Goal: Task Accomplishment & Management: Manage account settings

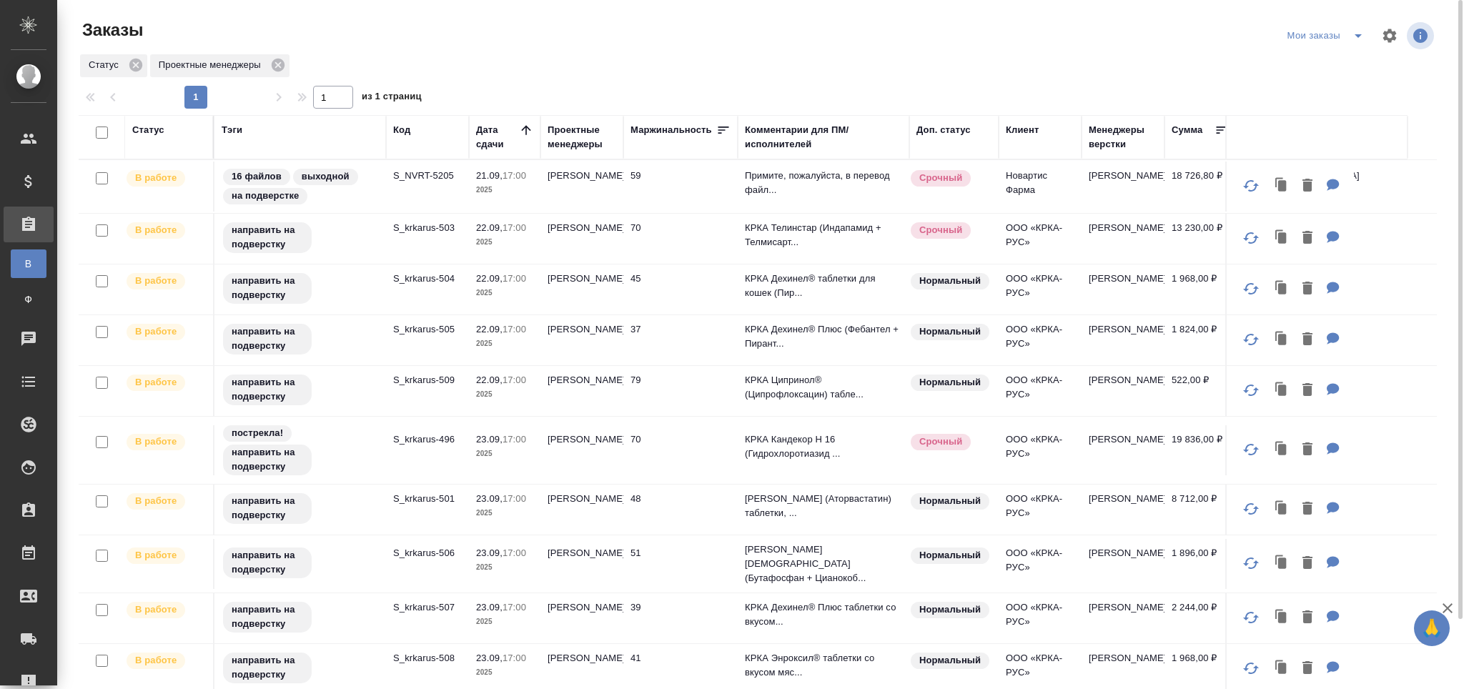
click at [422, 227] on p "S_krkarus-503" at bounding box center [427, 228] width 69 height 14
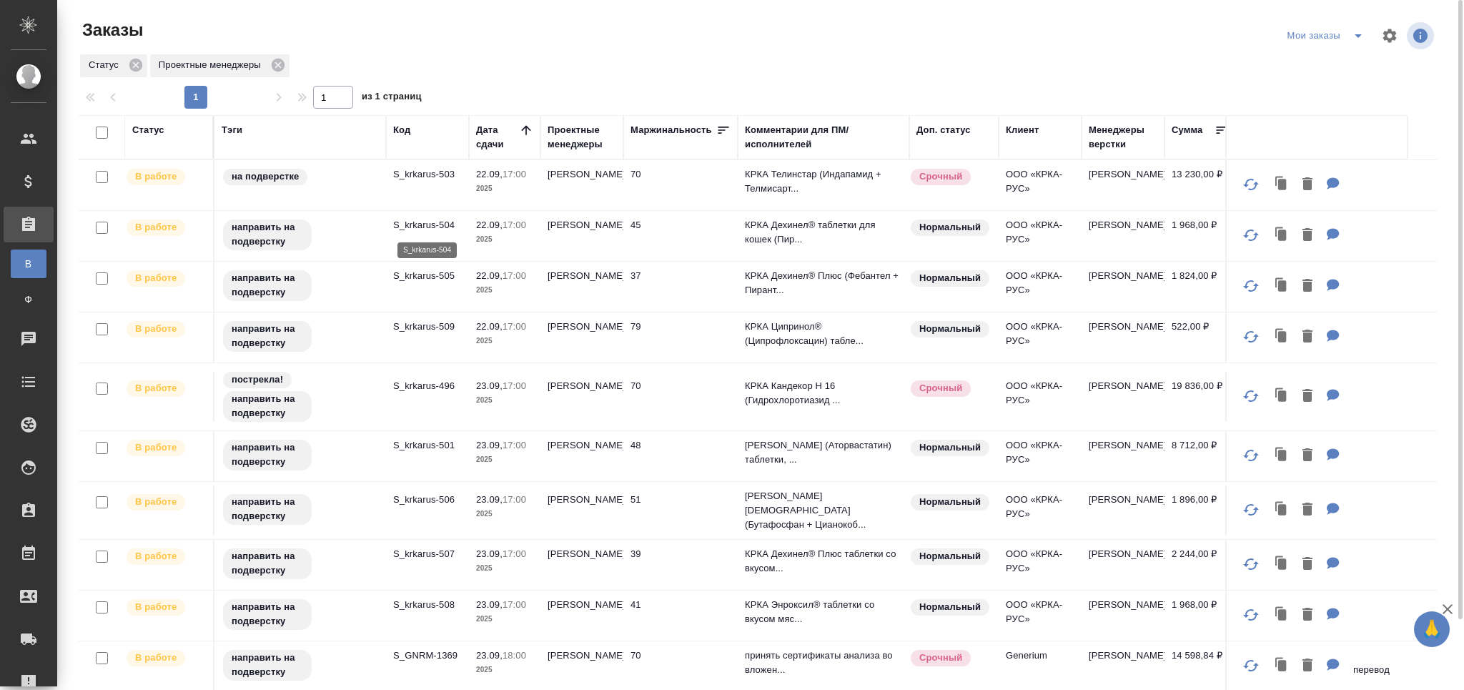
click at [440, 224] on p "S_krkarus-504" at bounding box center [427, 225] width 69 height 14
click at [416, 278] on p "S_krkarus-505" at bounding box center [427, 276] width 69 height 14
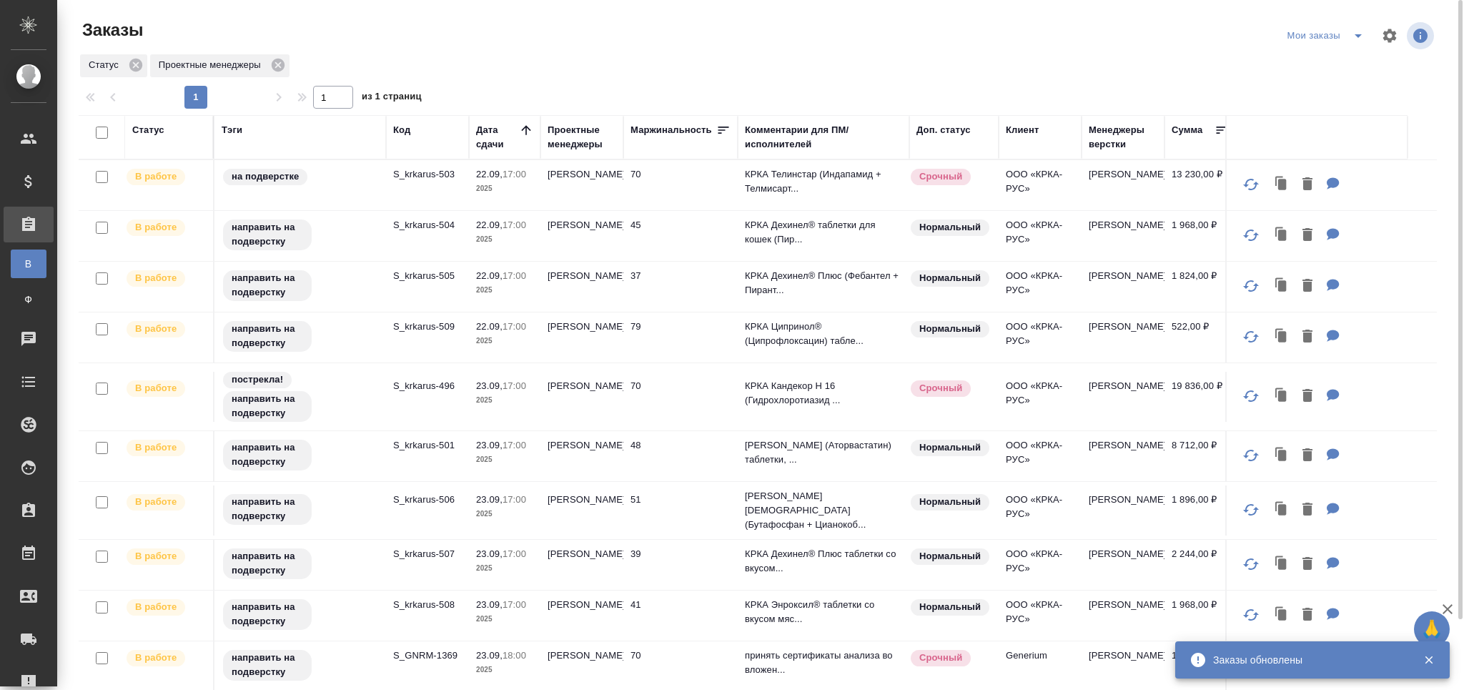
click at [1421, 239] on tr "В работе направить на подверстку S_krkarus-504 22.09, 17:00 2025 Грабко Мария 4…" at bounding box center [849, 236] width 1540 height 51
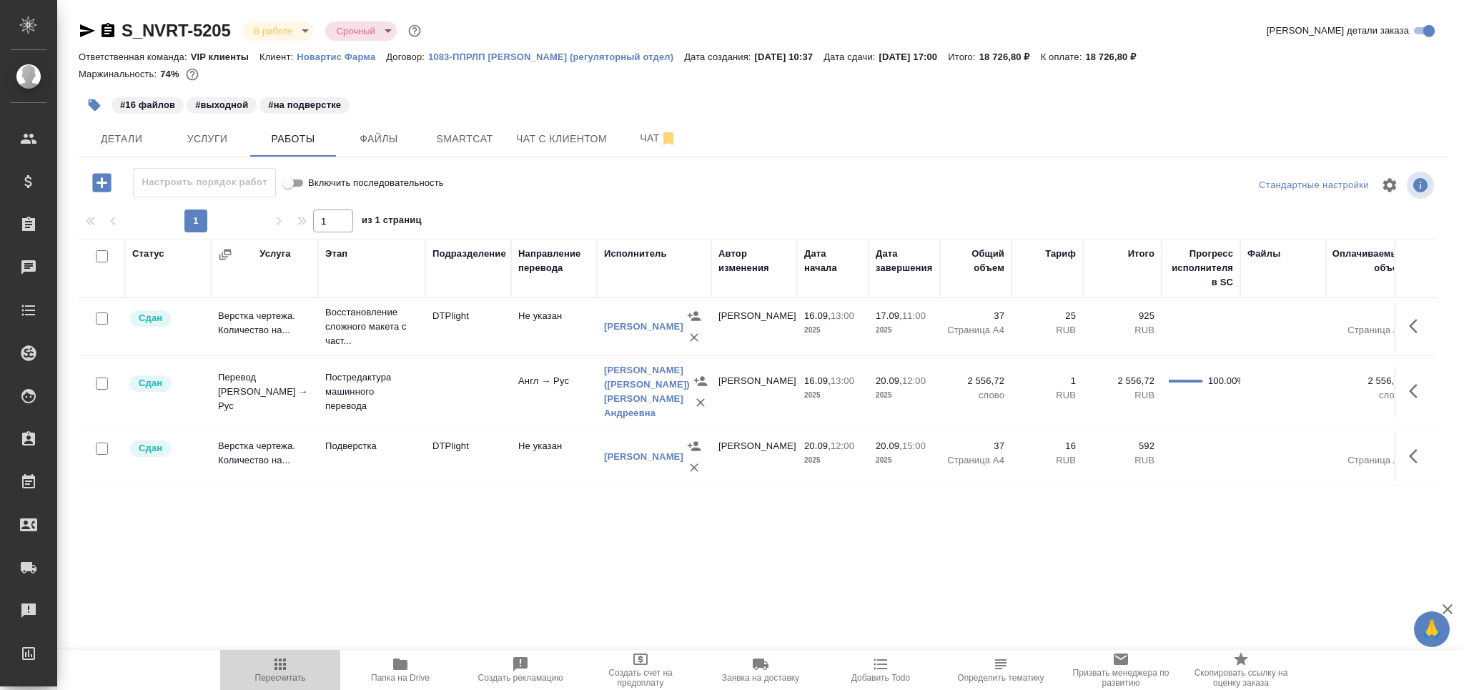
click at [272, 673] on span "Пересчитать" at bounding box center [280, 677] width 51 height 10
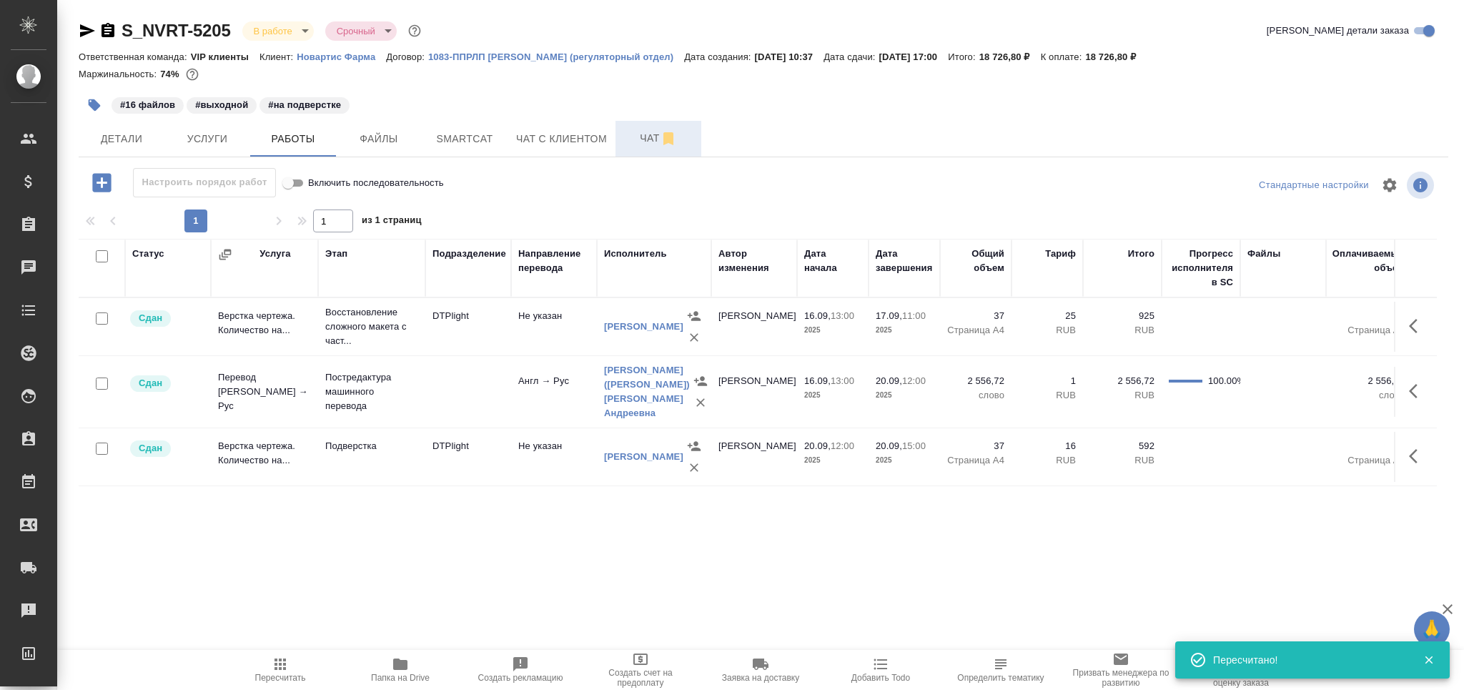
click at [638, 144] on span "Чат" at bounding box center [658, 138] width 69 height 18
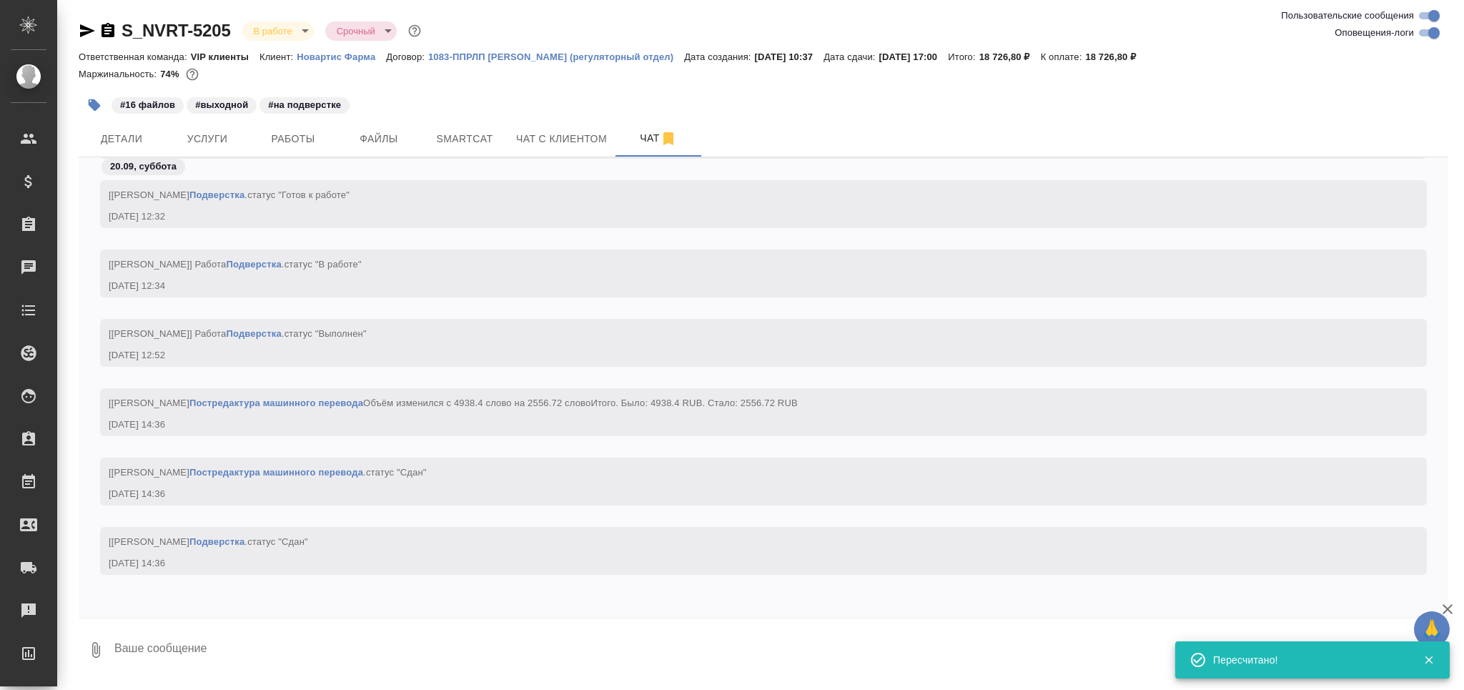
scroll to position [67508, 0]
click at [226, 647] on textarea at bounding box center [780, 649] width 1335 height 49
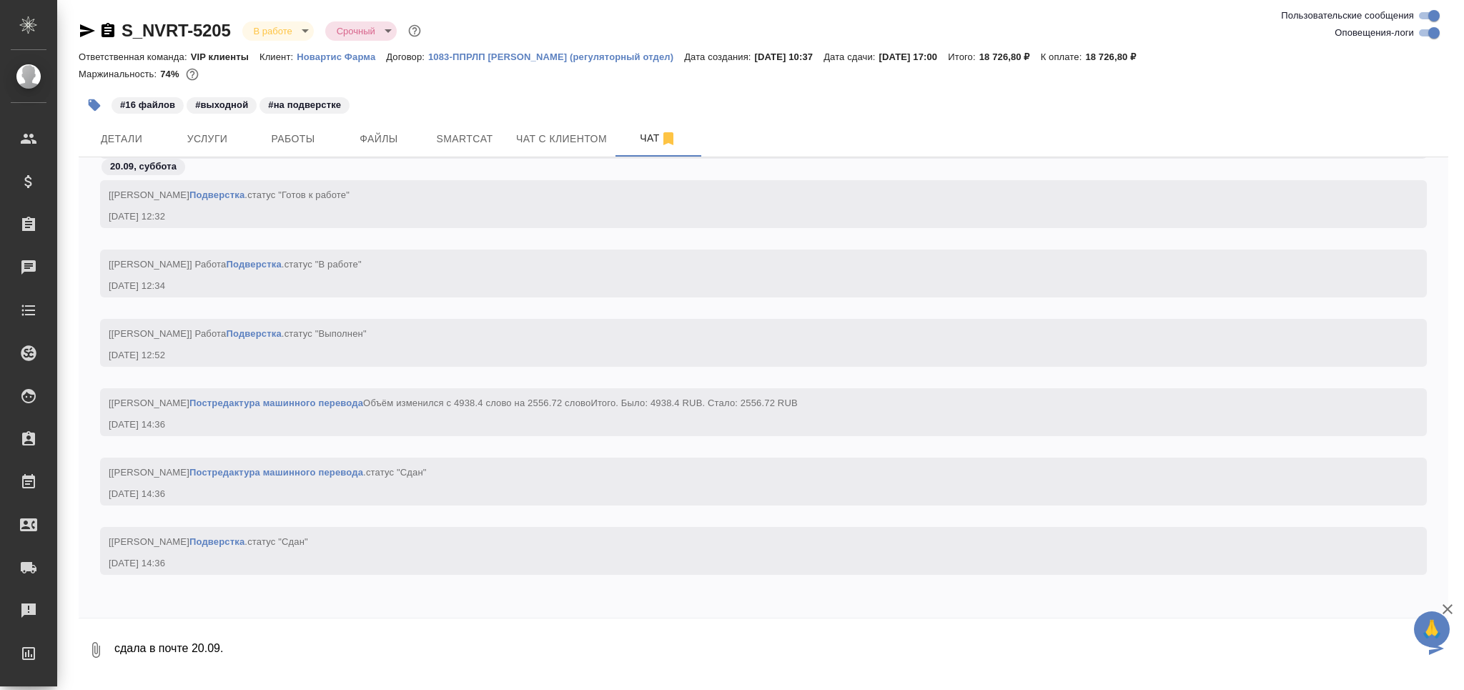
type textarea "сдала в почте 20.09."
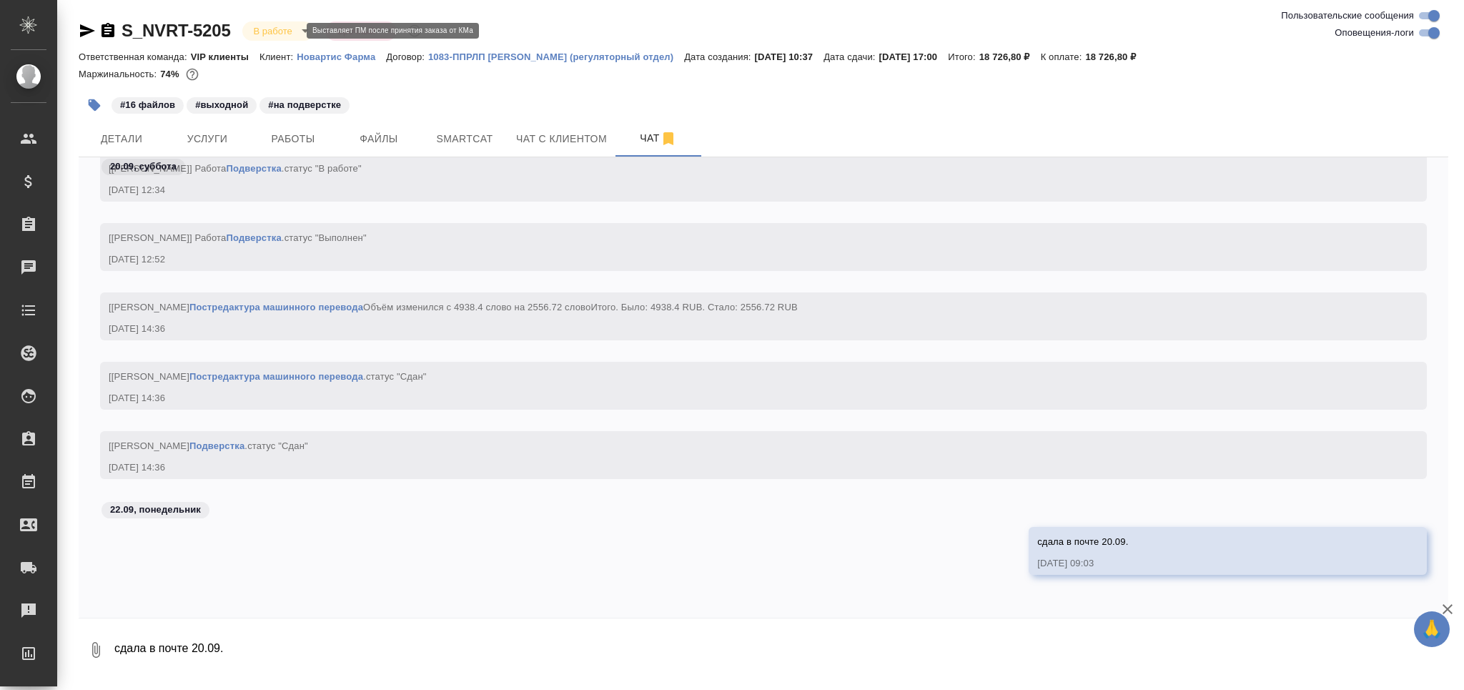
click at [277, 29] on body "🙏 .cls-1 fill:#fff; AWATERA Grabko Mariya Клиенты Спецификации Заказы 0 Чаты To…" at bounding box center [732, 345] width 1464 height 690
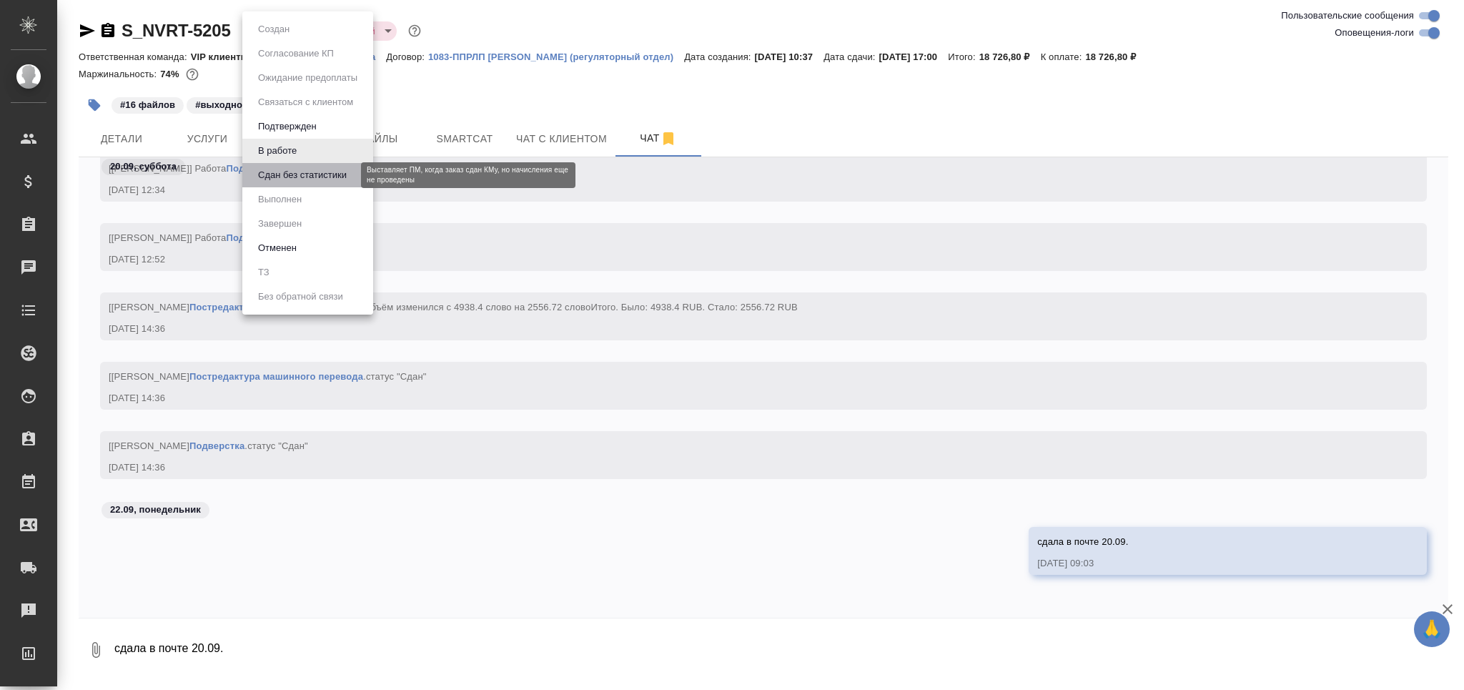
click at [310, 174] on button "Сдан без статистики" at bounding box center [302, 175] width 97 height 16
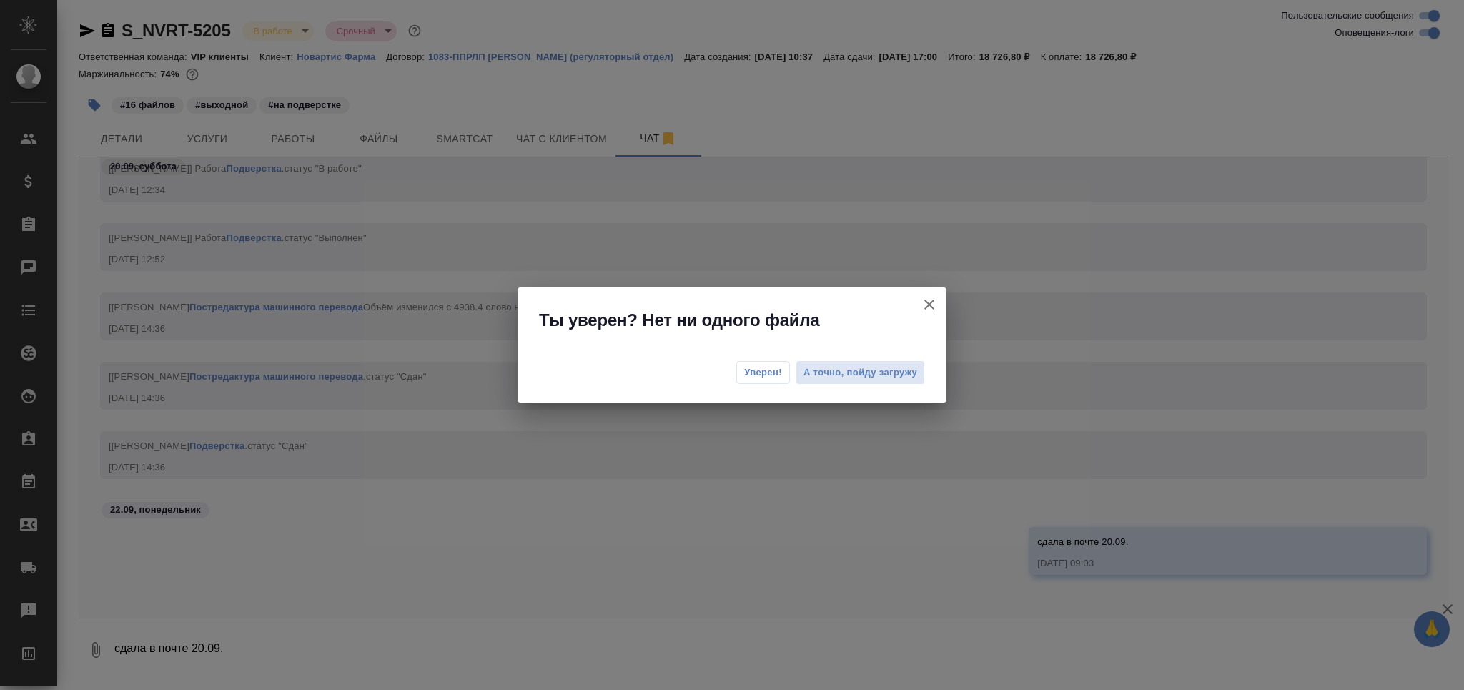
click at [750, 371] on span "Уверен!" at bounding box center [763, 372] width 38 height 14
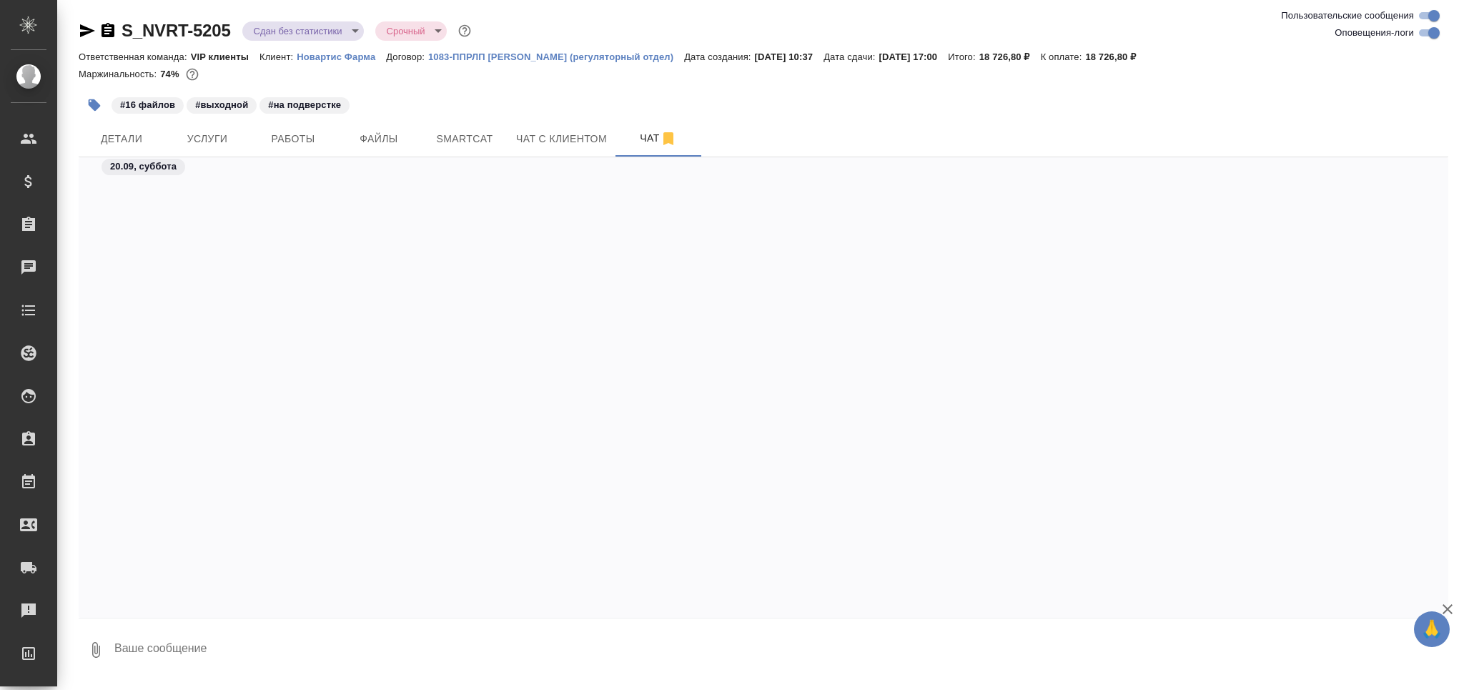
scroll to position [69960, 0]
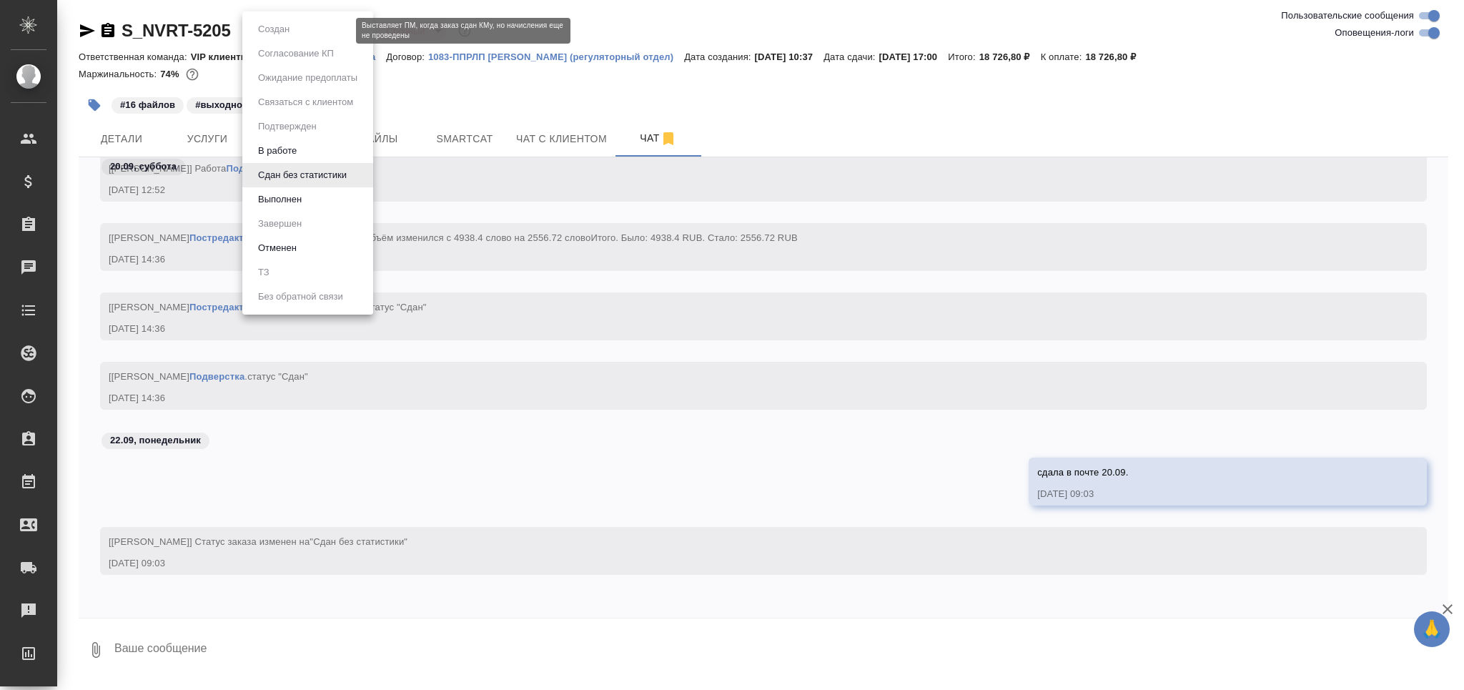
click at [301, 32] on body "🙏 .cls-1 fill:#fff; AWATERA Grabko Mariya Клиенты Спецификации Заказы 0 Чаты To…" at bounding box center [732, 345] width 1464 height 690
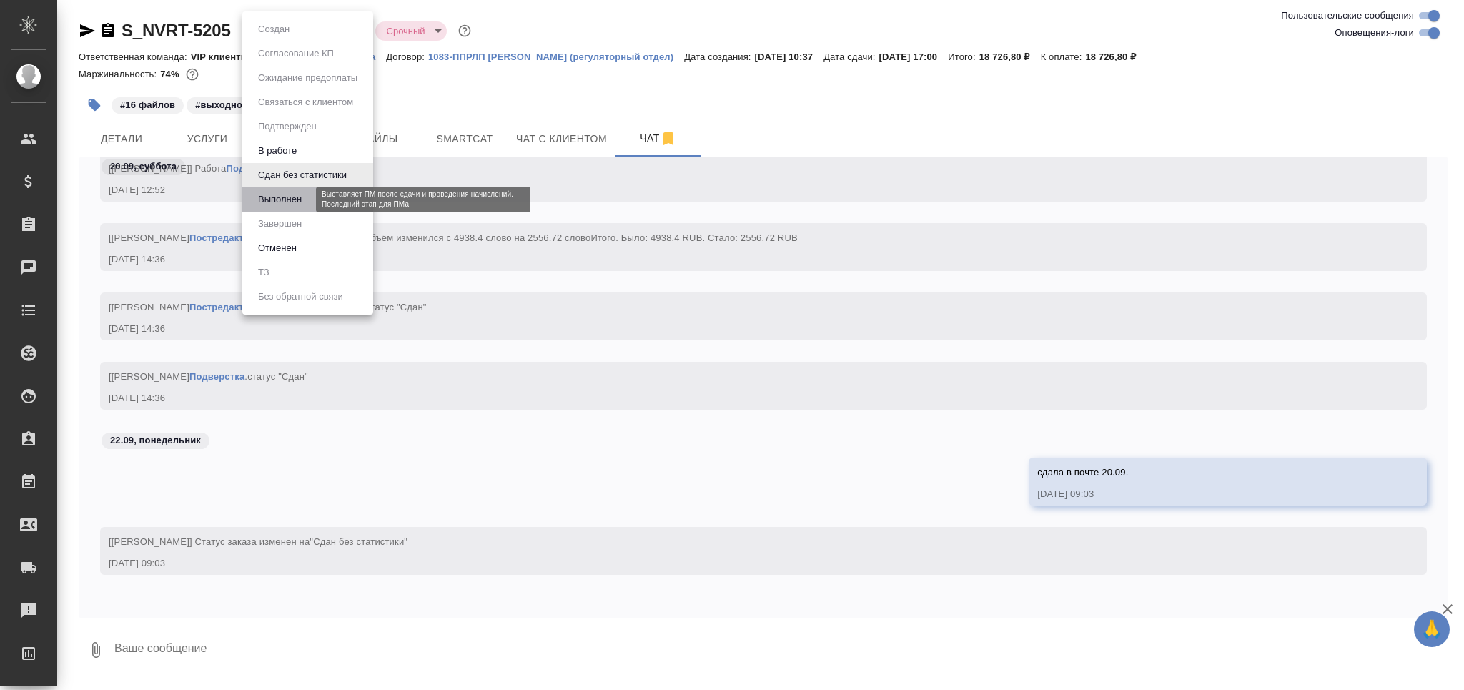
click at [305, 203] on button "Выполнен" at bounding box center [280, 200] width 52 height 16
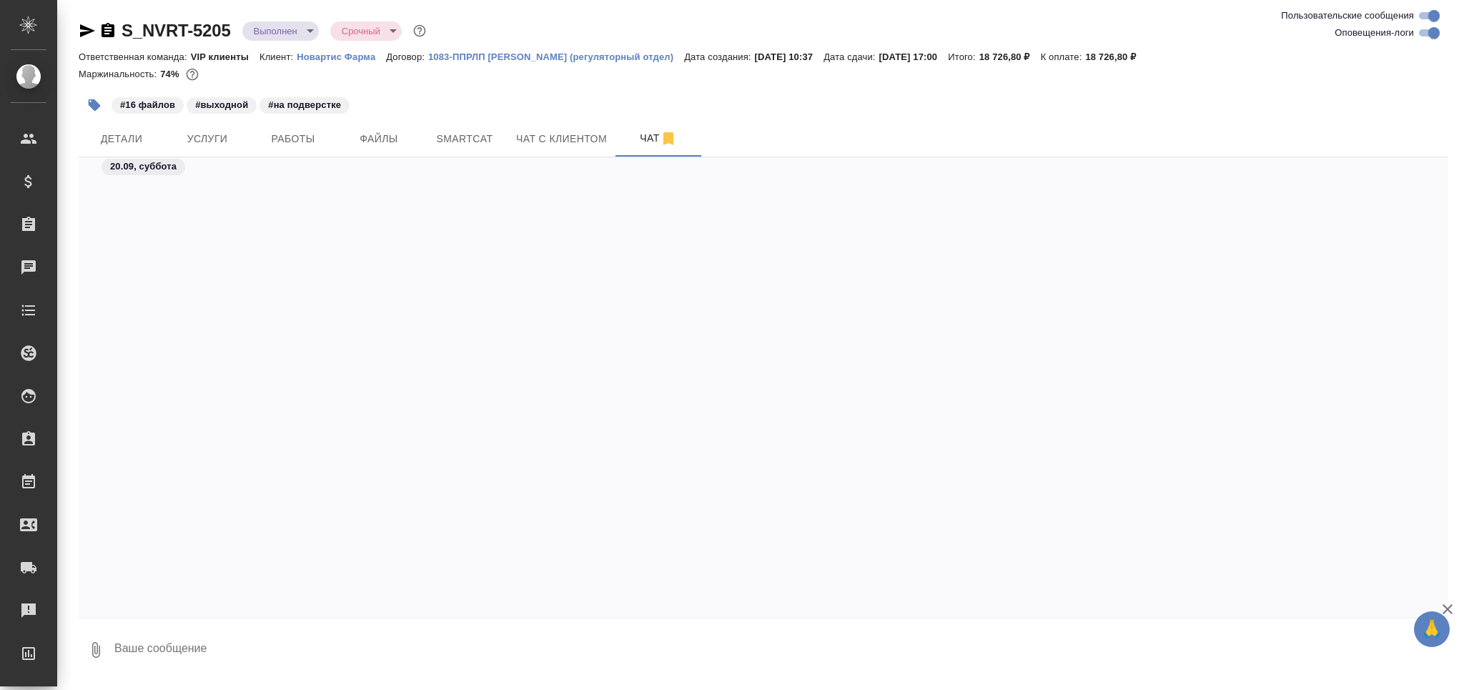
scroll to position [70801, 0]
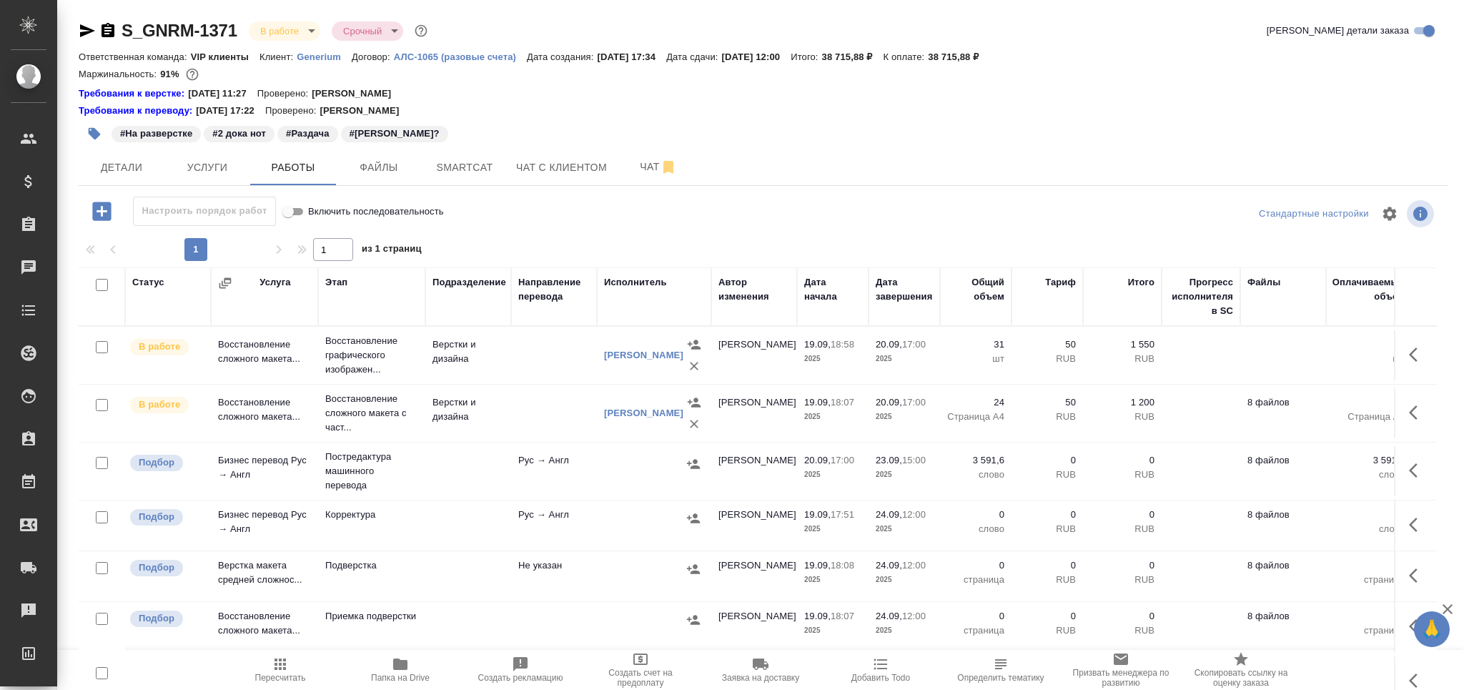
click at [283, 660] on icon "button" at bounding box center [279, 663] width 11 height 11
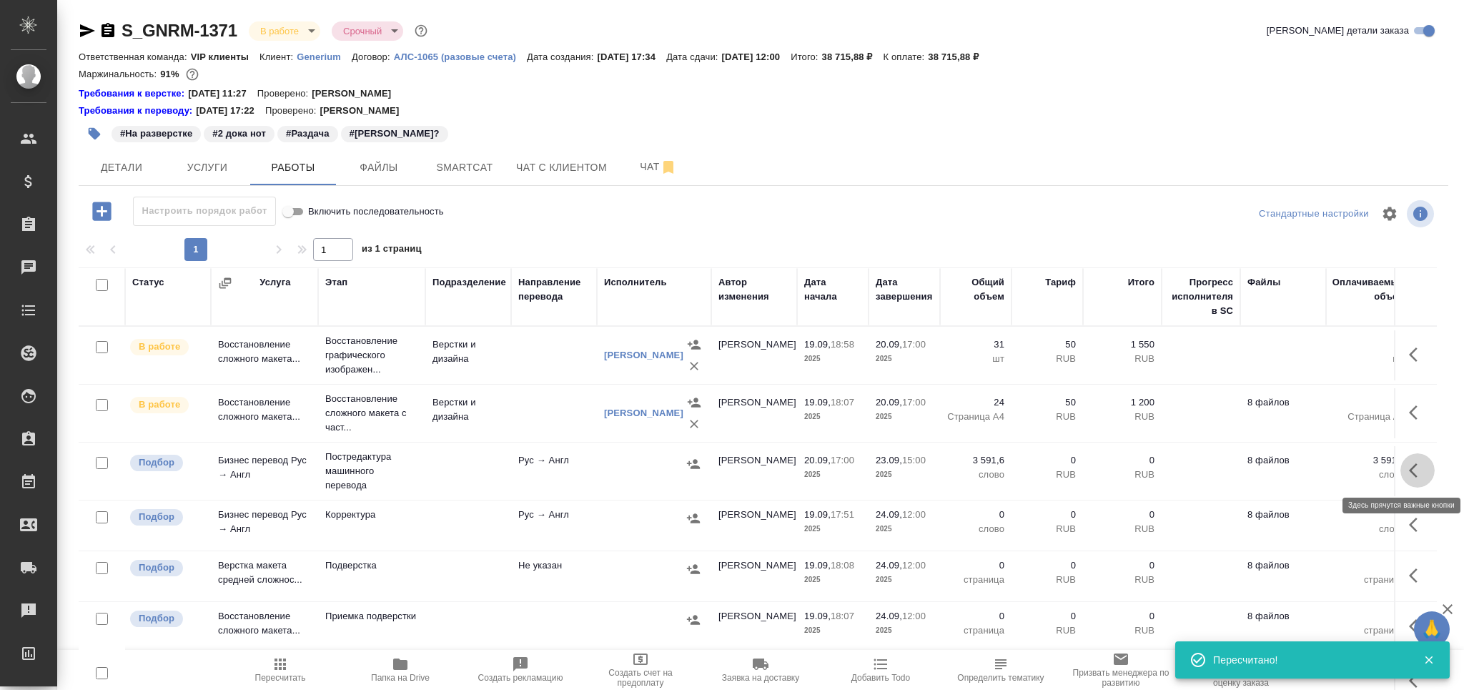
click at [1422, 464] on icon "button" at bounding box center [1416, 470] width 17 height 17
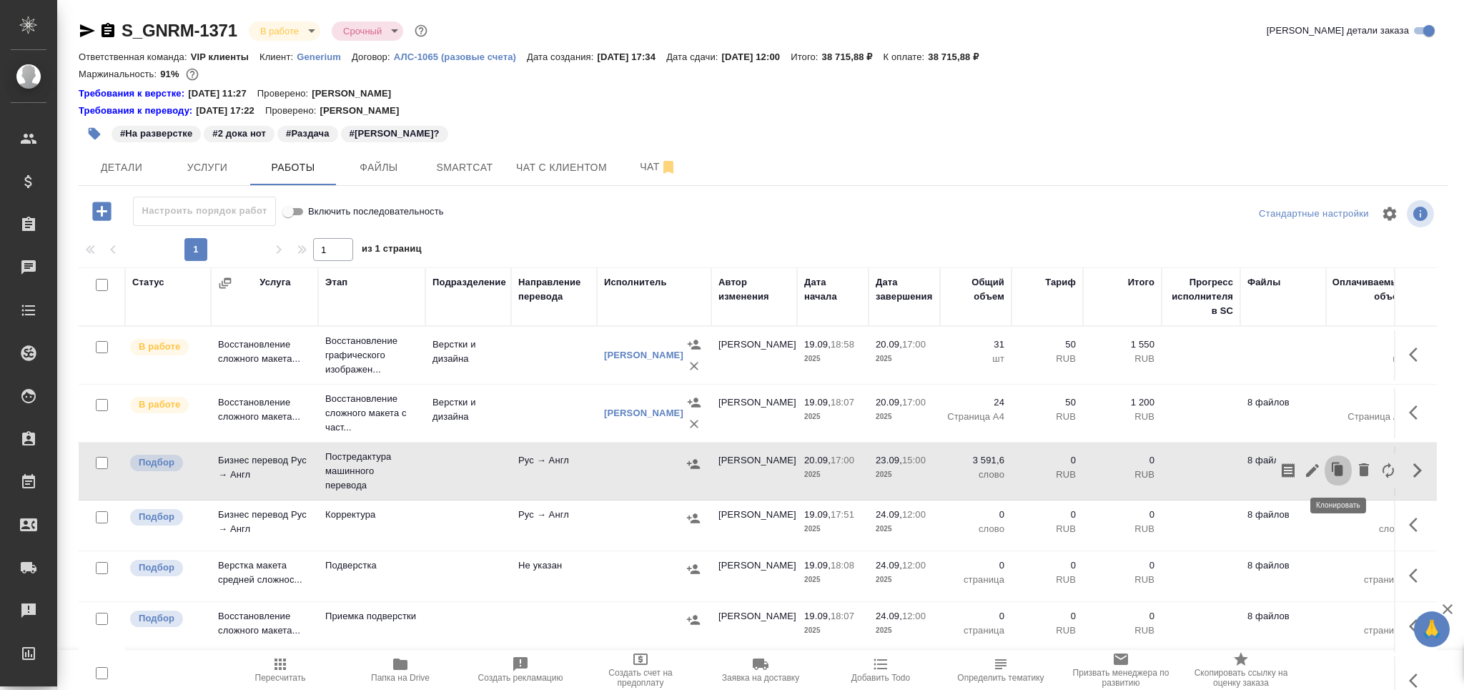
click at [1338, 467] on icon "button" at bounding box center [1338, 469] width 9 height 11
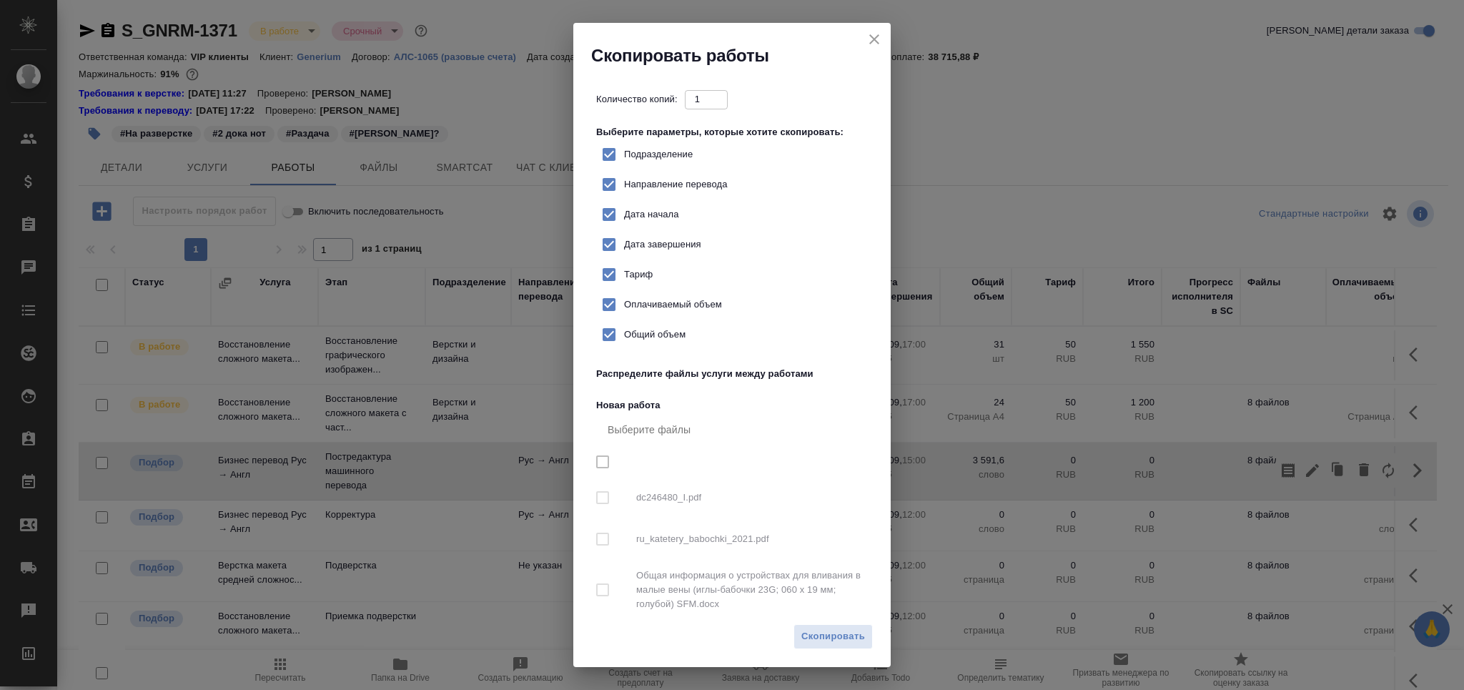
checkbox input "true"
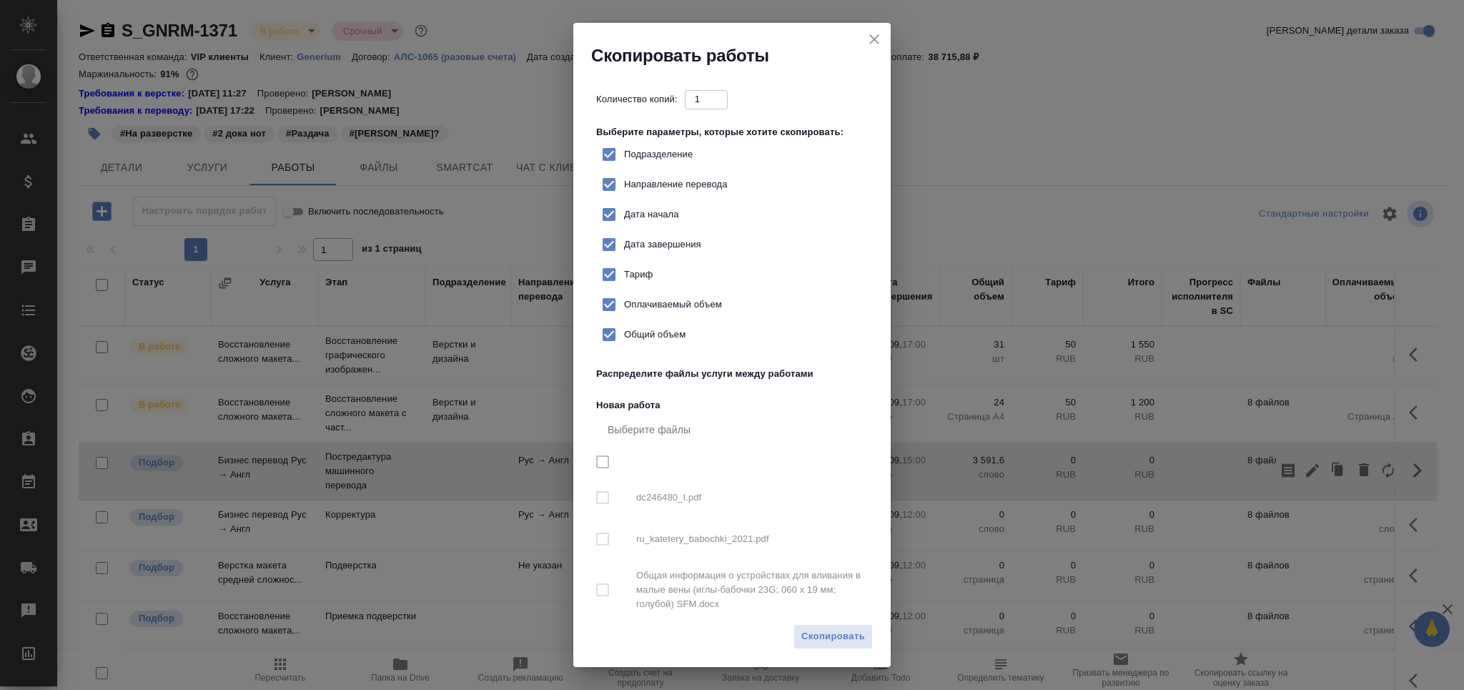
checkbox input "true"
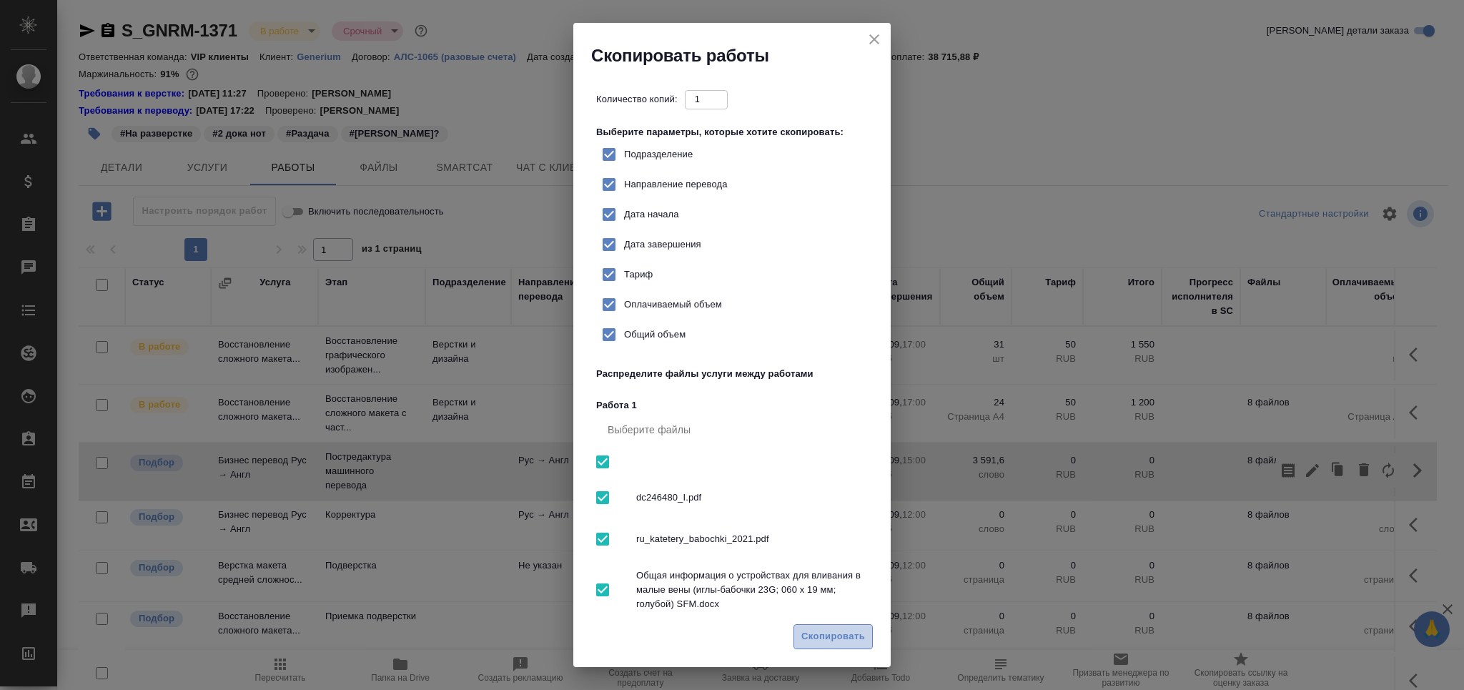
click at [824, 643] on span "Скопировать" at bounding box center [833, 636] width 64 height 16
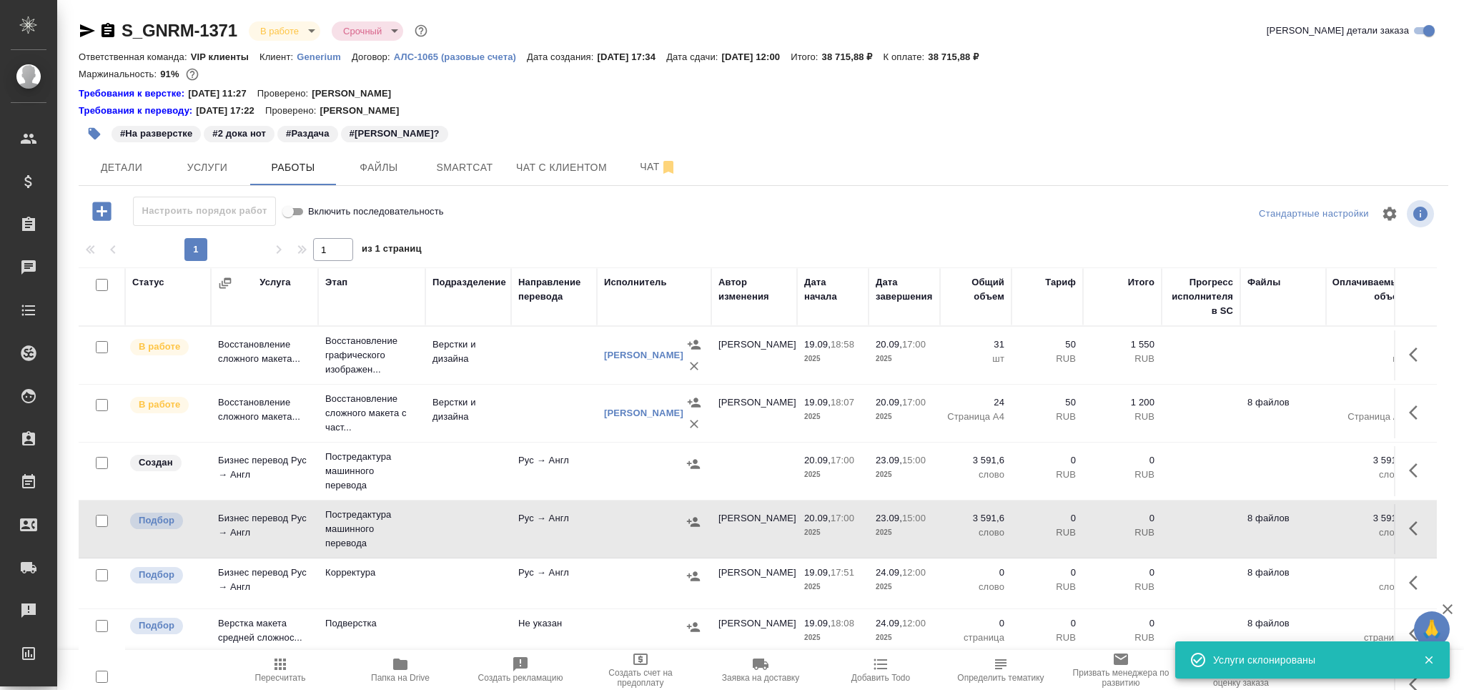
click at [550, 477] on td "Рус → Англ" at bounding box center [554, 471] width 86 height 50
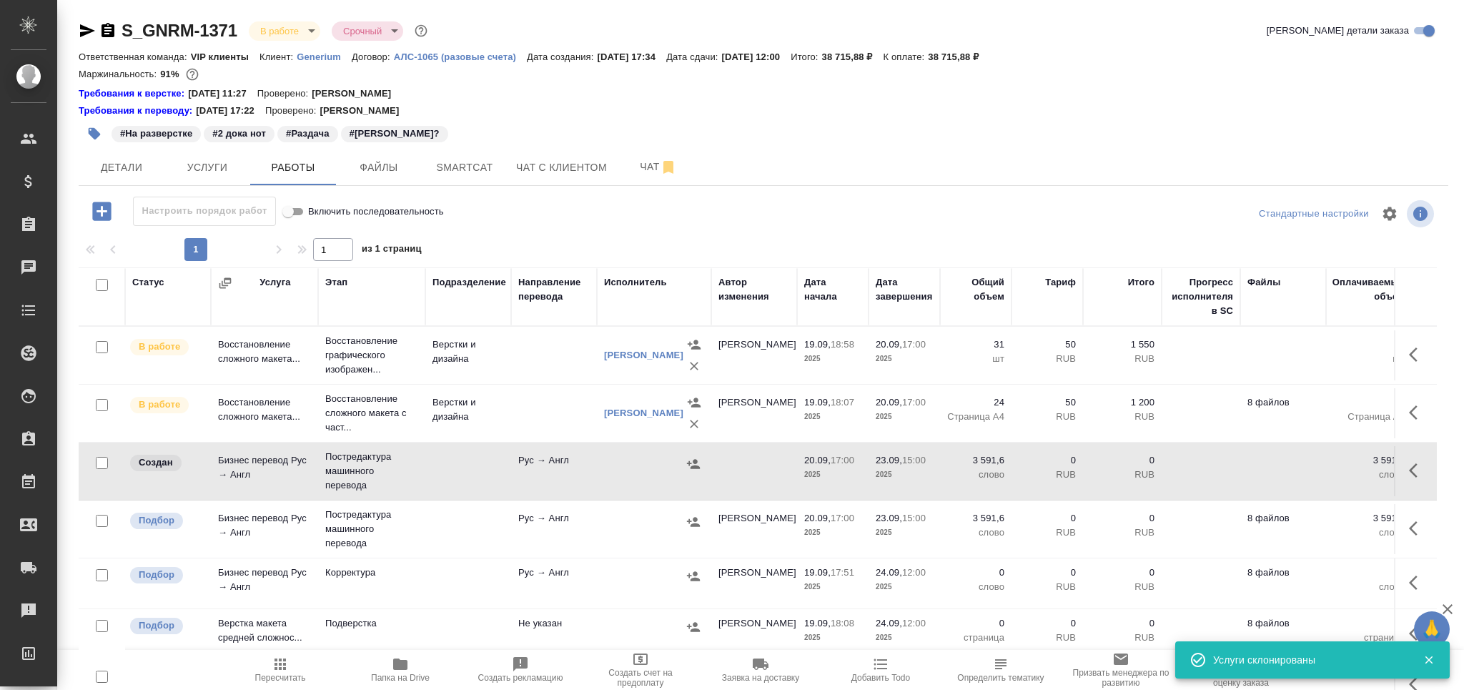
click at [550, 477] on td "Рус → Англ" at bounding box center [554, 471] width 86 height 50
click at [452, 528] on td at bounding box center [468, 529] width 86 height 50
drag, startPoint x: 452, startPoint y: 528, endPoint x: 422, endPoint y: 501, distance: 41.0
click at [452, 528] on td at bounding box center [468, 529] width 86 height 50
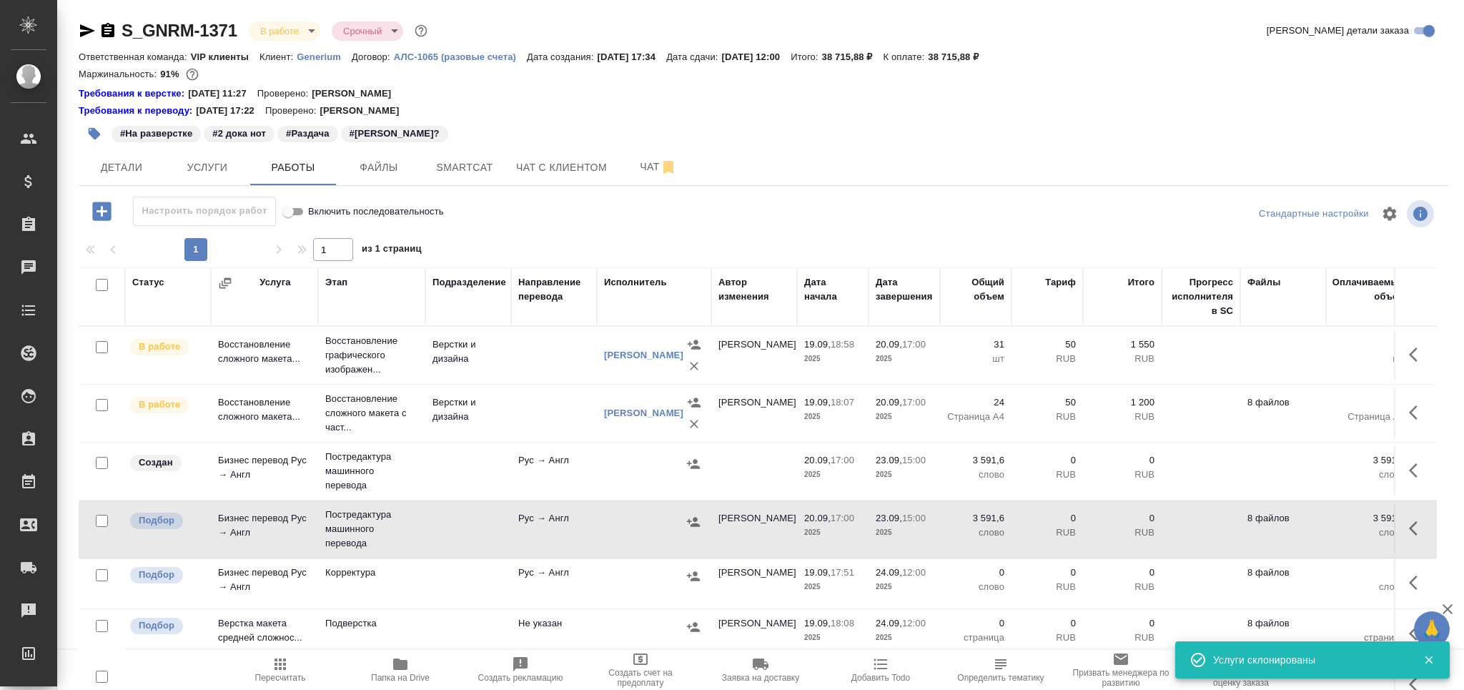
click at [288, 675] on span "Пересчитать" at bounding box center [280, 677] width 51 height 10
click at [437, 475] on td "MedLinguists" at bounding box center [468, 471] width 86 height 50
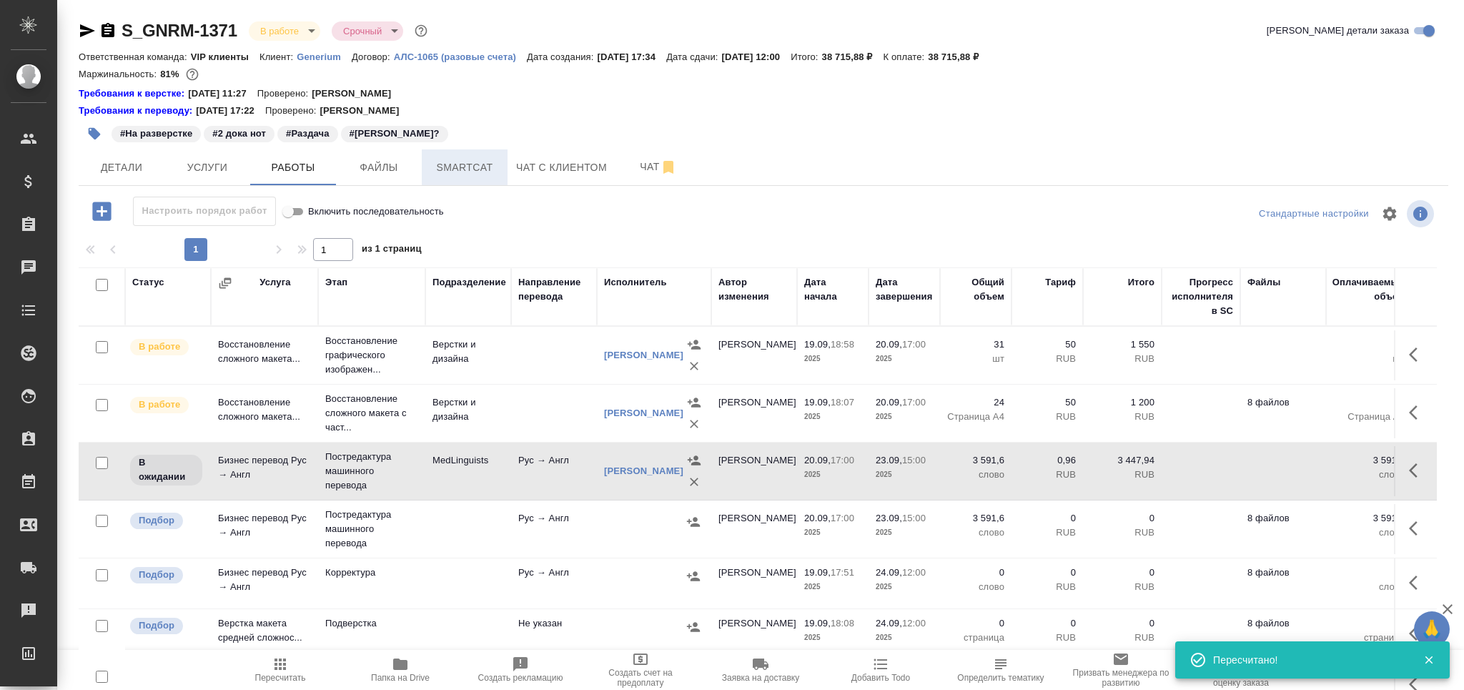
click at [462, 174] on span "Smartcat" at bounding box center [464, 168] width 69 height 18
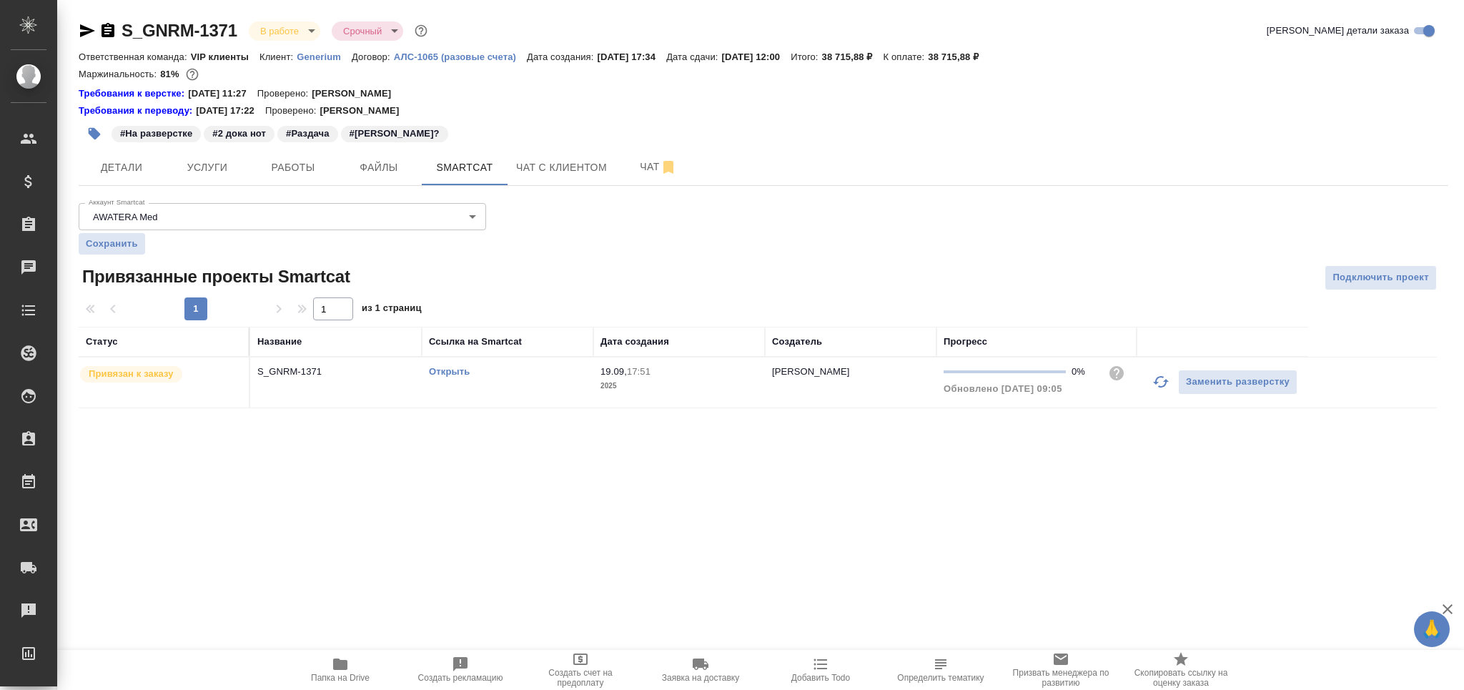
click at [456, 372] on link "Открыть" at bounding box center [449, 371] width 41 height 11
click at [307, 174] on span "Работы" at bounding box center [293, 168] width 69 height 18
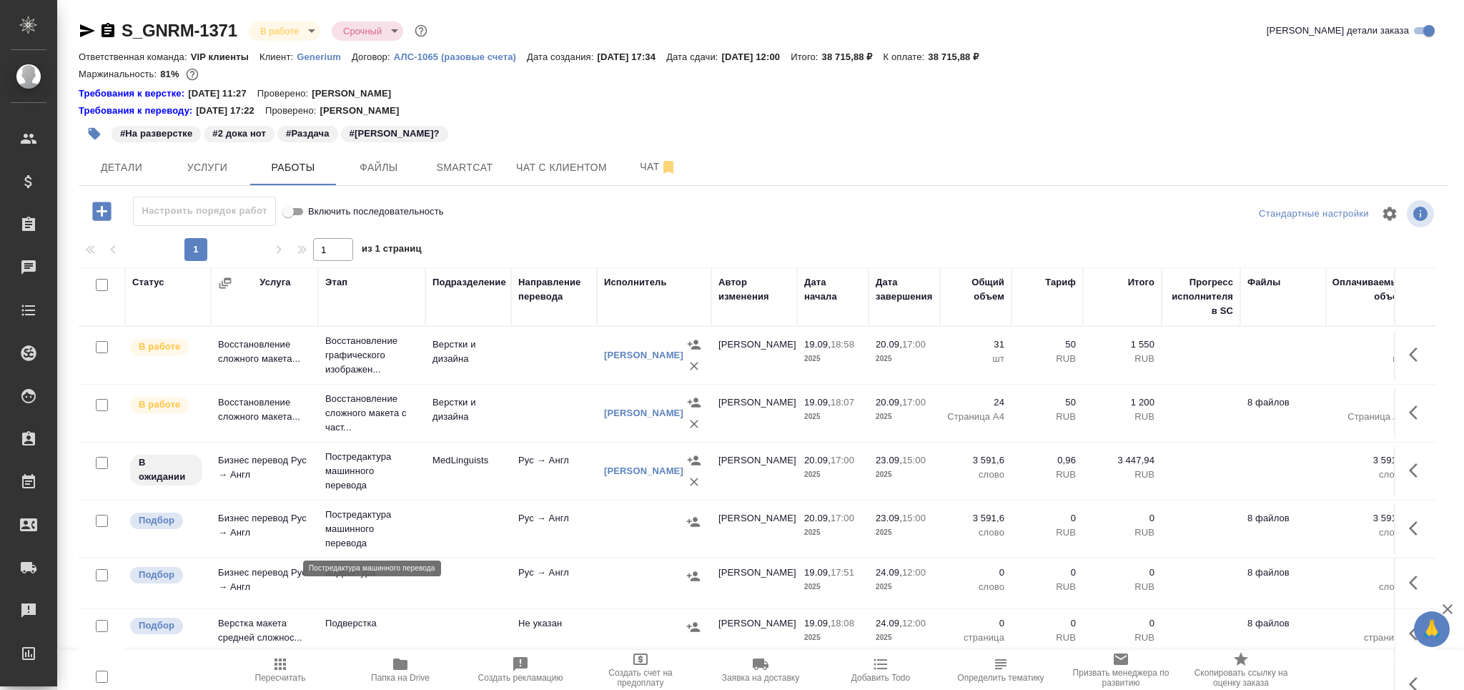
click at [414, 532] on p "Постредактура машинного перевода" at bounding box center [371, 528] width 93 height 43
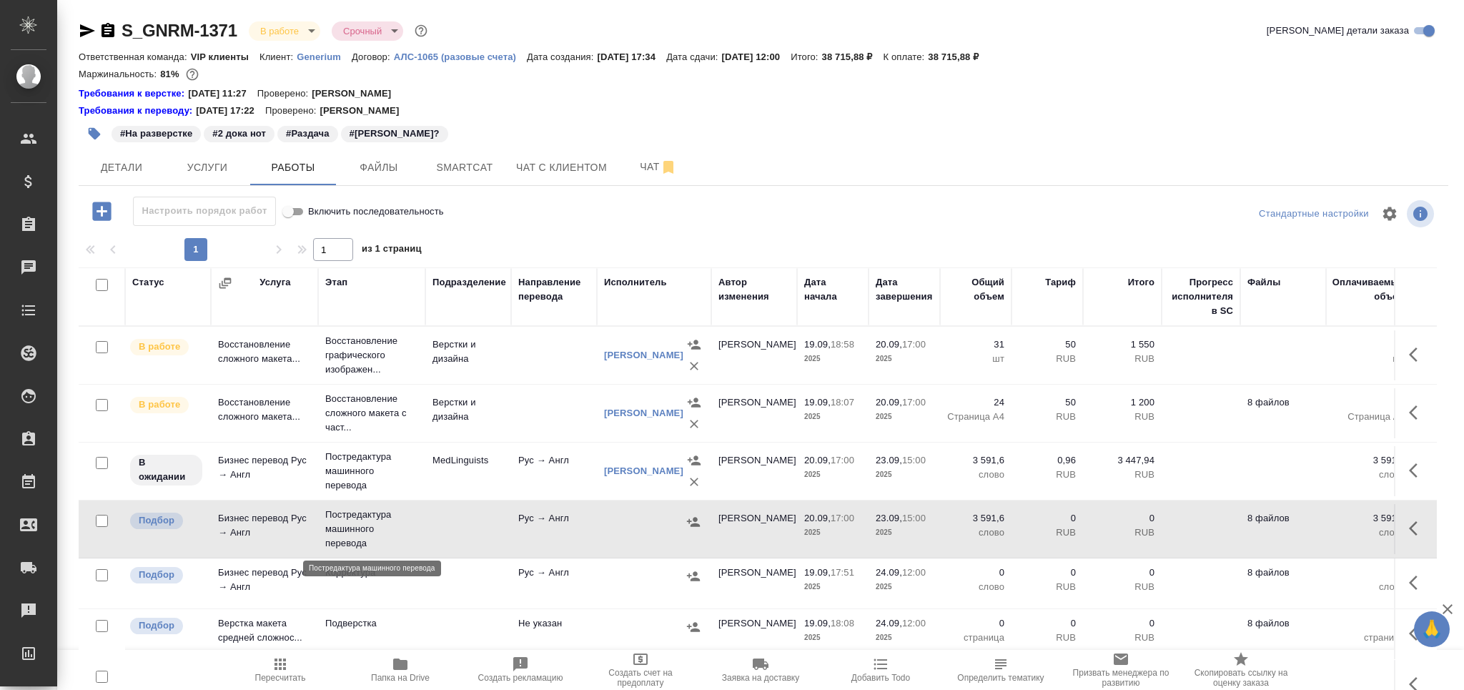
click at [414, 532] on p "Постредактура машинного перевода" at bounding box center [371, 528] width 93 height 43
click at [429, 472] on td "MedLinguists" at bounding box center [468, 471] width 86 height 50
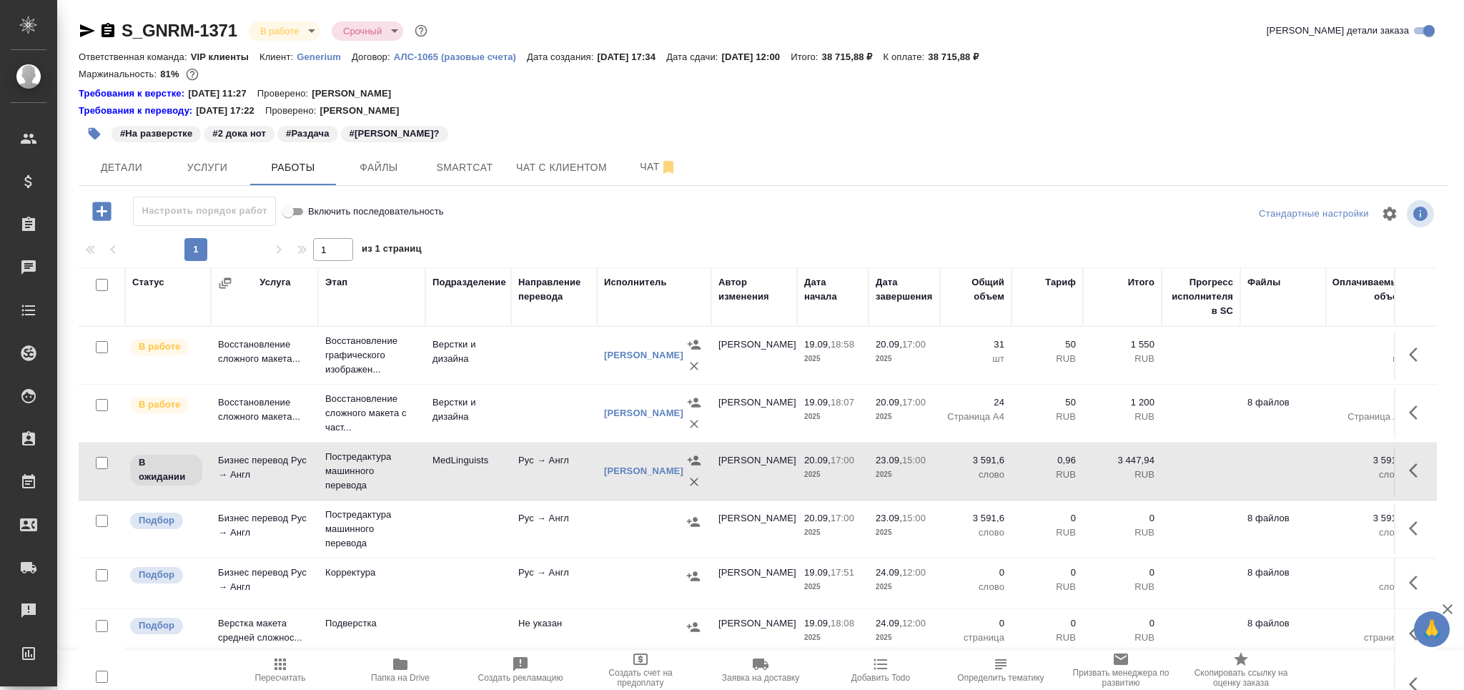
click at [429, 472] on td "MedLinguists" at bounding box center [468, 471] width 86 height 50
click at [282, 677] on span "Пересчитать" at bounding box center [280, 677] width 51 height 10
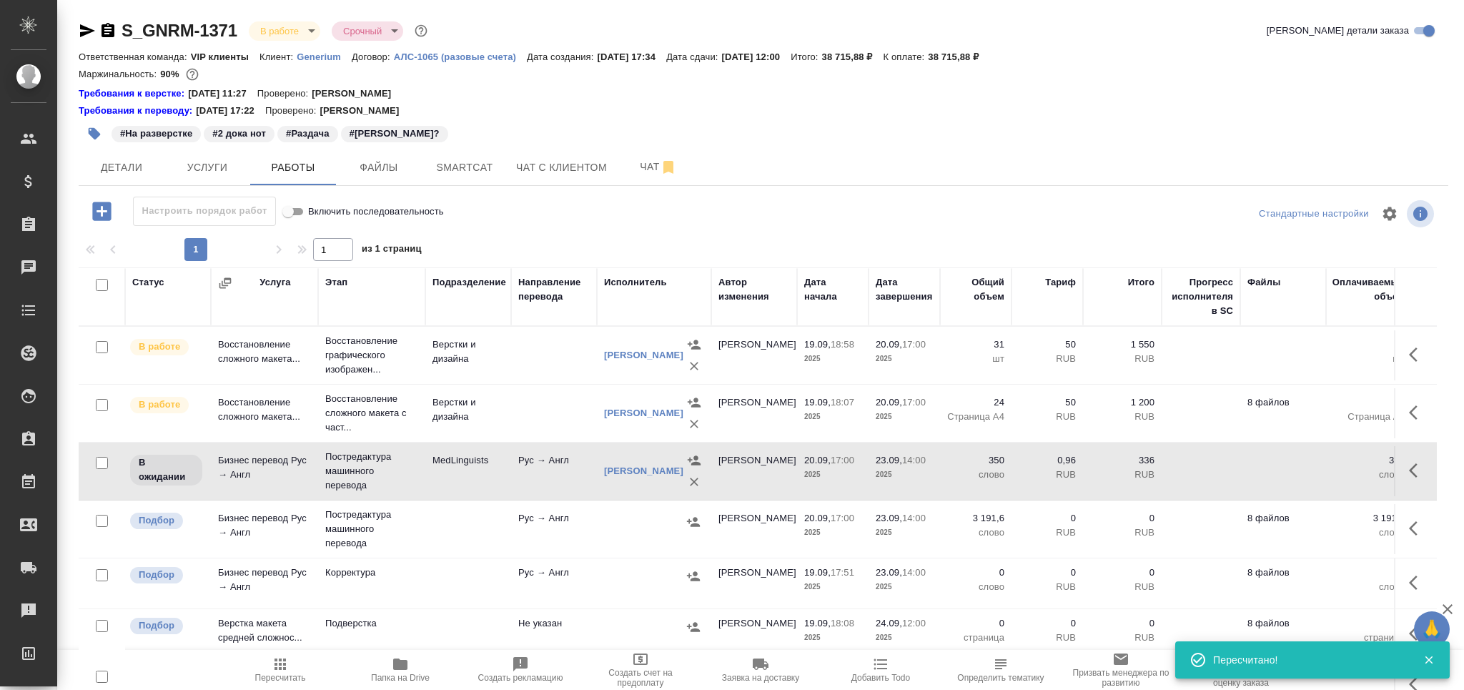
click at [540, 351] on td at bounding box center [554, 355] width 86 height 50
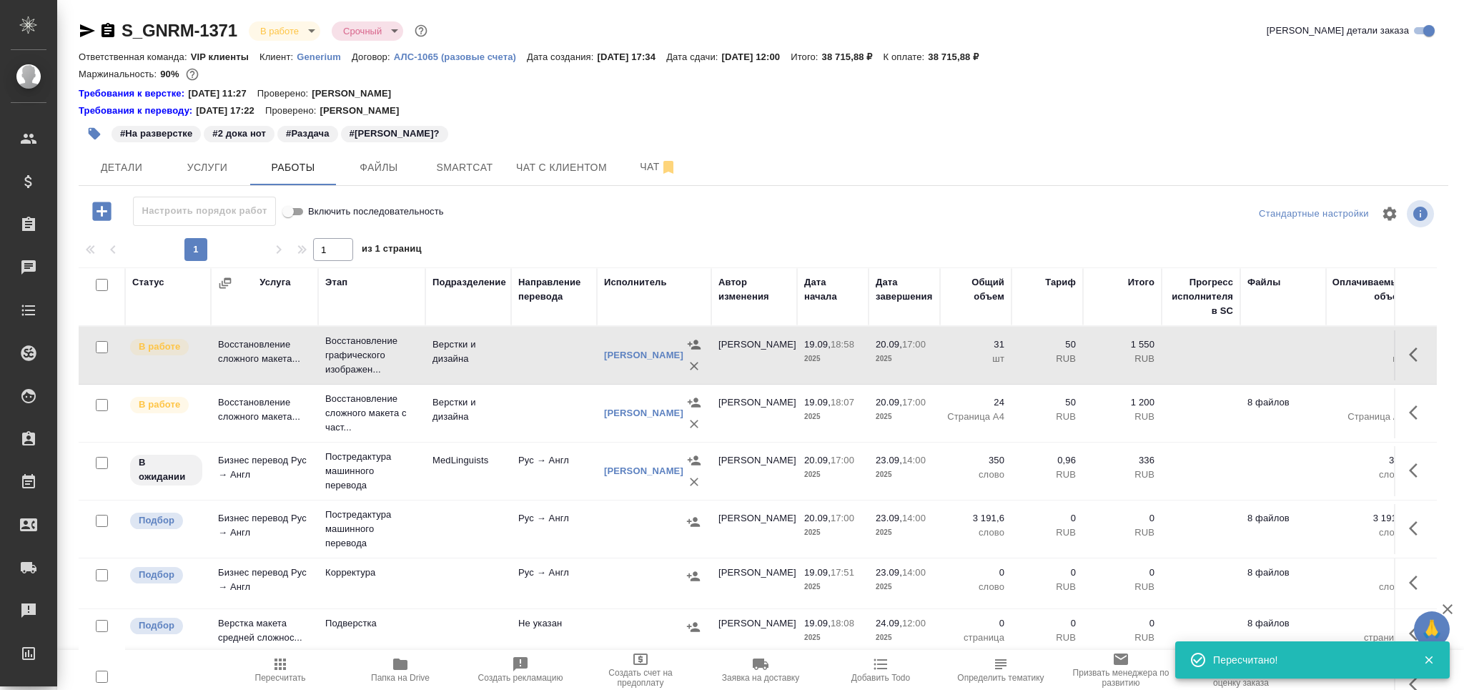
click at [540, 351] on td at bounding box center [554, 355] width 86 height 50
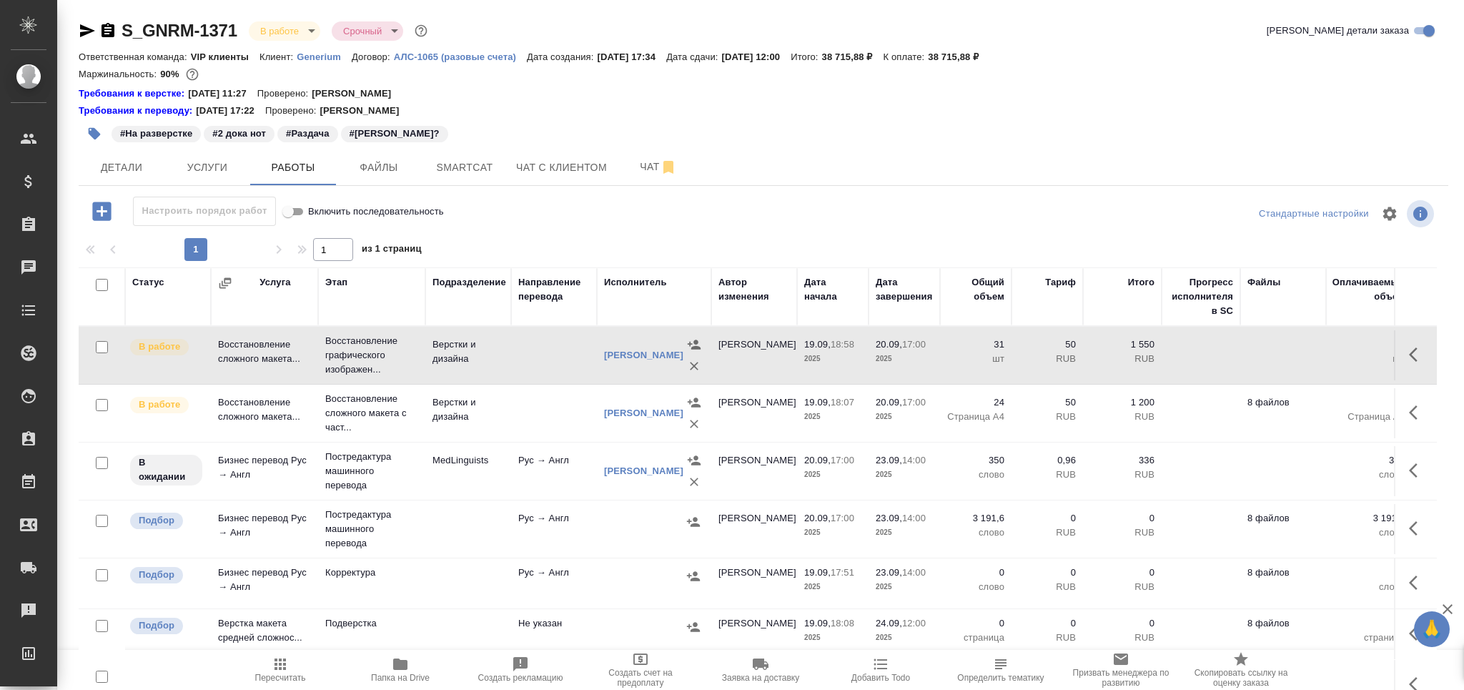
click at [265, 675] on span "Пересчитать" at bounding box center [280, 677] width 51 height 10
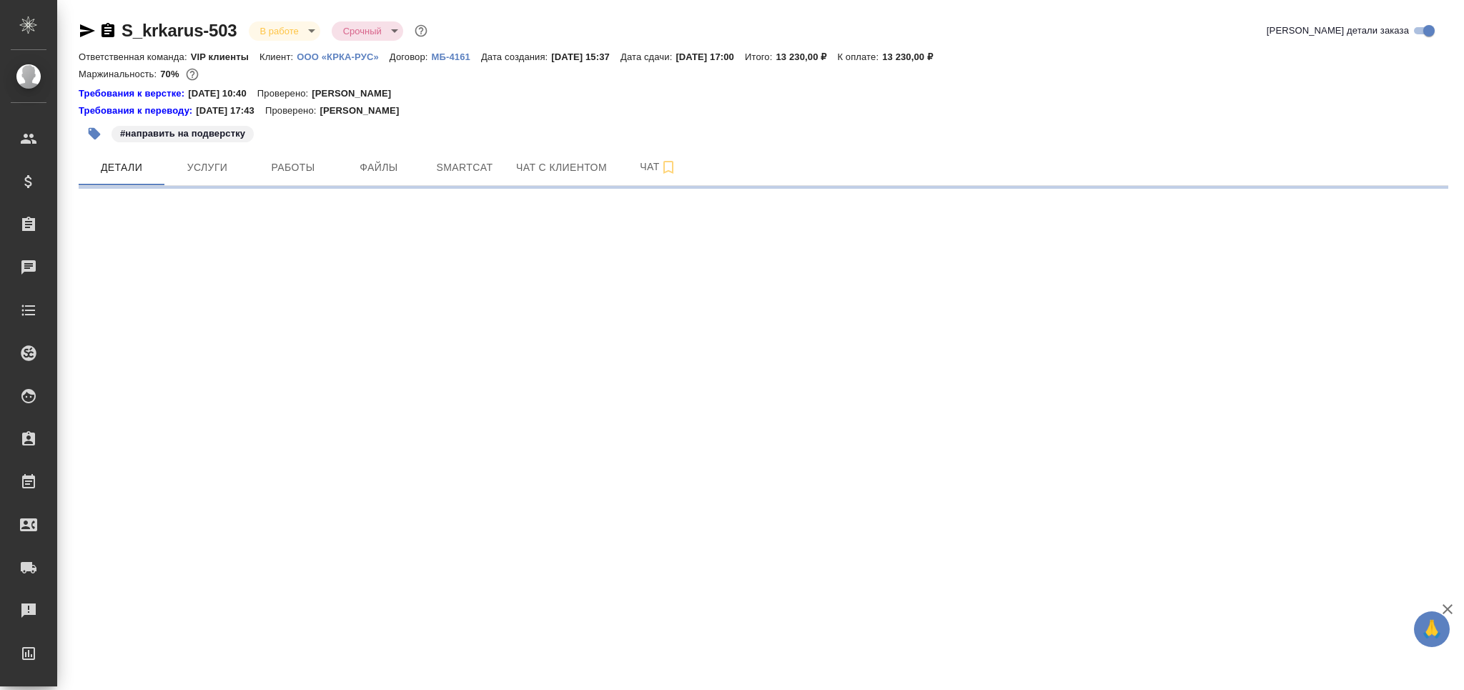
select select "RU"
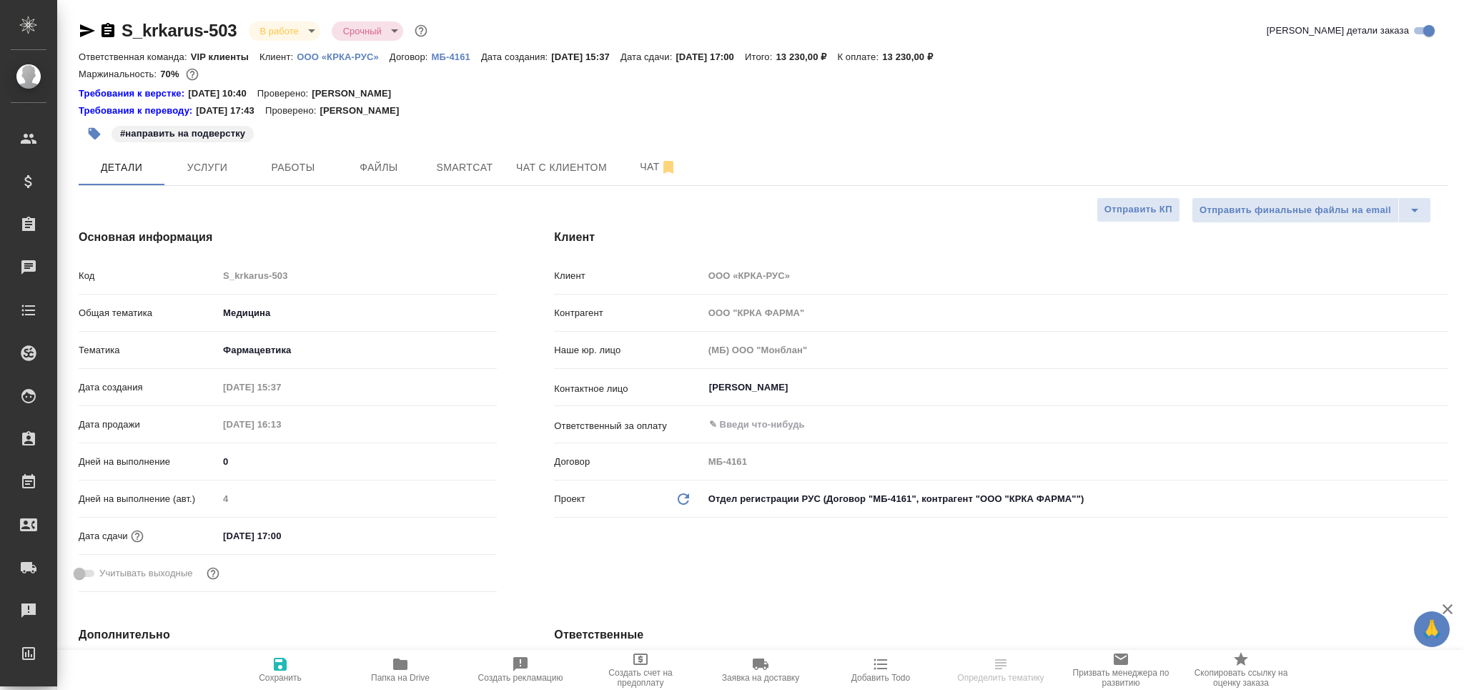
type textarea "x"
click at [472, 174] on span "Smartcat" at bounding box center [464, 168] width 69 height 18
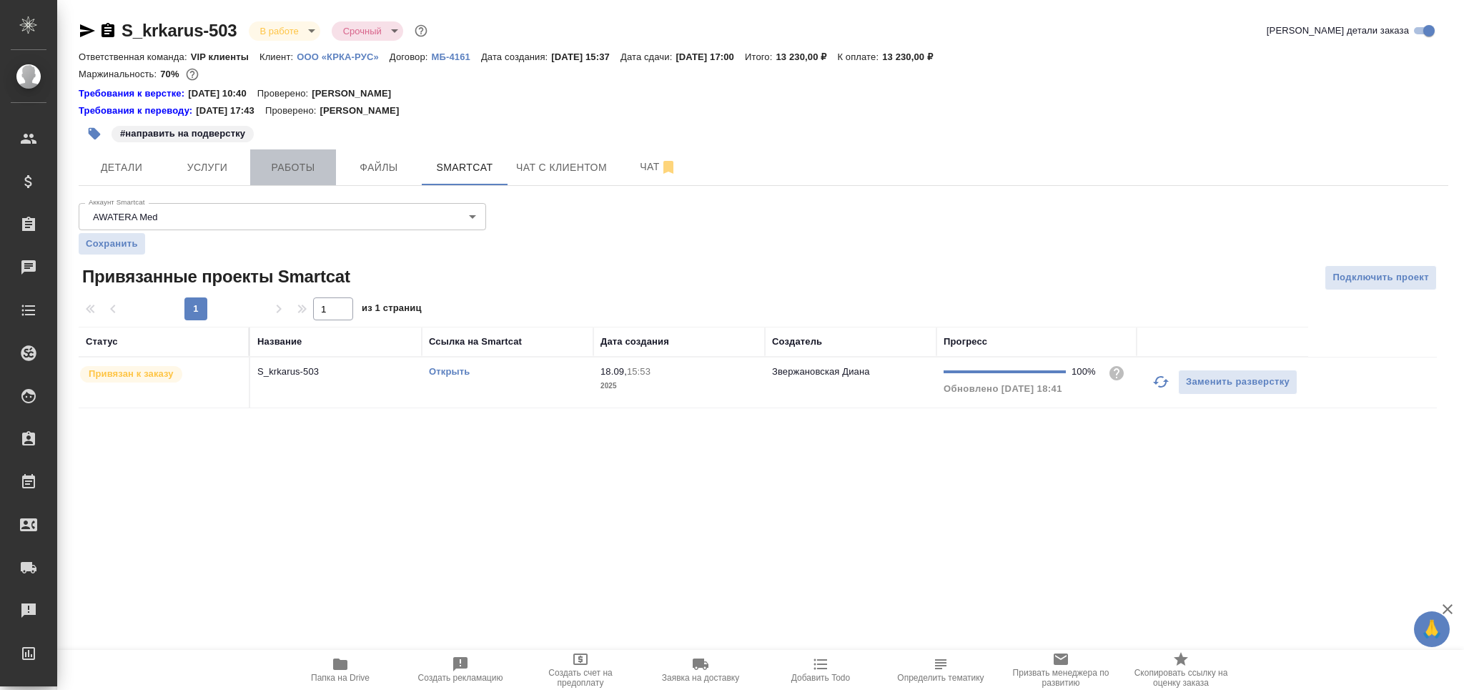
click at [300, 165] on span "Работы" at bounding box center [293, 168] width 69 height 18
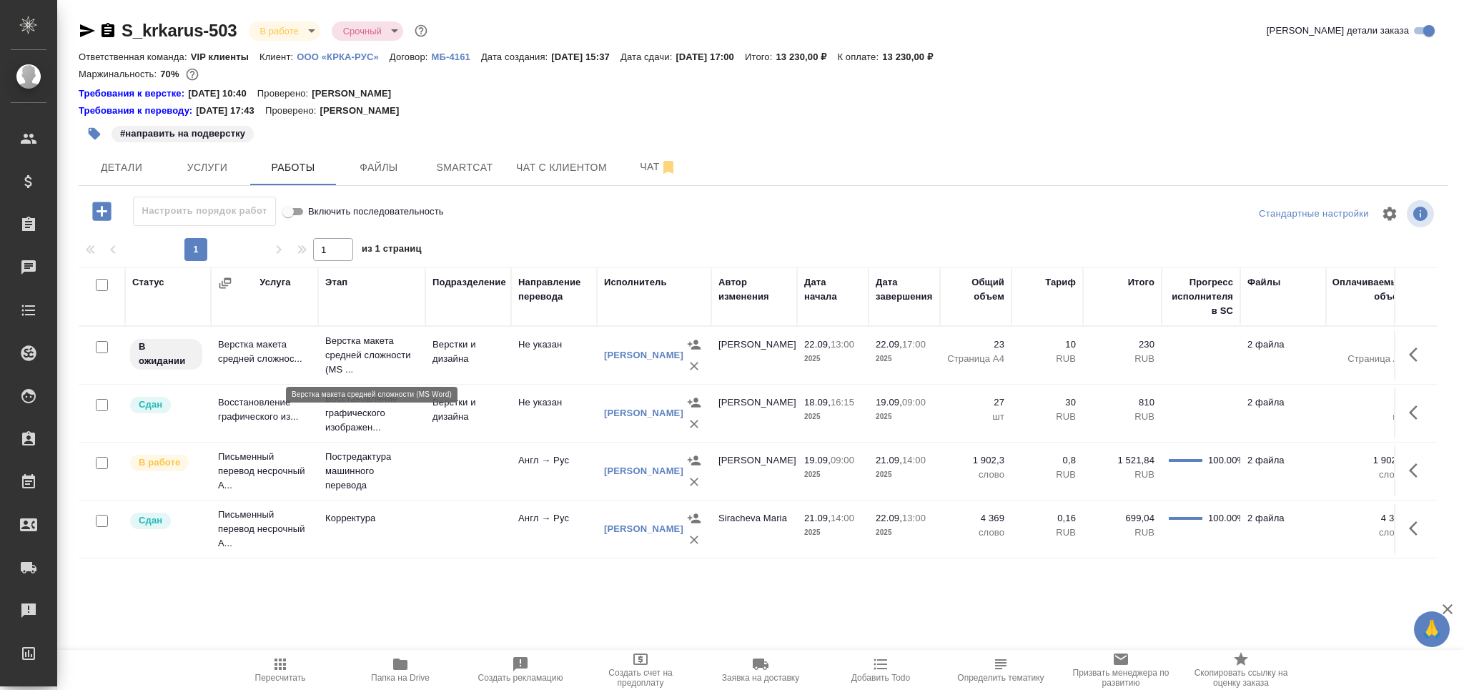
click at [368, 370] on p "Верстка макета средней сложности (MS ..." at bounding box center [371, 355] width 93 height 43
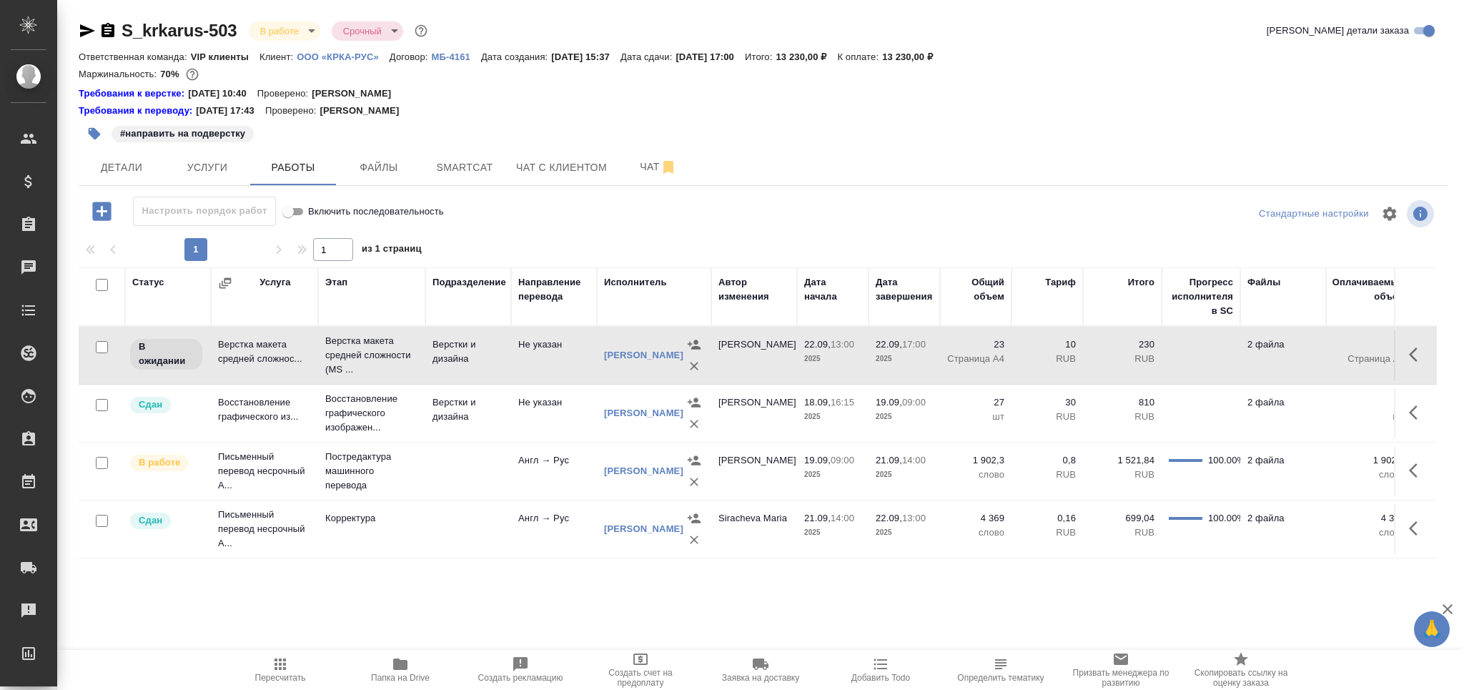
click at [100, 128] on icon "button" at bounding box center [94, 133] width 14 height 14
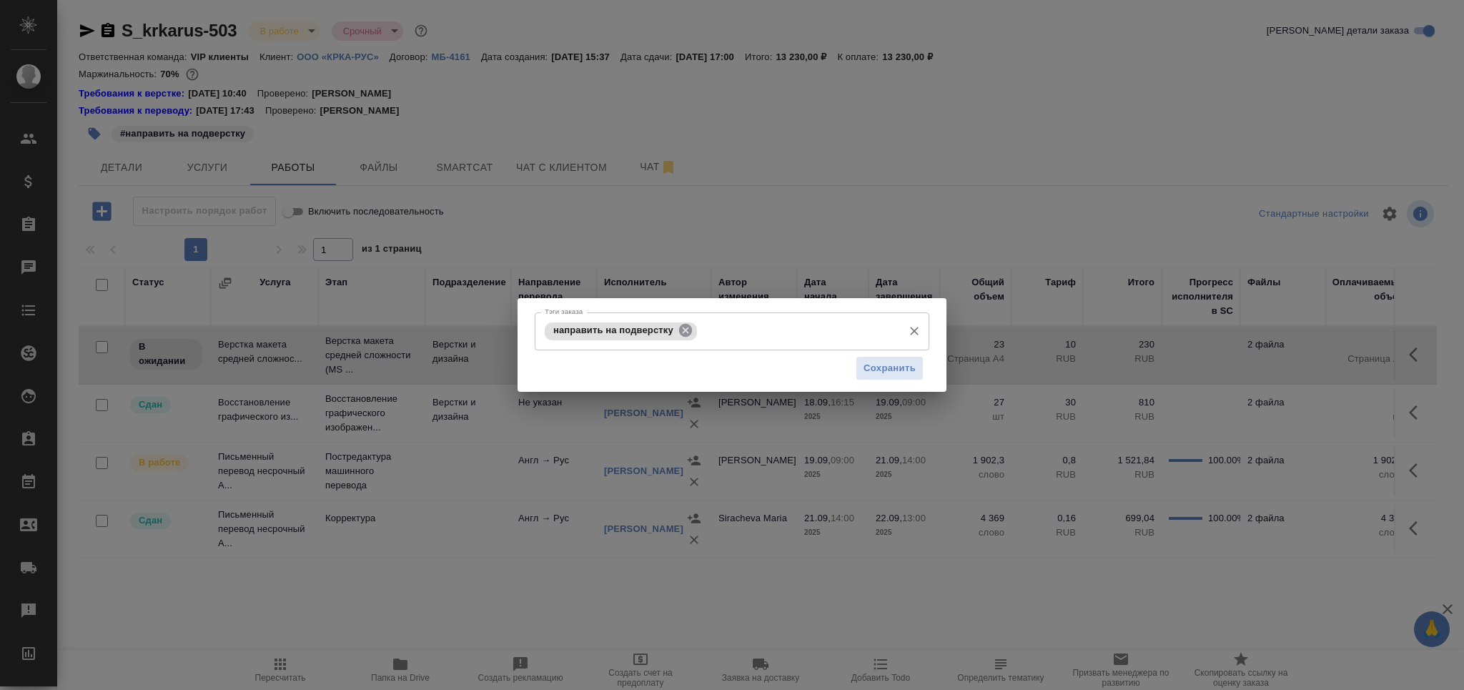
click at [680, 329] on icon at bounding box center [685, 330] width 13 height 13
click at [700, 329] on input "Тэги заказа" at bounding box center [797, 331] width 195 height 24
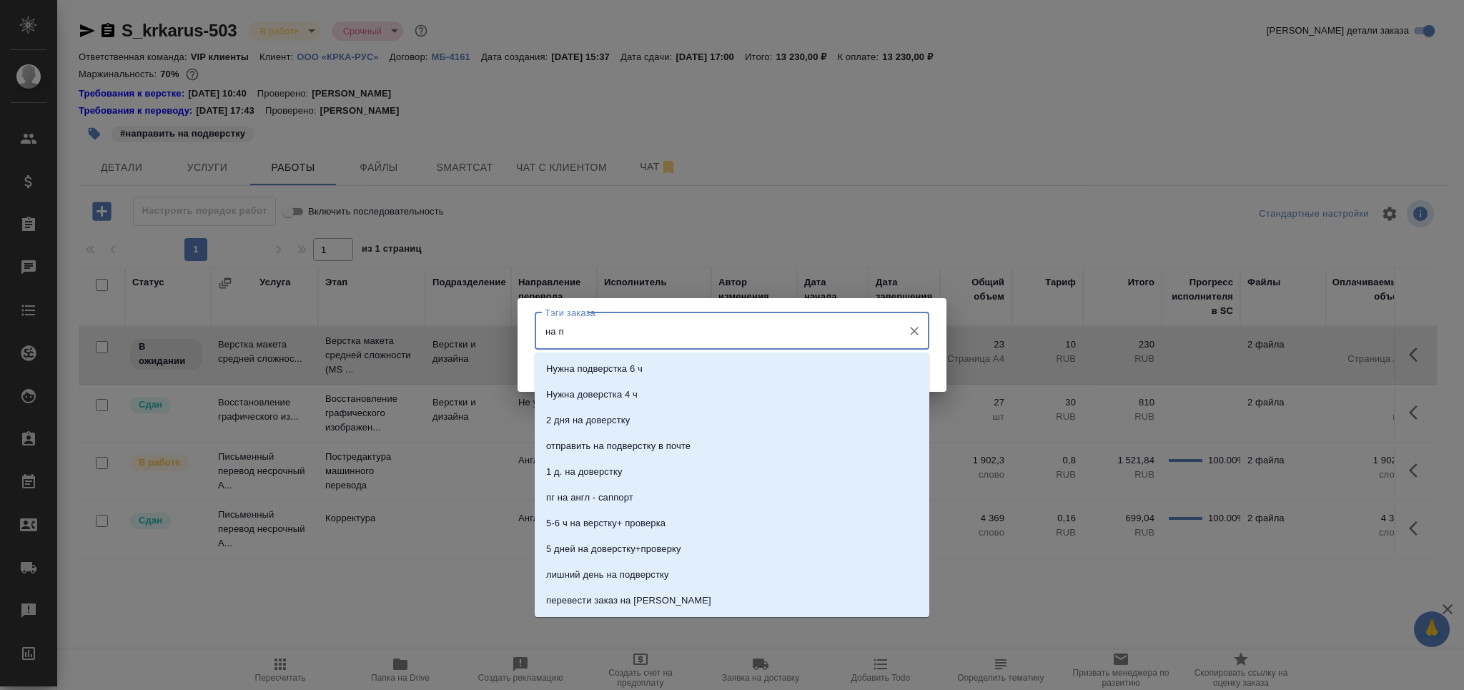
type input "на по"
click at [650, 472] on li "на подверстке" at bounding box center [732, 472] width 394 height 26
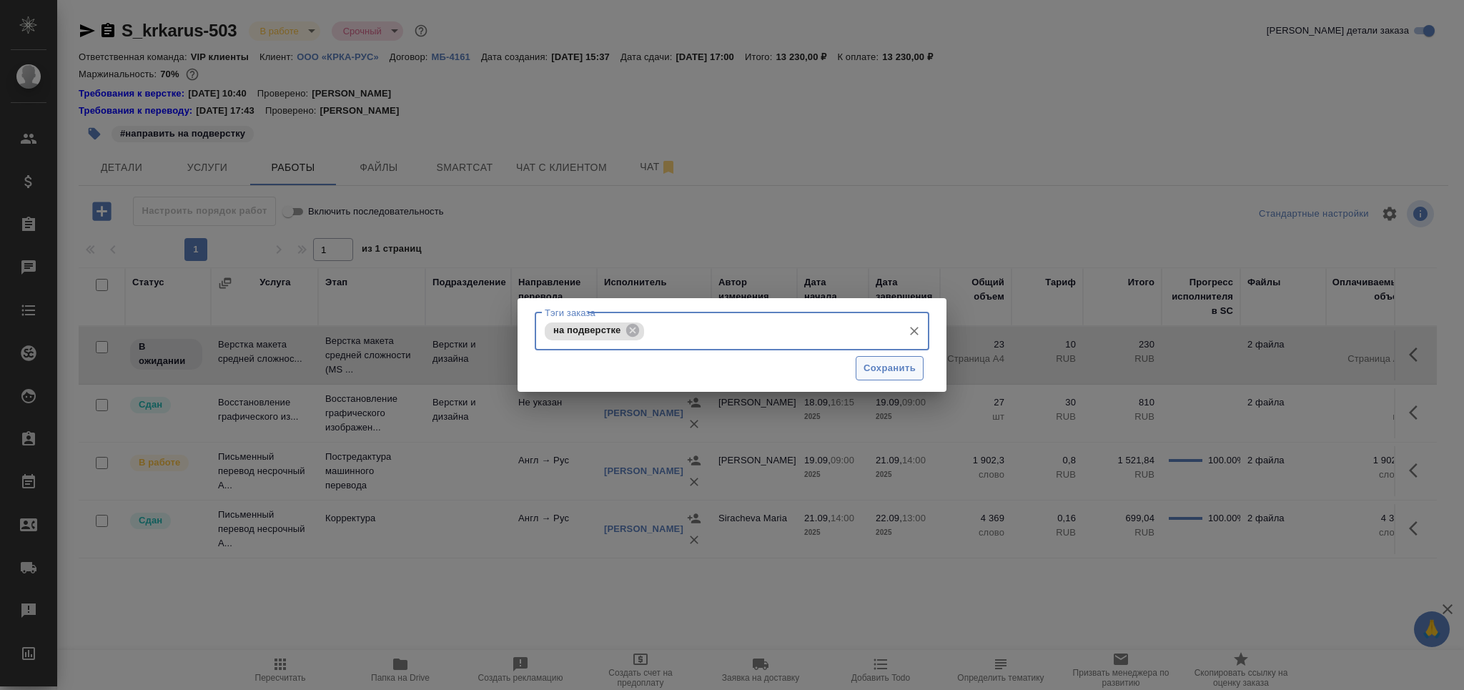
click at [887, 372] on span "Сохранить" at bounding box center [889, 368] width 52 height 16
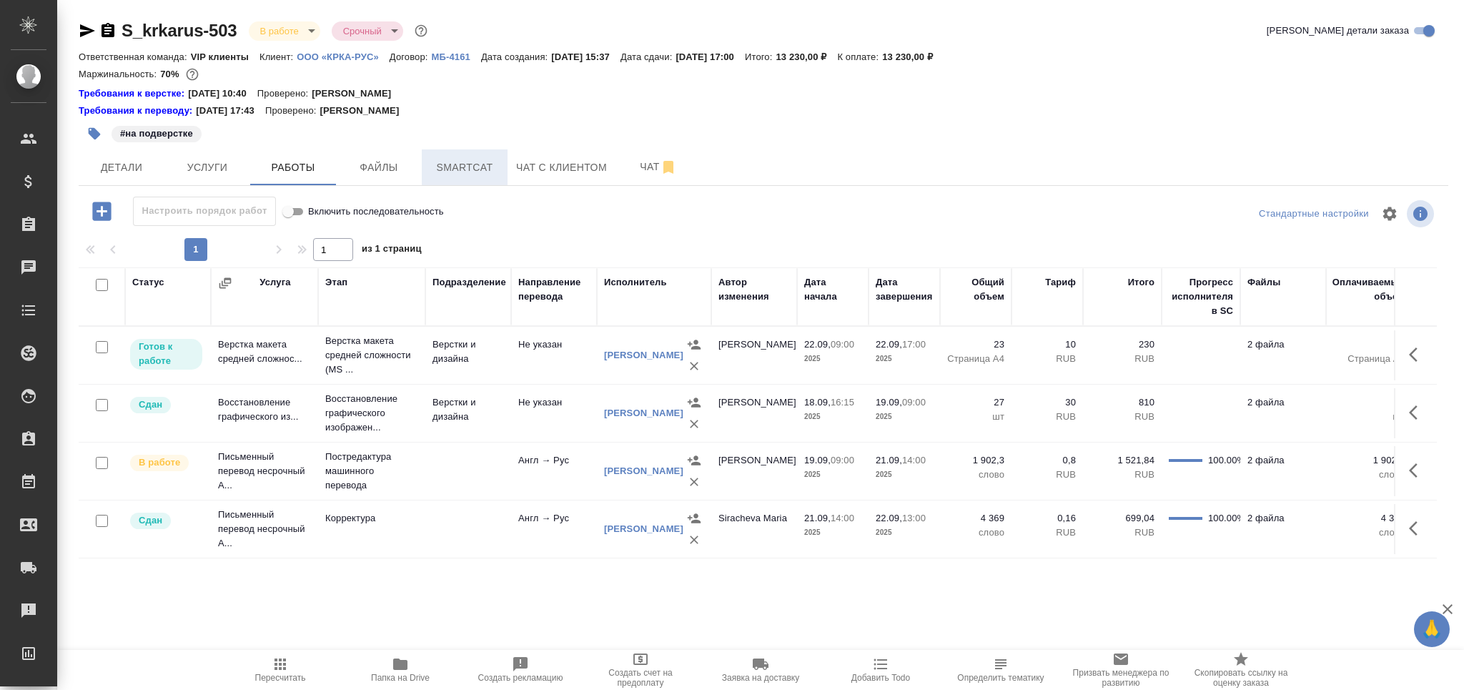
click at [469, 167] on span "Smartcat" at bounding box center [464, 168] width 69 height 18
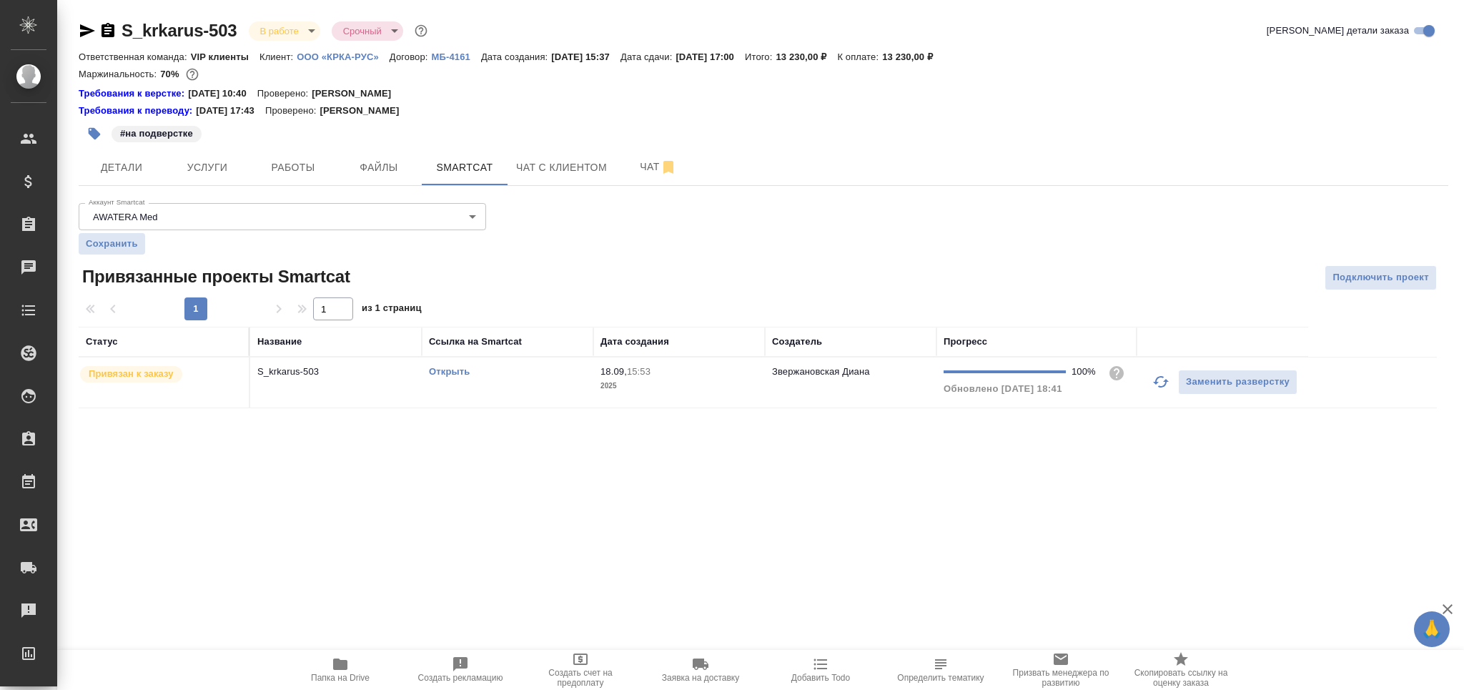
click at [573, 376] on div "Открыть" at bounding box center [507, 371] width 157 height 14
click at [574, 376] on div "Открыть" at bounding box center [507, 371] width 157 height 14
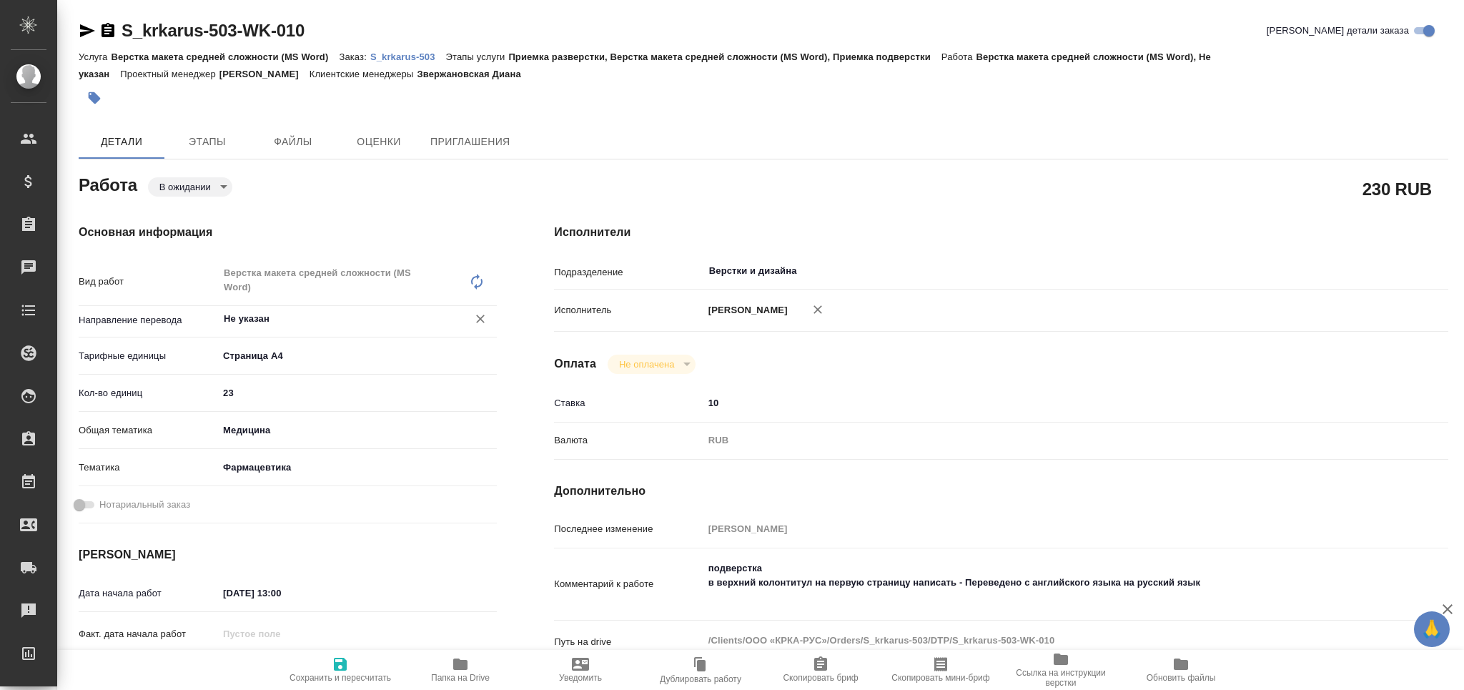
type textarea "x"
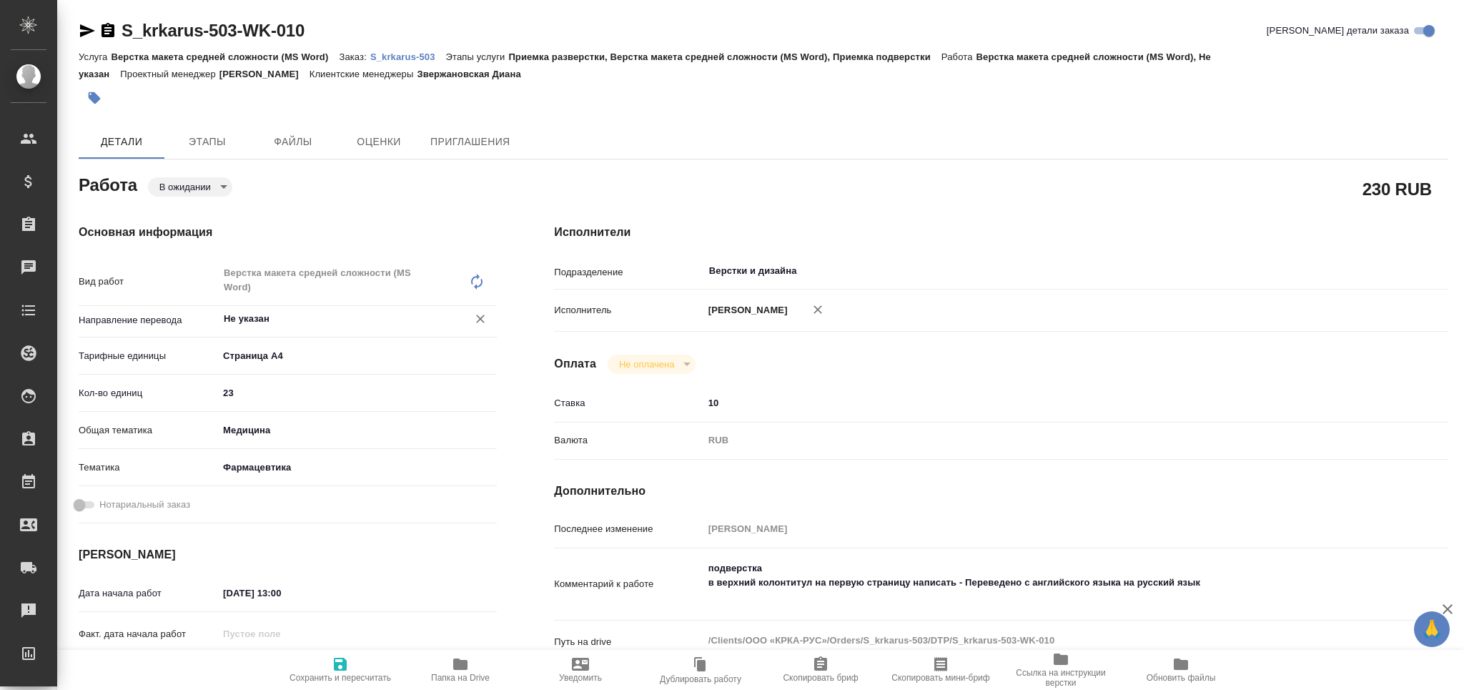
type textarea "x"
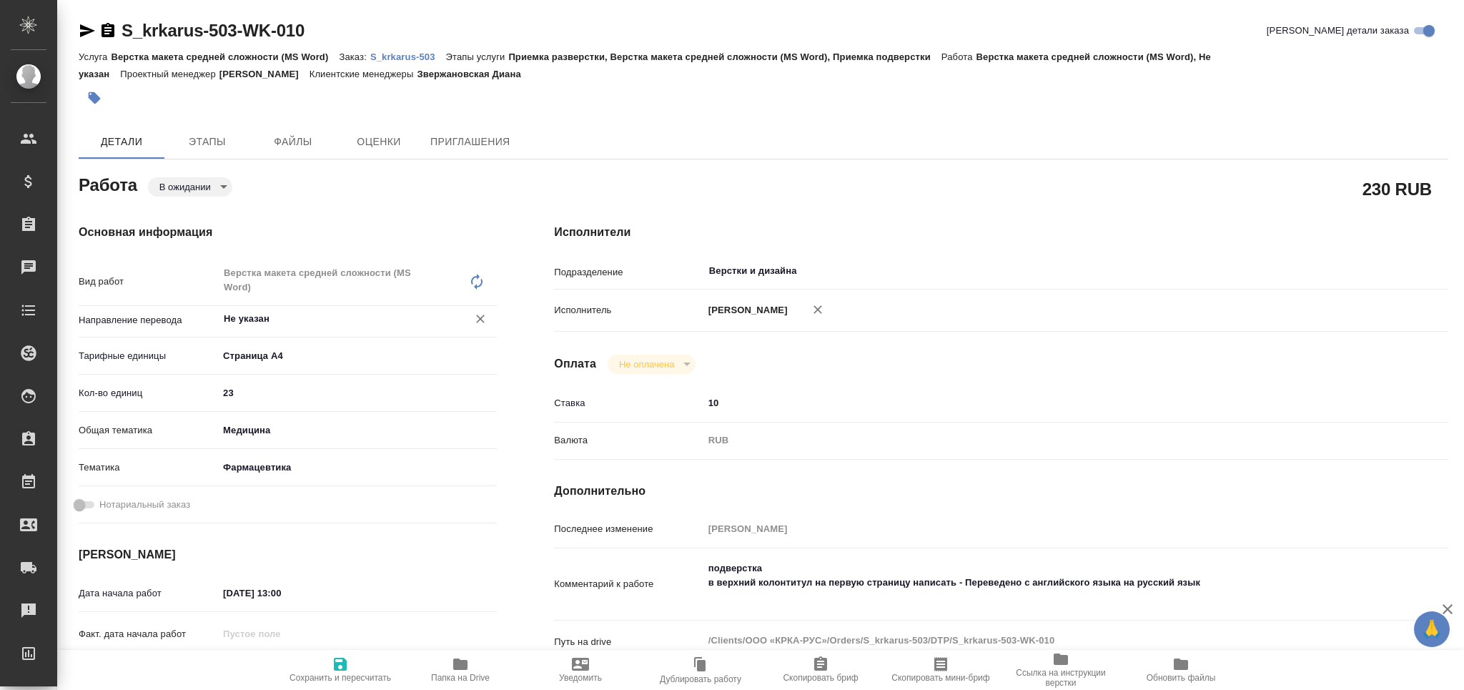
type textarea "x"
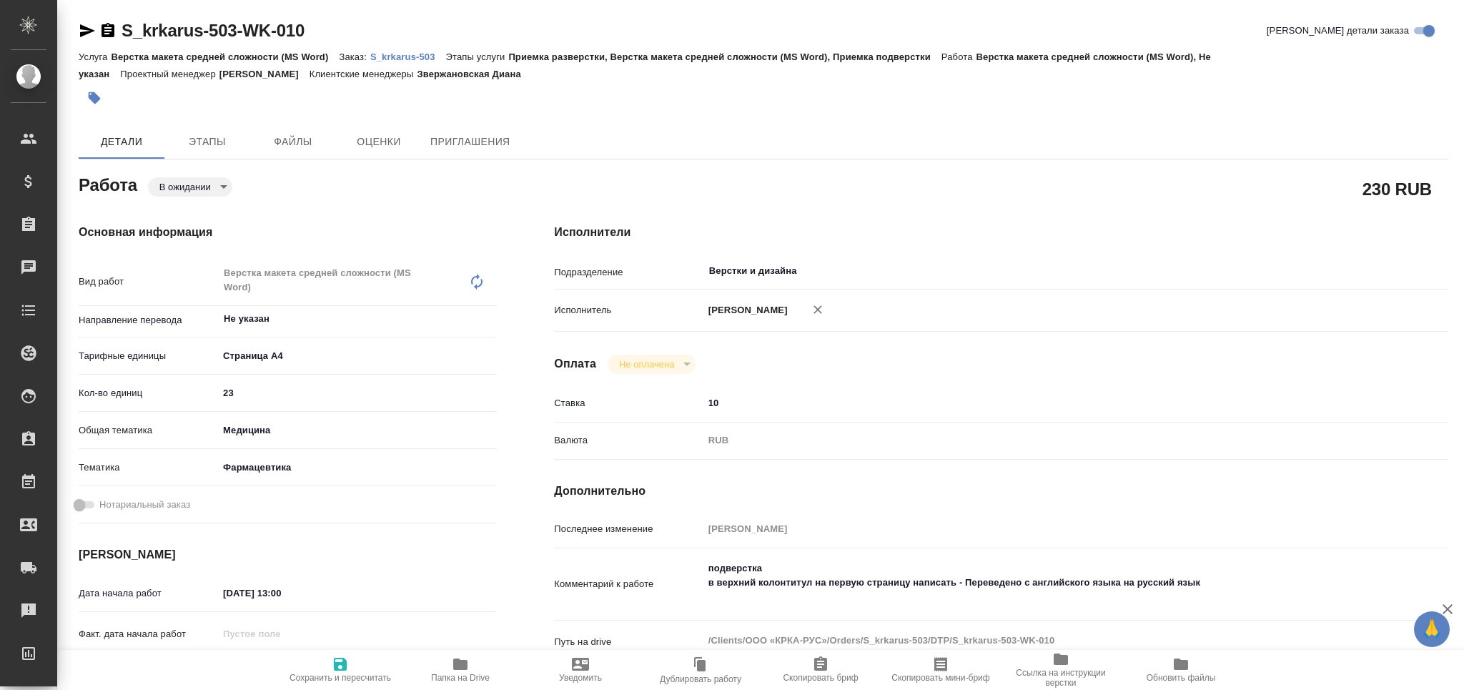
type textarea "x"
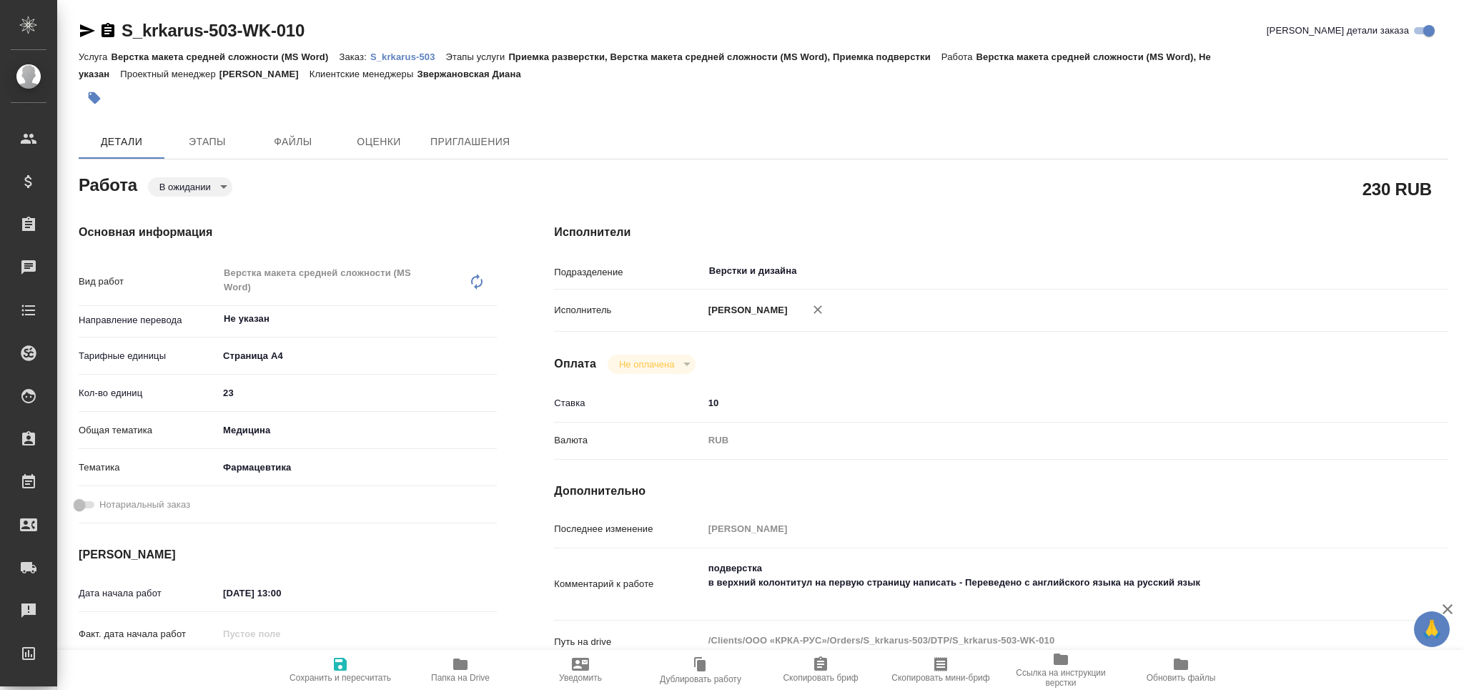
type textarea "x"
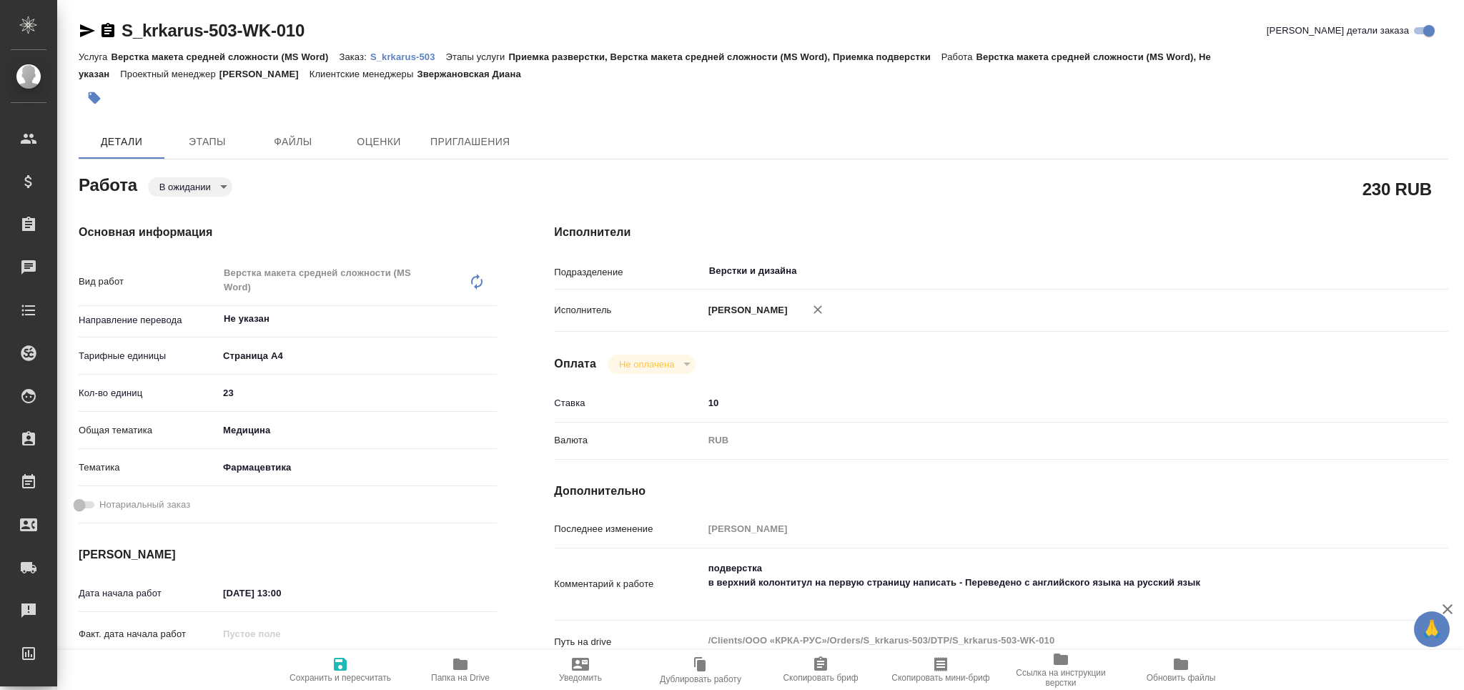
type textarea "x"
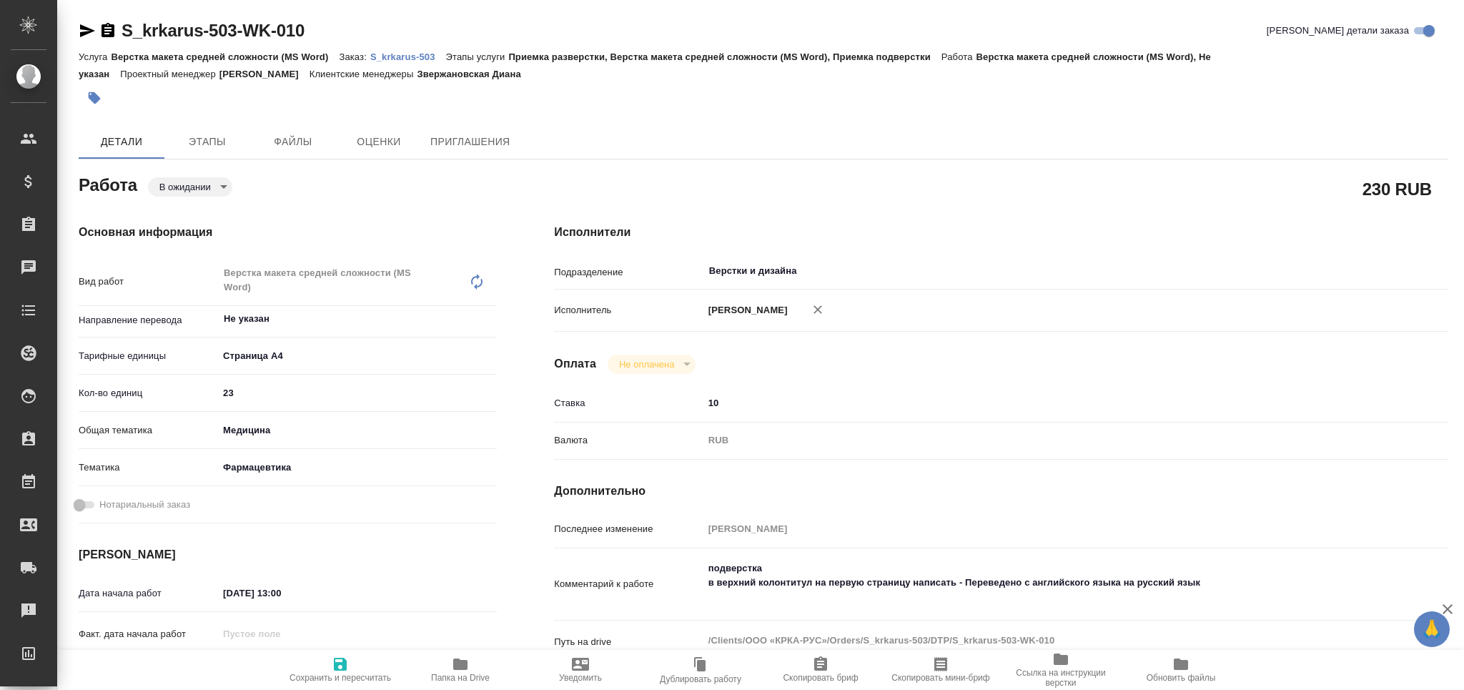
type textarea "x"
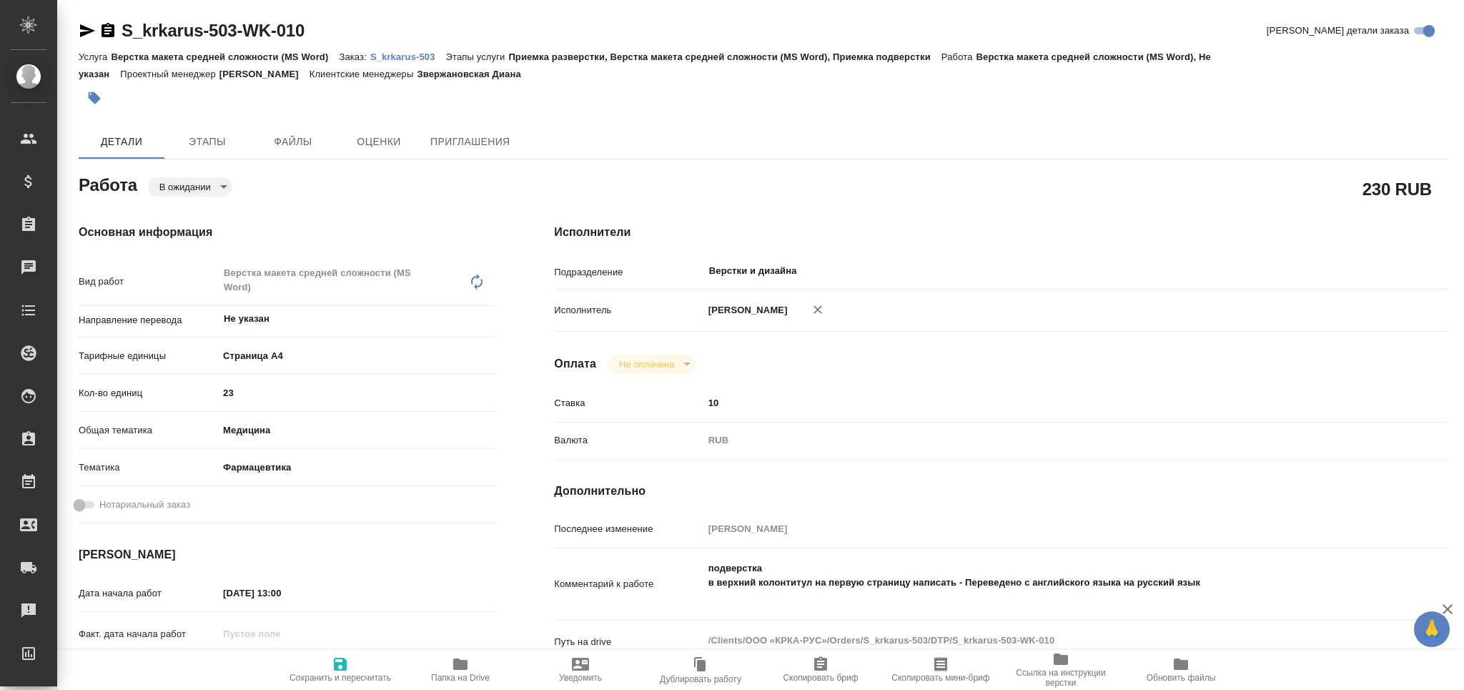
type textarea "x"
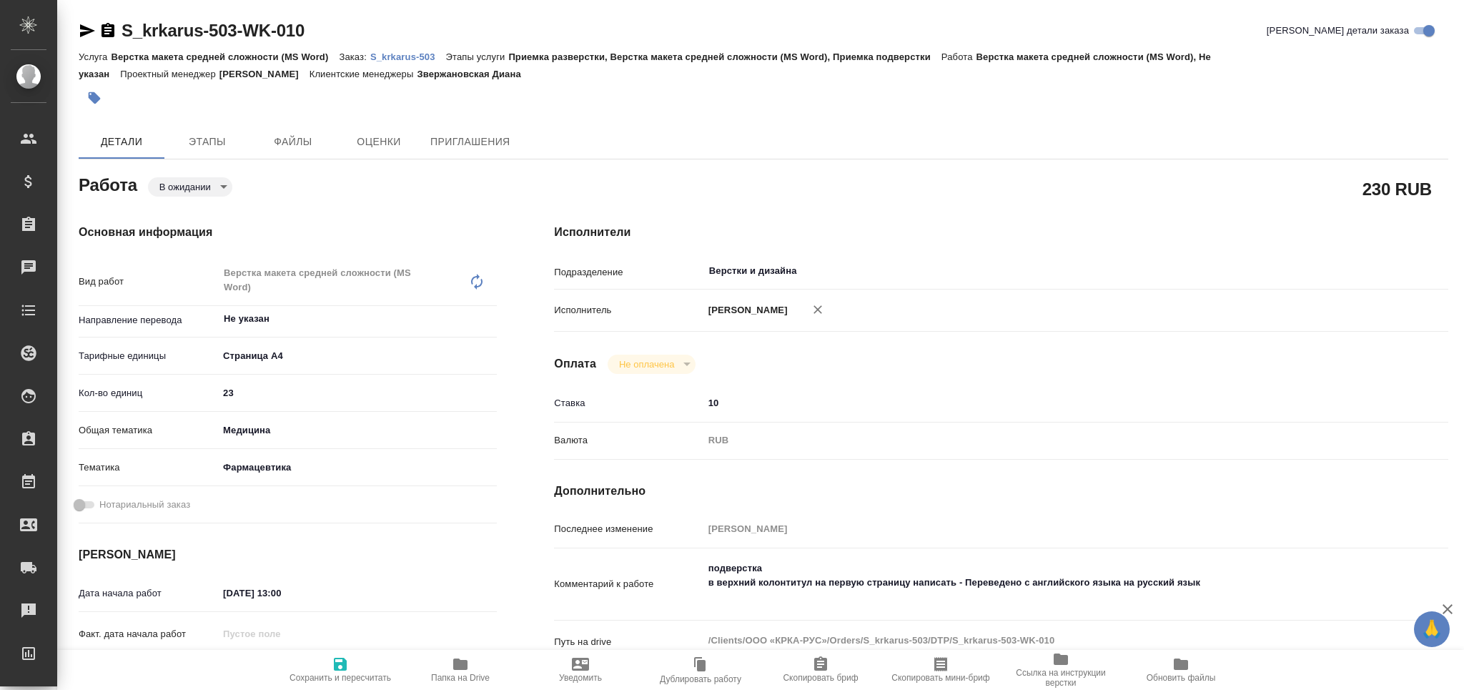
click at [178, 183] on body "🙏 .cls-1 fill:#fff; AWATERA Grabko [PERSON_NAME] Спецификации Заказы Чаты Todo …" at bounding box center [732, 345] width 1464 height 690
type textarea "x"
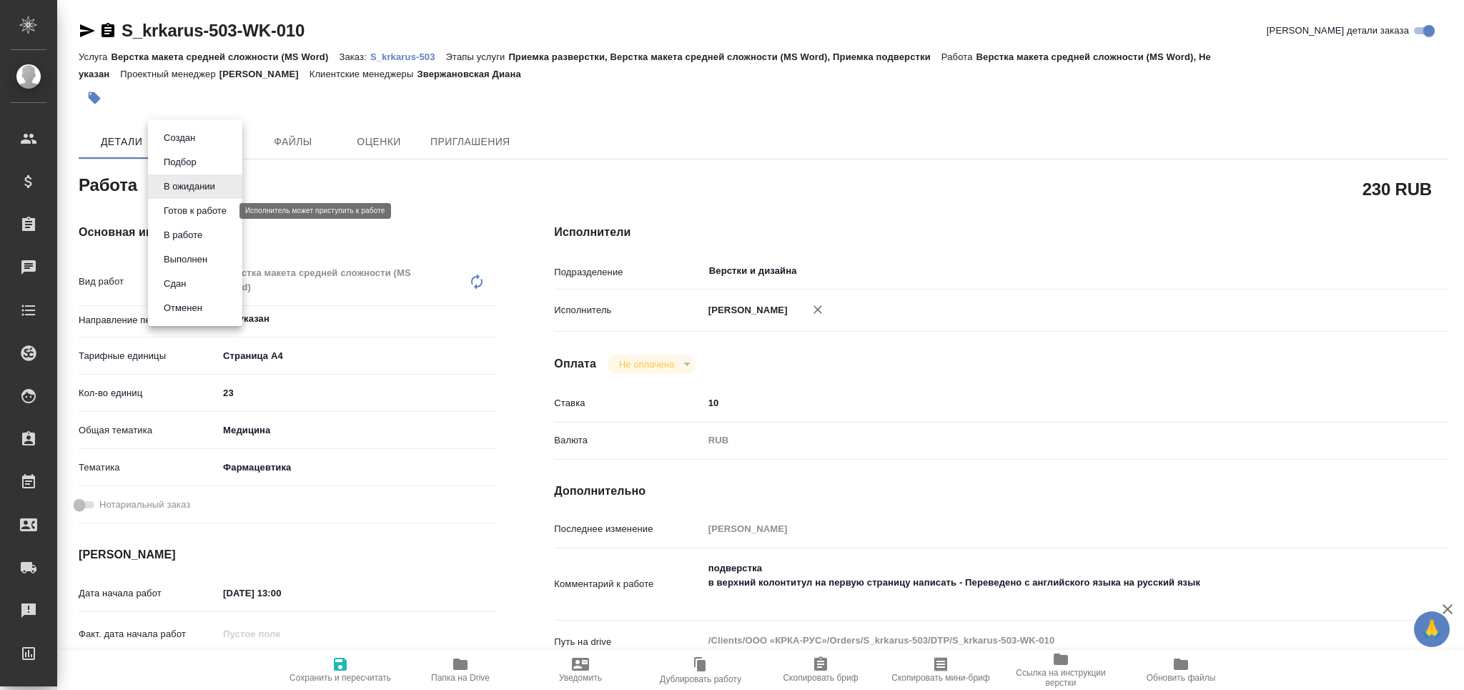
type textarea "x"
click at [178, 214] on button "Готов к работе" at bounding box center [194, 211] width 71 height 16
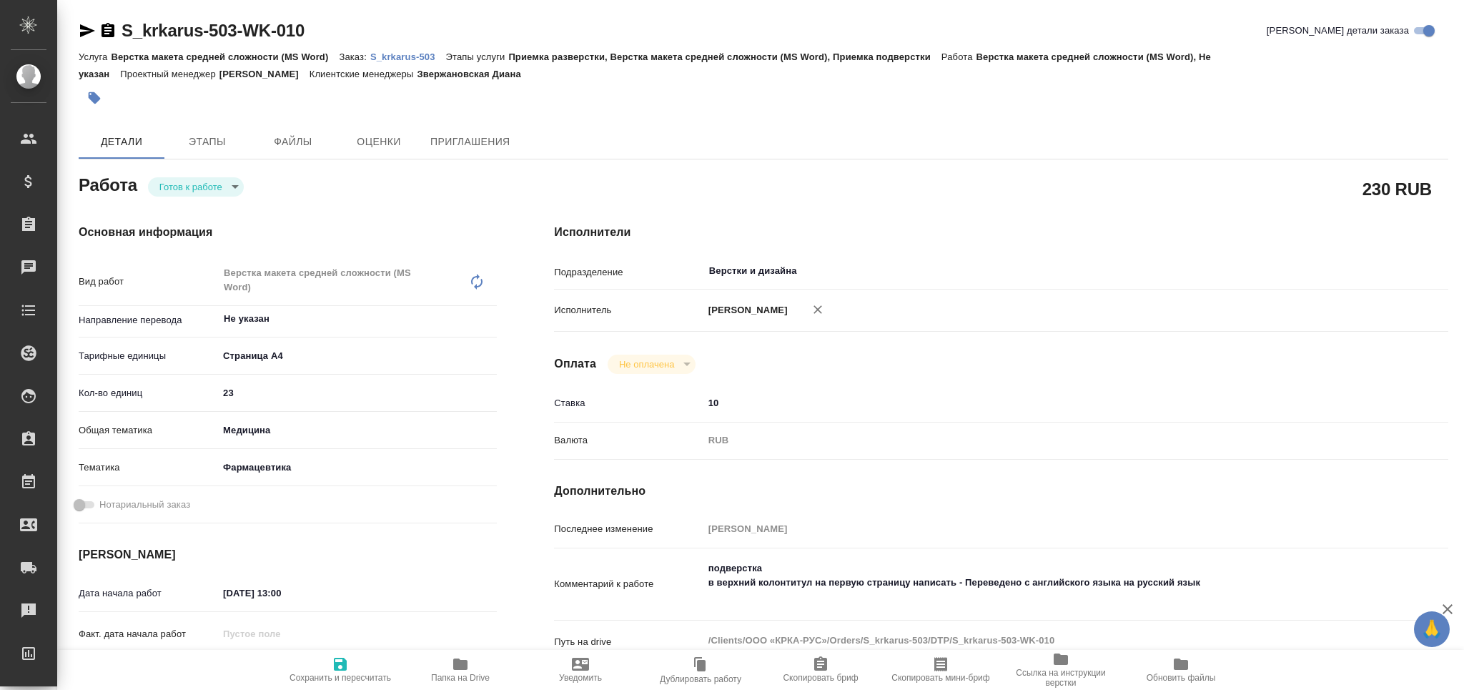
type textarea "x"
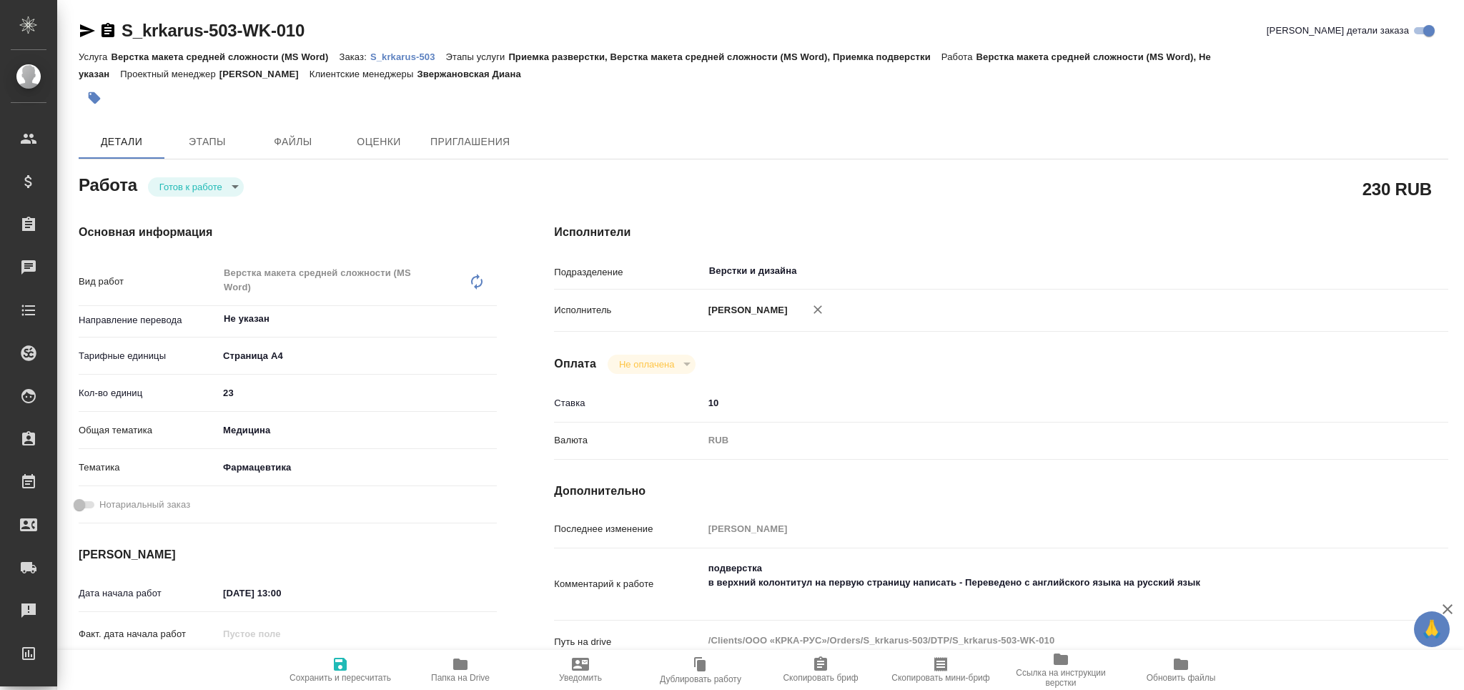
type textarea "x"
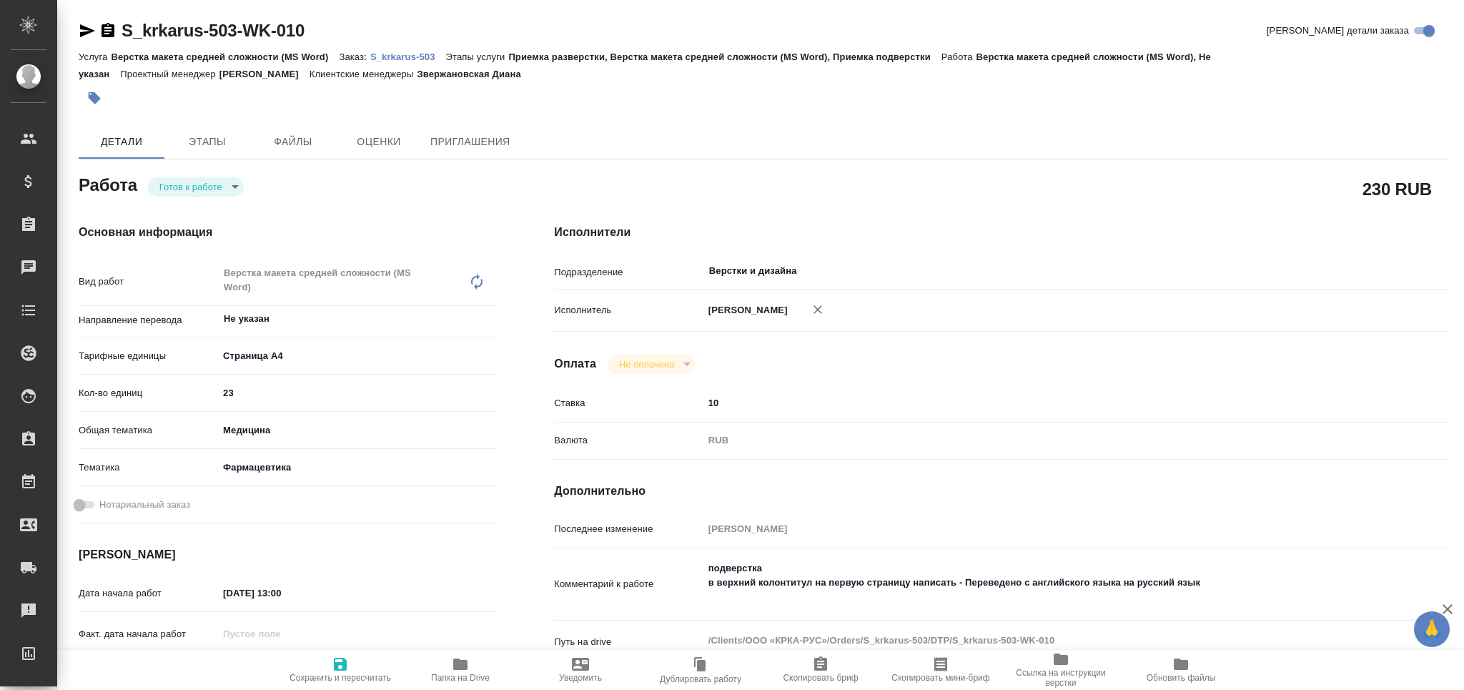
type textarea "x"
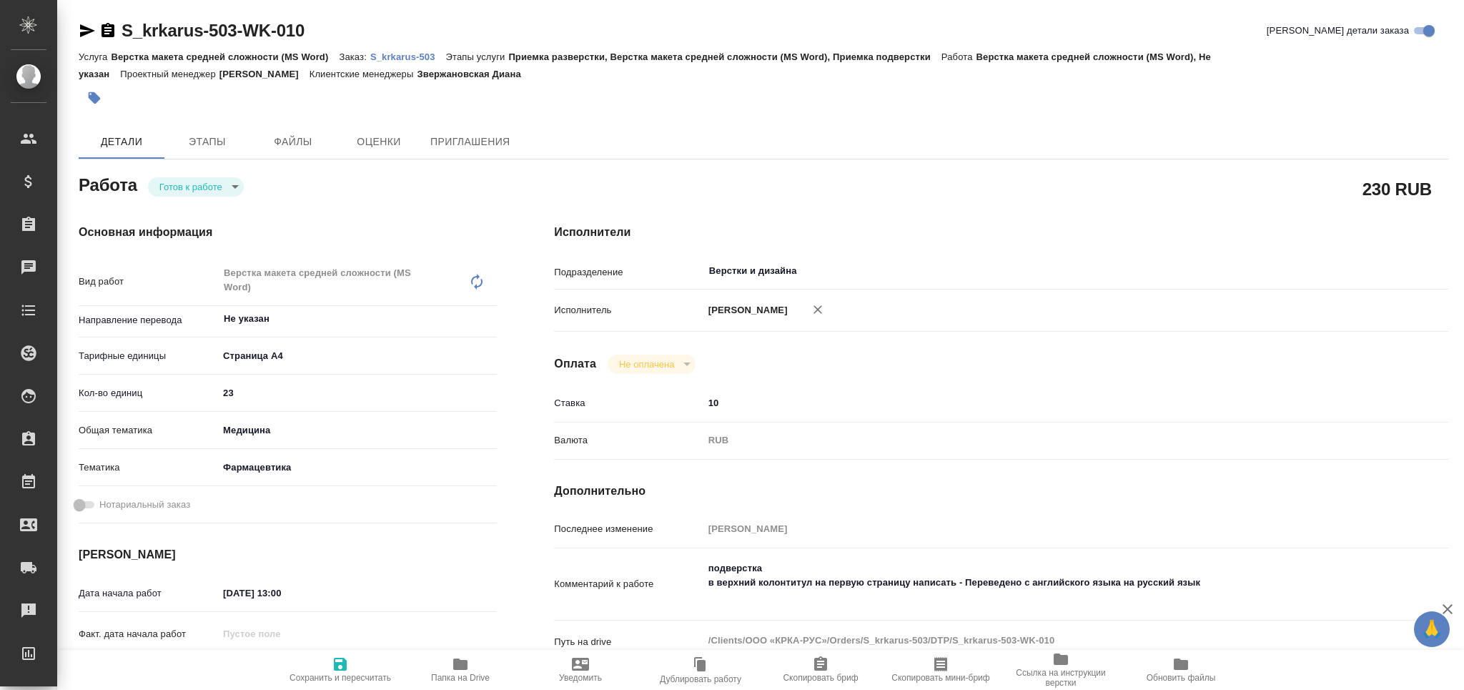
type textarea "x"
click at [1219, 588] on textarea "подверстка в верхний колонтитул на первую страницу написать - Переведено с англ…" at bounding box center [1038, 582] width 670 height 53
type textarea "x"
type textarea "подверстка в верхний колонтитул на первую страницу написать - Переведено с англ…"
type textarea "x"
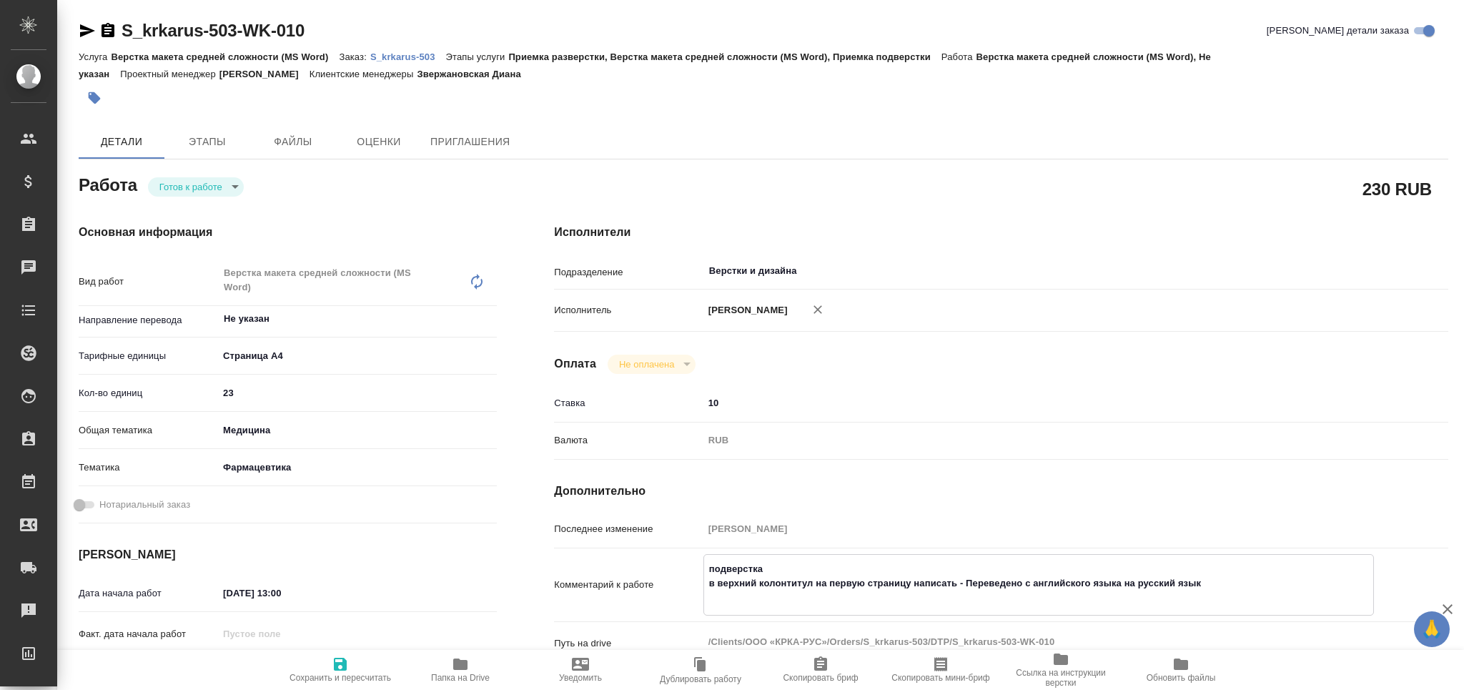
type textarea "x"
type textarea "подверстка в верхний колонтитул на первую страницу написать - Переведено с англ…"
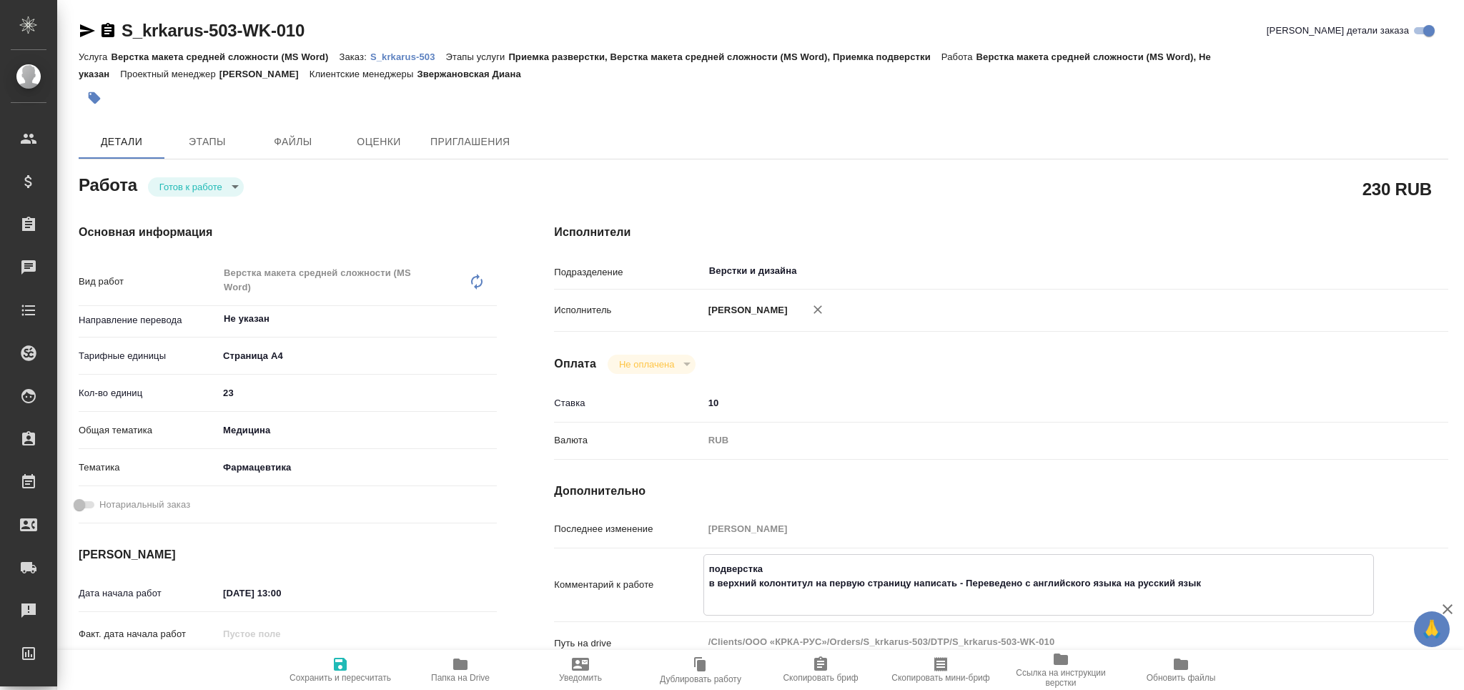
type textarea "x"
paste textarea "[URL][DOMAIN_NAME]"
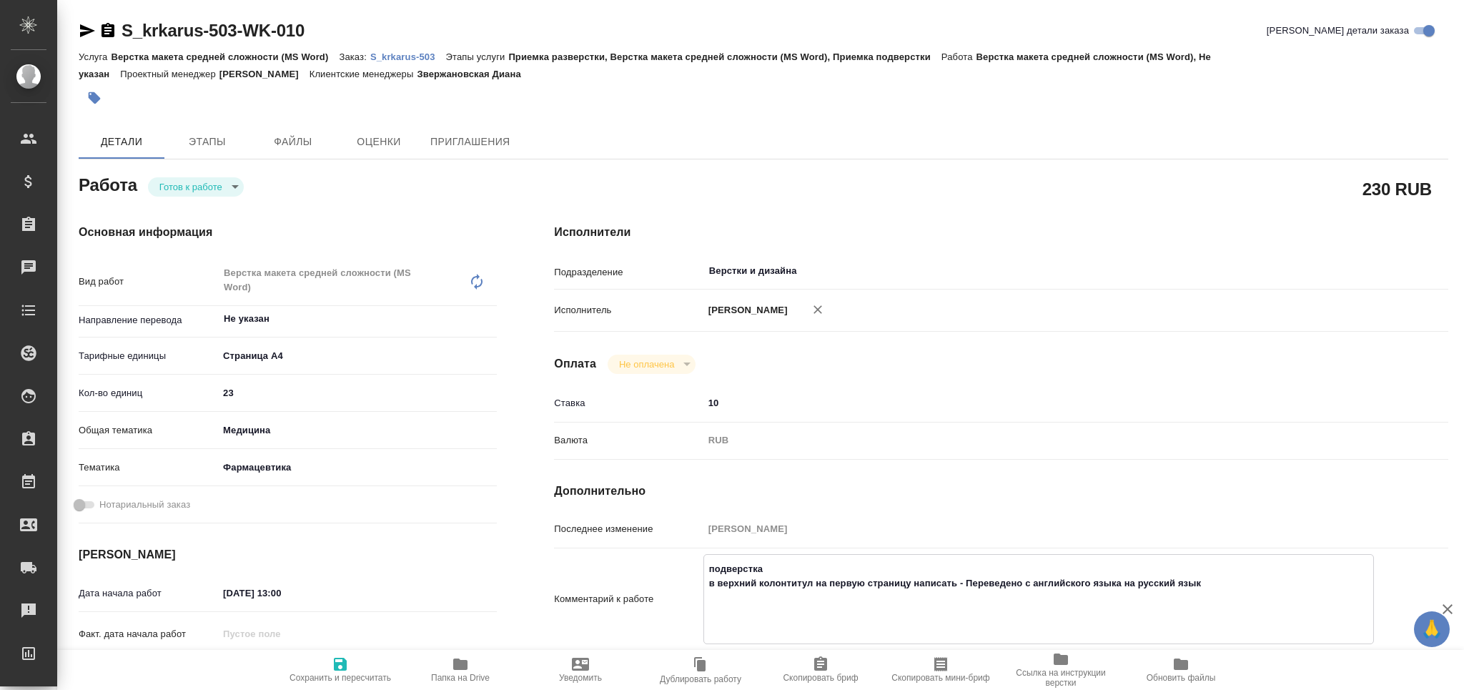
type textarea "x"
type textarea "подверстка в верхний колонтитул на первую страницу написать - Переведено с англ…"
type textarea "x"
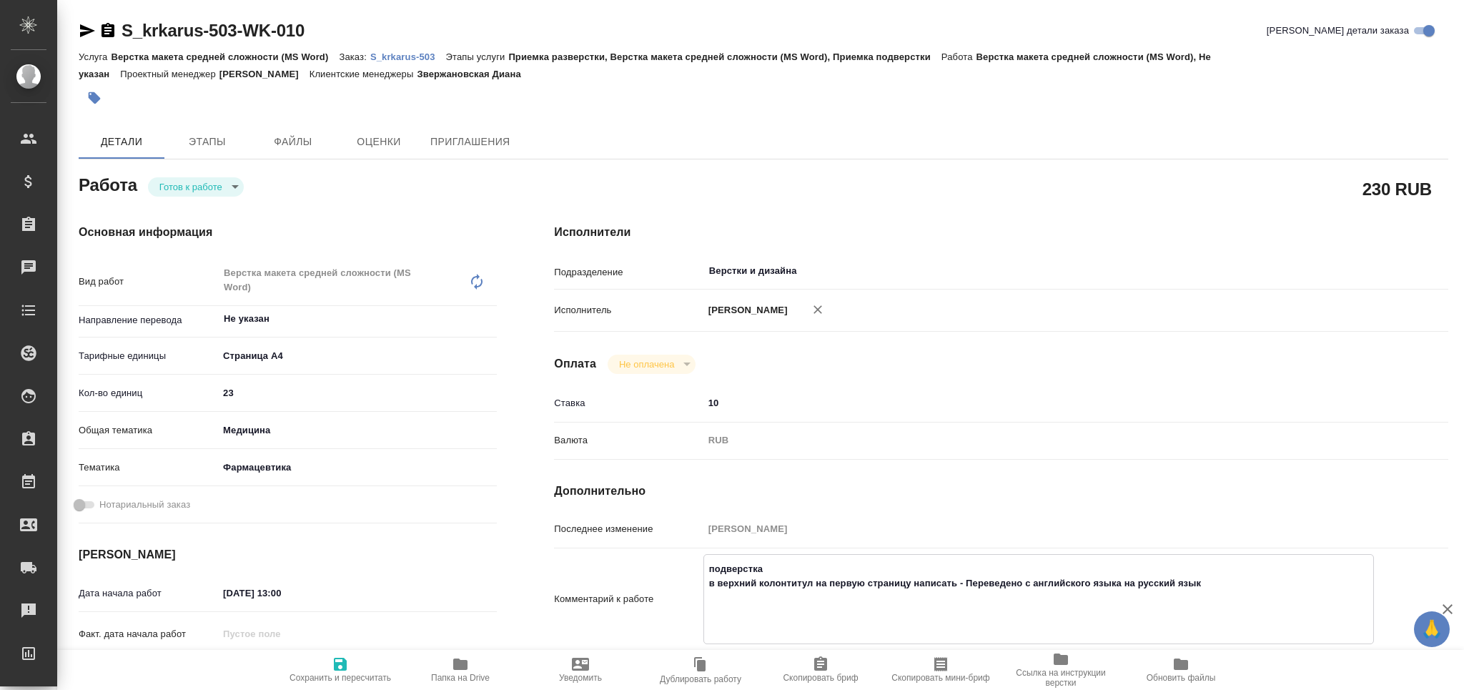
type textarea "x"
type textarea "подверстка в верхний колонтитул на первую страницу написать - Переведено с англ…"
type textarea "x"
click at [370, 672] on span "Сохранить и пересчитать" at bounding box center [339, 677] width 101 height 10
type textarea "x"
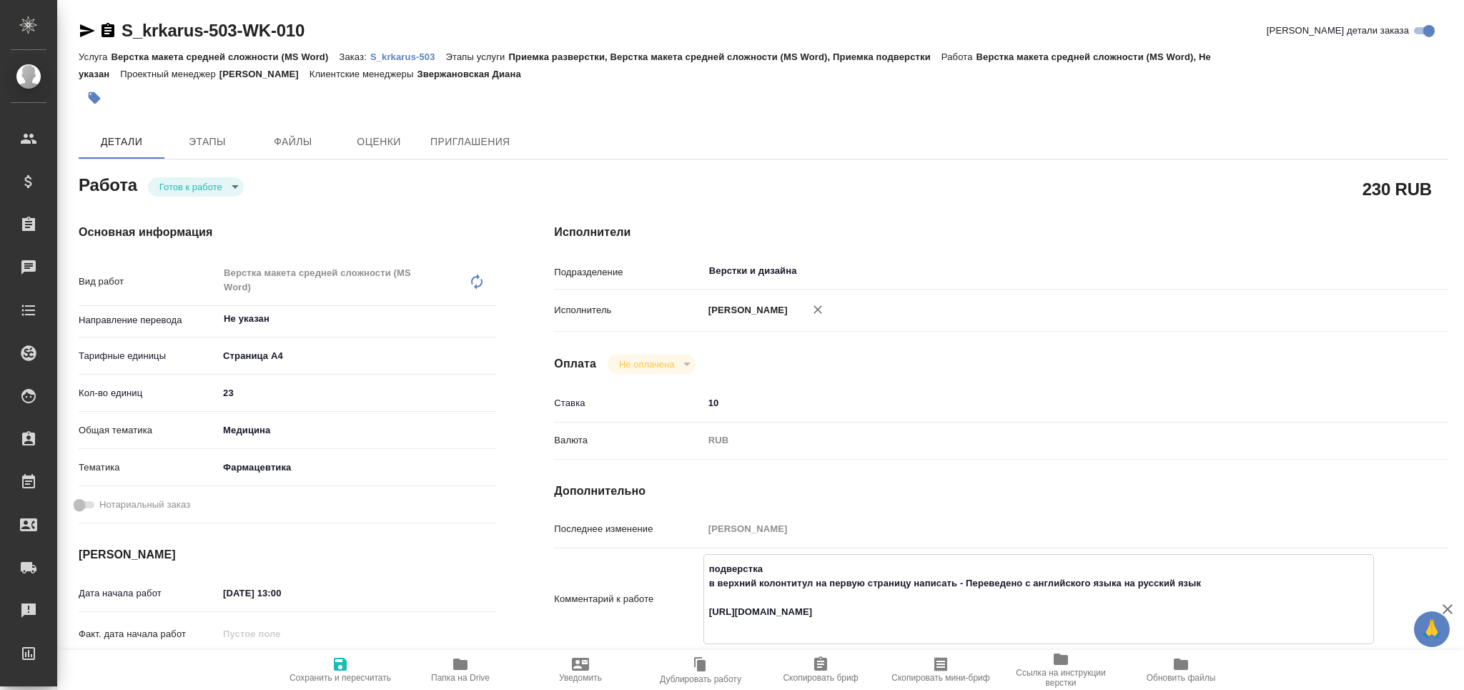
type textarea "x"
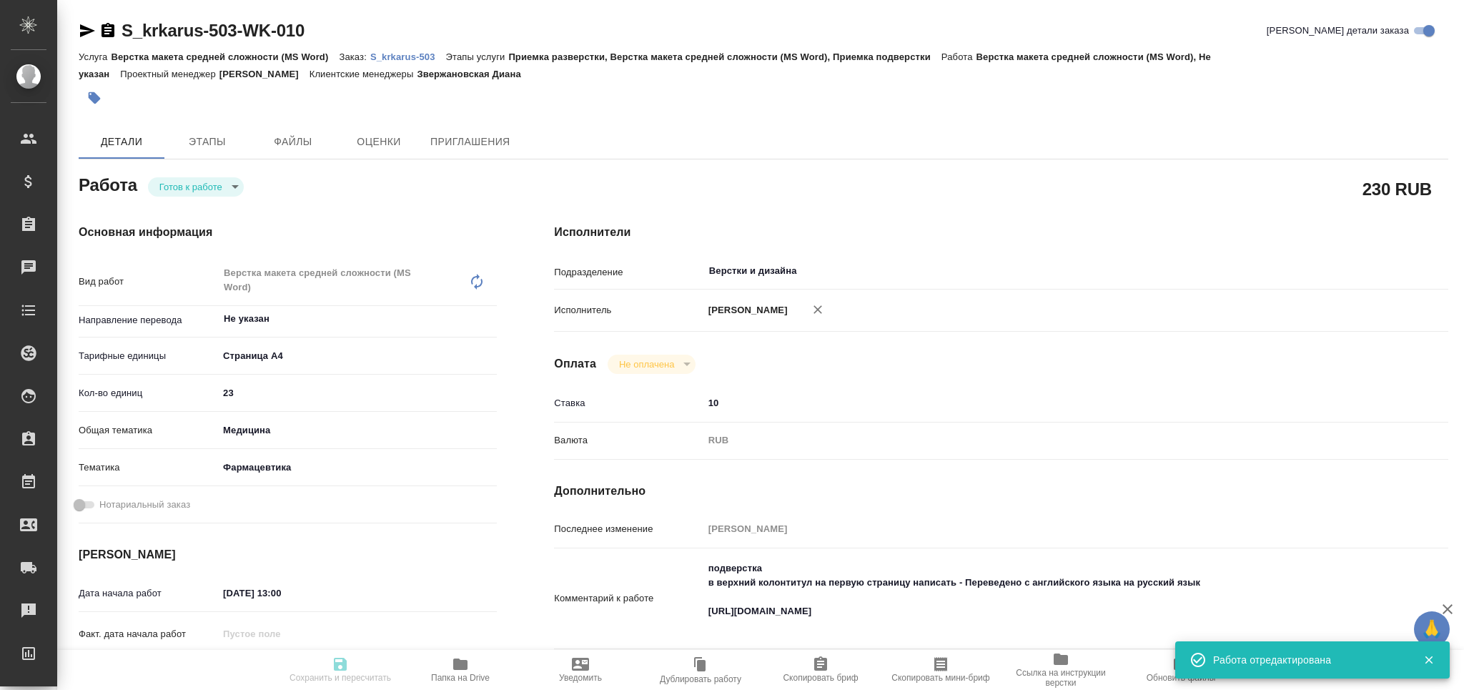
type input "readyForWork"
type textarea "Верстка макета средней сложности (MS Word)"
type textarea "x"
type input "Не указан"
type input "5f036ec4e16dec2d6b59c8ff"
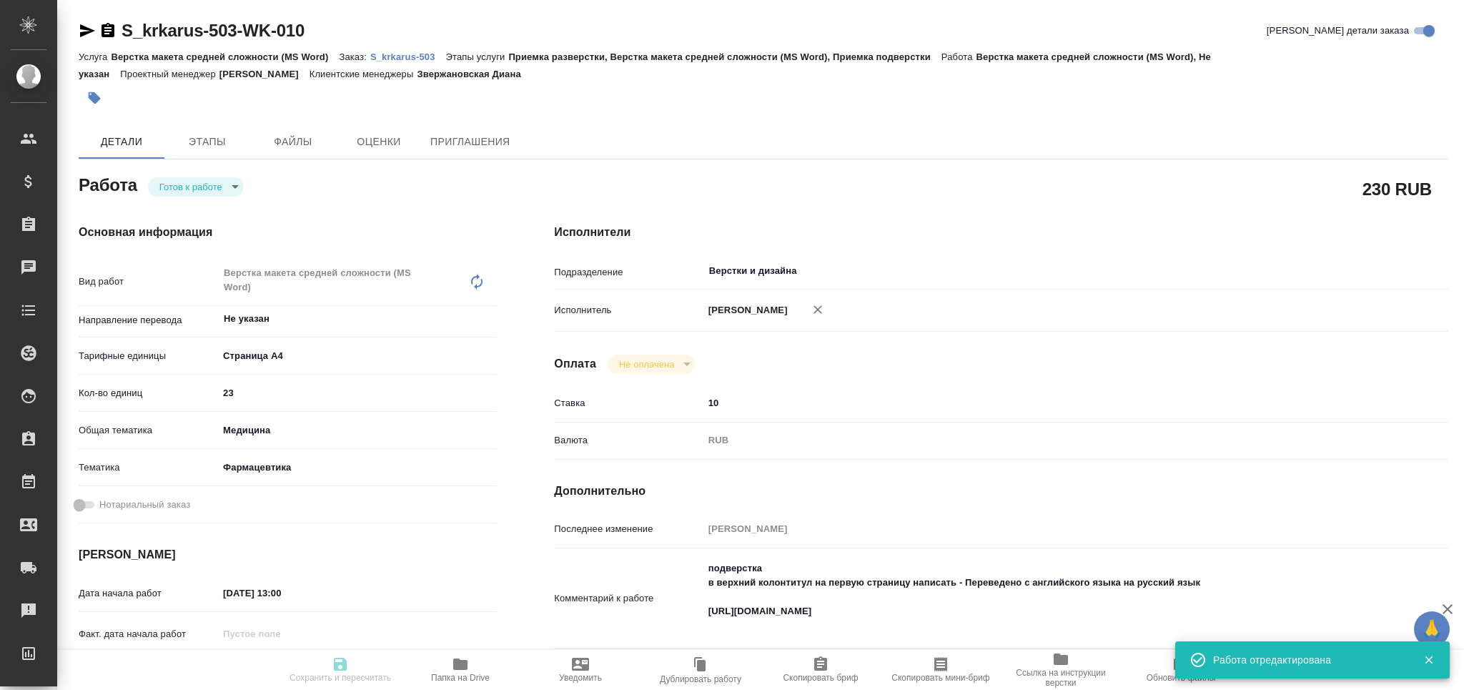
type input "23"
type input "med"
type input "6149832f2b7be24903fd7a82"
type input "22.09.2025 13:00"
type input "[DATE] 17:00"
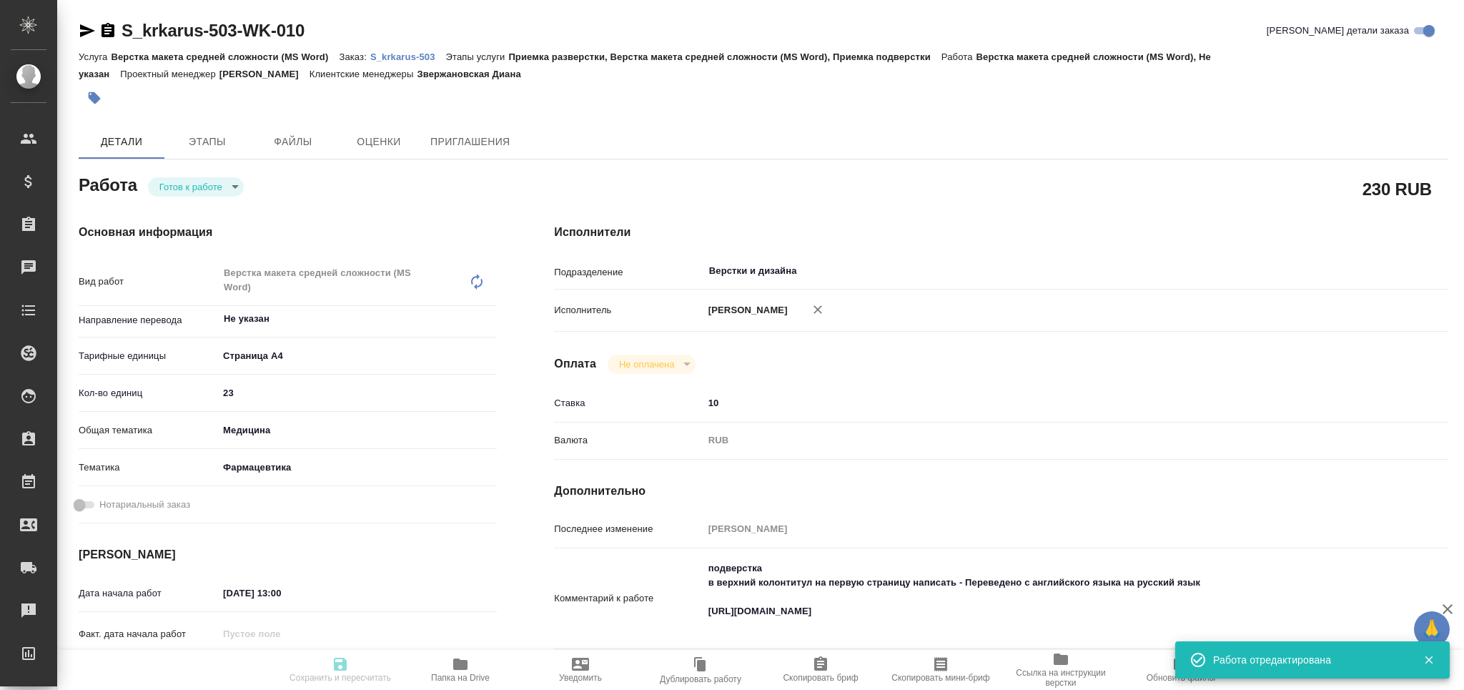
type input "[DATE] 17:00"
type input "Верстки и дизайна"
type input "notPayed"
type input "10"
type input "RUB"
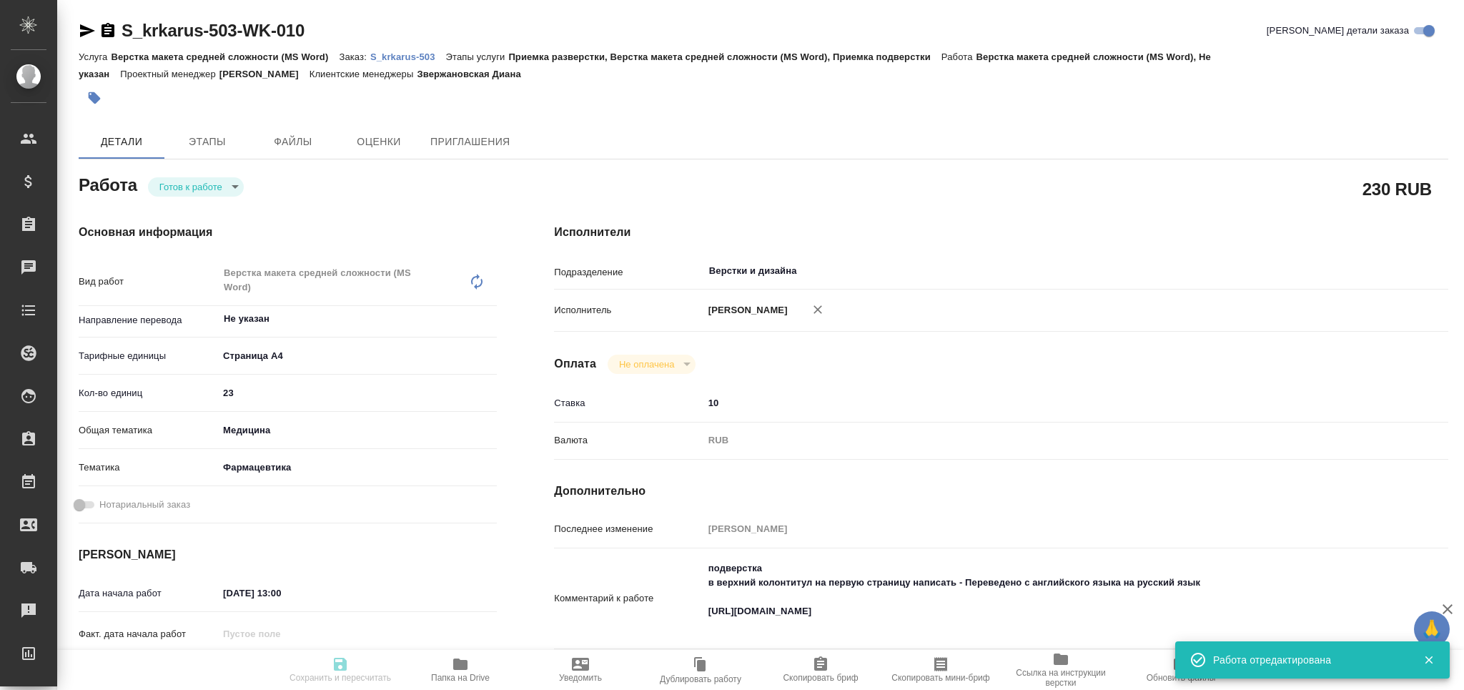
type input "[PERSON_NAME]"
type textarea "подверстка в верхний колонтитул на первую страницу написать - Переведено с англ…"
type textarea "x"
type textarea "/Clients/ООО «КРКА-РУС»/Orders/S_krkarus-503/DTP/S_krkarus-503-WK-010"
type textarea "x"
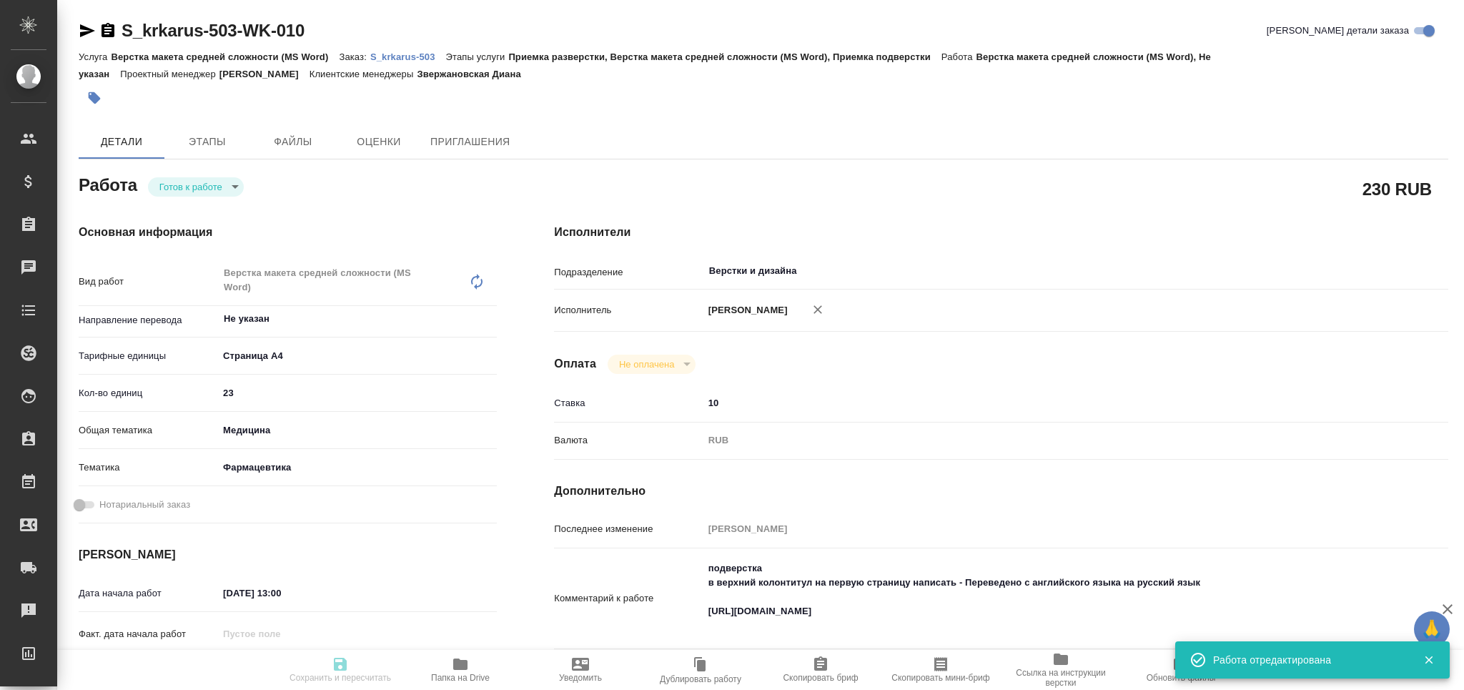
type input "S_krkarus-503"
type input "Верстка макета средней сложности (MS Word)"
type input "Приемка разверстки, Верстка макета средней сложности (MS Word), Приемка подверс…"
type input "Звержановская Диана"
type input "[PERSON_NAME]"
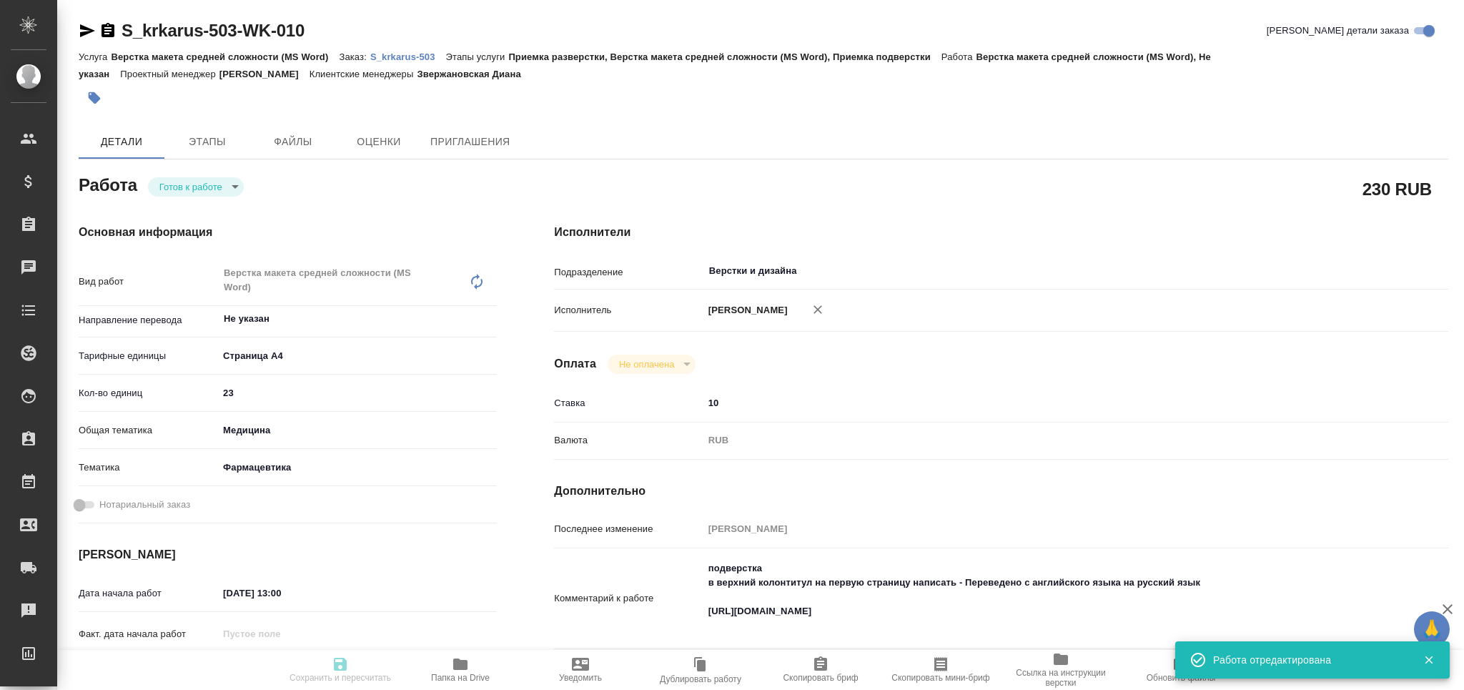
type input "/Clients/ООО «КРКА-РУС»/Orders/S_krkarus-503"
type textarea "x"
type textarea "КРКА Телинстар (Индапамид + Телмисартан), таблетки с модифицированным высвобожд…"
type textarea "x"
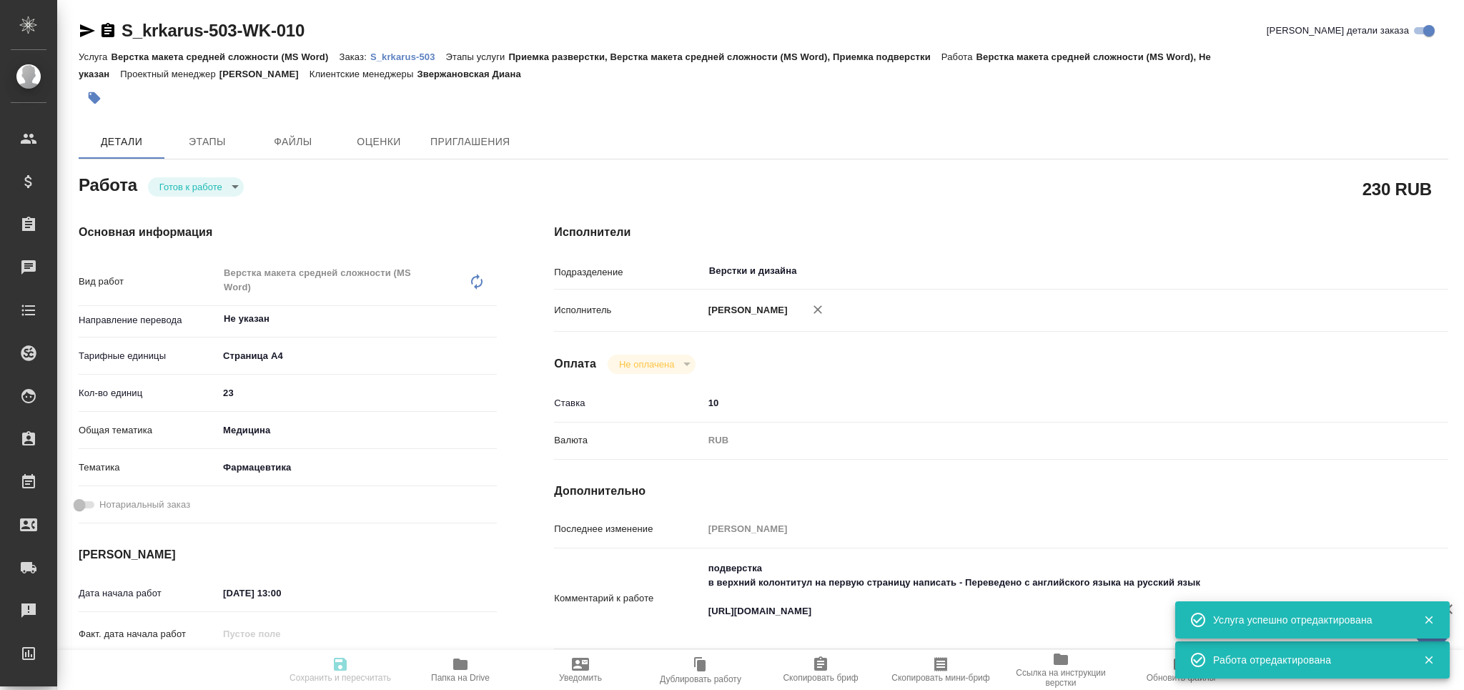
type textarea "x"
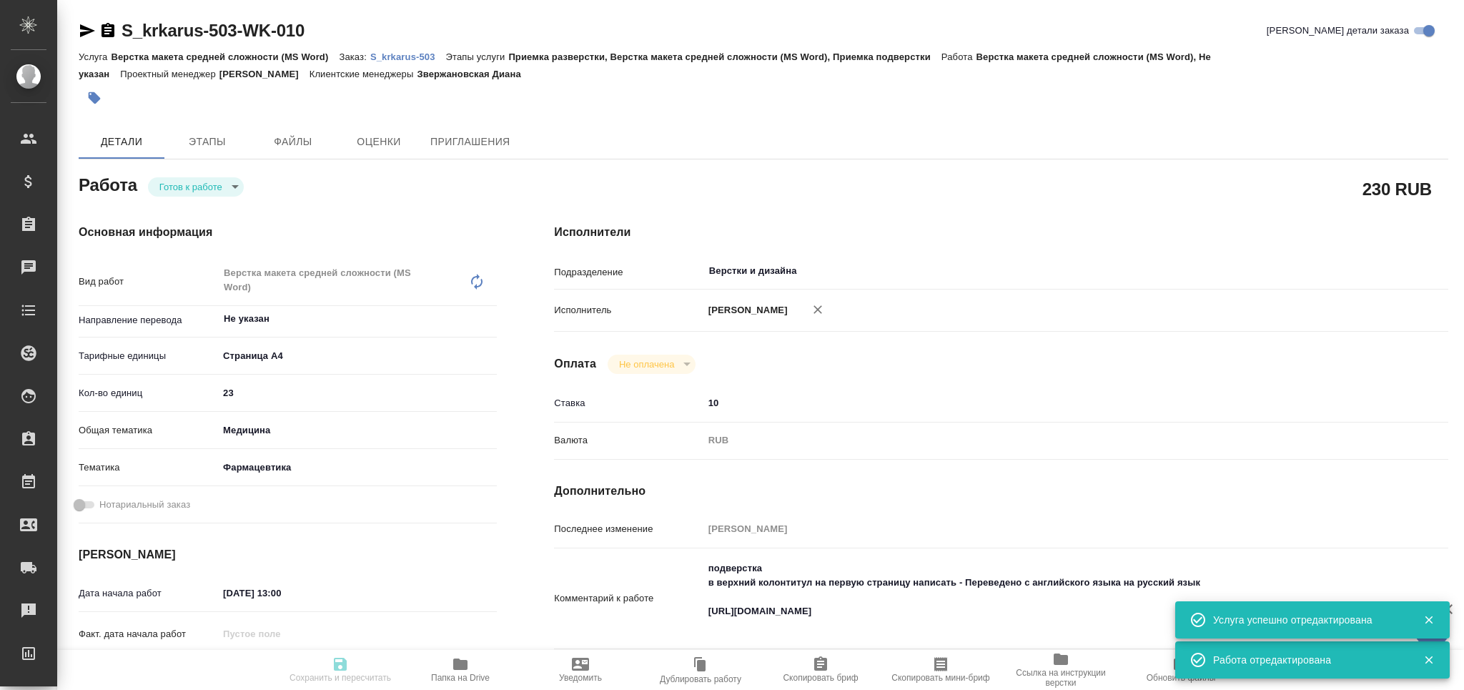
type textarea "x"
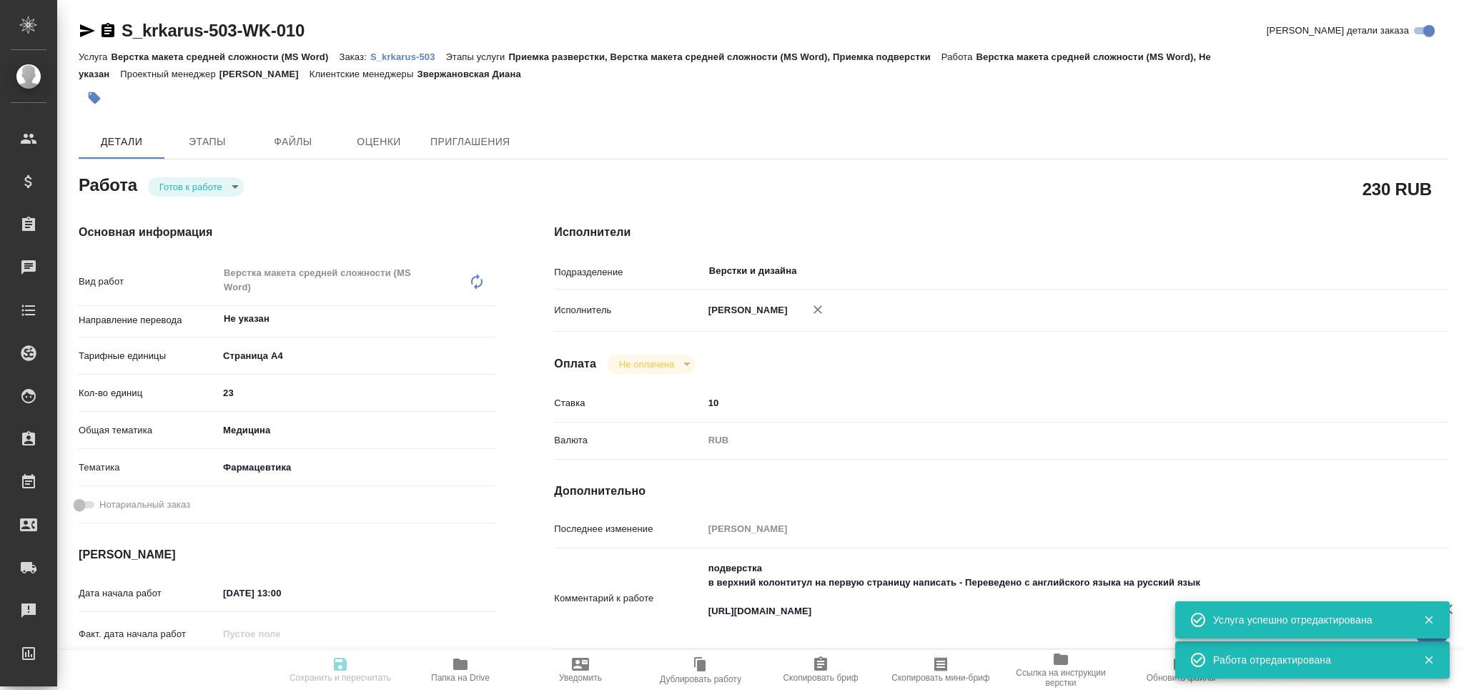
type textarea "x"
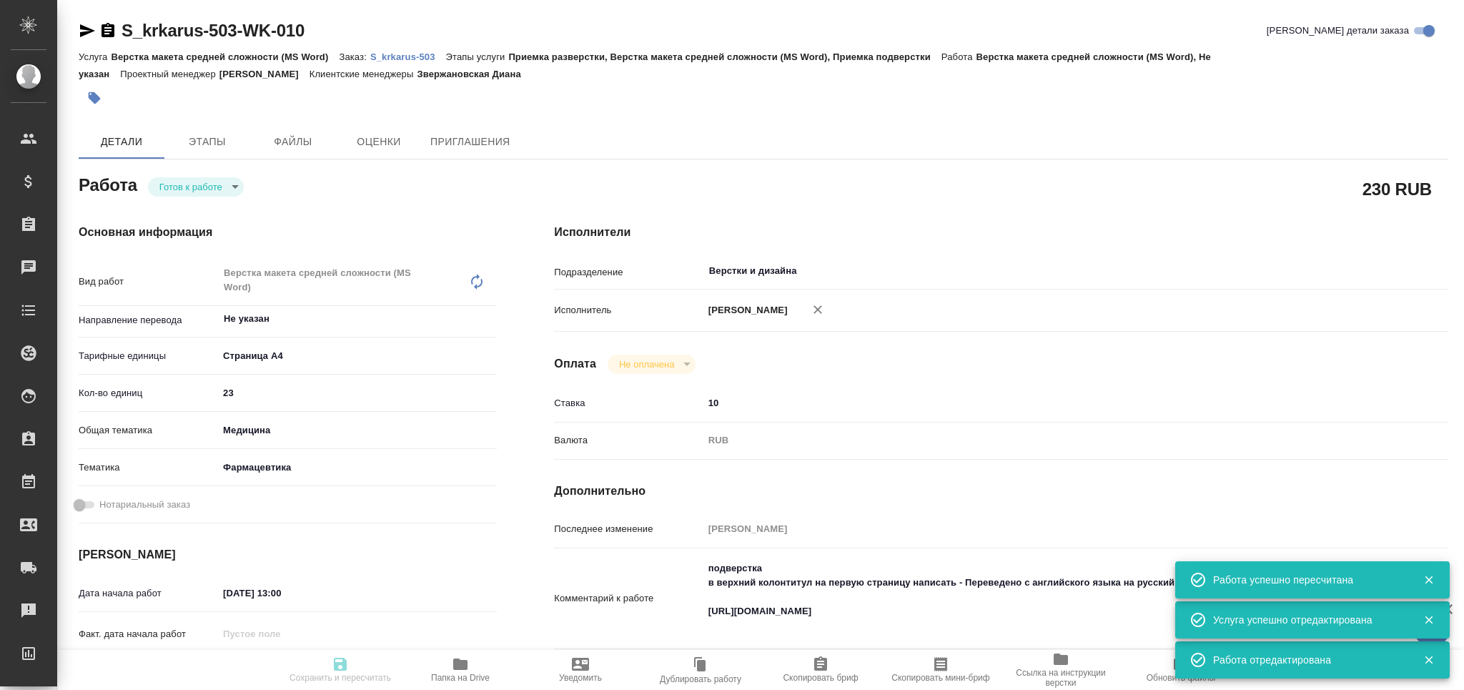
type input "readyForWork"
type textarea "Верстка макета средней сложности (MS Word)"
type textarea "x"
type input "Не указан"
type input "5f036ec4e16dec2d6b59c8ff"
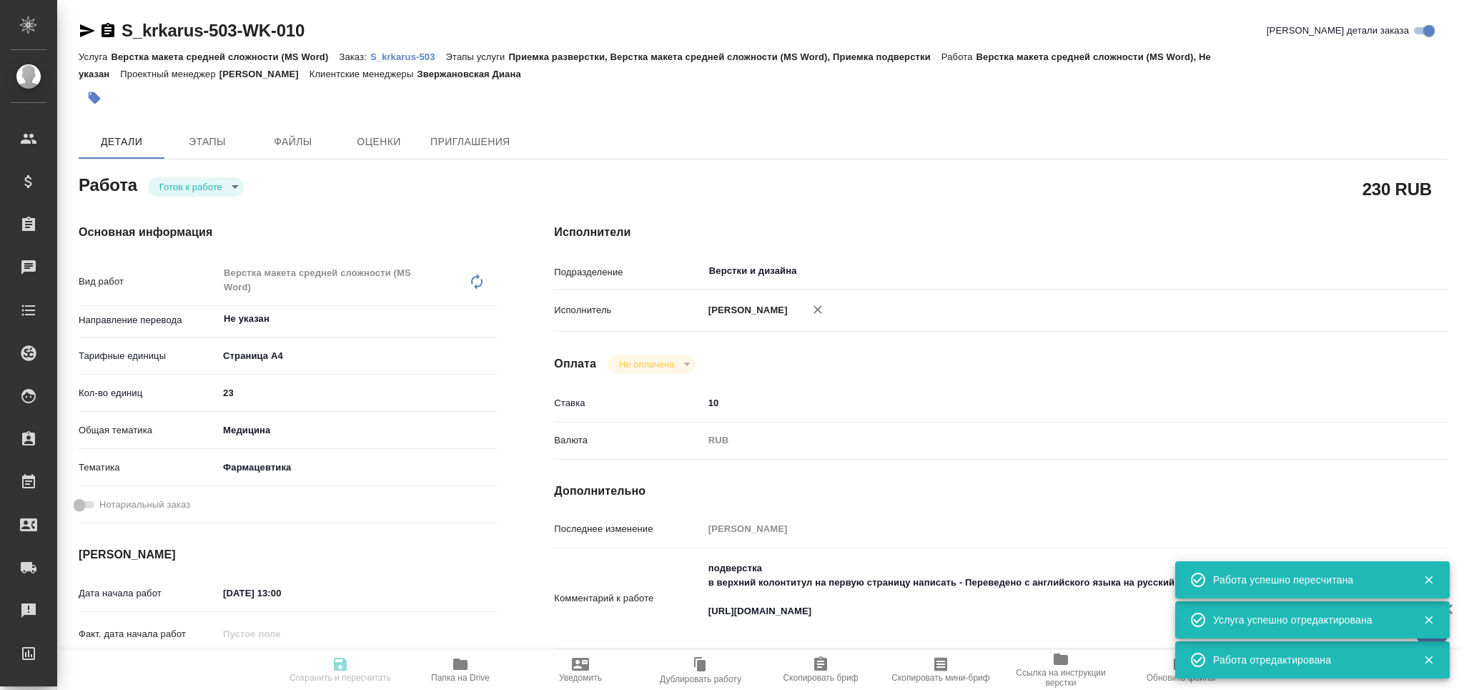
type input "23"
type input "med"
type input "6149832f2b7be24903fd7a82"
type input "22.09.2025 13:00"
type input "22.09.2025 17:00"
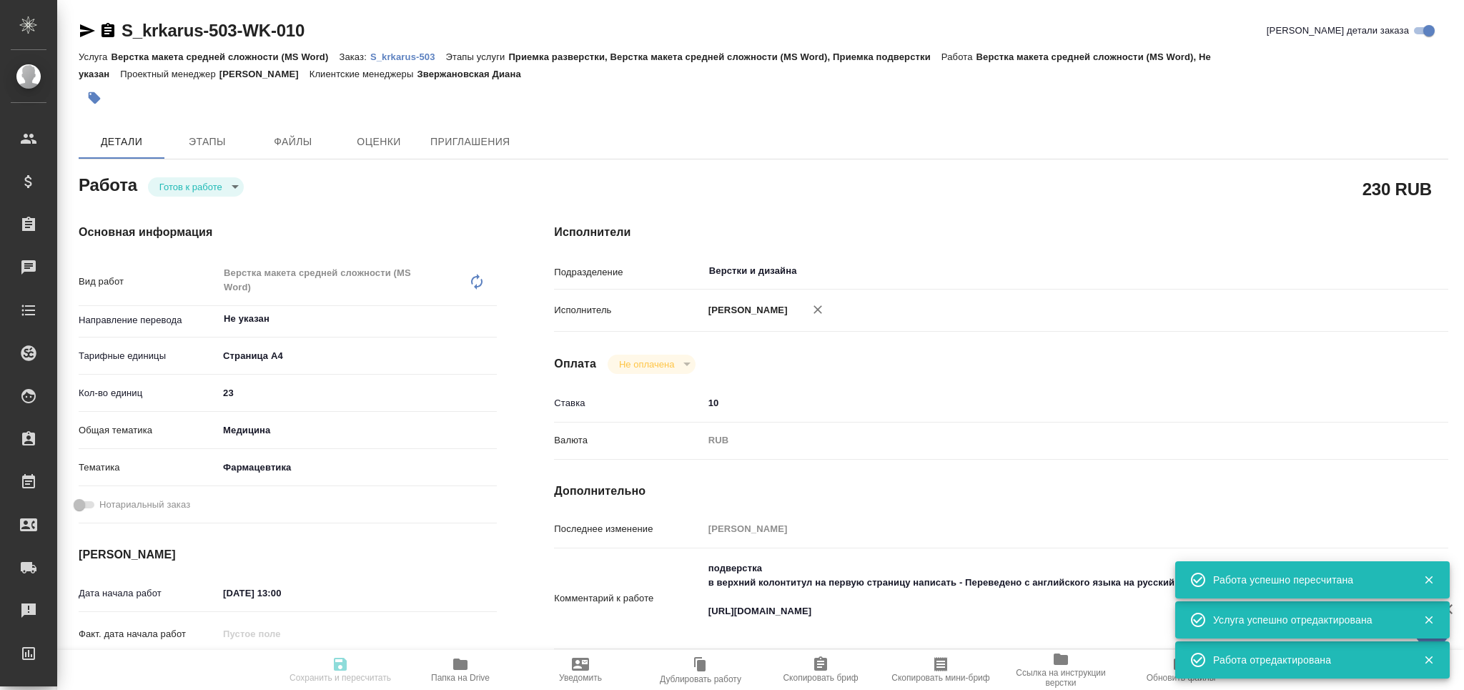
type input "[DATE] 17:00"
type input "Верстки и дизайна"
type input "notPayed"
type input "10"
type input "RUB"
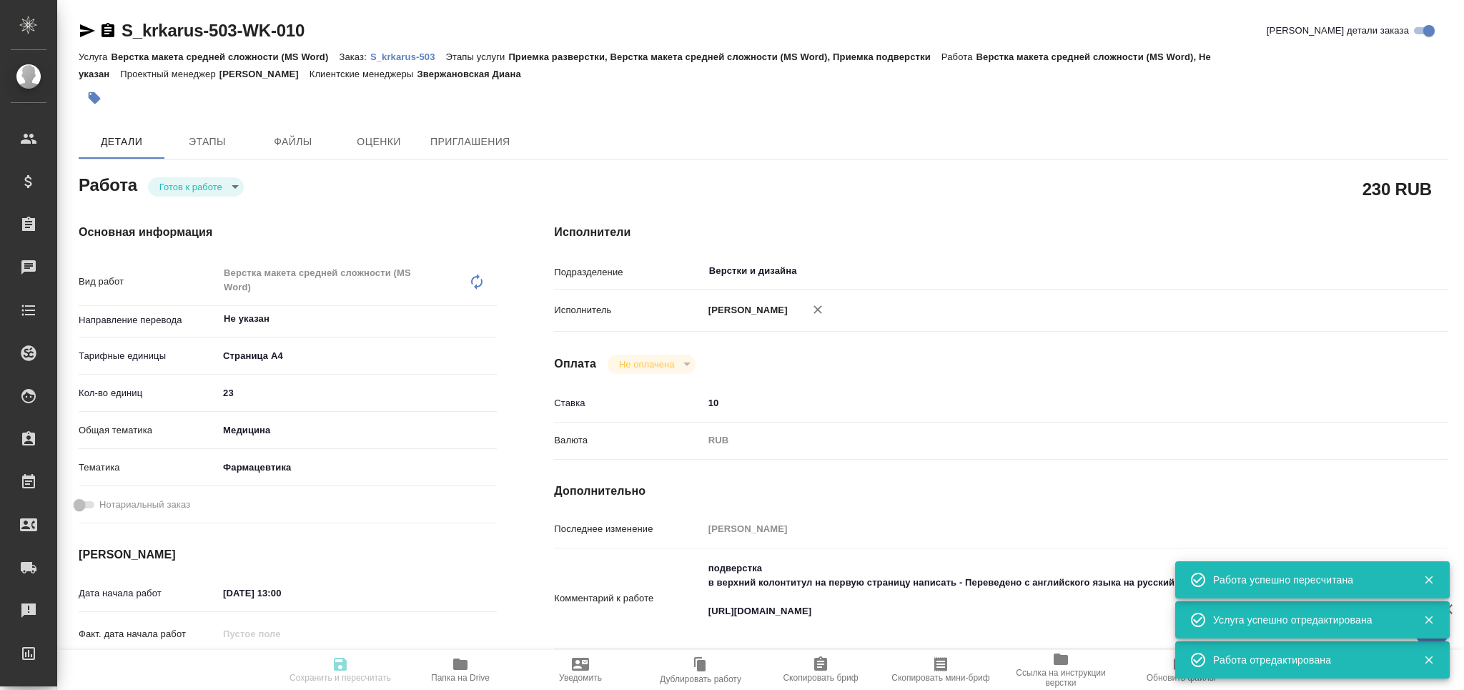
type input "[PERSON_NAME]"
type textarea "подверстка в верхний колонтитул на первую страницу написать - Переведено с англ…"
type textarea "x"
type textarea "/Clients/ООО «КРКА-РУС»/Orders/S_krkarus-503/DTP/S_krkarus-503-WK-010"
type textarea "x"
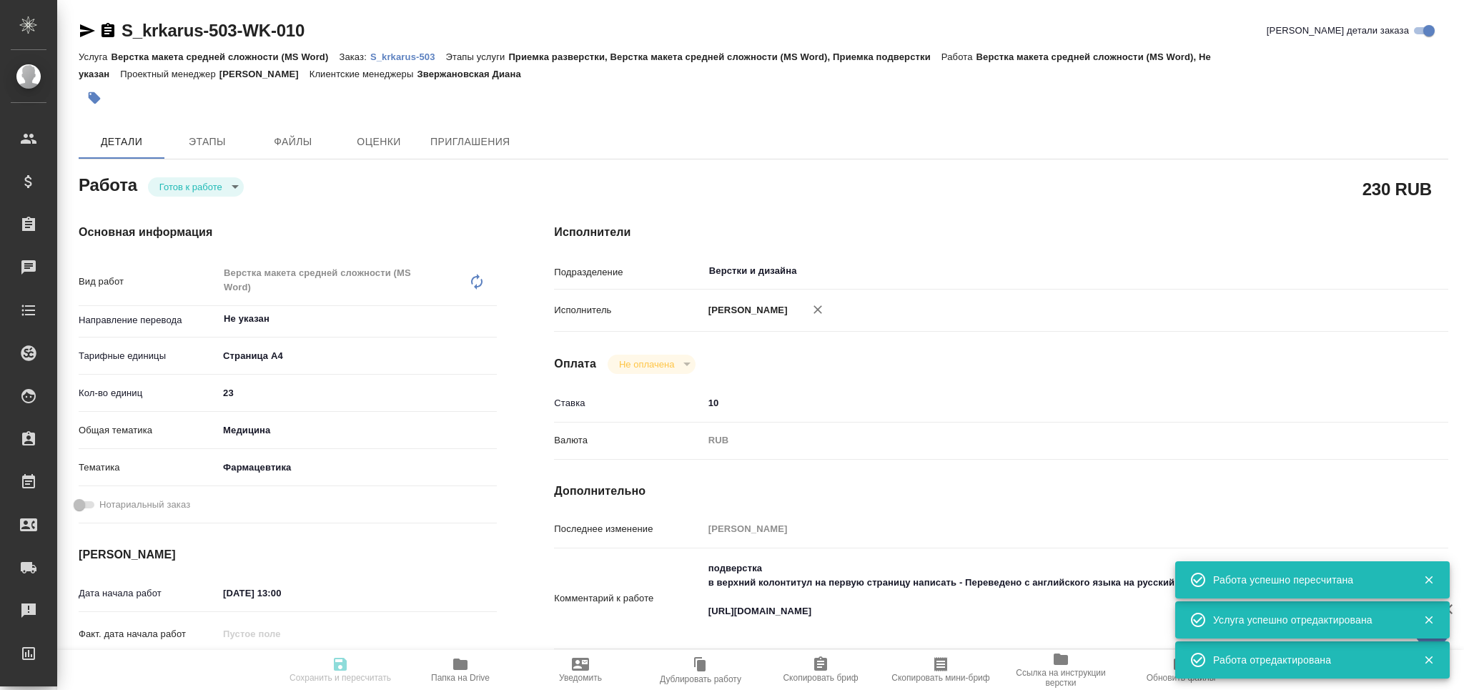
type input "S_krkarus-503"
type input "Верстка макета средней сложности (MS Word)"
type input "Приемка разверстки, Верстка макета средней сложности (MS Word), Приемка подверс…"
type input "Звержановская Диана"
type input "Арсеньева Вера"
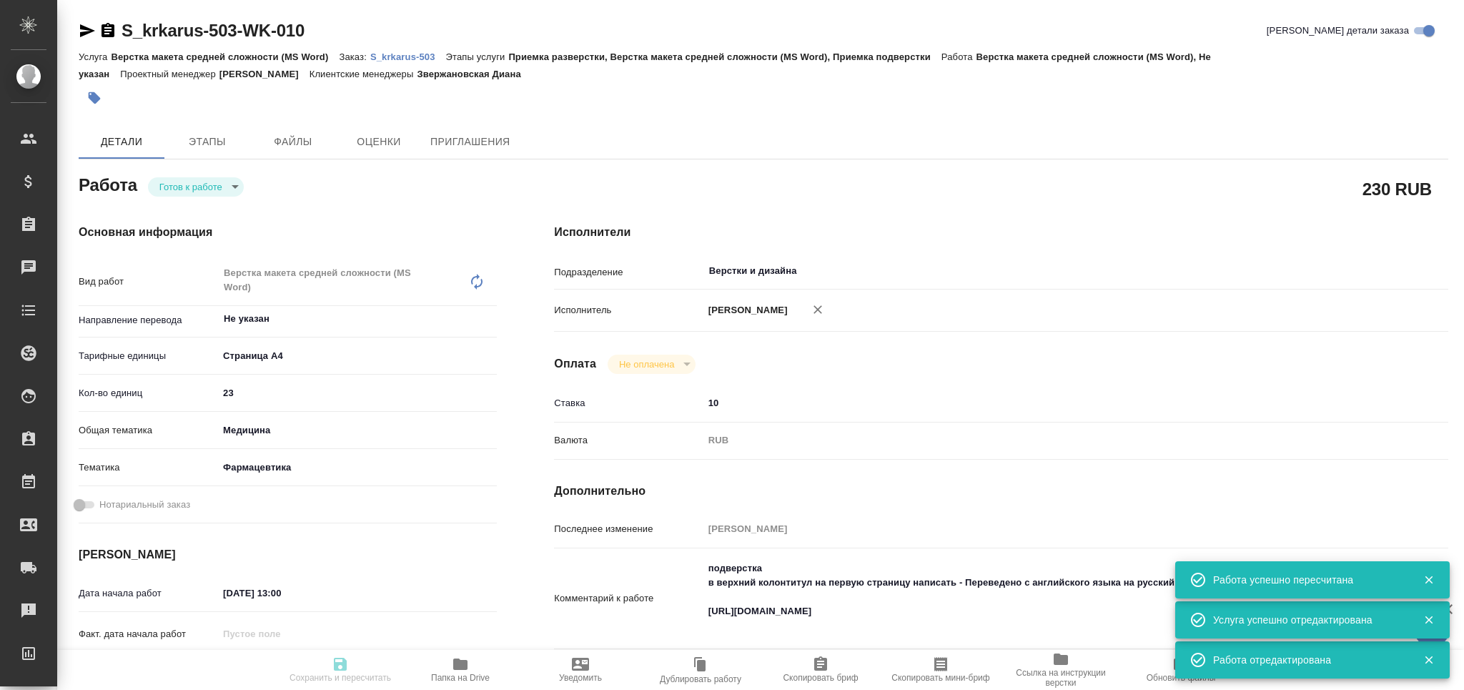
type input "/Clients/ООО «КРКА-РУС»/Orders/S_krkarus-503"
type textarea "x"
type textarea "КРКА Телинстар (Индапамид + Телмисартан), таблетки с модифицированным высвобожд…"
type textarea "x"
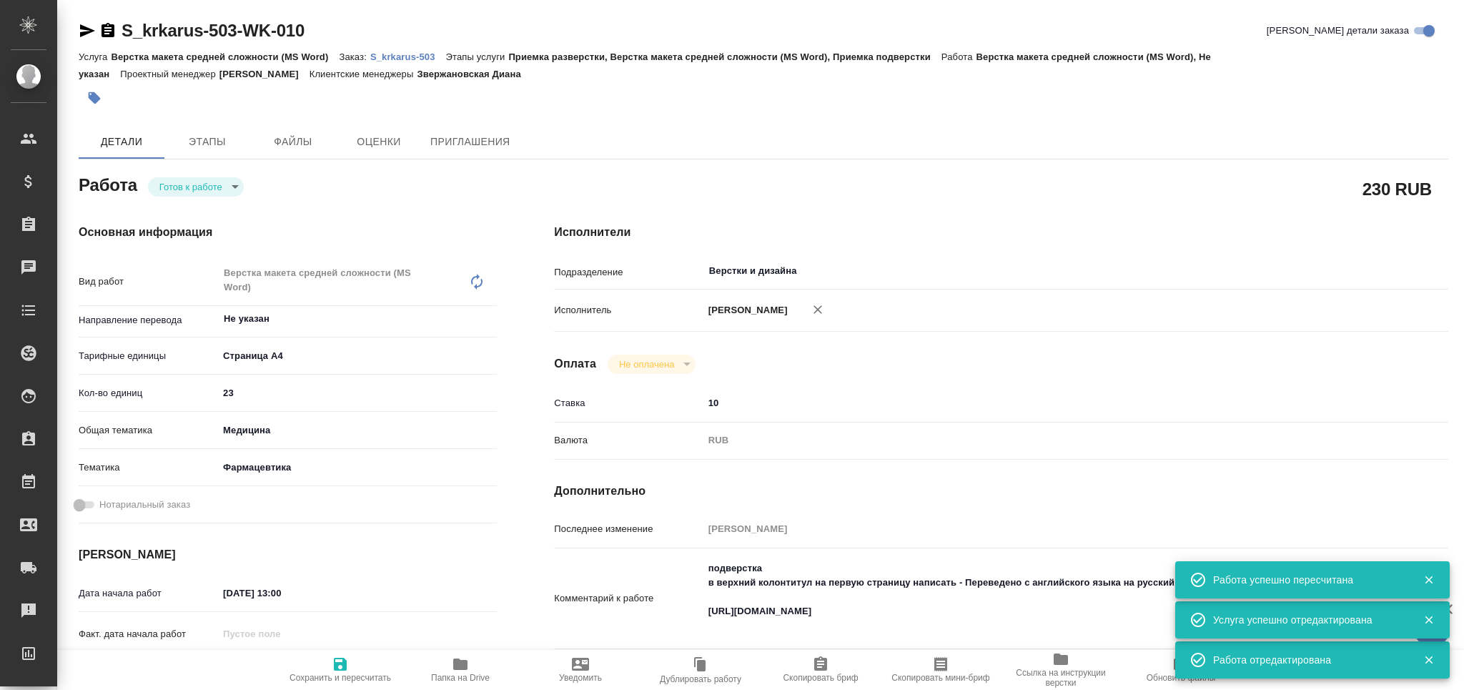
type textarea "x"
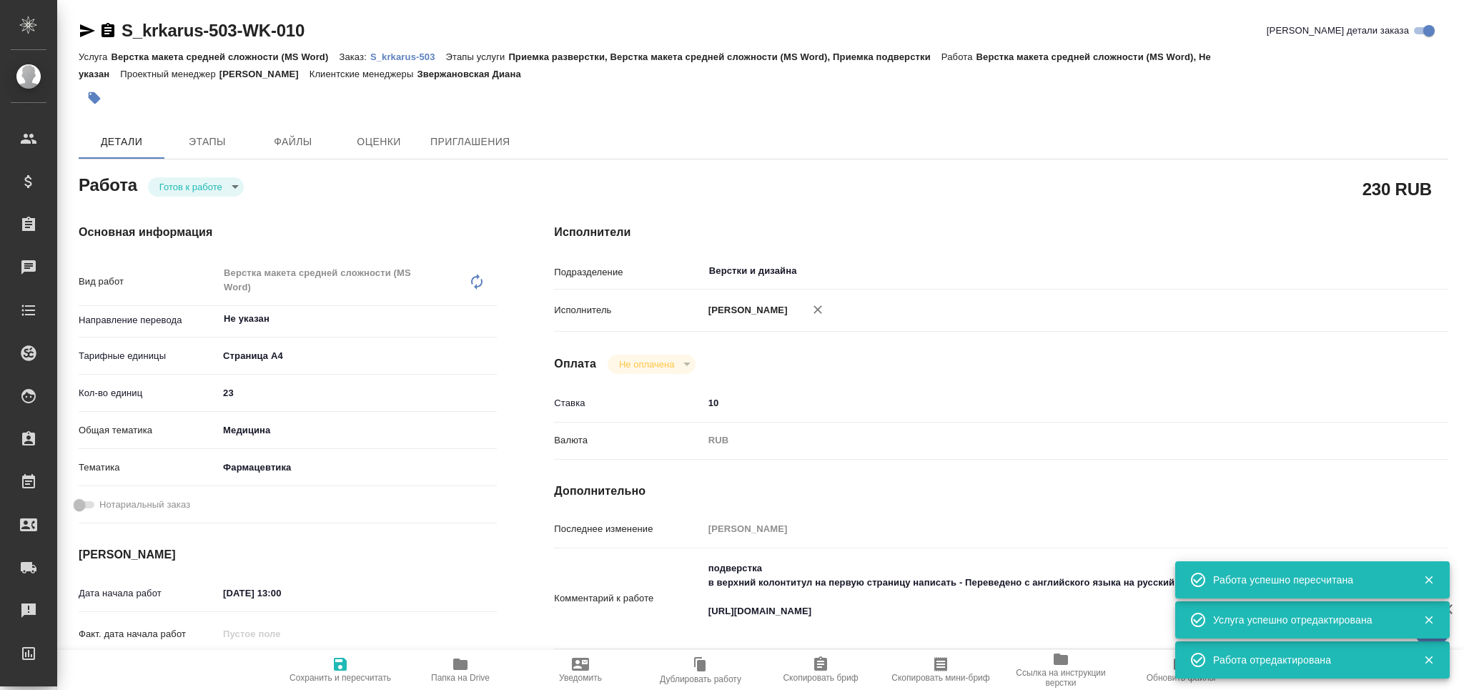
type textarea "x"
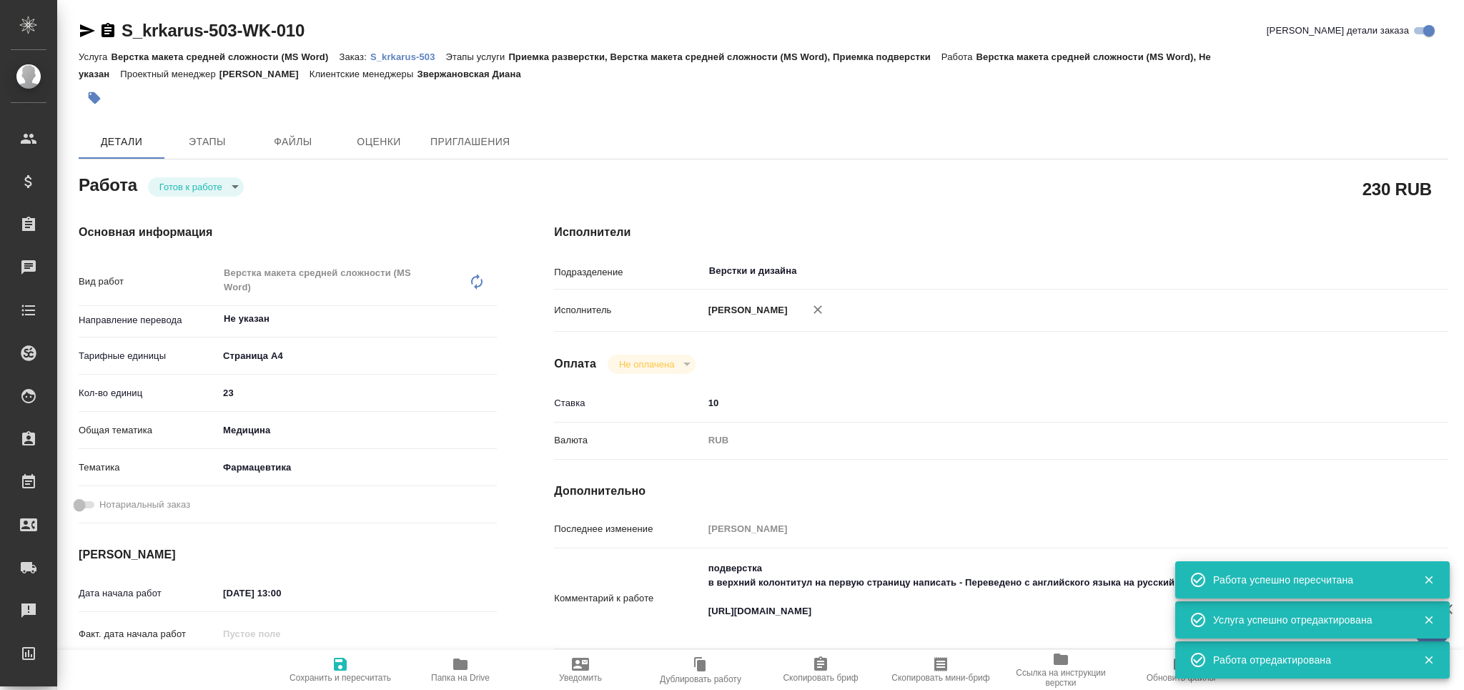
type textarea "x"
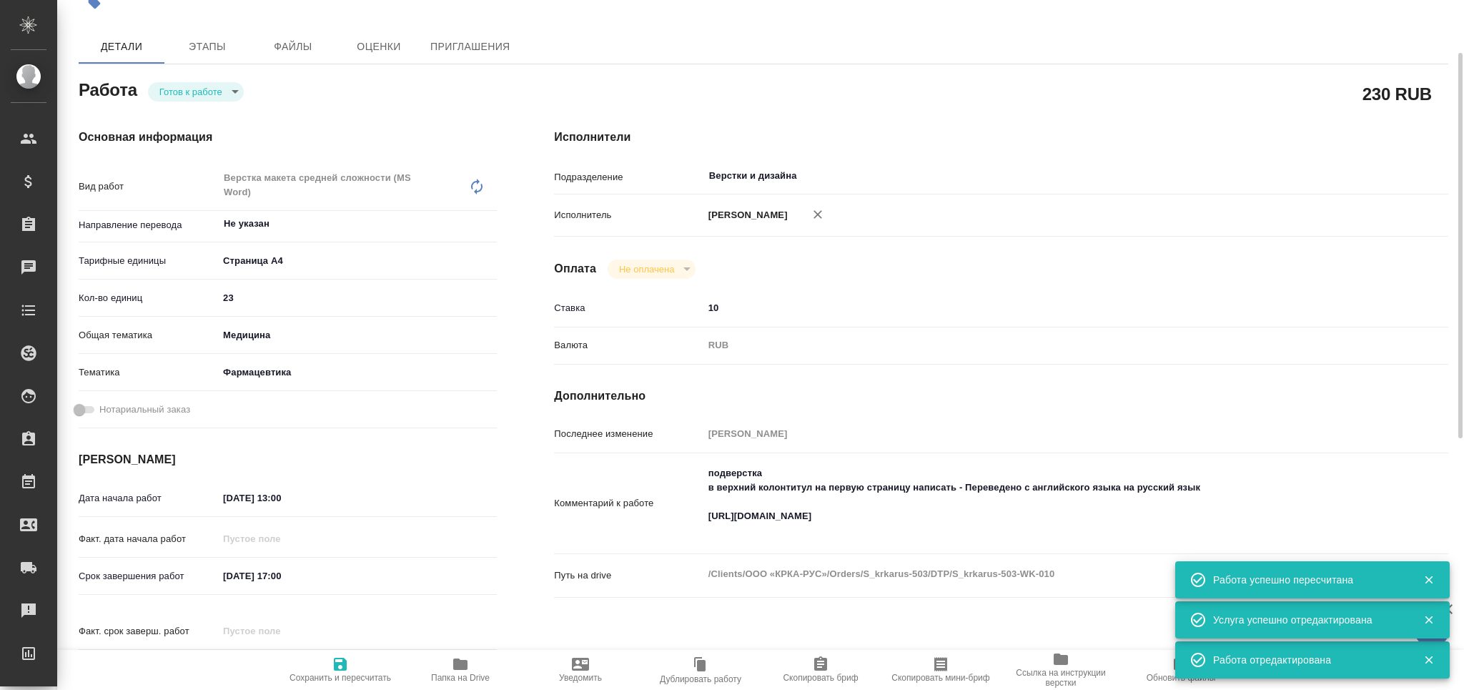
type textarea "x"
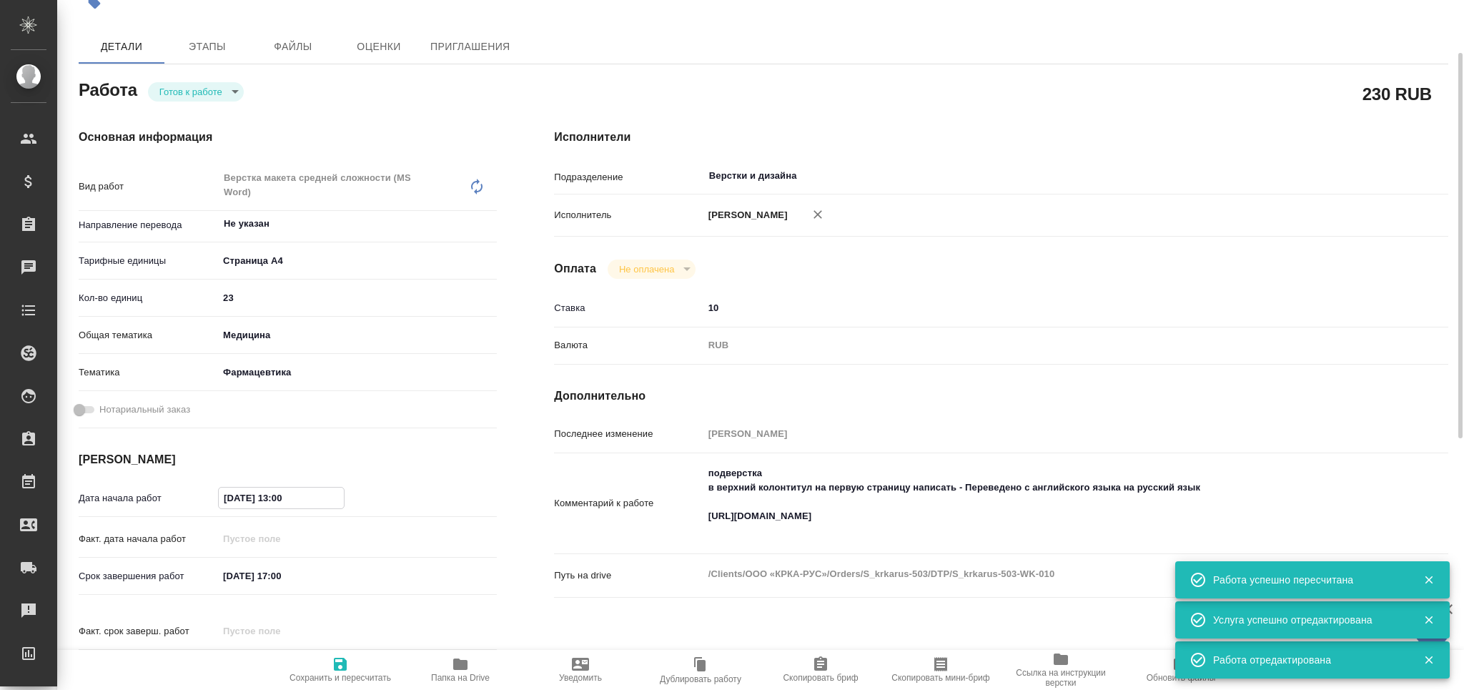
drag, startPoint x: 282, startPoint y: 495, endPoint x: 273, endPoint y: 499, distance: 10.2
click at [273, 499] on input "22.09.2025 13:00" at bounding box center [281, 497] width 125 height 21
type textarea "x"
type input "22.09.2025 00:0_"
type textarea "x"
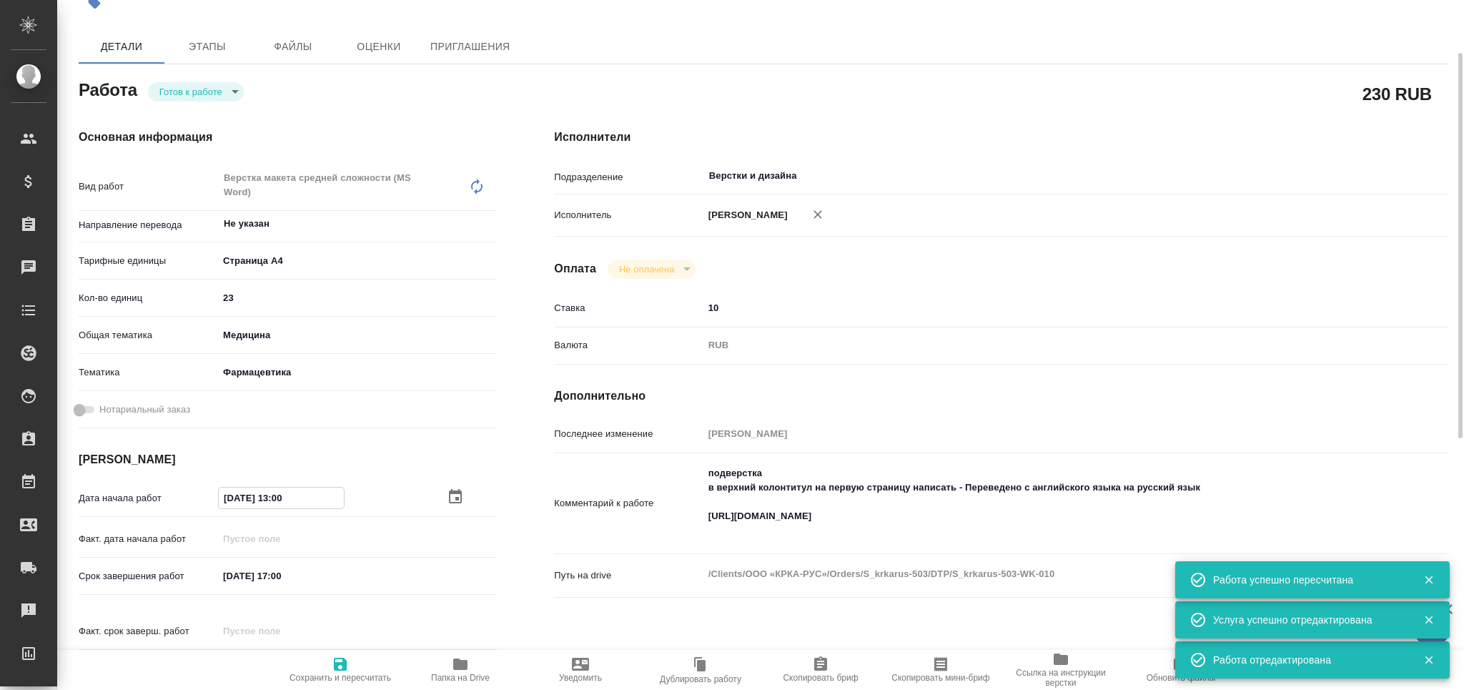
type textarea "x"
type input "22.09.2025 09:00"
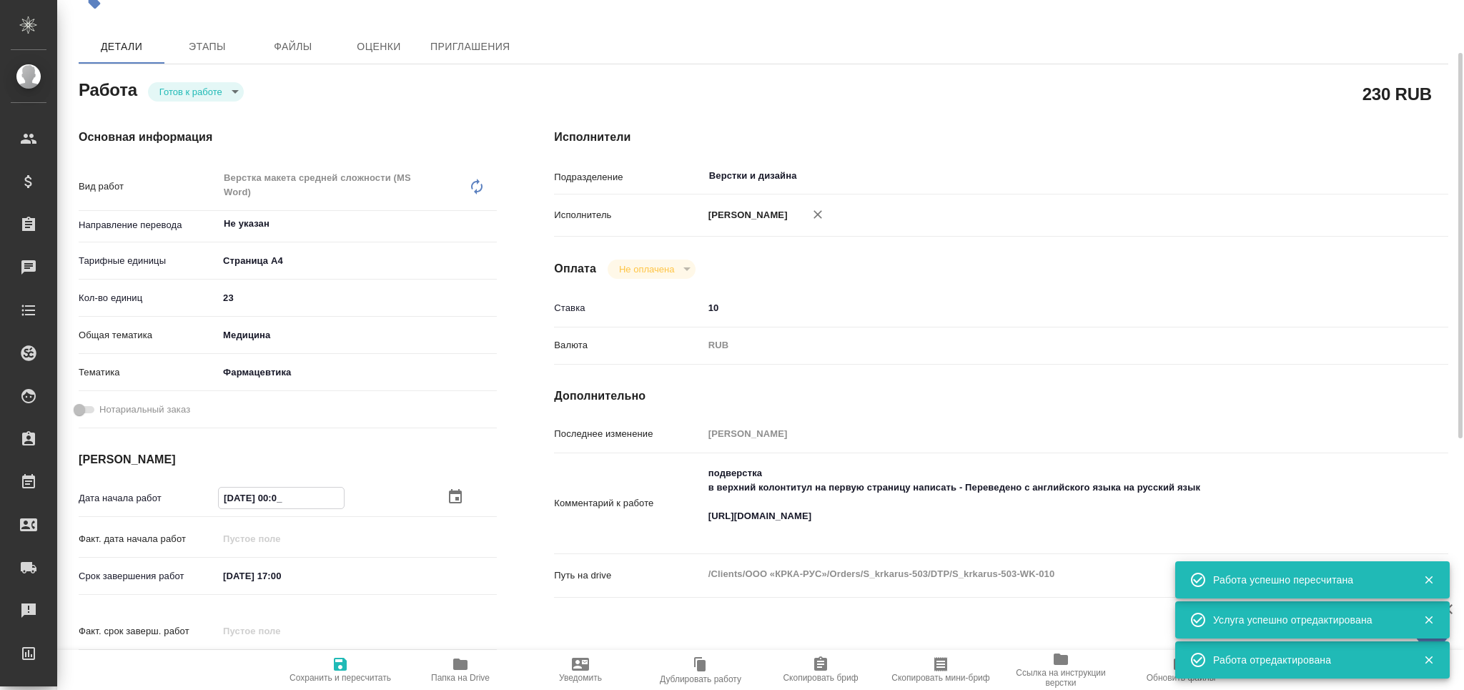
type textarea "x"
type input "22.09.2025 09:00"
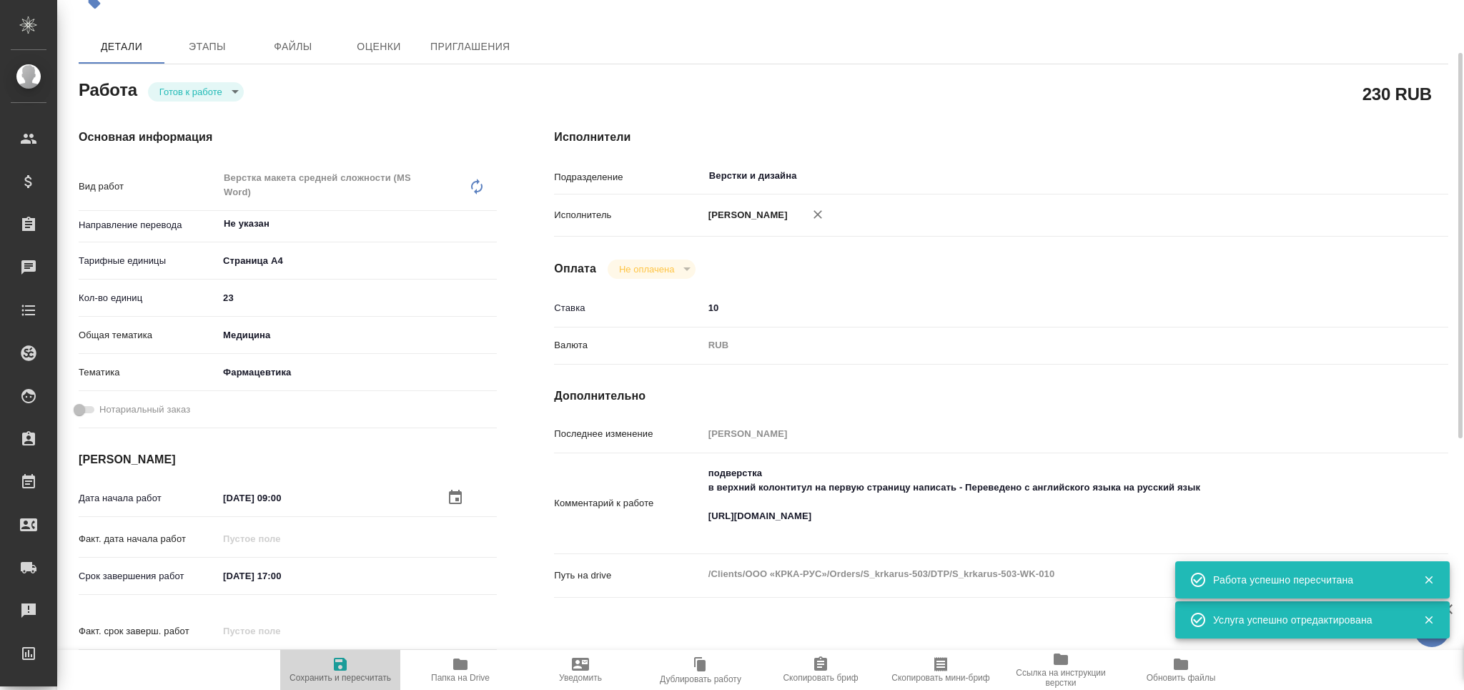
click at [343, 667] on icon "button" at bounding box center [340, 663] width 13 height 13
type textarea "x"
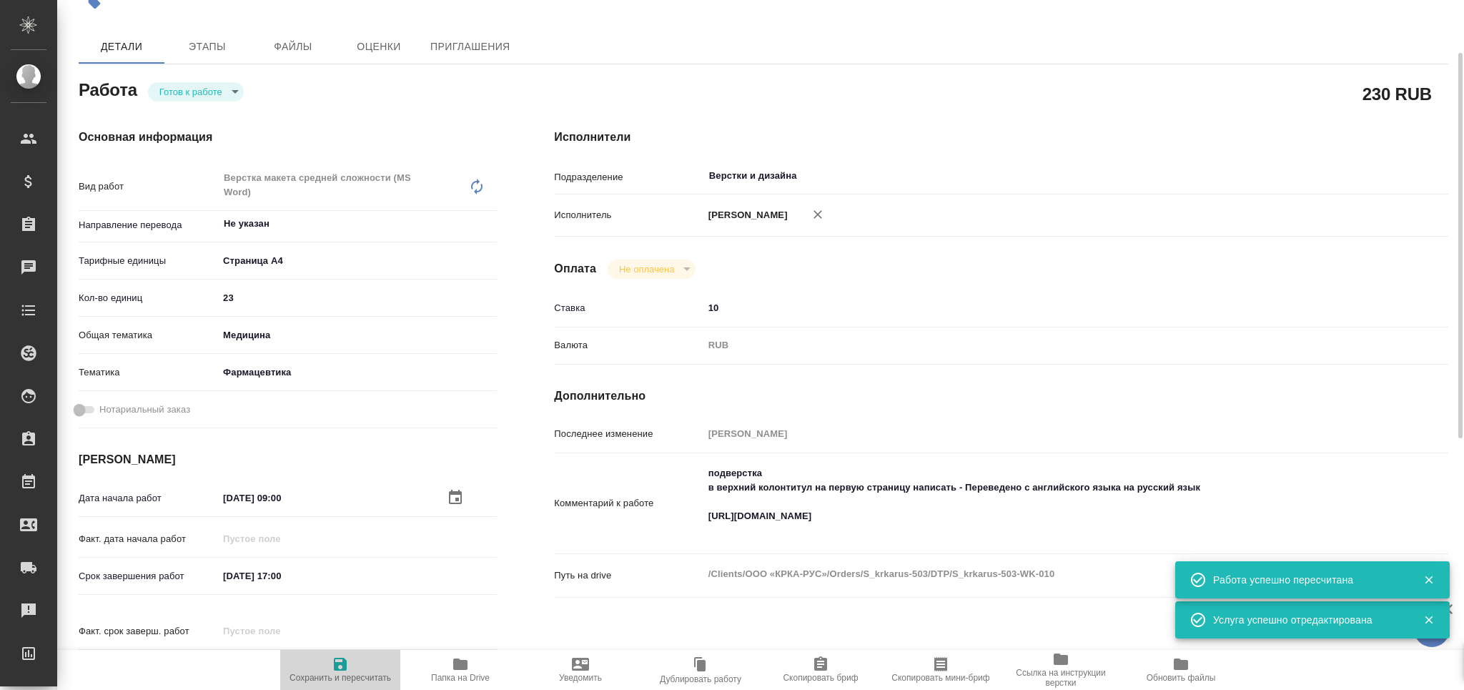
type textarea "x"
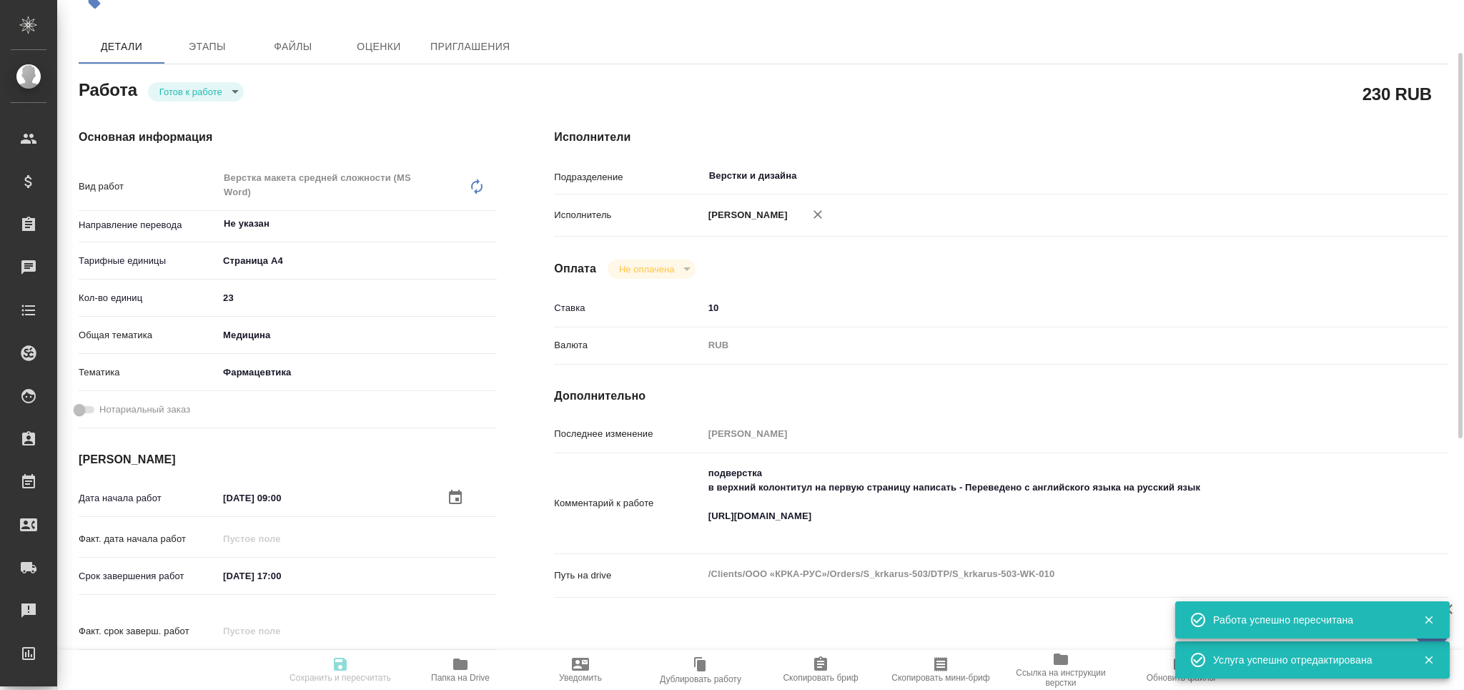
type textarea "x"
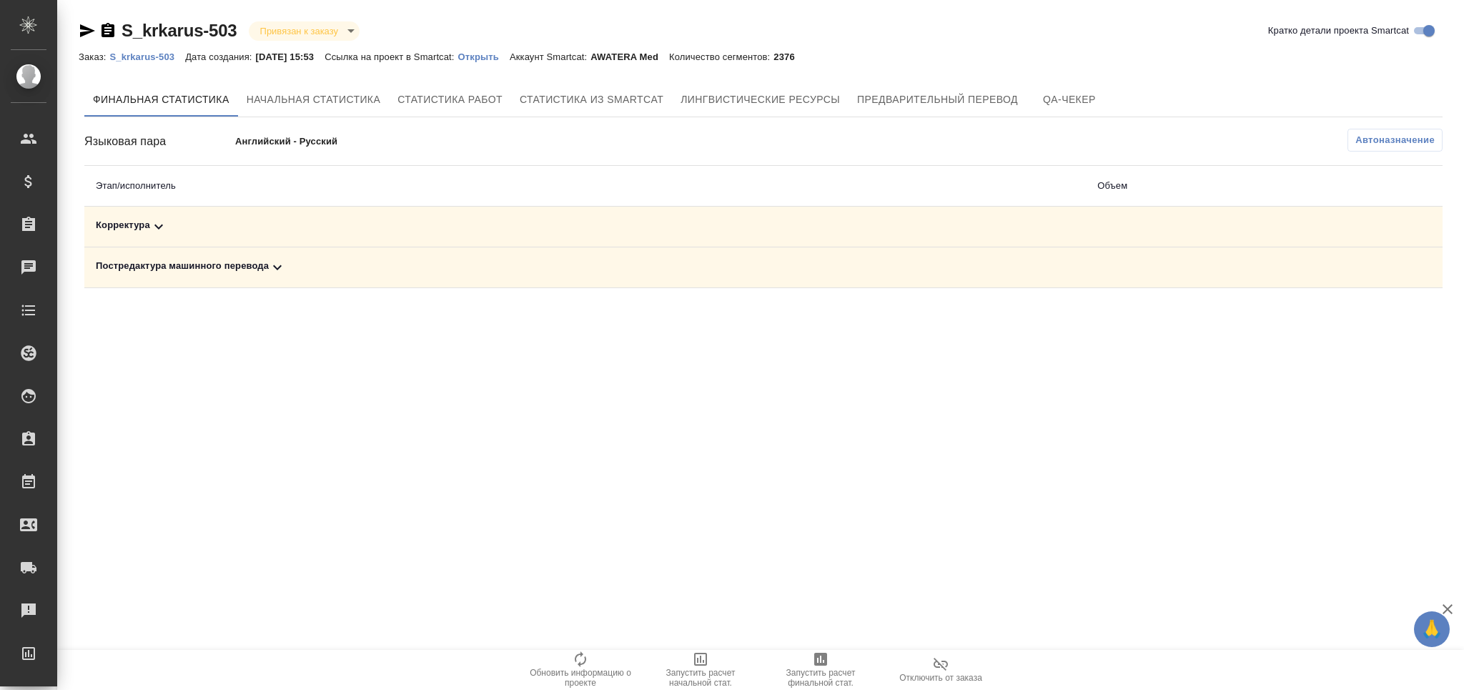
click at [1386, 133] on span "Автоназначение" at bounding box center [1394, 140] width 79 height 14
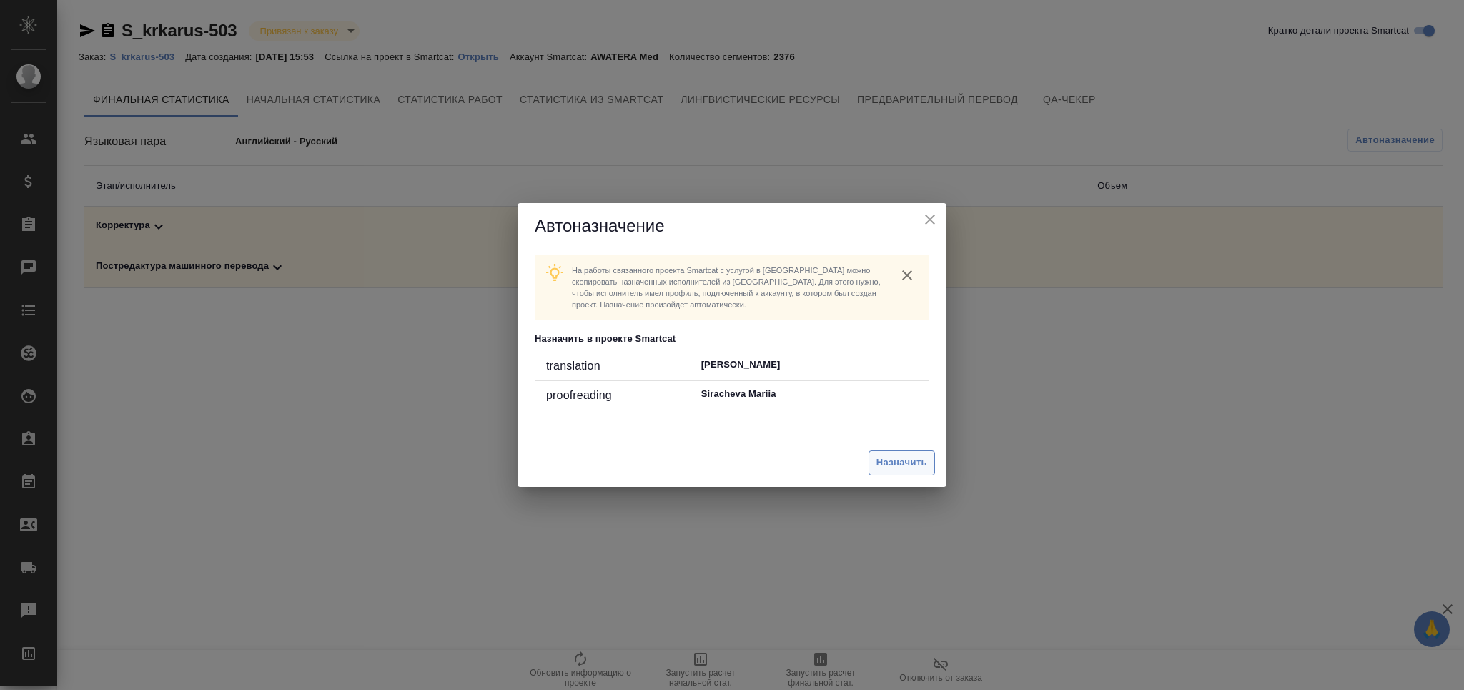
click at [893, 460] on span "Назначить" at bounding box center [901, 462] width 51 height 16
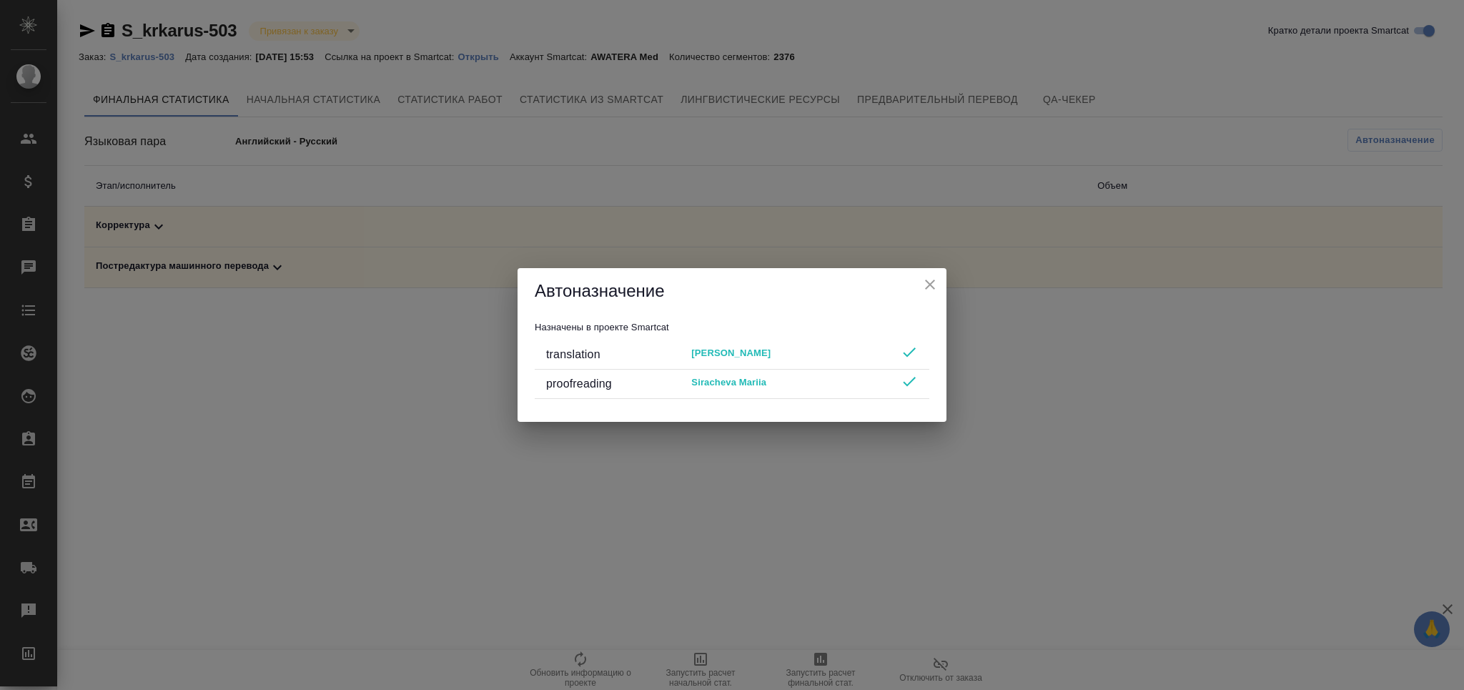
click at [923, 289] on icon "close" at bounding box center [929, 284] width 17 height 17
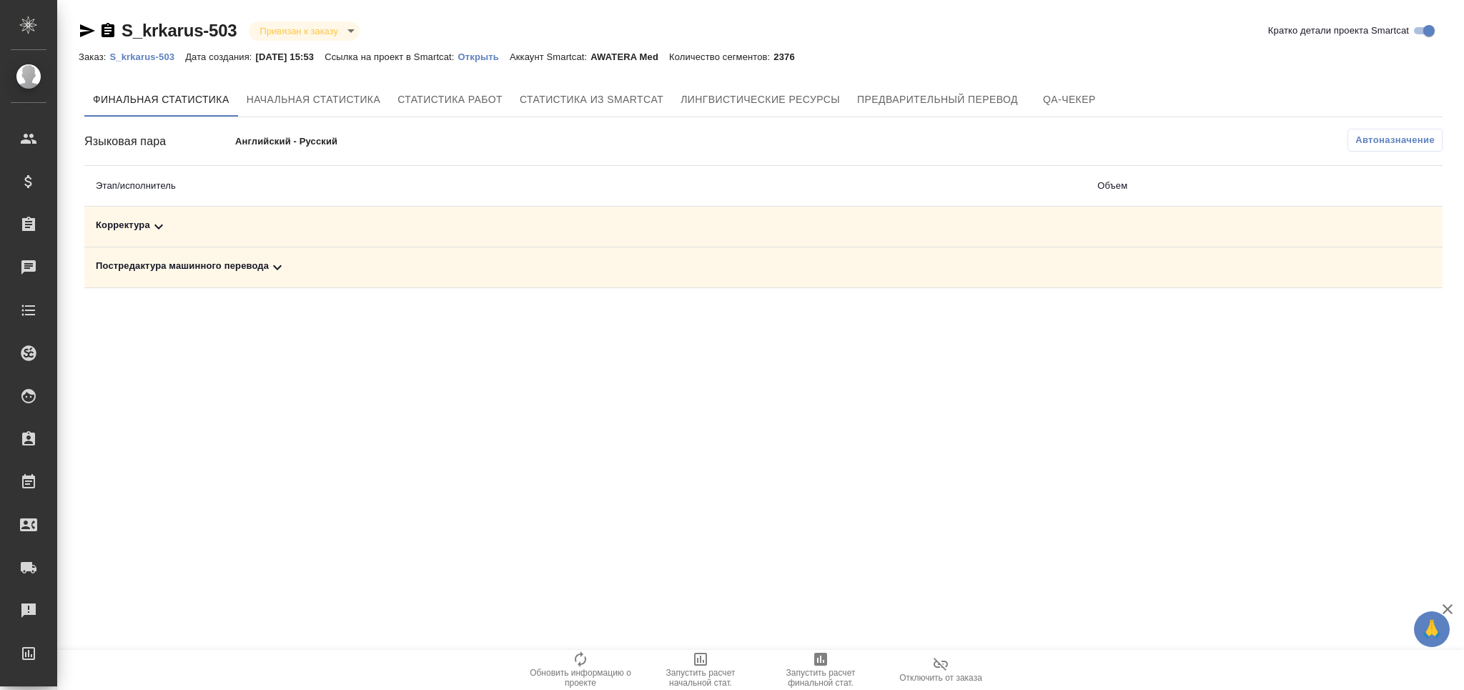
click at [812, 673] on span "Запустить расчет финальной стат." at bounding box center [820, 677] width 103 height 20
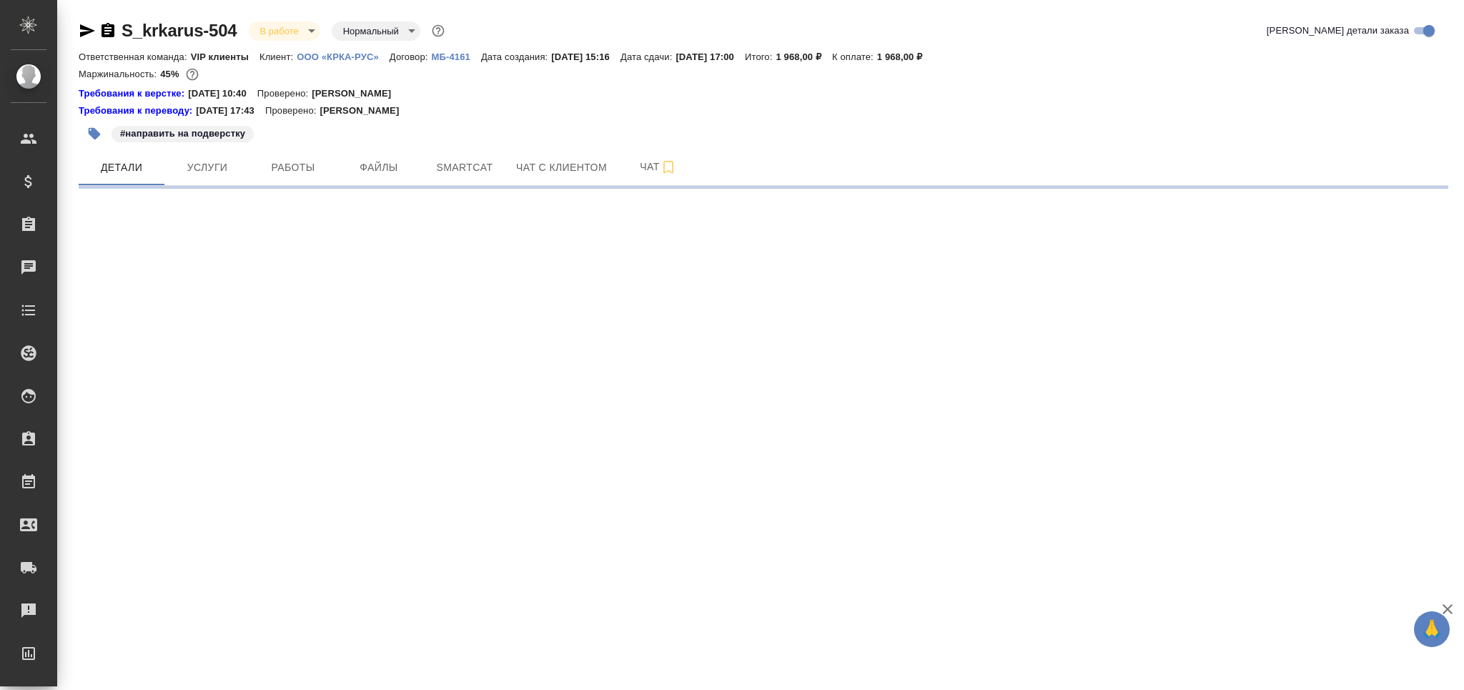
select select "RU"
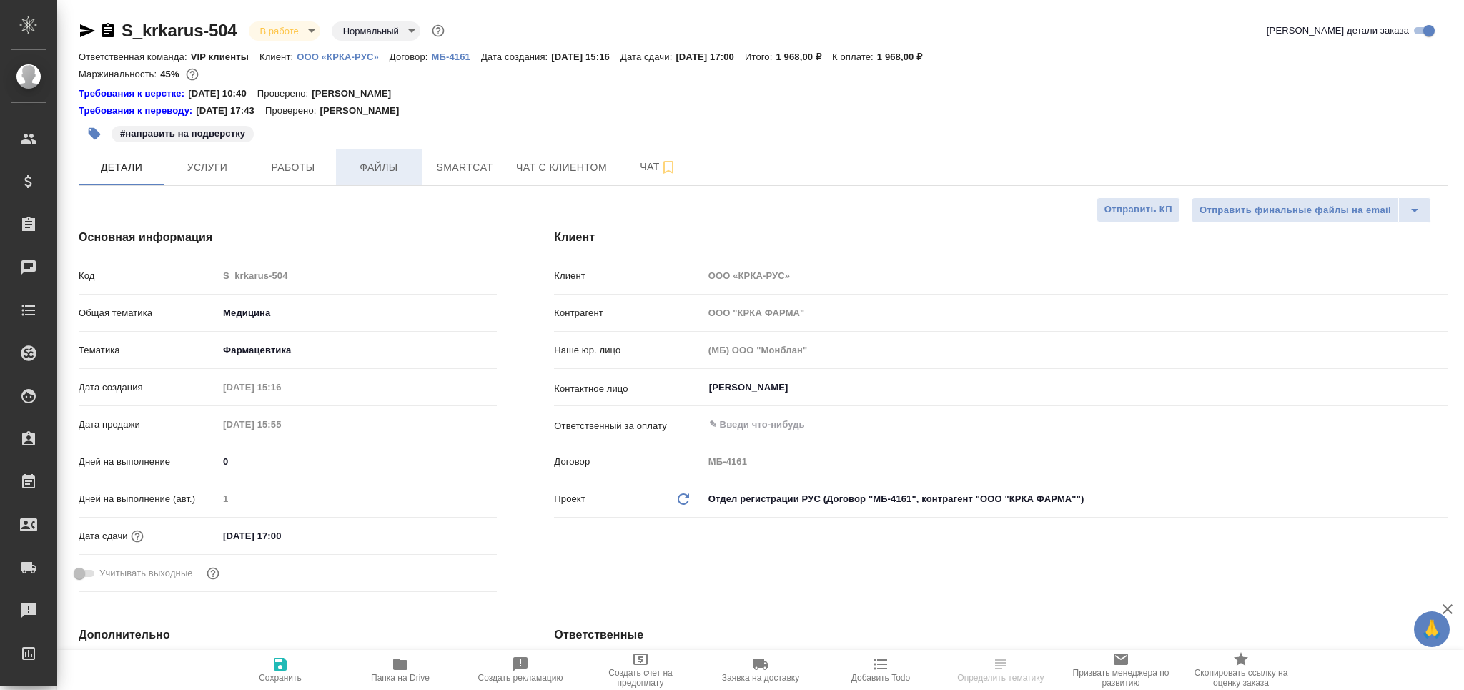
type textarea "x"
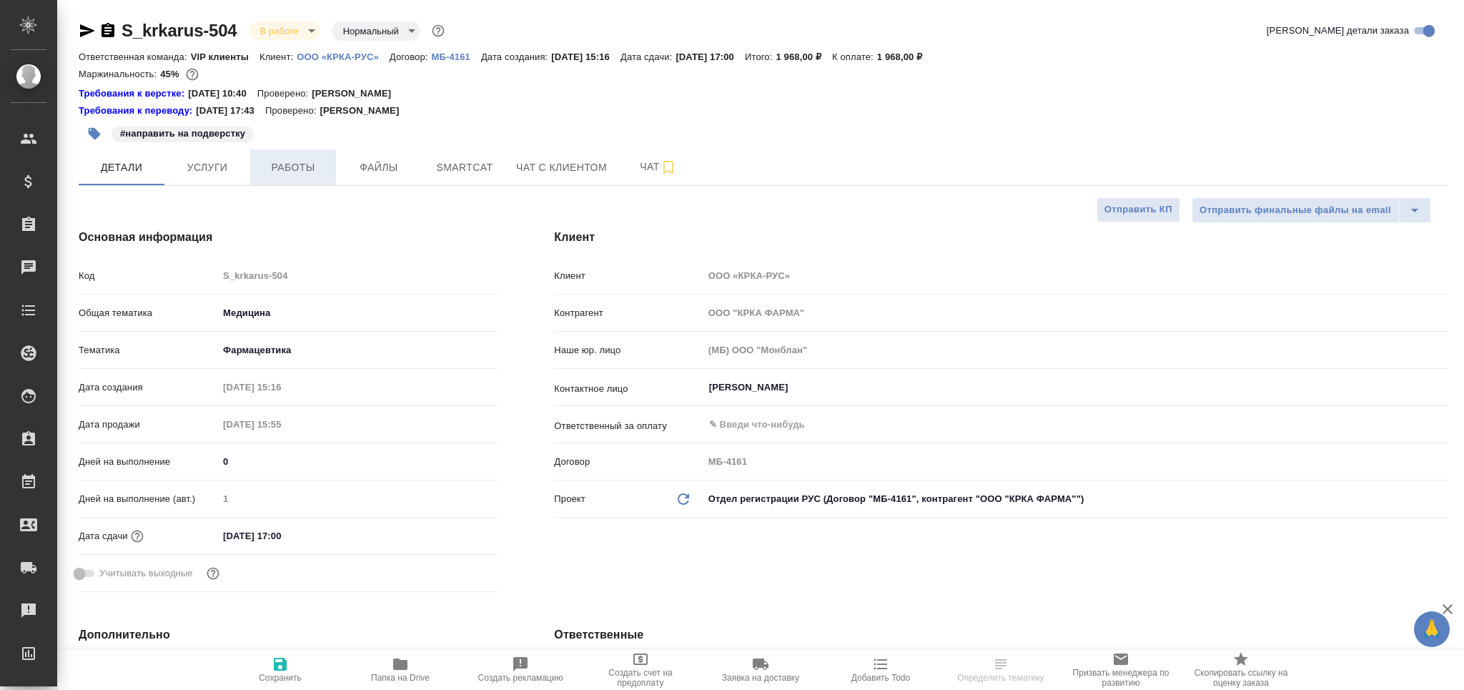
type textarea "x"
click at [295, 152] on button "Работы" at bounding box center [293, 167] width 86 height 36
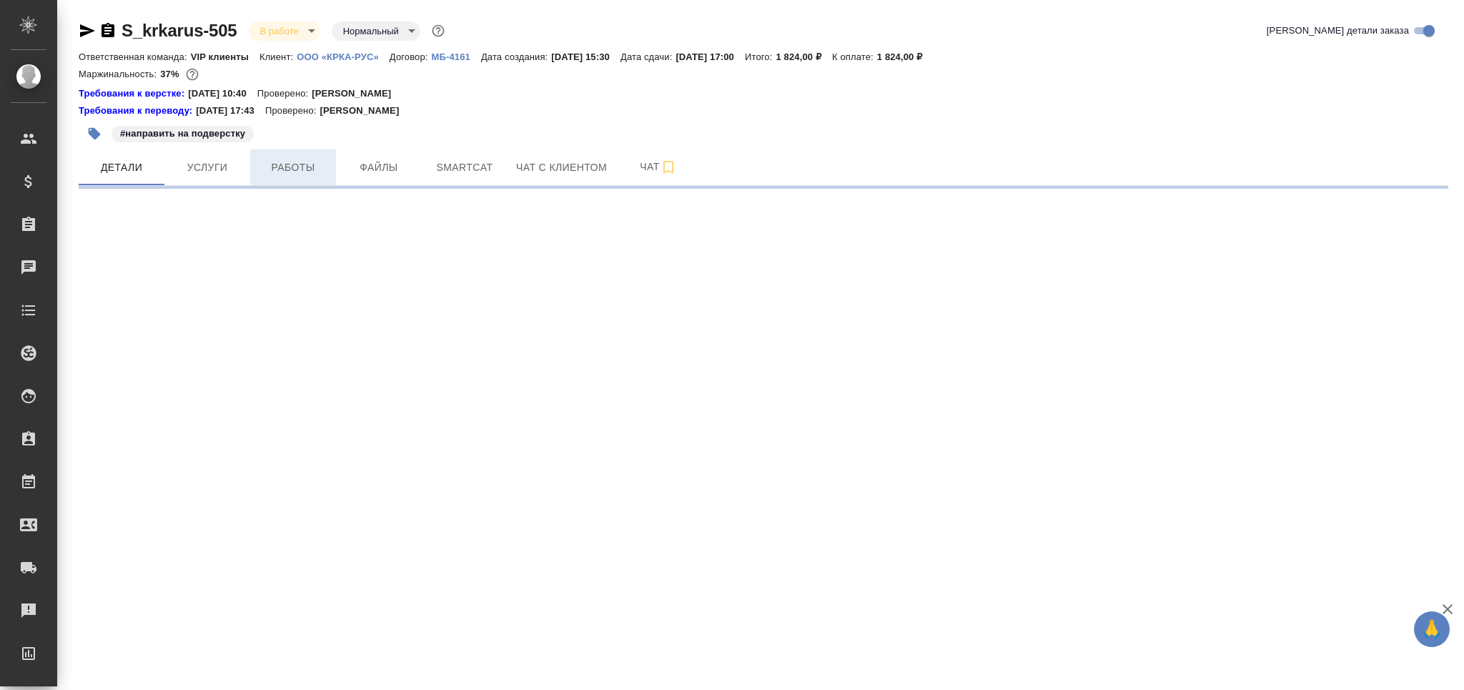
select select "RU"
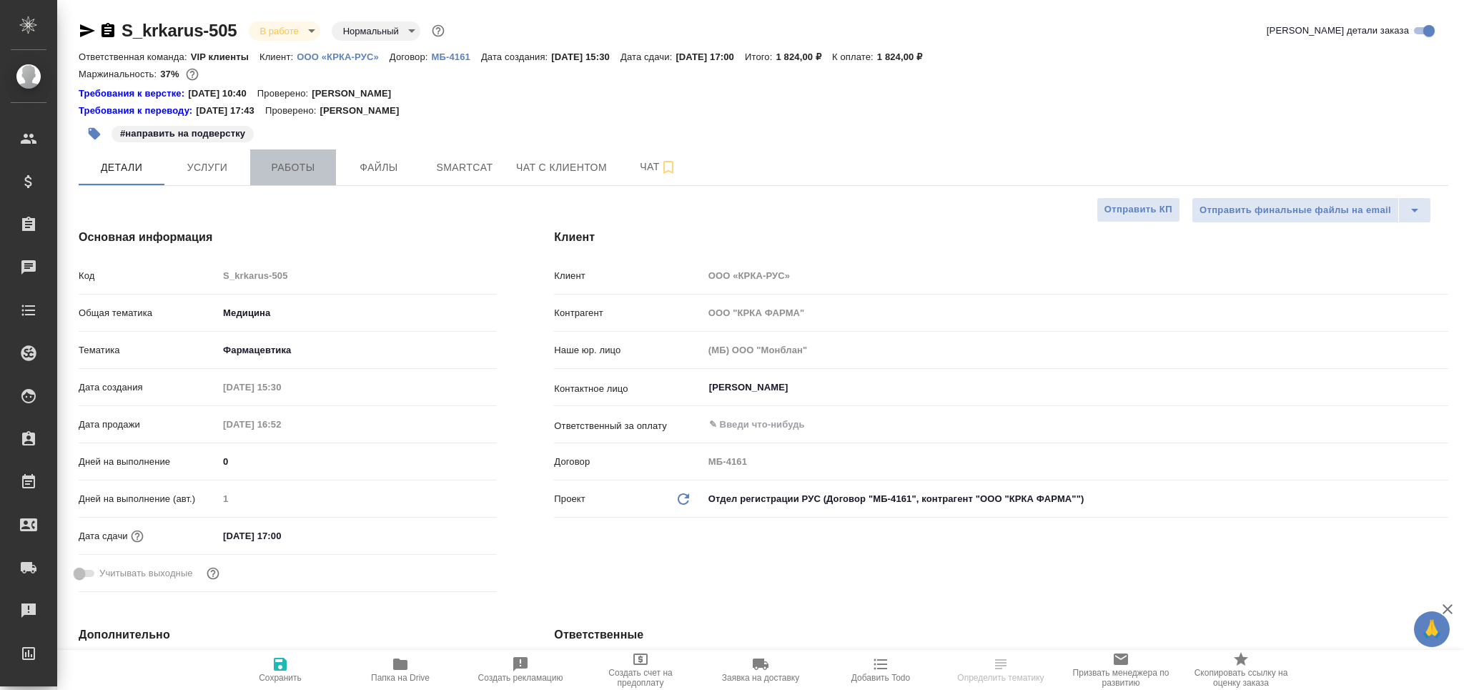
click at [269, 169] on span "Работы" at bounding box center [293, 168] width 69 height 18
type textarea "x"
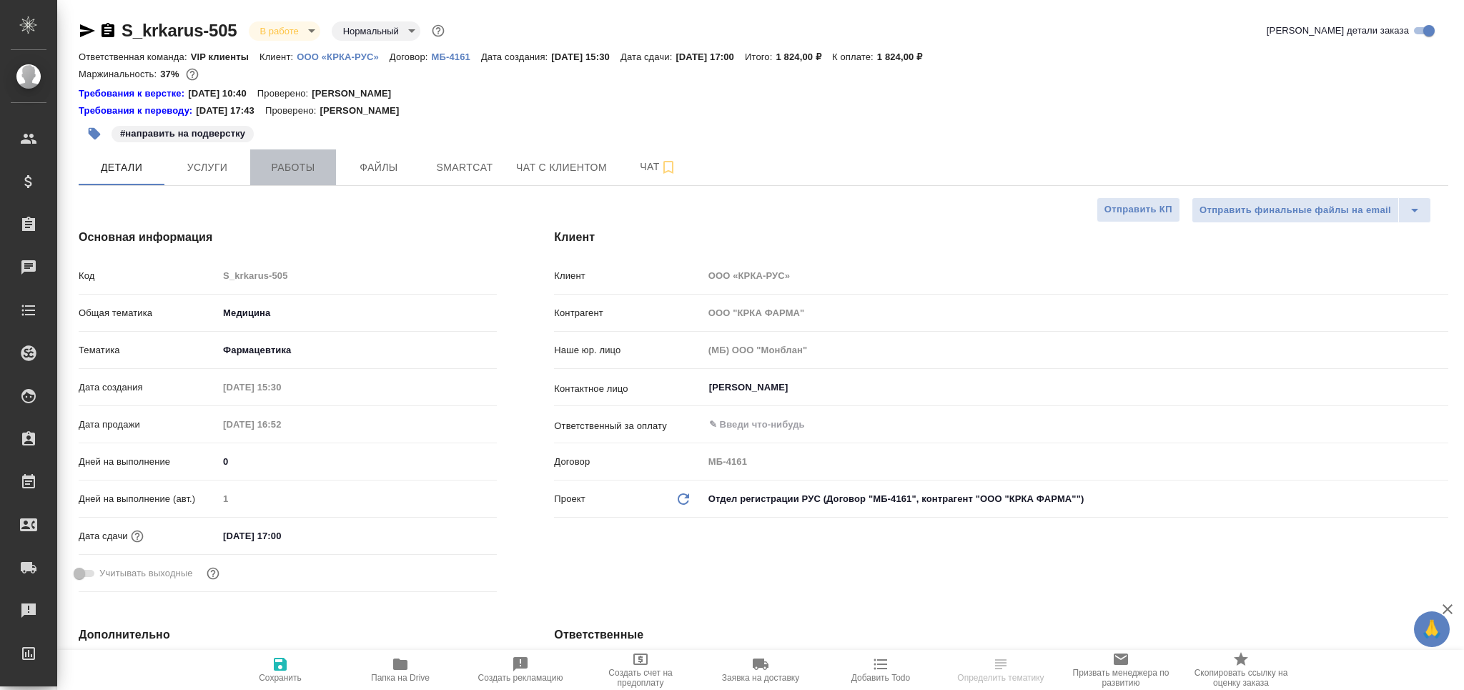
type textarea "x"
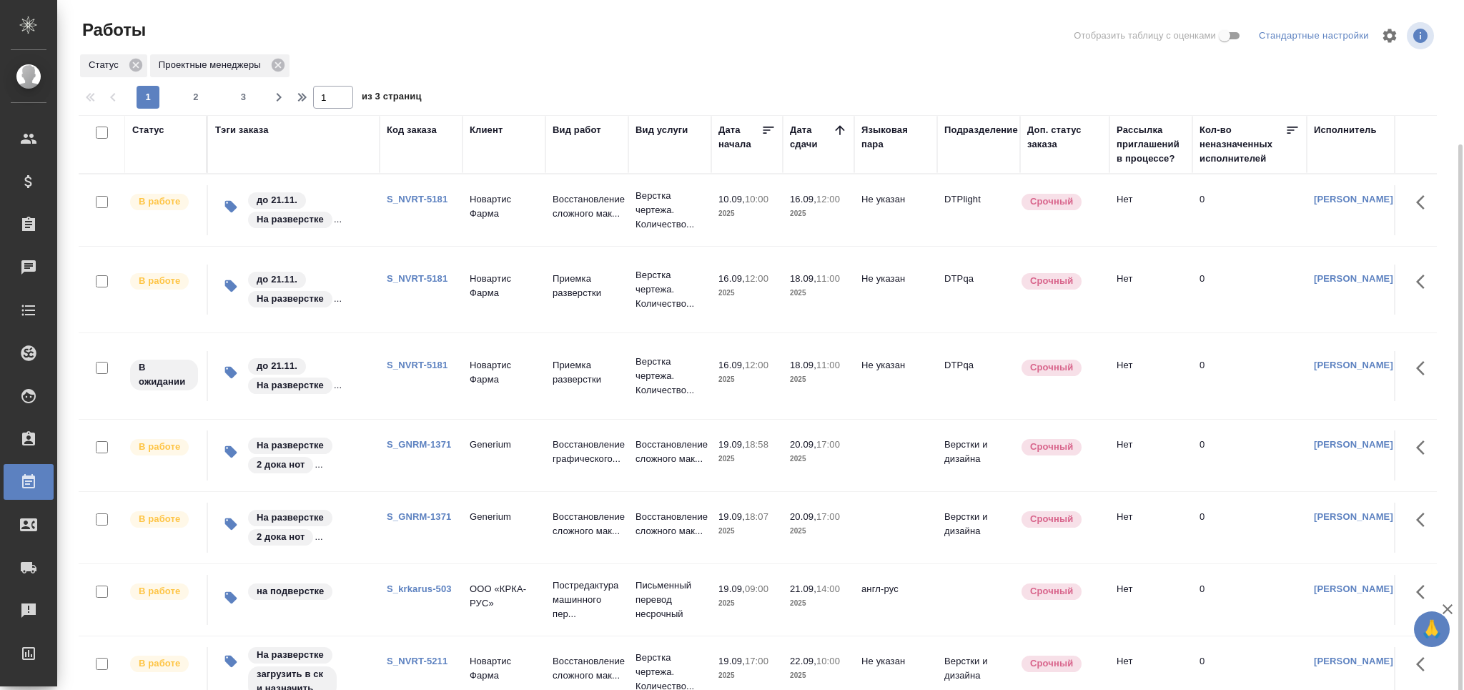
scroll to position [76, 0]
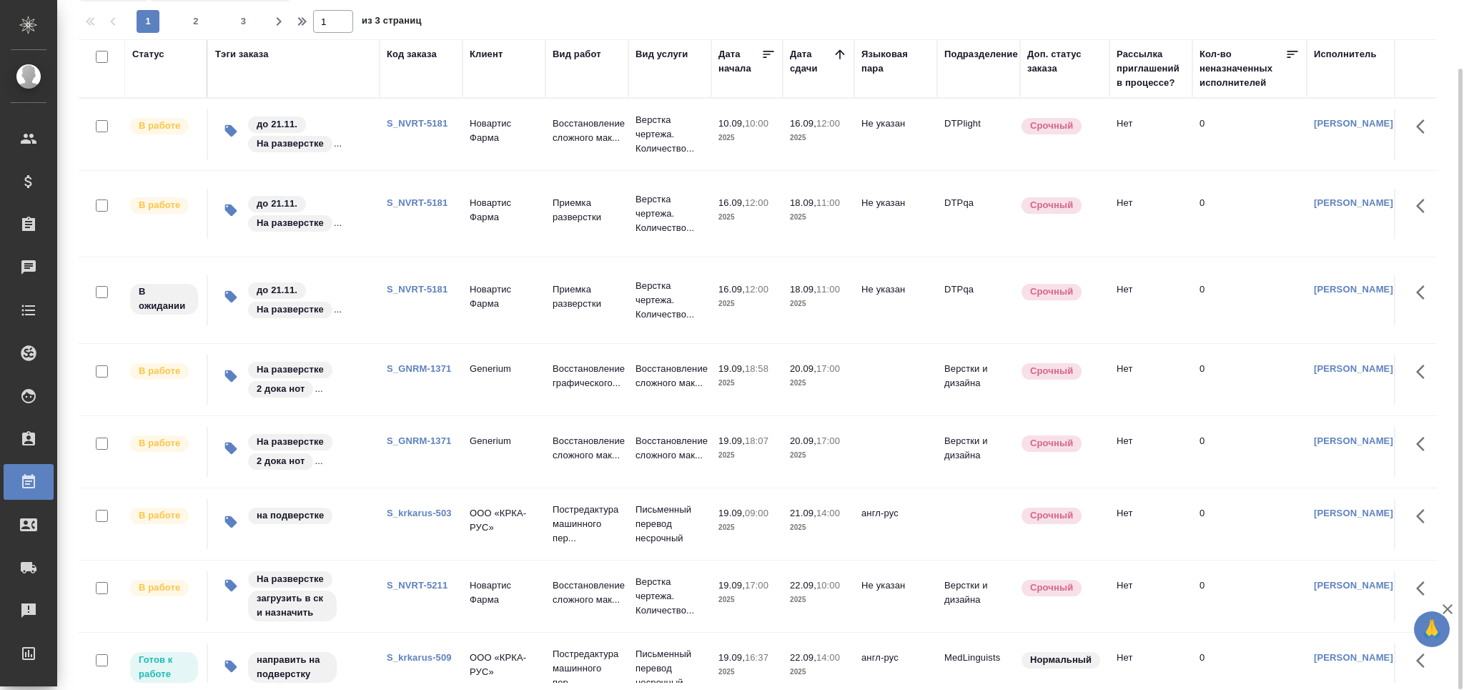
click at [425, 580] on link "S_NVRT-5211" at bounding box center [417, 585] width 61 height 11
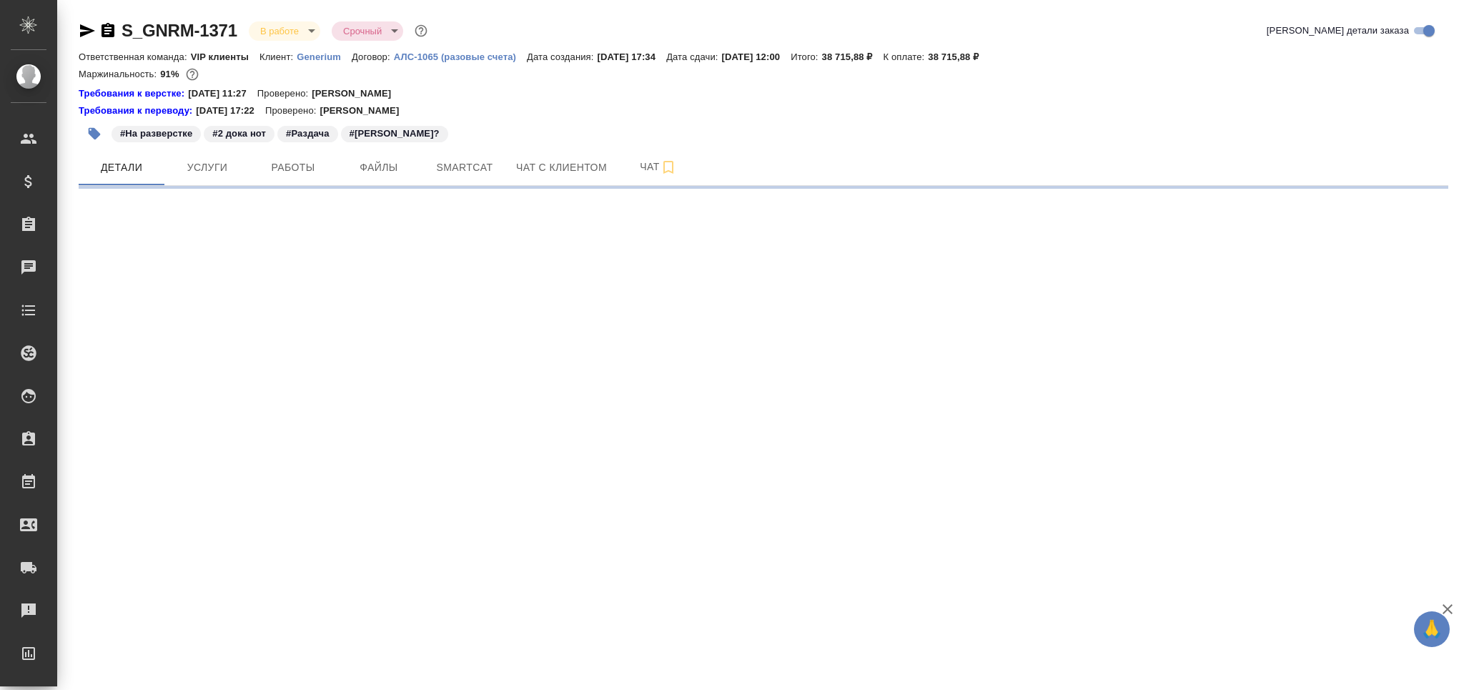
select select "RU"
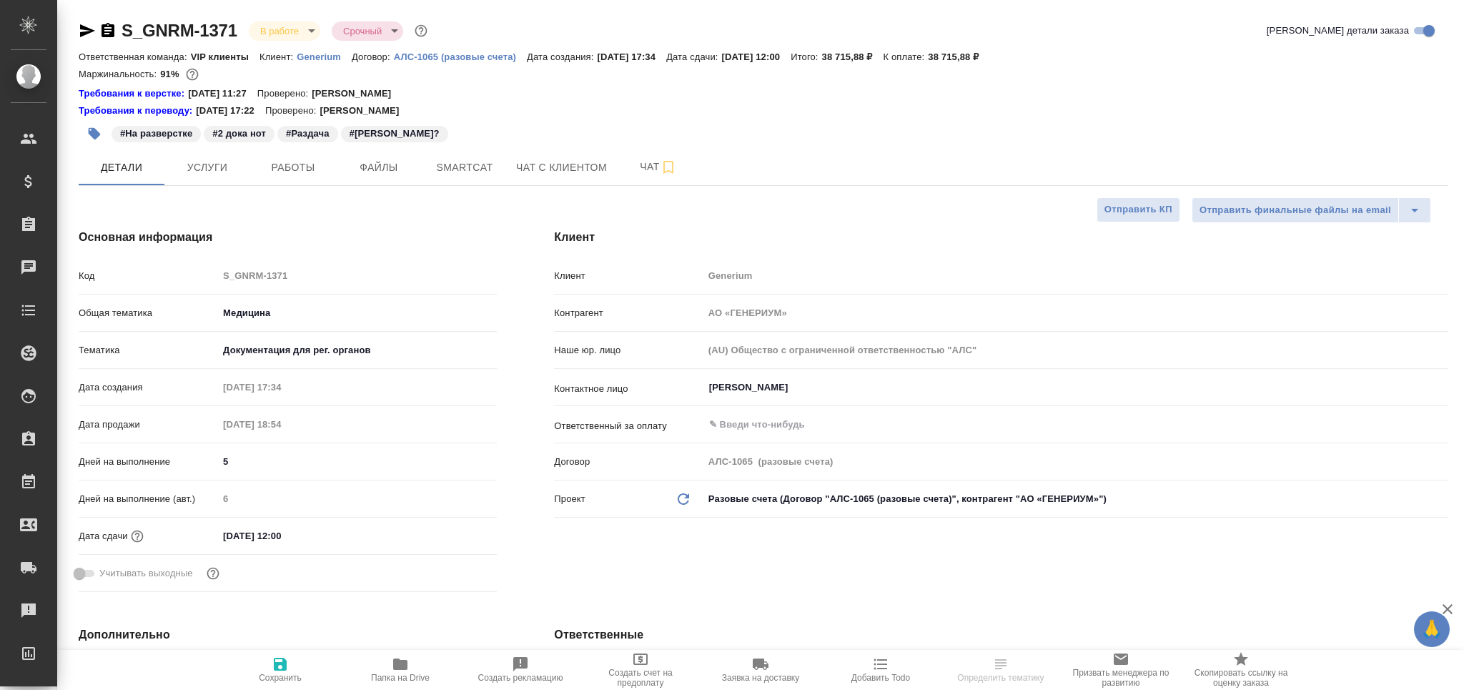
type textarea "x"
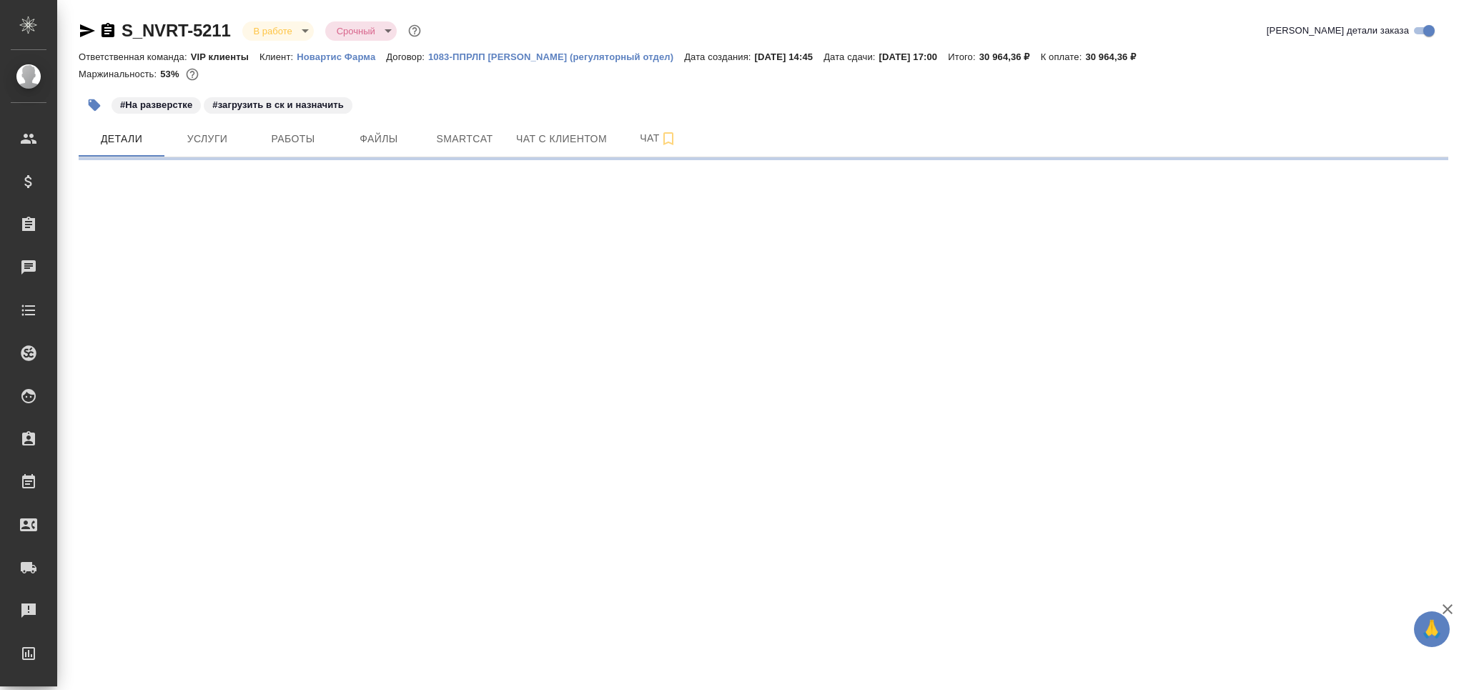
select select "RU"
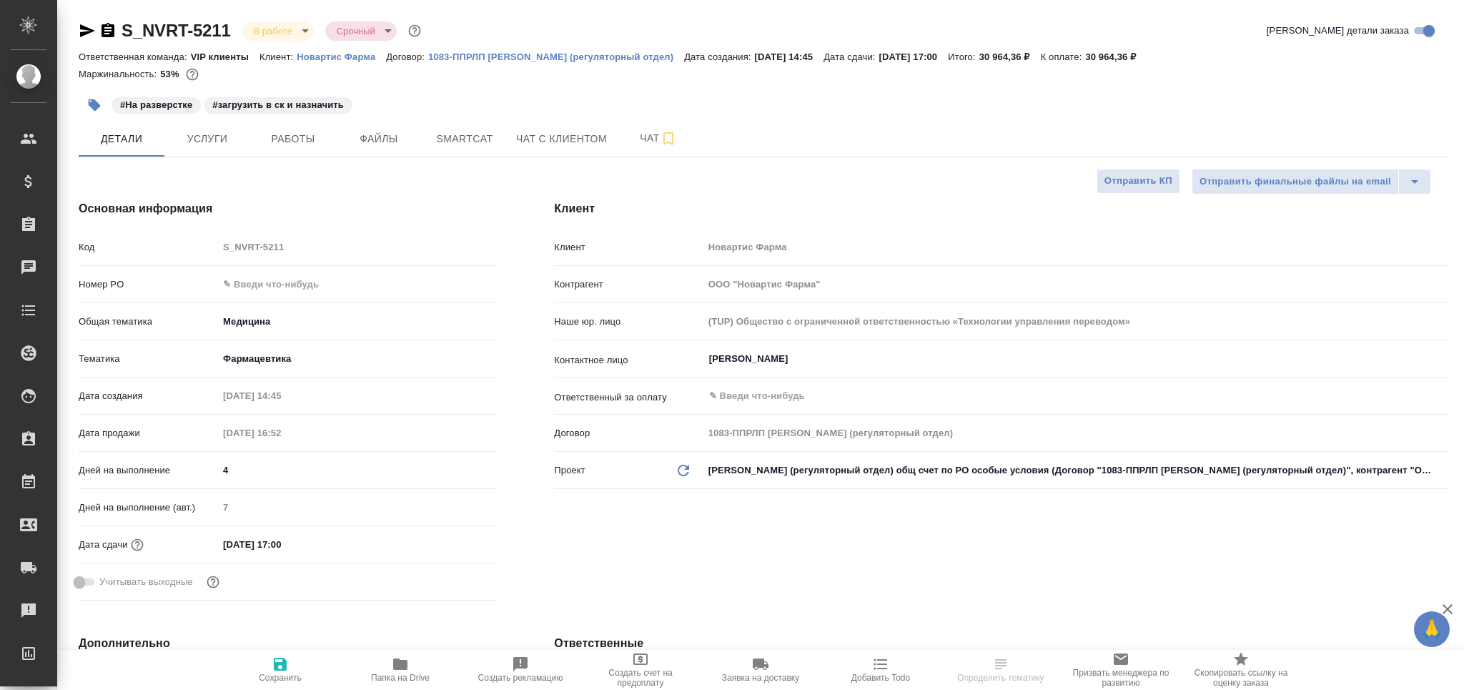
type textarea "x"
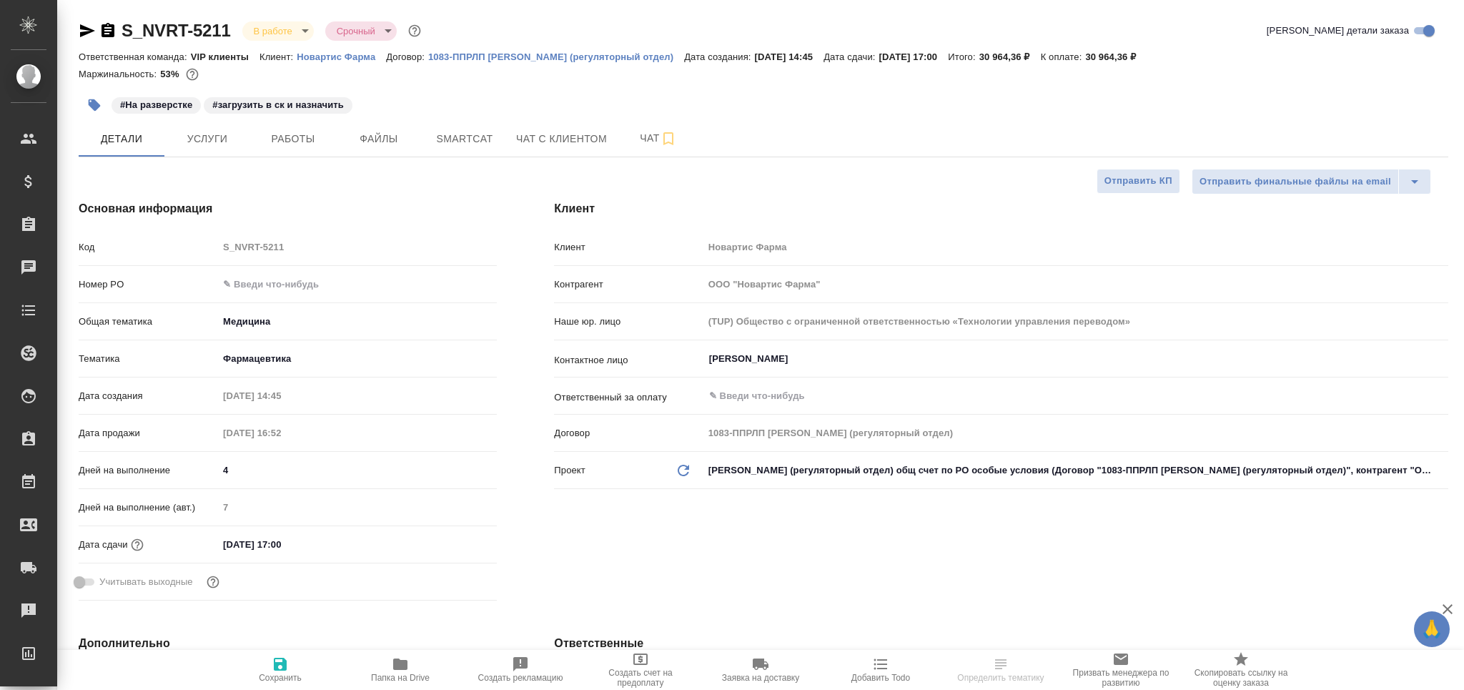
type textarea "x"
click at [296, 137] on span "Работы" at bounding box center [293, 139] width 69 height 18
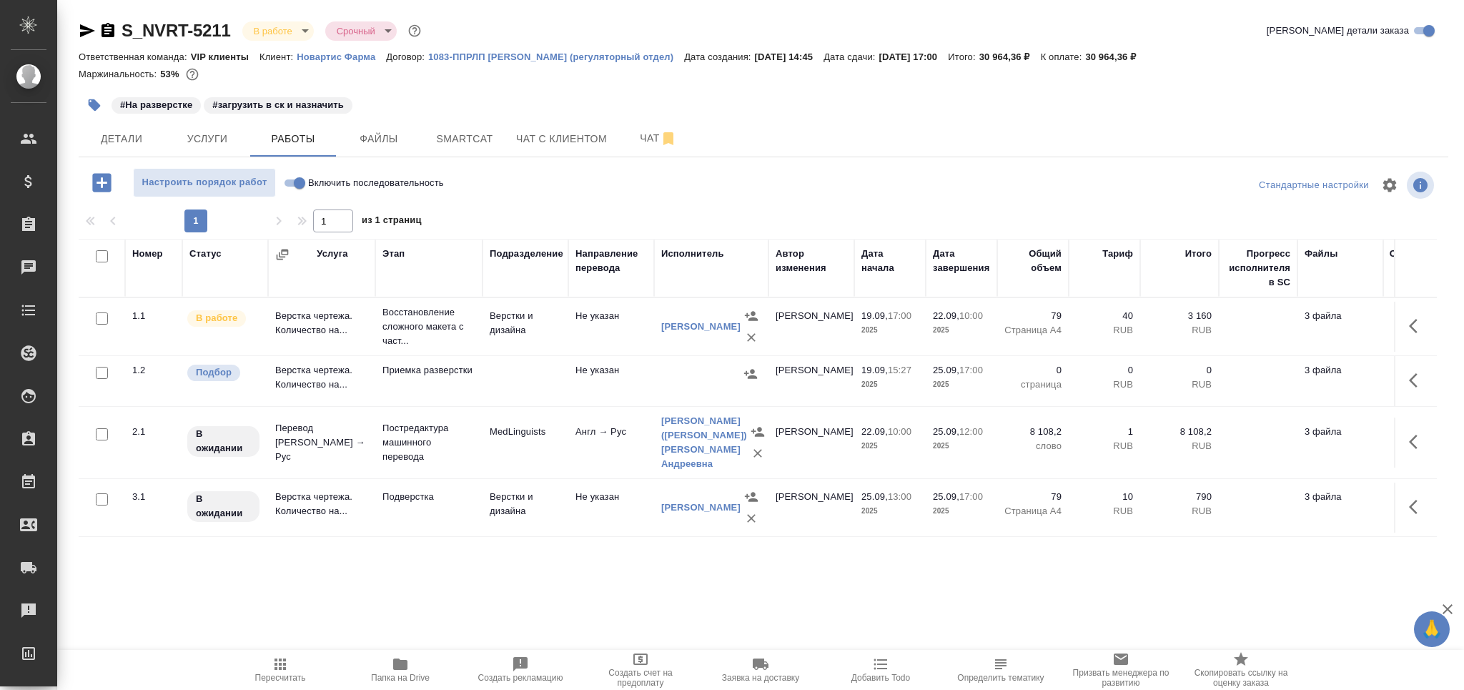
click at [101, 374] on input "checkbox" at bounding box center [102, 373] width 12 height 12
checkbox input "true"
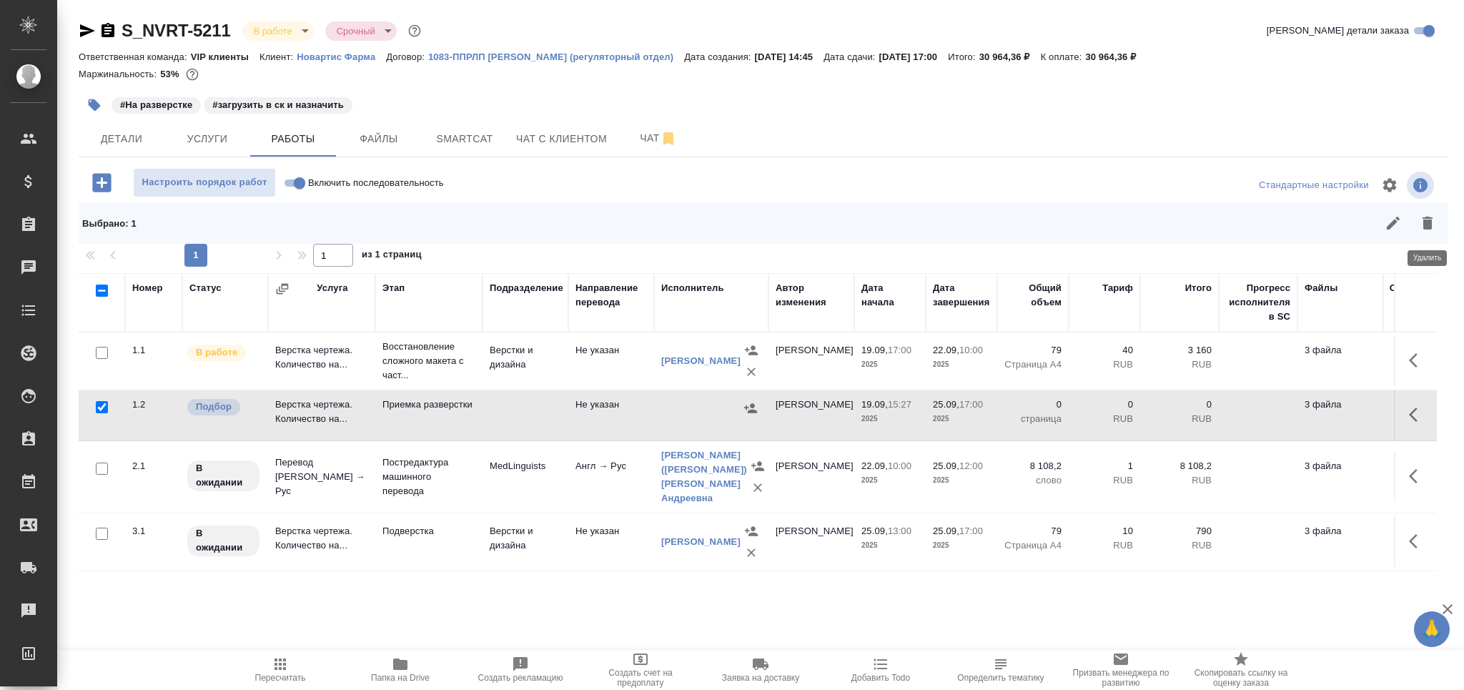
click at [1428, 226] on icon "button" at bounding box center [1427, 223] width 10 height 13
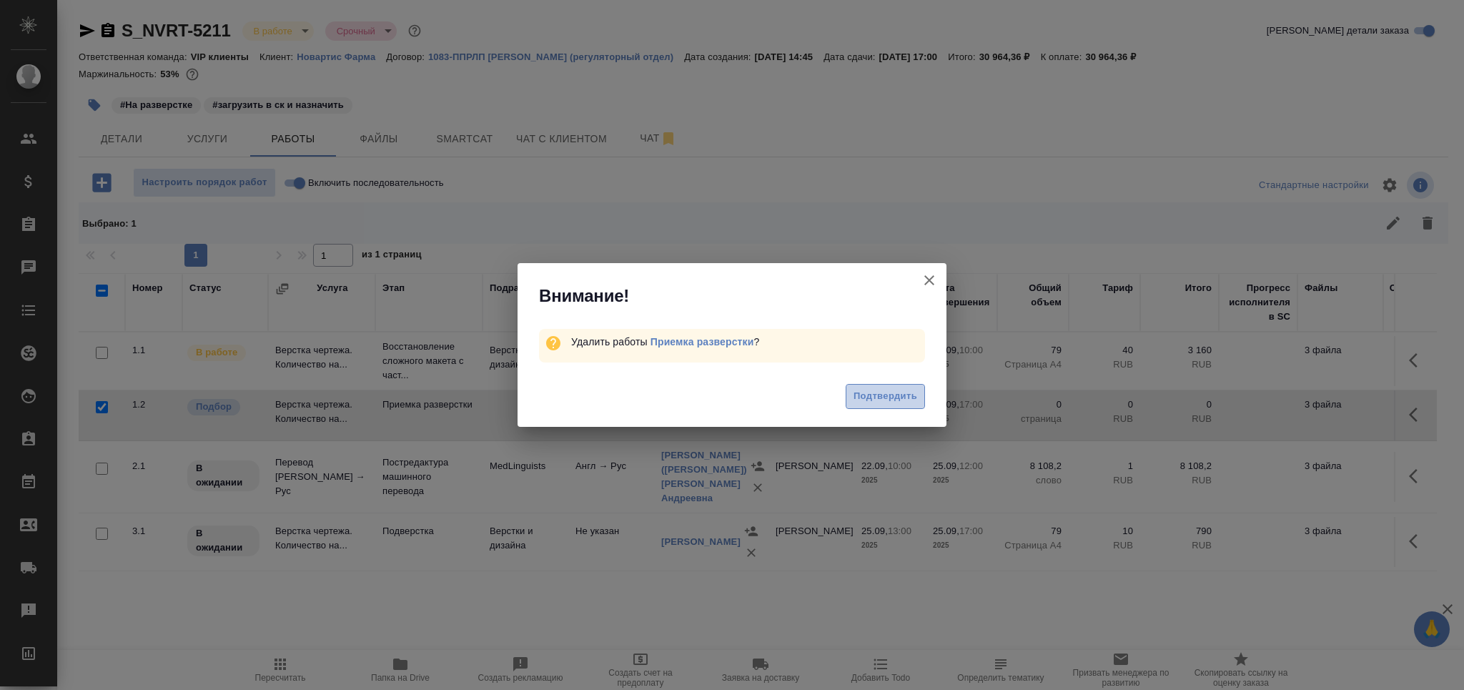
click at [903, 399] on span "Подтвердить" at bounding box center [885, 396] width 64 height 16
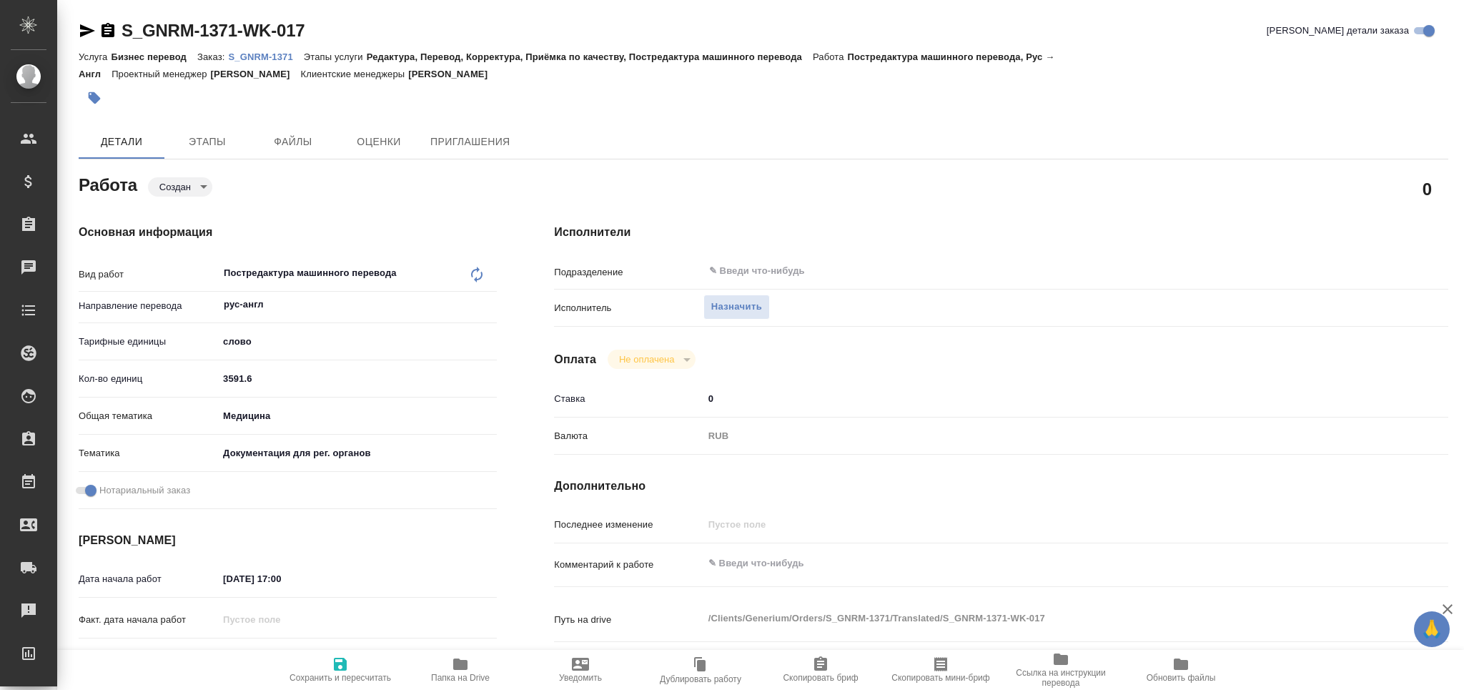
type textarea "x"
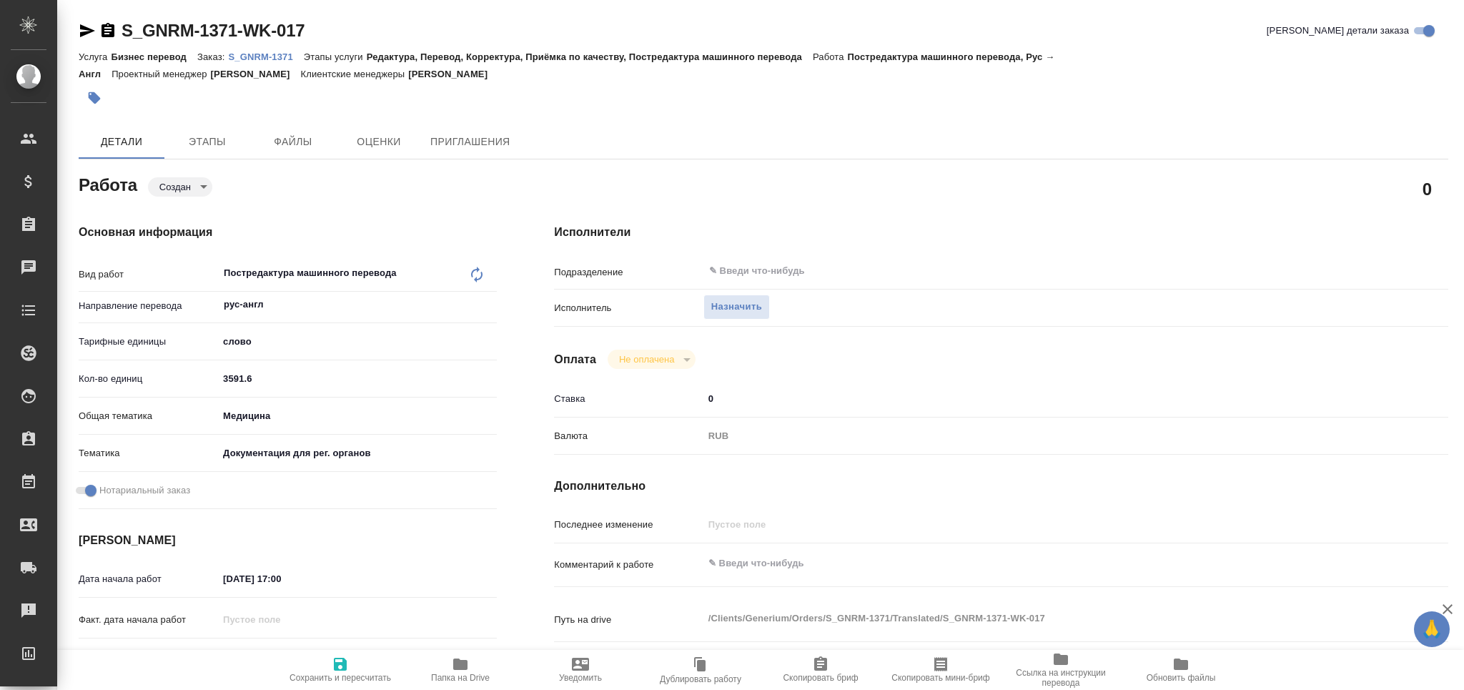
type textarea "x"
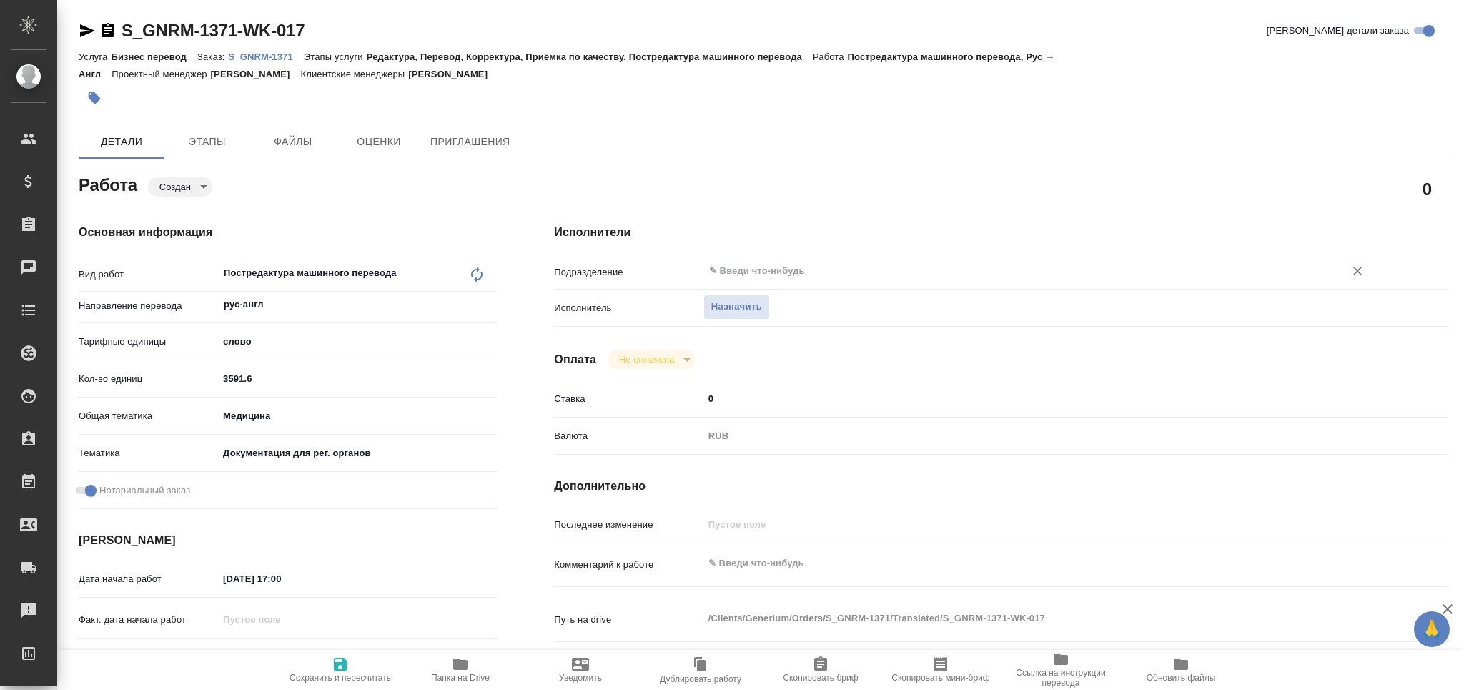
type textarea "x"
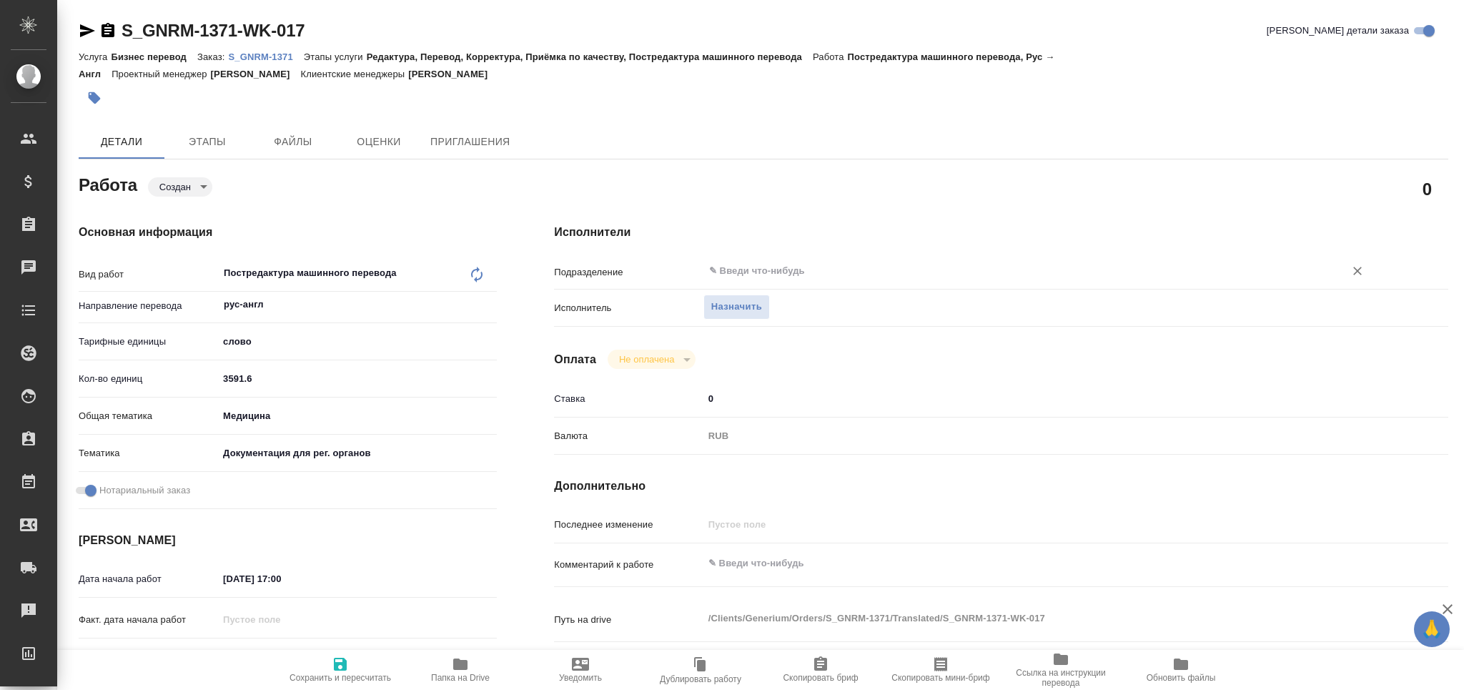
click at [768, 265] on input "text" at bounding box center [1014, 270] width 614 height 17
type textarea "x"
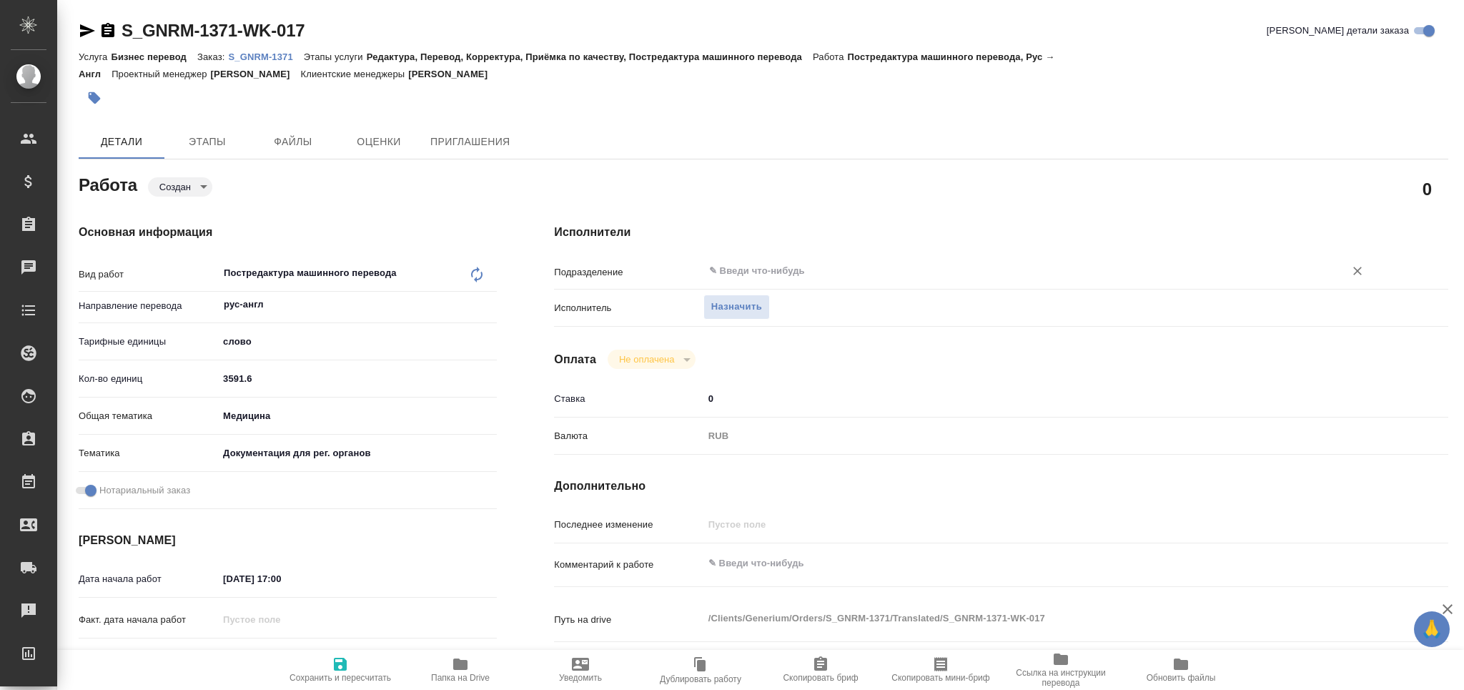
type textarea "x"
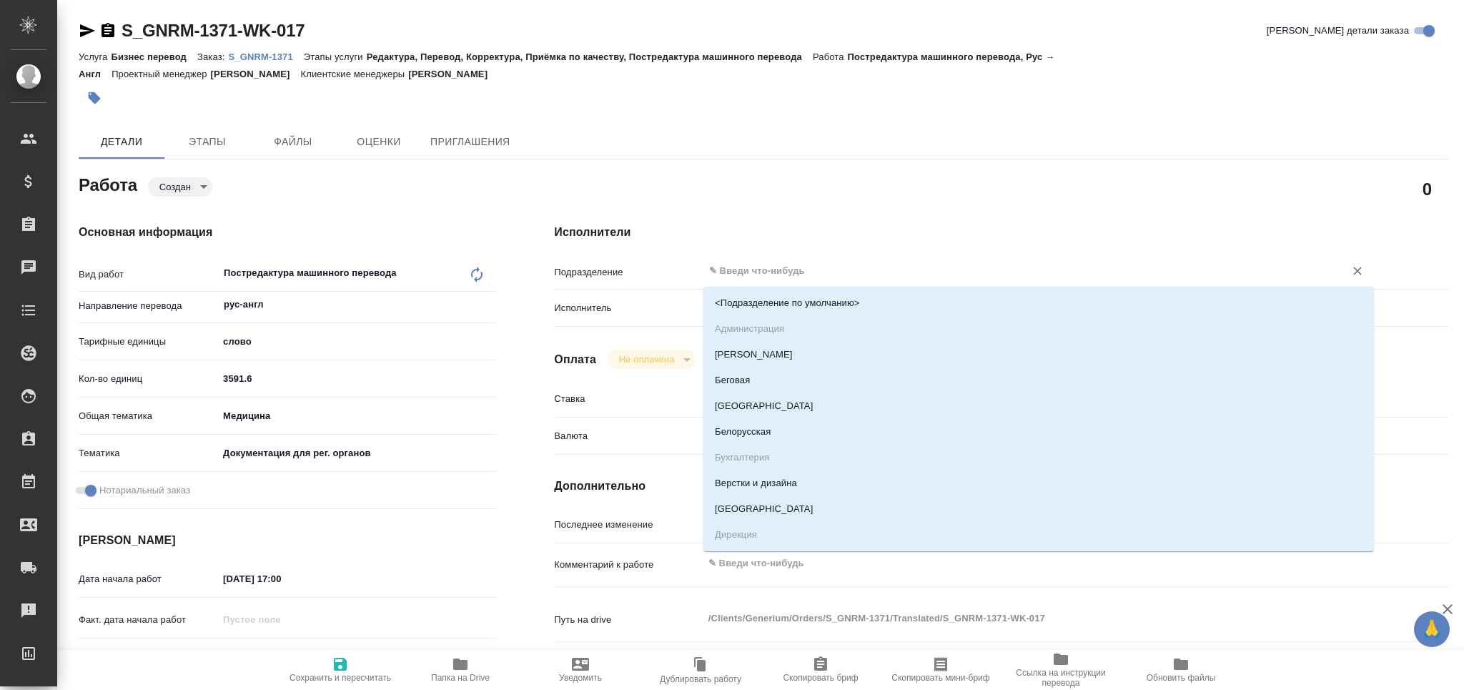
type input "ь"
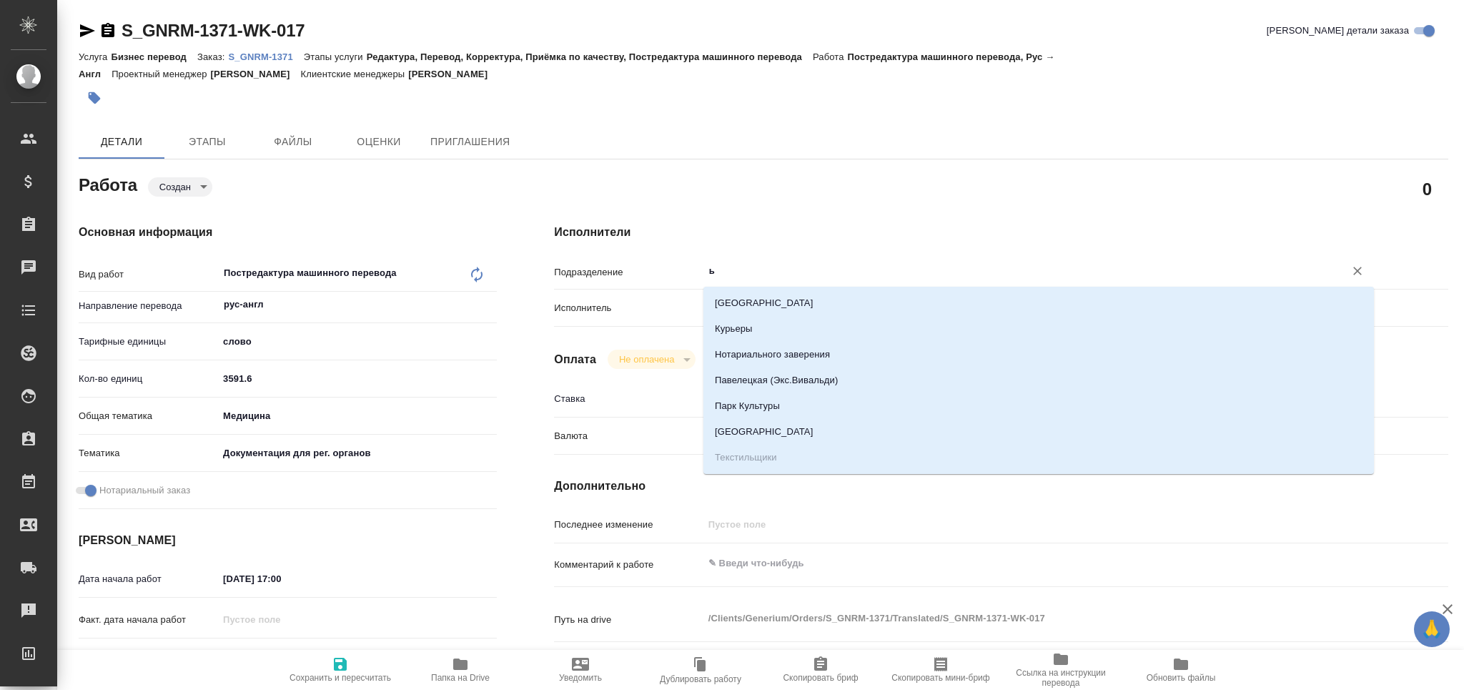
type textarea "x"
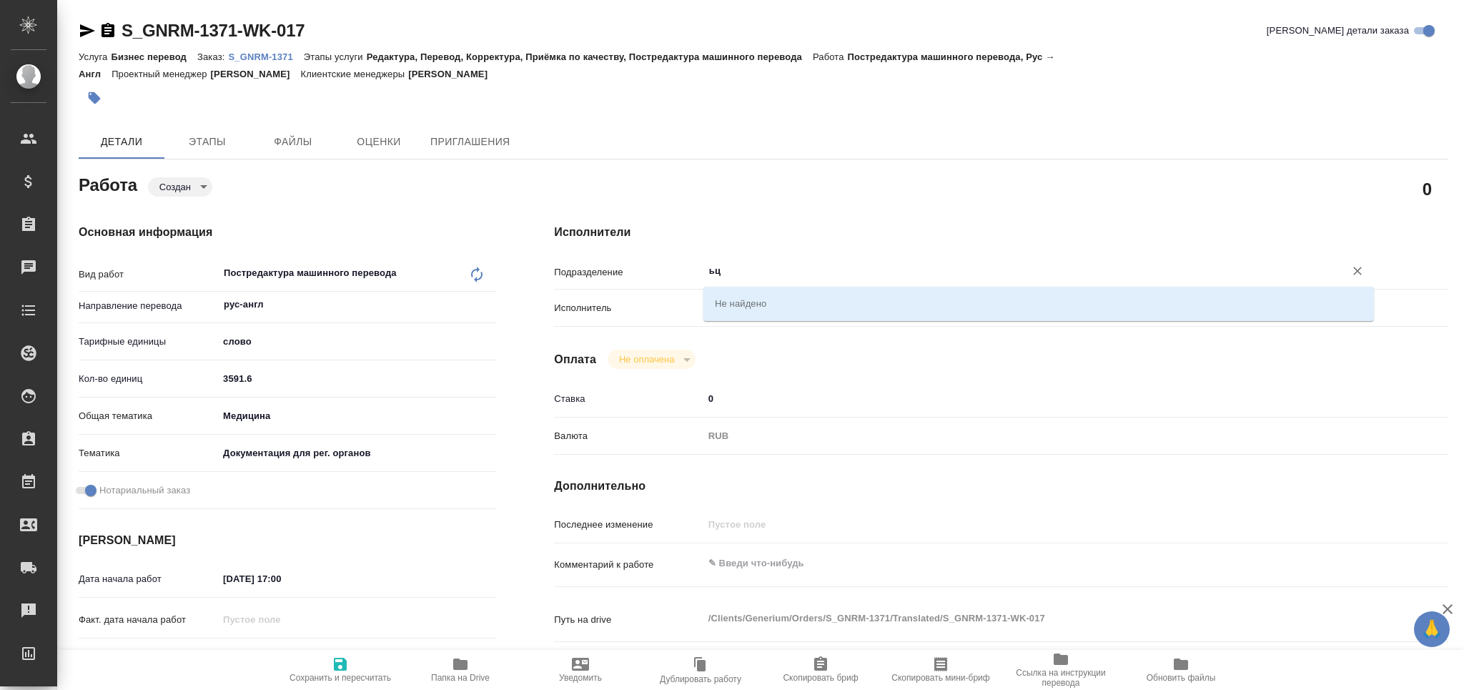
type input "ьцв"
type textarea "x"
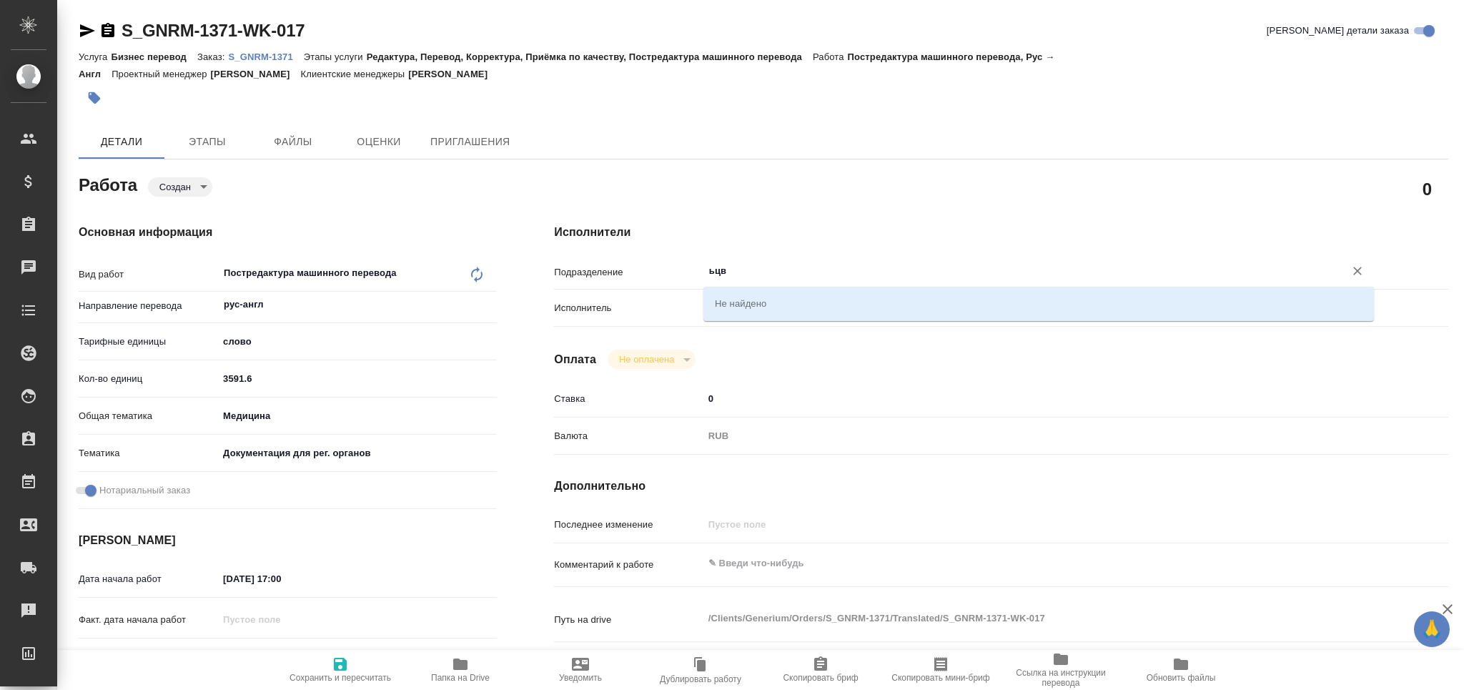
type textarea "x"
type input "ь"
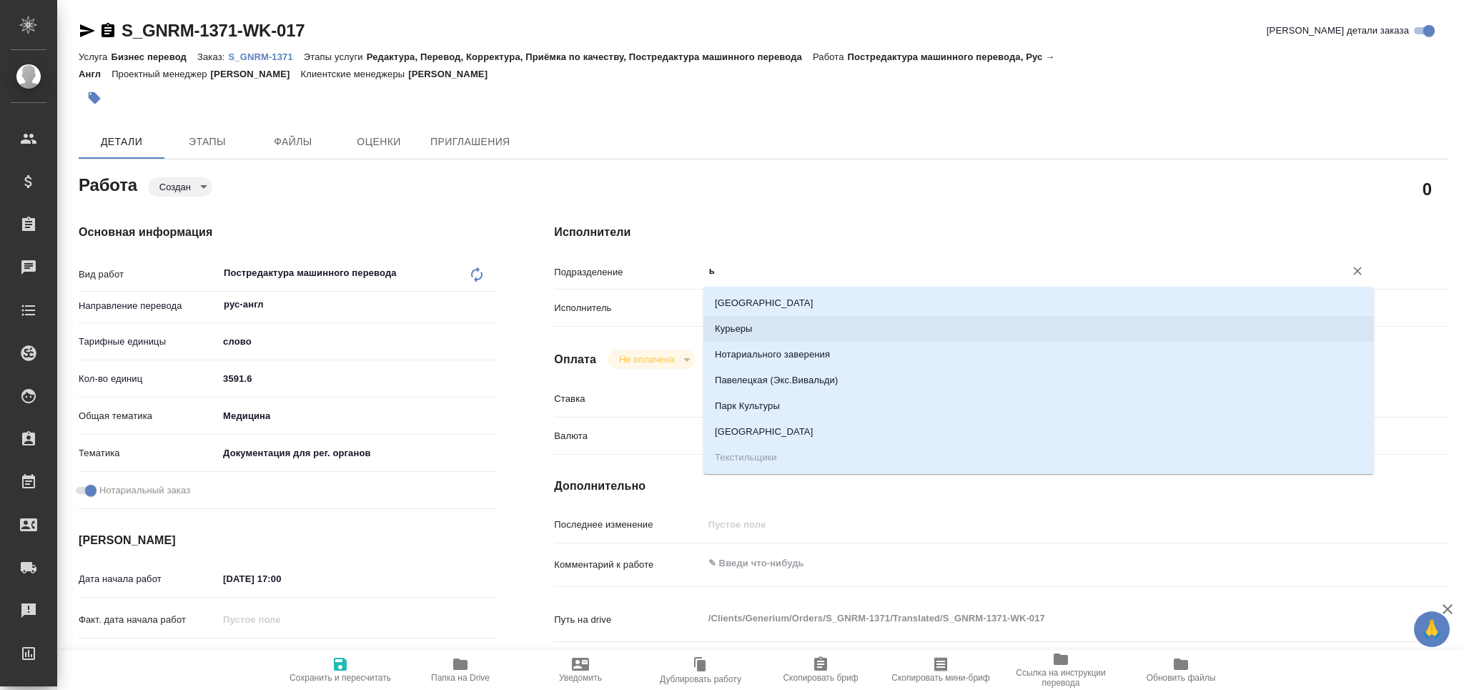
type textarea "x"
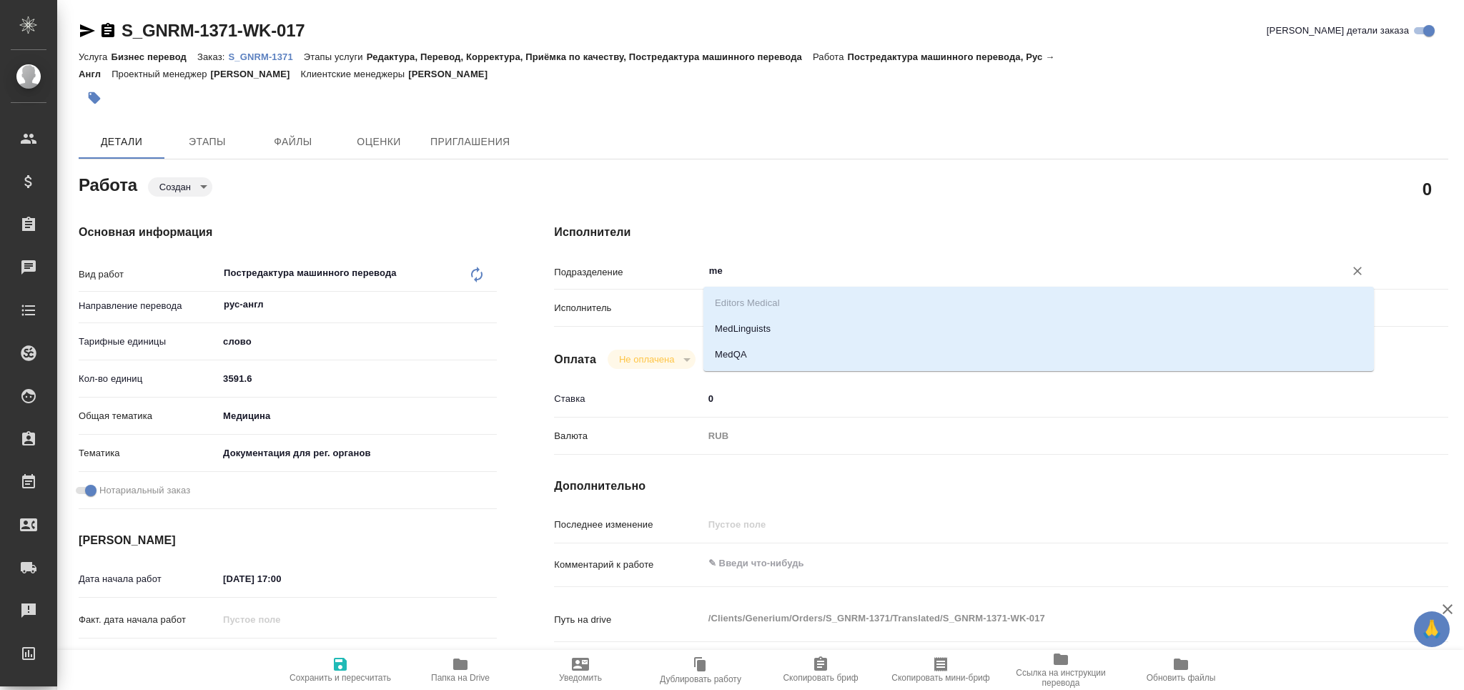
type input "med"
click at [740, 329] on li "MedLinguists" at bounding box center [1038, 329] width 670 height 26
type textarea "x"
type input "MedLinguists"
type textarea "x"
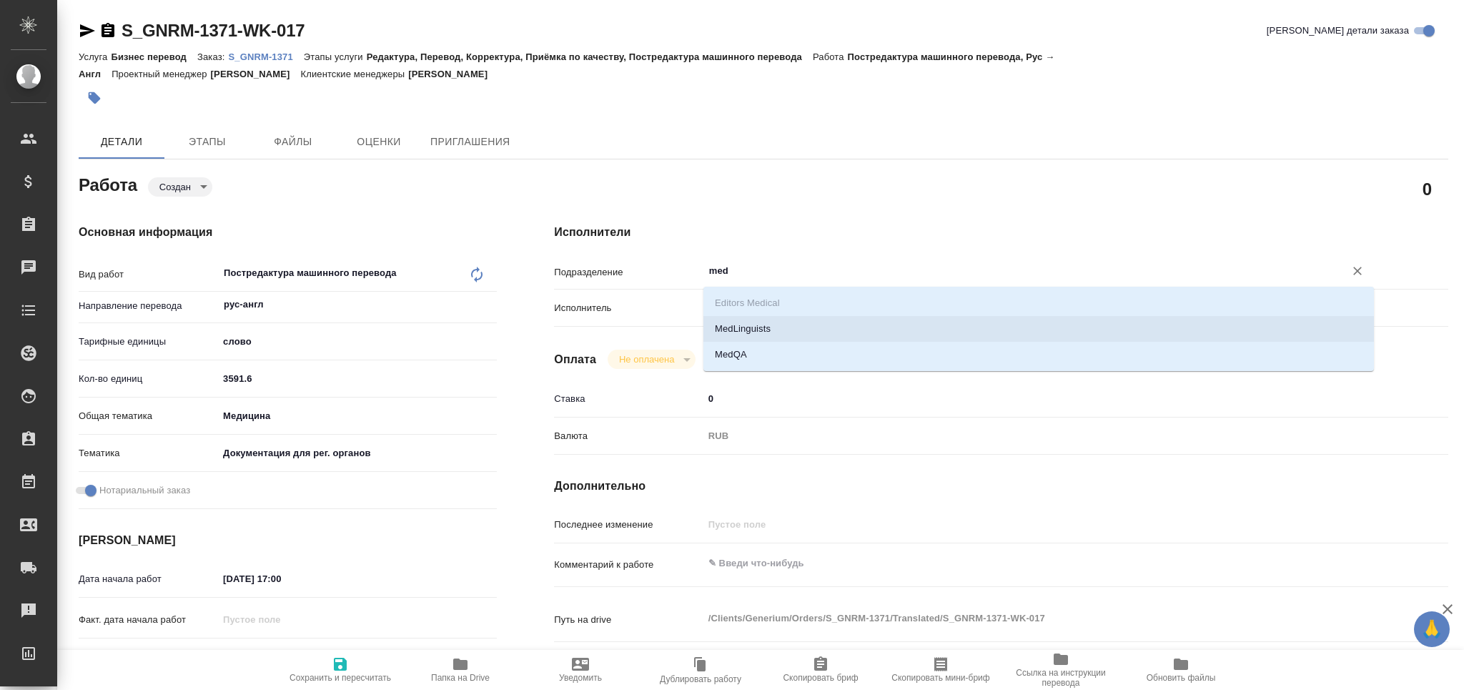
type textarea "x"
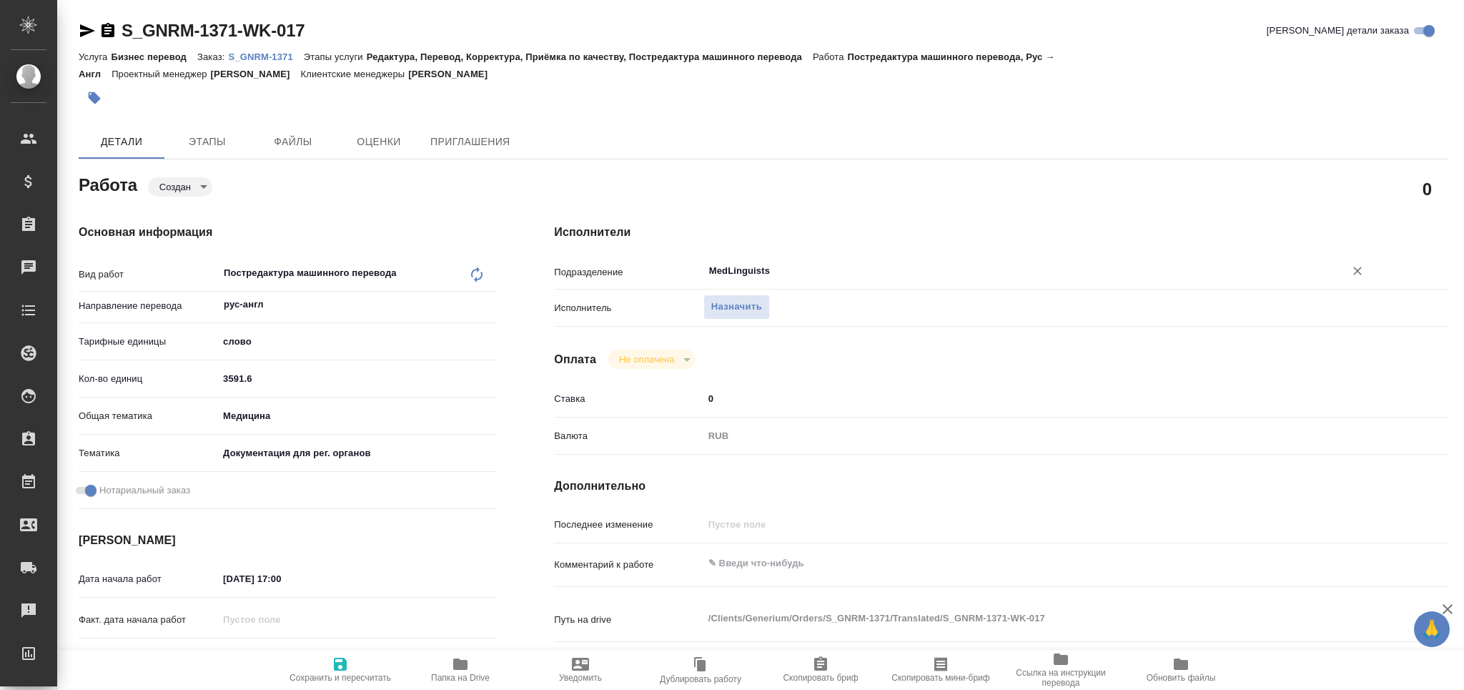
type input "MedLinguists"
click at [334, 672] on span "Сохранить и пересчитать" at bounding box center [339, 677] width 101 height 10
type textarea "x"
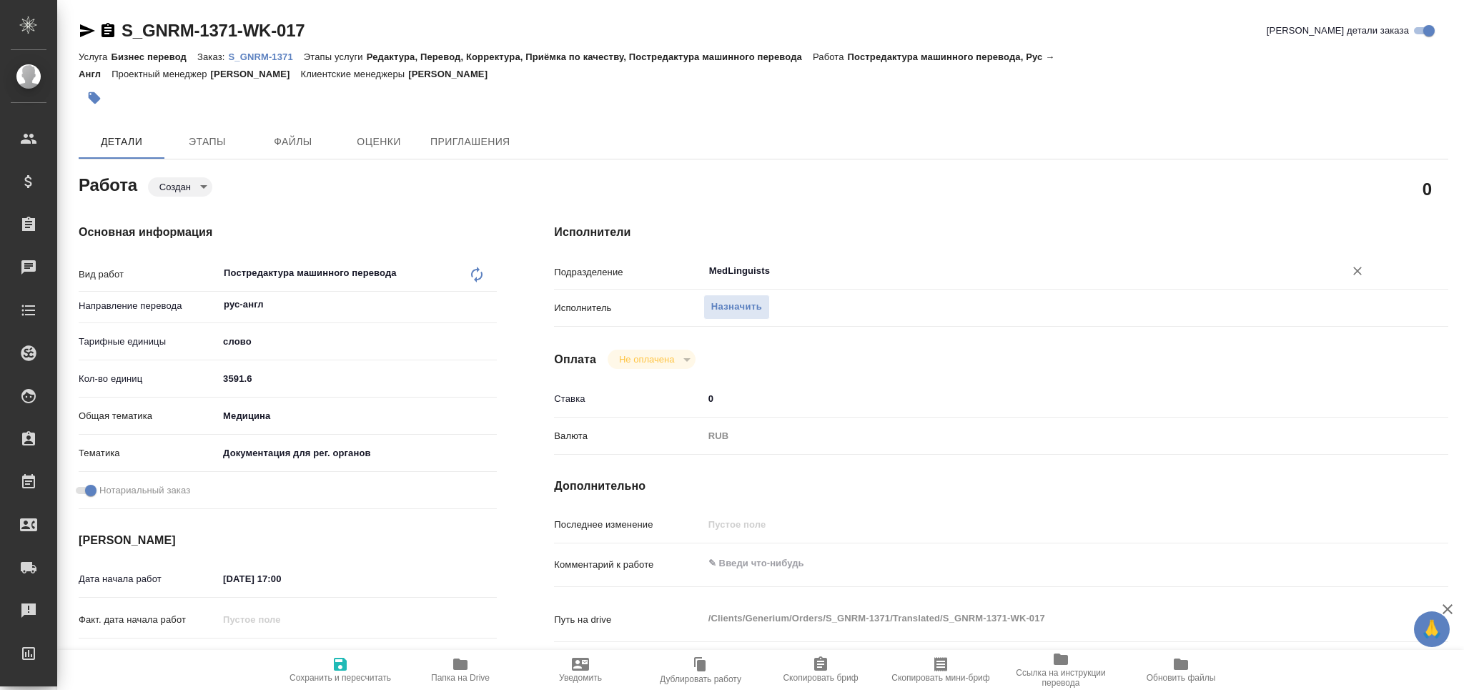
type textarea "x"
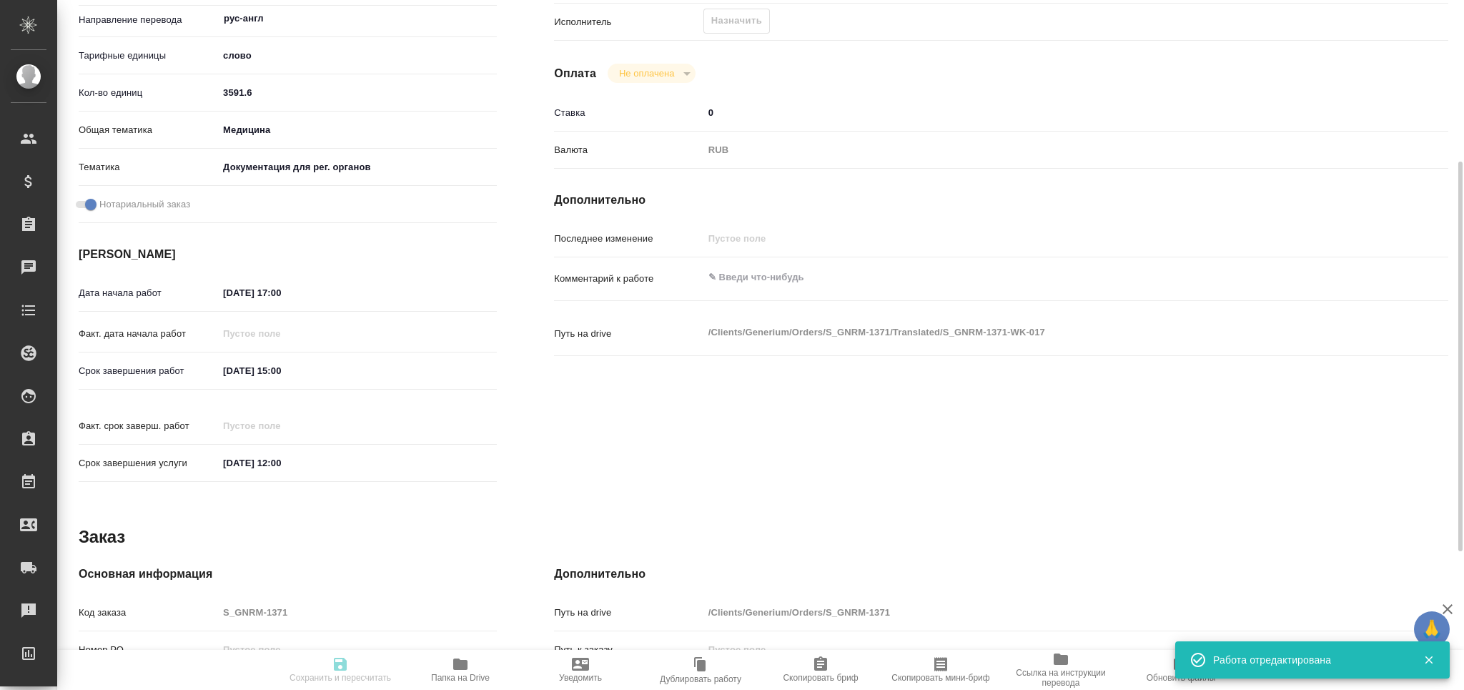
type textarea "x"
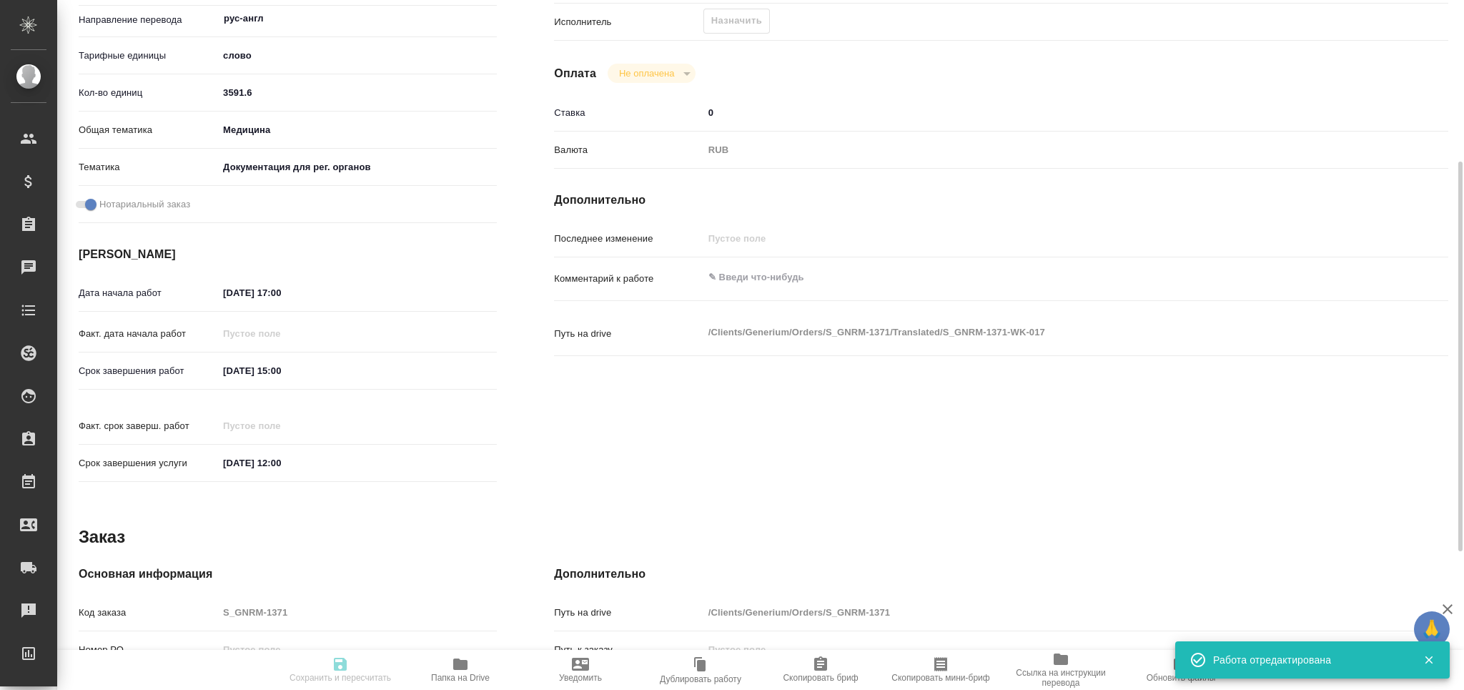
type input "created"
type textarea "Постредактура машинного перевода"
type textarea "x"
type input "рус-англ"
type input "5a8b1489cc6b4906c91bfd90"
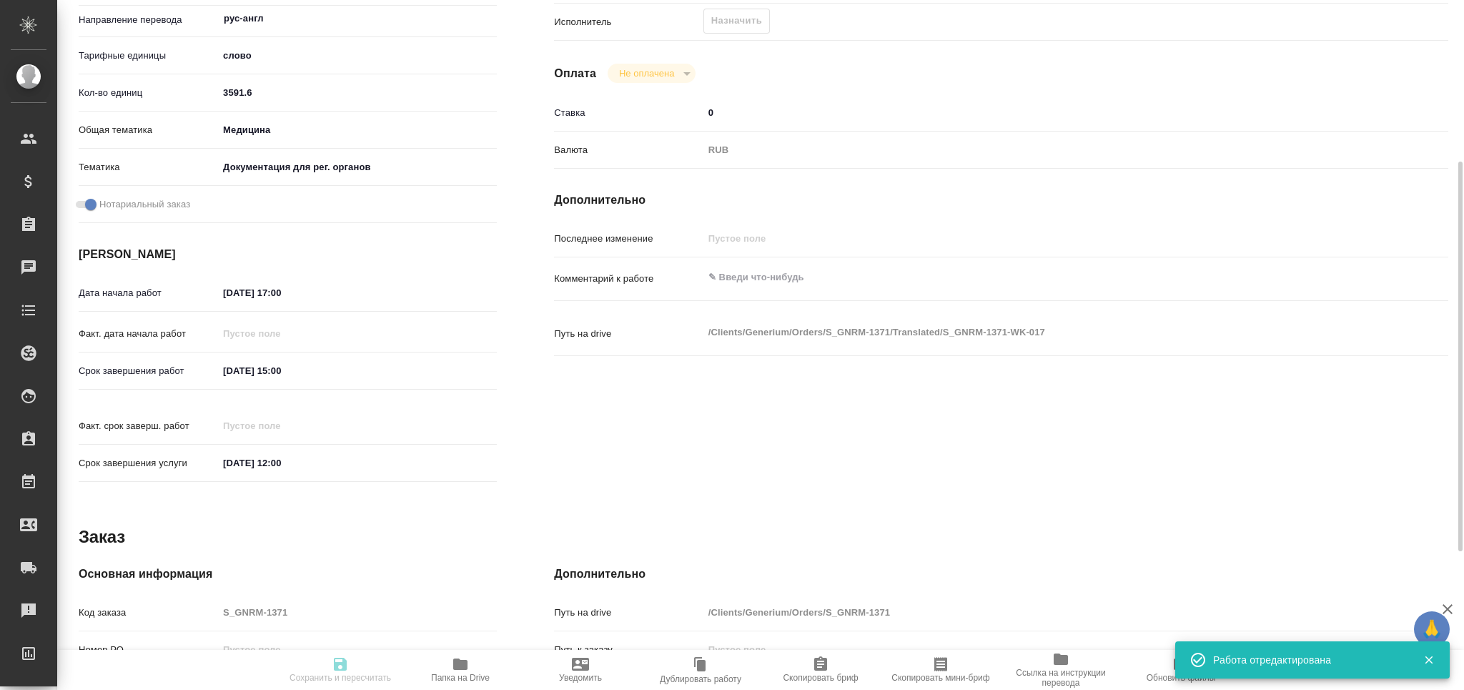
type input "3591.6"
type input "med"
type input "5f647205b73bc97568ca66c6"
checkbox input "true"
type input "[DATE] 17:00"
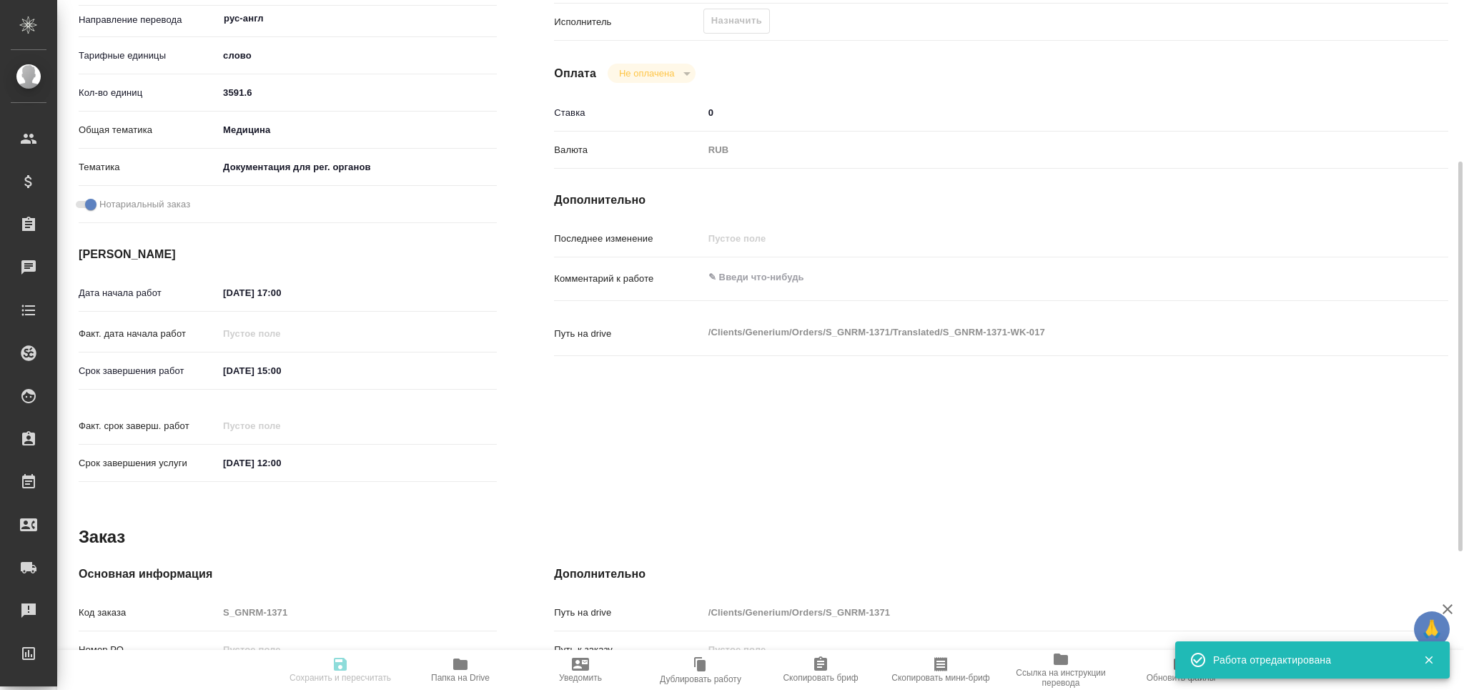
type input "[DATE] 15:00"
type input "[DATE] 12:00"
type input "MedLinguists"
type input "notPayed"
type input "0"
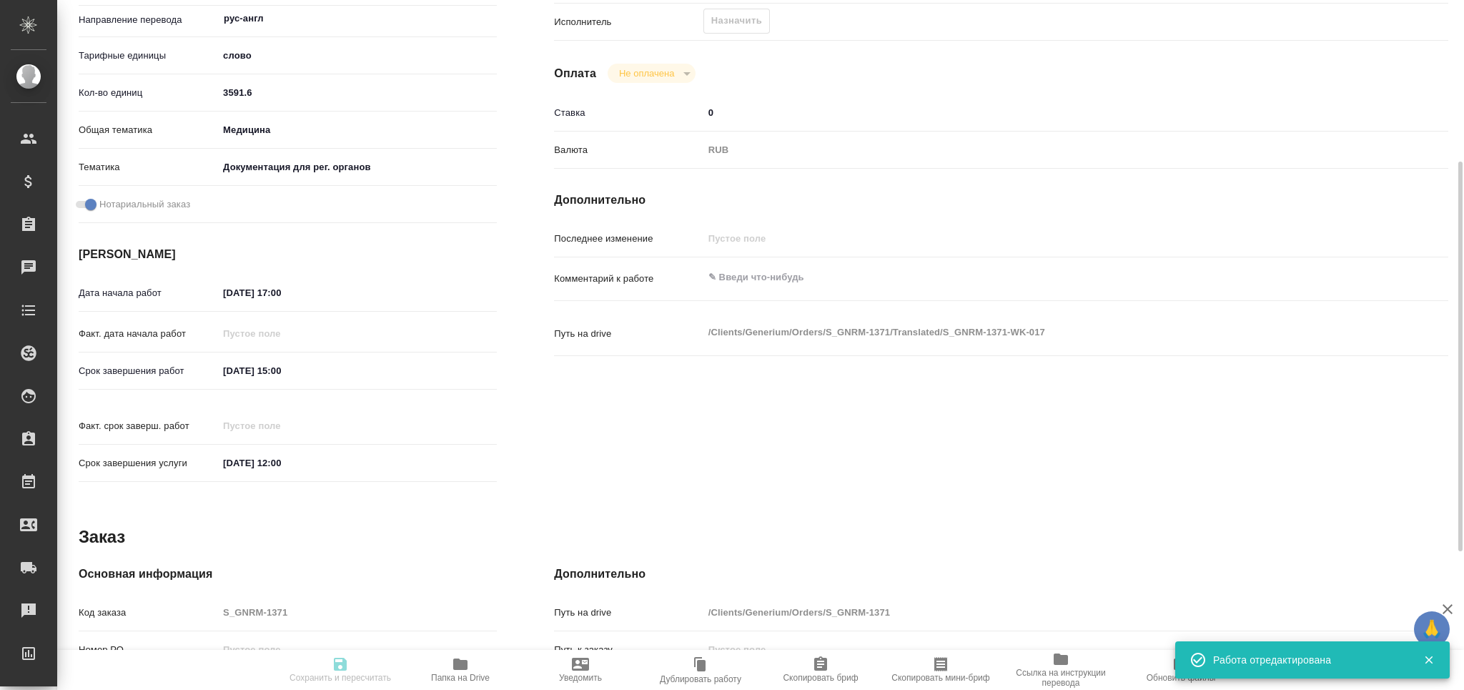
type input "RUB"
type textarea "x"
type textarea "/Clients/Generium/Orders/S_GNRM-1371/Translated/S_GNRM-1371-WK-017"
type textarea "x"
type input "S_GNRM-1371"
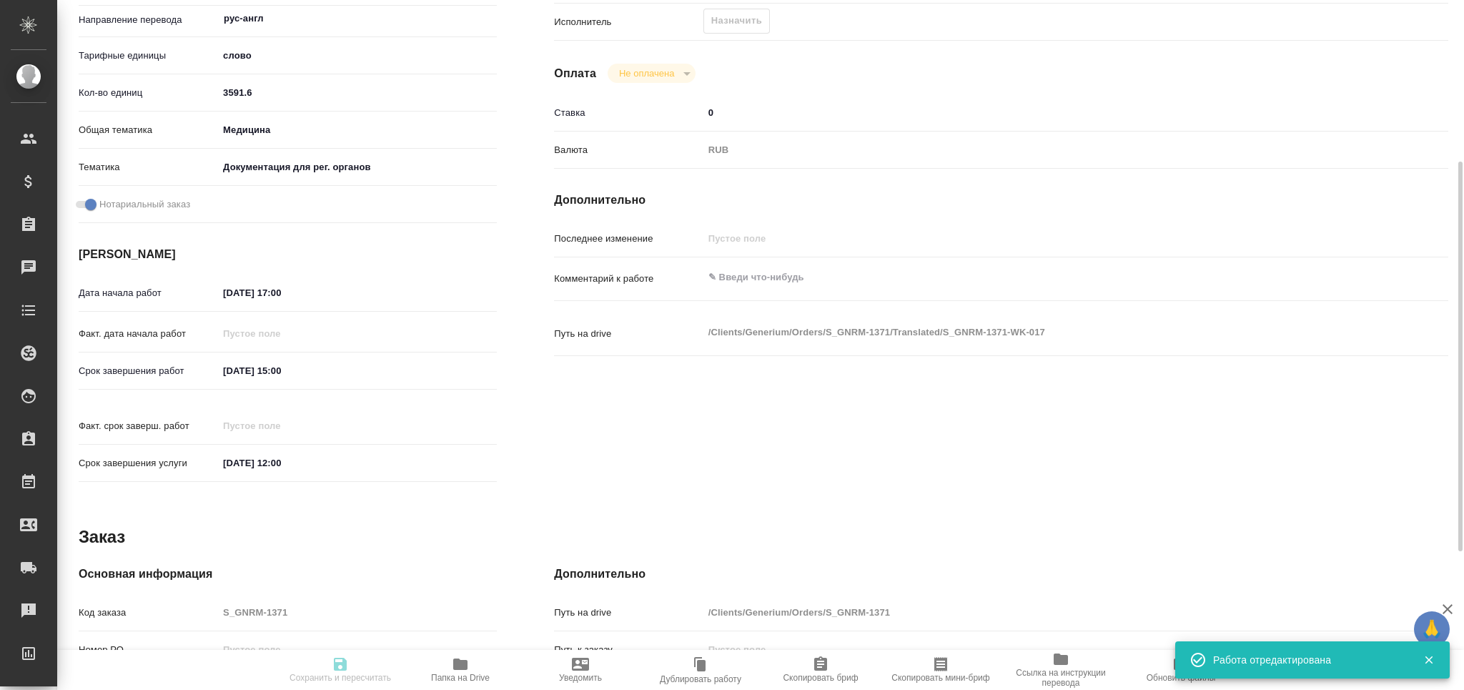
type input "Бизнес перевод"
type input "Редактура, Перевод, Корректура, Приёмка по качеству, Постредактура машинного пе…"
type input "[PERSON_NAME]"
type input "/Clients/Generium/Orders/S_GNRM-1371"
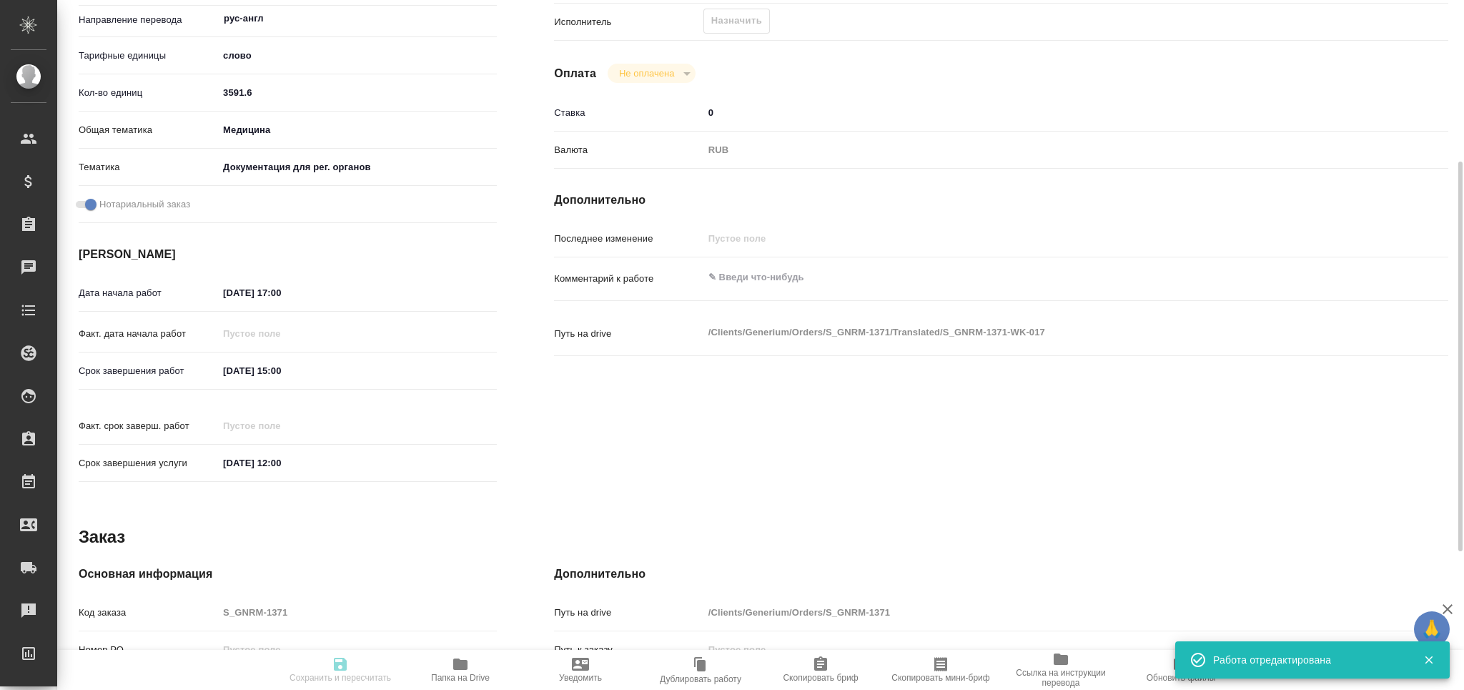
type textarea "x"
type textarea "Рассчитайте, пожалуйста, перевод на англ. Для решений потребуется НЗ перевода с…"
type textarea "x"
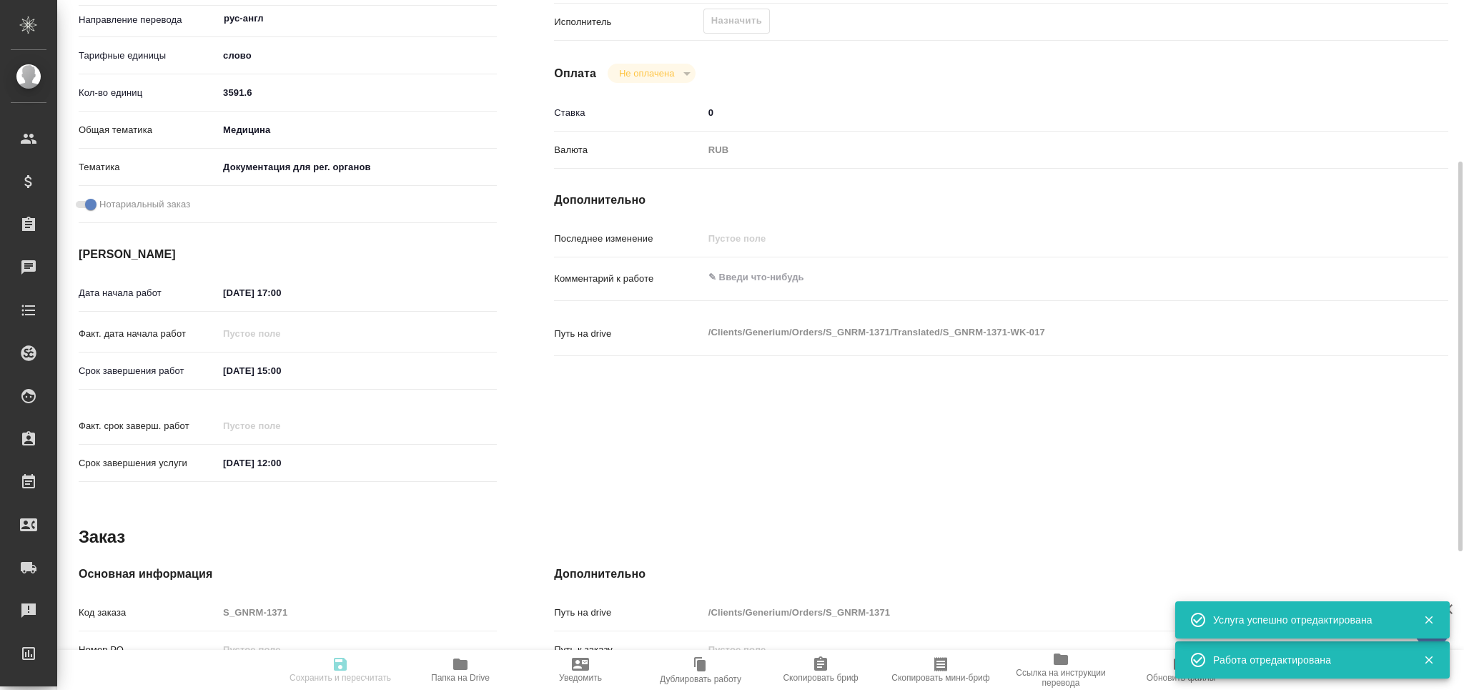
type textarea "x"
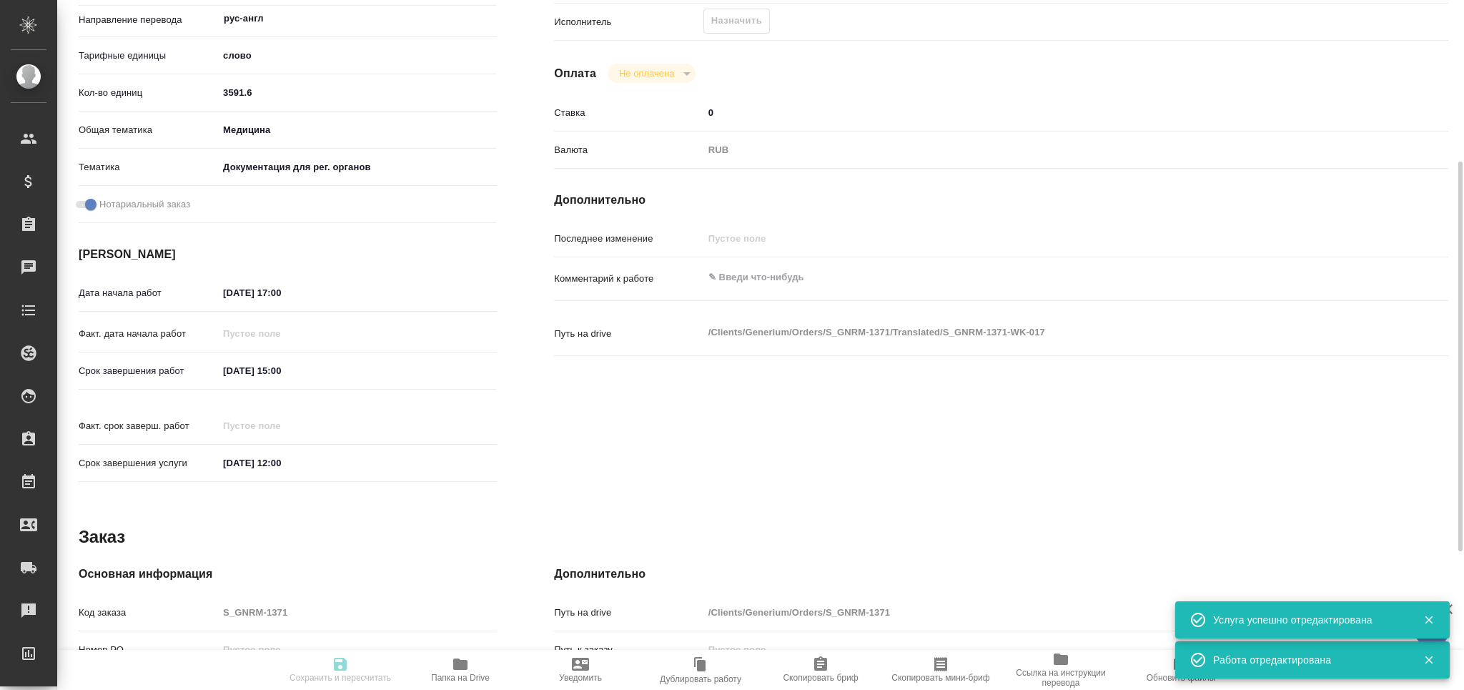
type textarea "x"
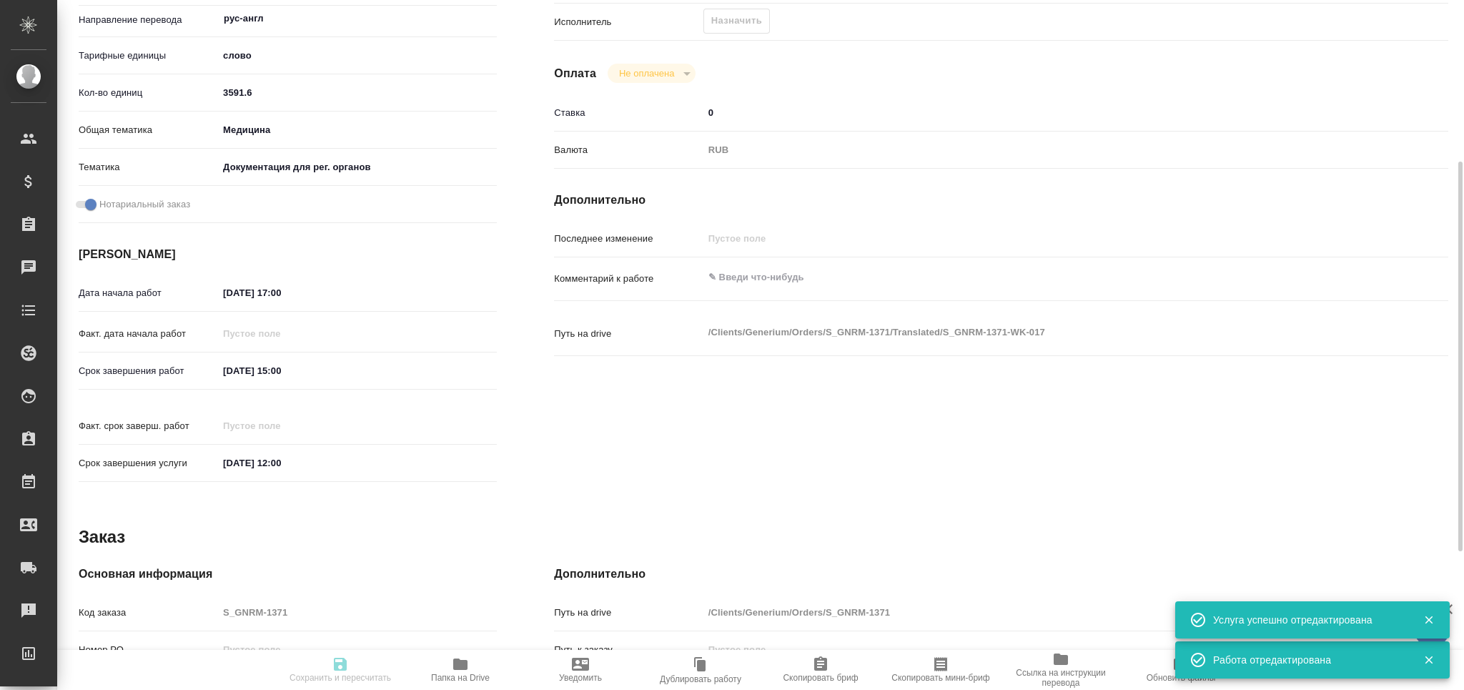
type textarea "x"
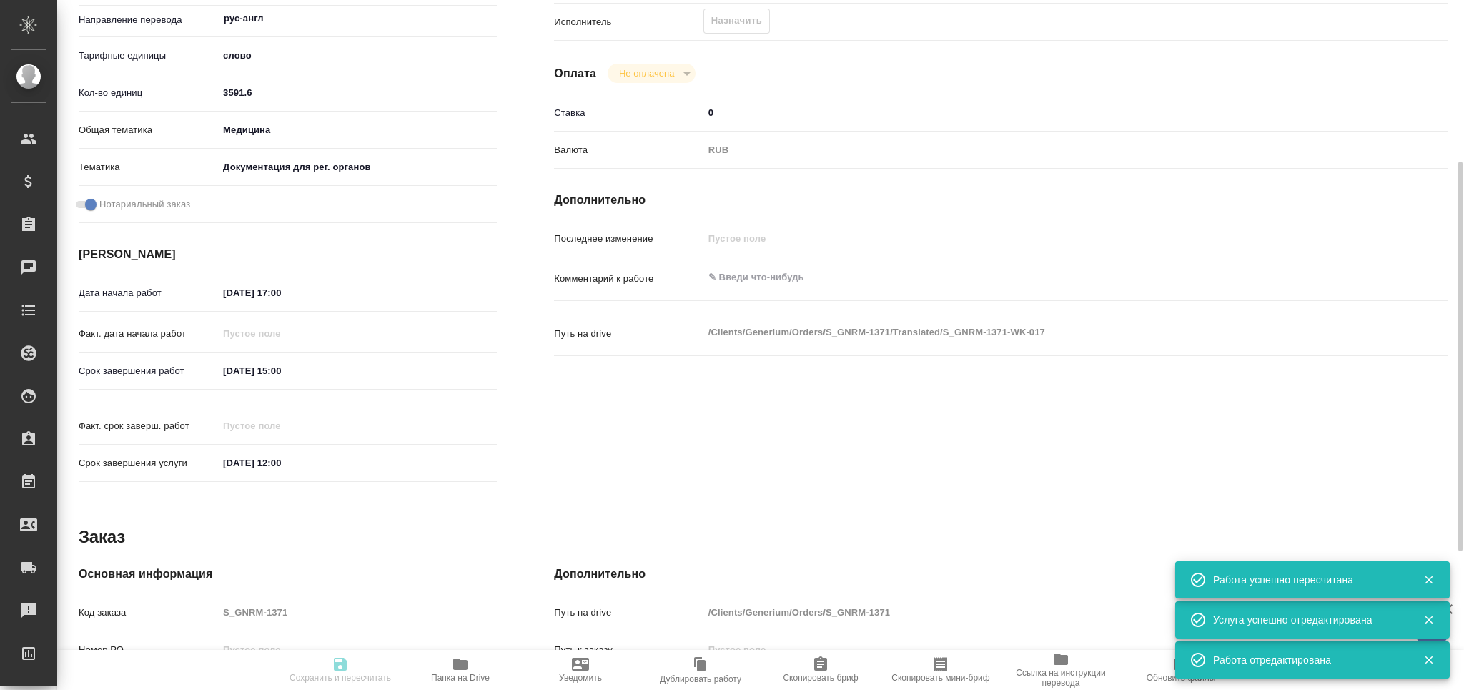
type input "created"
type textarea "Постредактура машинного перевода"
type textarea "x"
type input "рус-англ"
type input "5a8b1489cc6b4906c91bfd90"
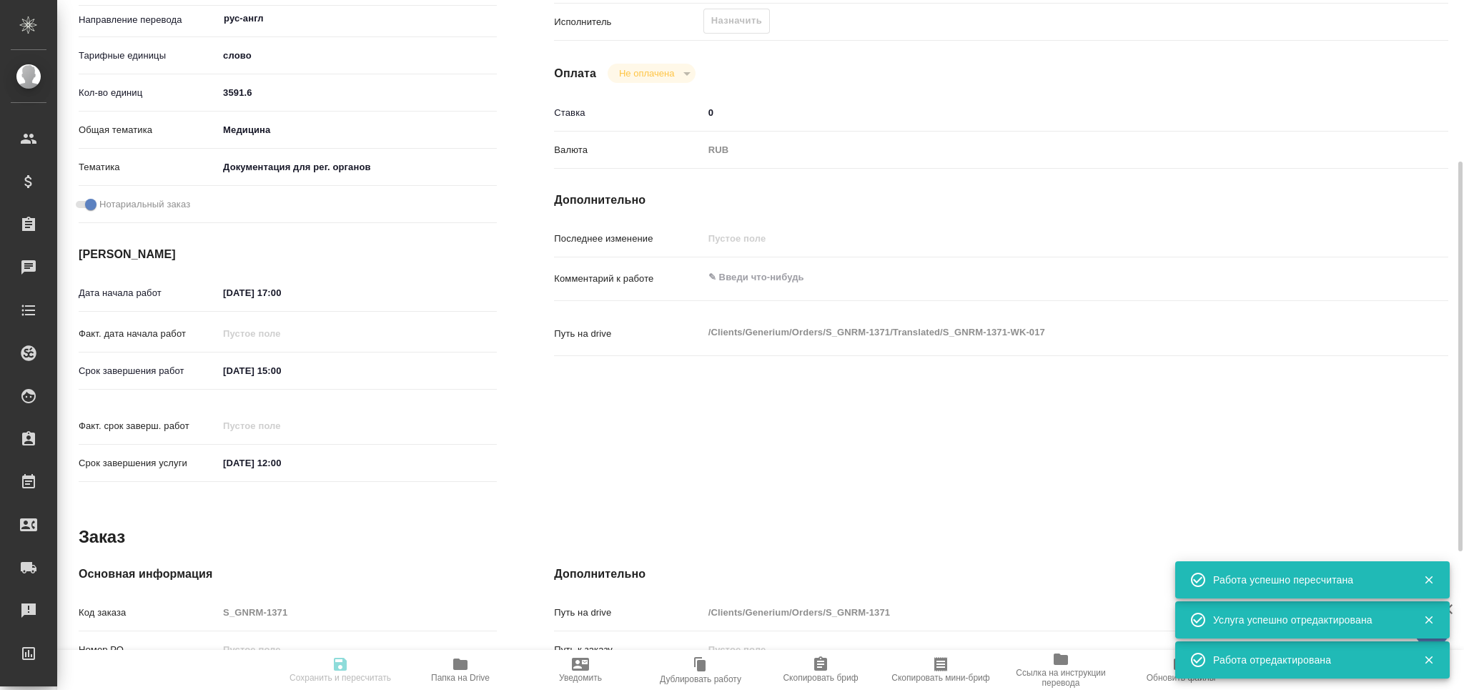
type input "3591.6"
type input "med"
type input "5f647205b73bc97568ca66c6"
checkbox input "true"
type input "[DATE] 17:00"
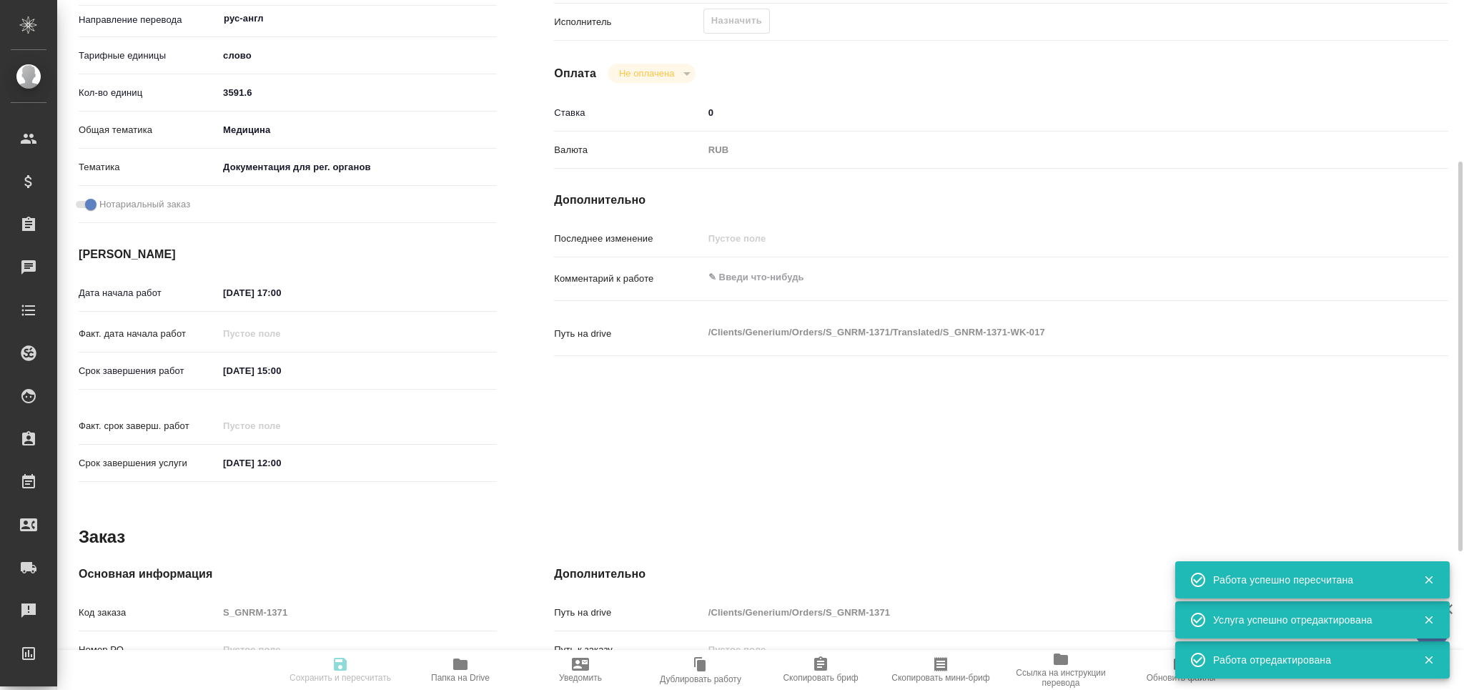
type input "23.09.2025 15:00"
type input "[DATE] 12:00"
type input "MedLinguists"
type input "notPayed"
type input "0"
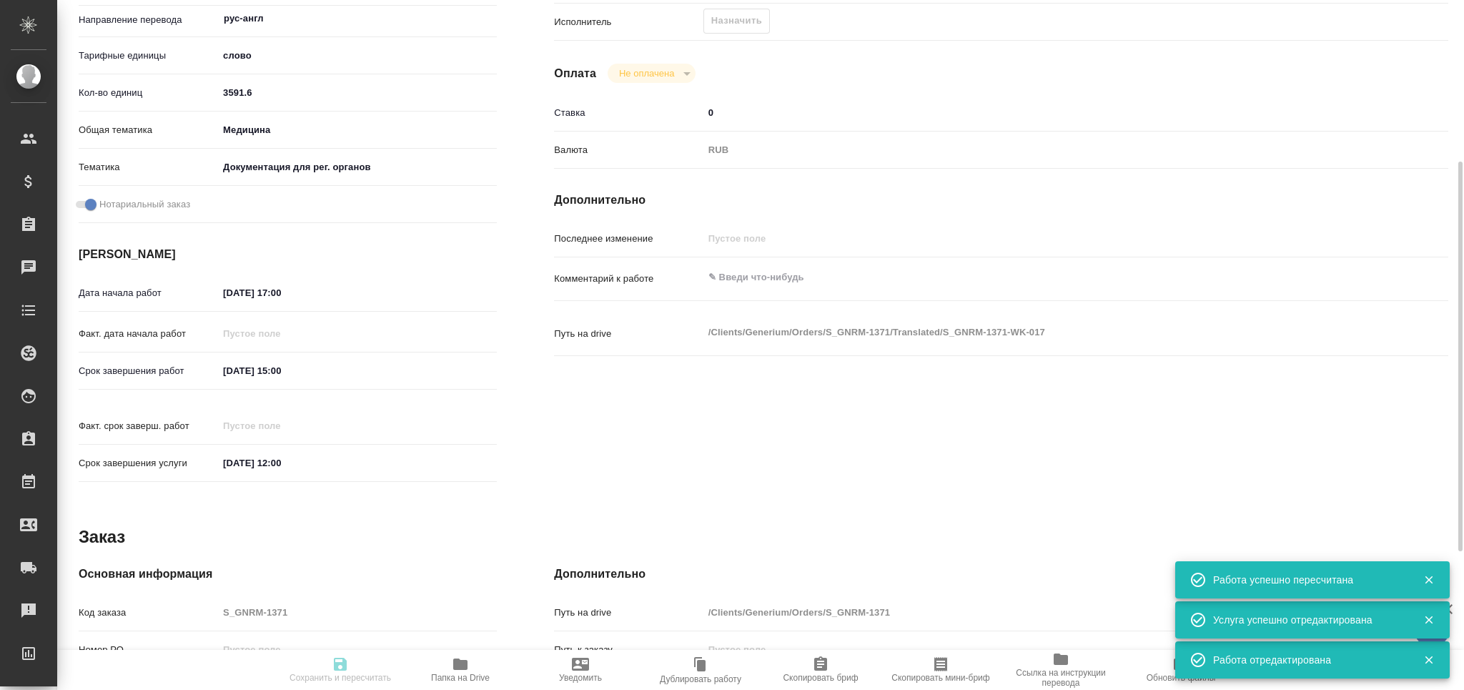
type input "RUB"
type textarea "x"
type textarea "/Clients/Generium/Orders/S_GNRM-1371/Translated/S_GNRM-1371-WK-017"
type textarea "x"
type input "S_GNRM-1371"
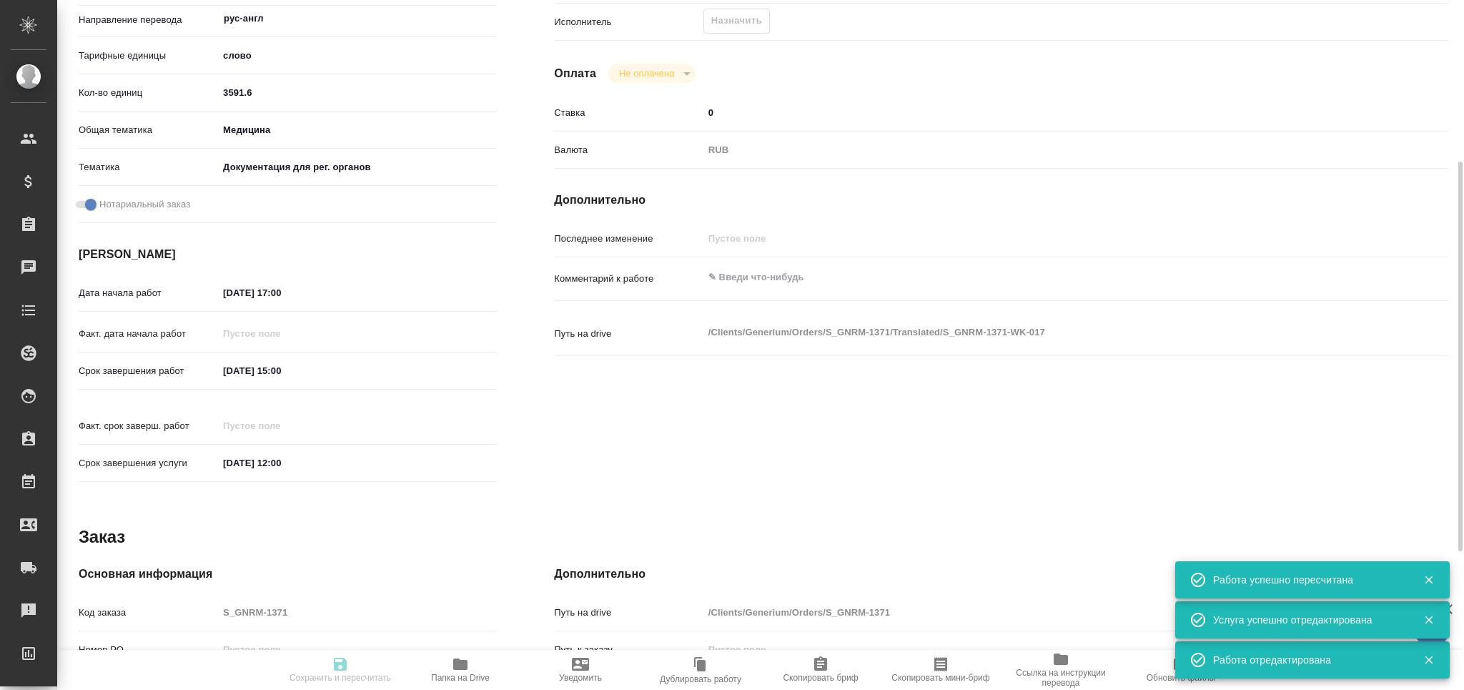
type input "Бизнес перевод"
type input "Редактура, Перевод, Корректура, Приёмка по качеству, Постредактура машинного пе…"
type input "[PERSON_NAME]"
type input "/Clients/Generium/Orders/S_GNRM-1371"
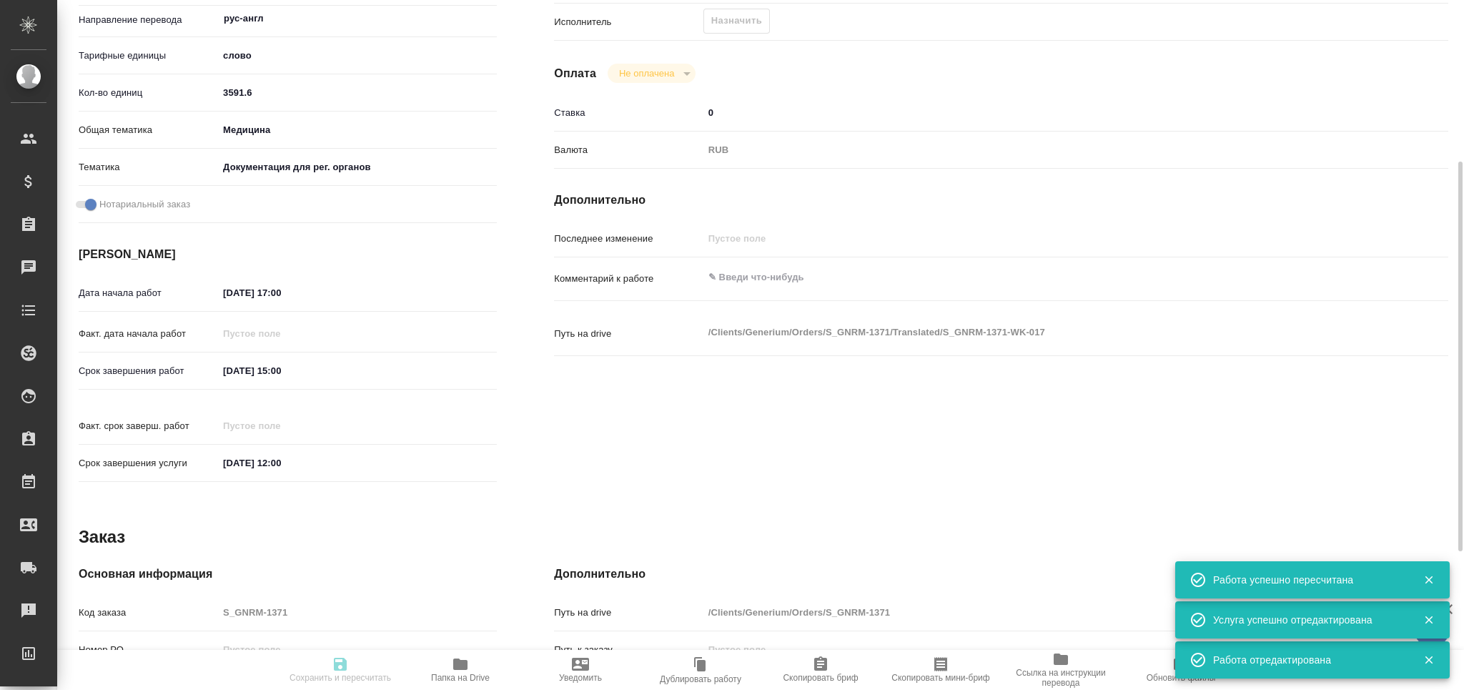
type textarea "x"
type textarea "Рассчитайте, пожалуйста, перевод на англ. Для решений потребуется НЗ перевода с…"
type textarea "x"
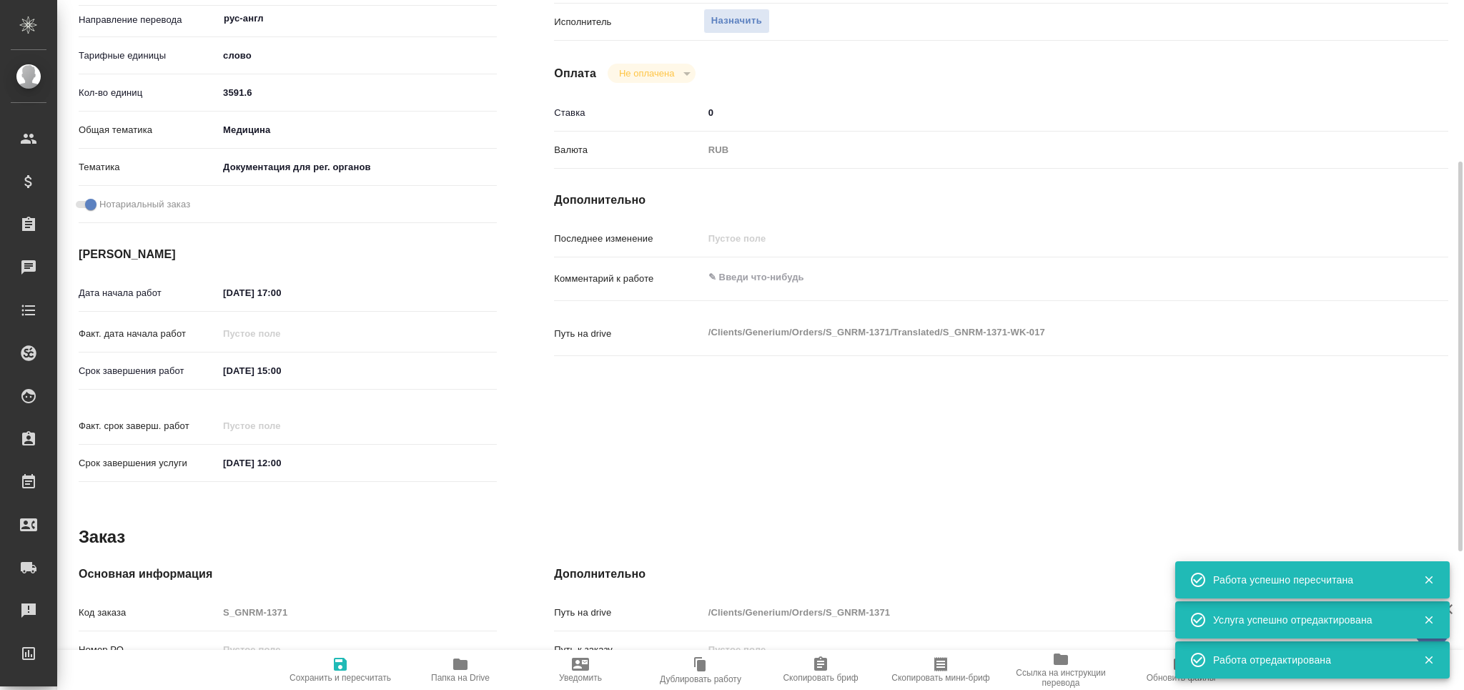
type textarea "x"
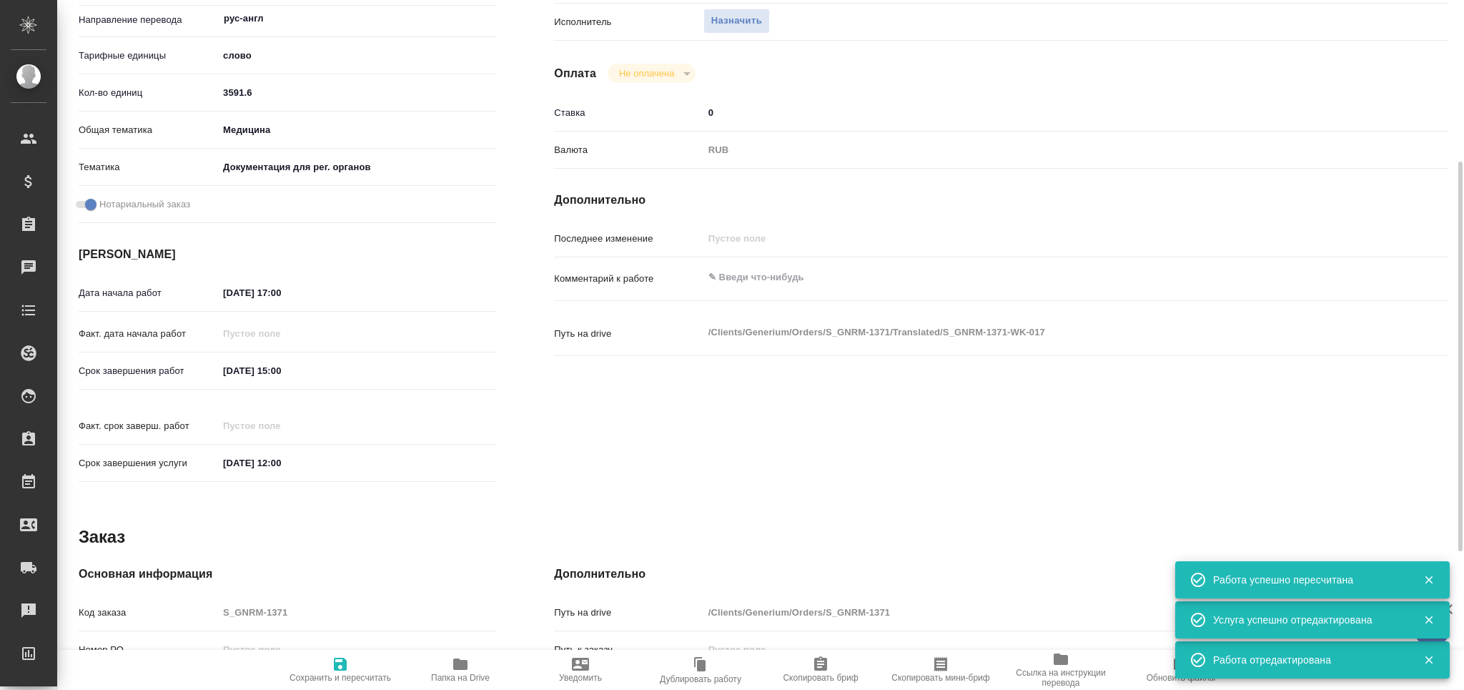
type textarea "x"
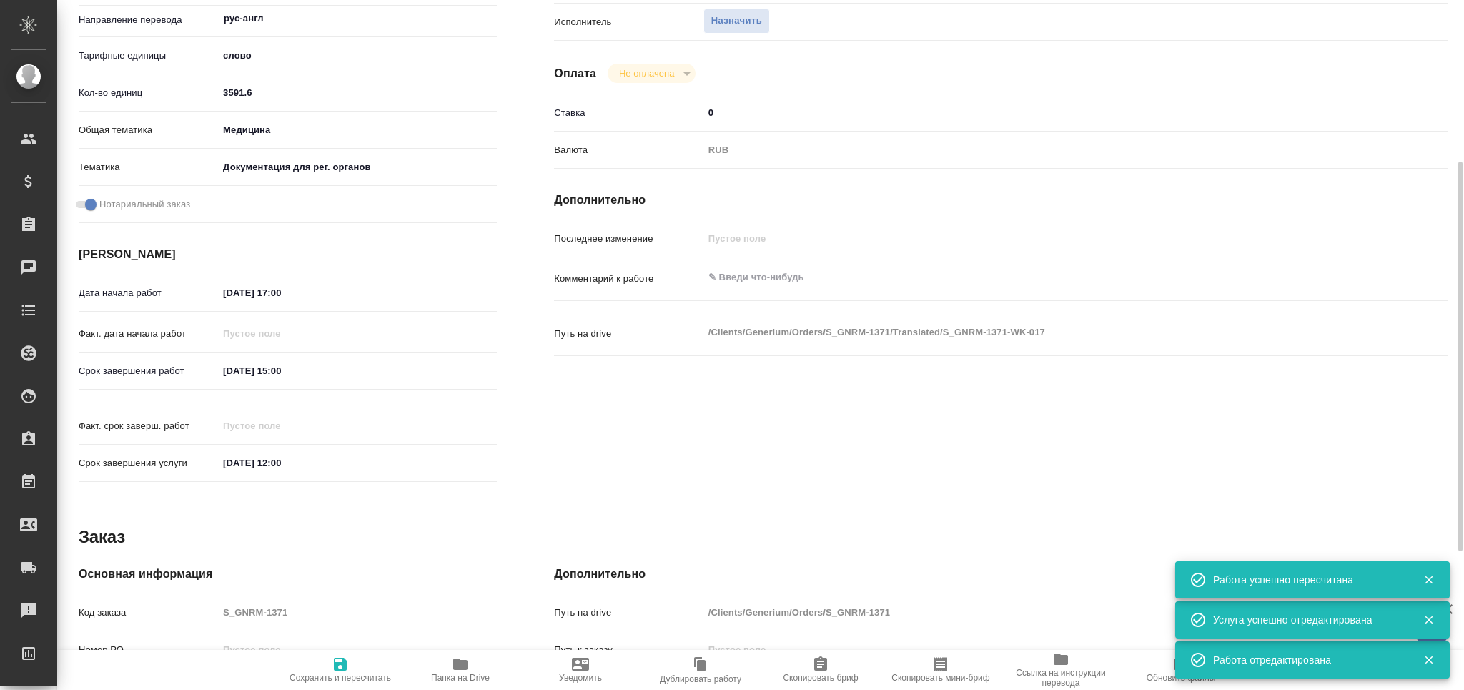
type textarea "x"
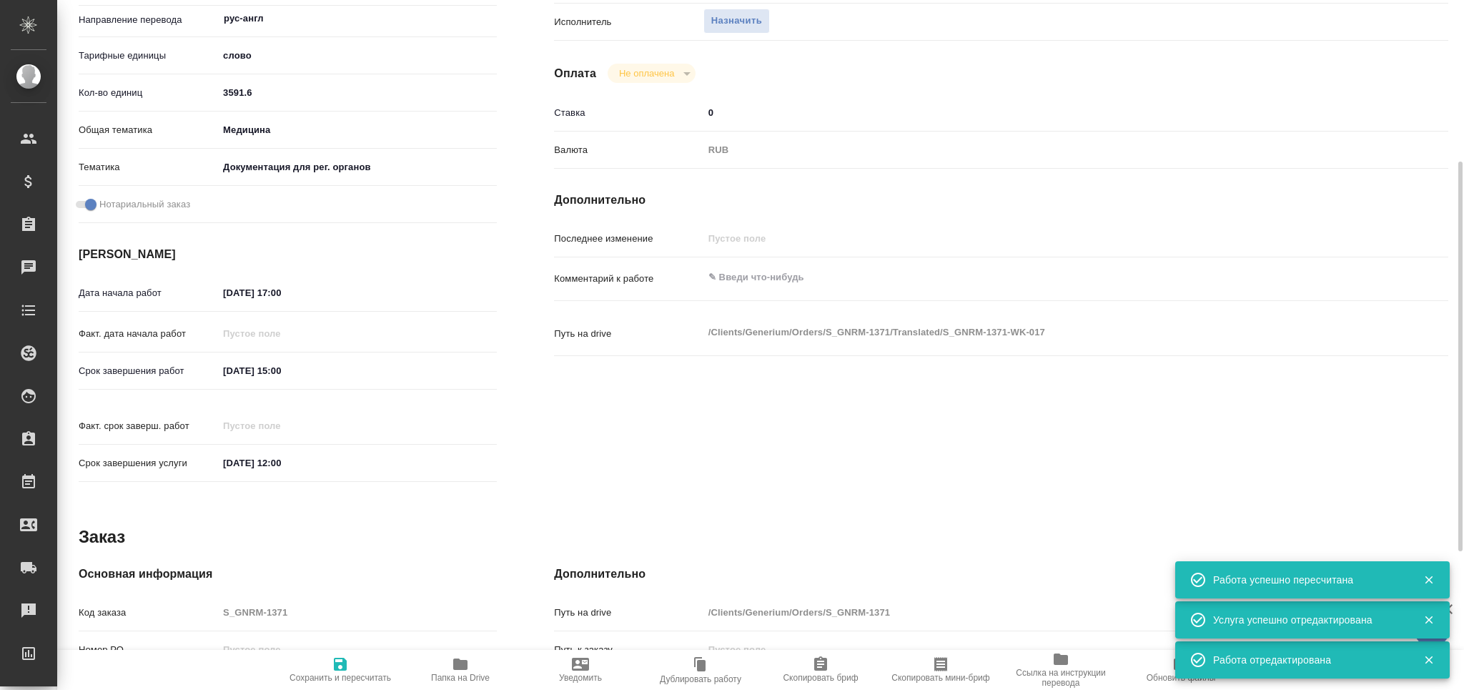
type textarea "x"
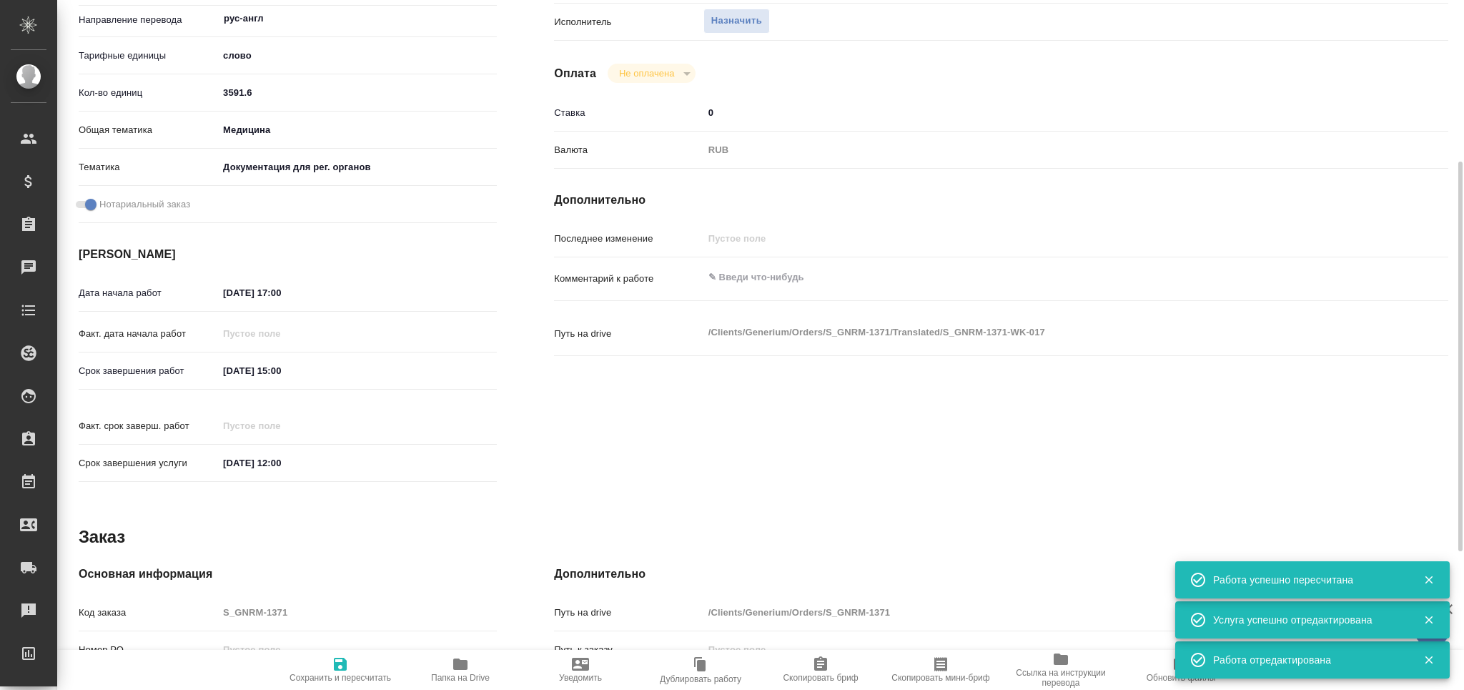
type textarea "x"
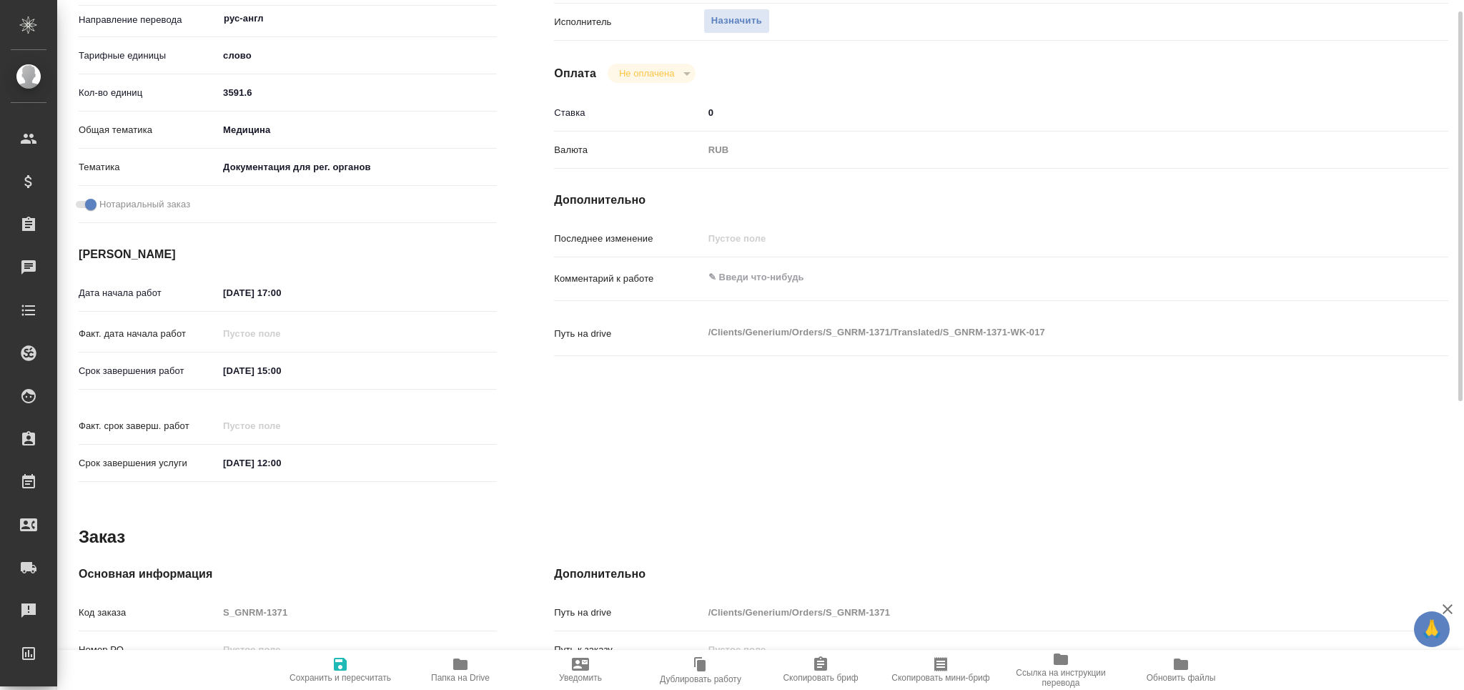
scroll to position [0, 0]
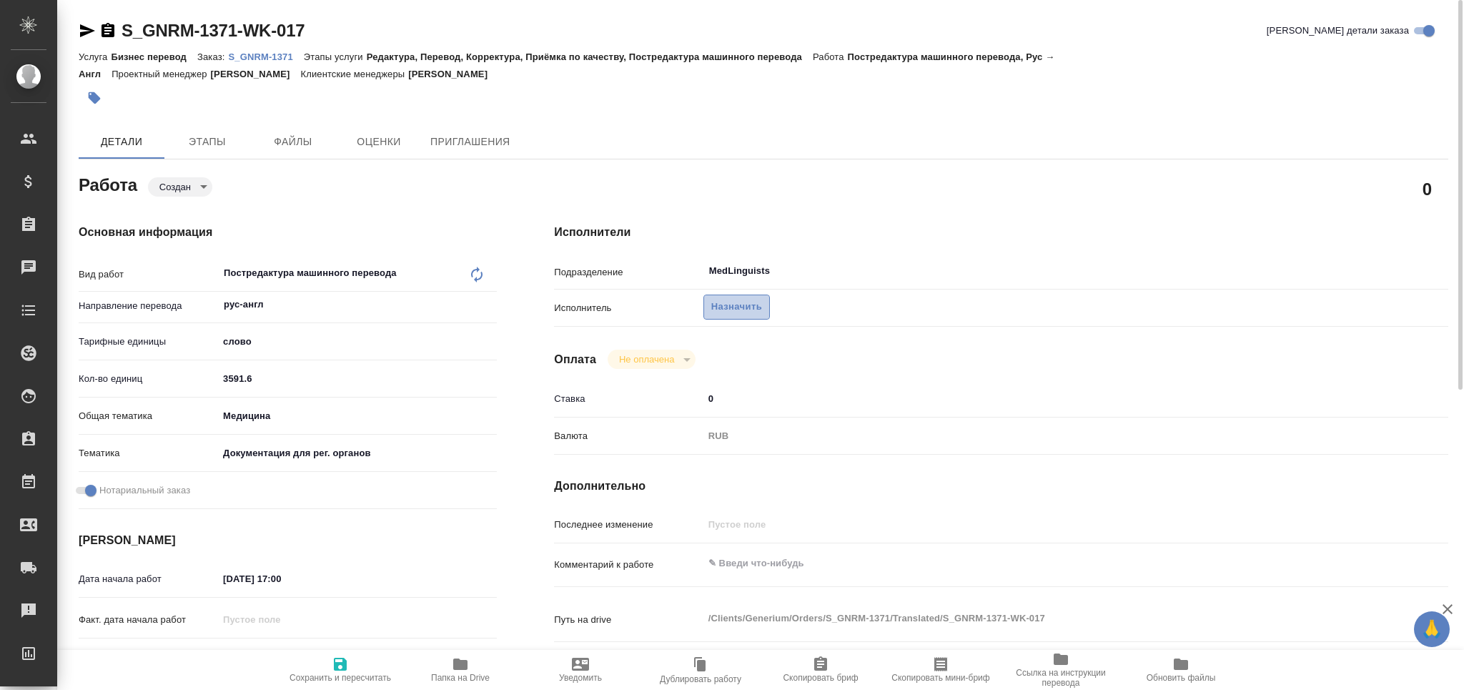
click at [725, 312] on span "Назначить" at bounding box center [736, 307] width 51 height 16
type textarea "x"
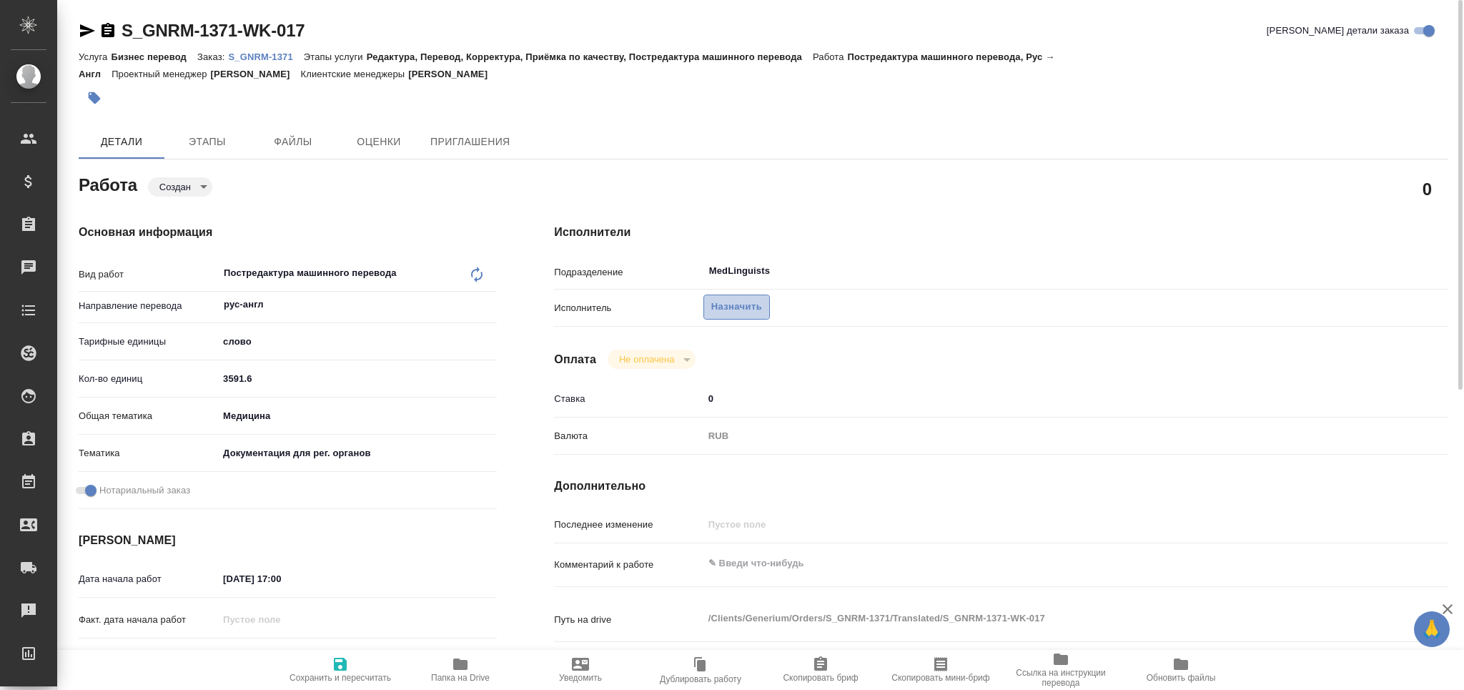
type textarea "x"
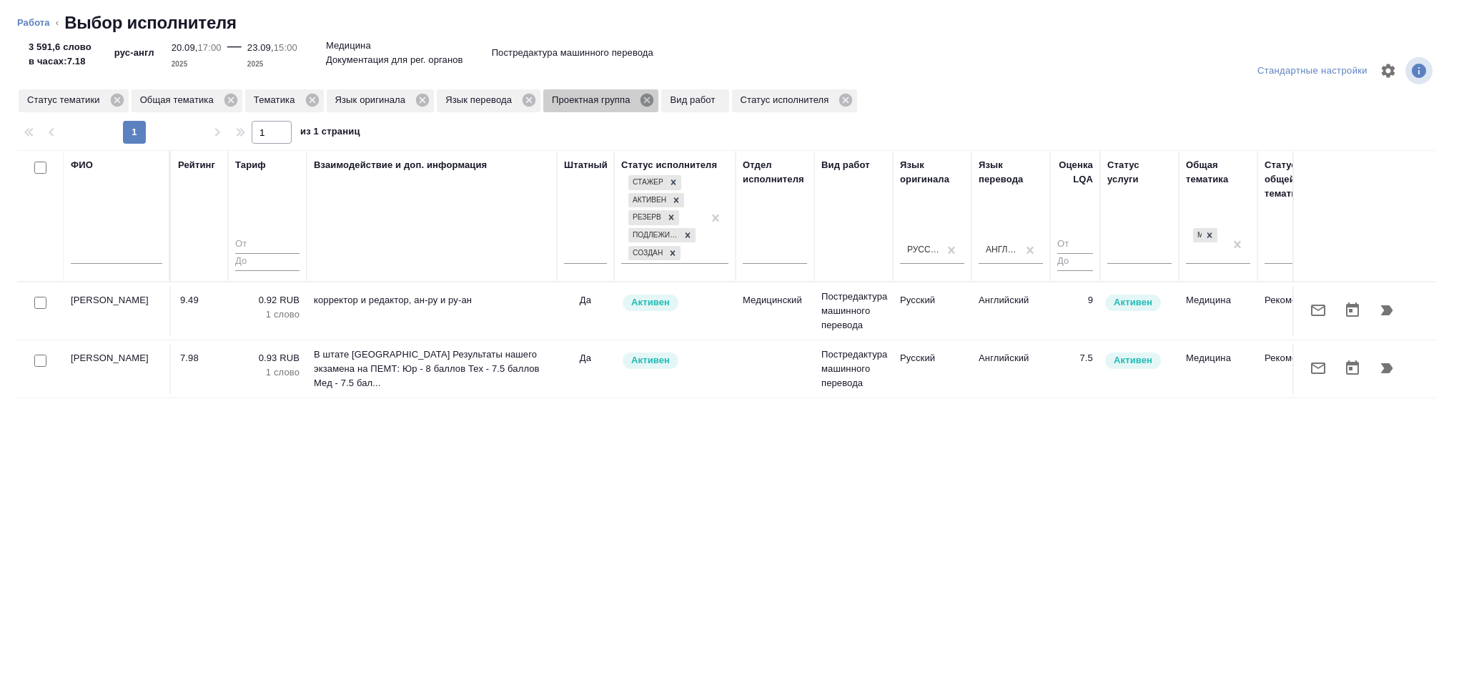
click at [644, 104] on icon at bounding box center [646, 100] width 13 height 13
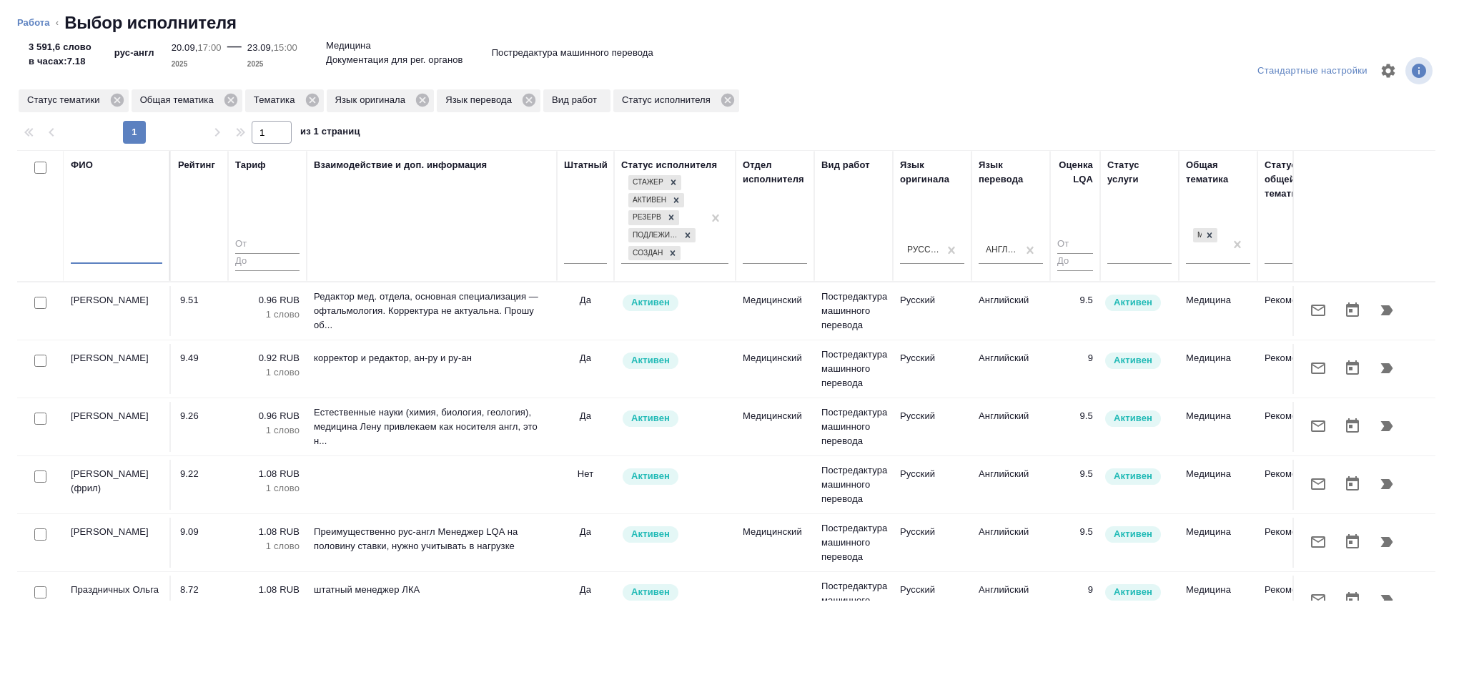
click at [97, 254] on input "text" at bounding box center [116, 255] width 91 height 18
click at [1378, 304] on icon "button" at bounding box center [1386, 310] width 17 height 17
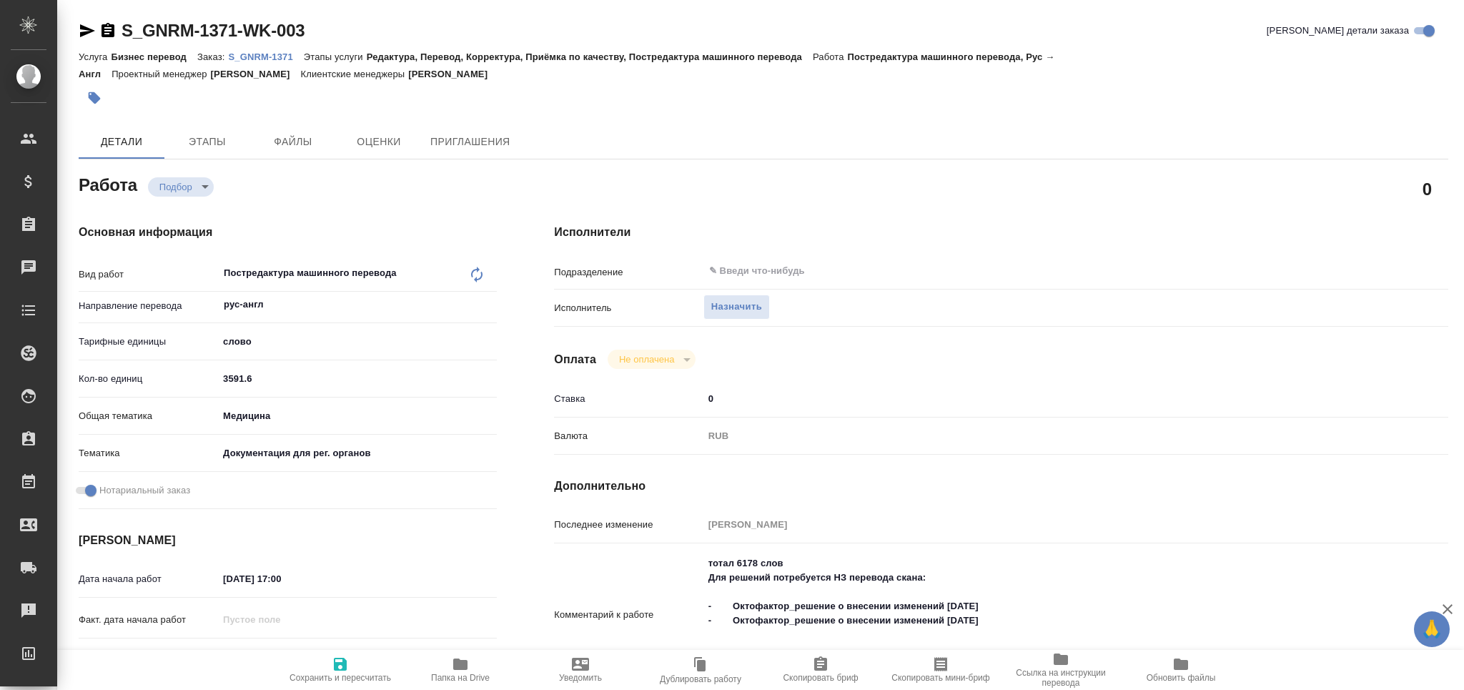
type textarea "x"
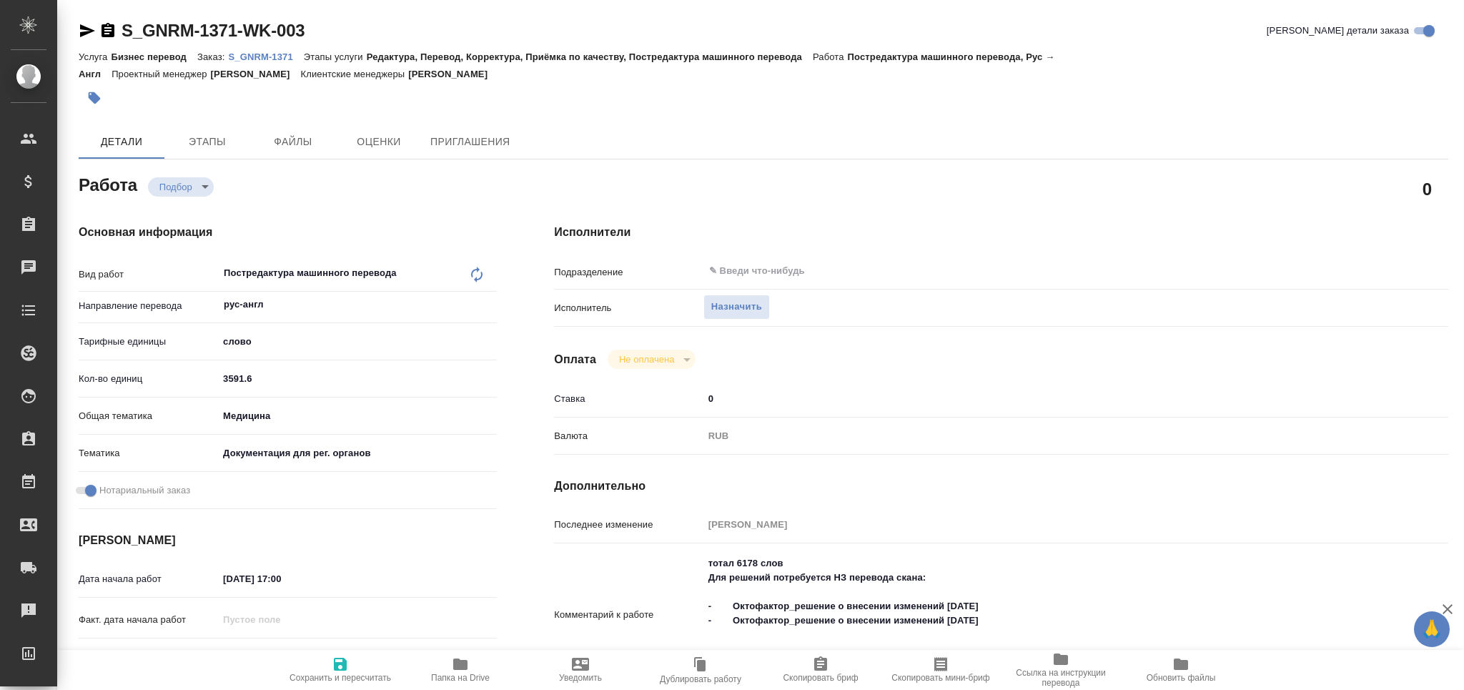
type textarea "x"
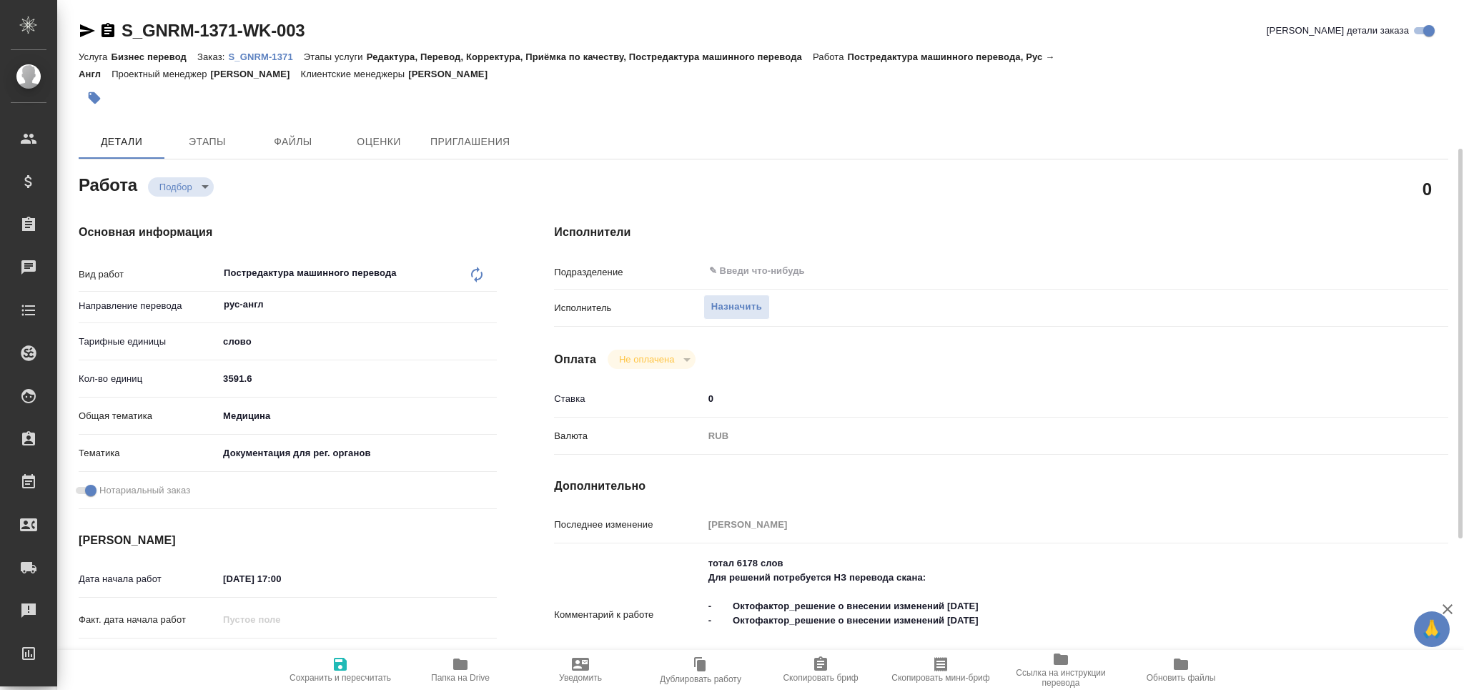
scroll to position [190, 0]
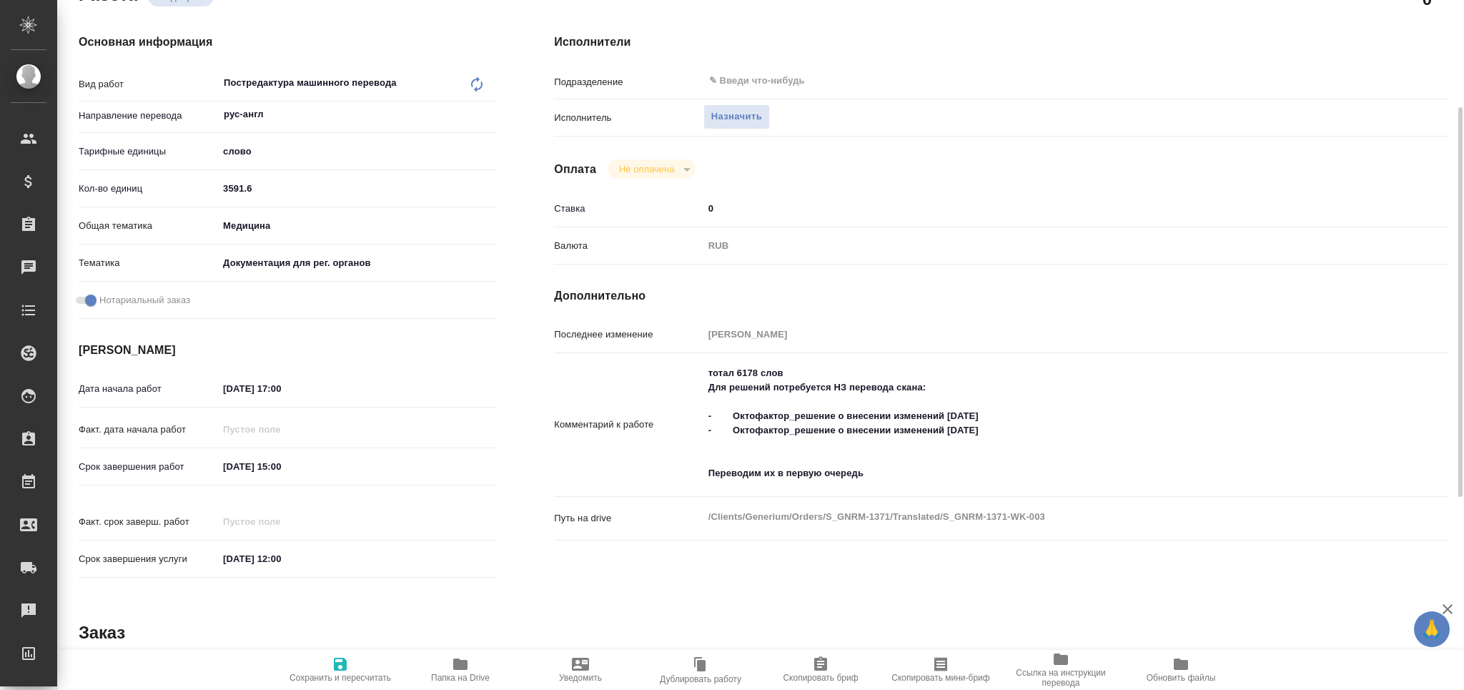
type textarea "x"
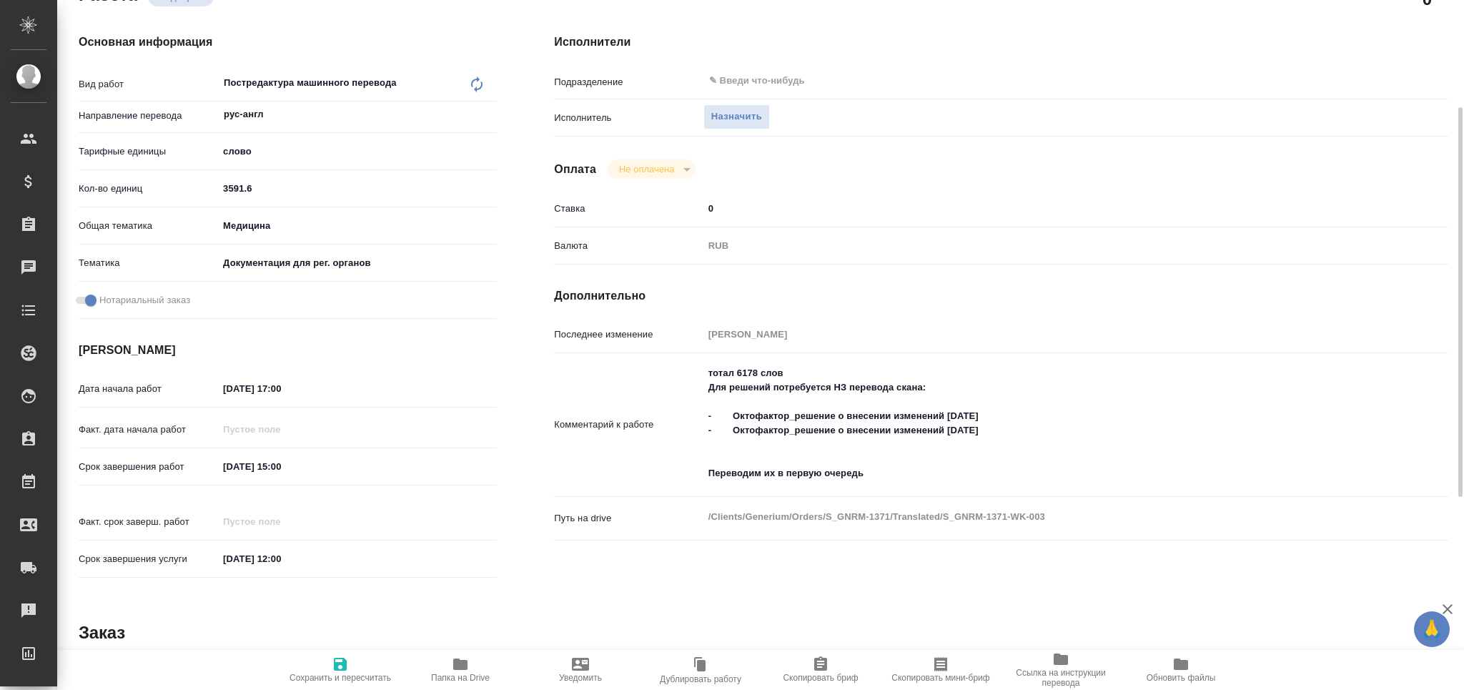
type textarea "x"
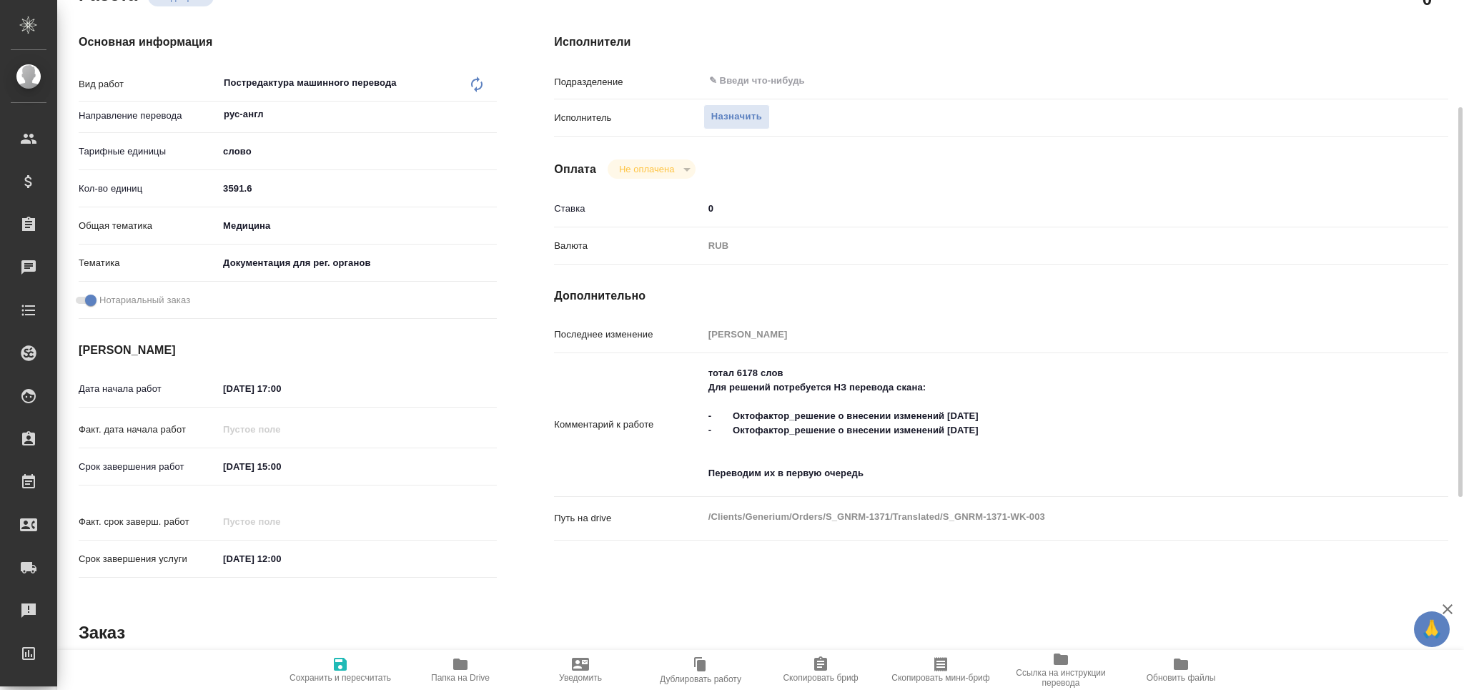
type textarea "x"
drag, startPoint x: 706, startPoint y: 389, endPoint x: 908, endPoint y: 487, distance: 223.7
click at [908, 487] on div "тотал 6178 слов Для решений потребуется НЗ перевода скана: - Октофактор_решение…" at bounding box center [1038, 425] width 670 height 133
type textarea "тотал 6178 слов"
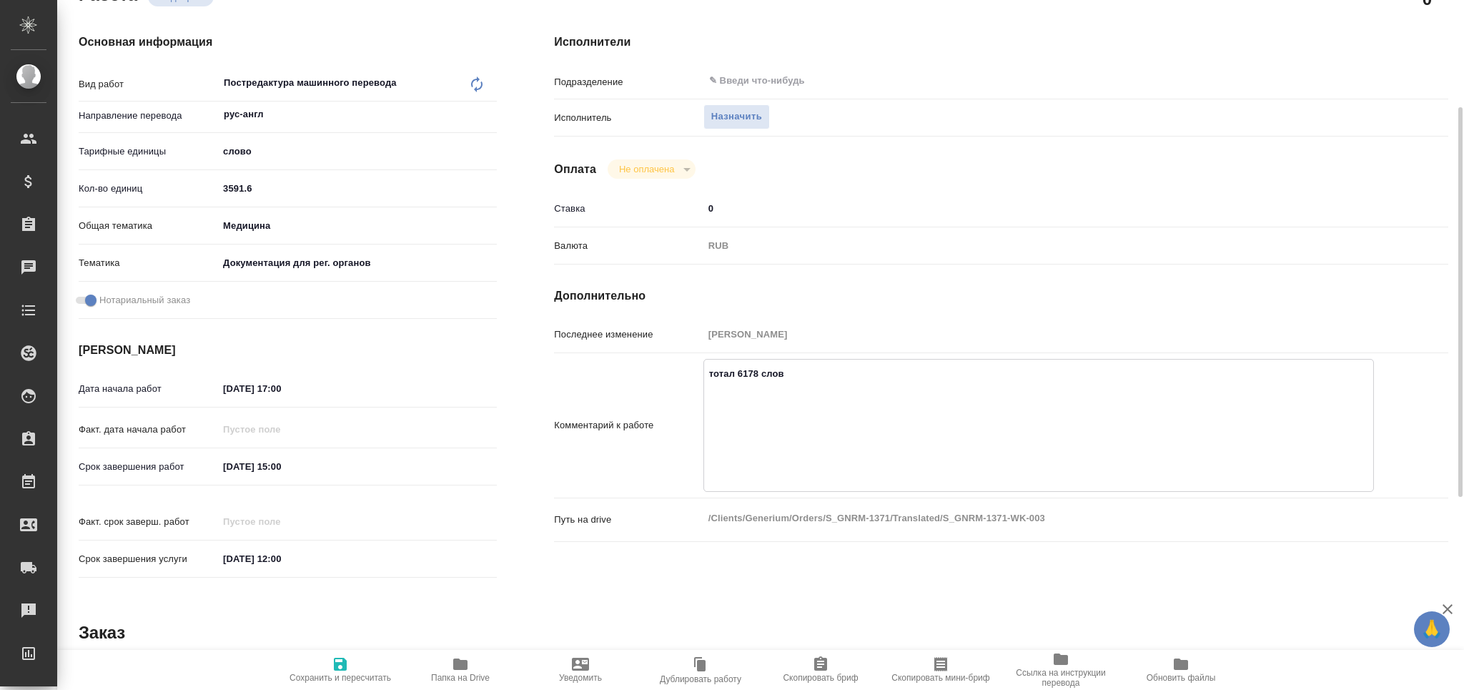
type textarea "x"
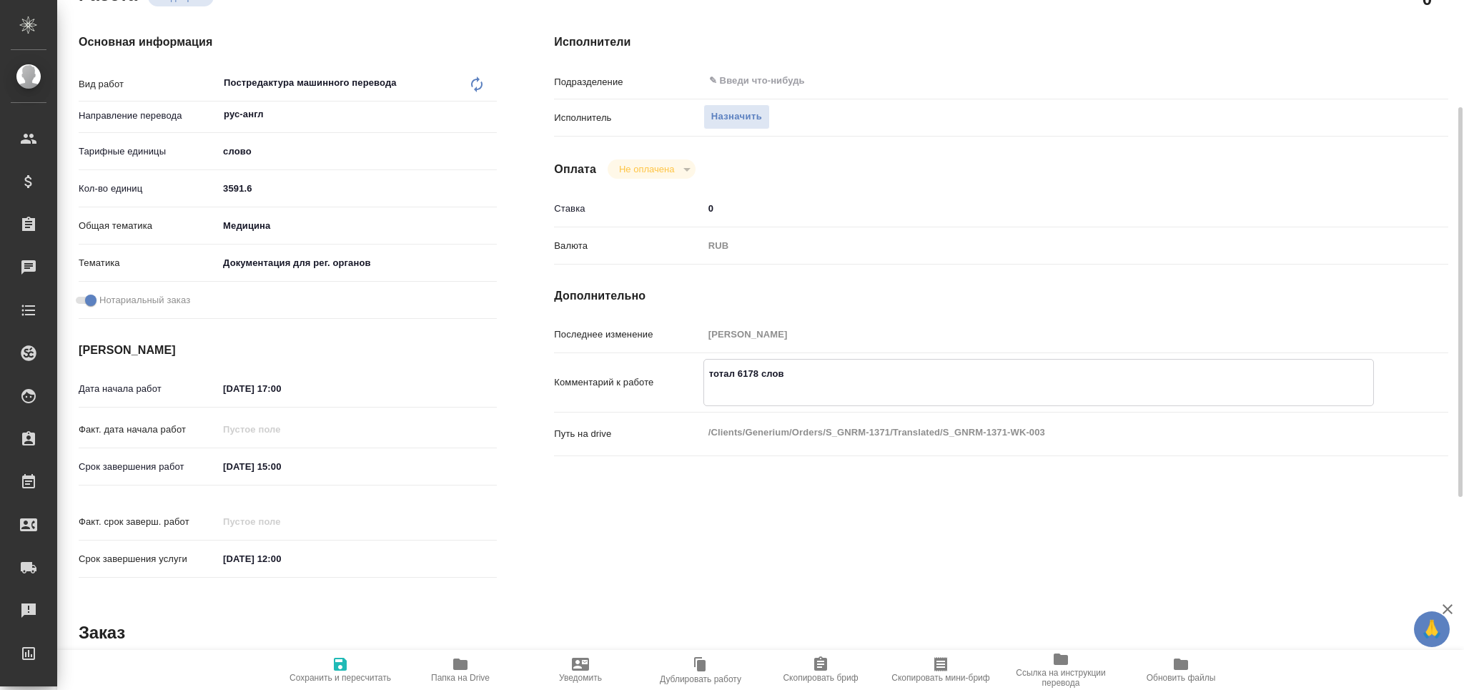
type textarea "тотал 6178 слов"
type textarea "x"
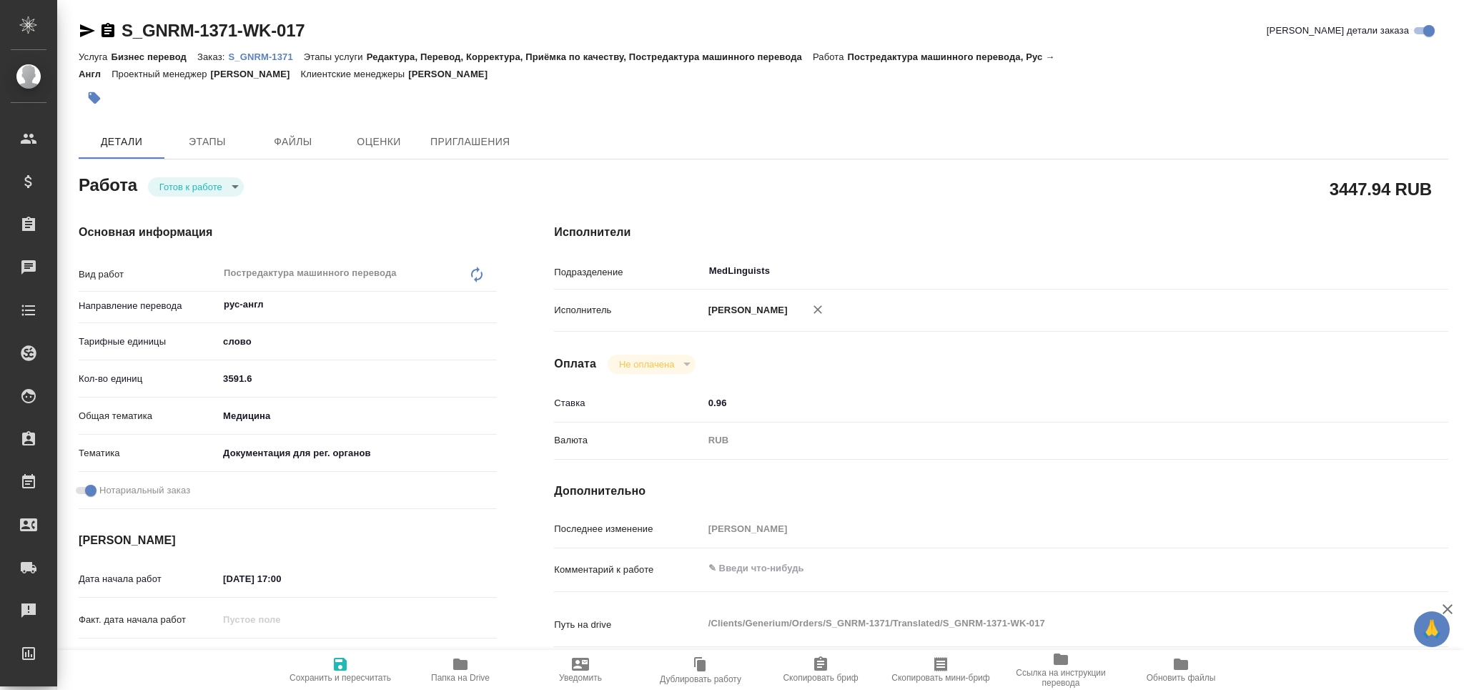
drag, startPoint x: 763, startPoint y: 588, endPoint x: 762, endPoint y: 580, distance: 7.9
click at [762, 580] on textarea at bounding box center [1038, 568] width 670 height 24
type textarea "n"
paste textarea "Для решений потребуется НЗ перевода скана: - Октофактор_решение о внесении изме…"
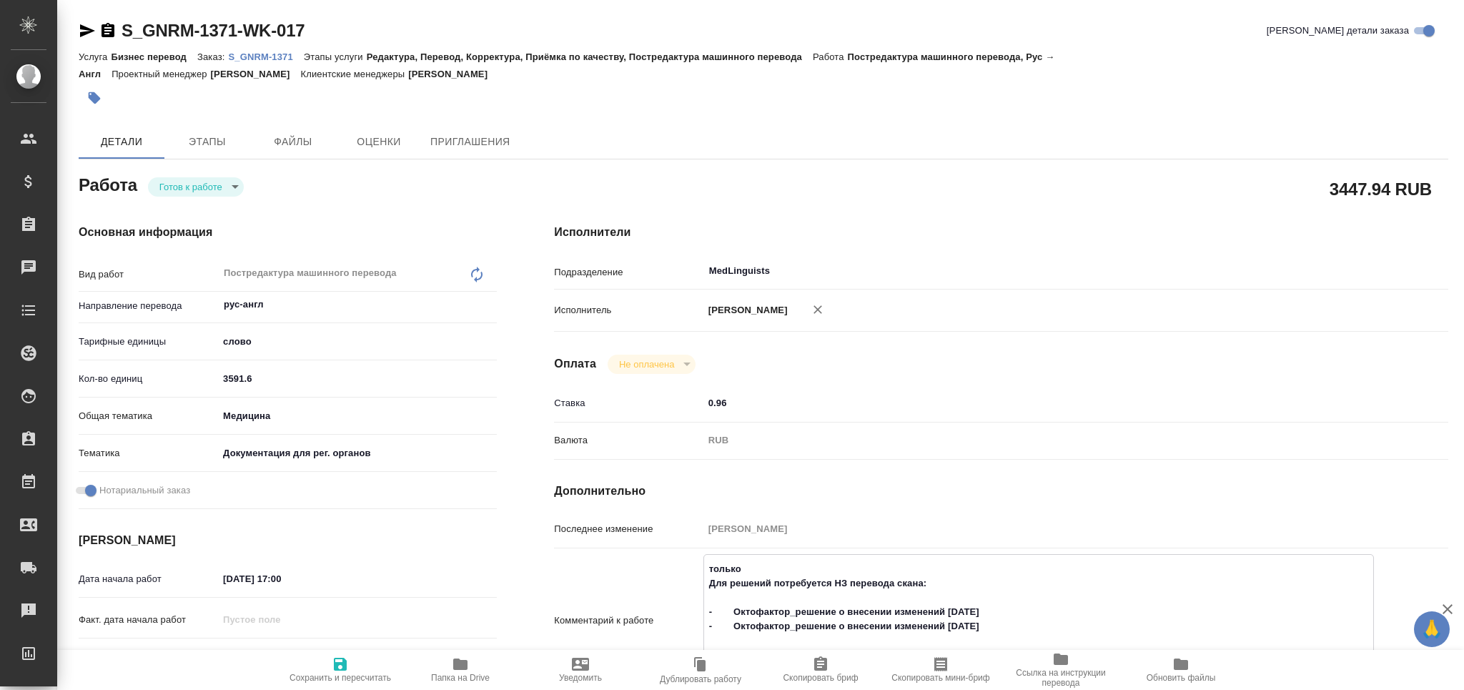
drag, startPoint x: 940, startPoint y: 597, endPoint x: 675, endPoint y: 595, distance: 264.4
click at [672, 600] on div "Комментарий к работе только Для решений потребуется НЗ перевода скана: - Октофа…" at bounding box center [1001, 620] width 894 height 133
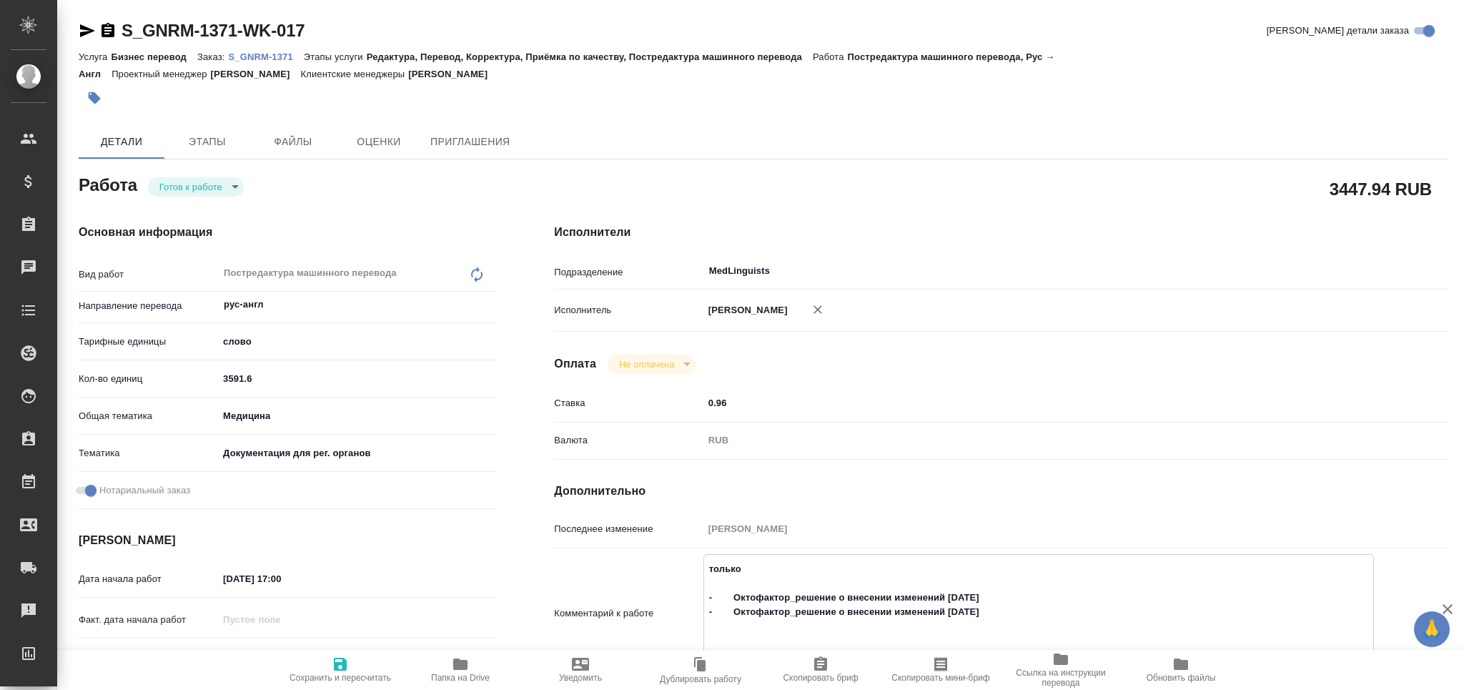
click at [704, 601] on textarea "только - Октофактор_решение о внесении изменений [DATE] - Октофактор_решение о …" at bounding box center [1038, 612] width 669 height 110
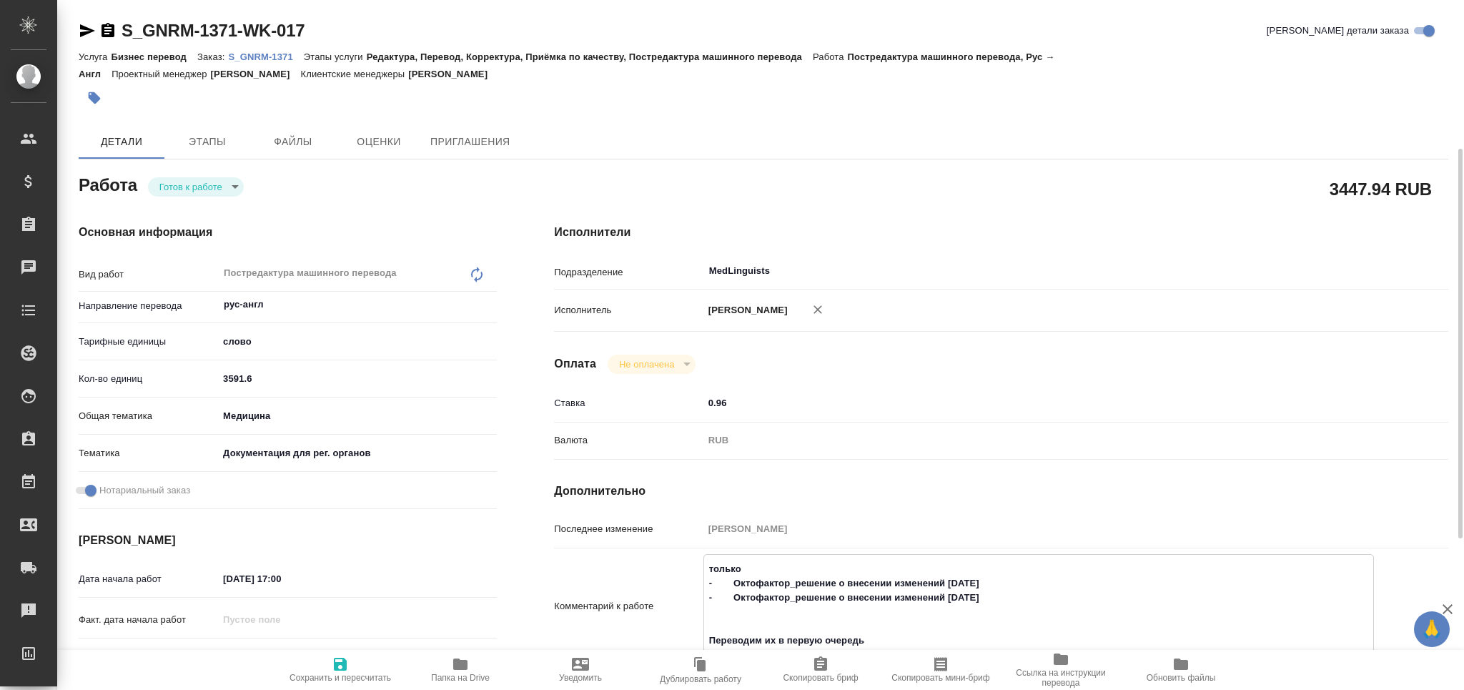
scroll to position [190, 0]
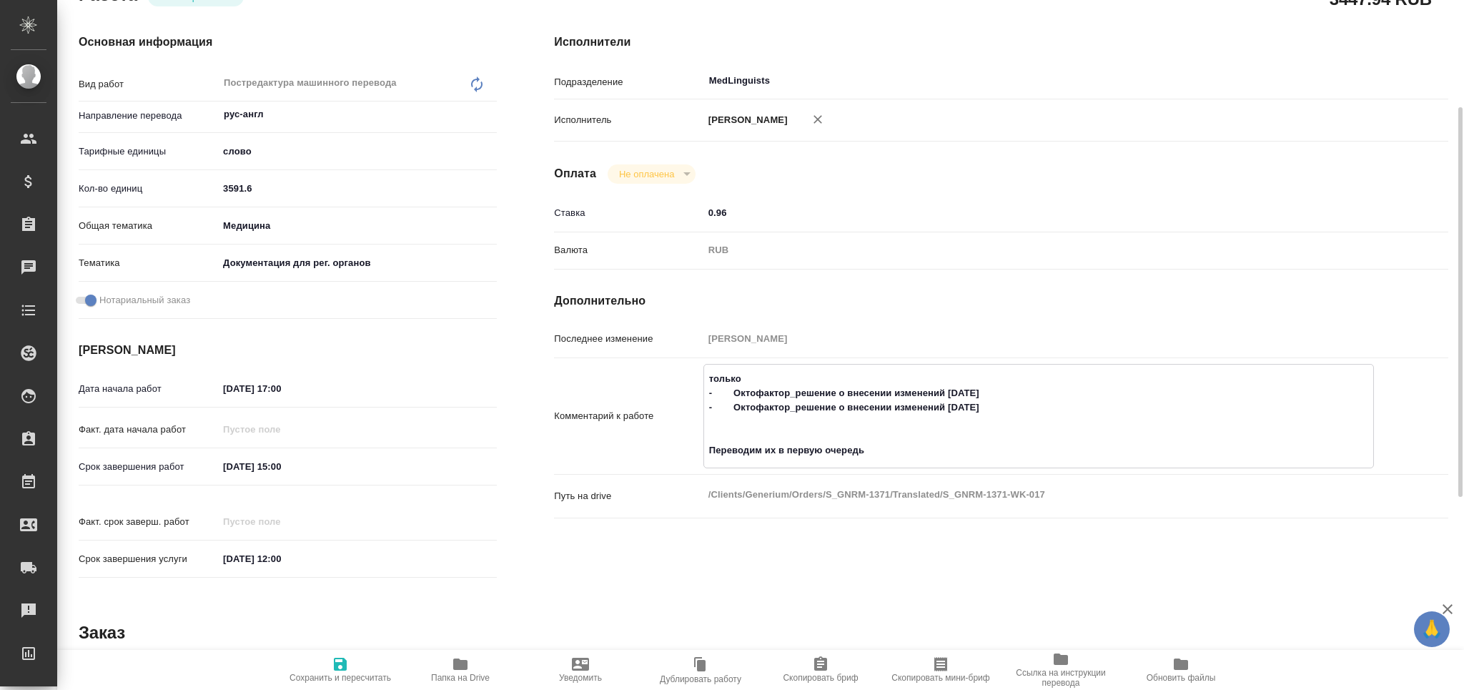
drag, startPoint x: 899, startPoint y: 454, endPoint x: 695, endPoint y: 459, distance: 204.4
click at [695, 459] on div "Комментарий к работе только - Октофактор_решение о внесении изменений [DATE] - …" at bounding box center [1001, 416] width 894 height 104
click at [735, 462] on textarea "только - Октофактор_решение о внесении изменений [DATE] - Октофактор_решение о …" at bounding box center [1038, 415] width 669 height 96
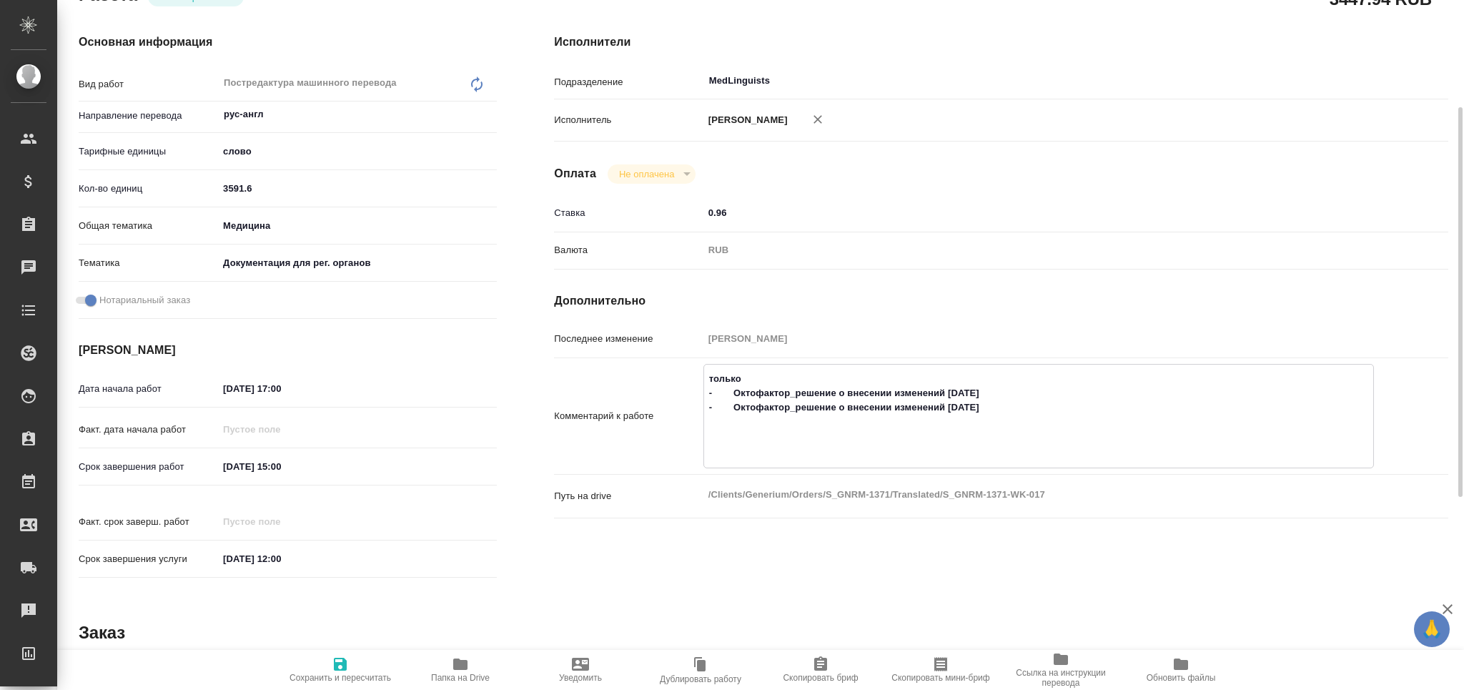
click at [798, 387] on textarea "только - Октофактор_решение о внесении изменений [DATE] - Октофактор_решение о …" at bounding box center [1038, 415] width 669 height 96
click at [748, 444] on textarea "только файлы: - Октофактор_решение о внесении изменений [DATE] - Октофактор_реш…" at bounding box center [1038, 415] width 669 height 96
type textarea "только файлы: - Октофактор_решение о внесении изменений [DATE] - Октофактор_реш…"
click at [344, 682] on button "Сохранить и пересчитать" at bounding box center [340, 670] width 120 height 40
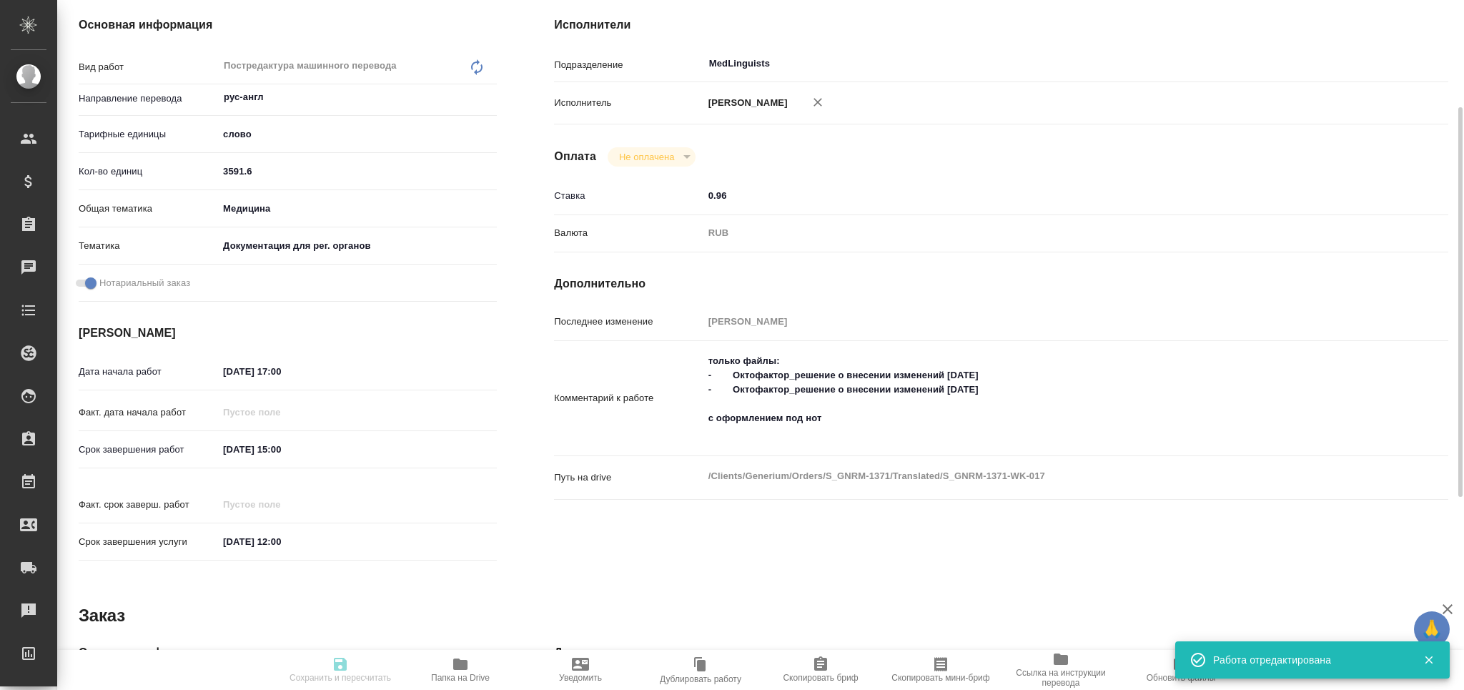
type input "readyForWork"
type input "рус-англ"
type input "5a8b1489cc6b4906c91bfd90"
type input "3591.6"
type input "med"
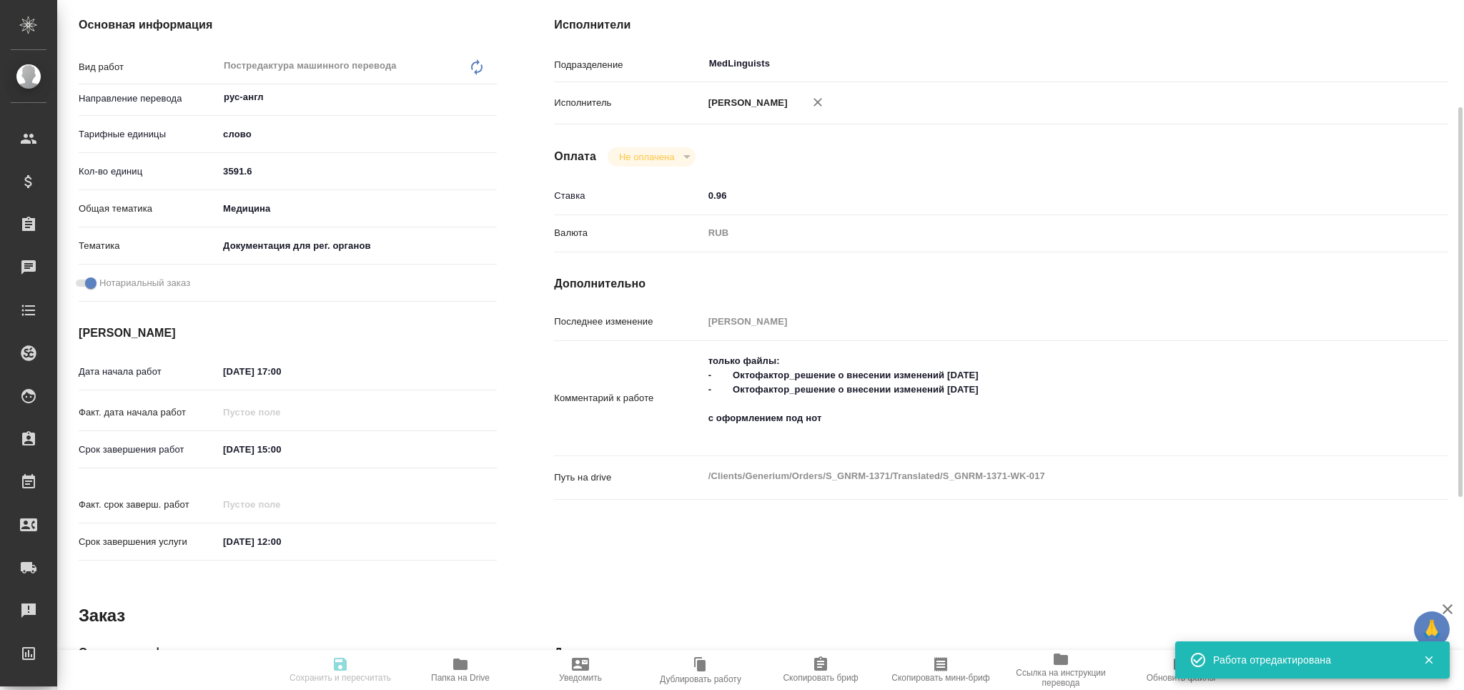
type input "5f647205b73bc97568ca66c6"
checkbox input "true"
type input "[DATE] 17:00"
type input "[DATE] 15:00"
type input "[DATE] 12:00"
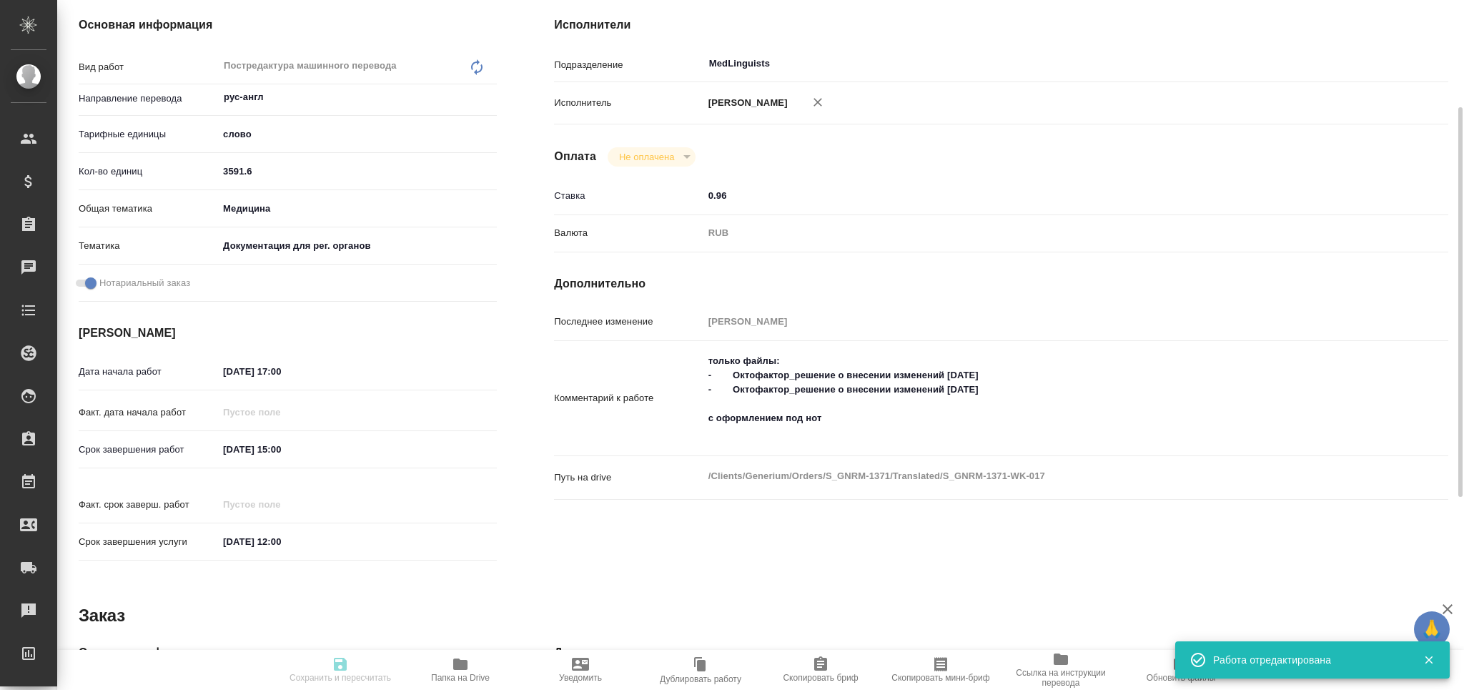
type input "MedLinguists"
type input "notPayed"
type input "0.96"
type input "RUB"
type input "[PERSON_NAME]"
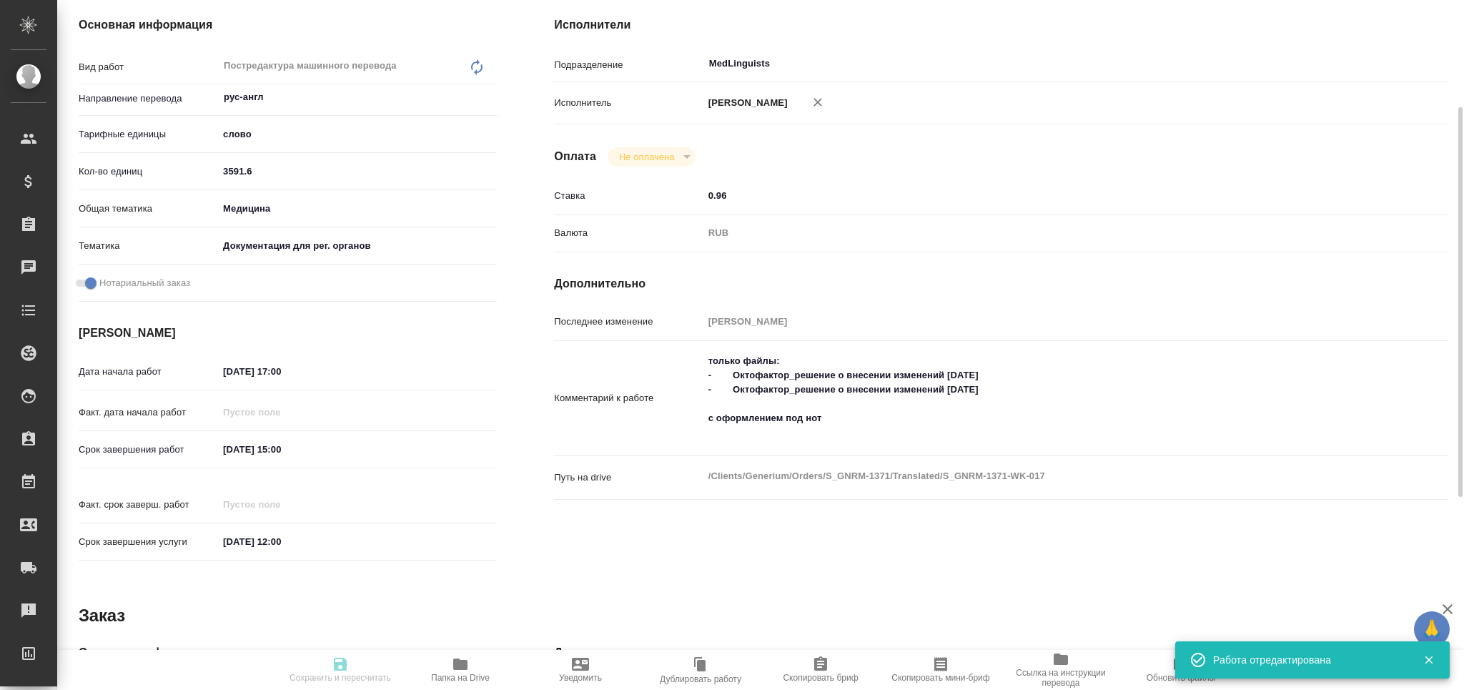
type input "S_GNRM-1371"
type input "Бизнес перевод"
type input "Редактура, Перевод, Корректура, Приёмка по качеству, Постредактура машинного пе…"
type input "[PERSON_NAME]"
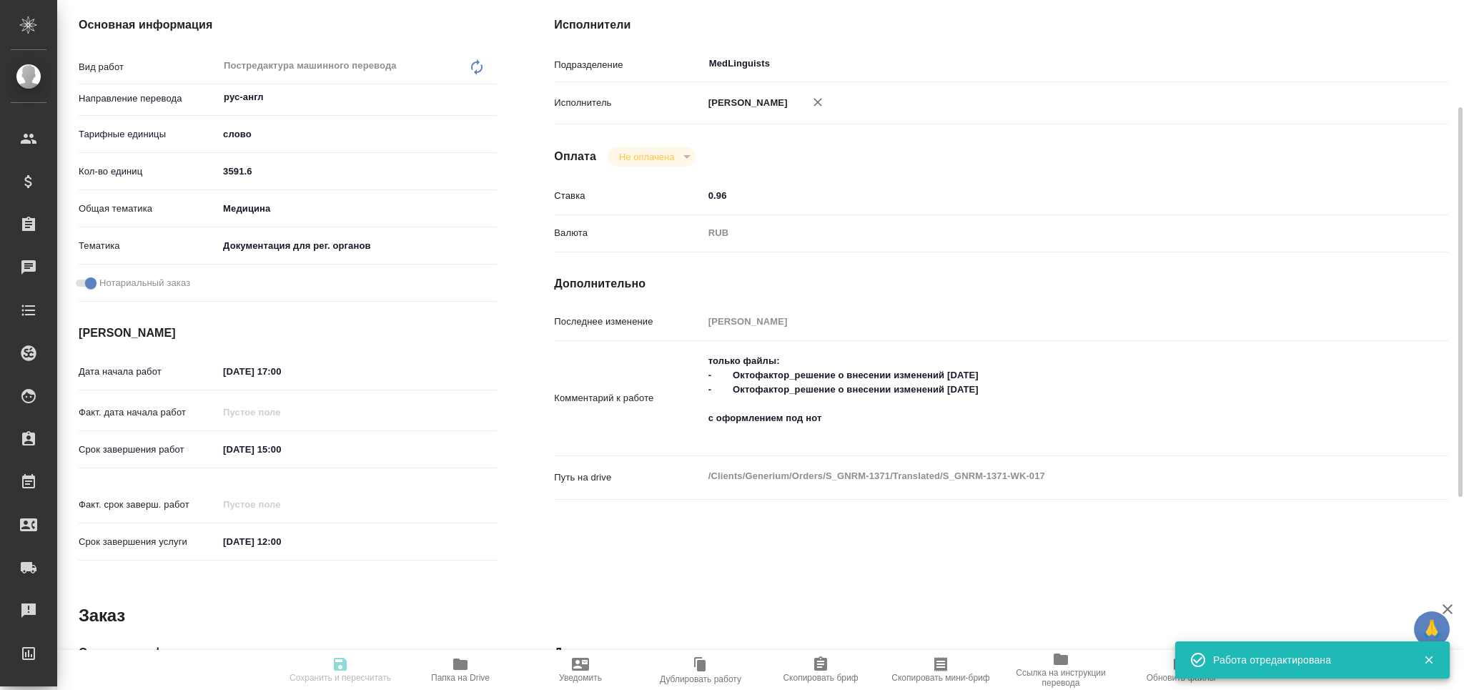
type input "/Clients/Generium/Orders/S_GNRM-1371"
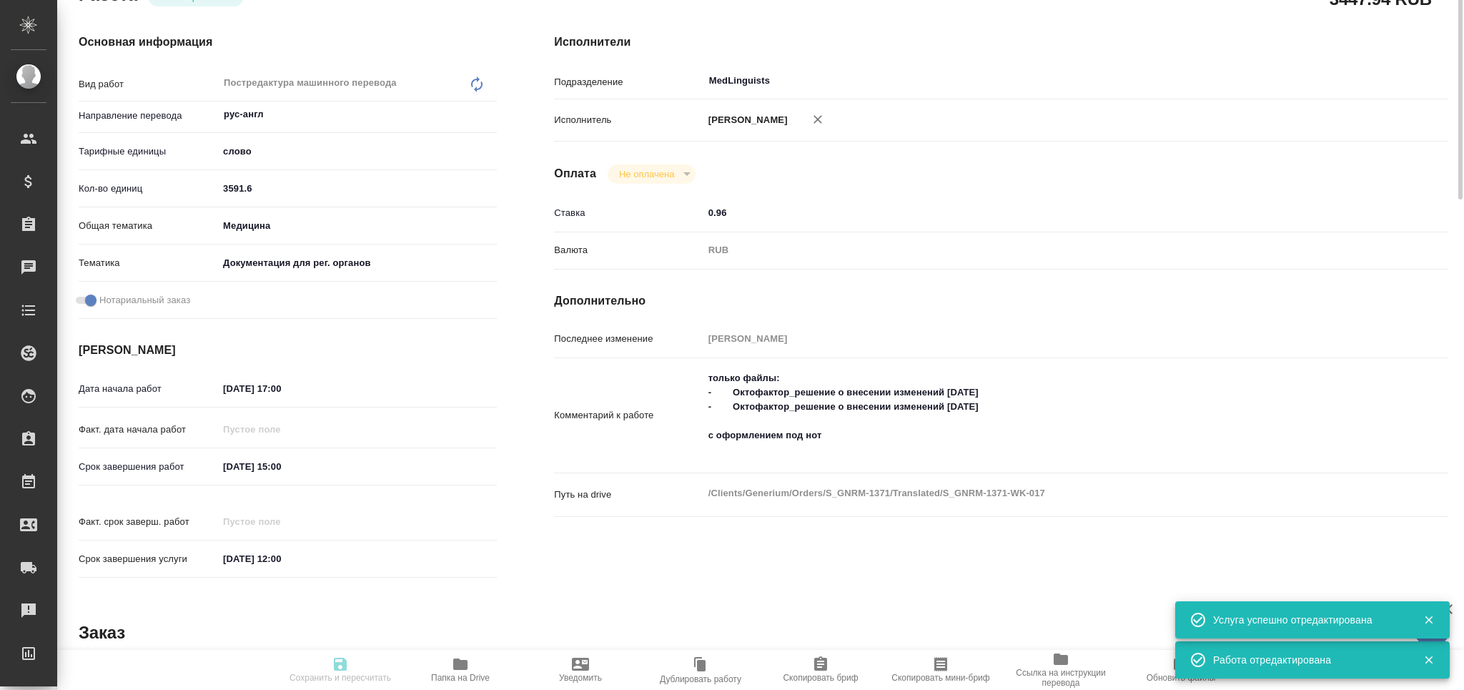
scroll to position [0, 0]
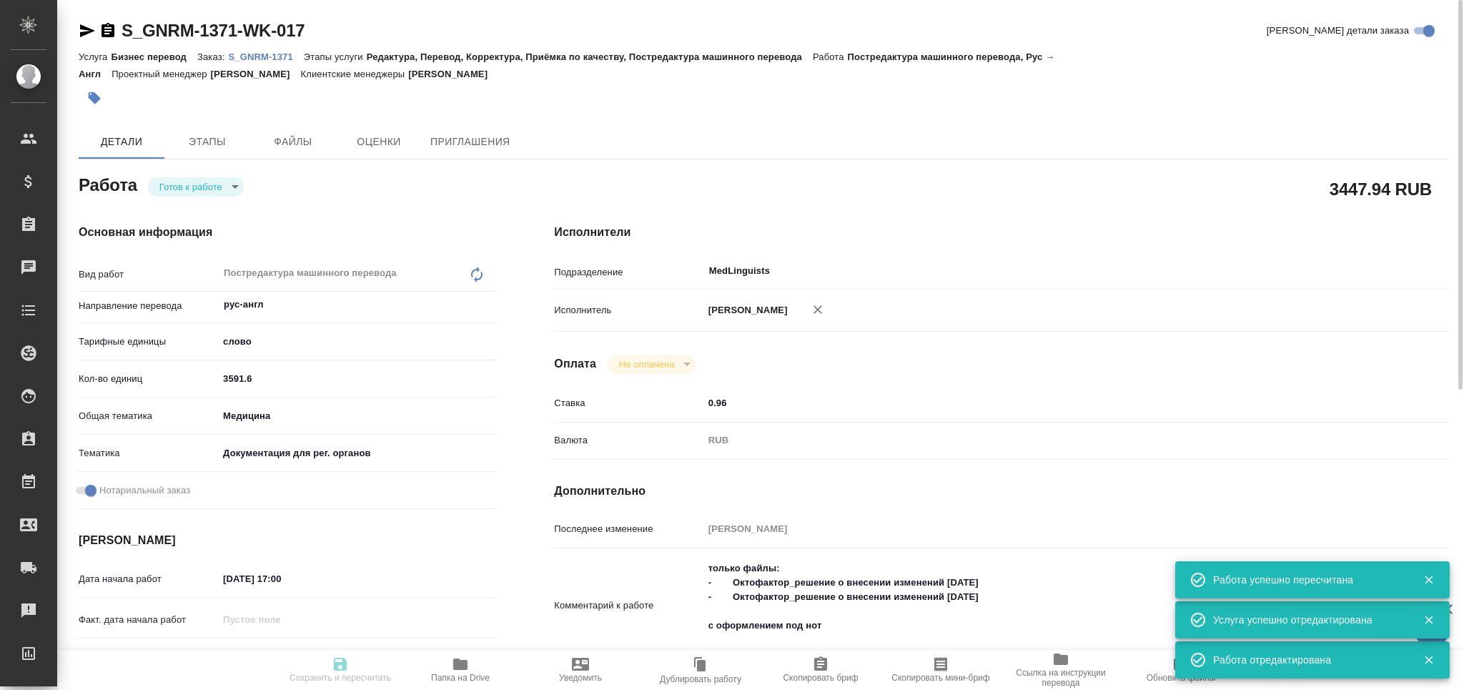
type input "readyForWork"
type input "рус-англ"
type input "5a8b1489cc6b4906c91bfd90"
type input "3591.6"
type input "med"
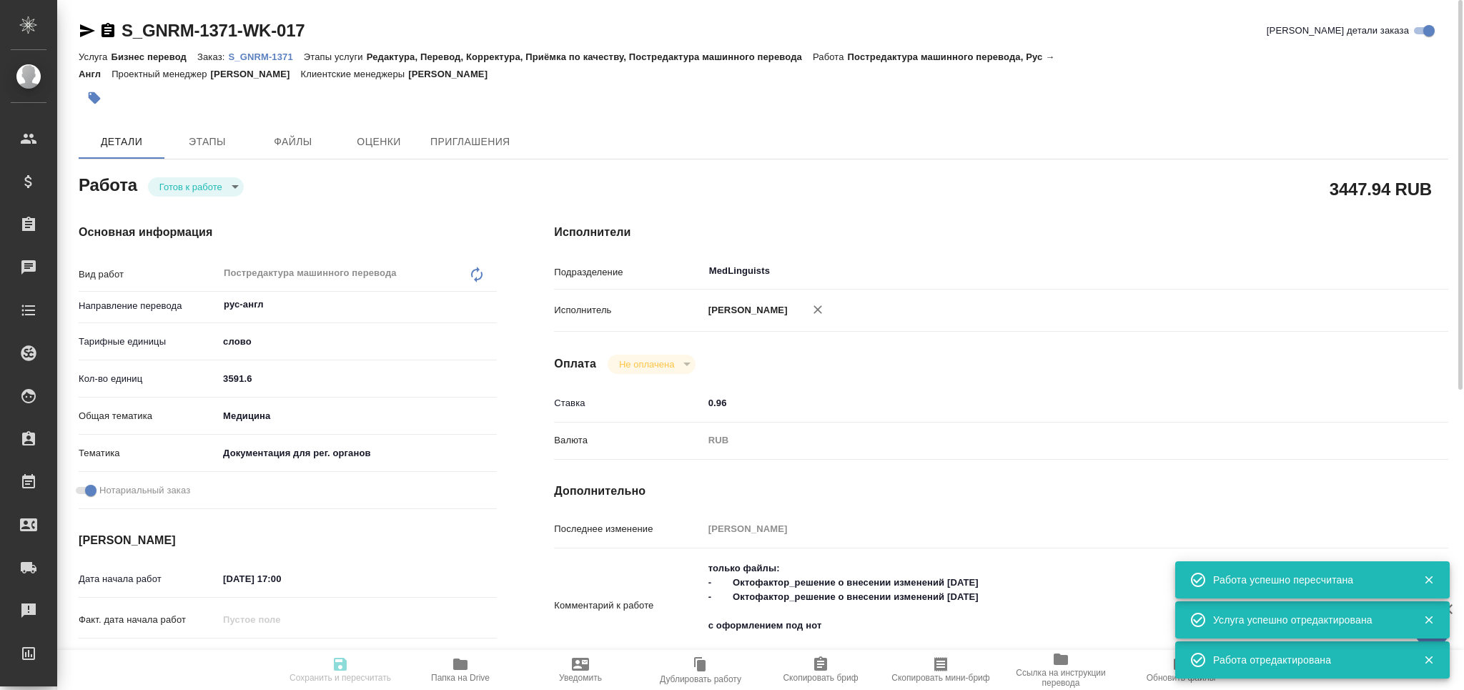
type input "5f647205b73bc97568ca66c6"
checkbox input "true"
type input "[DATE] 17:00"
type input "[DATE] 15:00"
type input "[DATE] 12:00"
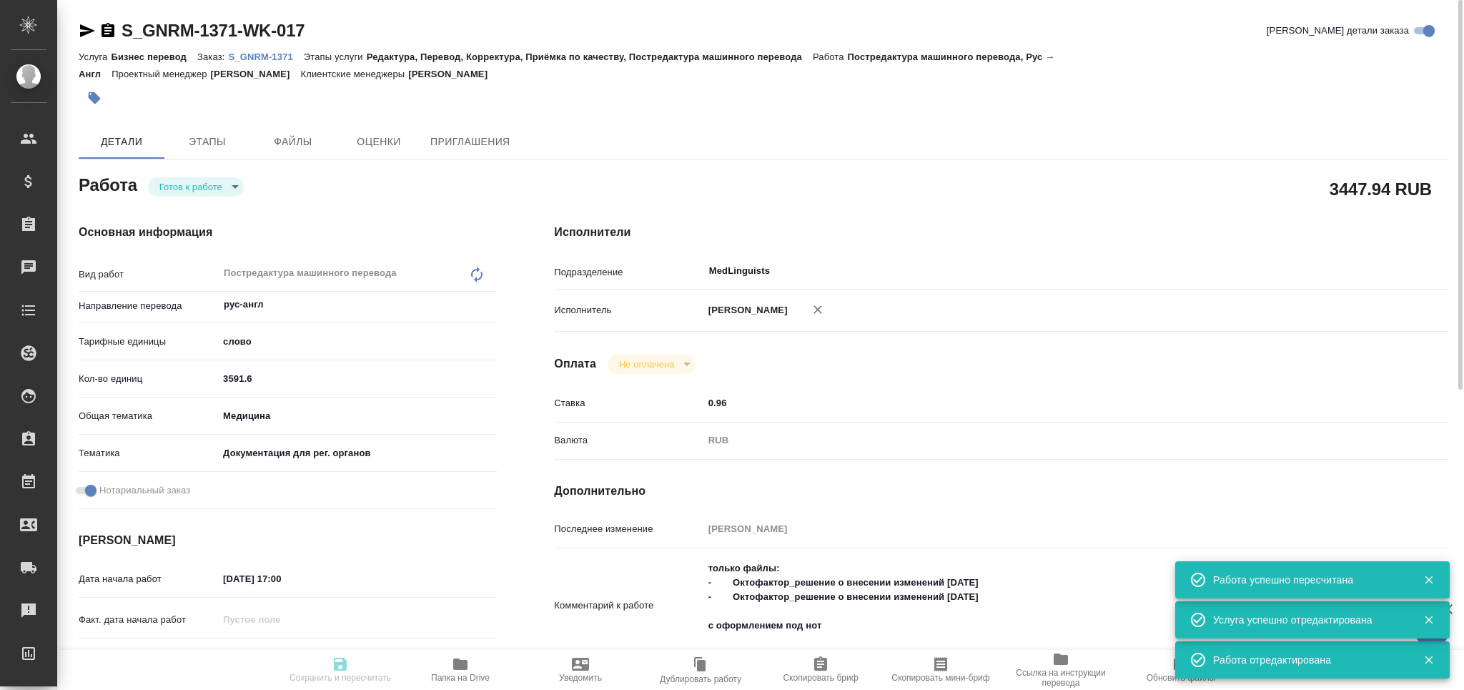
type input "MedLinguists"
type input "notPayed"
type input "0.96"
type input "RUB"
type input "[PERSON_NAME]"
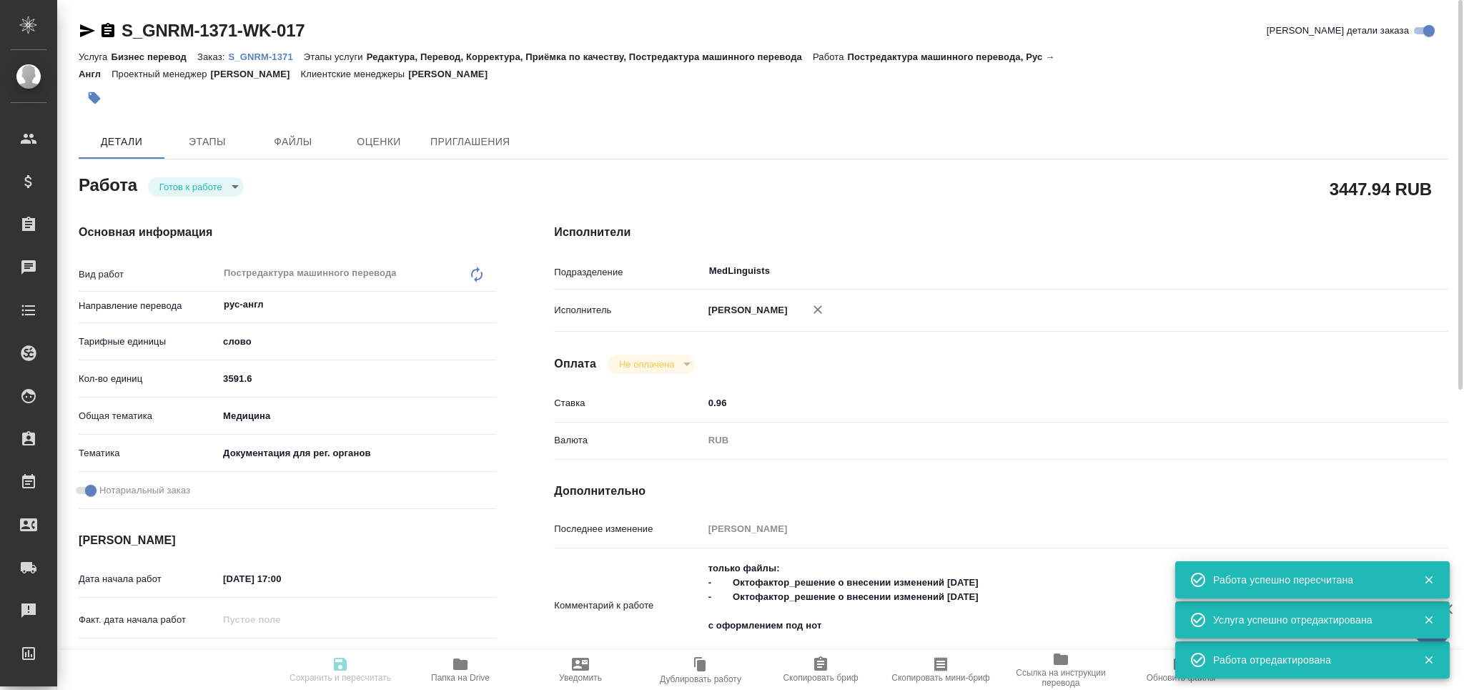
type input "S_GNRM-1371"
type input "Бизнес перевод"
type input "Редактура, Перевод, Корректура, Приёмка по качеству, Постредактура машинного пе…"
type input "[PERSON_NAME]"
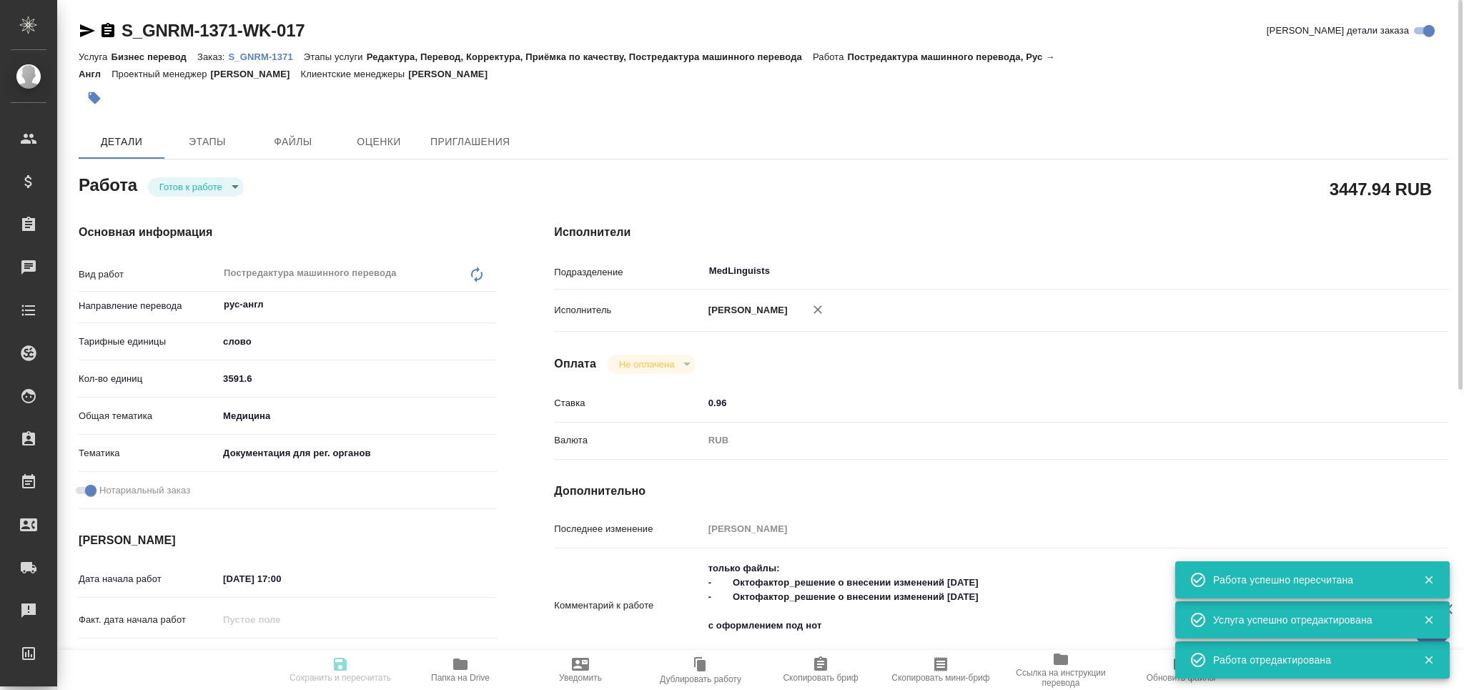
type input "/Clients/Generium/Orders/S_GNRM-1371"
click at [215, 184] on body "🙏 .cls-1 fill:#fff; AWATERA Grabko [PERSON_NAME] Спецификации Заказы 0 Чаты Tod…" at bounding box center [732, 345] width 1464 height 690
drag, startPoint x: 220, startPoint y: 167, endPoint x: 227, endPoint y: 158, distance: 11.2
click at [221, 166] on li "В ожидании" at bounding box center [196, 162] width 96 height 24
type textarea "x"
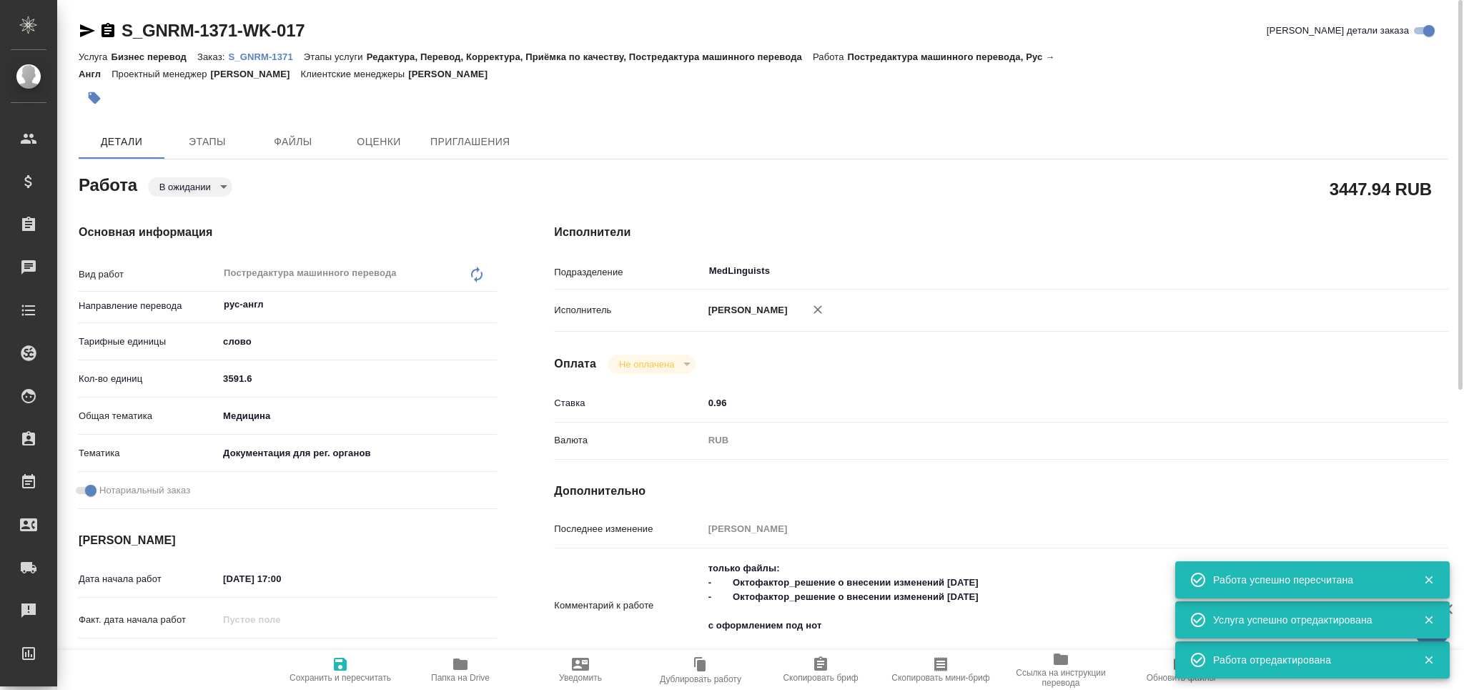
type textarea "x"
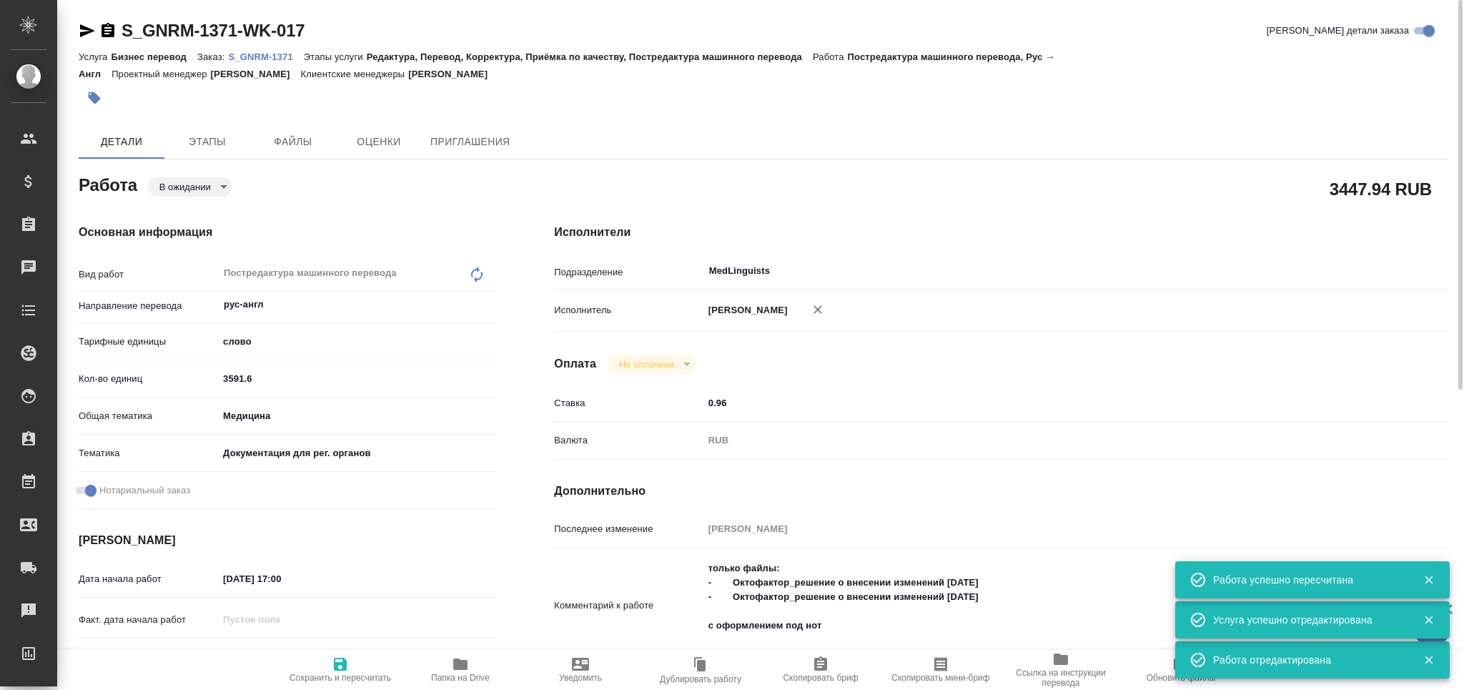
type textarea "x"
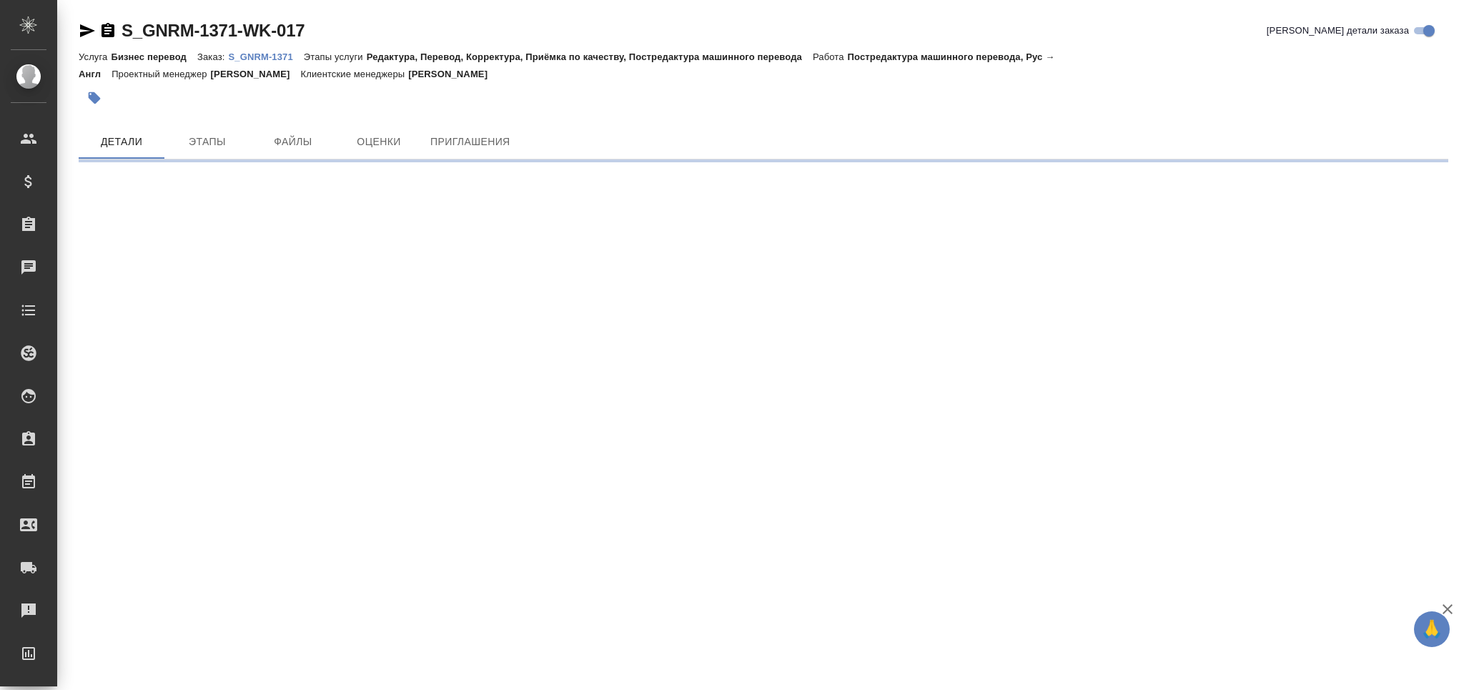
click at [91, 30] on icon "button" at bounding box center [87, 30] width 15 height 13
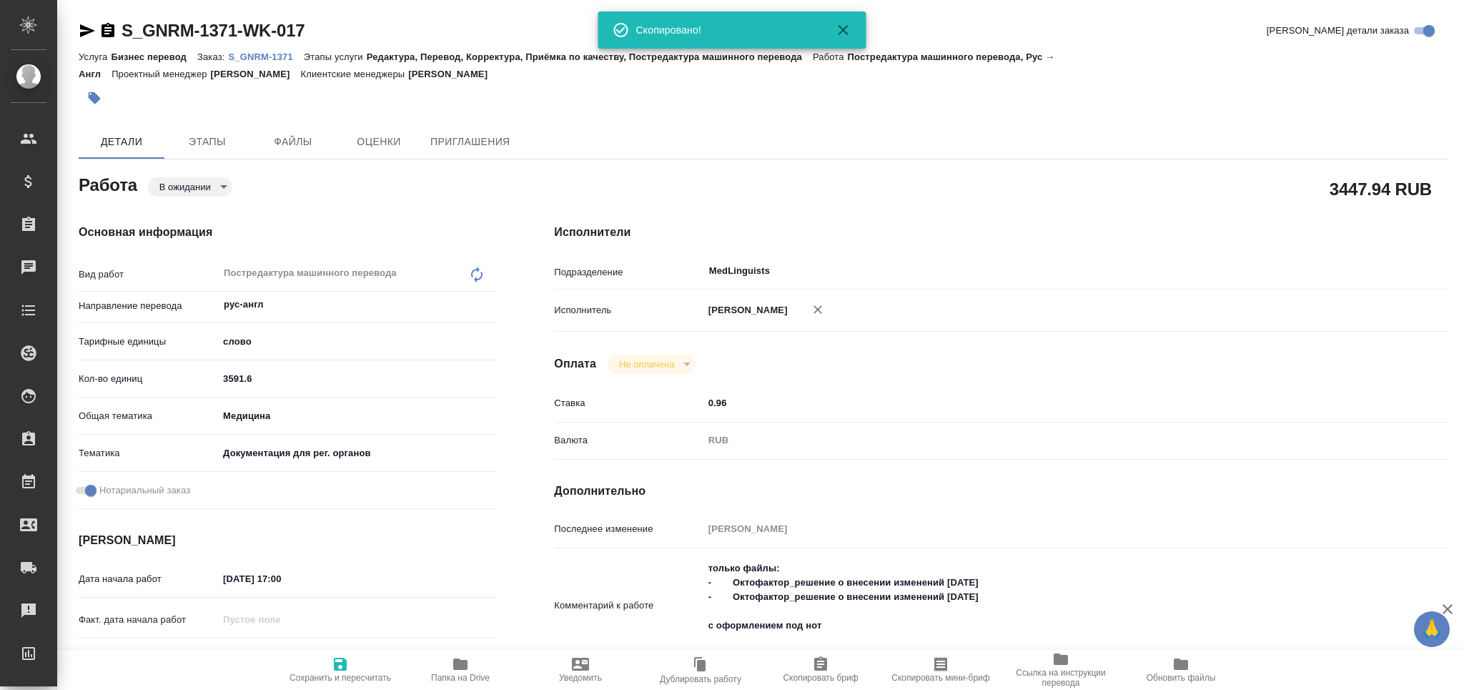
type textarea "x"
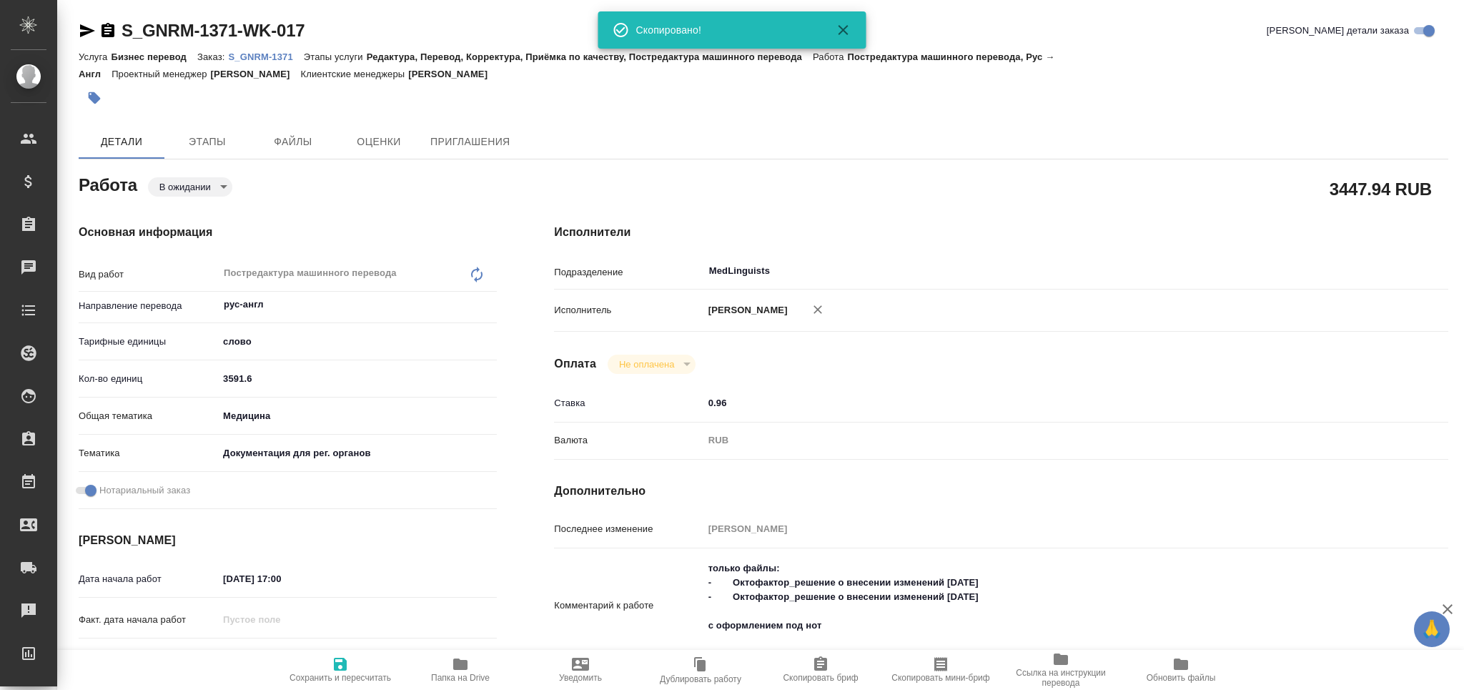
type textarea "x"
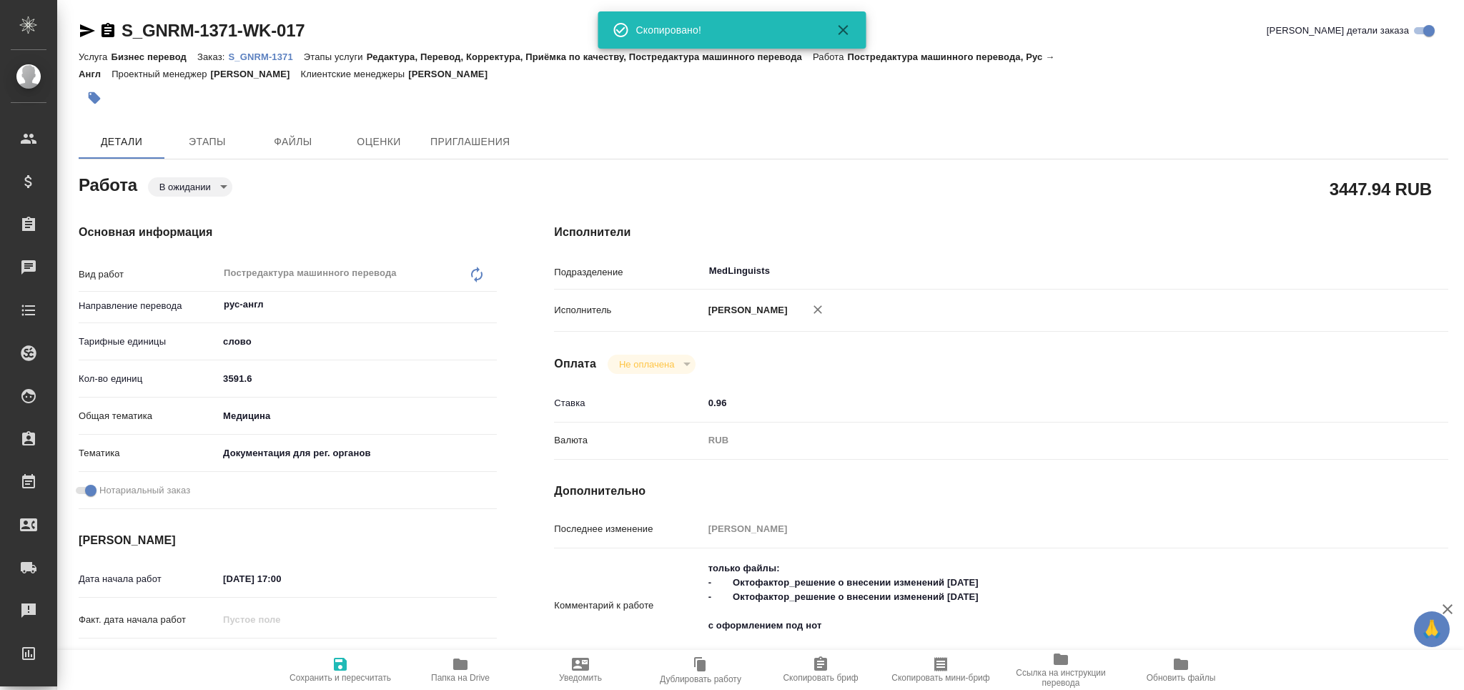
type textarea "x"
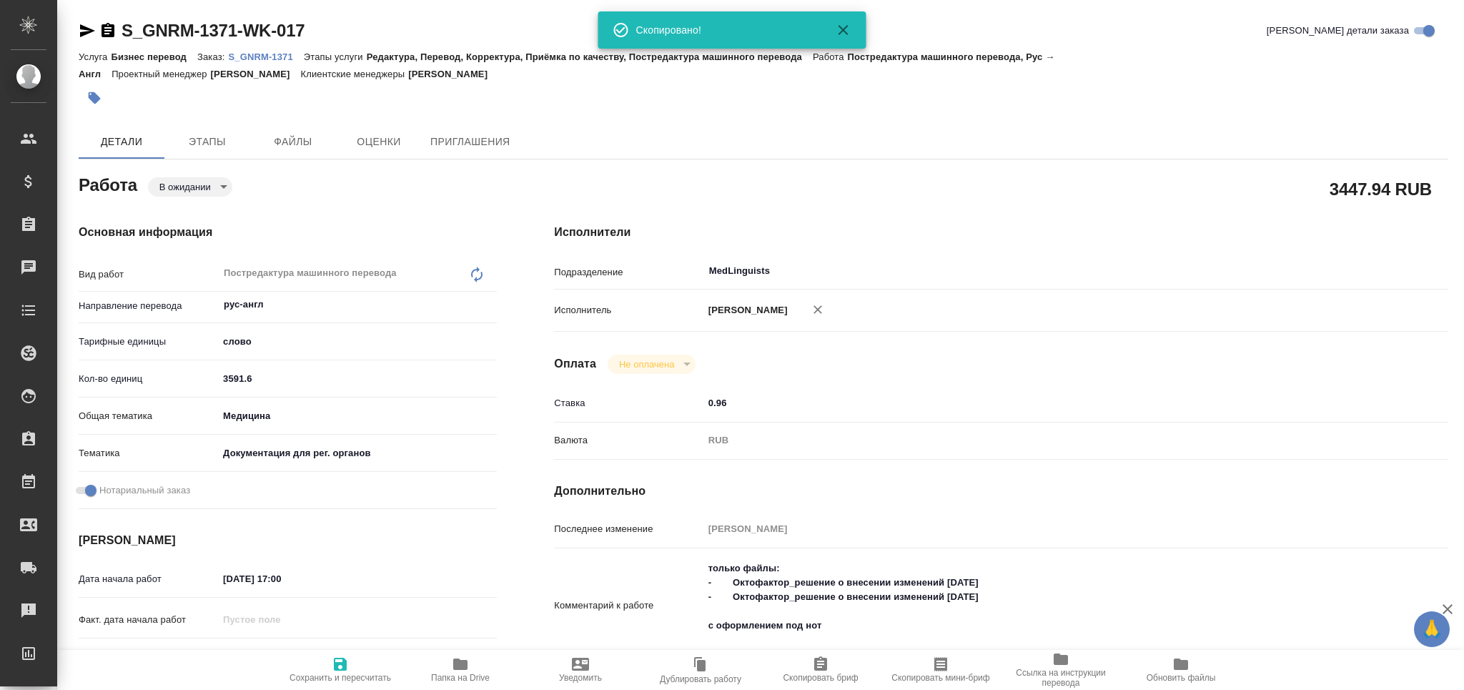
type textarea "x"
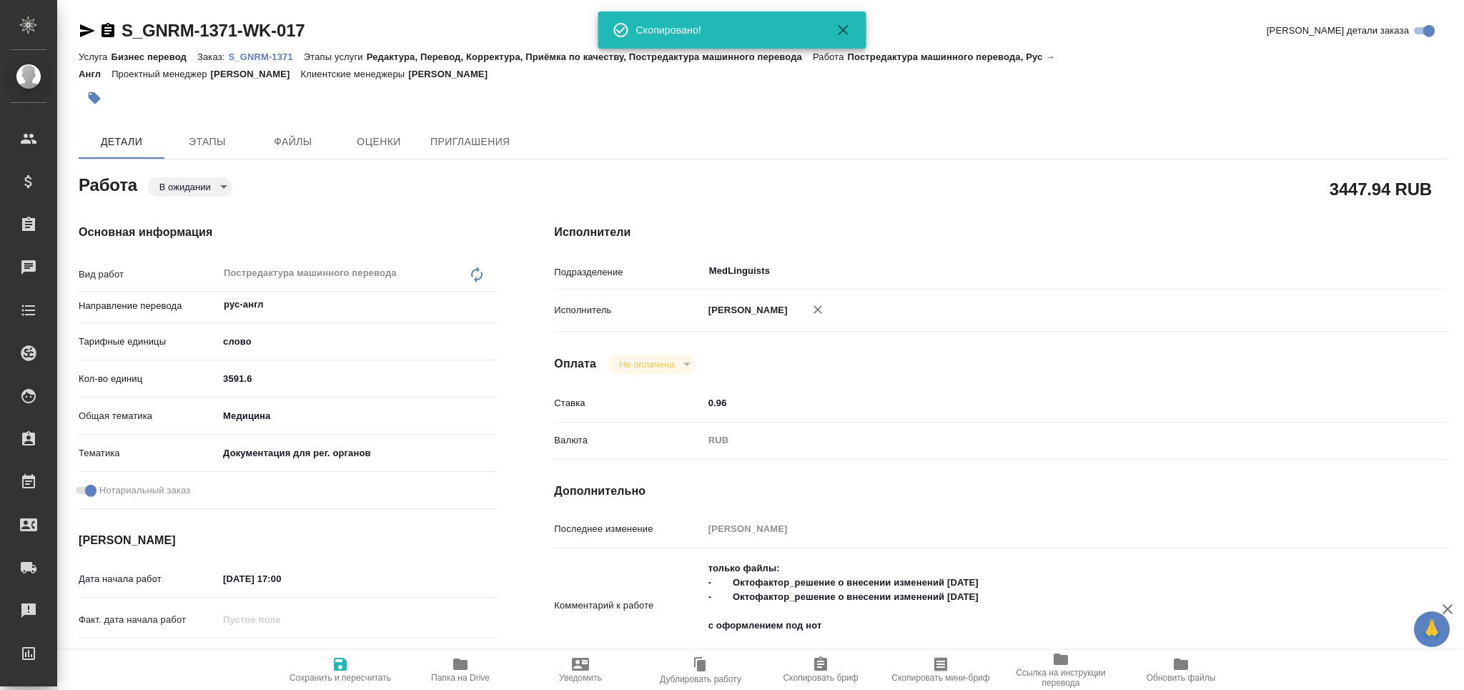
type textarea "x"
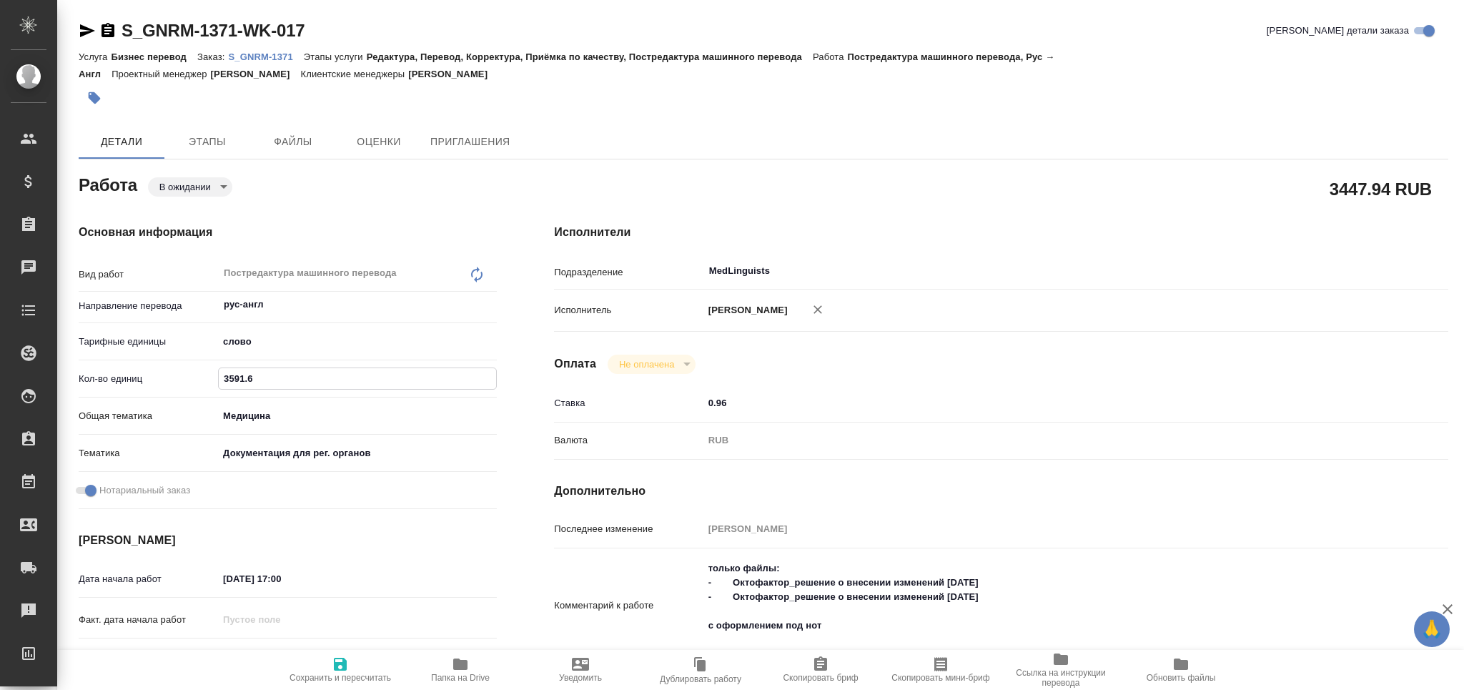
click at [229, 377] on input "3591.6" at bounding box center [357, 378] width 277 height 21
type textarea "x"
type input "3191.6"
type textarea "x"
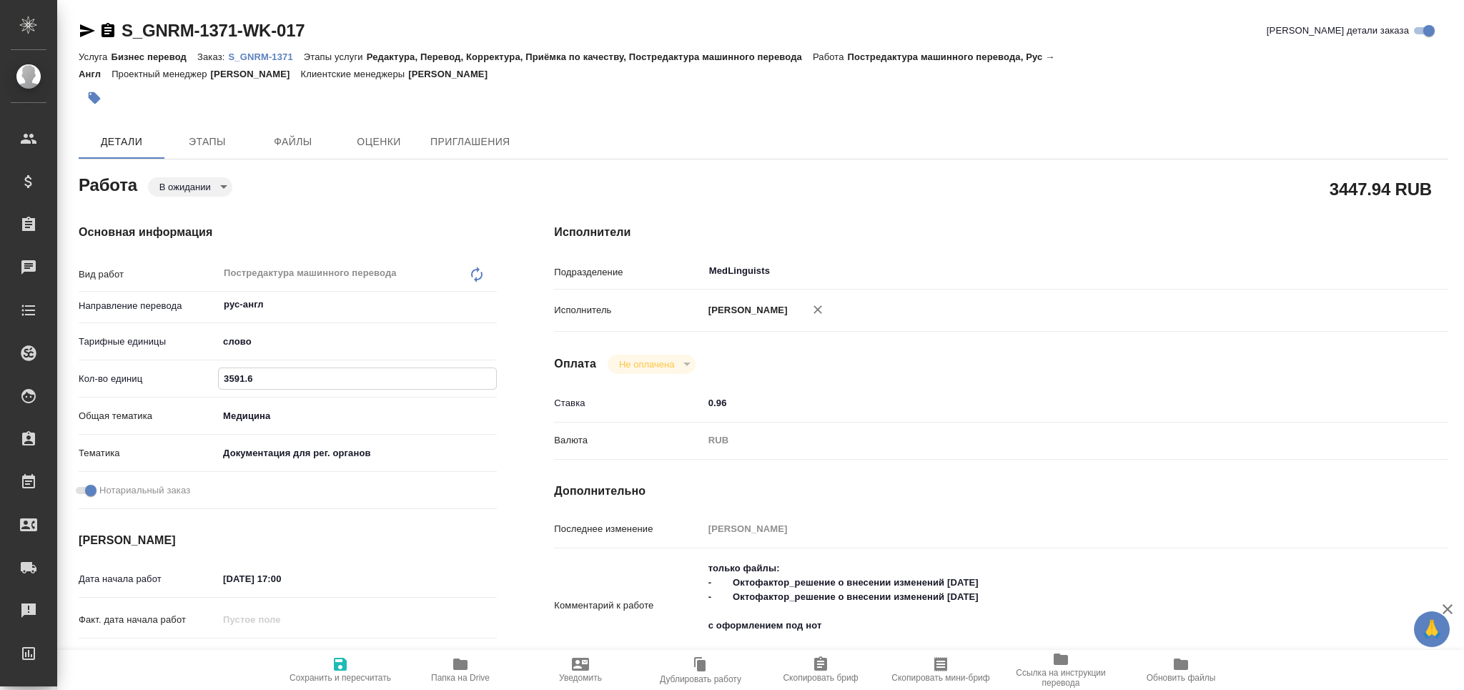
type textarea "x"
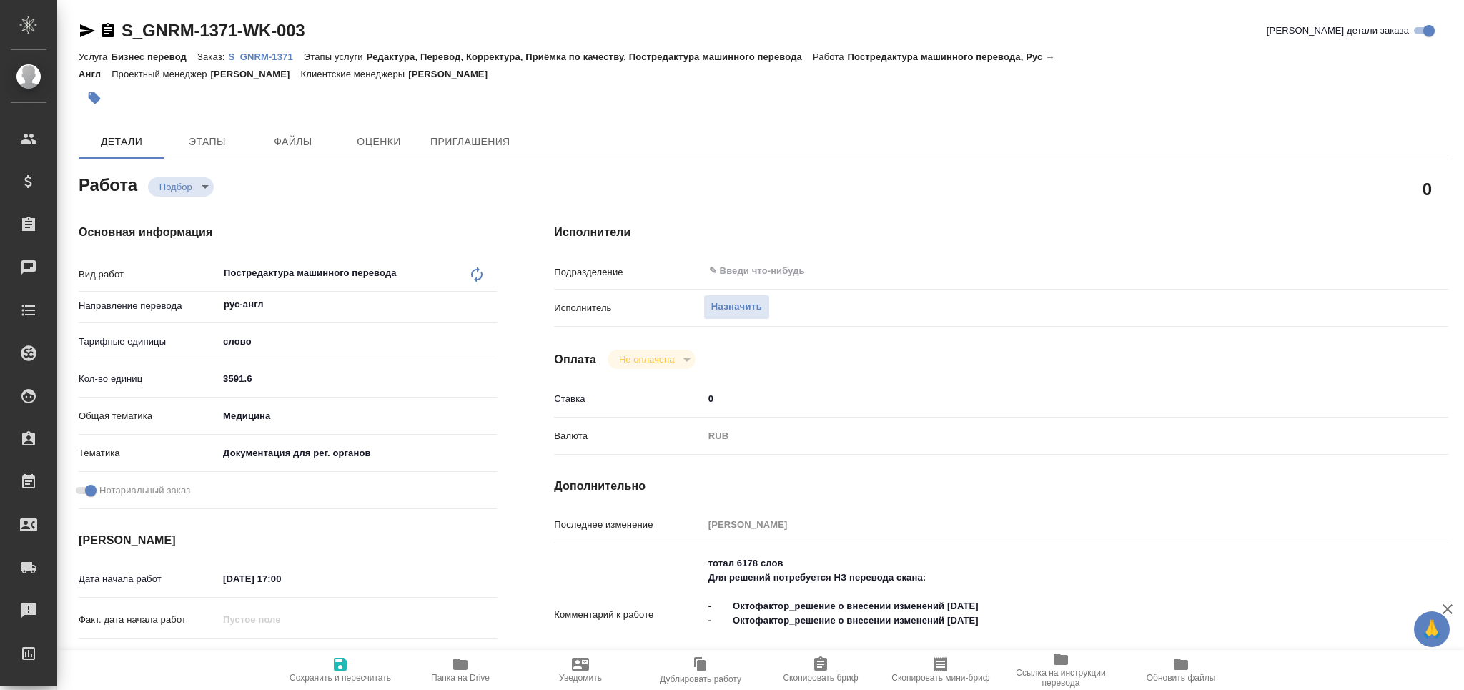
type textarea "x"
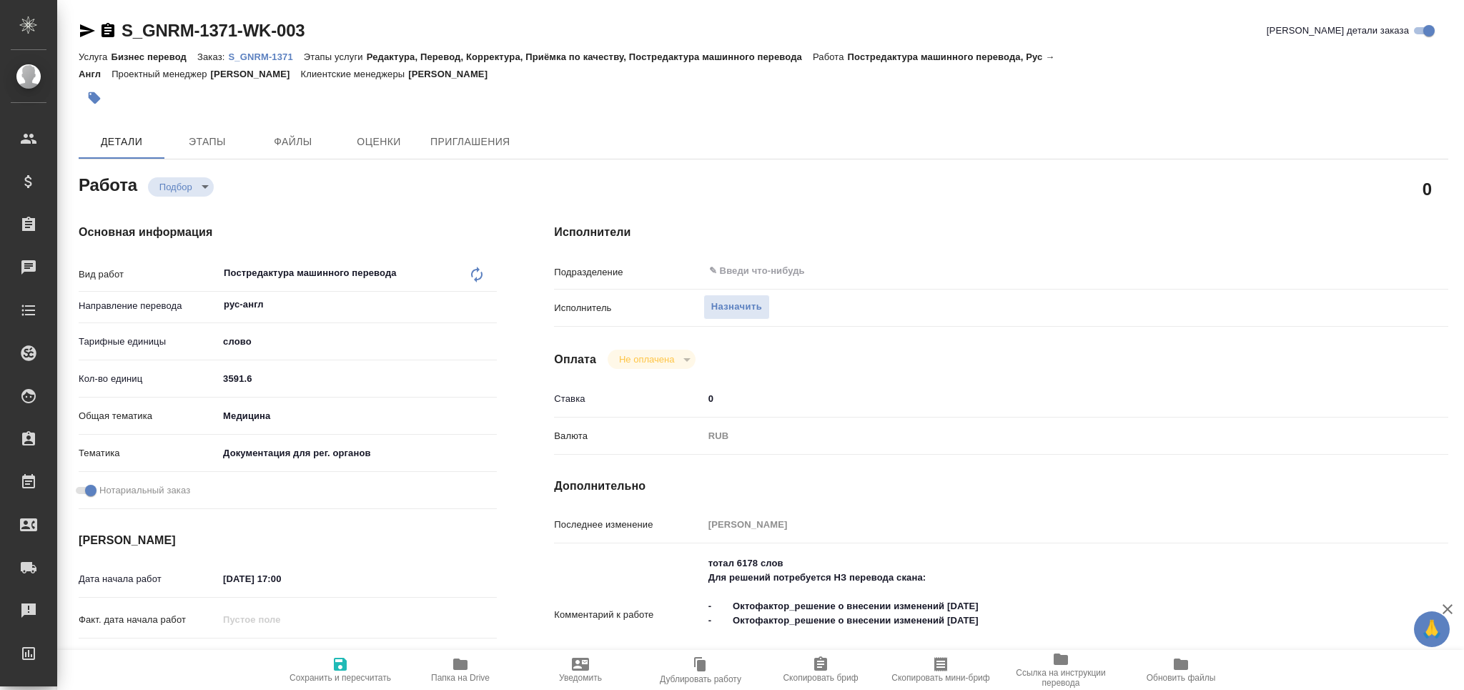
type textarea "x"
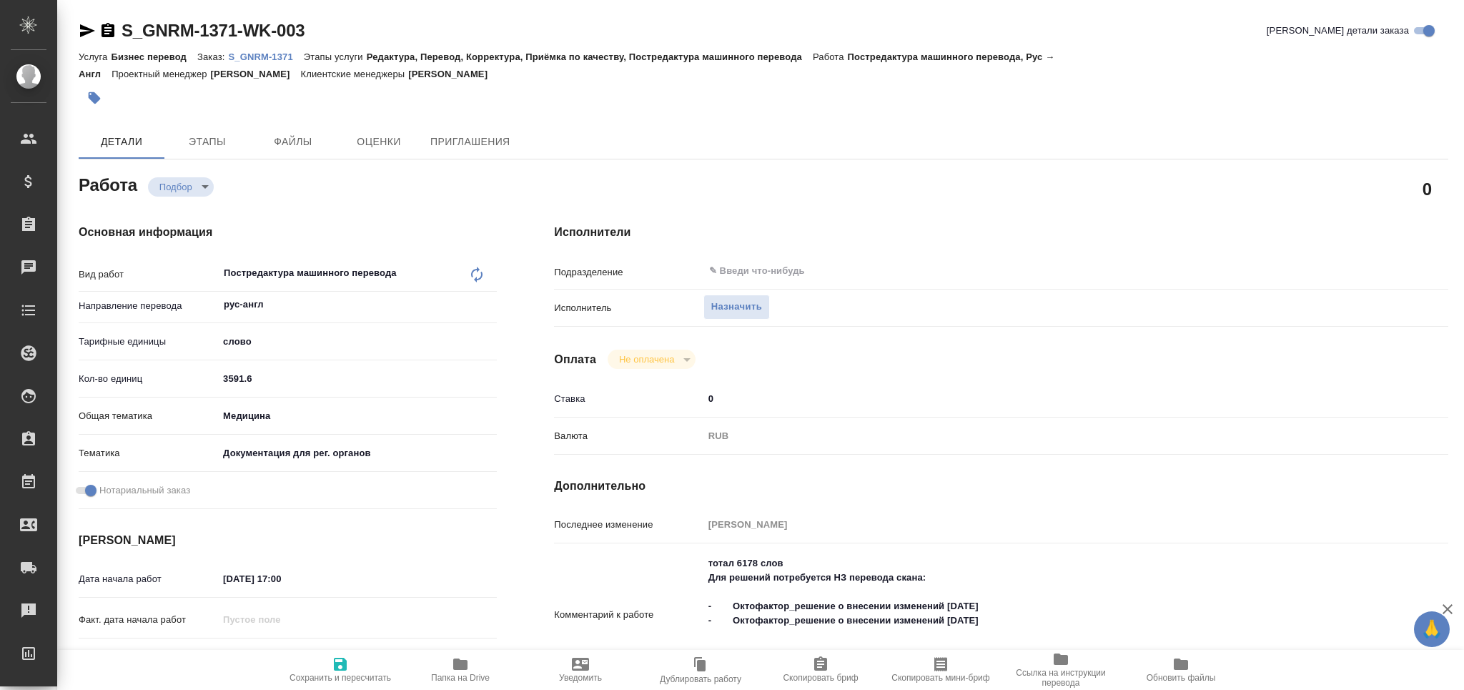
type textarea "x"
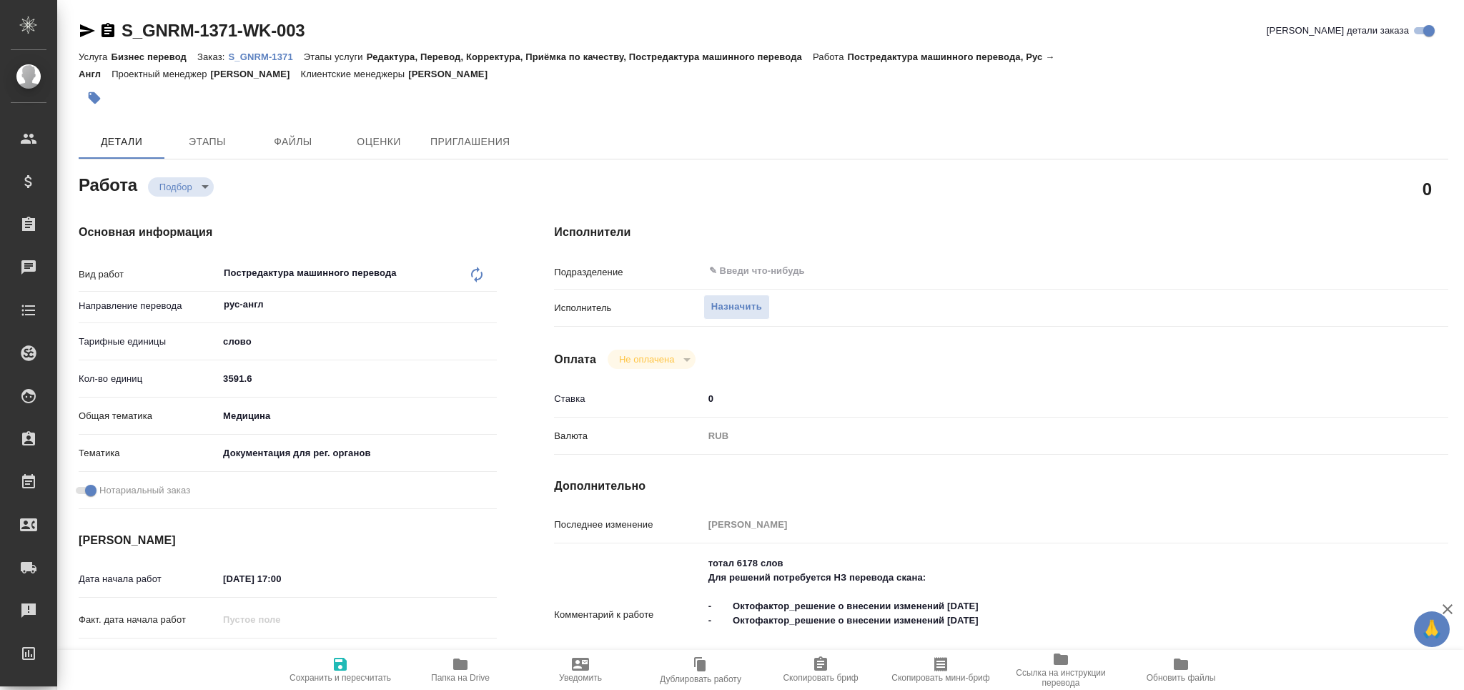
scroll to position [190, 0]
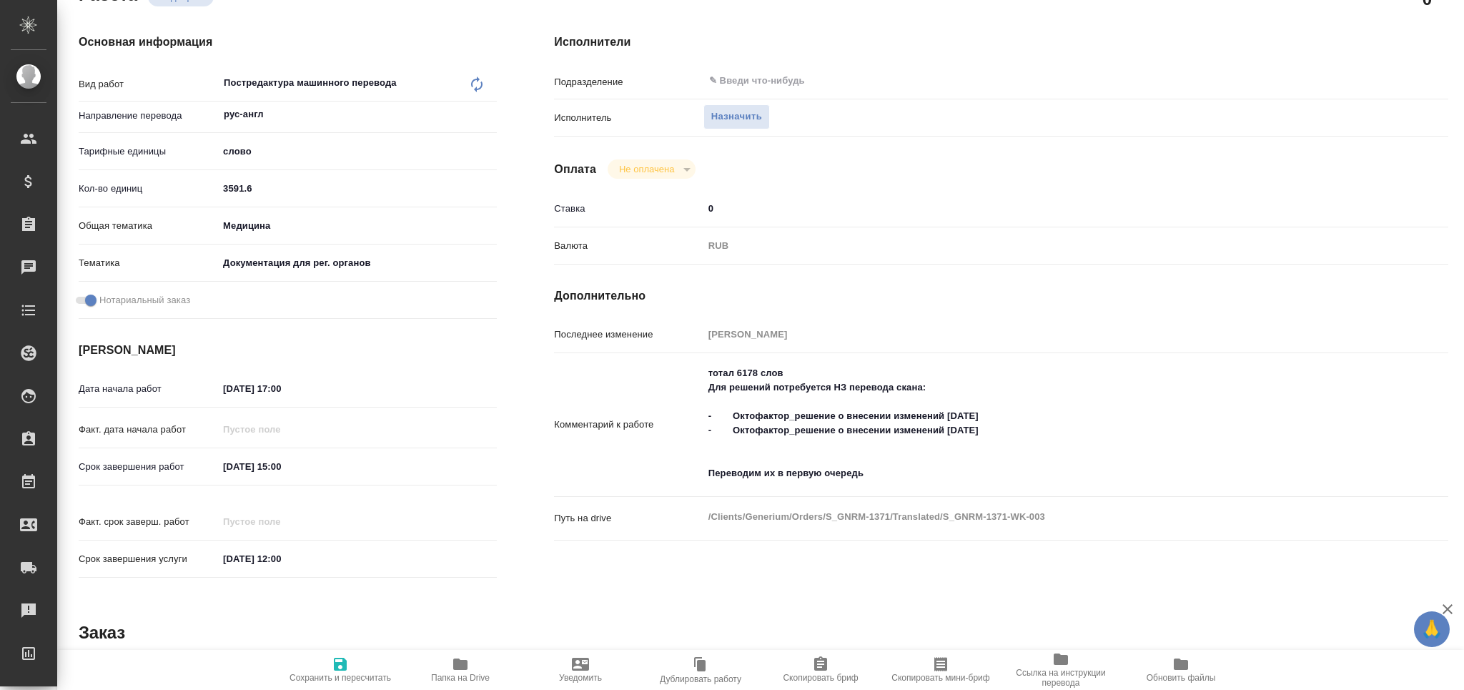
type textarea "x"
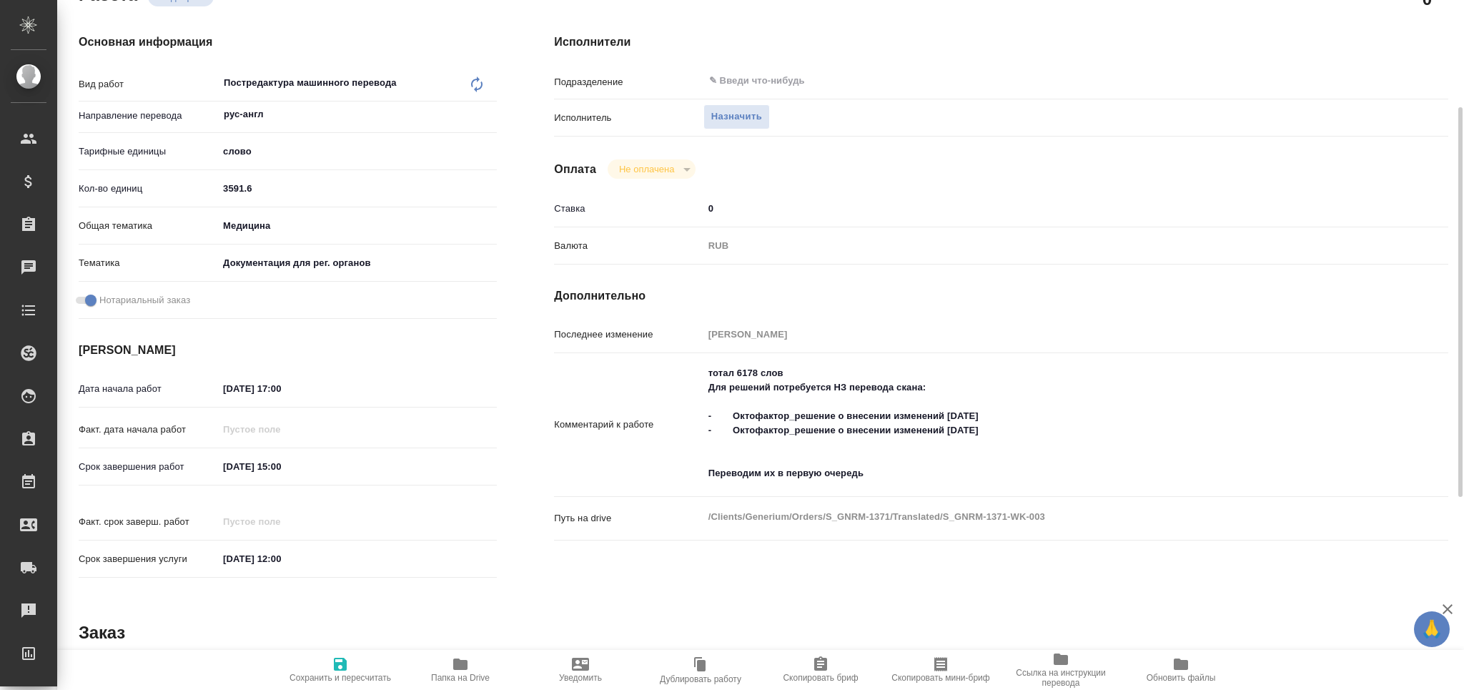
type textarea "x"
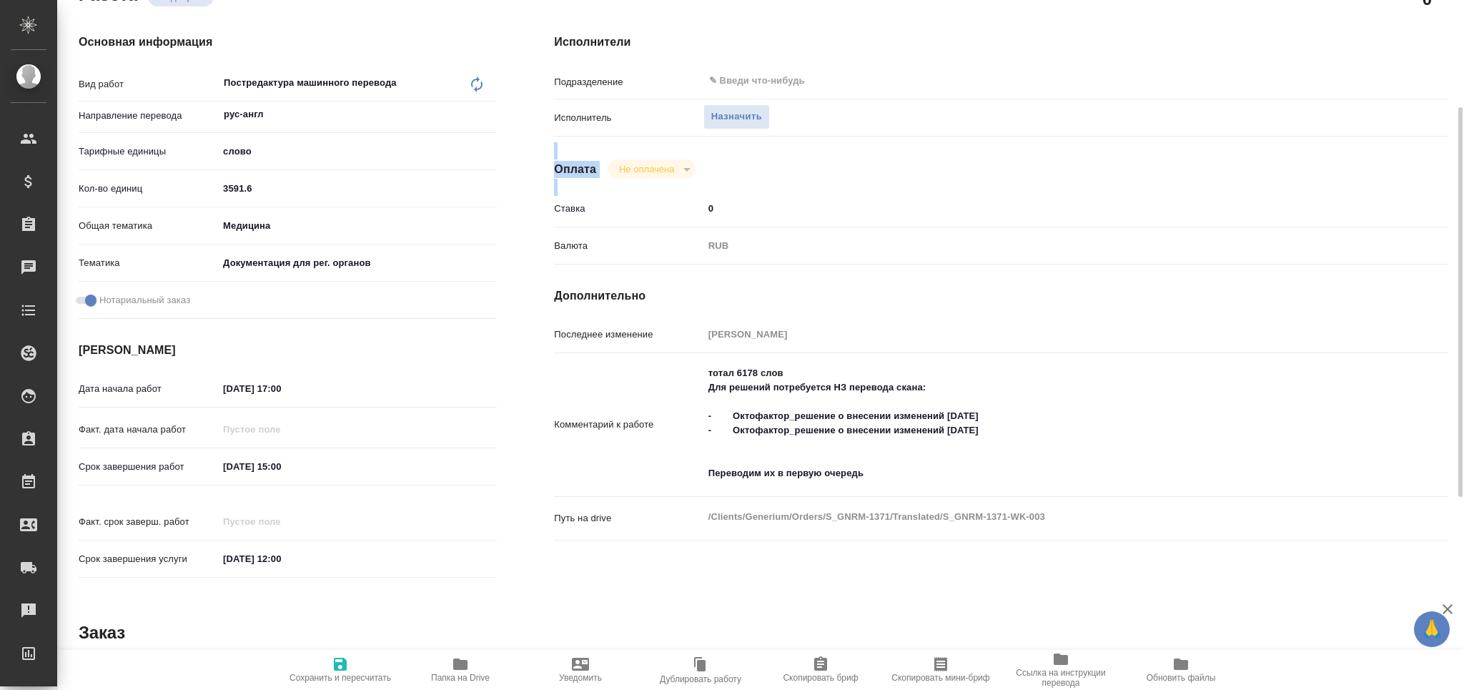
click at [700, 109] on div "Исполнители Подразделение ​ Исполнитель Назначить Оплата Не оплачена notPayed С…" at bounding box center [1000, 310] width 951 height 610
type textarea "x"
drag, startPoint x: 745, startPoint y: 369, endPoint x: 738, endPoint y: 370, distance: 7.3
click at [738, 370] on textarea "тотал 6178 слов Для решений потребуется НЗ перевода скана: - Октофактор_решение…" at bounding box center [1038, 424] width 669 height 124
type textarea "тотал 578 слов Для решений потребуется НЗ перевода скана: - Октофактор_решение …"
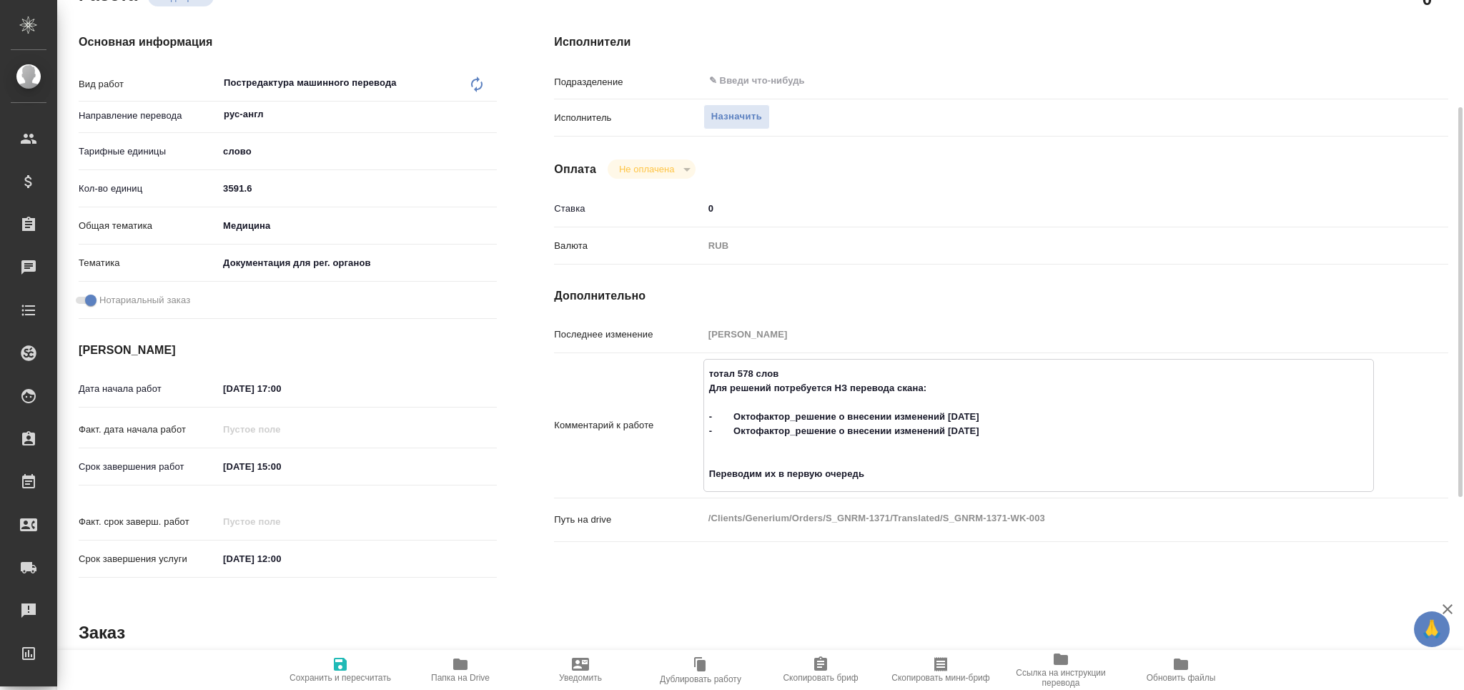
type textarea "x"
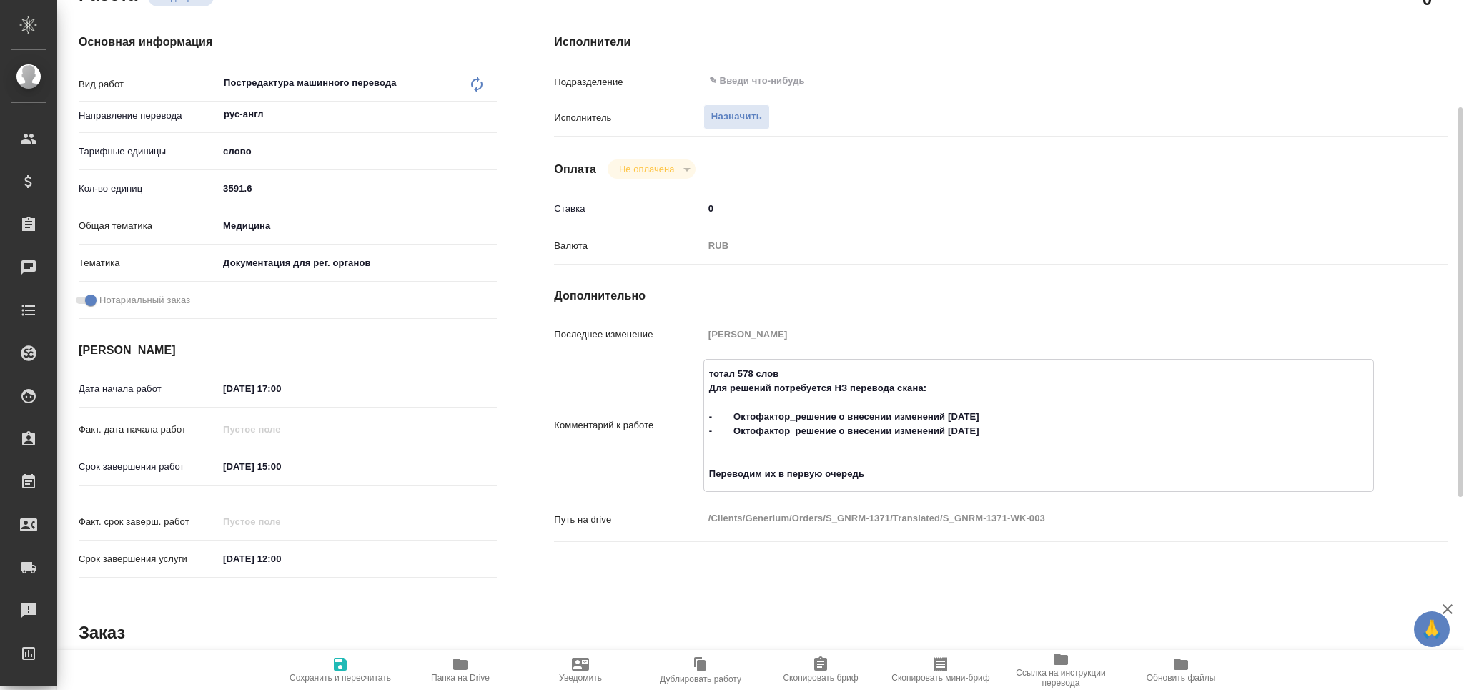
type textarea "x"
type textarea "тотал 5678 слов Для решений потребуется НЗ перевода скана: - Октофактор_решение…"
type textarea "x"
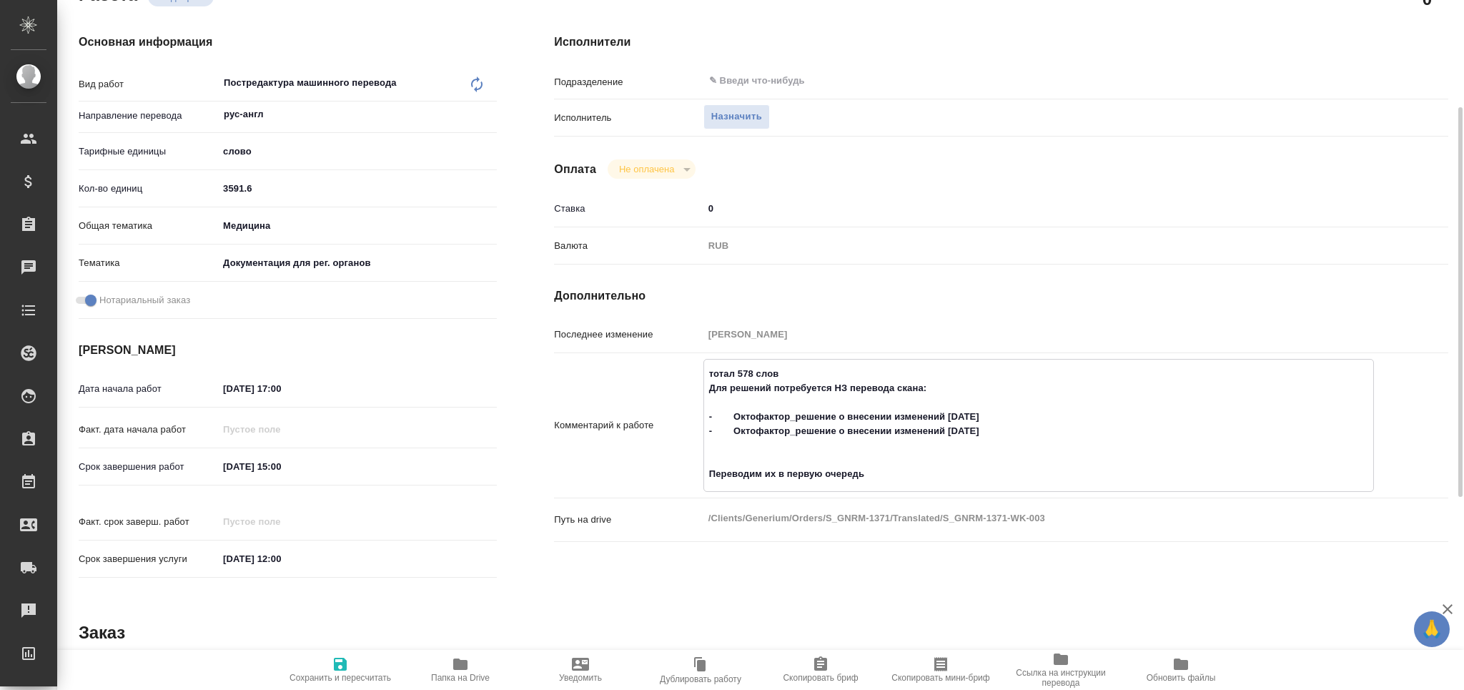
type textarea "x"
type textarea "тотал 5678 слов Для решений потребуется НЗ перевода скана: - Октофактор_решение…"
type textarea "x"
click at [231, 189] on input "3591.6" at bounding box center [357, 188] width 277 height 21
type textarea "x"
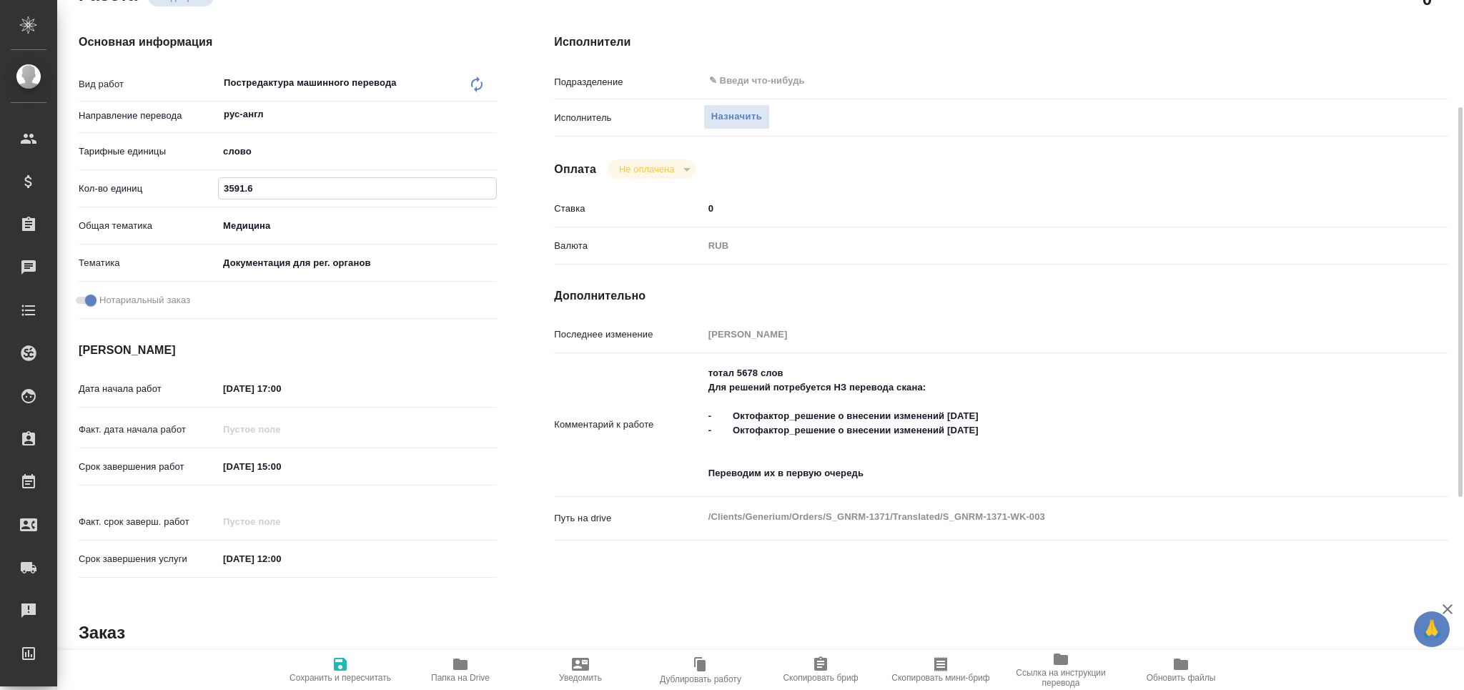
type input "3191.6"
type textarea "x"
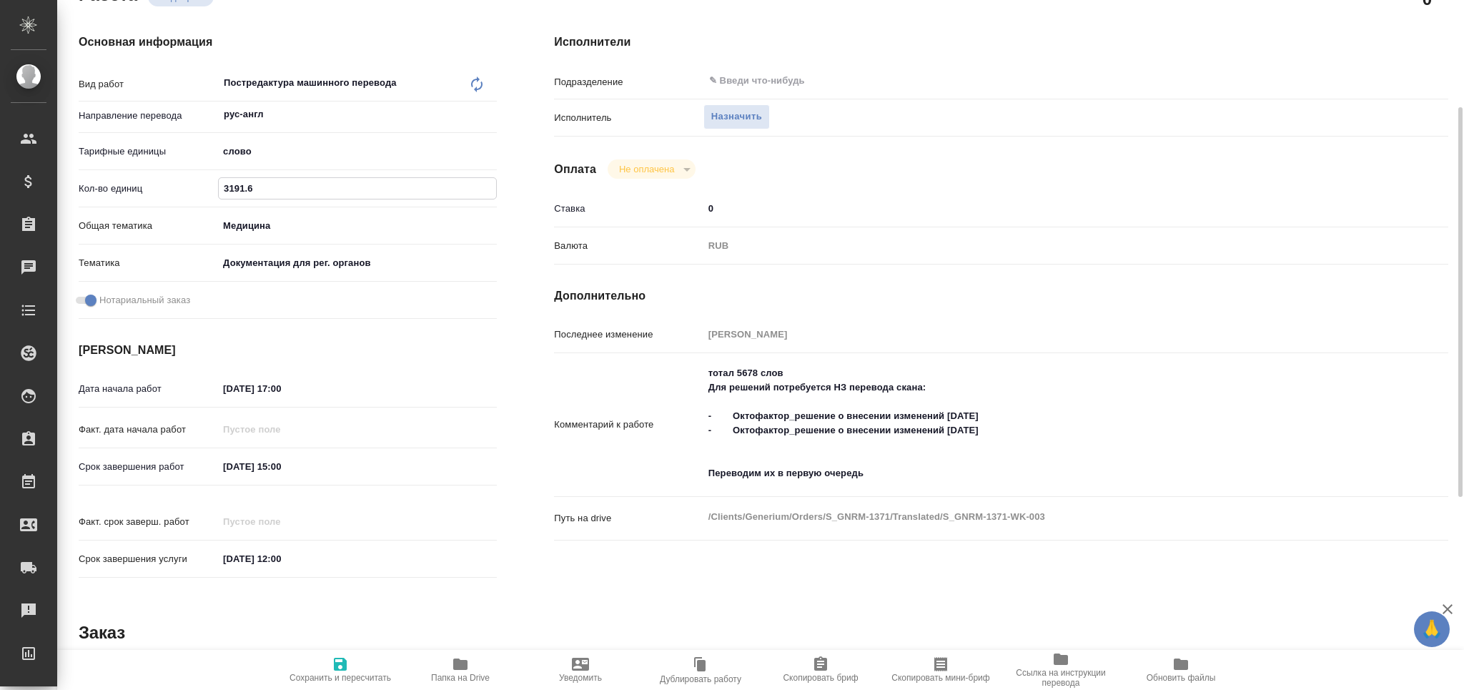
type input "3191.6"
click at [329, 662] on span "Сохранить и пересчитать" at bounding box center [340, 668] width 103 height 27
type textarea "x"
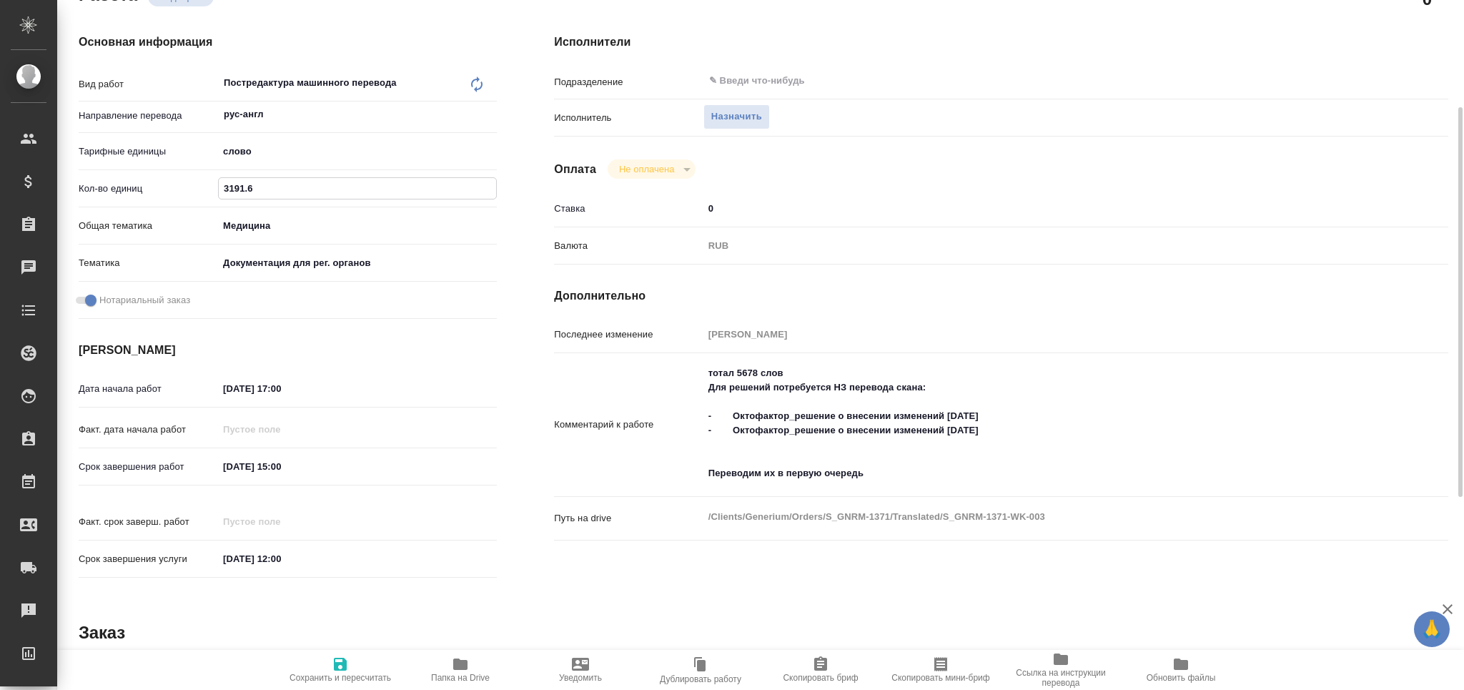
type textarea "x"
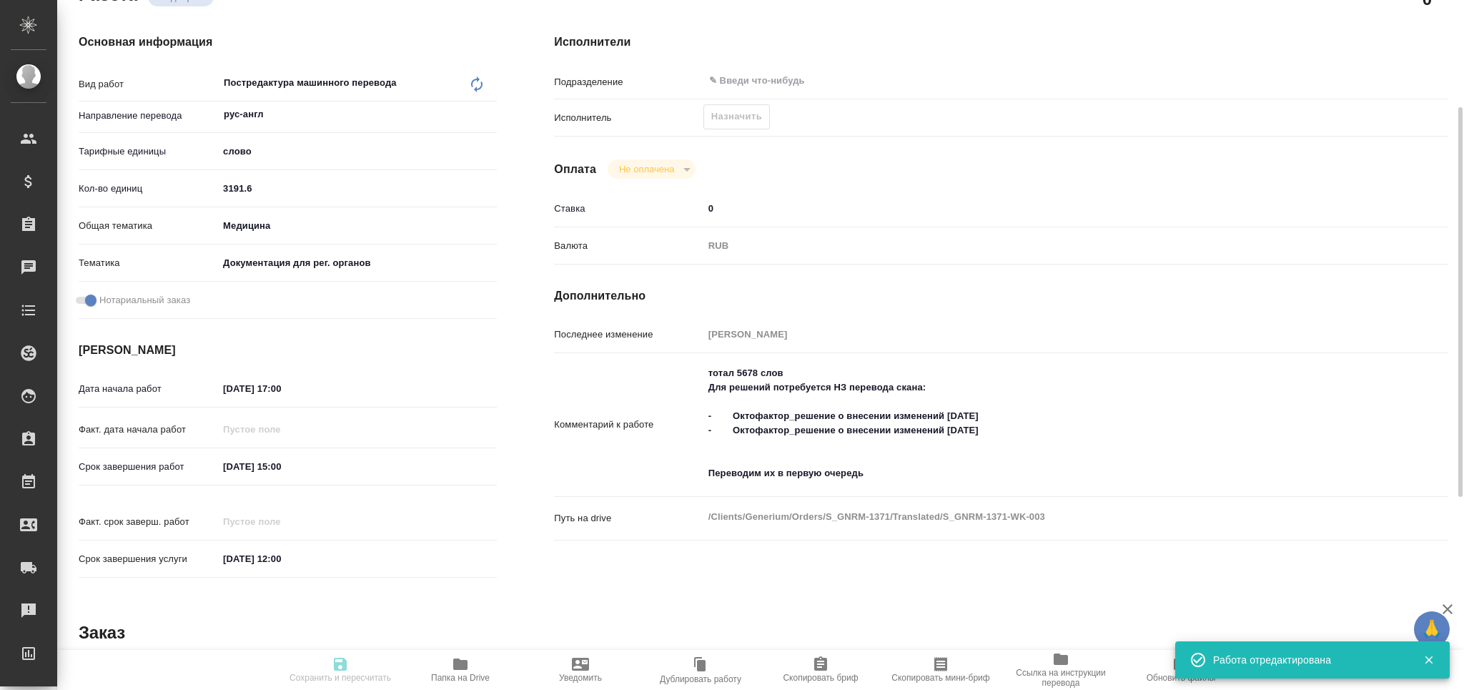
type textarea "x"
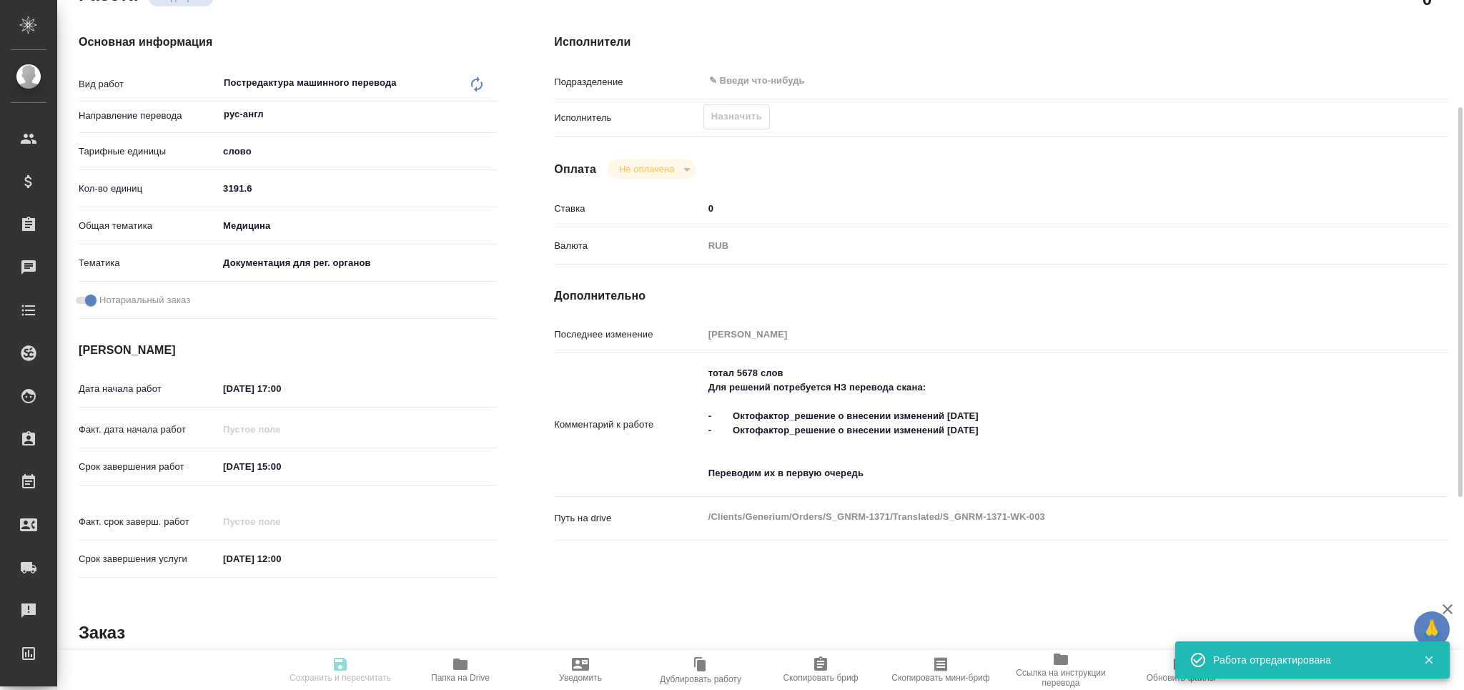
type textarea "x"
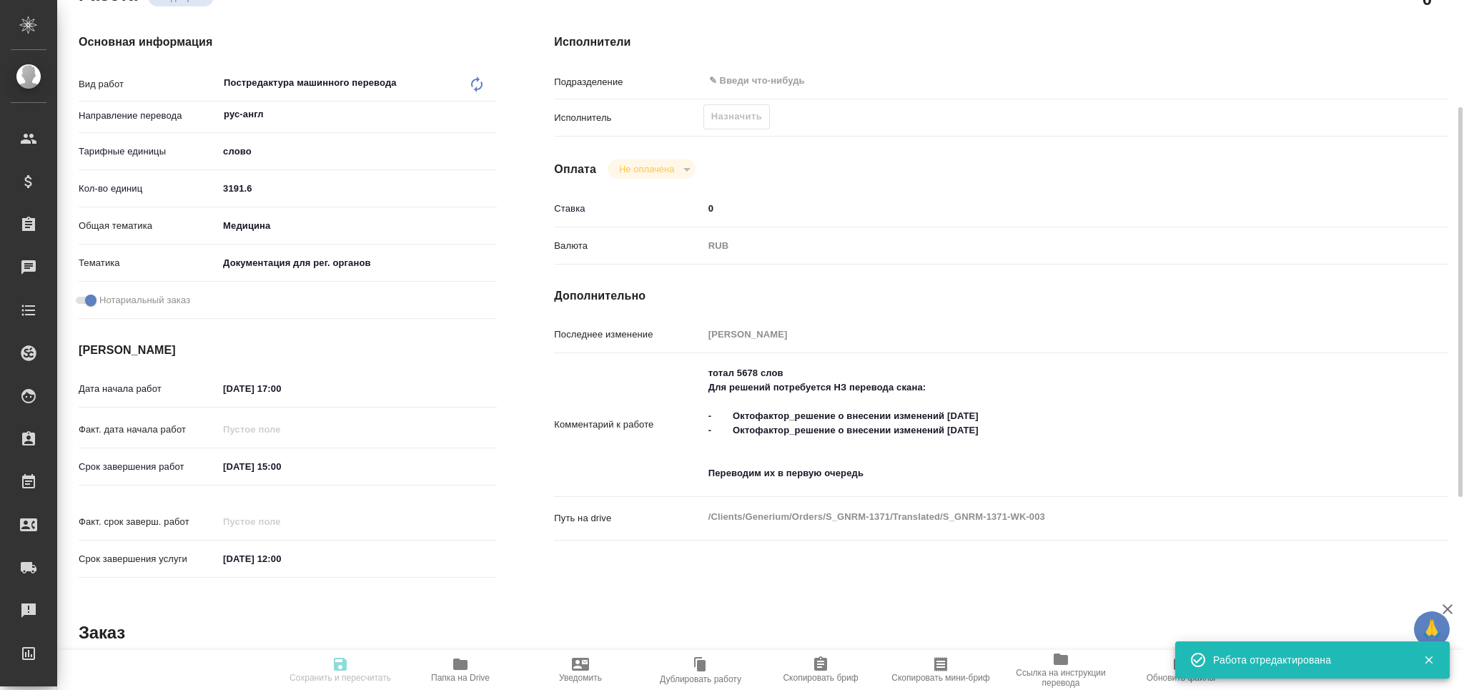
type input "recruiting"
type textarea "Постредактура машинного перевода"
type textarea "x"
type input "рус-англ"
type input "5a8b1489cc6b4906c91bfd90"
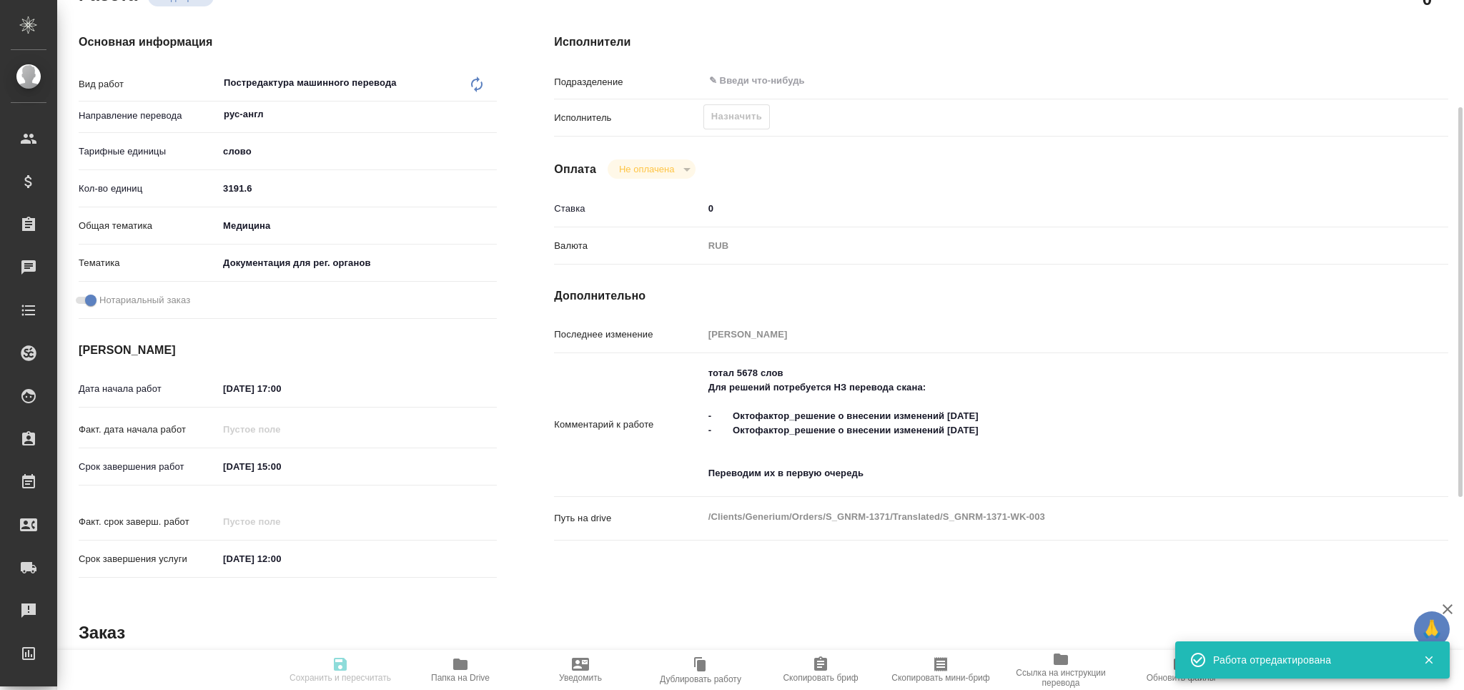
type input "3191.6"
type input "med"
type input "5f647205b73bc97568ca66c6"
checkbox input "true"
type input "[DATE] 17:00"
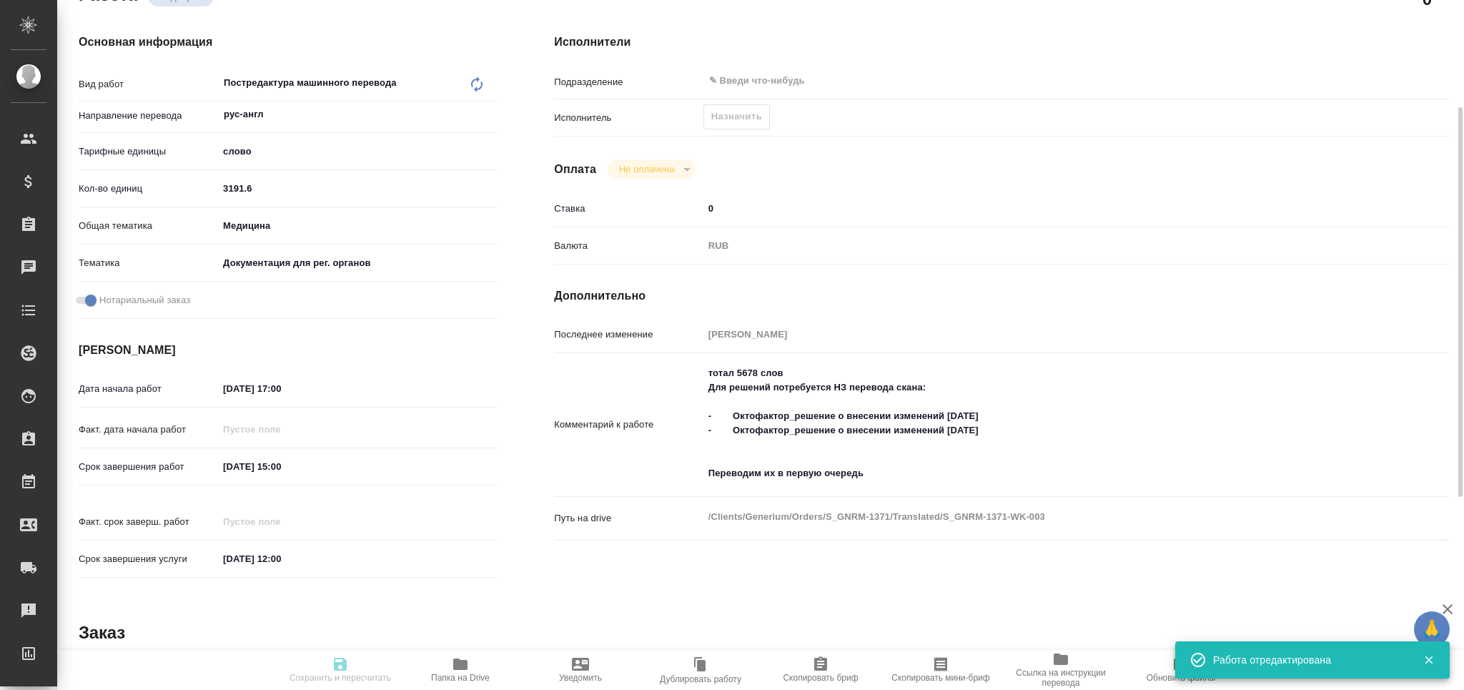
type input "[DATE] 15:00"
type input "[DATE] 12:00"
type input "notPayed"
type input "0"
type input "RUB"
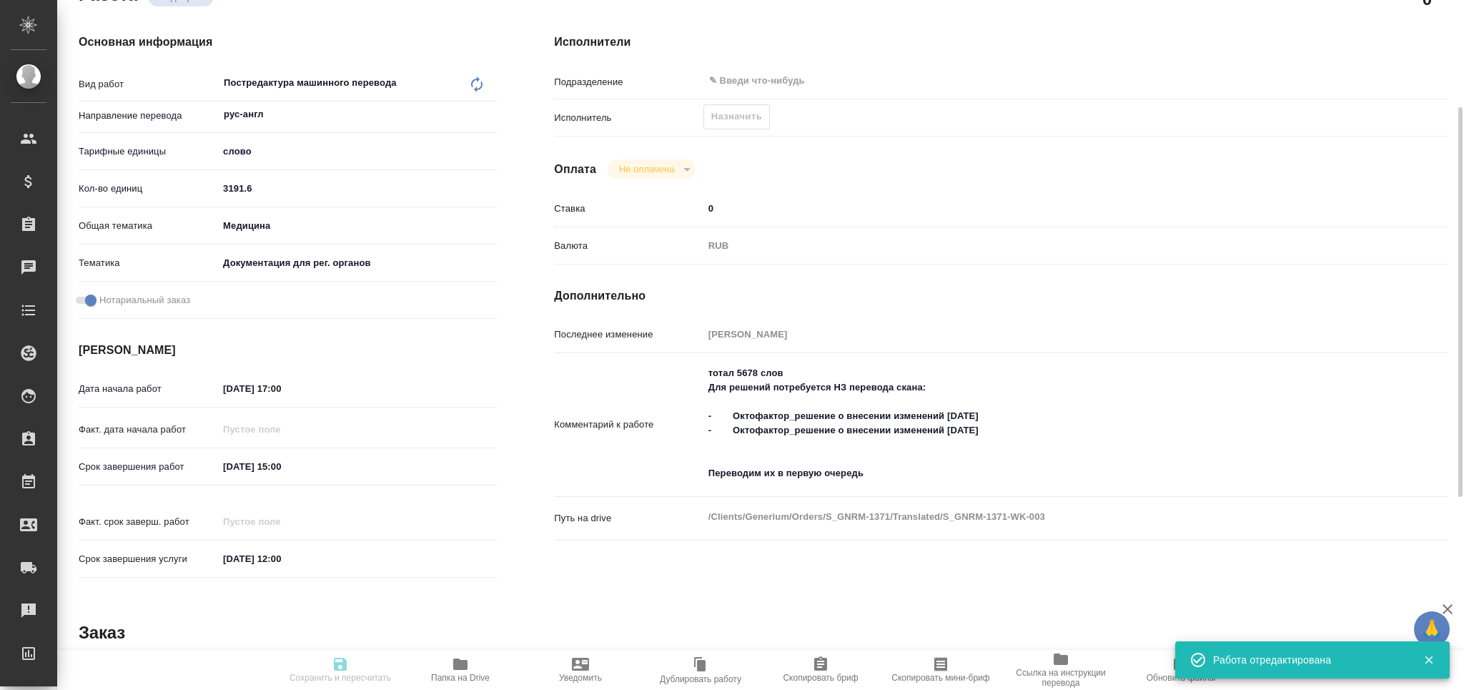
type input "[PERSON_NAME]"
type textarea "тотал 5678 слов Для решений потребуется НЗ перевода скана: - Октофактор_решение…"
type textarea "x"
type textarea "/Clients/Generium/Orders/S_GNRM-1371/Translated/S_GNRM-1371-WK-003"
type textarea "x"
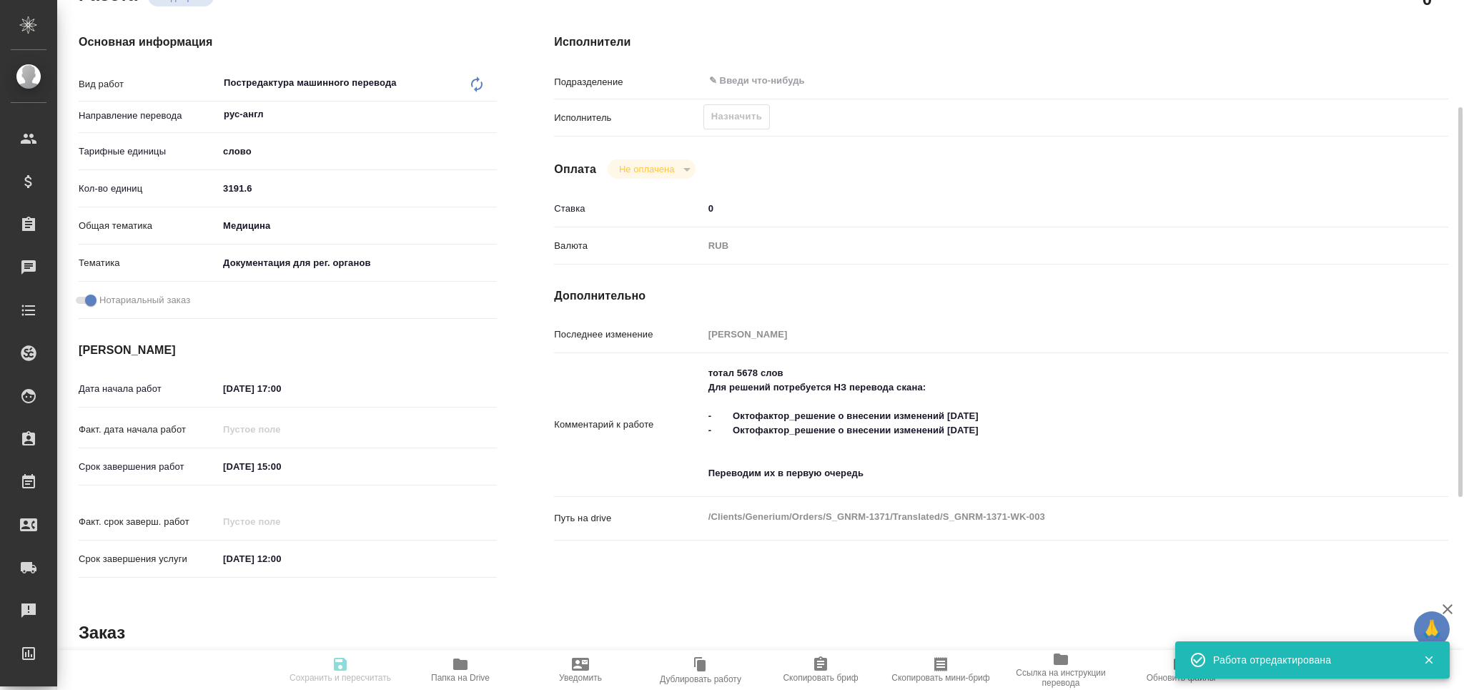
type input "S_GNRM-1371"
type input "Бизнес перевод"
type input "Редактура, Перевод, Корректура, Приёмка по качеству, Постредактура машинного пе…"
type input "[PERSON_NAME]"
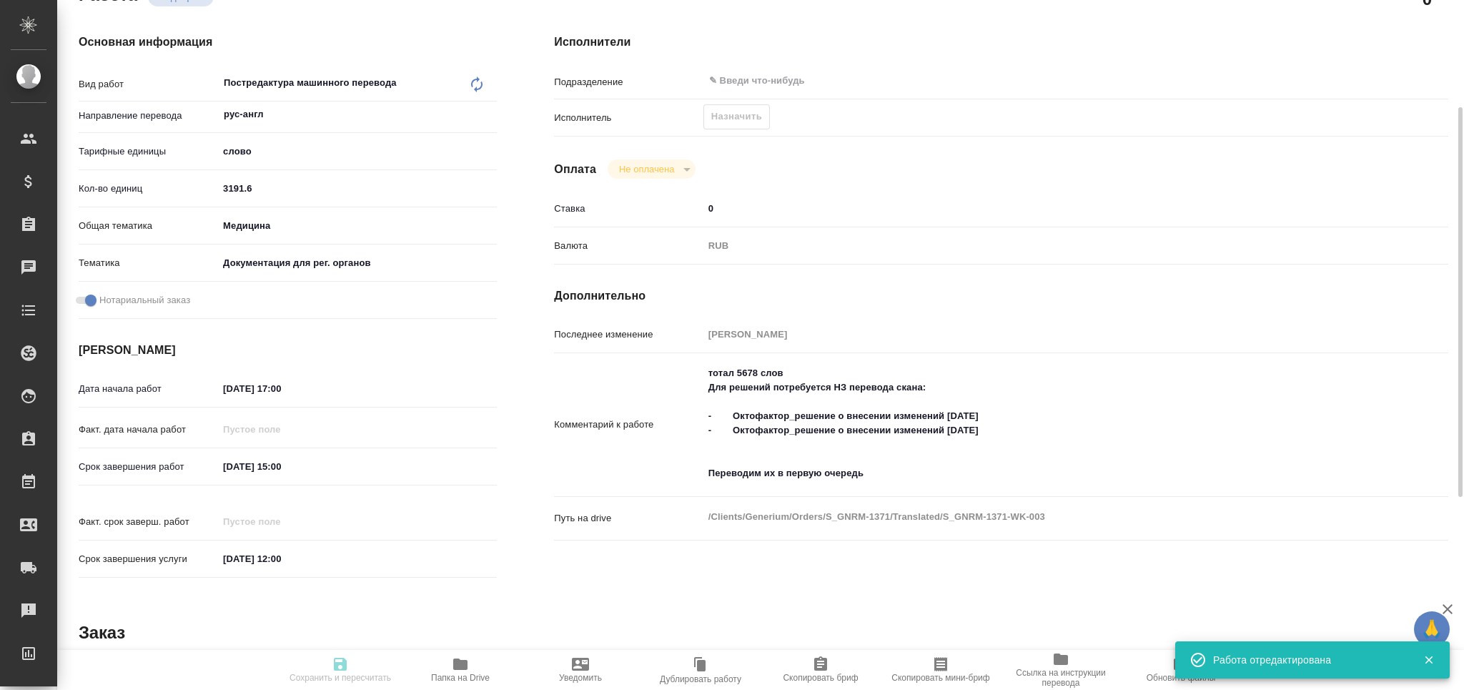
type input "/Clients/Generium/Orders/S_GNRM-1371"
type textarea "x"
type textarea "Рассчитайте, пожалуйста, перевод на англ. Для решений потребуется НЗ перевода с…"
type textarea "x"
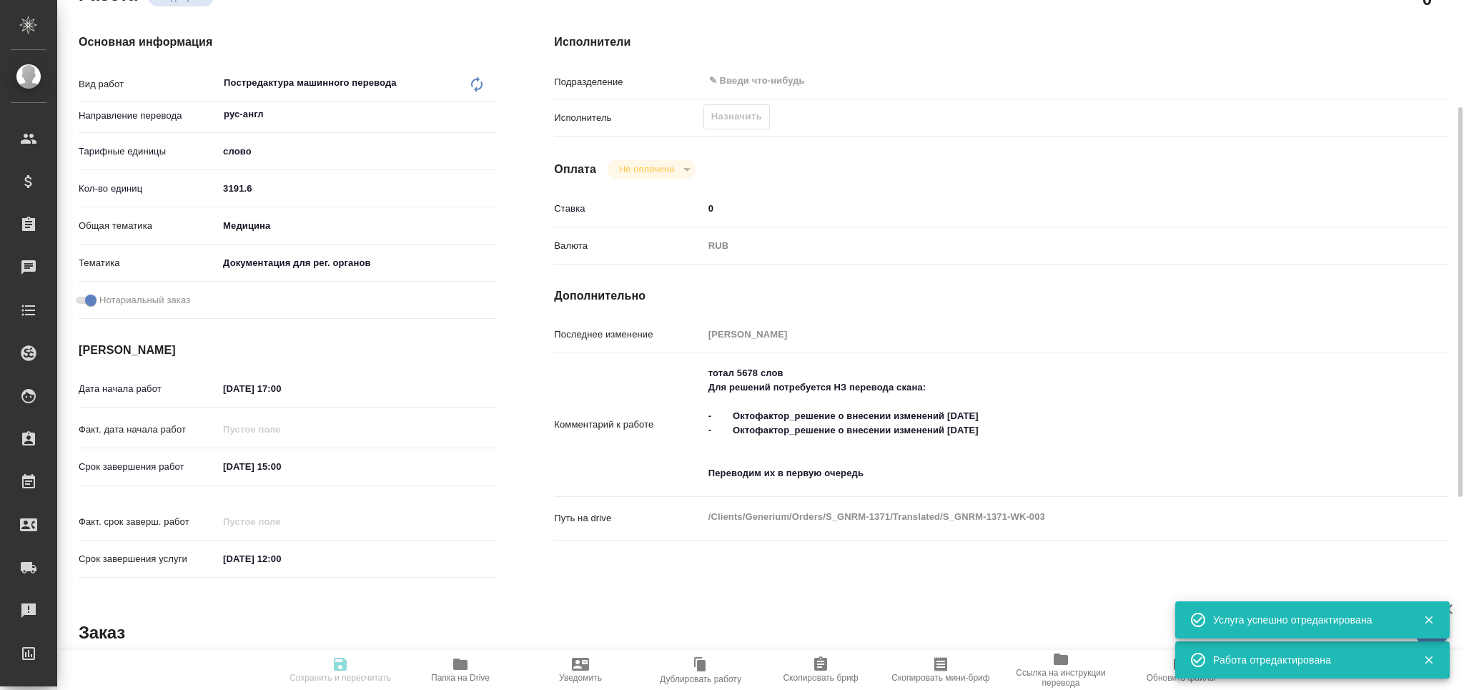
type textarea "x"
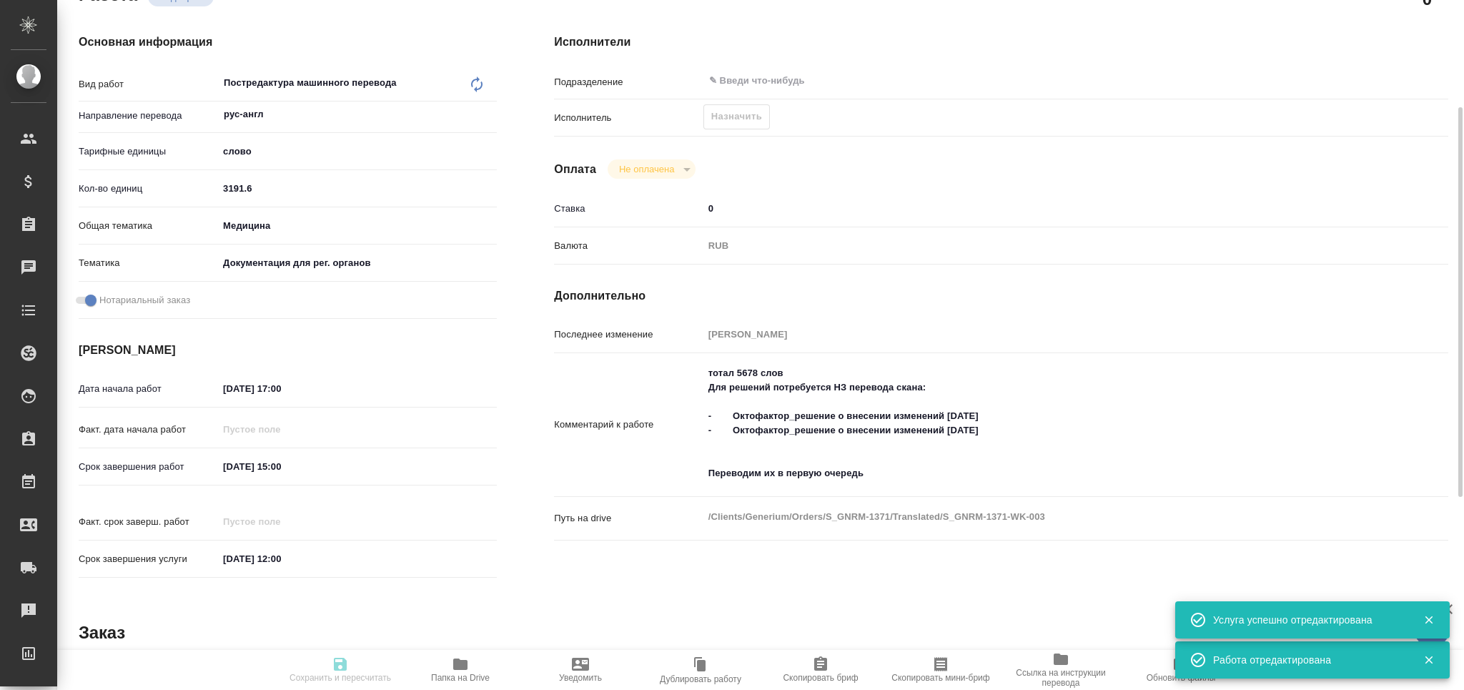
type textarea "x"
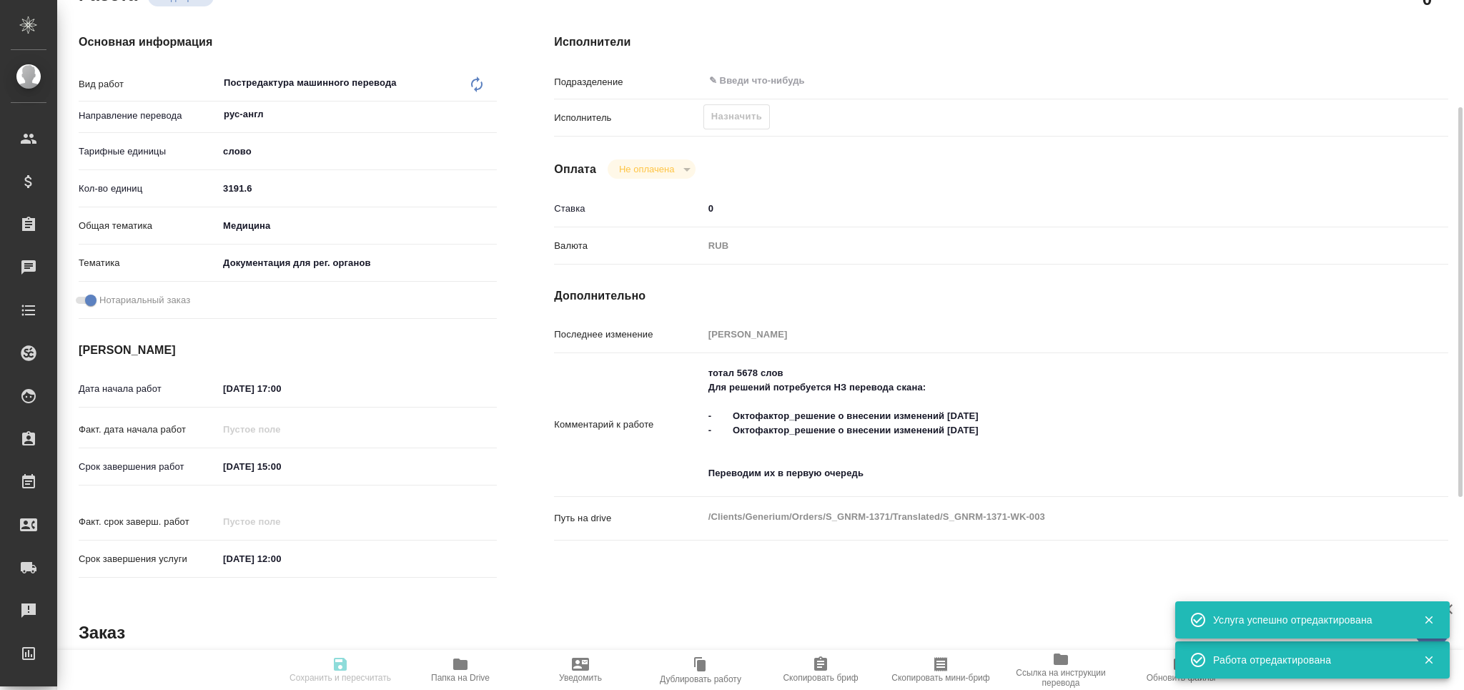
type textarea "x"
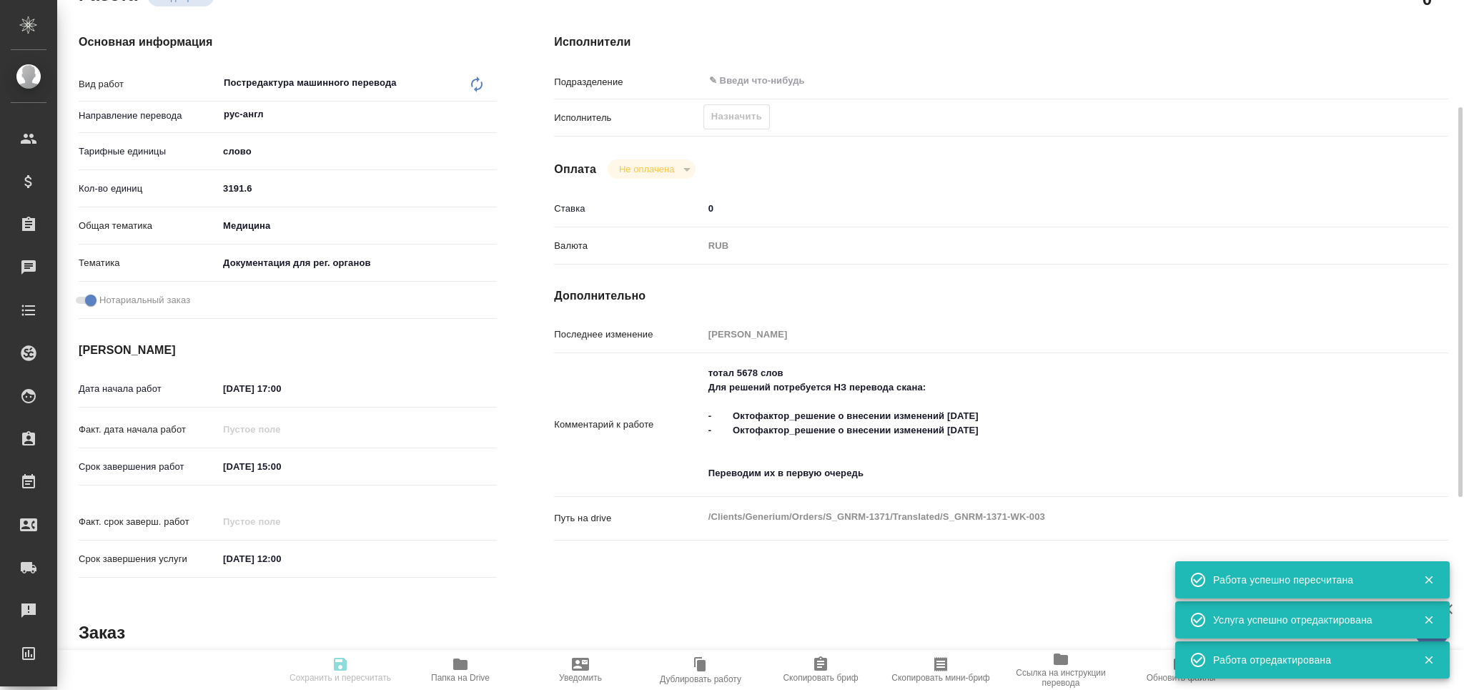
type textarea "x"
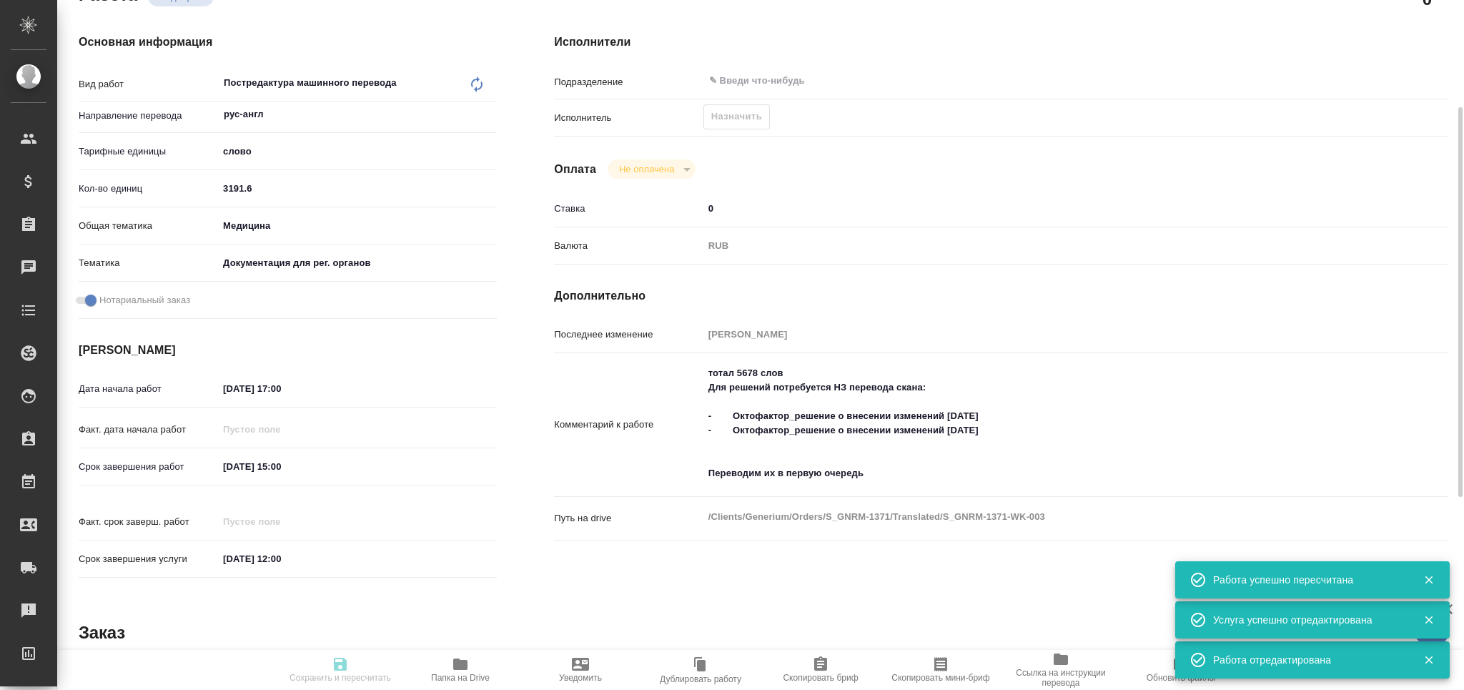
type input "recruiting"
type textarea "Постредактура машинного перевода"
type textarea "x"
type input "рус-англ"
type input "5a8b1489cc6b4906c91bfd90"
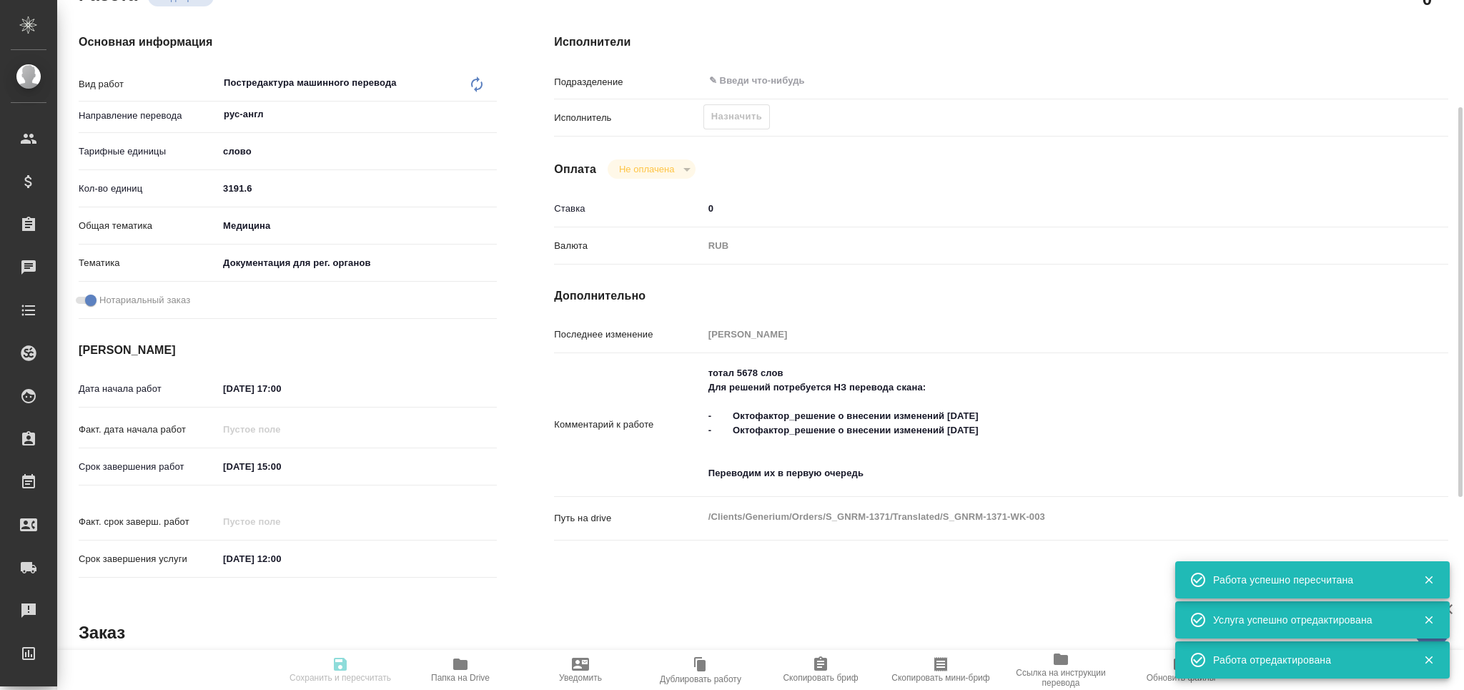
type input "3191.6"
type input "med"
type input "5f647205b73bc97568ca66c6"
checkbox input "true"
type input "[DATE] 17:00"
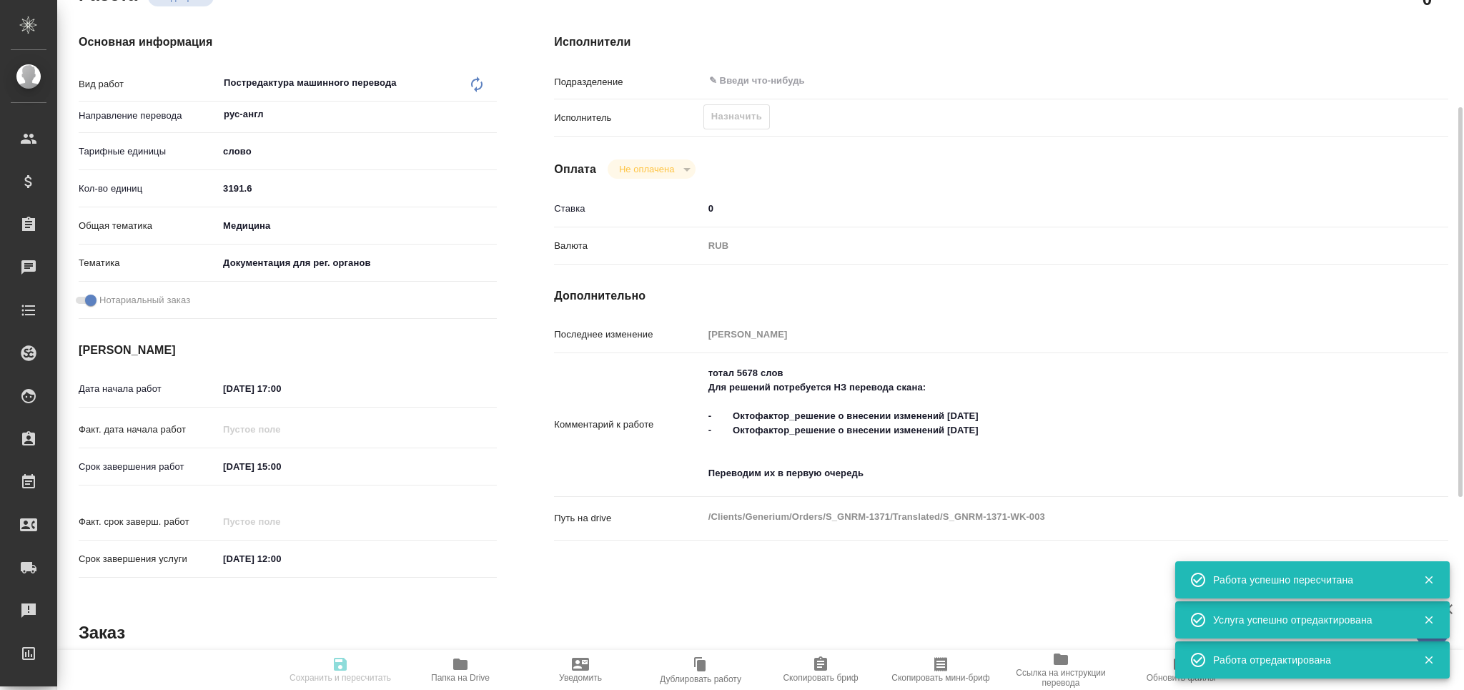
type input "23.09.2025 15:00"
type input "[DATE] 12:00"
type input "notPayed"
type input "0"
type input "RUB"
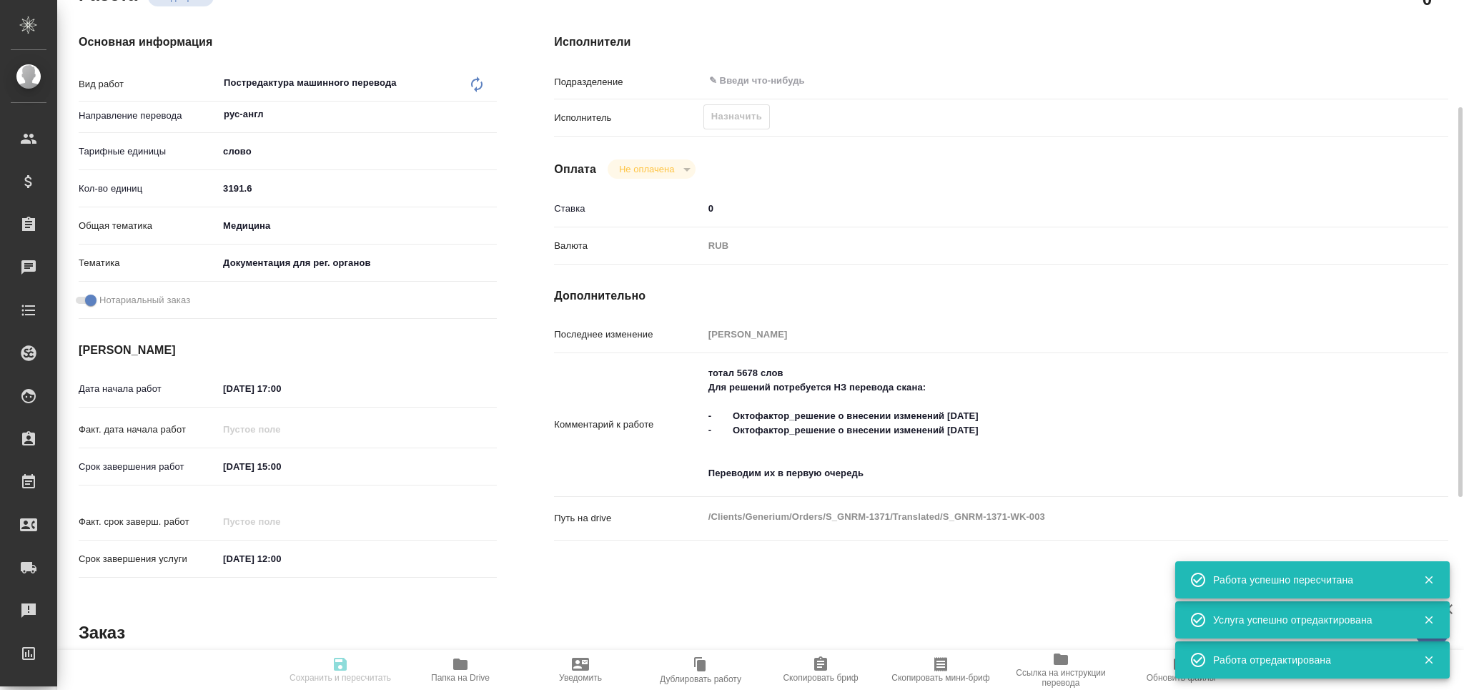
type input "[PERSON_NAME]"
type textarea "тотал 5678 слов Для решений потребуется НЗ перевода скана: - Октофактор_решение…"
type textarea "x"
type textarea "/Clients/Generium/Orders/S_GNRM-1371/Translated/S_GNRM-1371-WK-003"
type textarea "x"
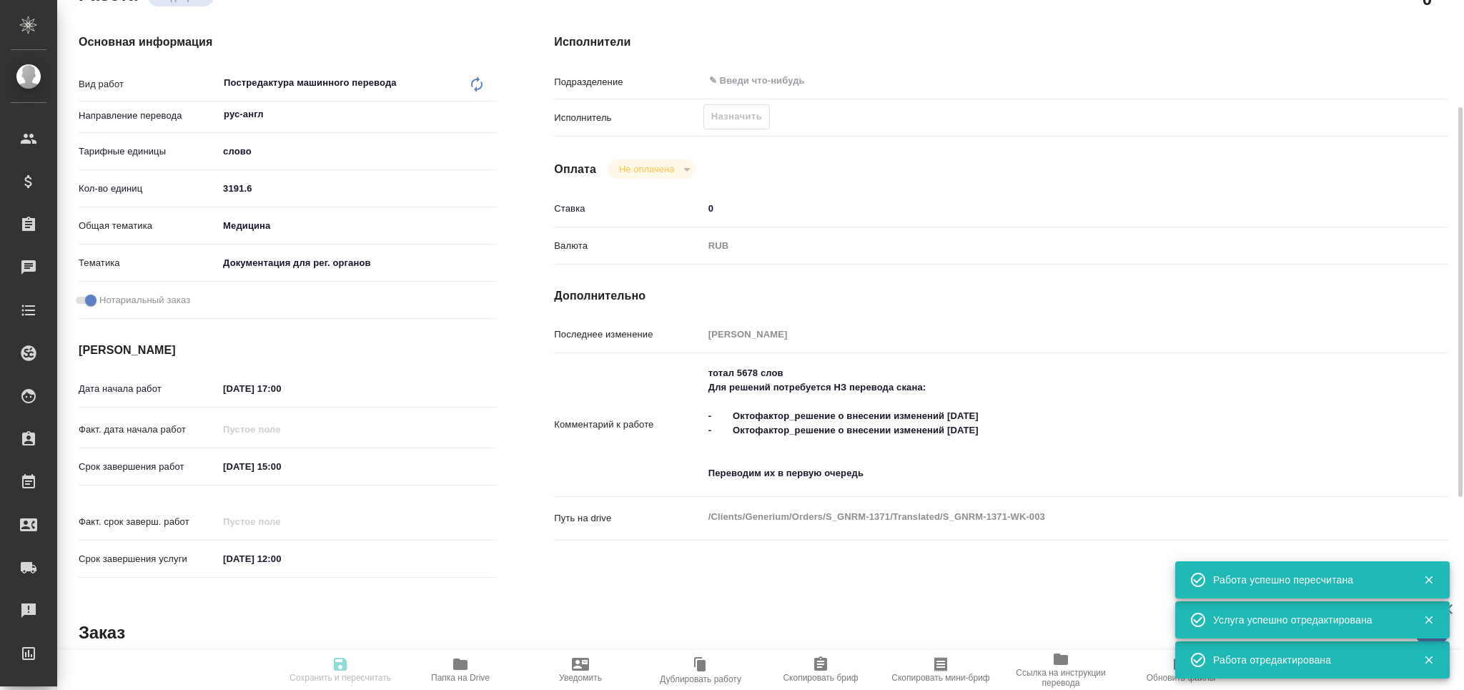
type input "S_GNRM-1371"
type input "Бизнес перевод"
type input "Редактура, Перевод, Корректура, Приёмка по качеству, Постредактура машинного пе…"
type input "[PERSON_NAME]"
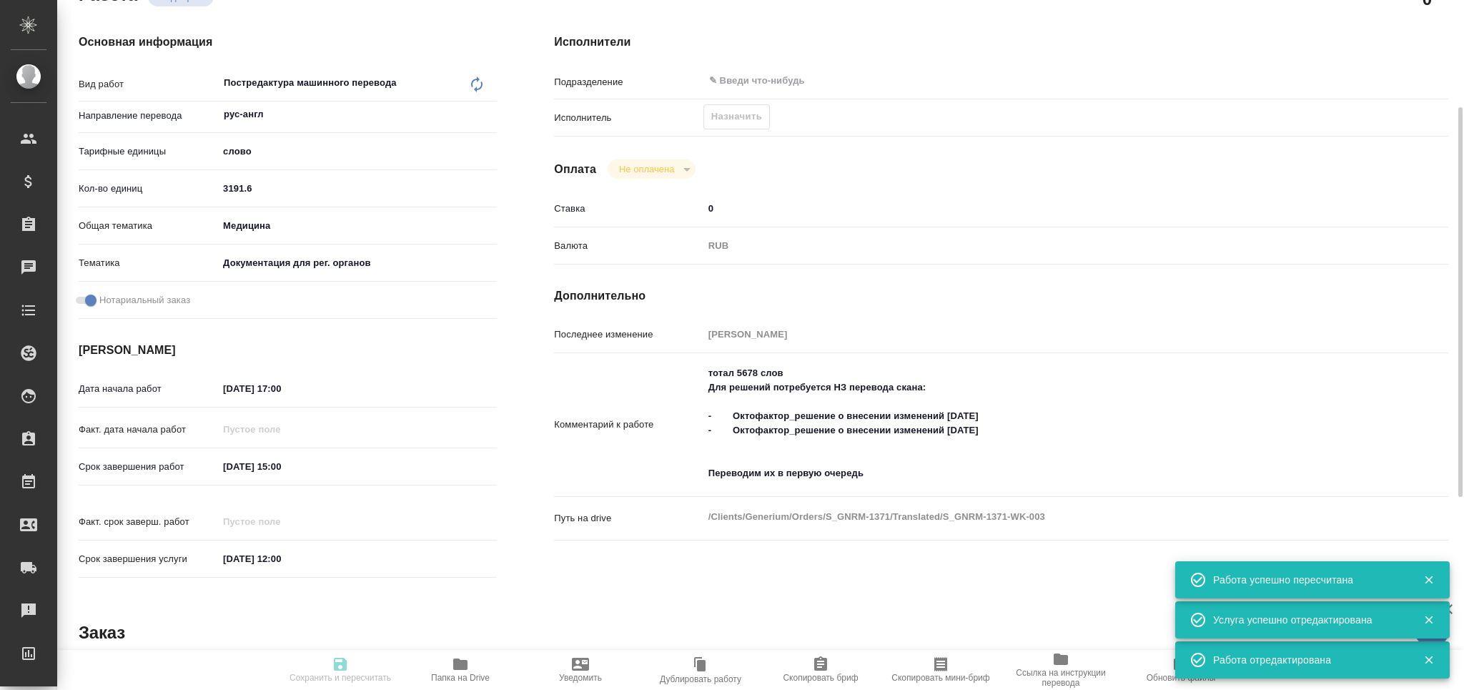
type input "/Clients/Generium/Orders/S_GNRM-1371"
type textarea "x"
type textarea "Рассчитайте, пожалуйста, перевод на англ. Для решений потребуется НЗ перевода с…"
type textarea "x"
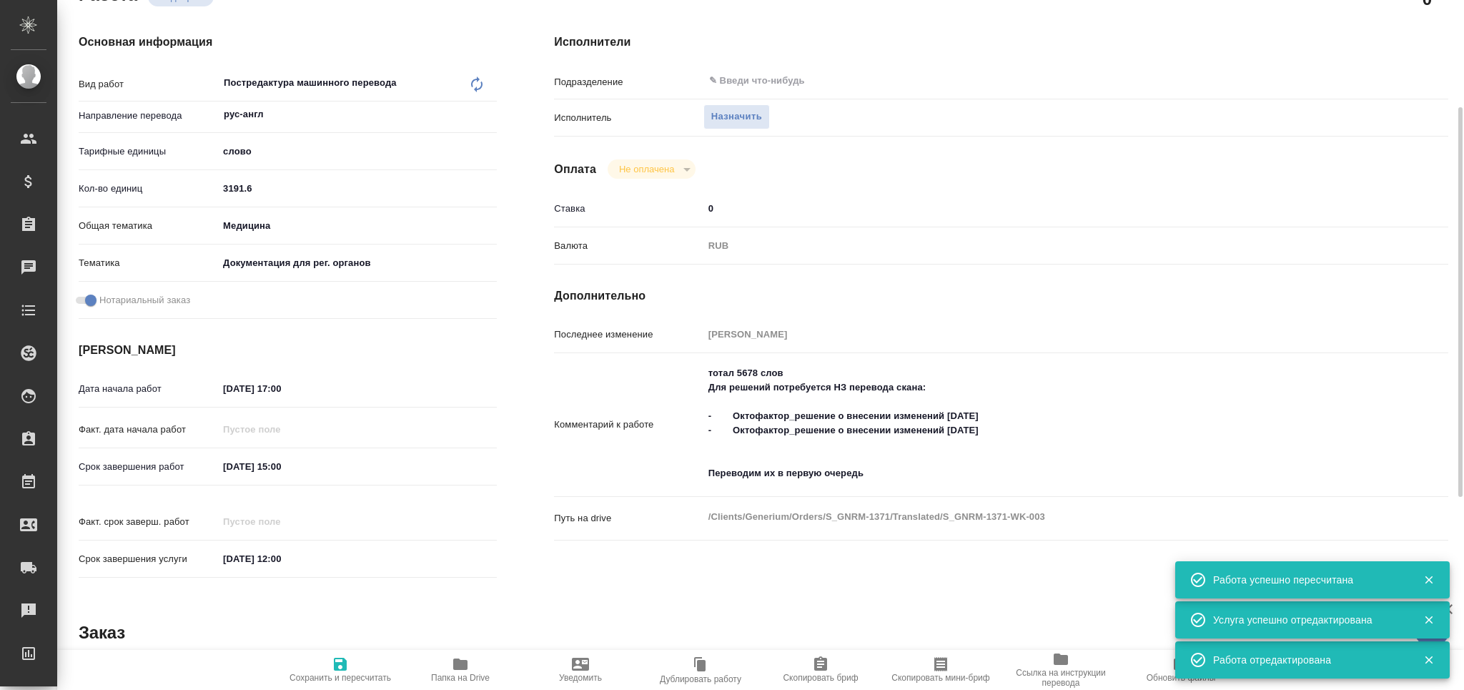
type textarea "x"
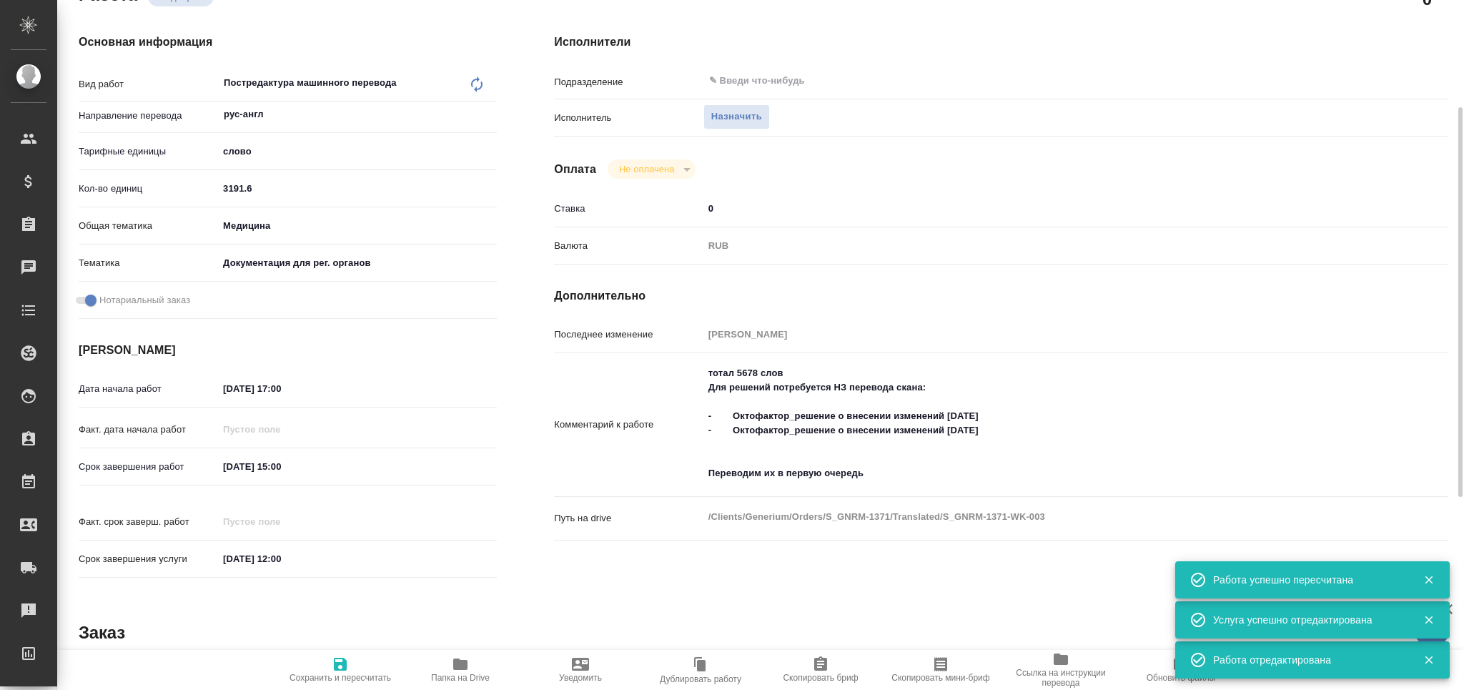
type textarea "x"
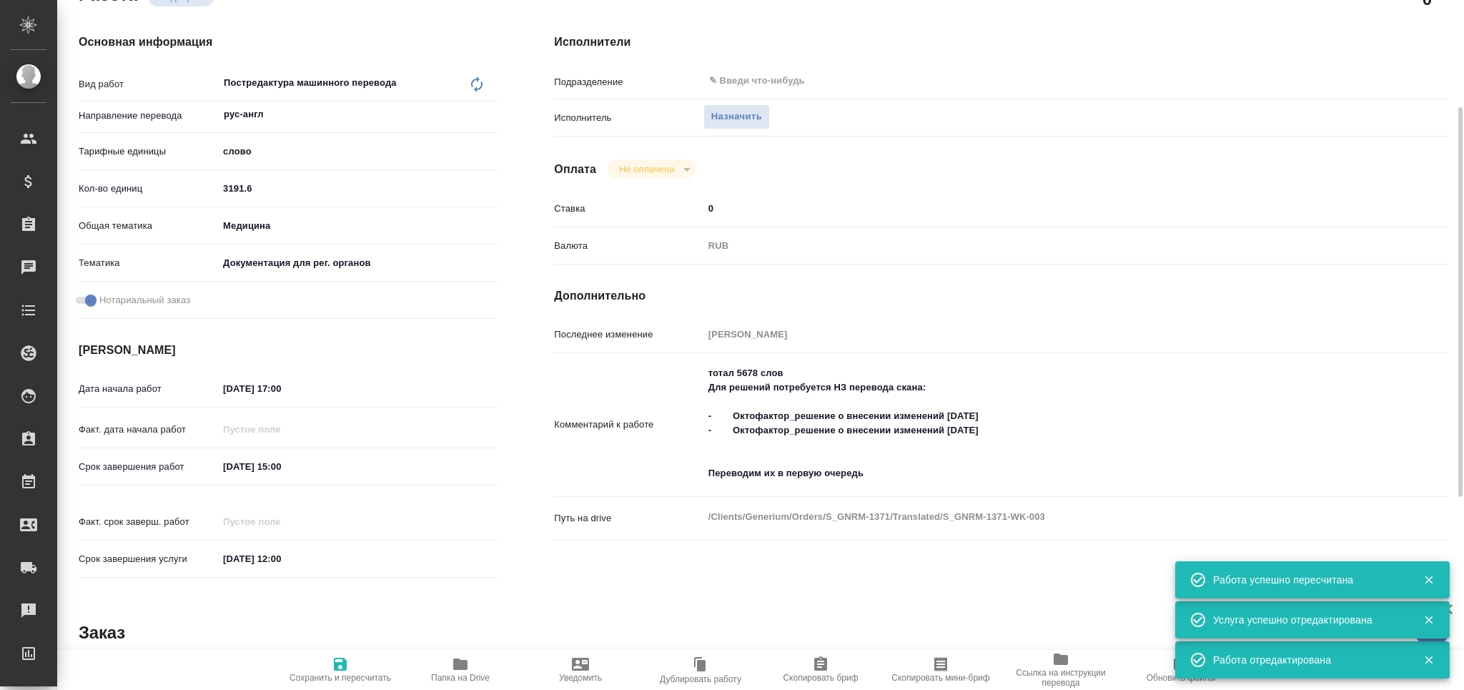
type textarea "x"
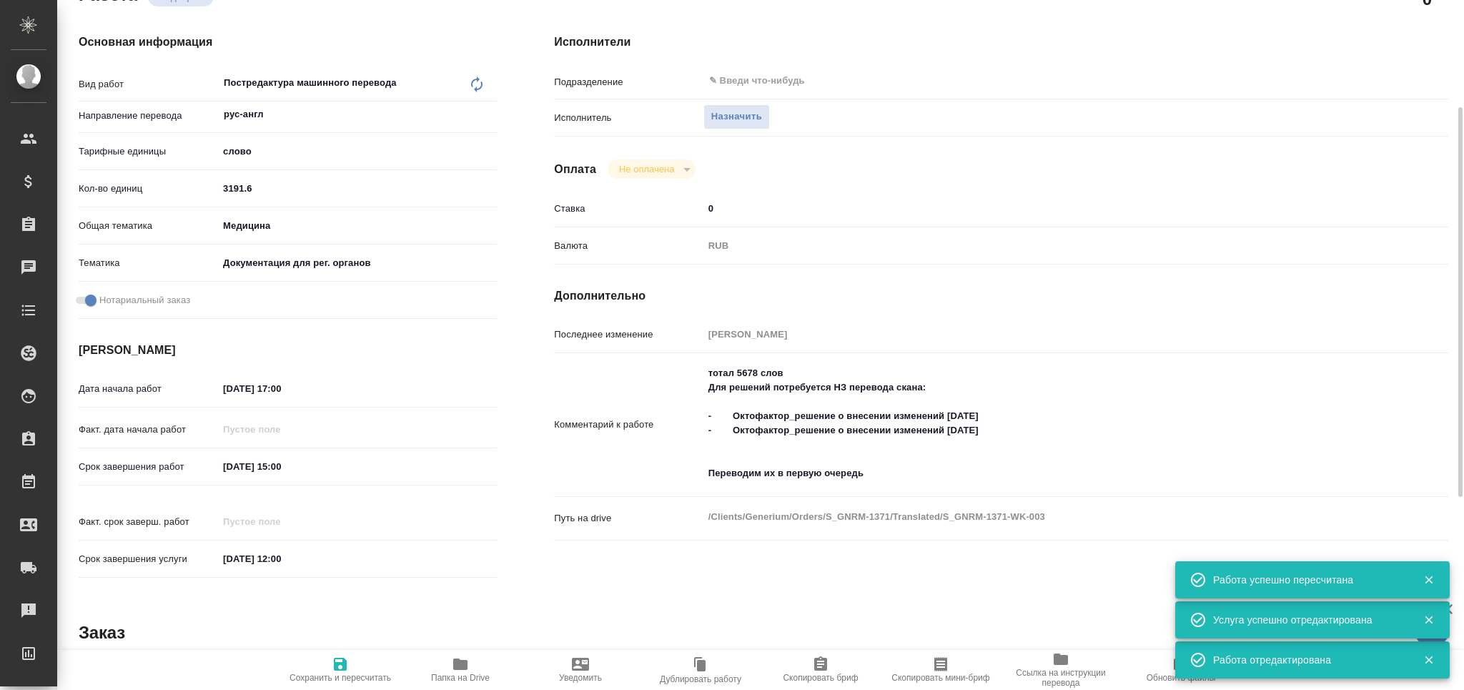
type textarea "x"
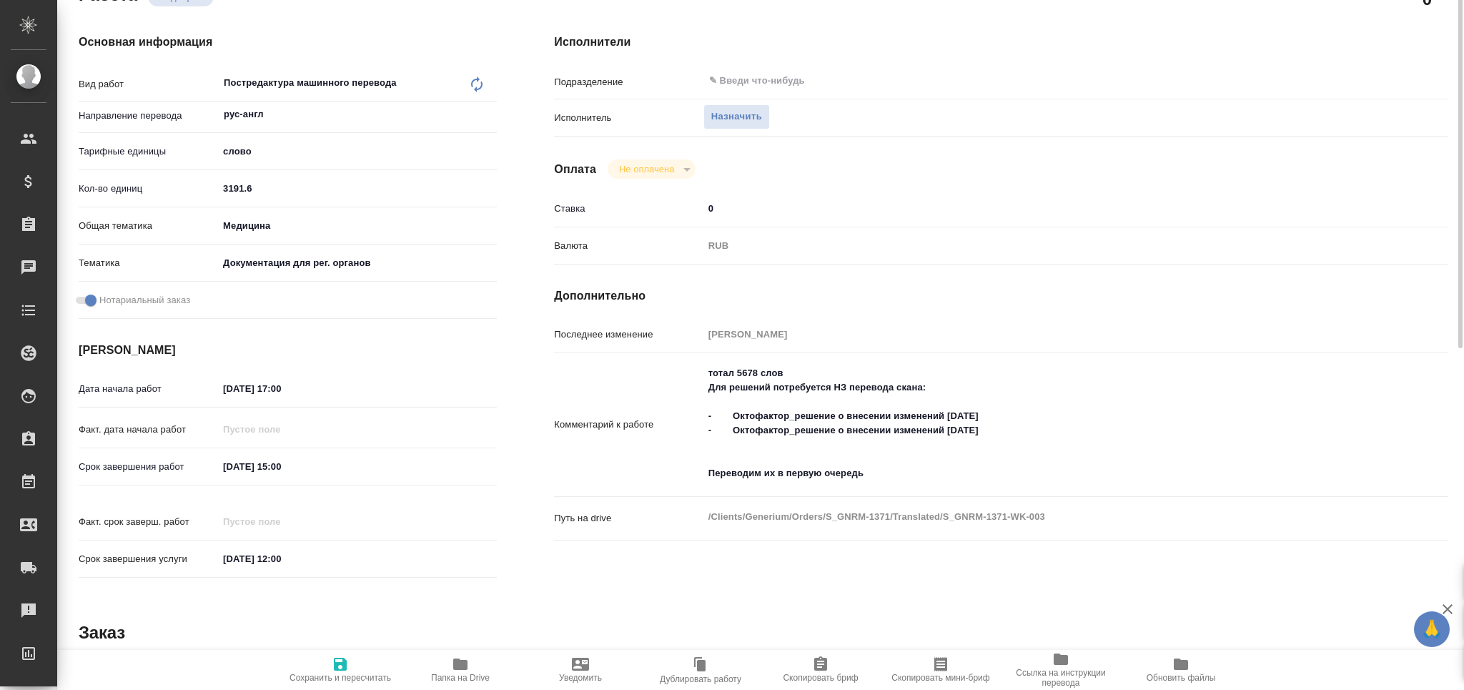
scroll to position [95, 0]
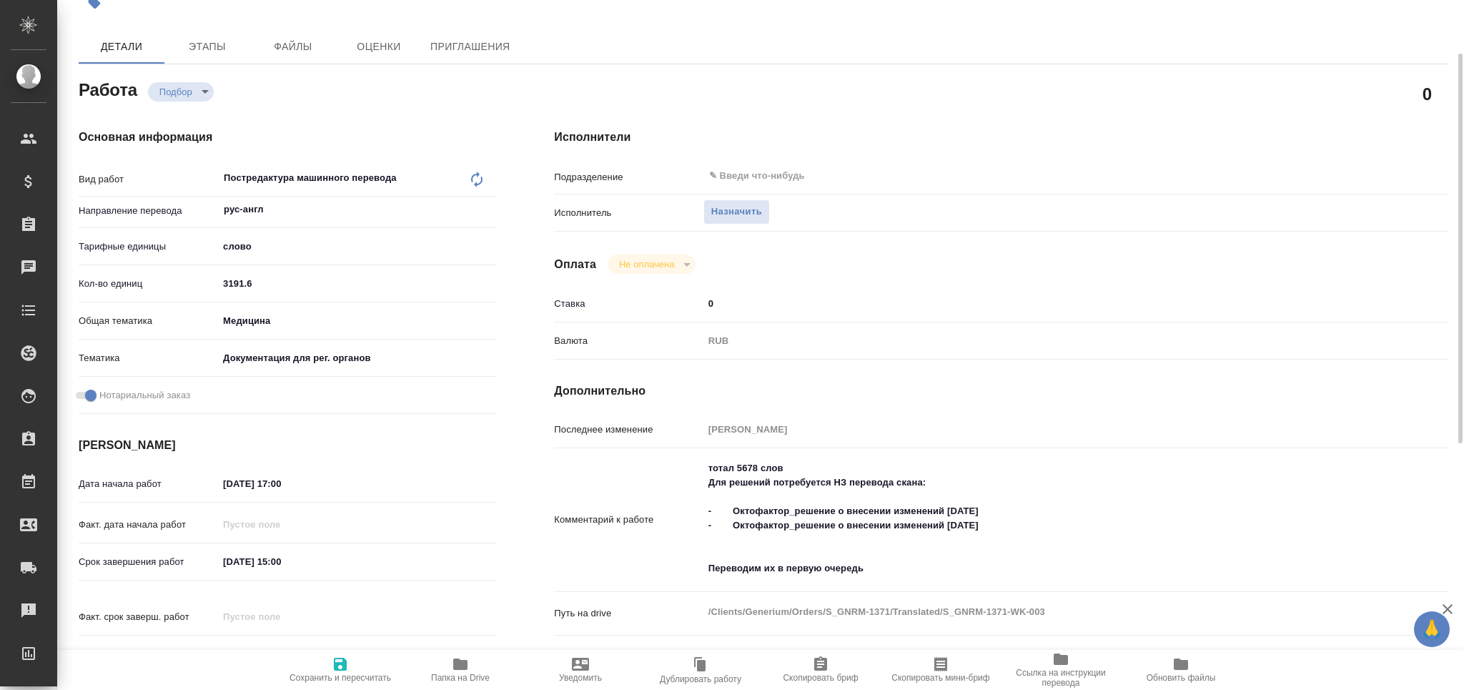
type textarea "x"
drag, startPoint x: 707, startPoint y: 486, endPoint x: 1013, endPoint y: 495, distance: 306.7
click at [1013, 495] on textarea "тотал 5678 слов Для решений потребуется НЗ перевода скана: - Октофактор_решение…" at bounding box center [1038, 519] width 669 height 124
type textarea "x"
type textarea "тотал 5678 слов 2 - Октофактор_решение о внесении изменений 21.08.2025 - Октофа…"
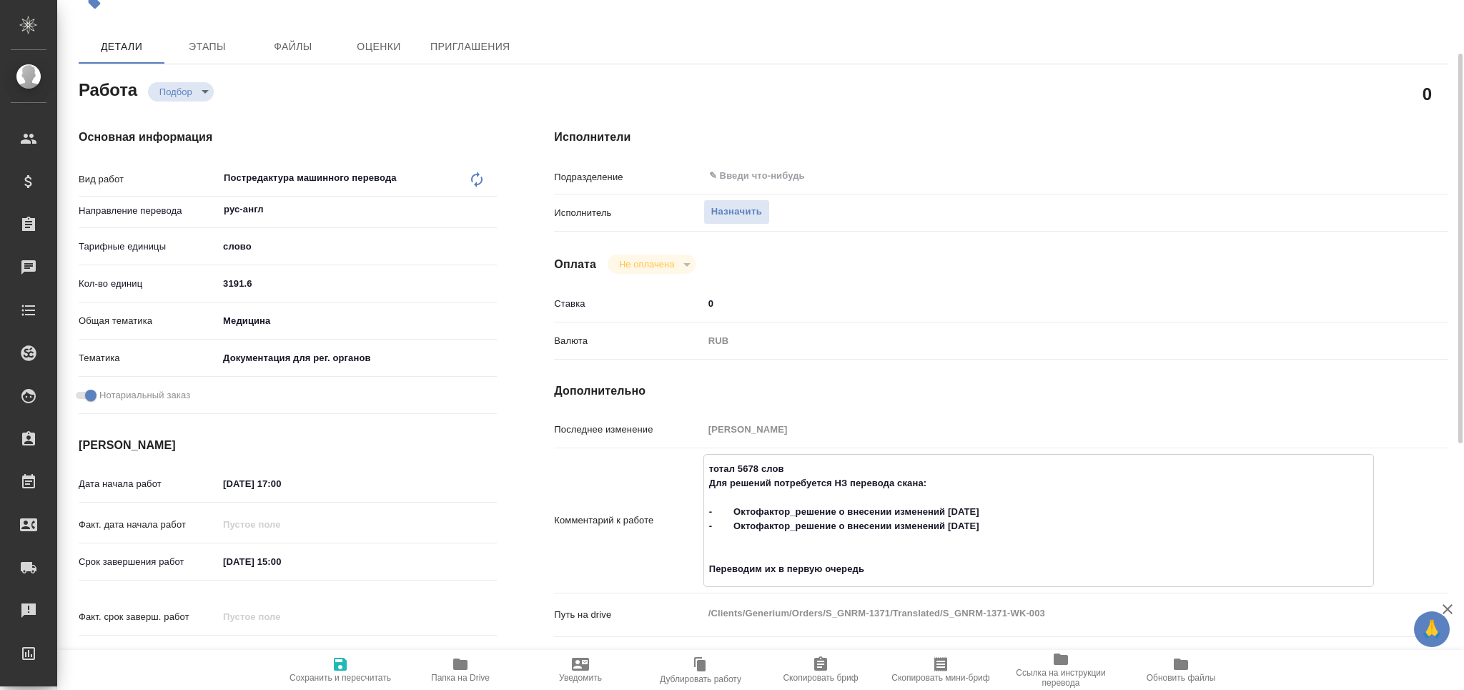
type textarea "x"
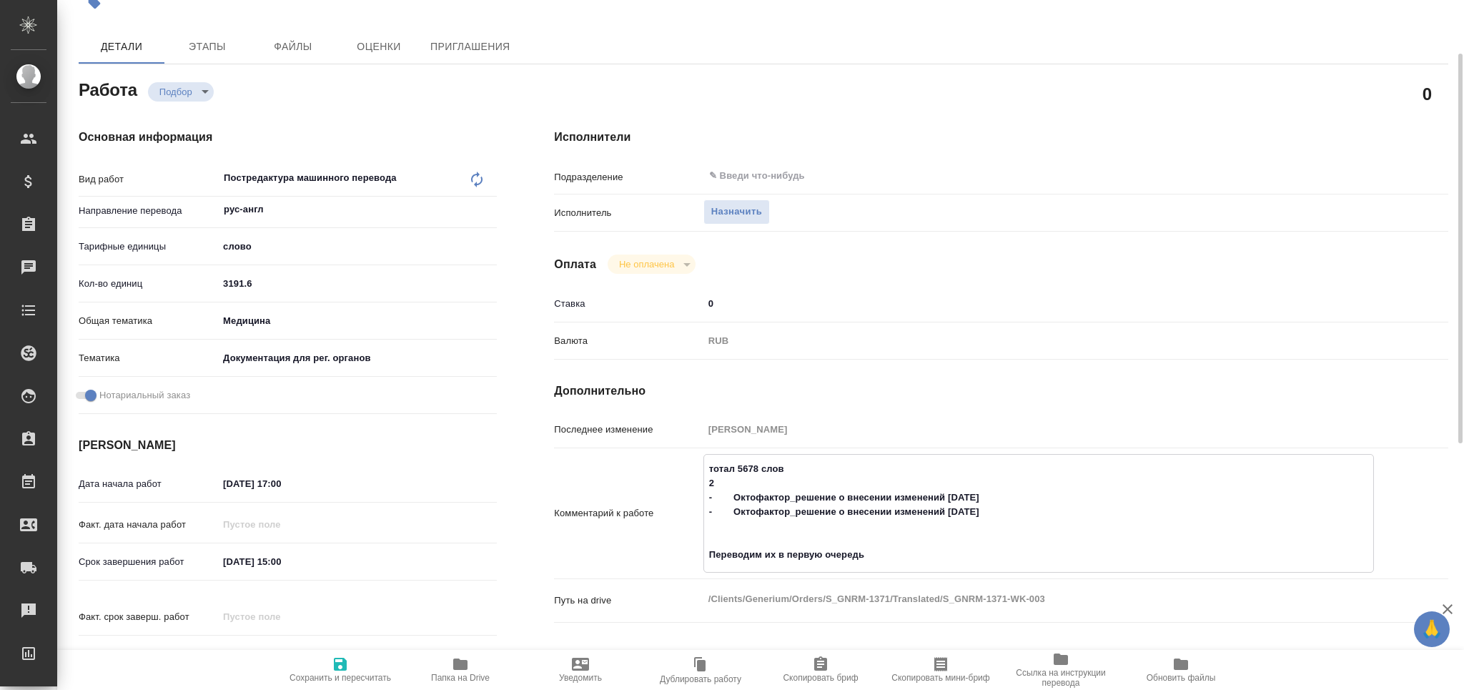
type textarea "x"
type textarea "тотал 5678 слов 2 - Октофактор_решение о внесении изменений 21.08.2025 - Октофа…"
type textarea "x"
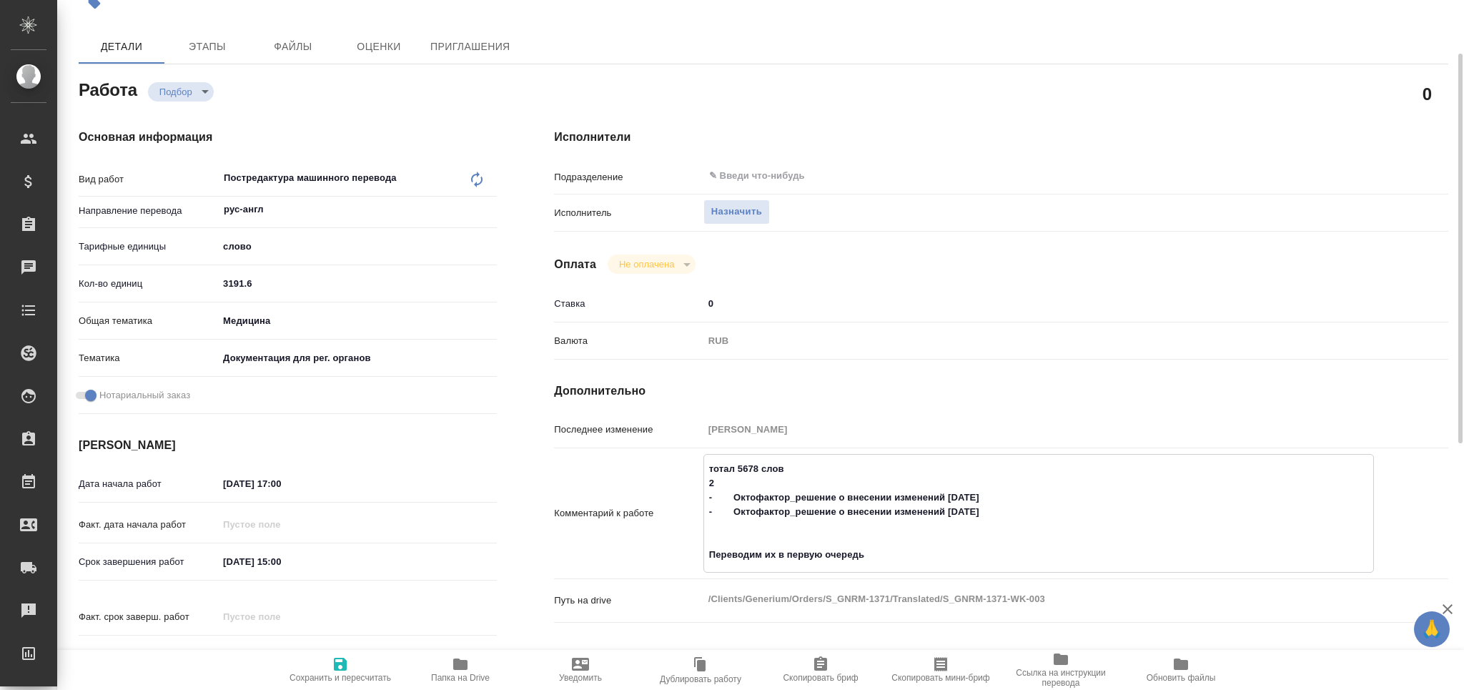
type textarea "x"
type textarea "тотал 5678 слов 2 д - Октофактор_решение о внесении изменений 21.08.2025 - Окто…"
type textarea "x"
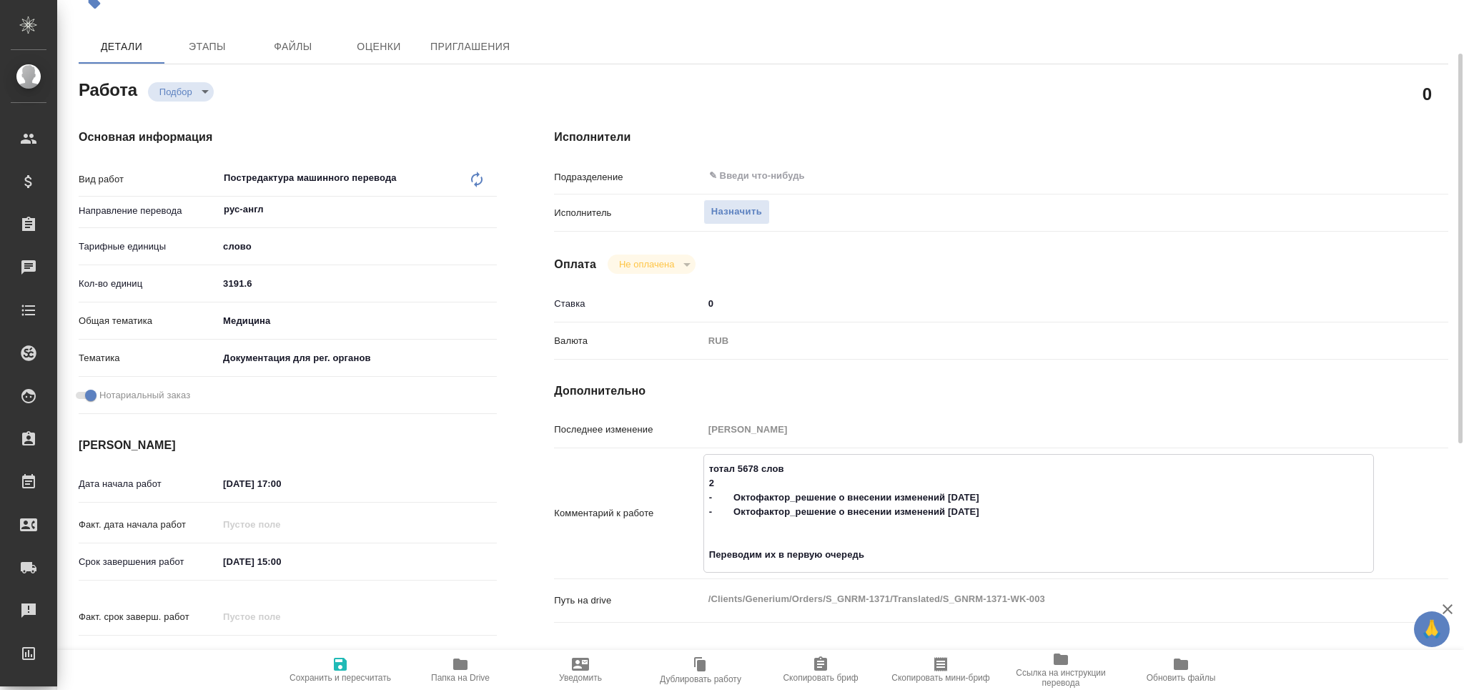
type textarea "x"
type textarea "тотал 5678 слов 2 до - Октофактор_решение о внесении изменений 21.08.2025 - Окт…"
type textarea "x"
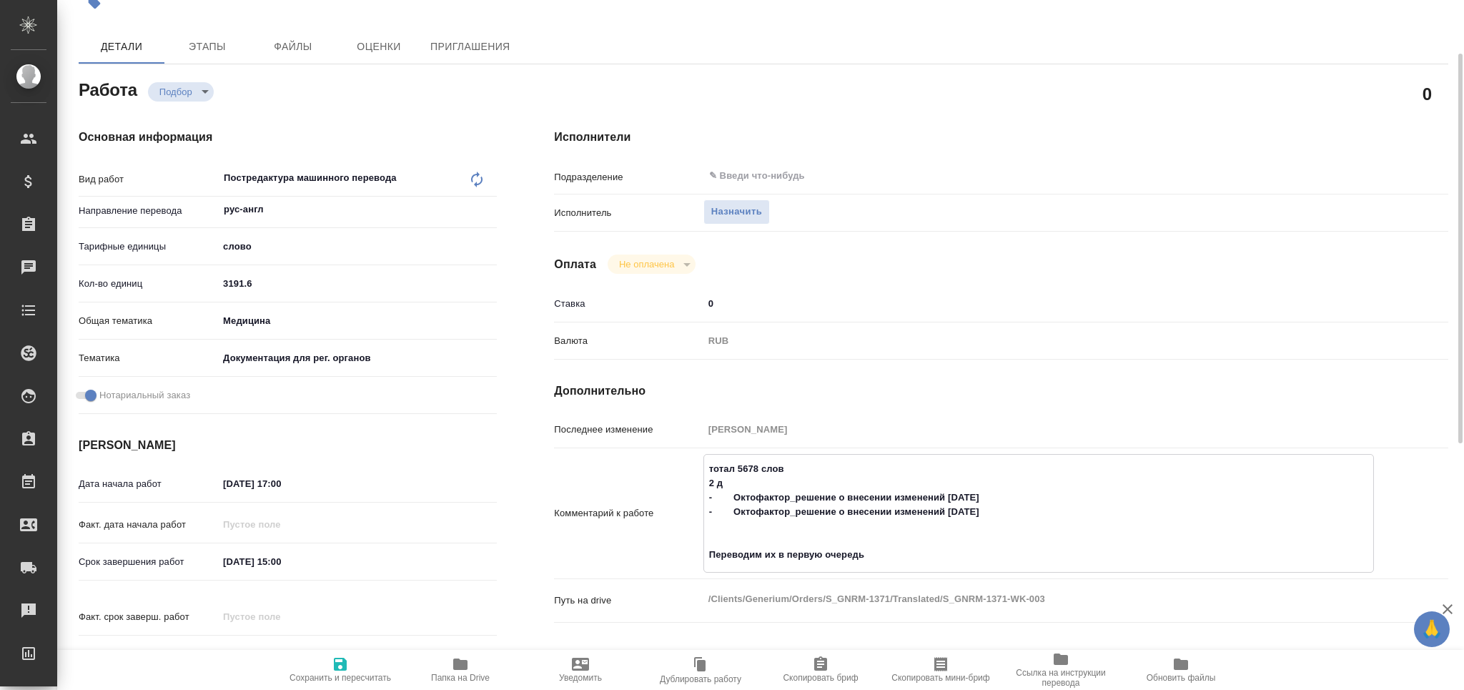
type textarea "x"
type textarea "тотал 5678 слов 2 док - Октофактор_решение о внесении изменений 21.08.2025 - Ок…"
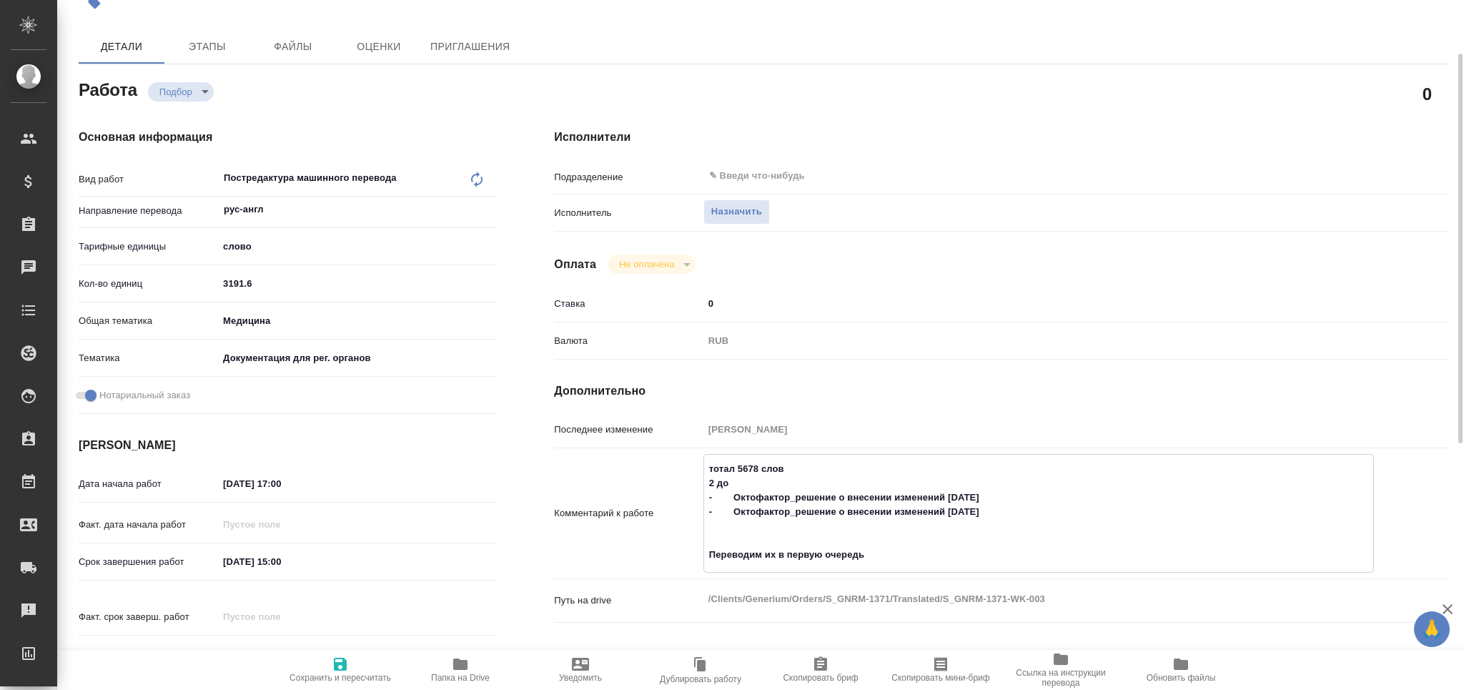
type textarea "x"
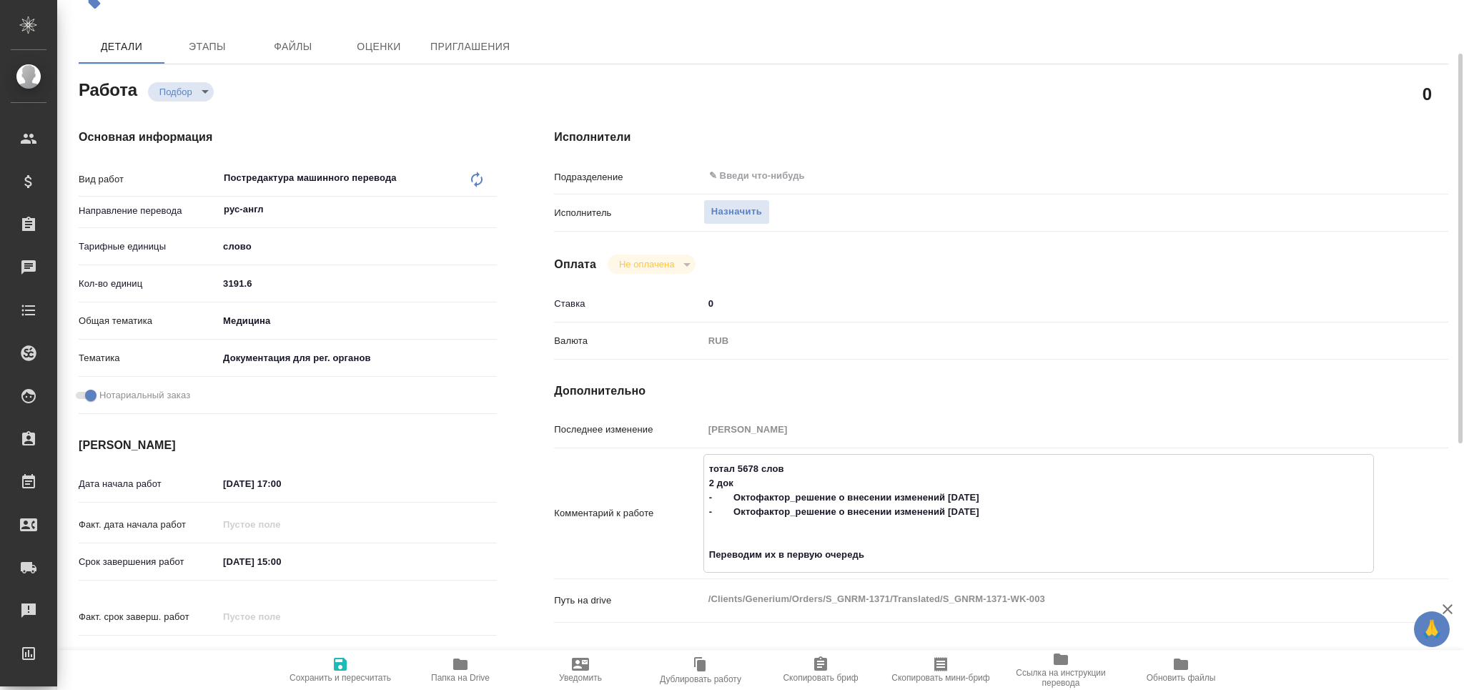
type textarea "тотал 5678 слов 2 дока - Октофактор_решение о внесении изменений 21.08.2025 - О…"
type textarea "x"
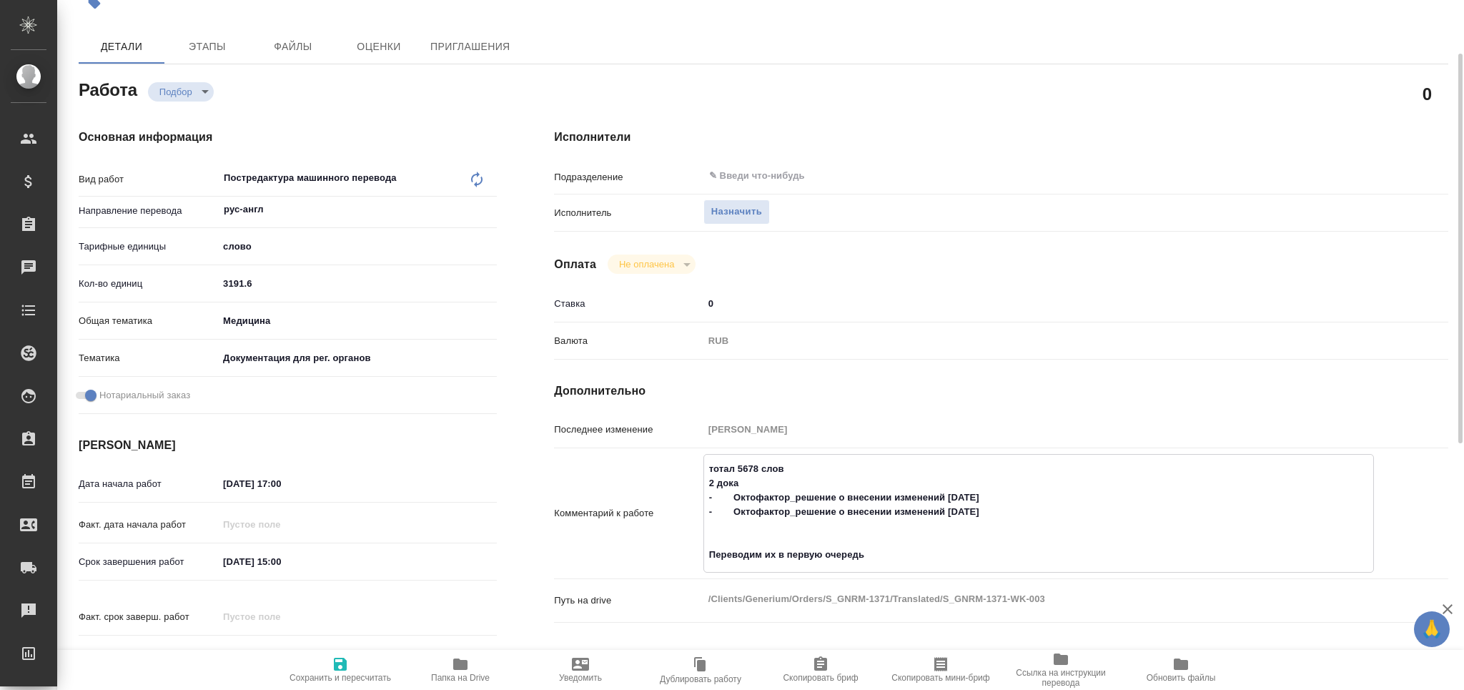
type textarea "x"
type textarea "тотал 5678 слов 2 дока - Октофактор_решение о внесении изменений 21.08.2025 - О…"
type textarea "x"
drag, startPoint x: 870, startPoint y: 544, endPoint x: 675, endPoint y: 540, distance: 195.1
click at [675, 540] on div "Комментарий к работе тотал 5678 слов 2 дока с оформлением под нот сделает друго…" at bounding box center [1001, 513] width 894 height 119
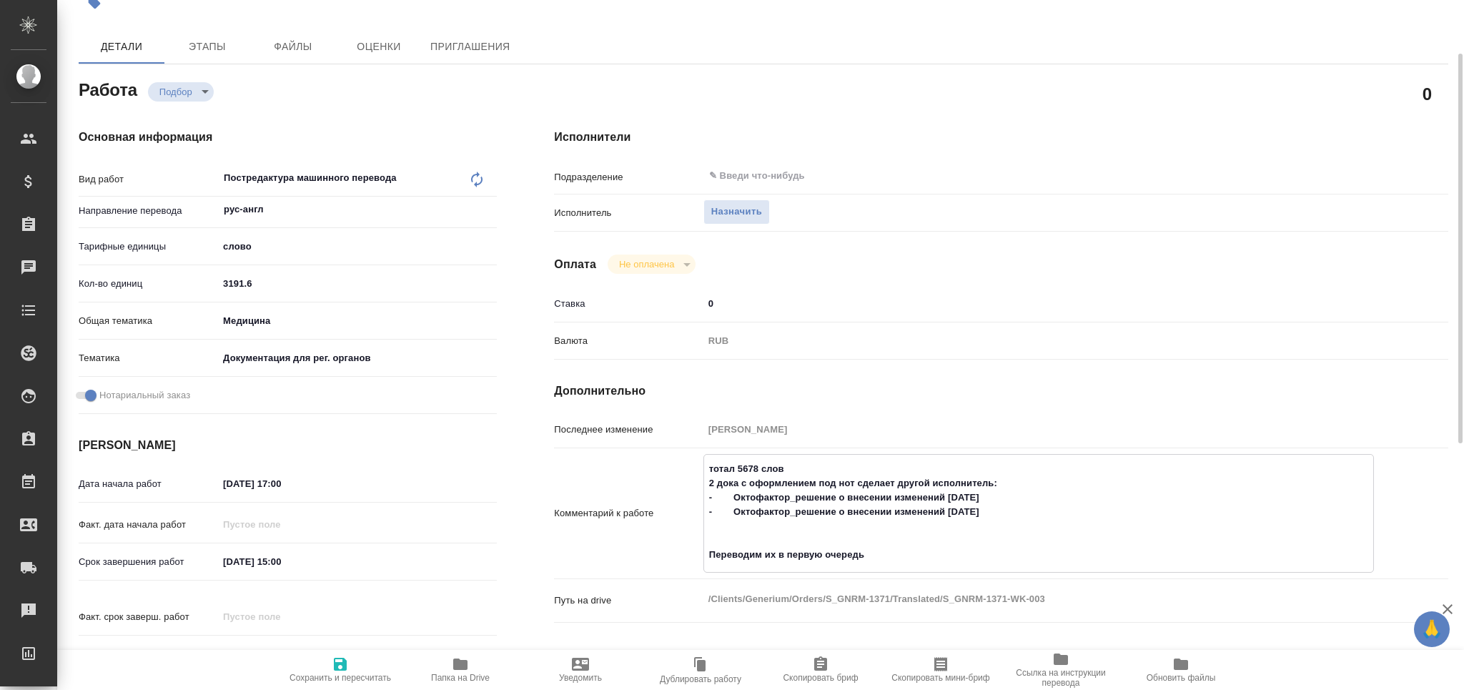
drag, startPoint x: 710, startPoint y: 550, endPoint x: 913, endPoint y: 555, distance: 203.0
click at [913, 555] on textarea "тотал 5678 слов 2 дока с оформлением под нот сделает другой исполнитель: - Окто…" at bounding box center [1038, 512] width 669 height 110
click at [707, 485] on textarea "тотал 5678 слов 2 дока с оформлением под нот сделает другой исполнитель: - Окто…" at bounding box center [1038, 512] width 669 height 110
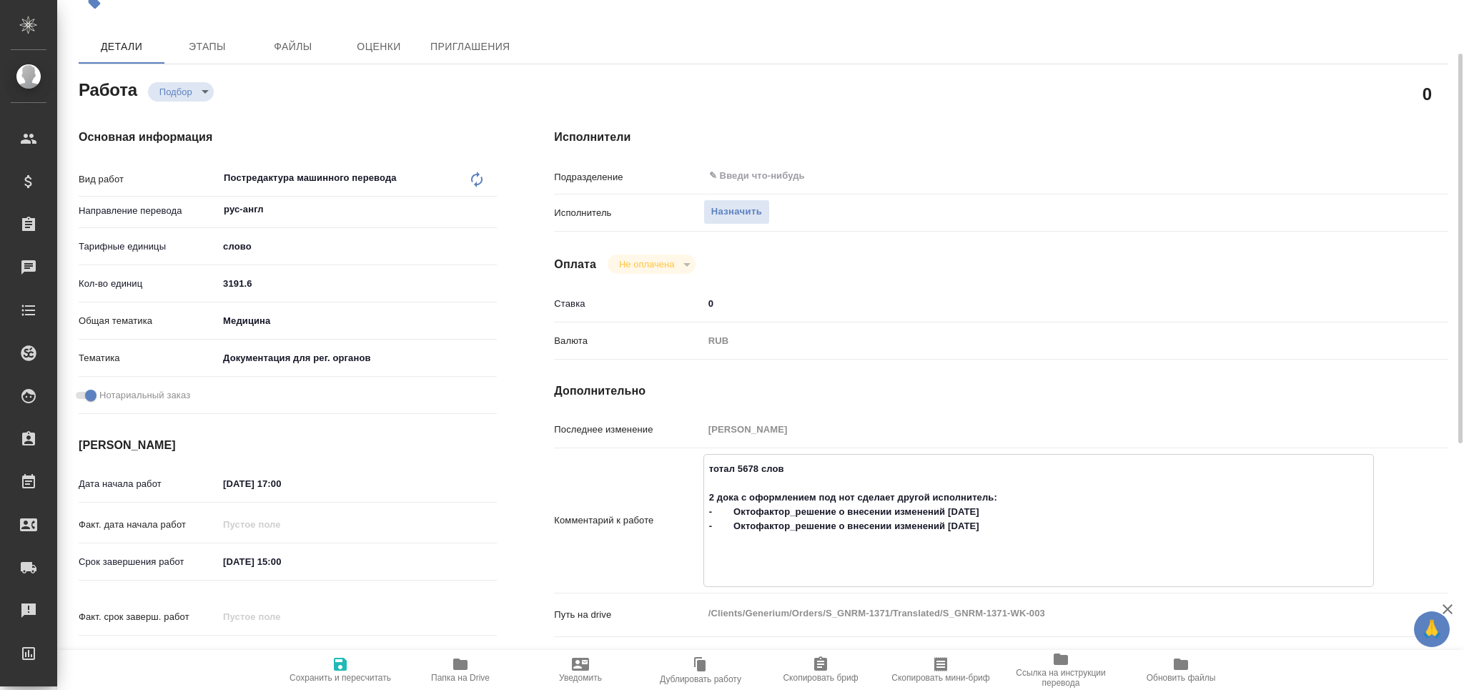
click at [344, 670] on icon "button" at bounding box center [340, 663] width 13 height 13
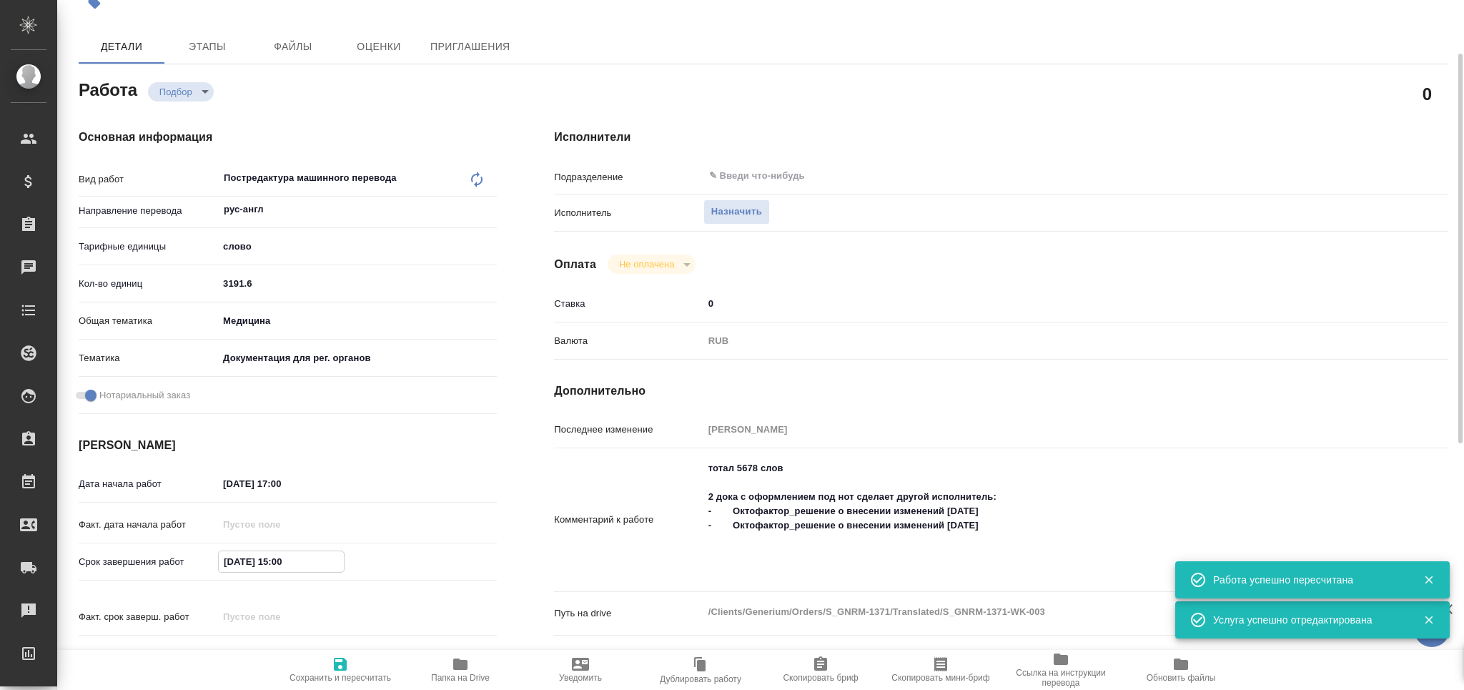
click at [279, 562] on input "23.09.2025 15:00" at bounding box center [281, 561] width 125 height 21
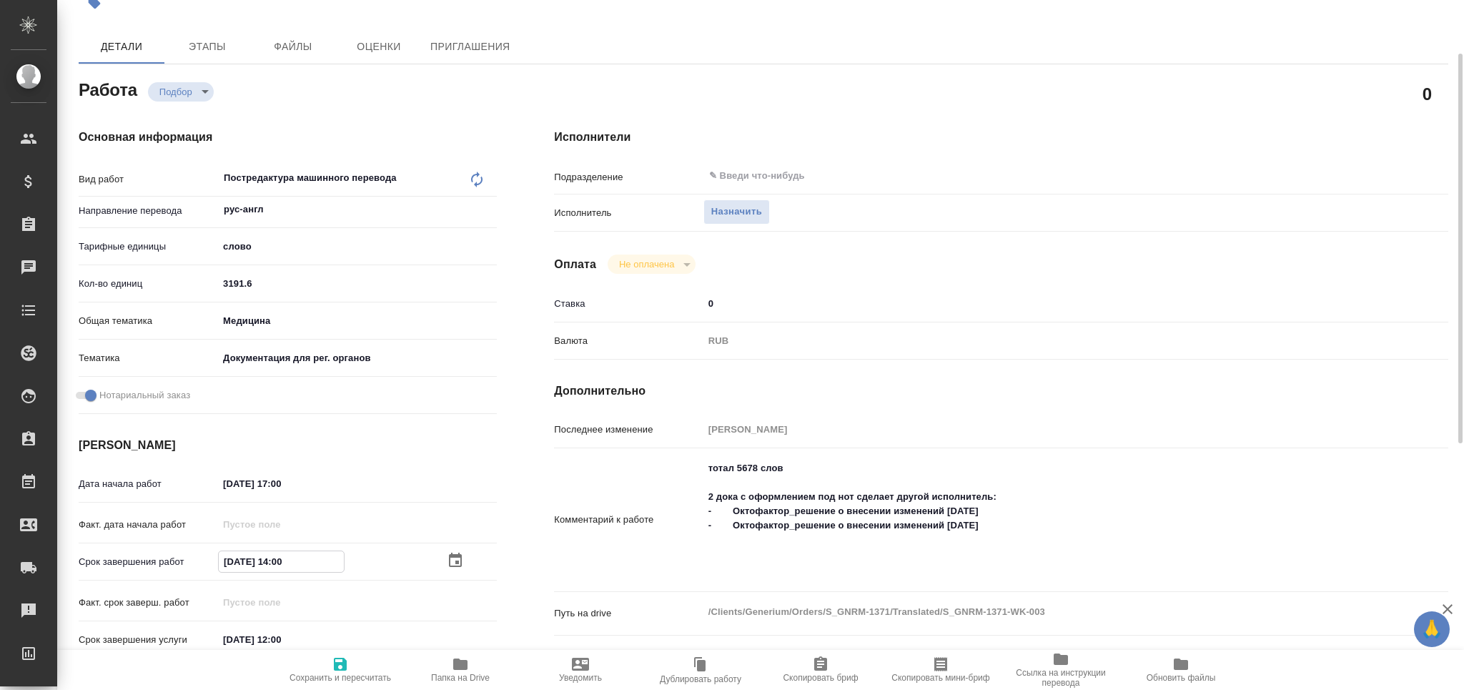
drag, startPoint x: 234, startPoint y: 561, endPoint x: 172, endPoint y: 555, distance: 63.2
click at [172, 555] on div "Срок завершения работ 23.09.2025 14:00" at bounding box center [288, 561] width 418 height 25
drag, startPoint x: 290, startPoint y: 633, endPoint x: 164, endPoint y: 632, distance: 125.8
click at [164, 632] on div "Срок завершения услуги 24.09.2025 12:00" at bounding box center [288, 639] width 418 height 25
paste input "3.09.2025 14"
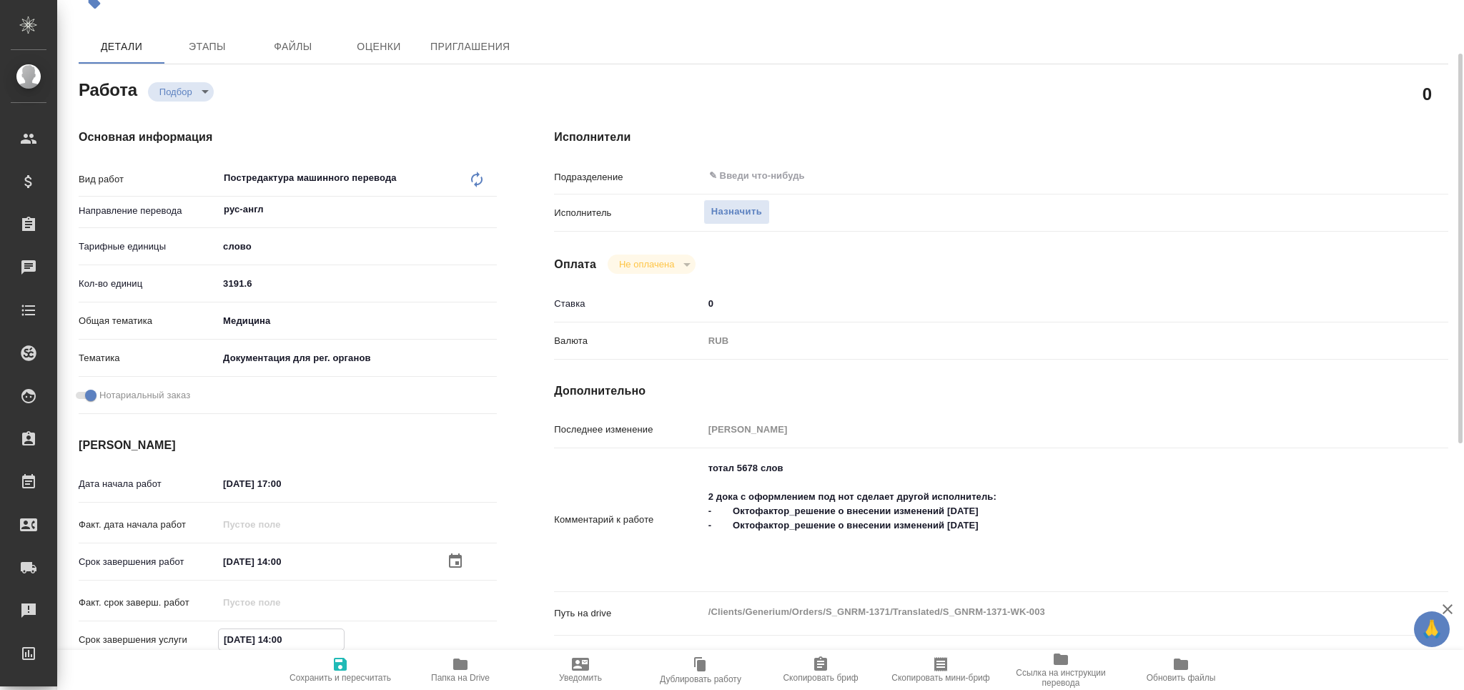
click at [345, 677] on span "Сохранить и пересчитать" at bounding box center [339, 677] width 101 height 10
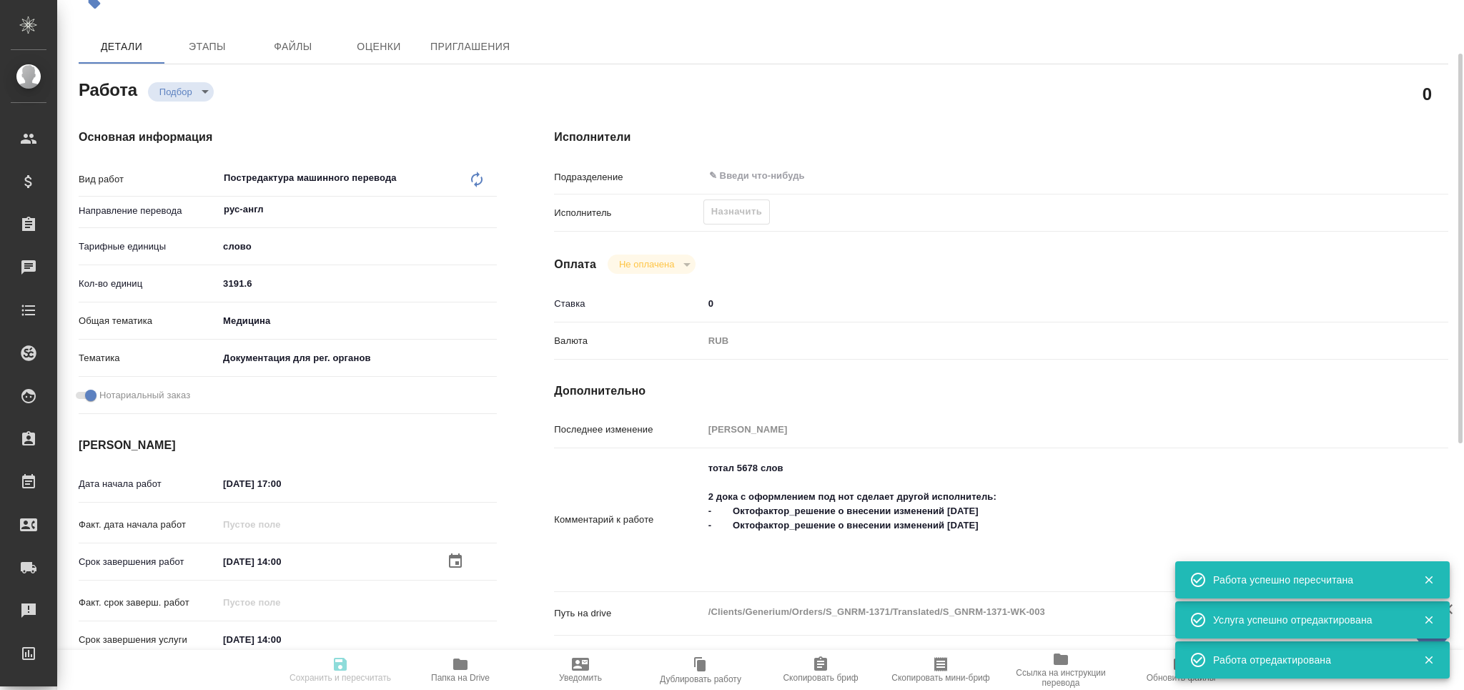
click at [935, 660] on icon "button" at bounding box center [940, 664] width 13 height 14
drag, startPoint x: 712, startPoint y: 492, endPoint x: 991, endPoint y: 540, distance: 283.5
click at [991, 541] on textarea "тотал 5678 слов 2 дока с оформлением под нот сделает другой исполнитель: - Окто…" at bounding box center [1038, 519] width 669 height 124
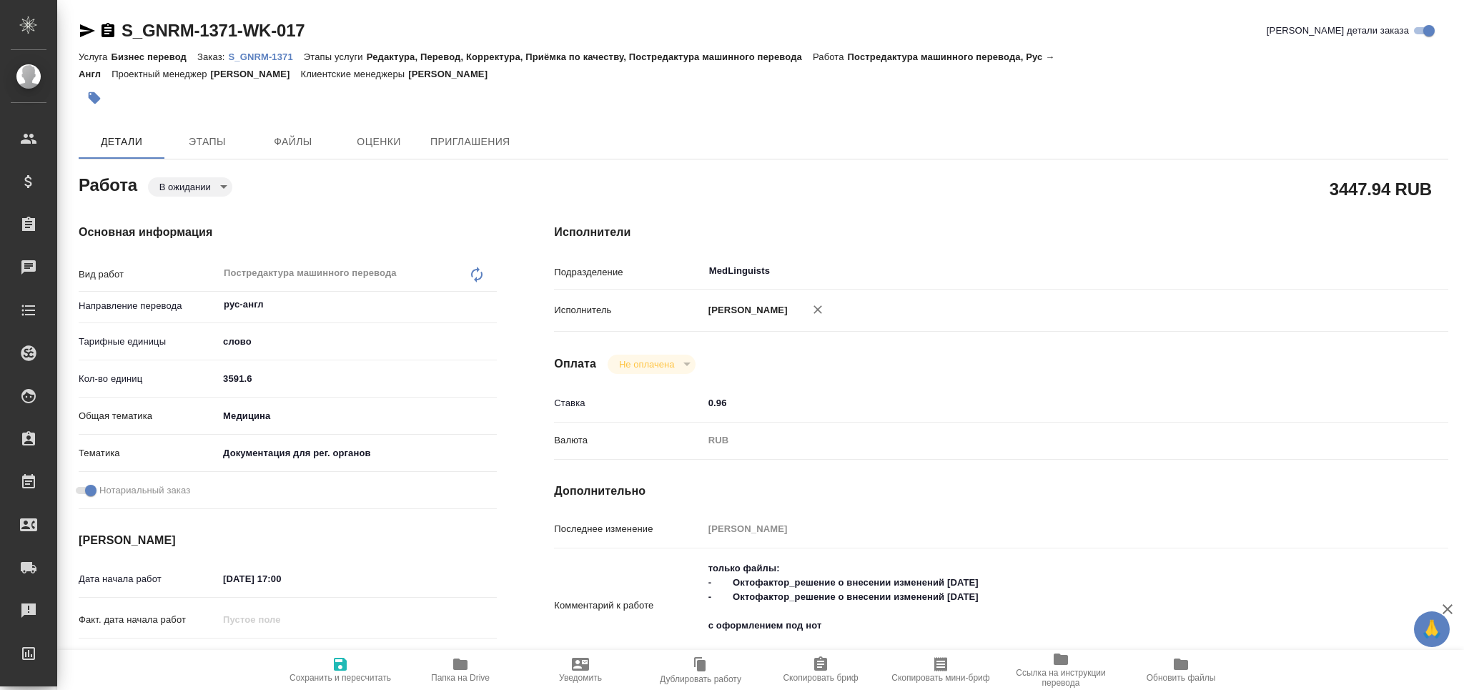
type textarea "x"
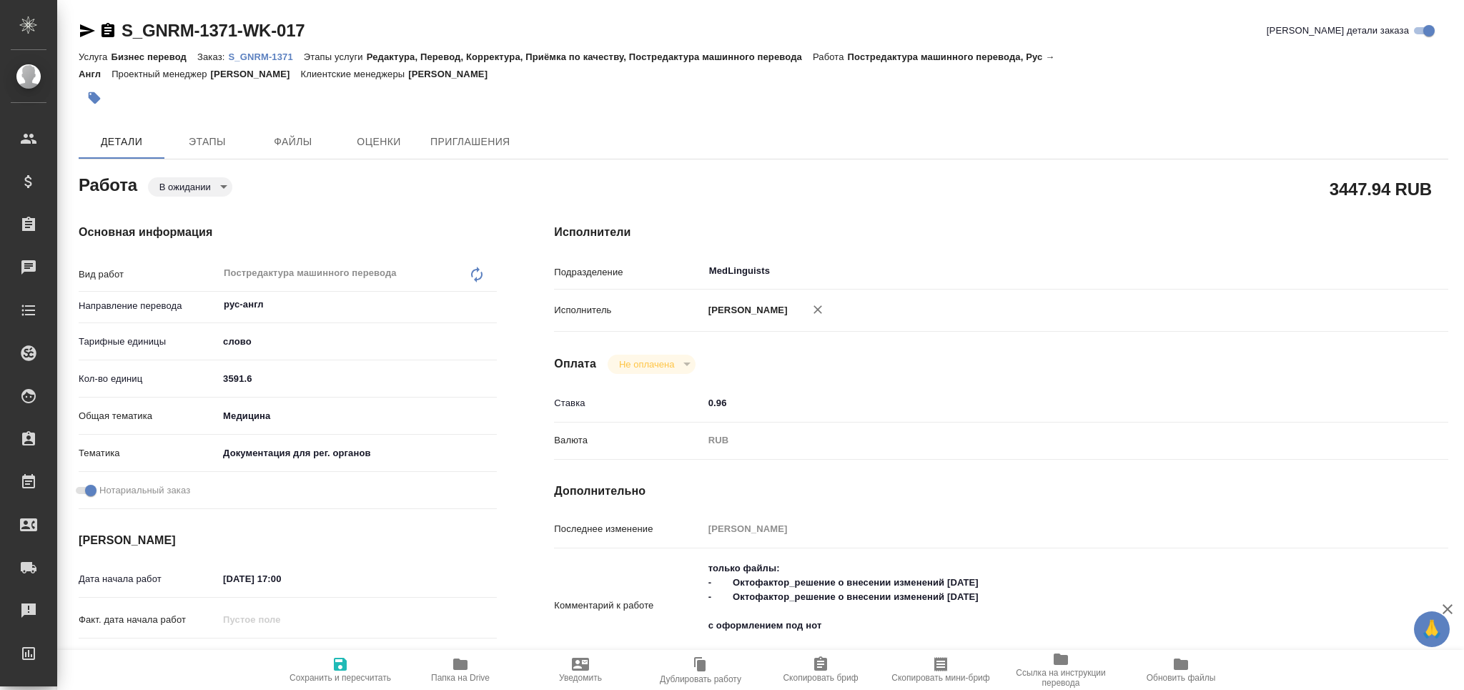
type textarea "x"
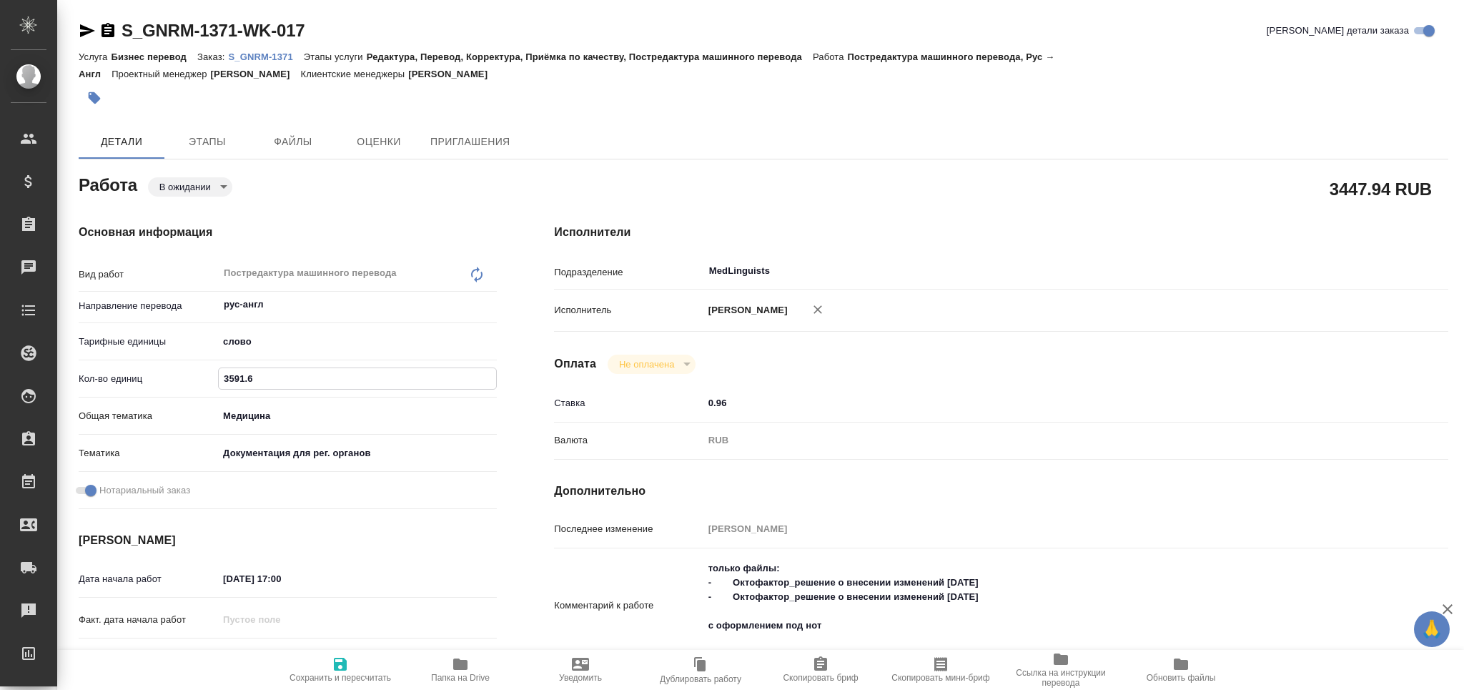
type textarea "x"
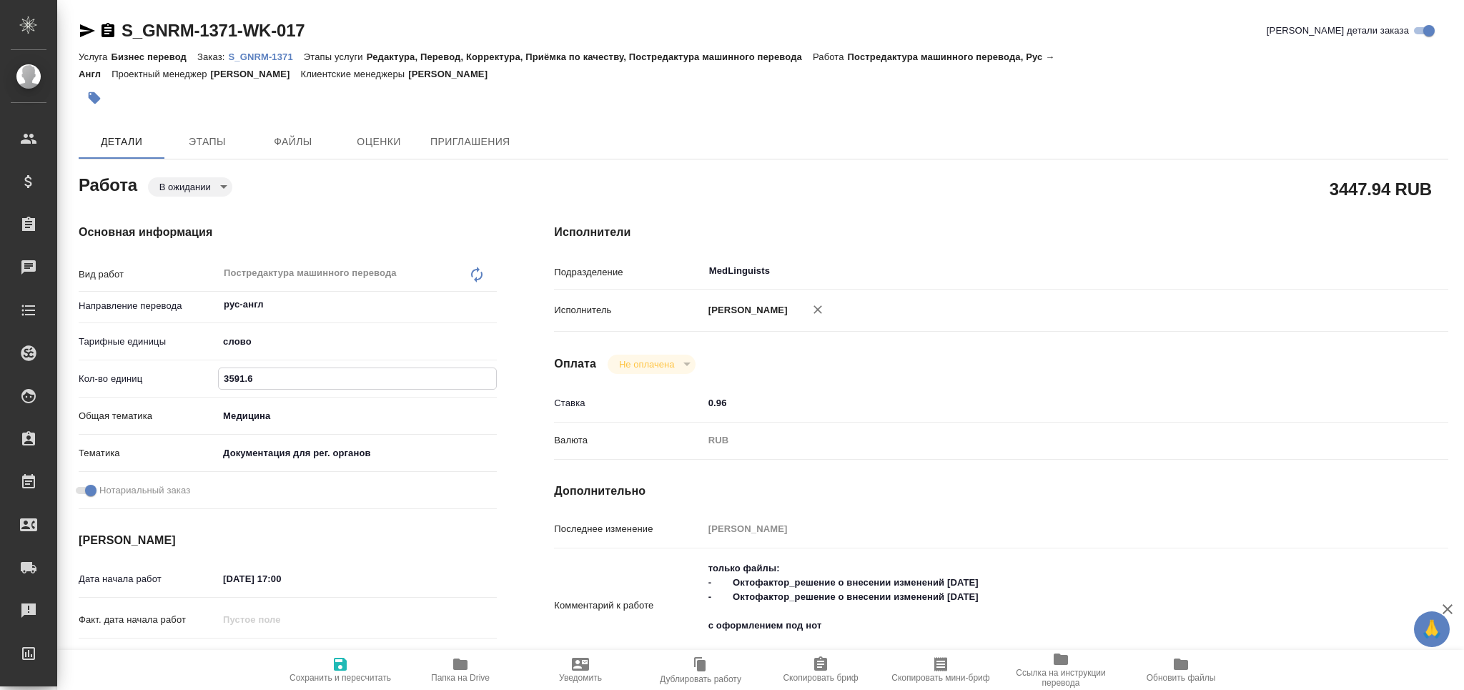
type textarea "x"
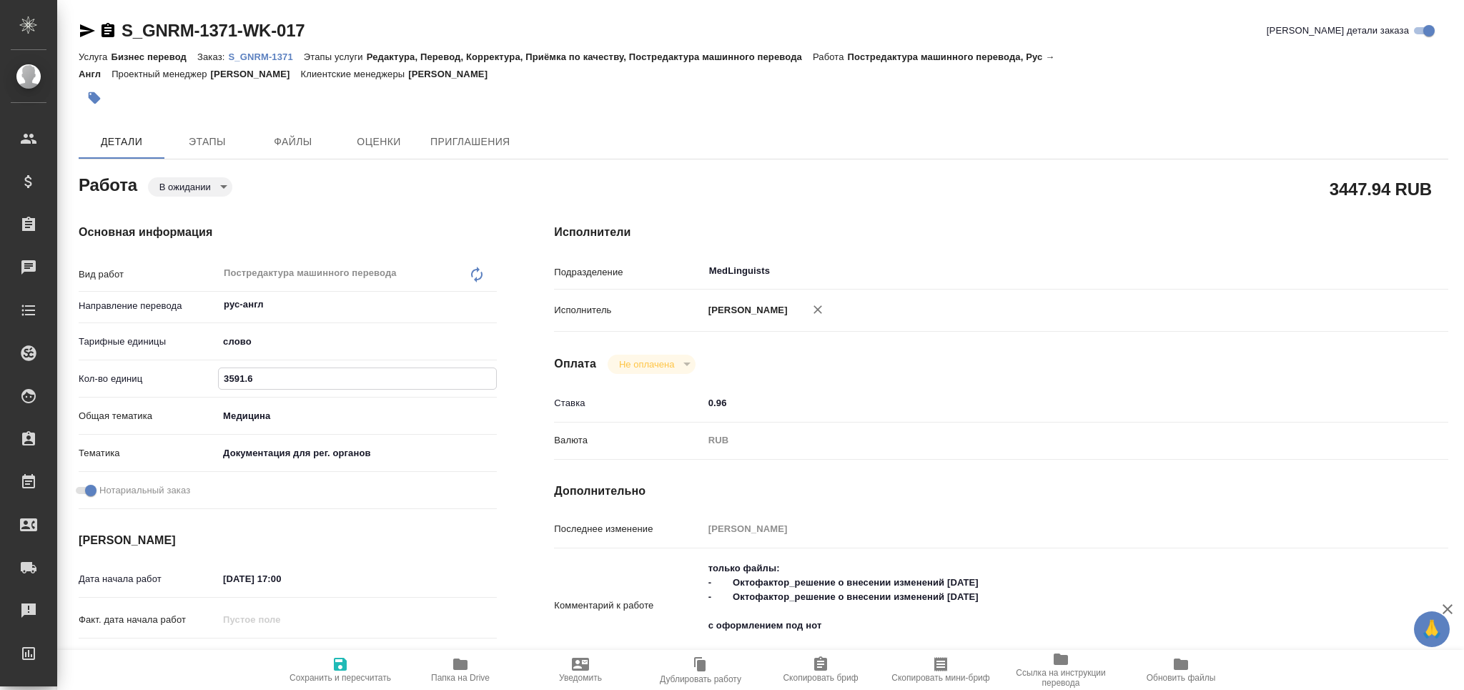
drag, startPoint x: 260, startPoint y: 371, endPoint x: 122, endPoint y: 370, distance: 137.9
click at [122, 370] on div "Кол-во единиц 3591.6" at bounding box center [288, 378] width 418 height 25
type textarea "x"
type input "3"
type textarea "x"
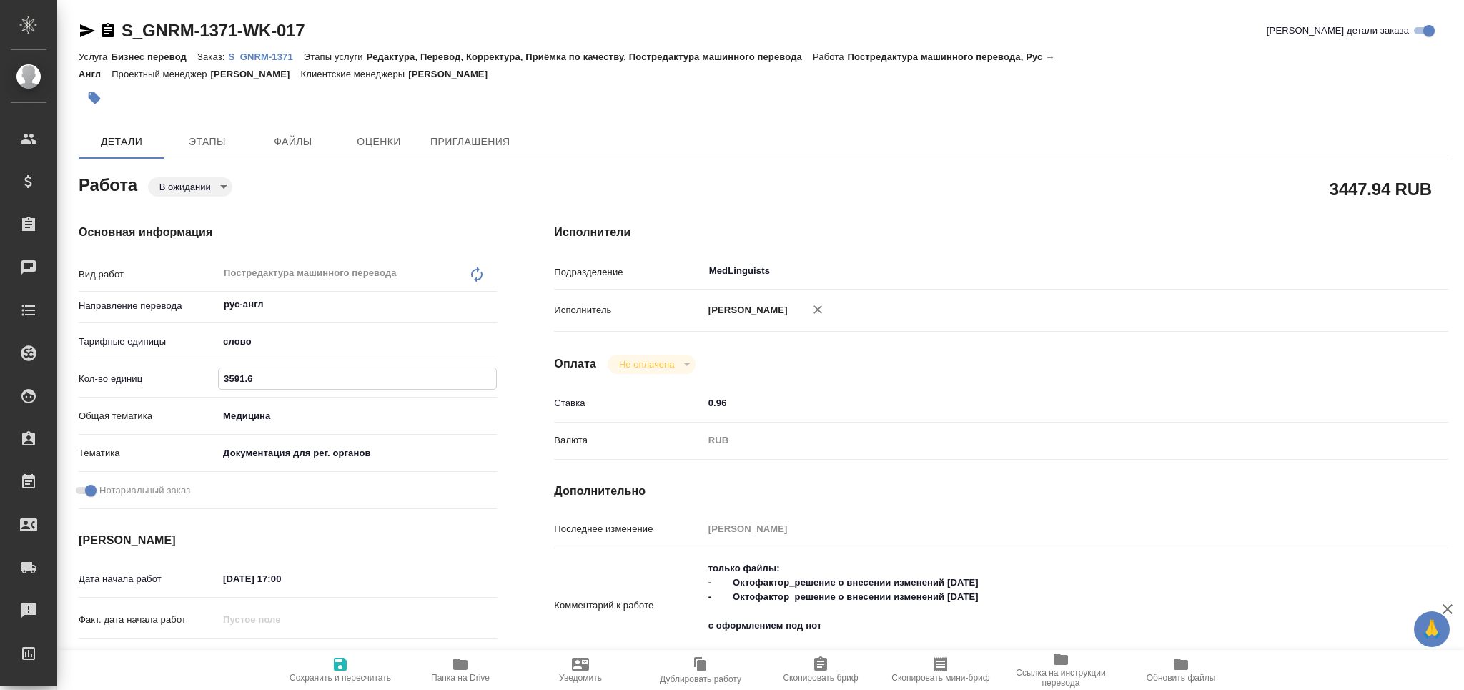
type textarea "x"
type input "35"
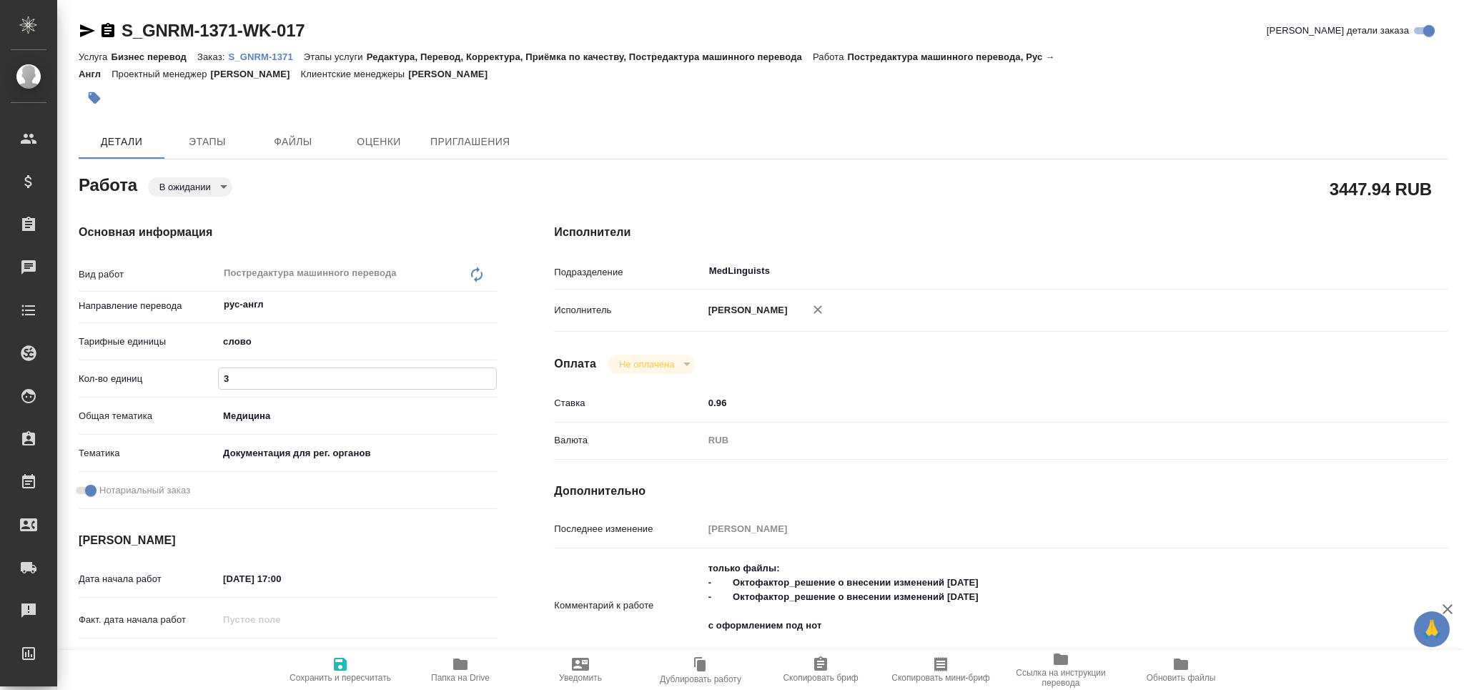
type textarea "x"
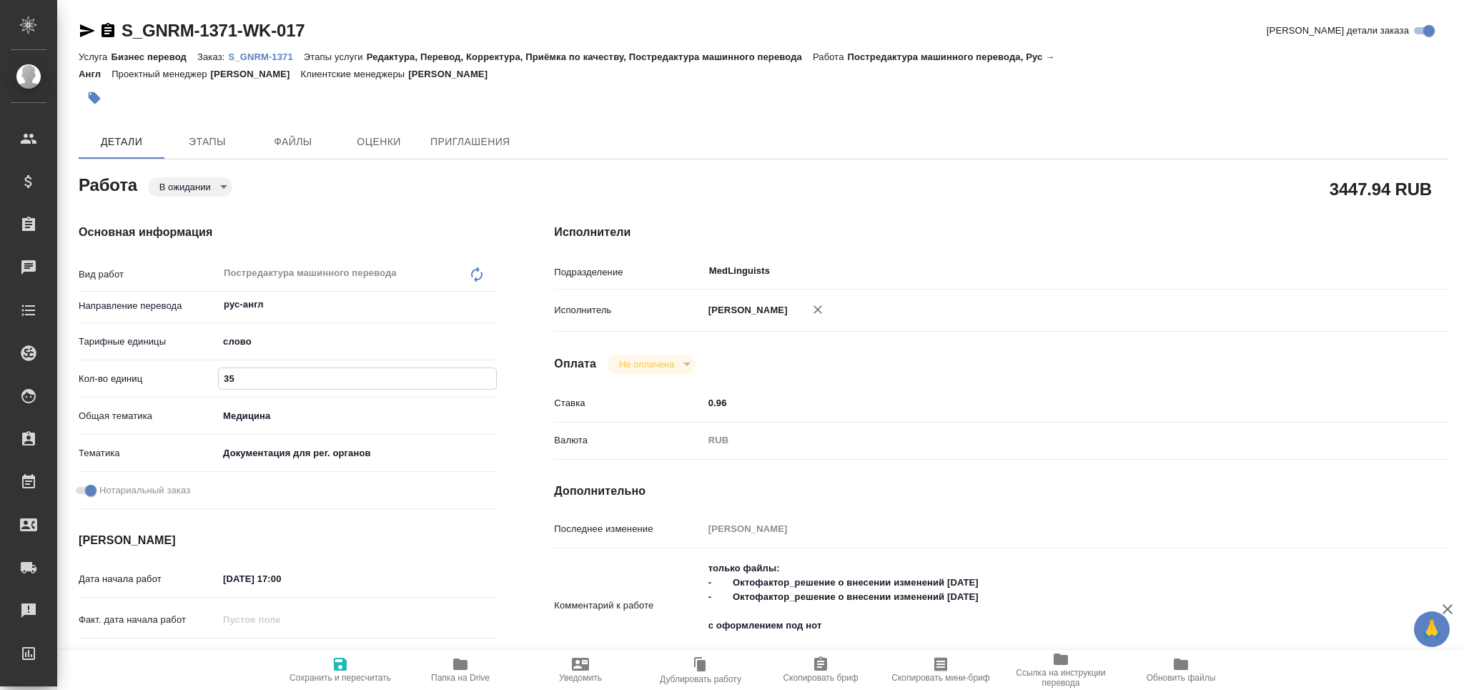
type input "350"
type textarea "x"
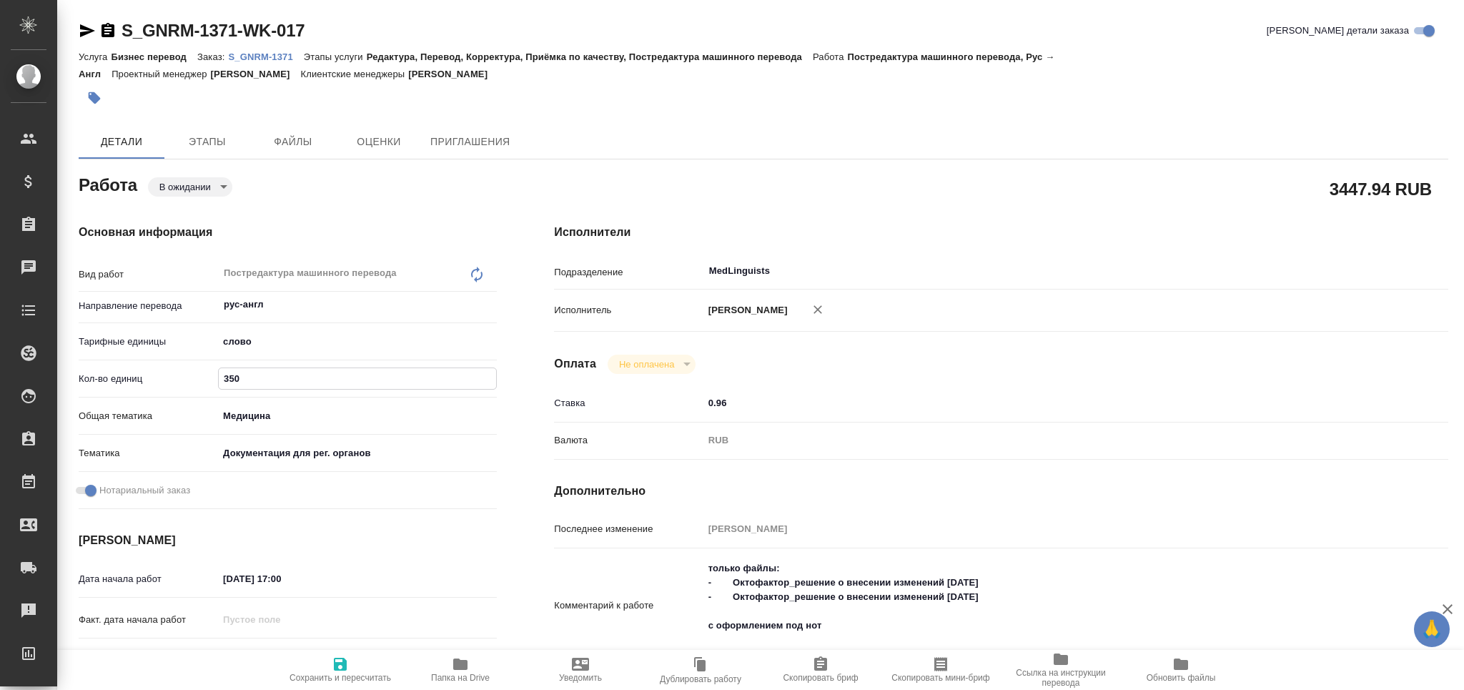
type textarea "x"
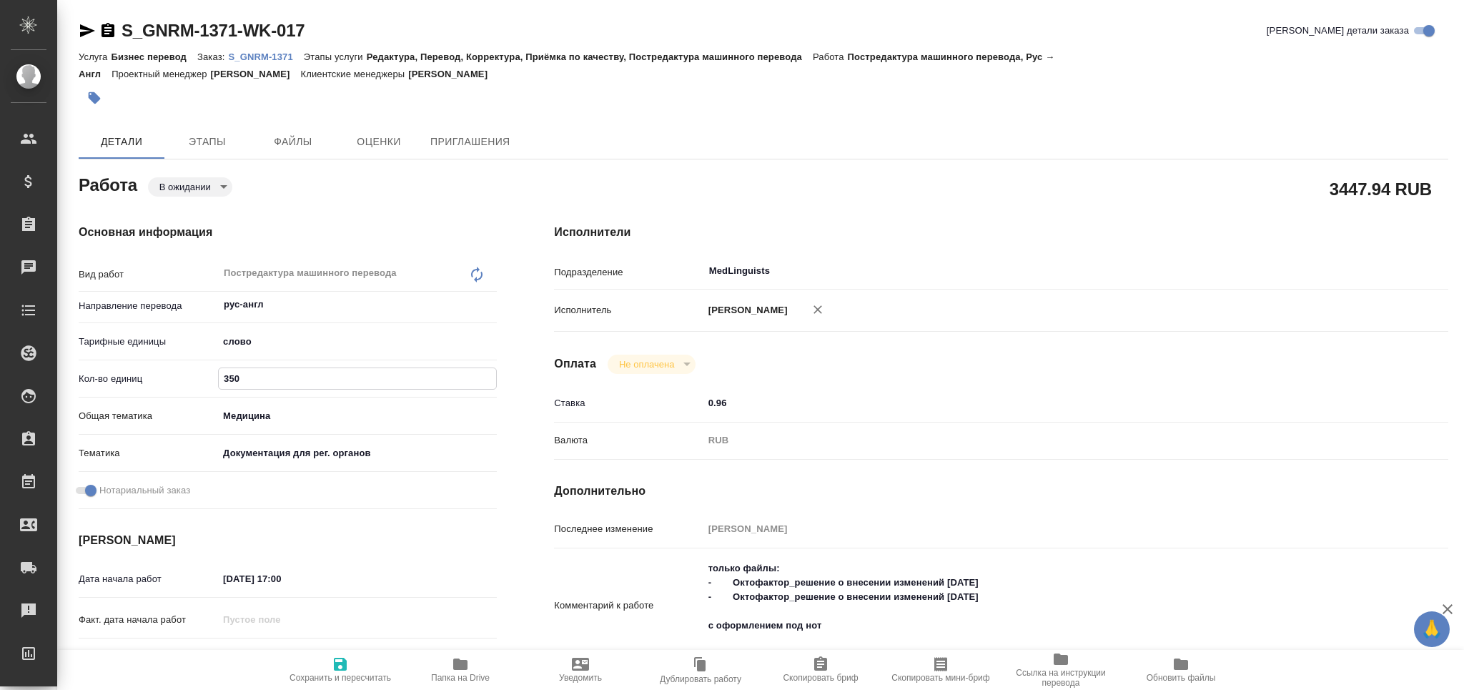
type input "350"
click at [347, 680] on span "Сохранить и пересчитать" at bounding box center [339, 677] width 101 height 10
type textarea "x"
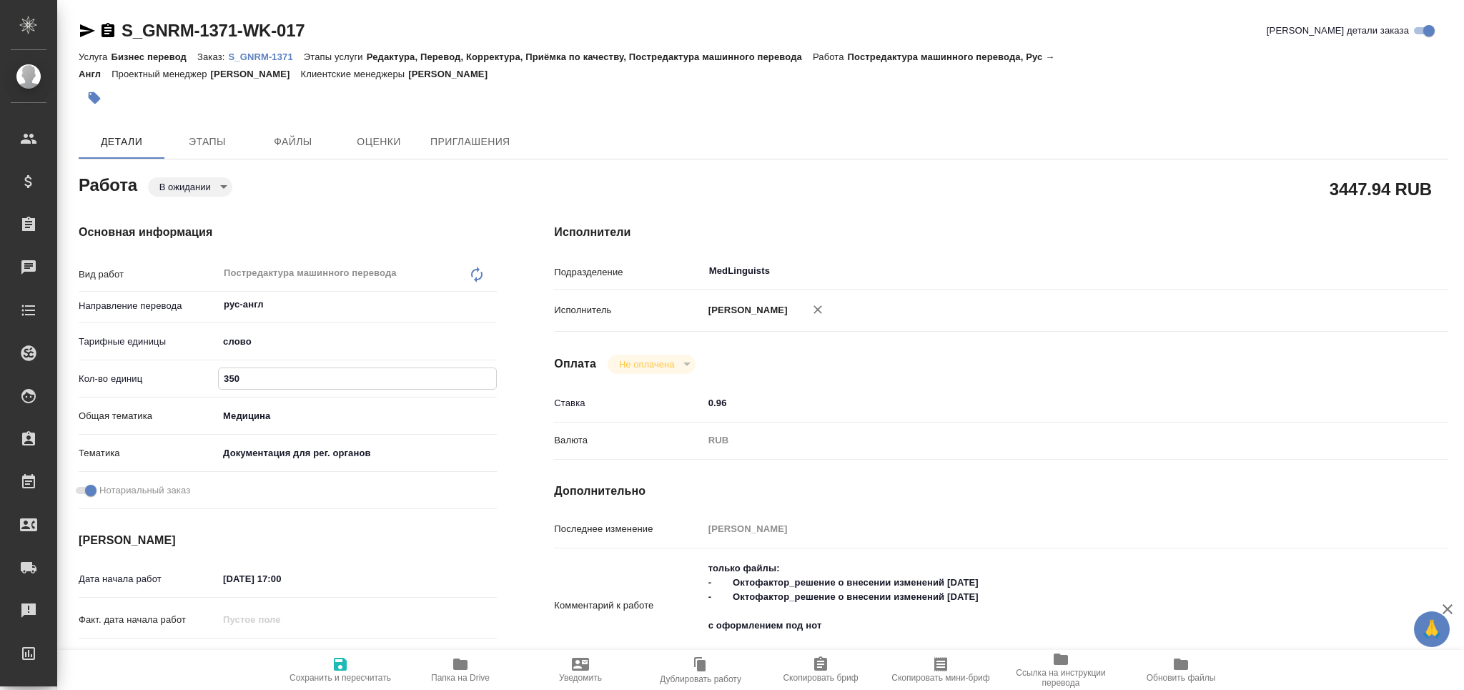
type textarea "x"
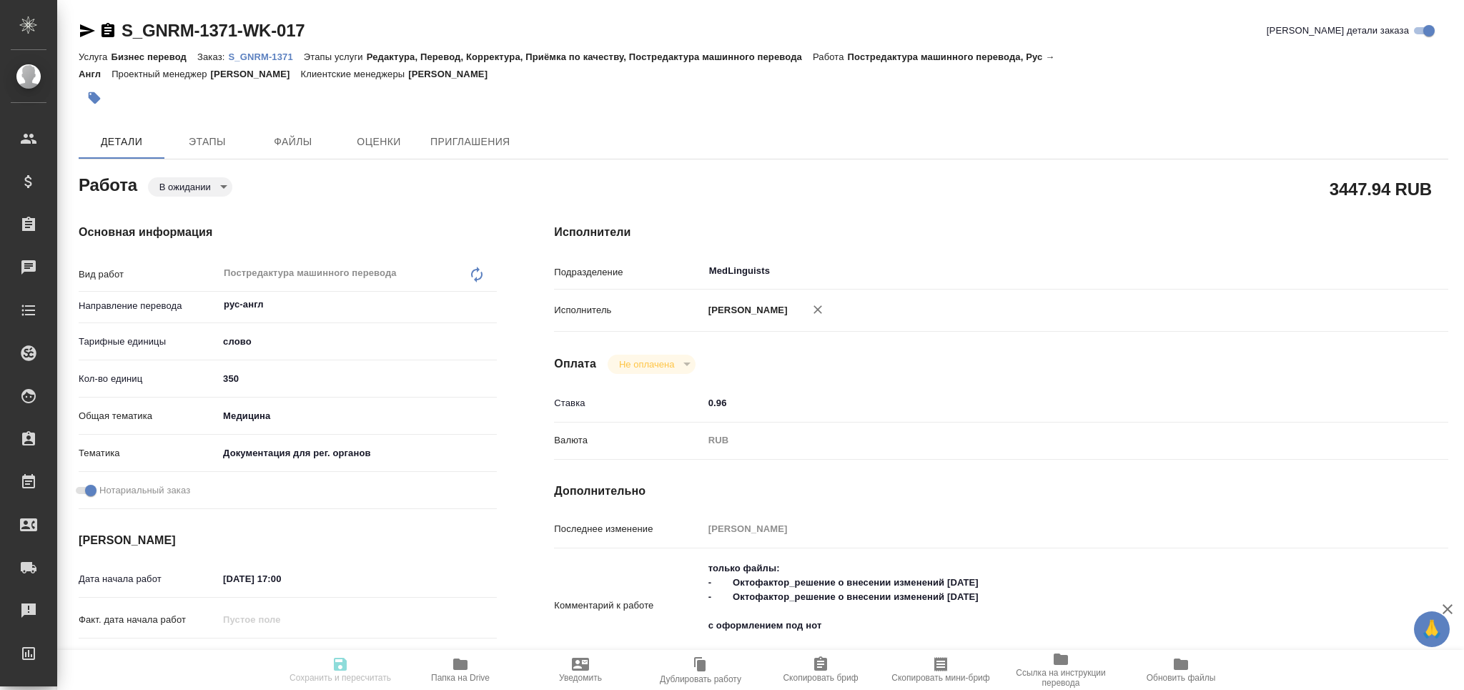
type textarea "x"
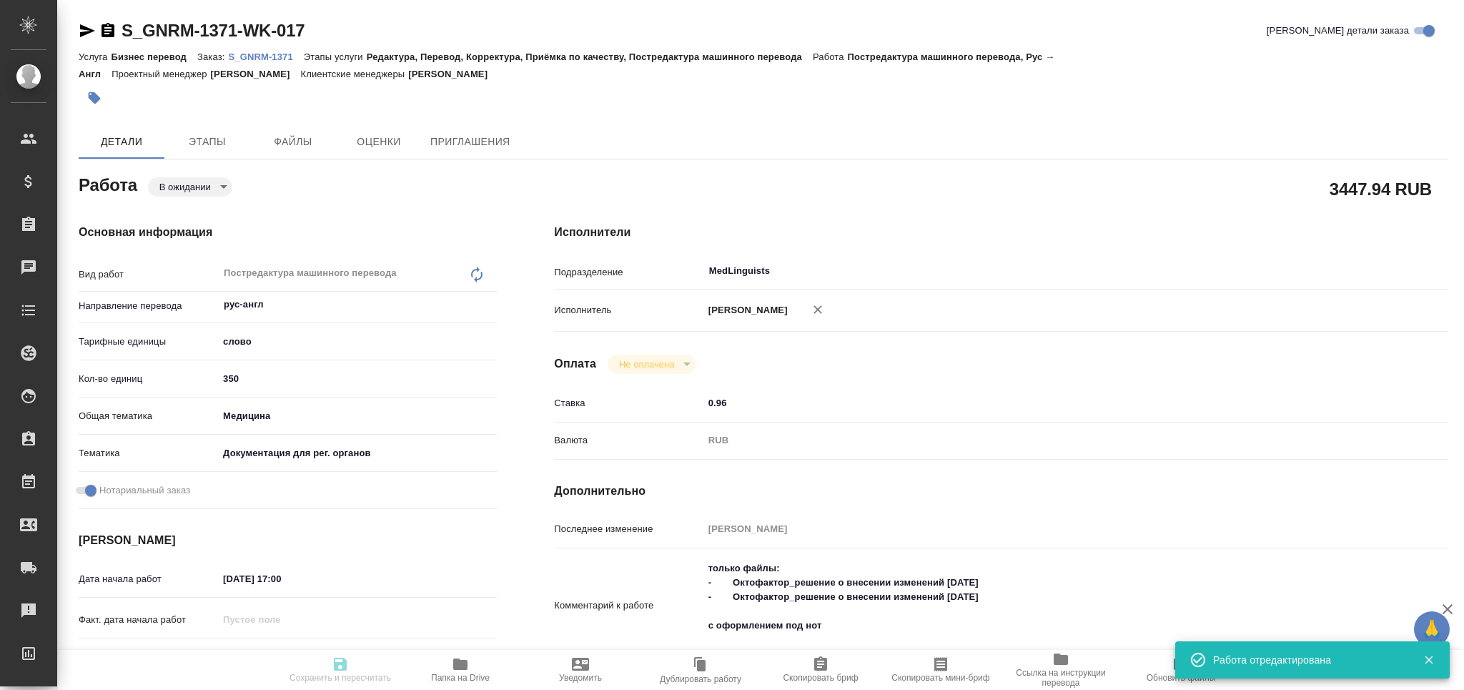
type textarea "x"
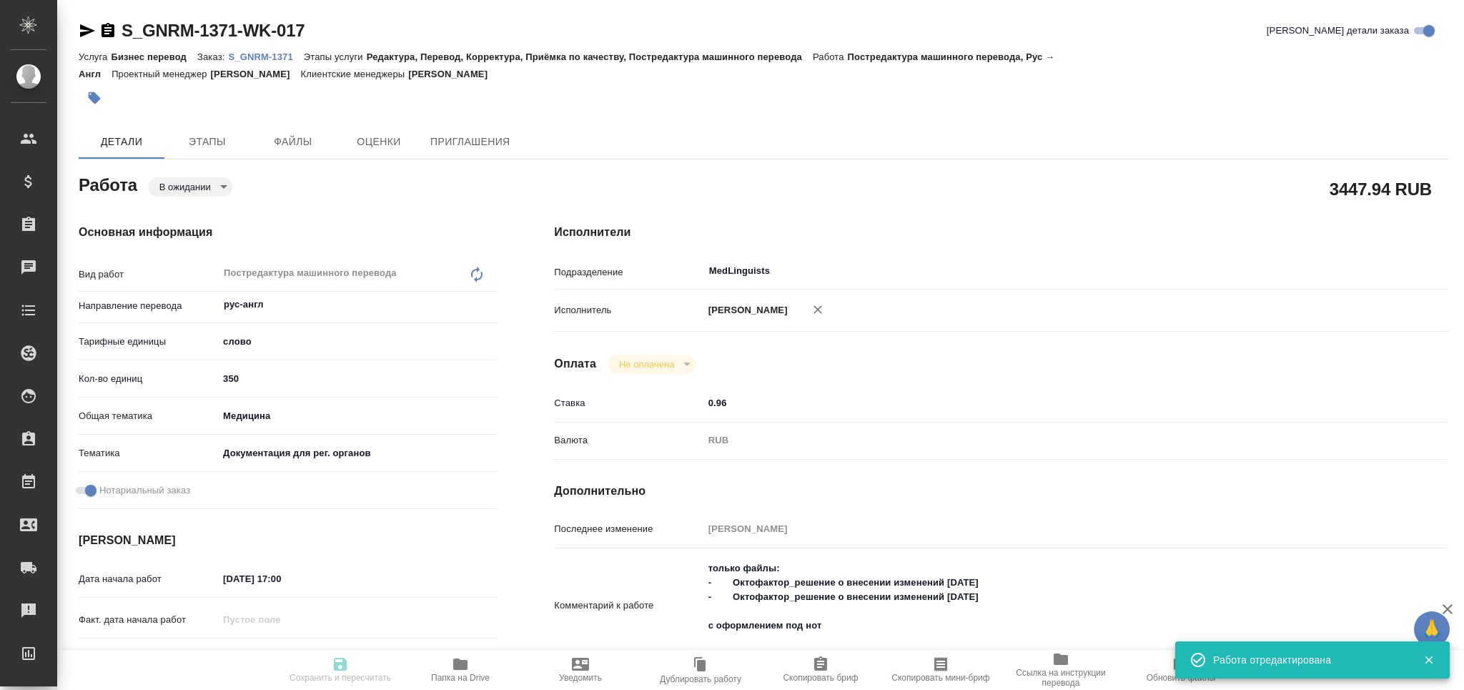
type textarea "x"
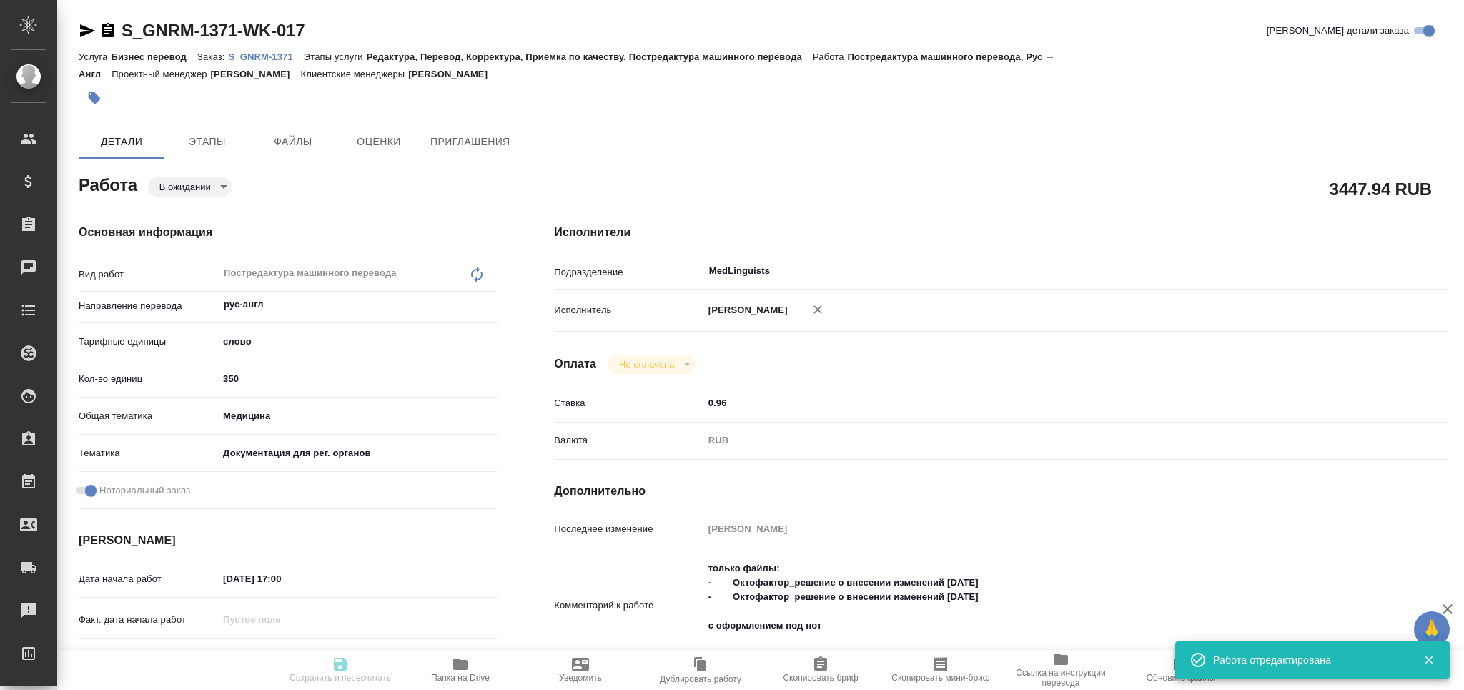
type input "pending"
type textarea "Постредактура машинного перевода"
type textarea "x"
type input "рус-англ"
type input "5a8b1489cc6b4906c91bfd90"
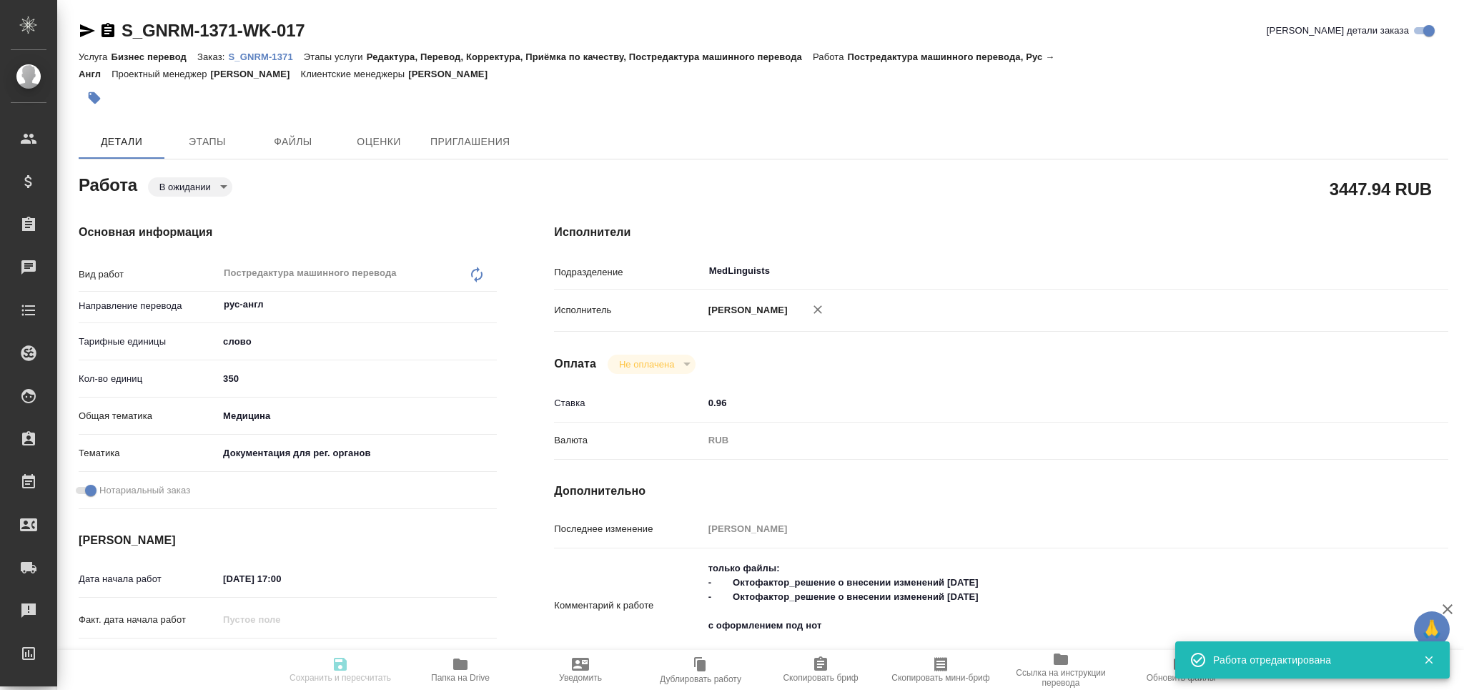
type input "350"
type input "med"
type input "5f647205b73bc97568ca66c6"
checkbox input "true"
type input "[DATE] 17:00"
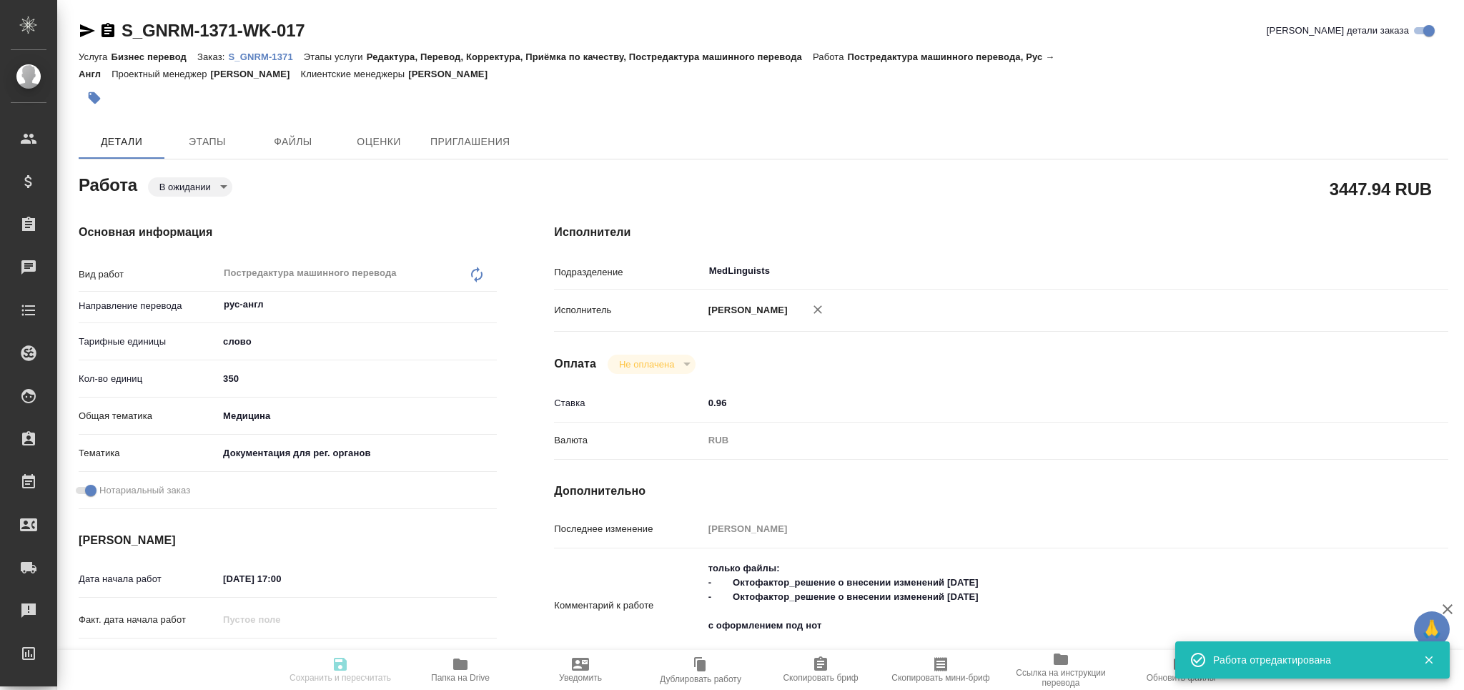
type input "23.09.2025 15:00"
type input "[DATE] 12:00"
type input "MedLinguists"
type input "notPayed"
type input "0.96"
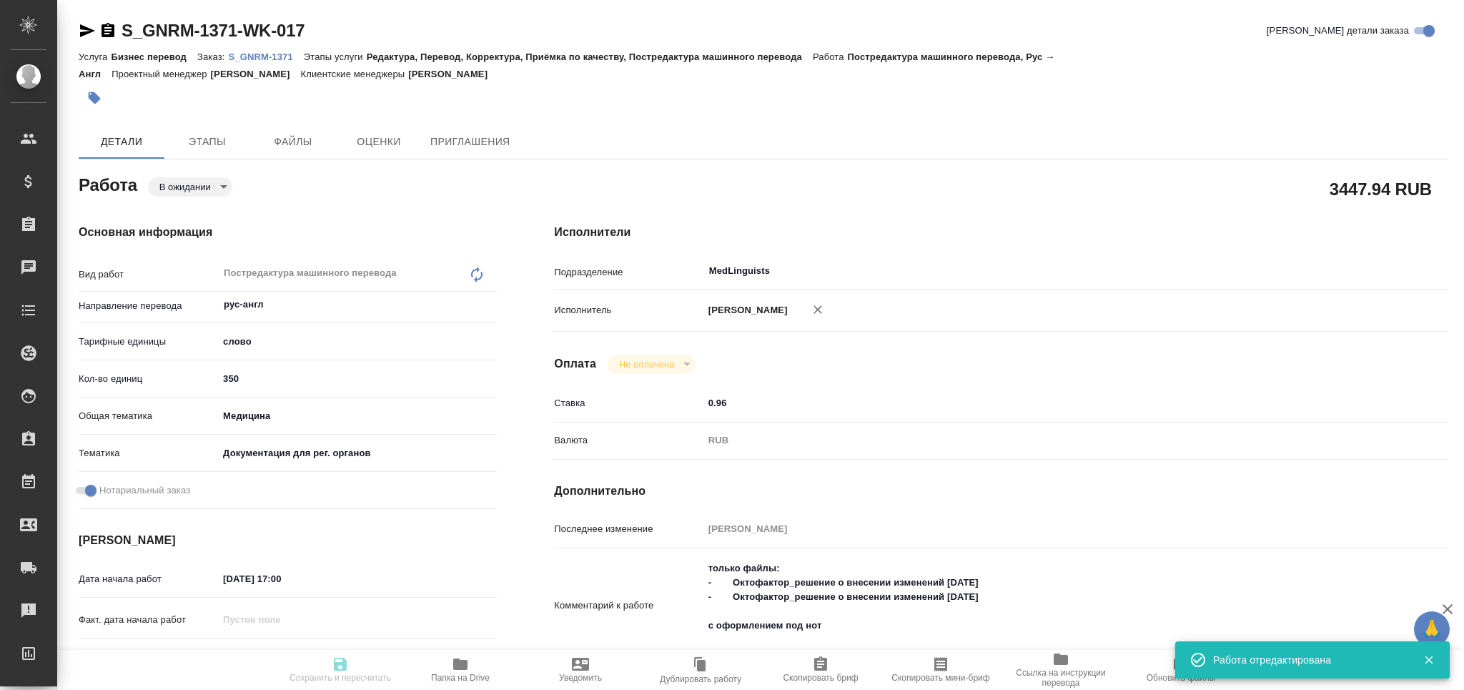
type input "RUB"
type input "[PERSON_NAME]"
type textarea "только файлы: - Октофактор_решение о внесении изменений 21.08.2025 - Октофактор…"
type textarea "x"
type textarea "/Clients/Generium/Orders/S_GNRM-1371/Translated/S_GNRM-1371-WK-017"
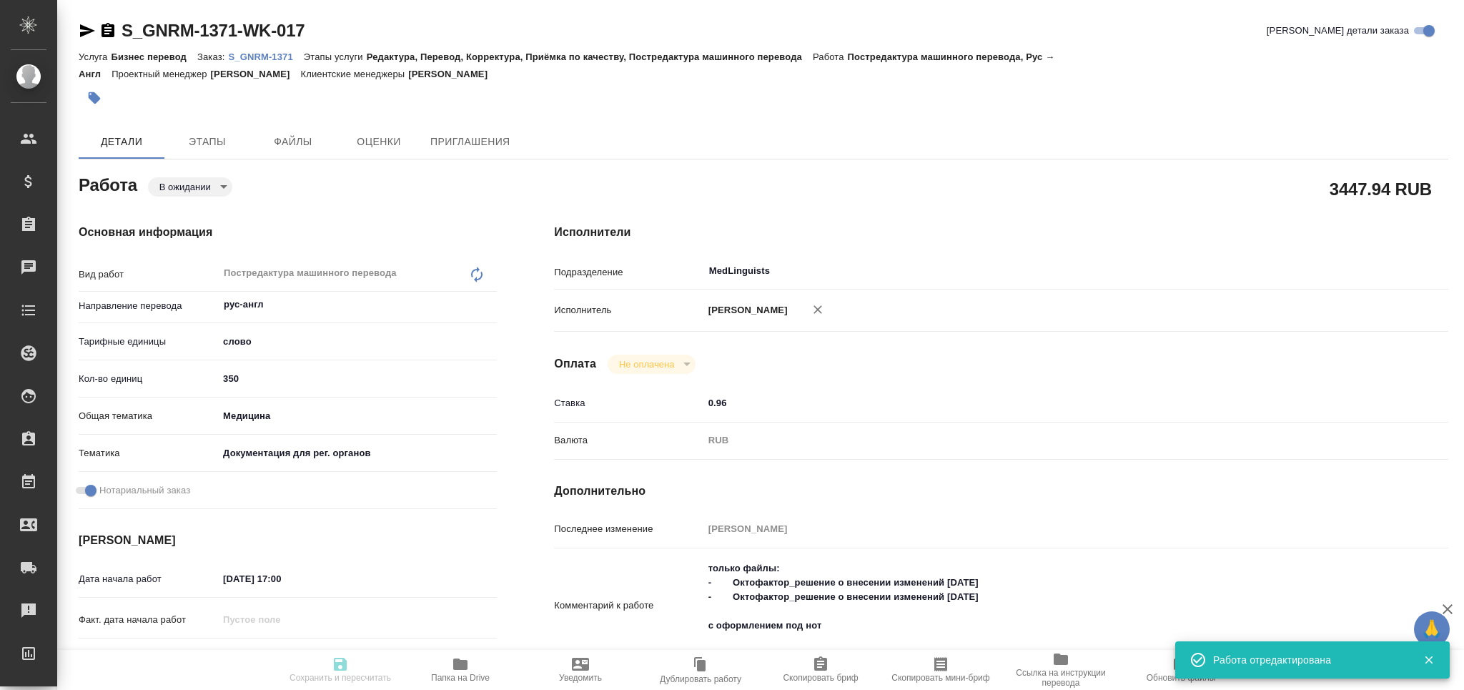
type textarea "x"
type input "S_GNRM-1371"
type input "Бизнес перевод"
type input "Редактура, Перевод, Корректура, Приёмка по качеству, Постредактура машинного пе…"
type input "[PERSON_NAME]"
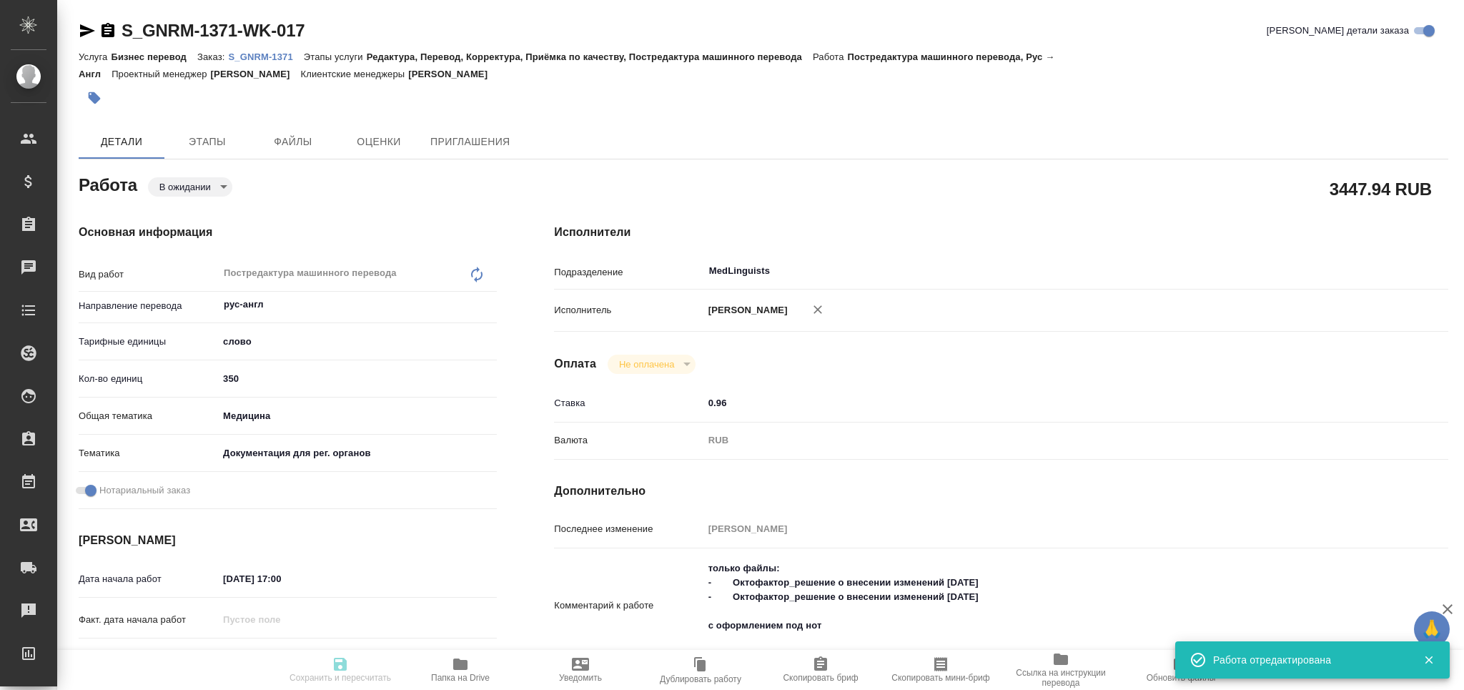
type input "[PERSON_NAME]"
type input "/Clients/Generium/Orders/S_GNRM-1371"
type textarea "x"
type textarea "Рассчитайте, пожалуйста, перевод на англ. Для решений потребуется НЗ перевода с…"
type textarea "x"
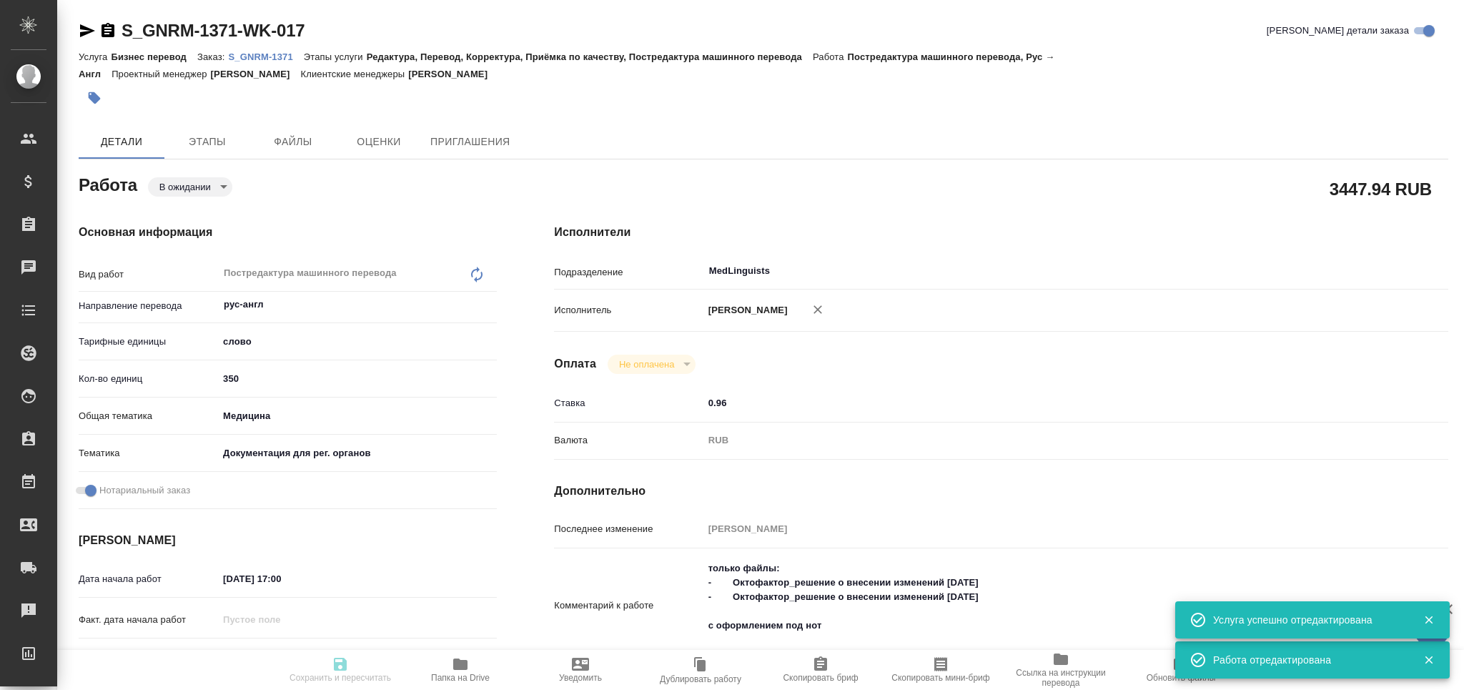
type textarea "x"
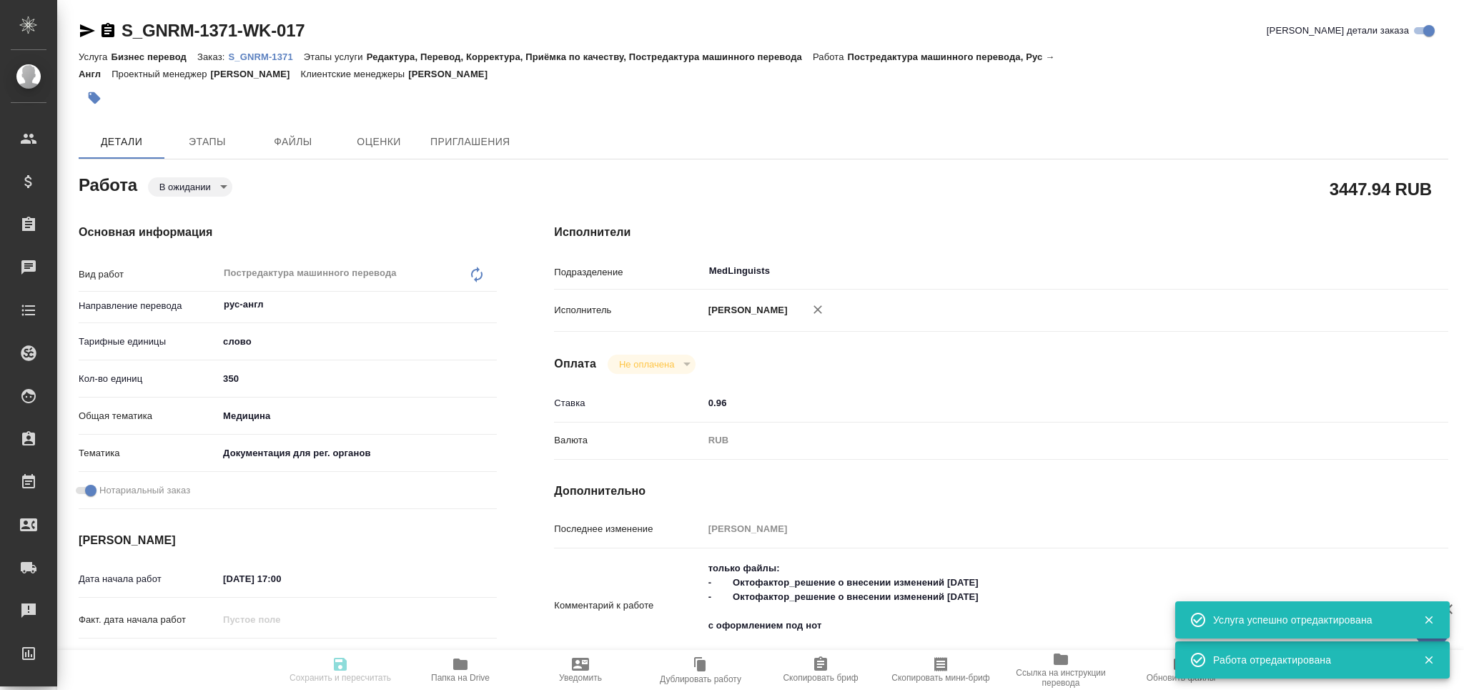
type textarea "x"
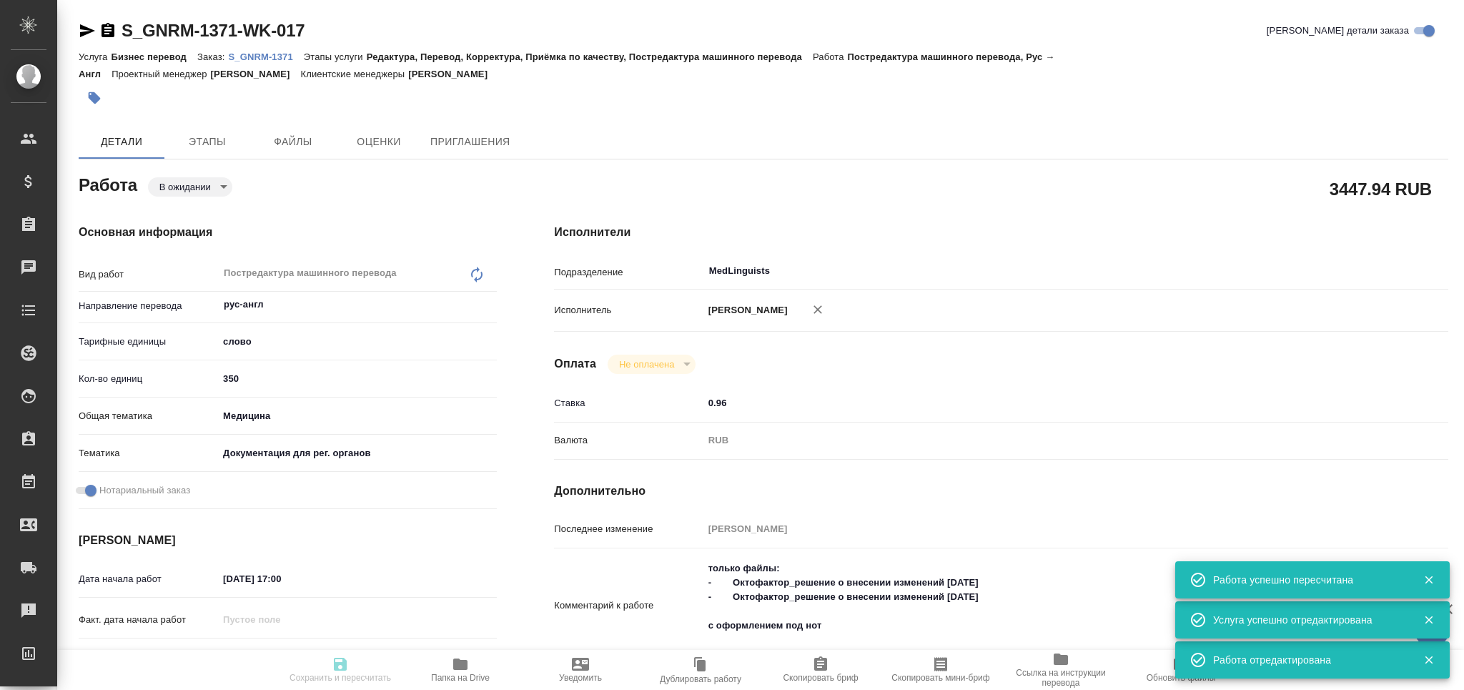
type input "pending"
type textarea "Постредактура машинного перевода"
type textarea "x"
type input "рус-англ"
type input "5a8b1489cc6b4906c91bfd90"
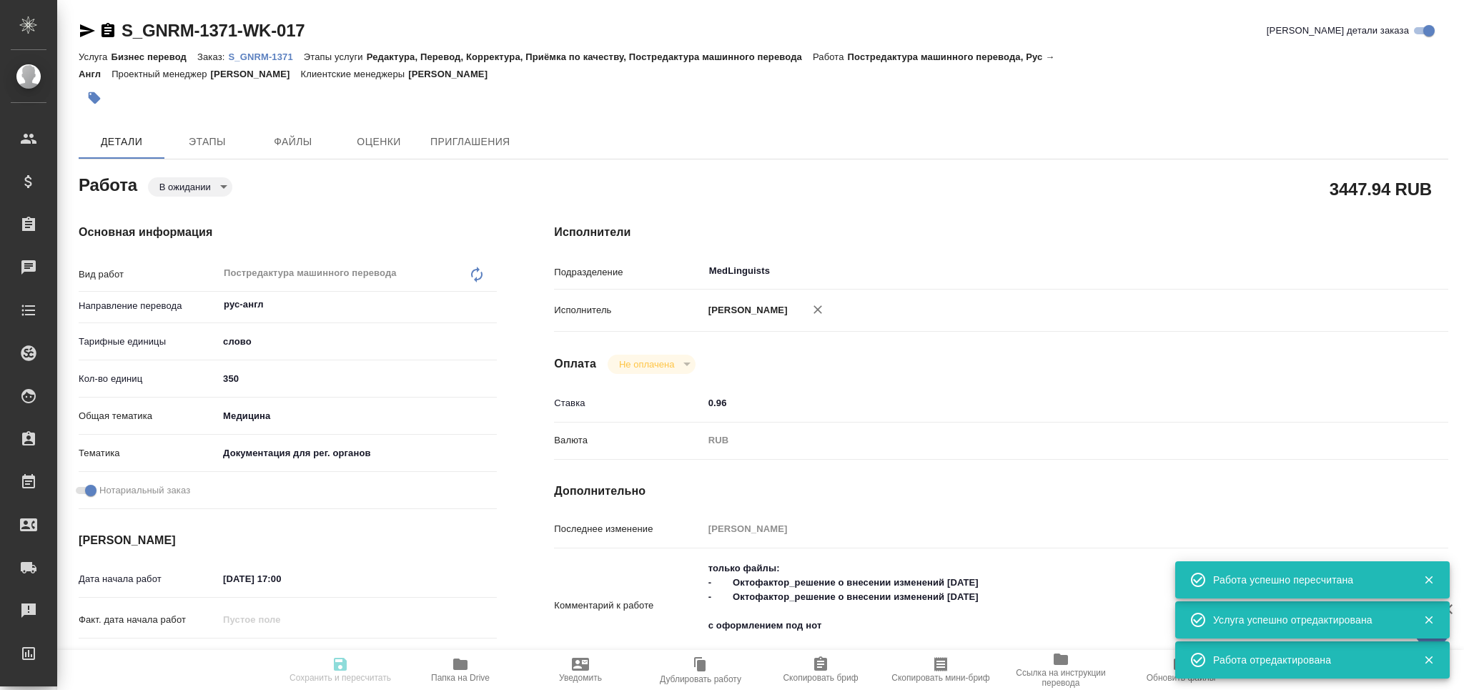
type input "350"
type input "med"
type input "5f647205b73bc97568ca66c6"
checkbox input "true"
type input "[DATE] 17:00"
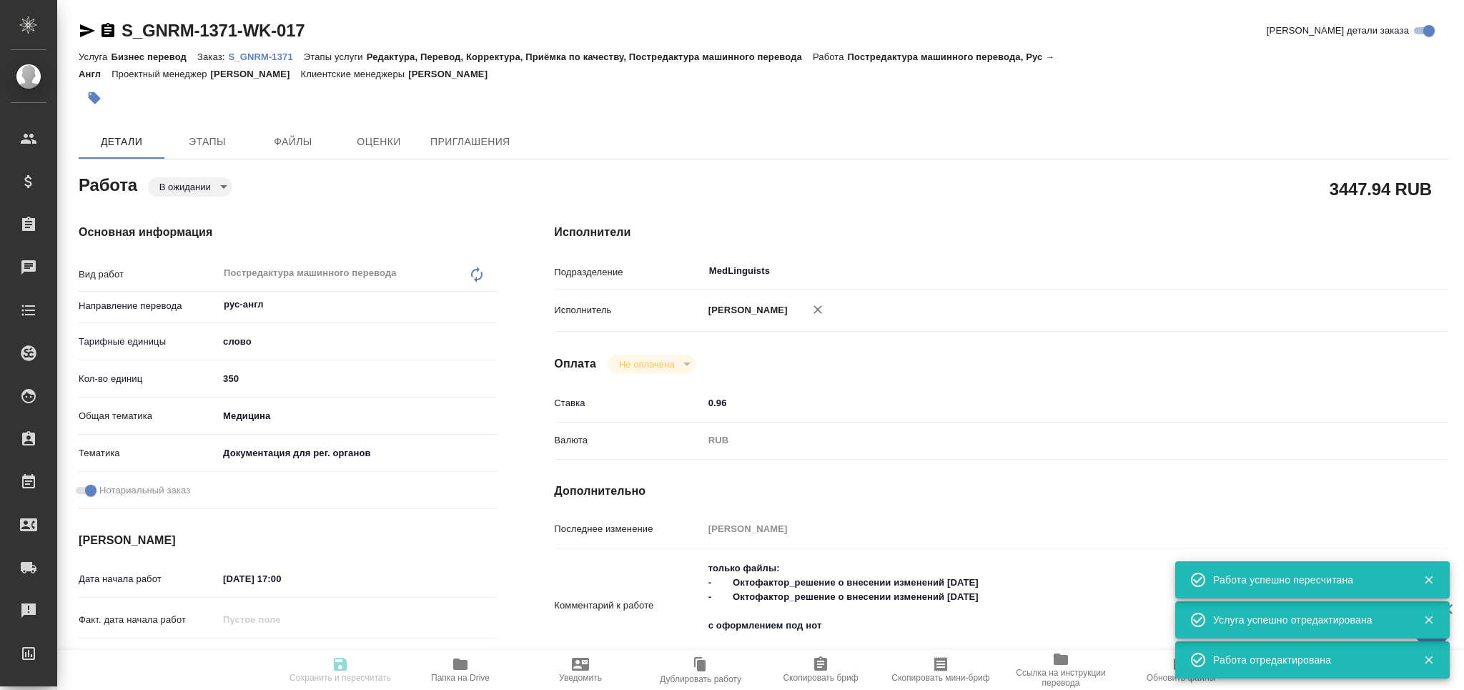
type input "23.09.2025 15:00"
type input "[DATE] 12:00"
type input "MedLinguists"
type input "notPayed"
type input "0.96"
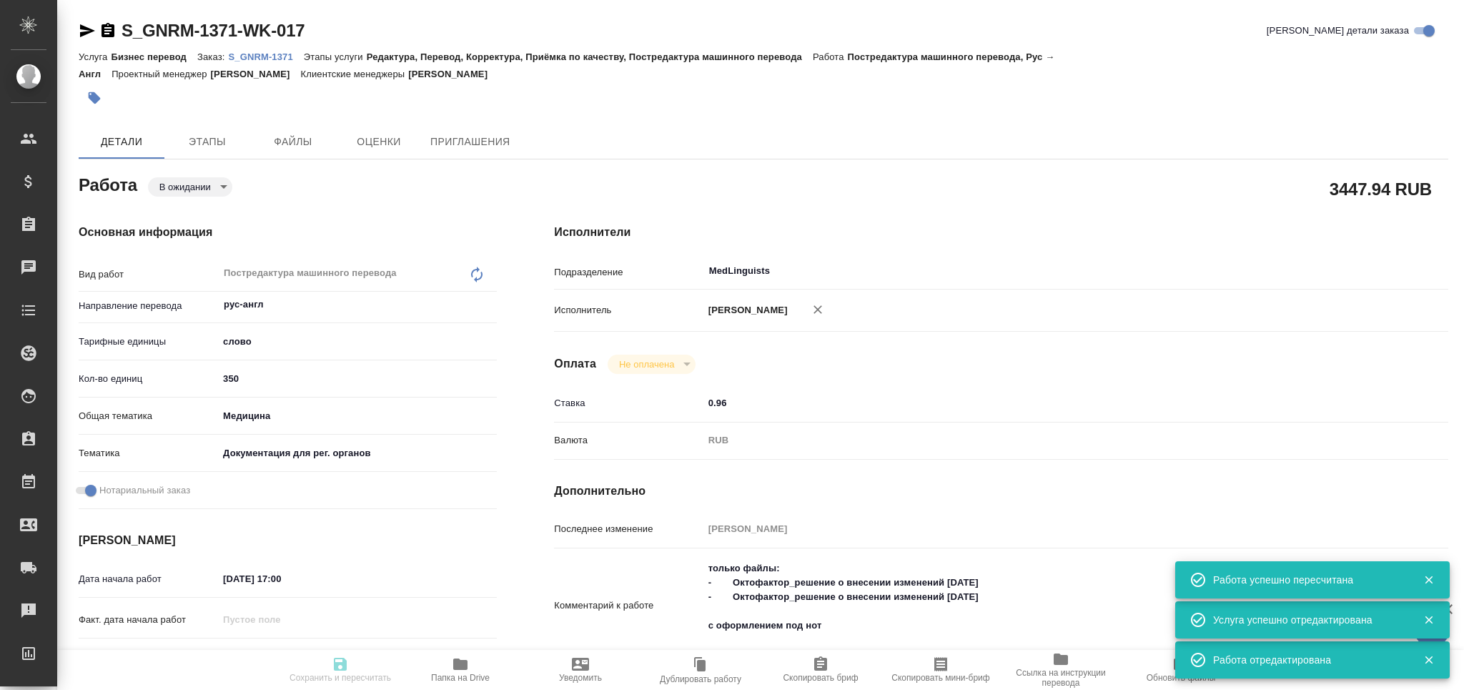
type input "RUB"
type input "[PERSON_NAME]"
type textarea "только файлы: - Октофактор_решение о внесении изменений 21.08.2025 - Октофактор…"
type textarea "x"
type textarea "/Clients/Generium/Orders/S_GNRM-1371/Translated/S_GNRM-1371-WK-017"
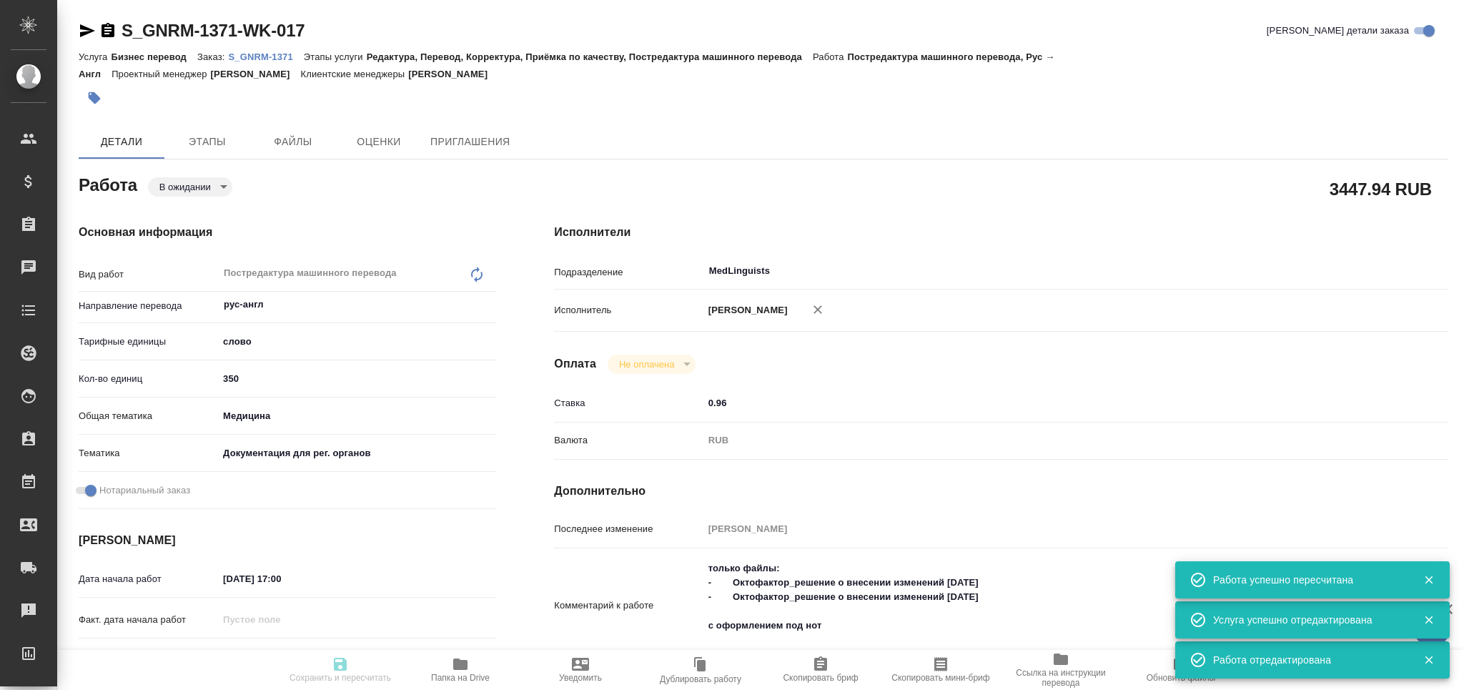
type textarea "x"
type input "S_GNRM-1371"
type input "Бизнес перевод"
type input "Редактура, Перевод, Корректура, Приёмка по качеству, Постредактура машинного пе…"
type input "[PERSON_NAME]"
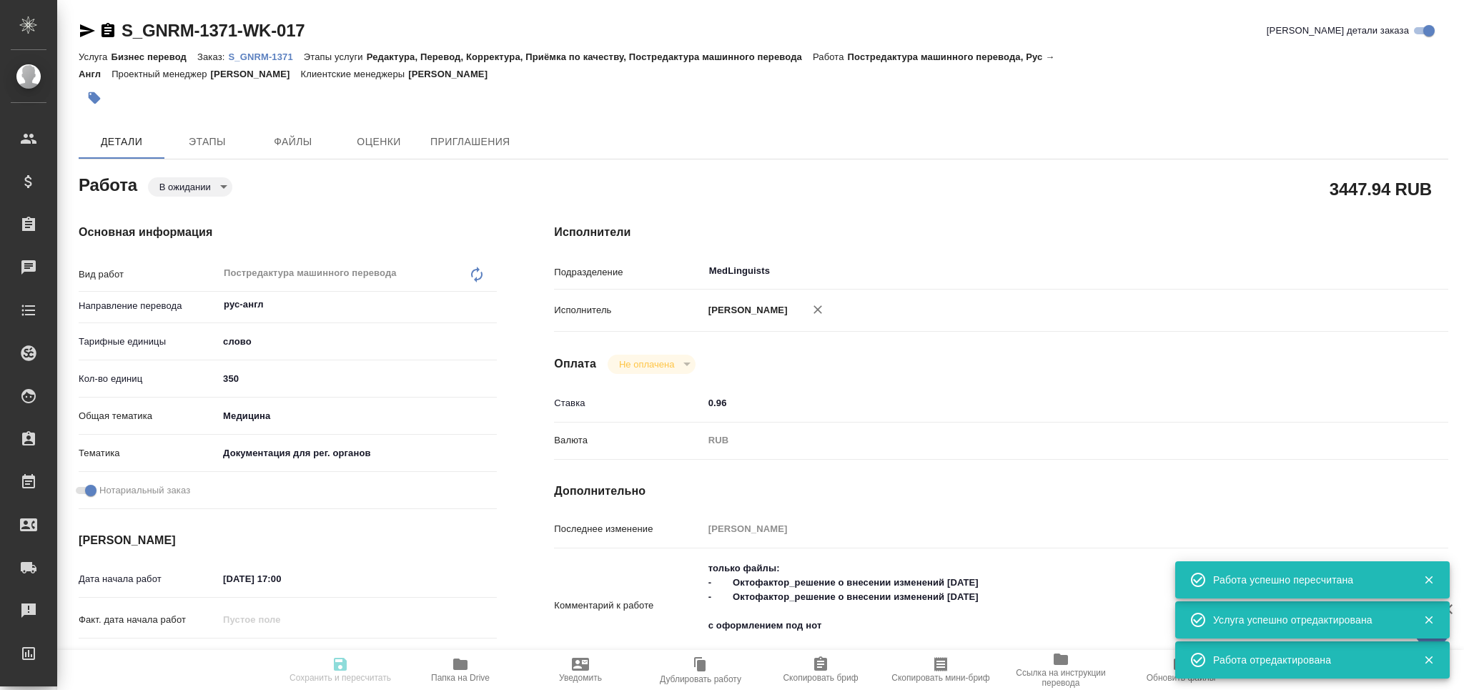
type input "[PERSON_NAME]"
type input "/Clients/Generium/Orders/S_GNRM-1371"
type textarea "x"
type textarea "Рассчитайте, пожалуйста, перевод на англ. Для решений потребуется НЗ перевода с…"
type textarea "x"
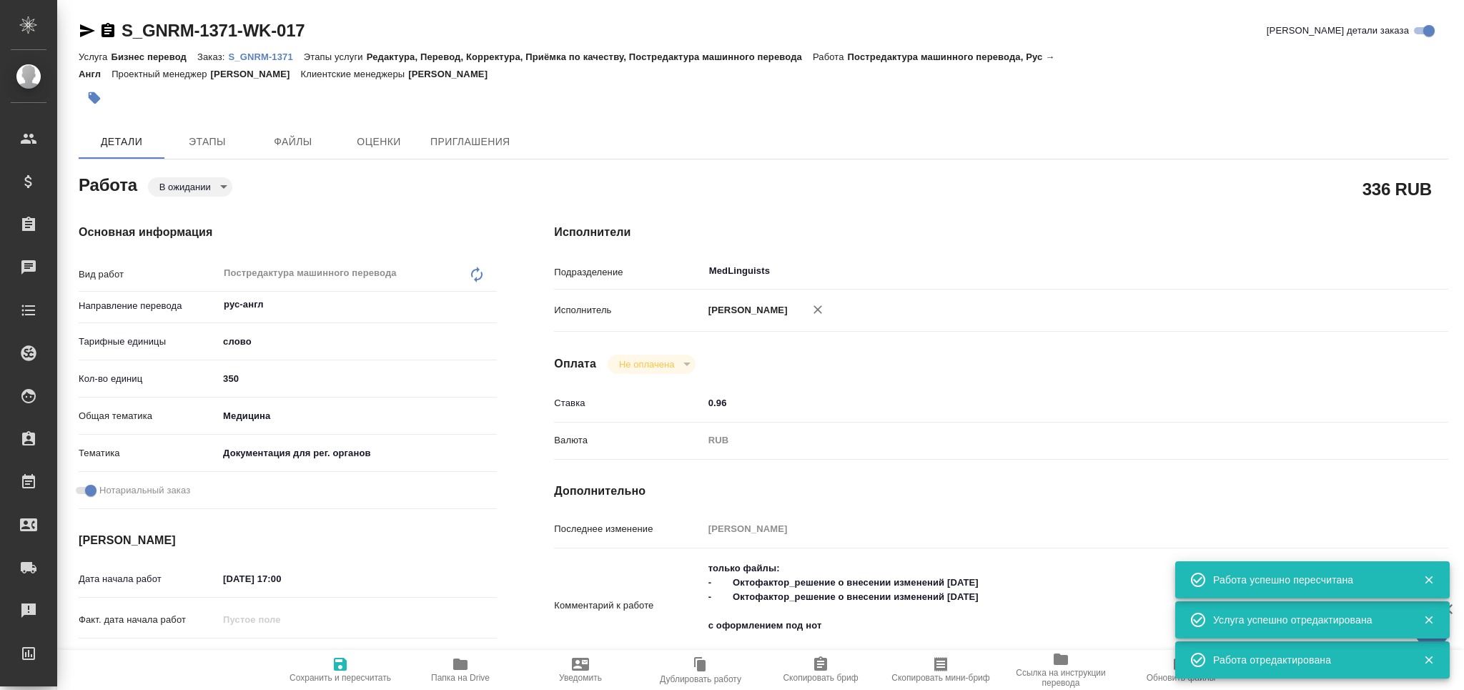
type textarea "x"
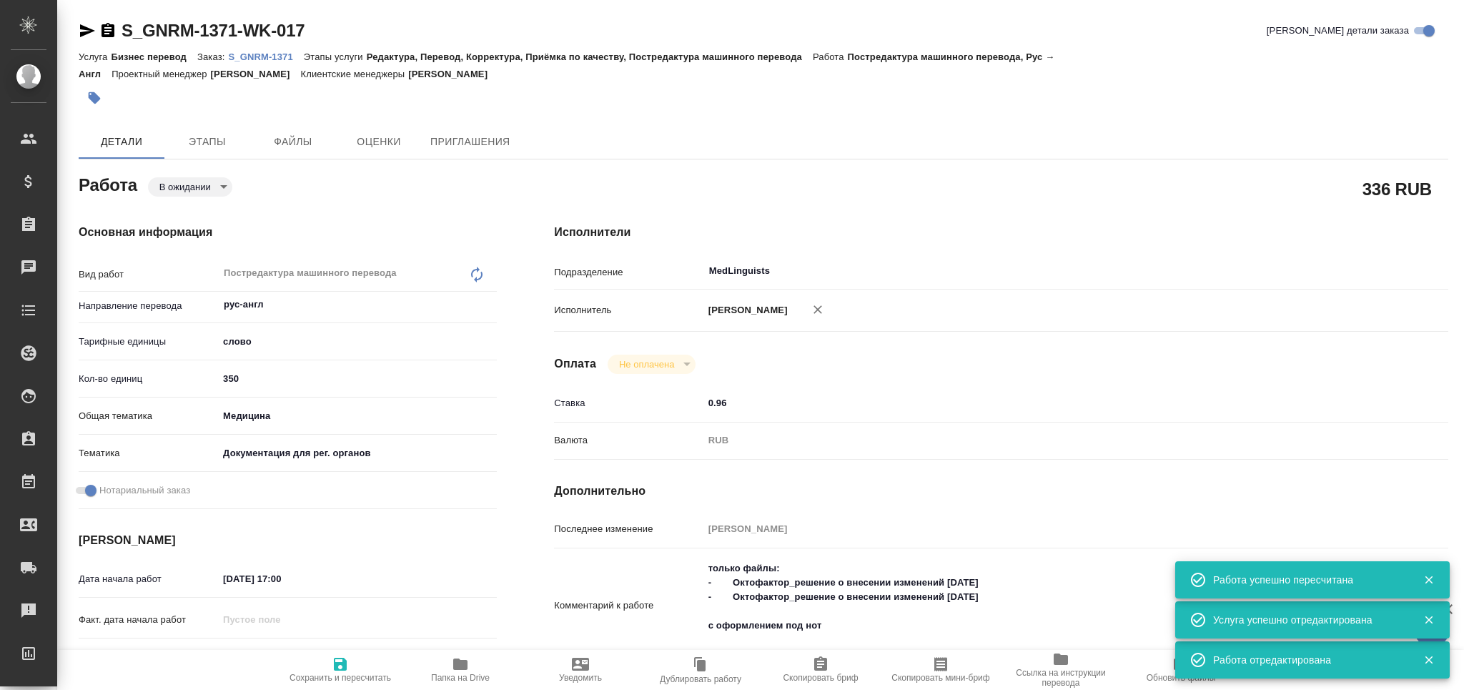
type textarea "x"
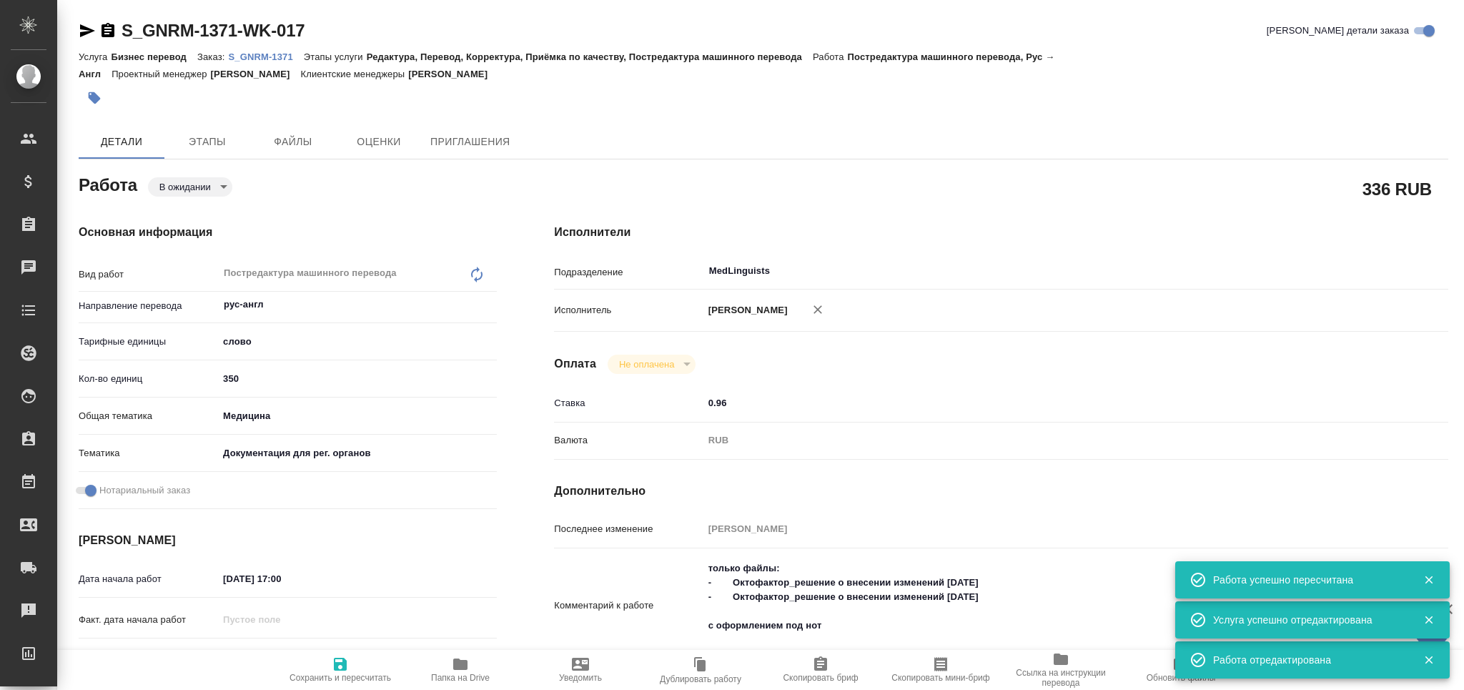
type textarea "x"
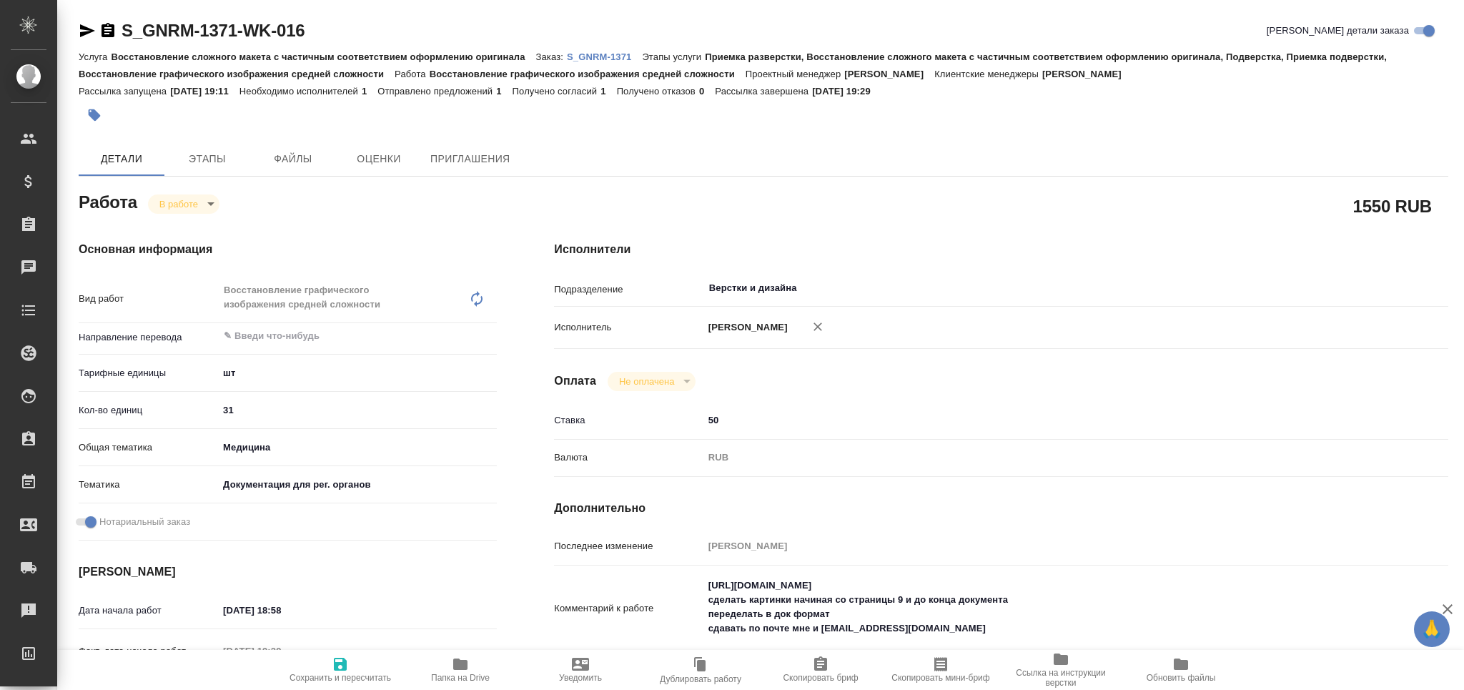
type textarea "x"
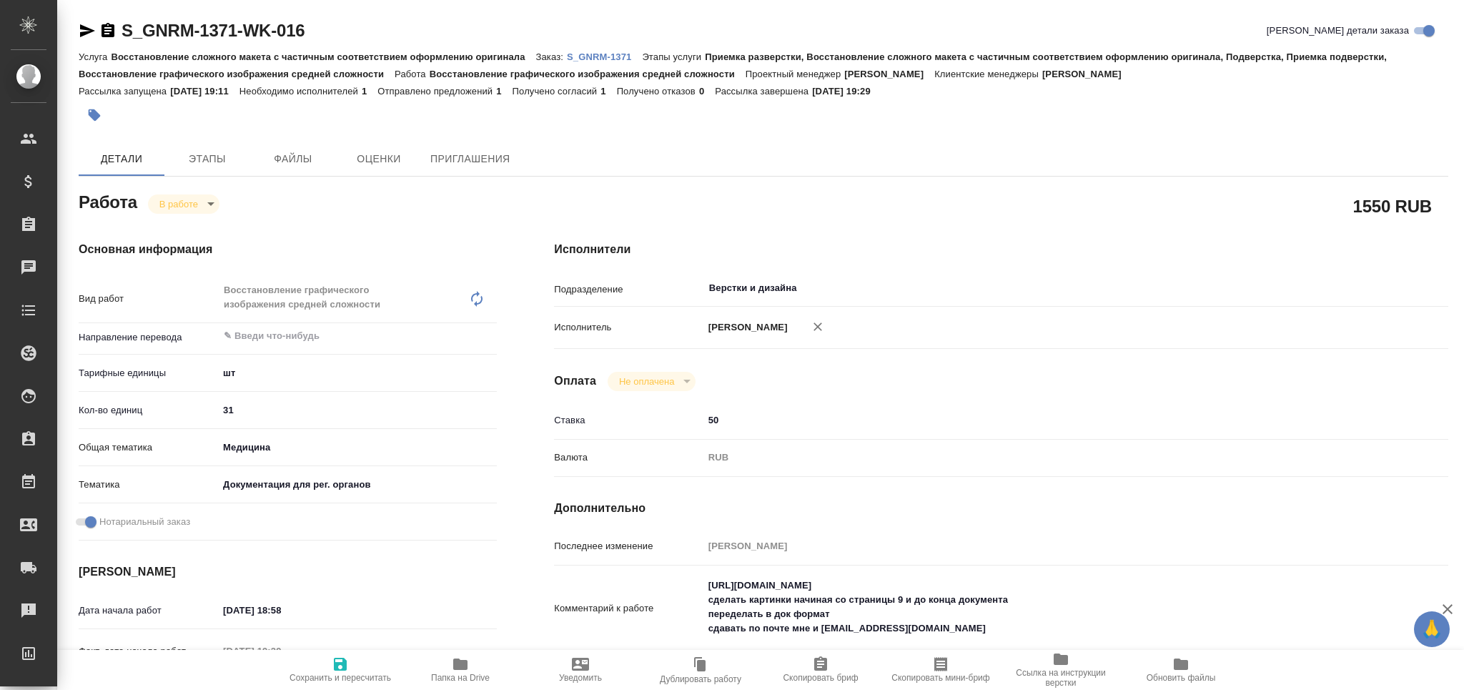
type textarea "x"
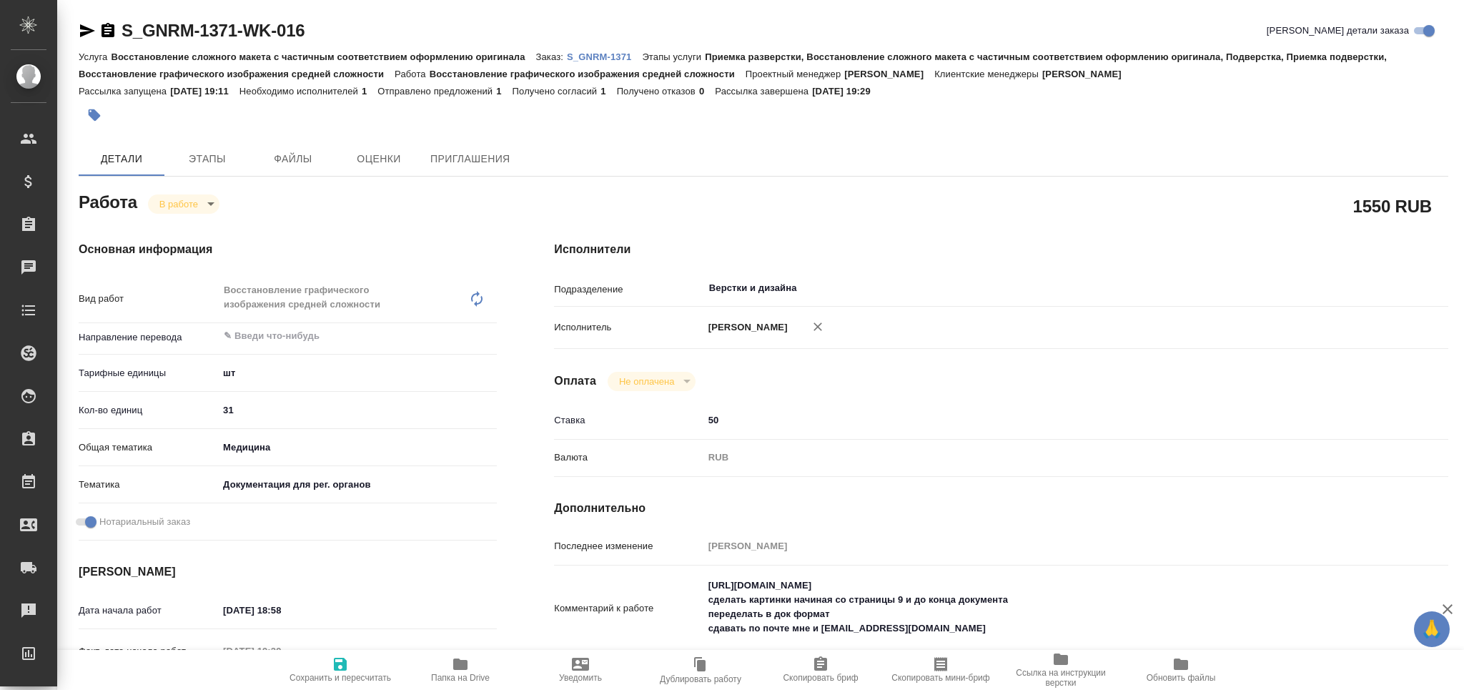
type textarea "x"
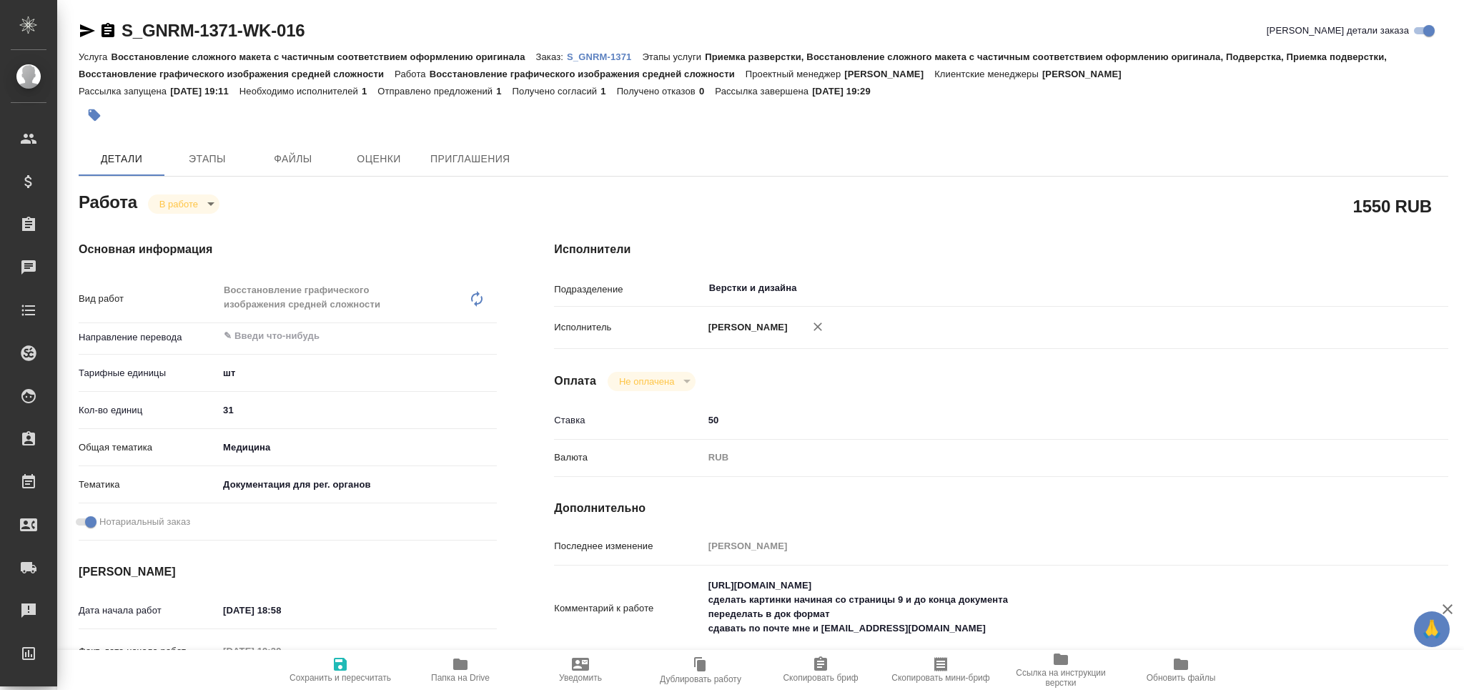
type textarea "x"
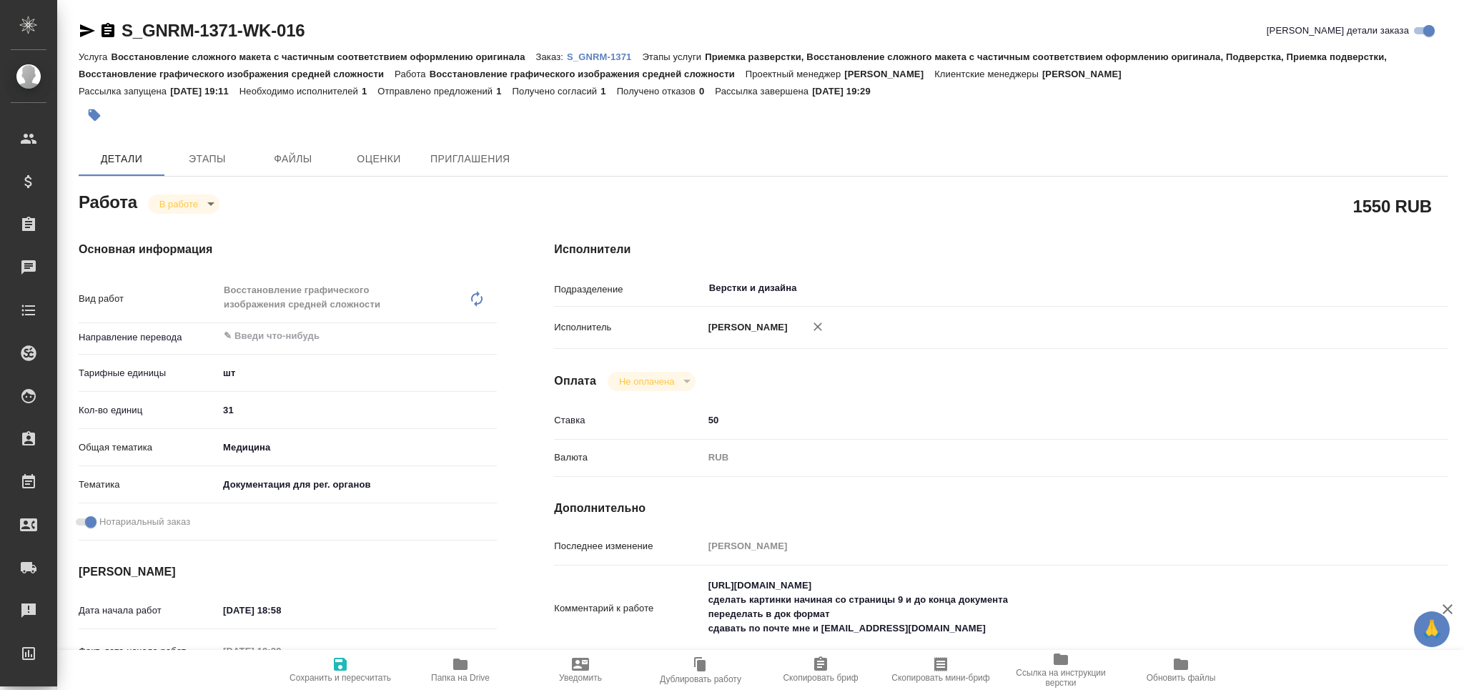
type textarea "x"
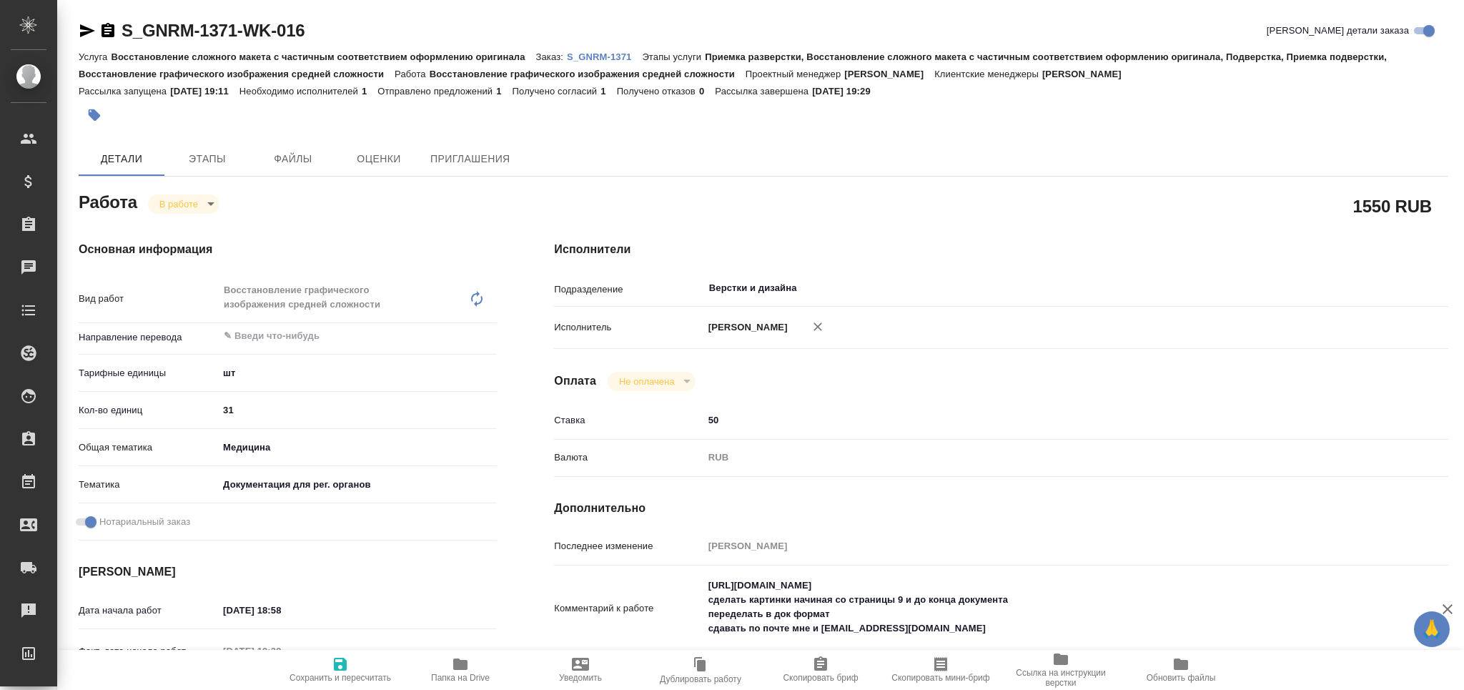
click at [472, 672] on span "Папка на Drive" at bounding box center [460, 677] width 59 height 10
type textarea "x"
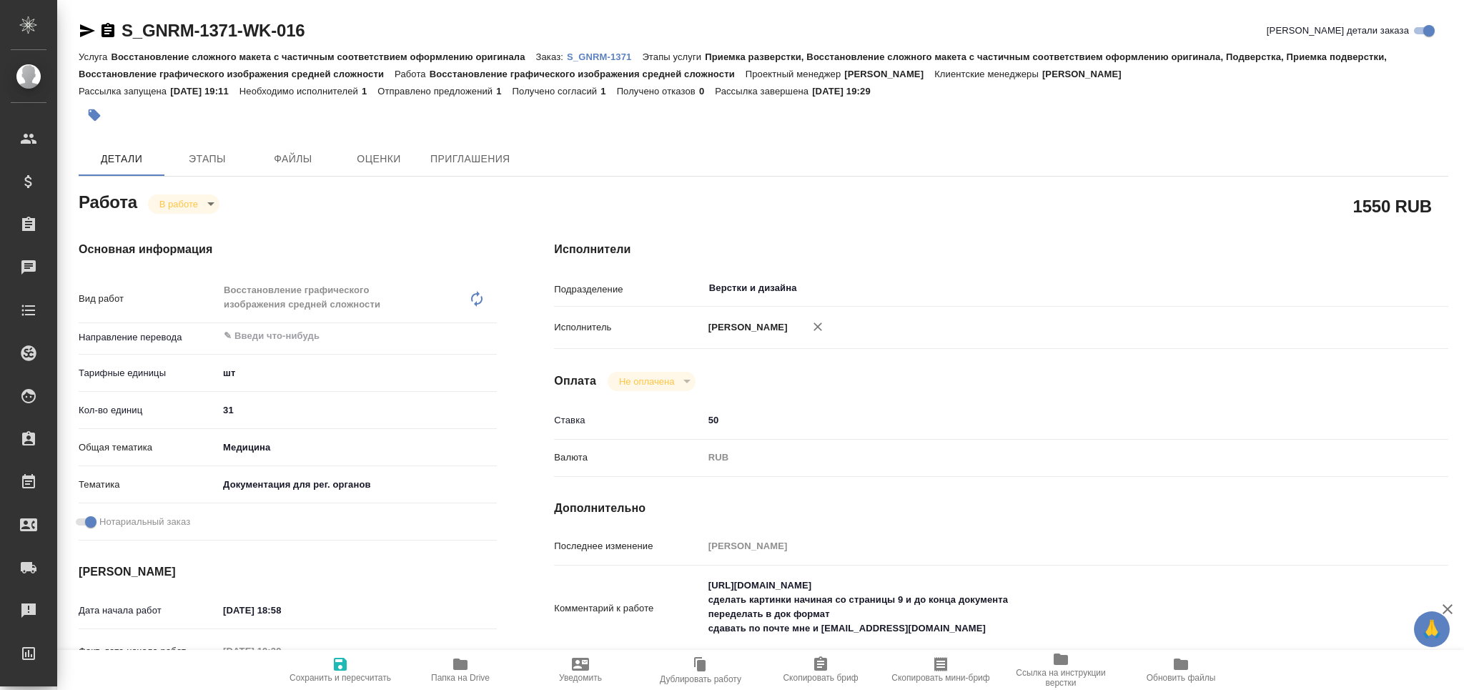
type textarea "x"
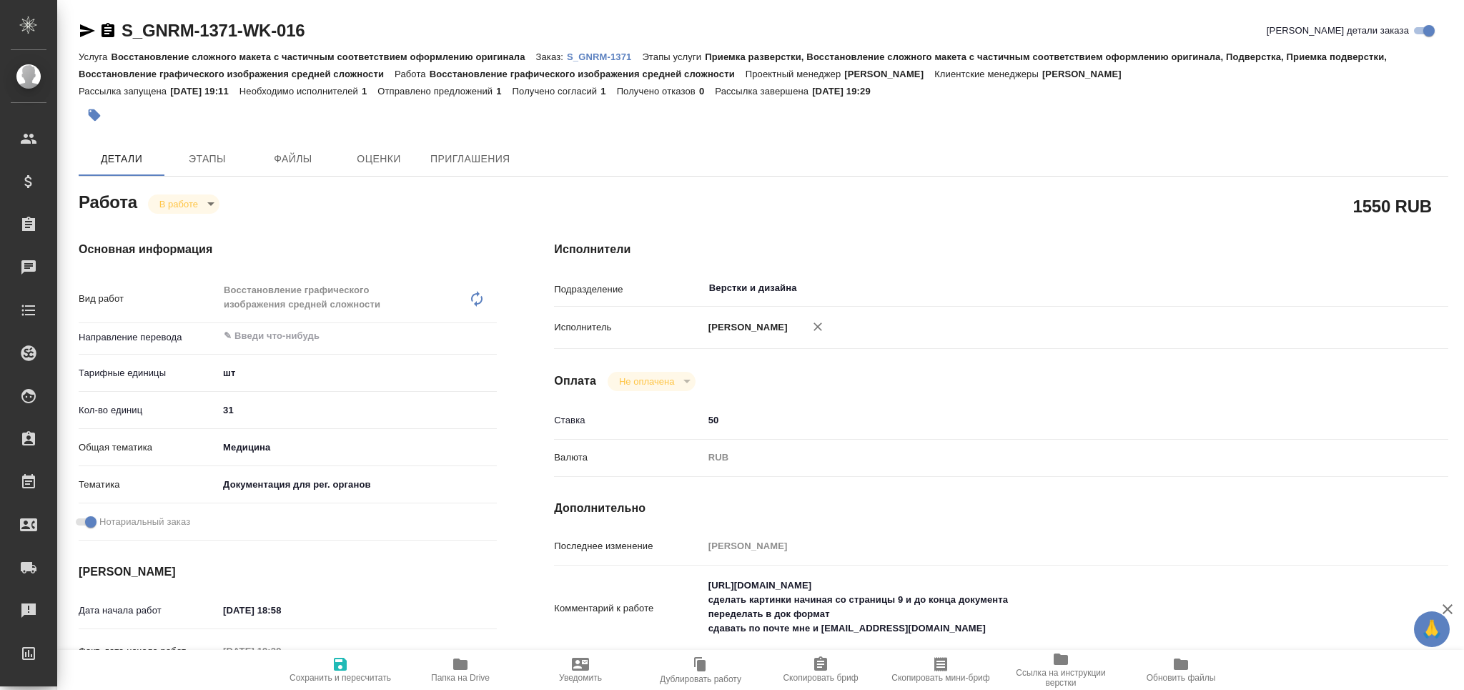
type textarea "x"
click at [186, 201] on body "🙏 .cls-1 fill:#fff; AWATERA Grabko [PERSON_NAME] Спецификации Заказы 0 Чаты Tod…" at bounding box center [732, 345] width 1464 height 690
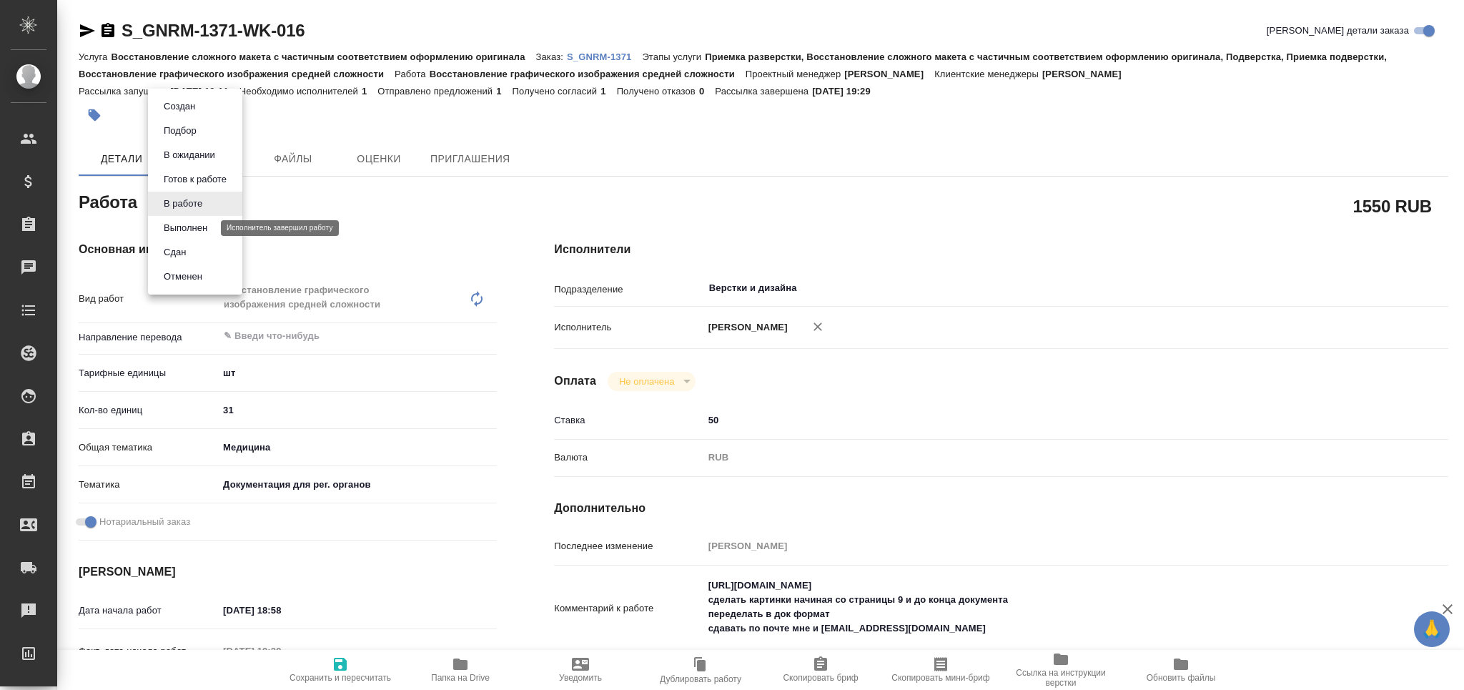
click at [196, 222] on button "Выполнен" at bounding box center [185, 228] width 52 height 16
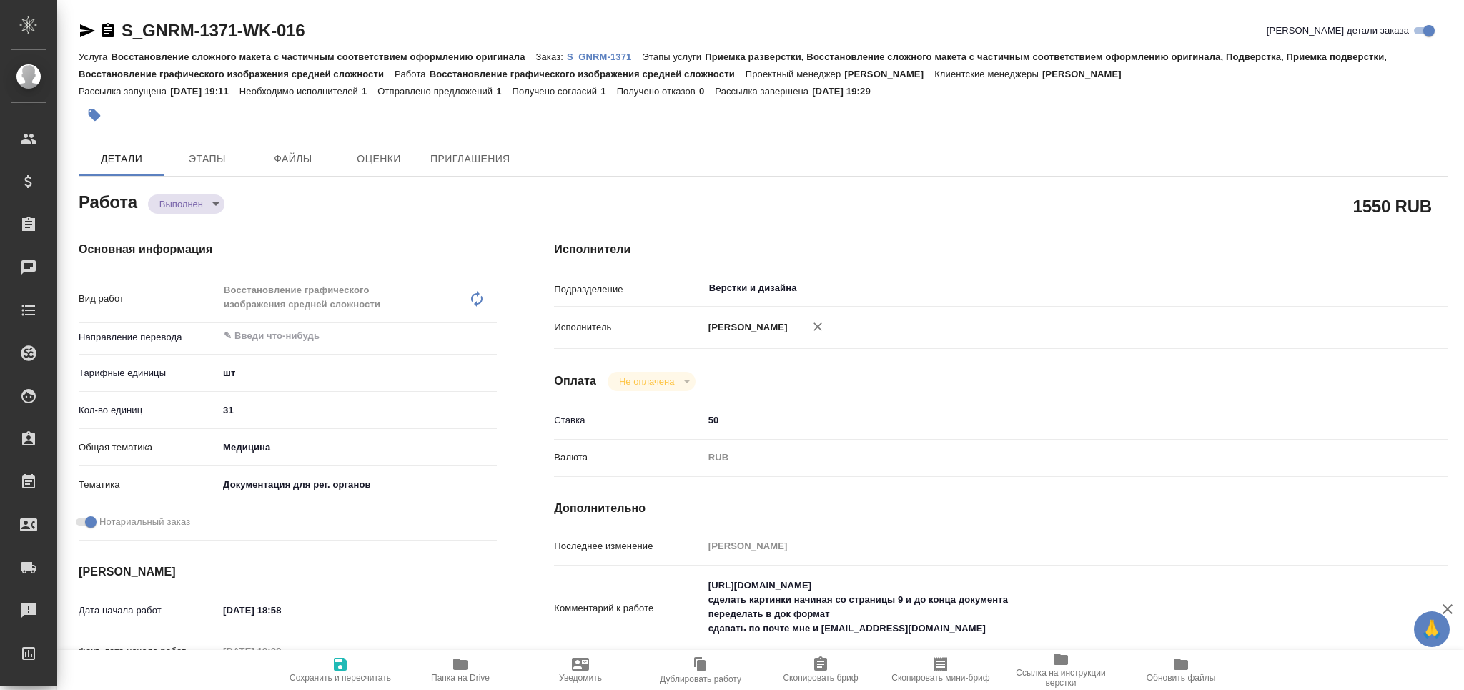
type textarea "x"
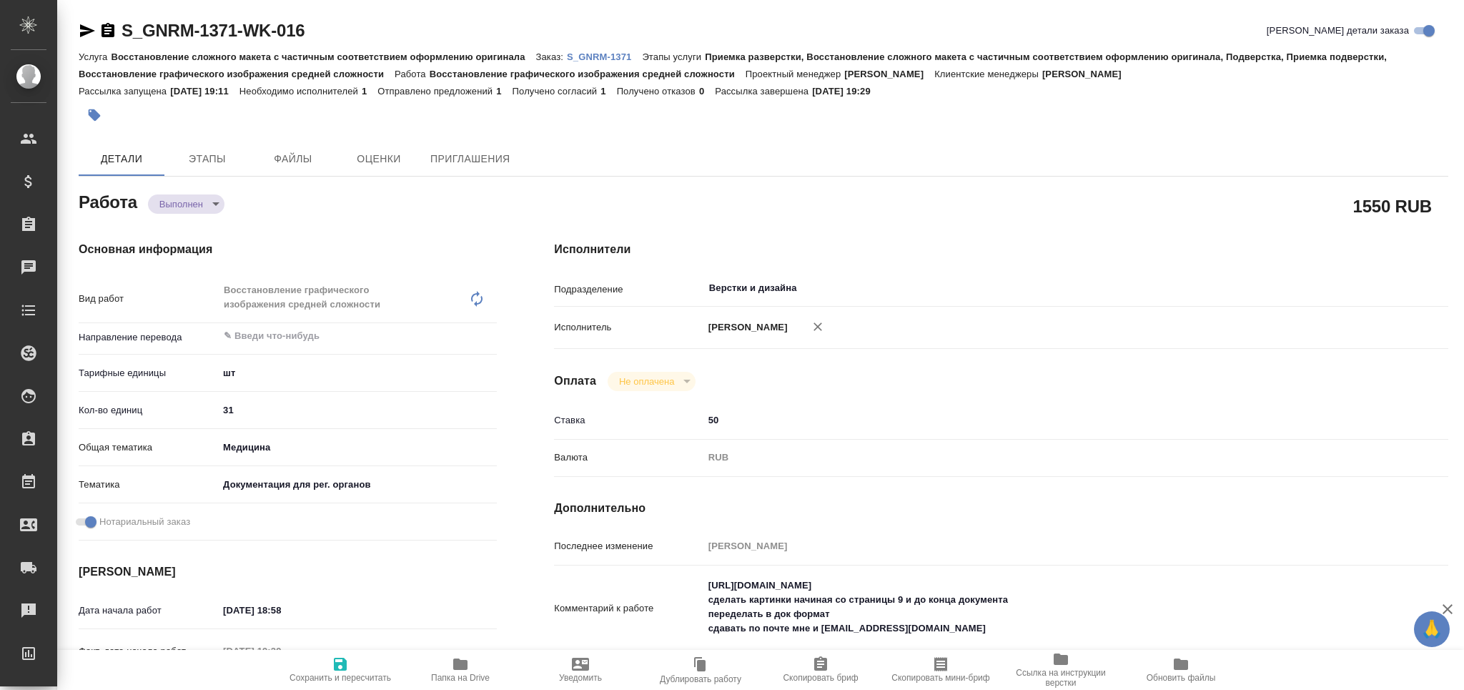
type textarea "x"
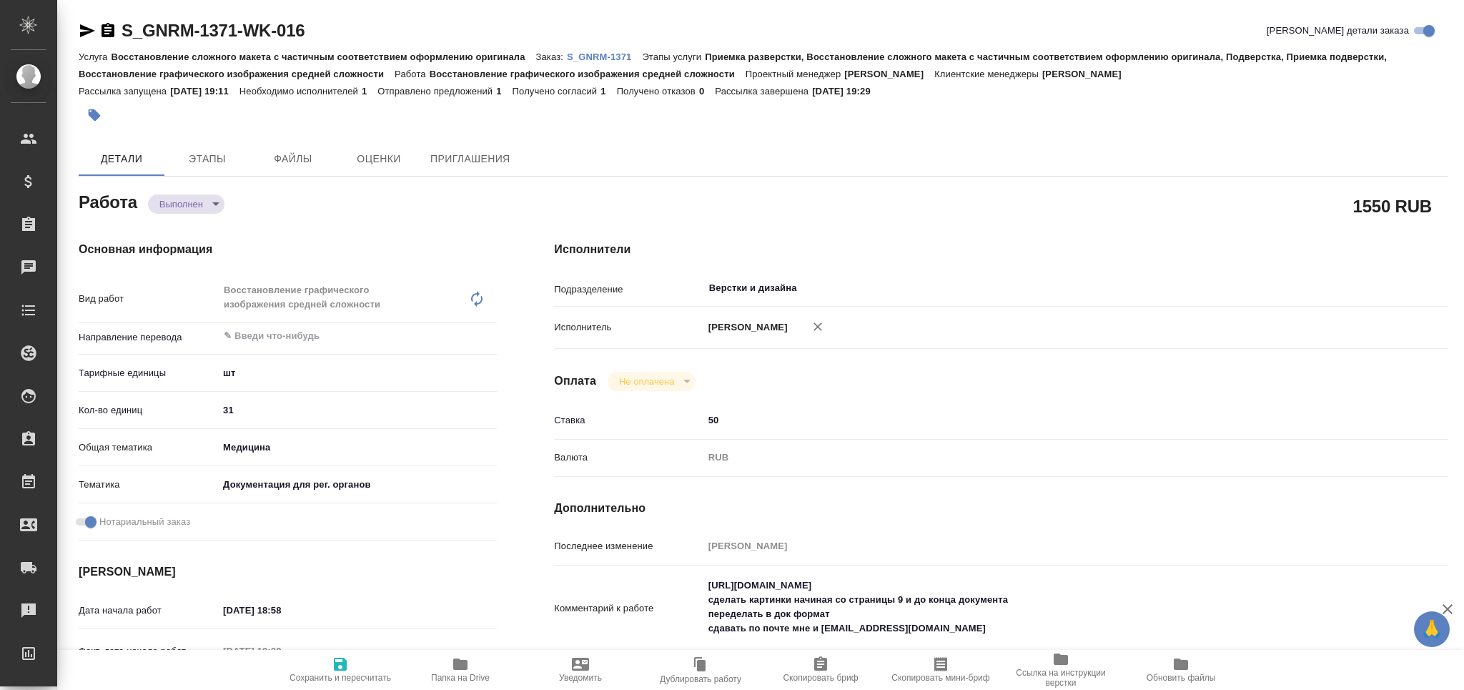
type textarea "x"
